Goal: Task Accomplishment & Management: Manage account settings

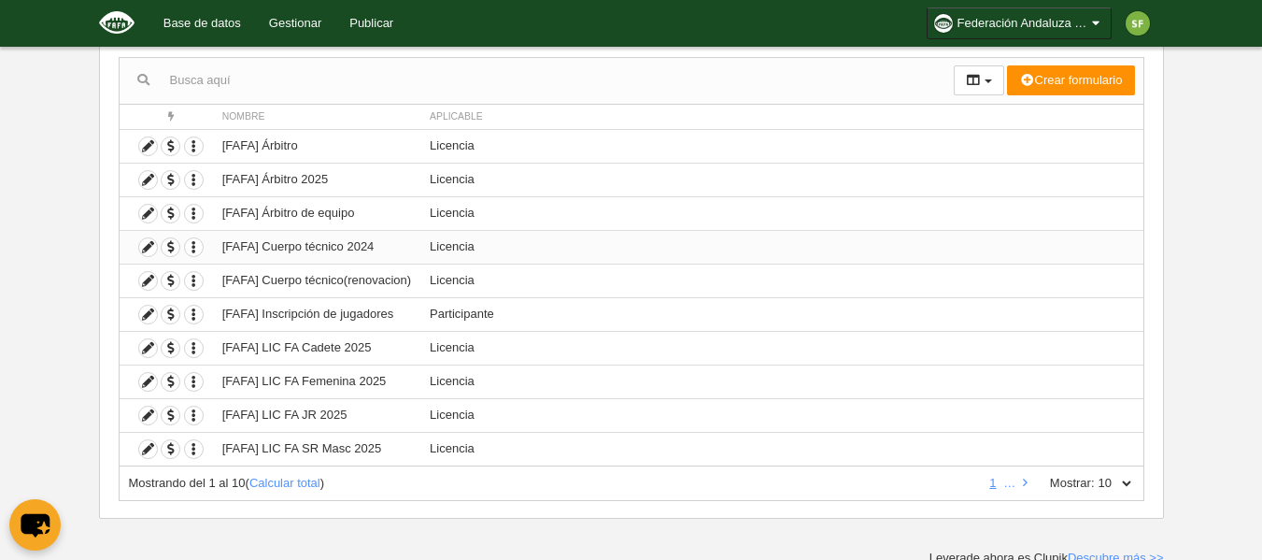
scroll to position [186, 0]
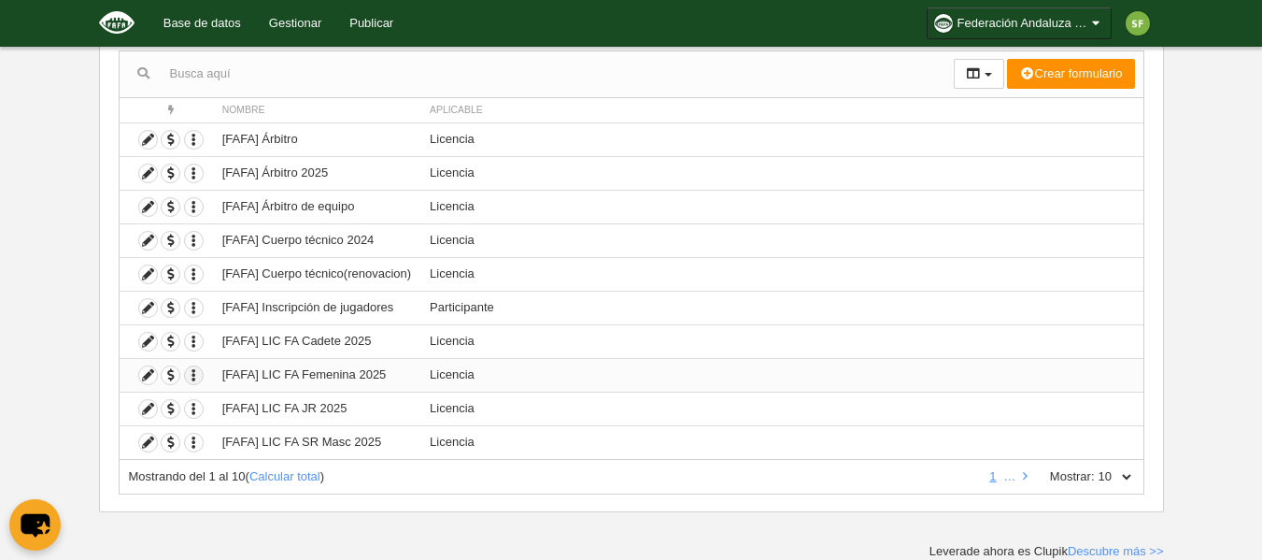
click at [195, 375] on icon "button" at bounding box center [194, 375] width 18 height 18
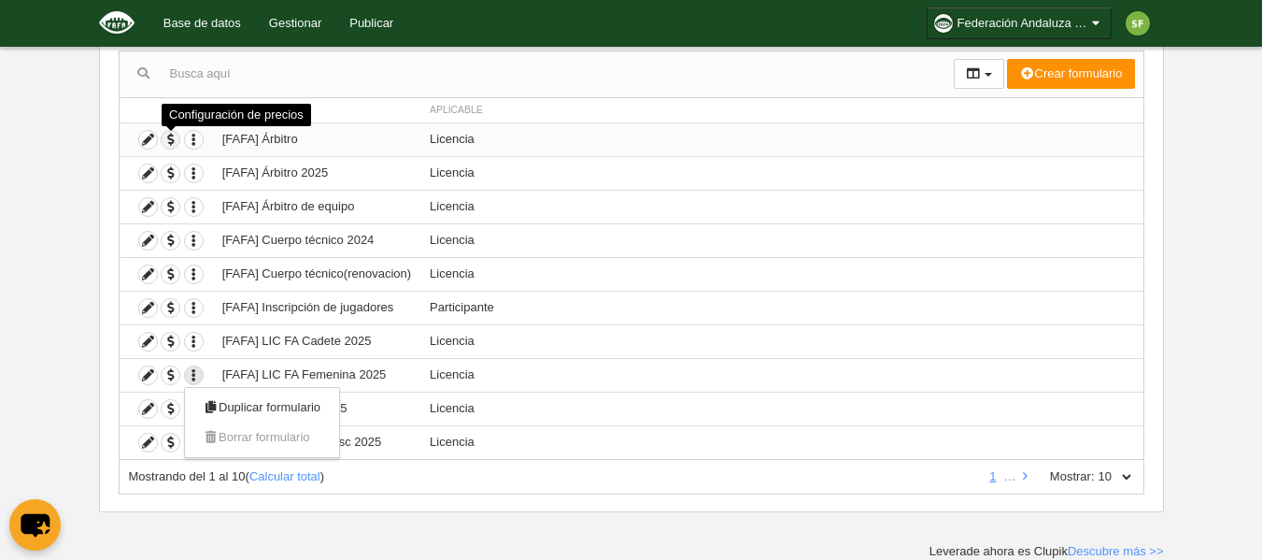
click at [163, 140] on span "button" at bounding box center [171, 140] width 18 height 18
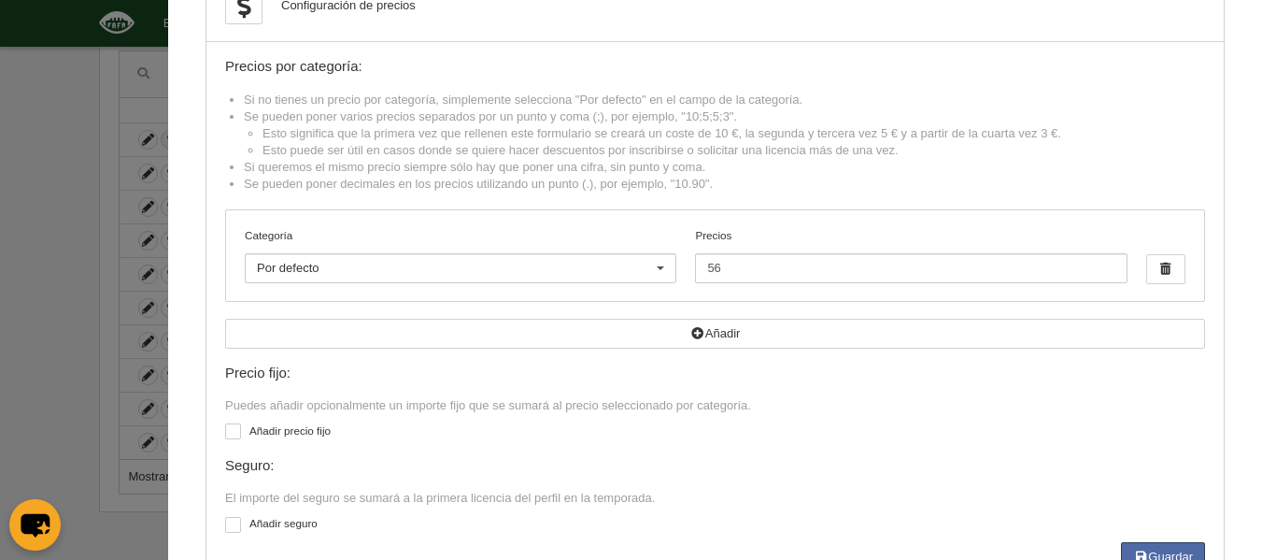
scroll to position [0, 0]
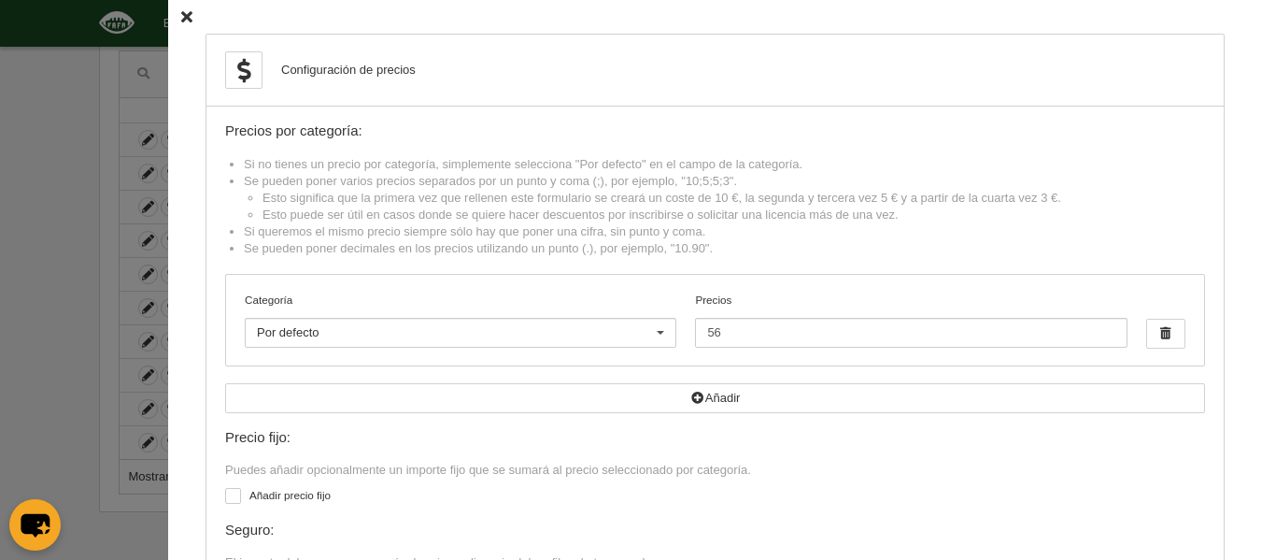
click at [181, 13] on icon at bounding box center [186, 17] width 11 height 12
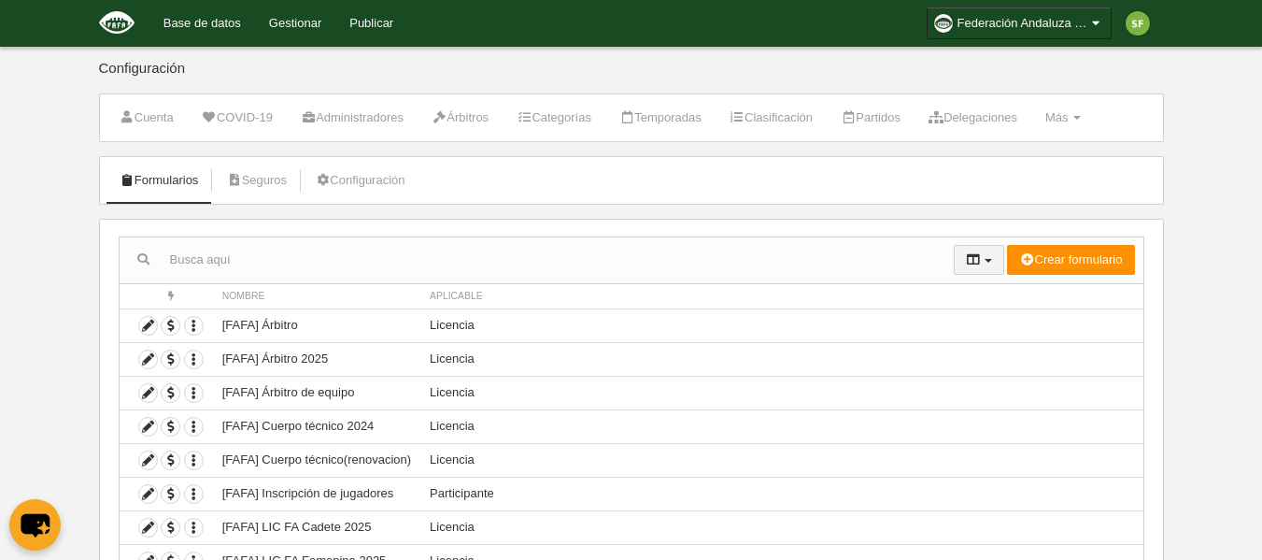
click at [986, 256] on button "button" at bounding box center [979, 260] width 50 height 30
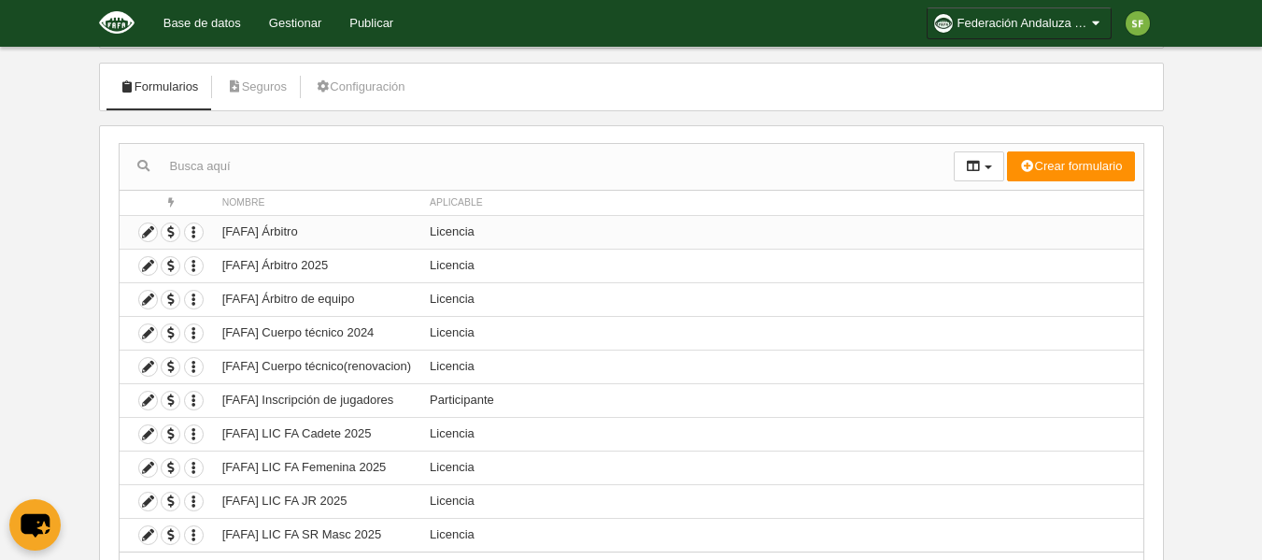
click at [298, 232] on td "[FAFA] Árbitro" at bounding box center [316, 232] width 207 height 34
click at [145, 230] on icon at bounding box center [148, 232] width 18 height 18
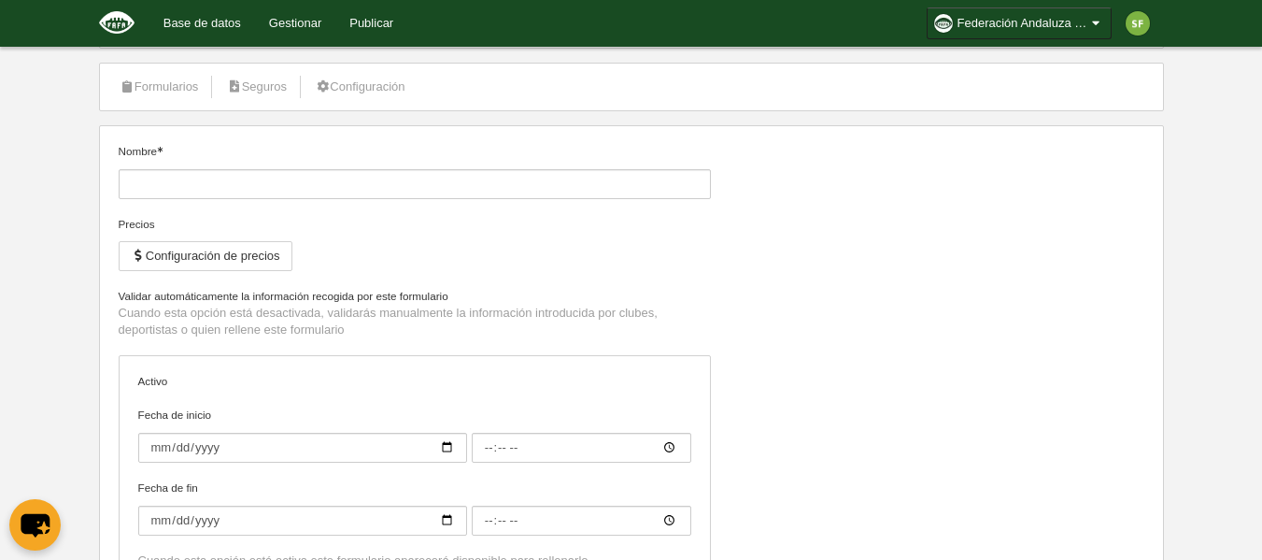
type input "[FAFA] Árbitro"
checkbox input "true"
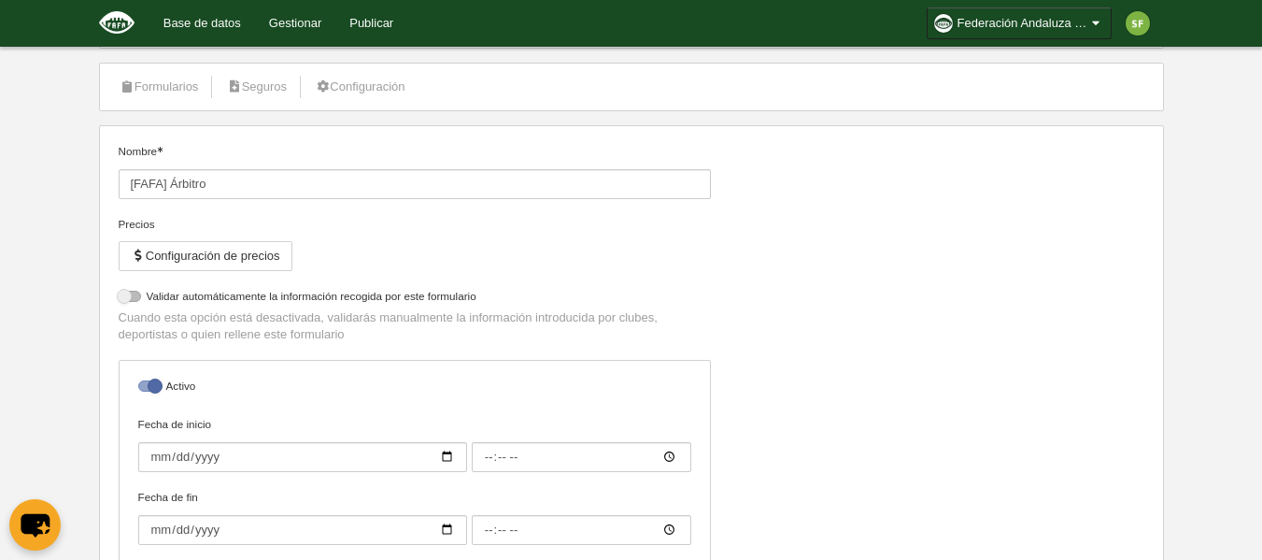
select select "selected"
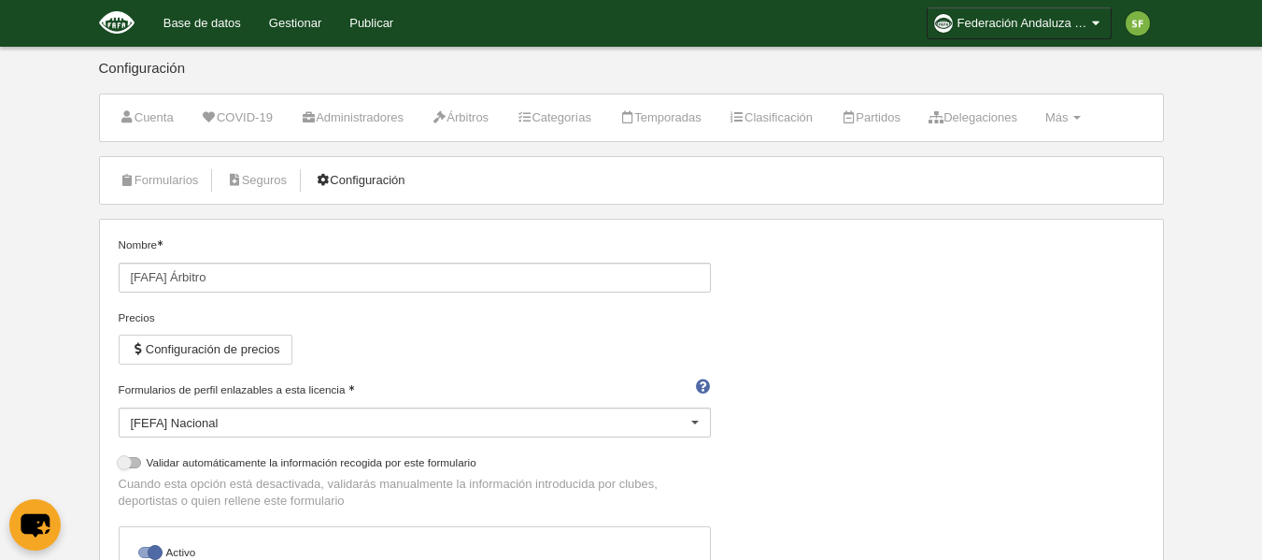
click at [389, 176] on link "Configuración" at bounding box center [360, 180] width 110 height 28
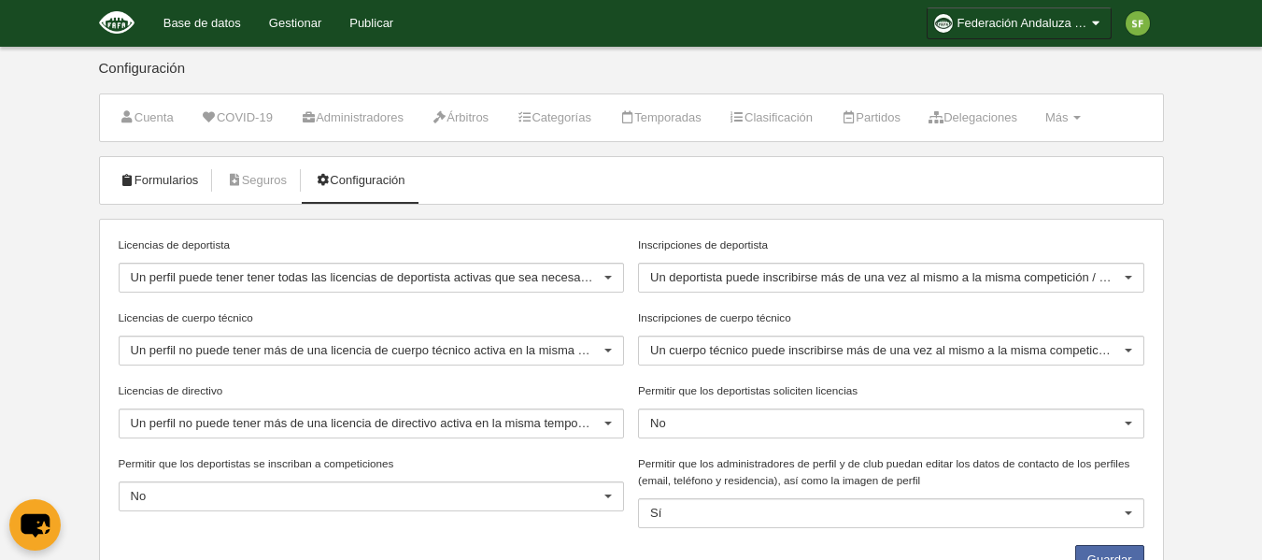
click at [185, 183] on link "Formularios" at bounding box center [159, 180] width 100 height 28
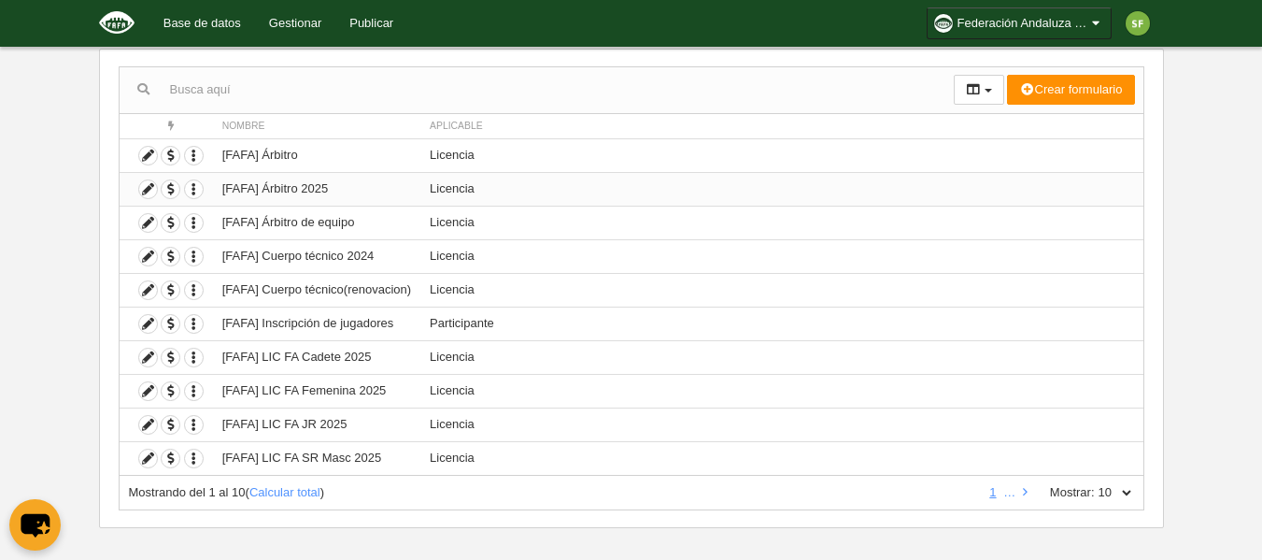
scroll to position [186, 0]
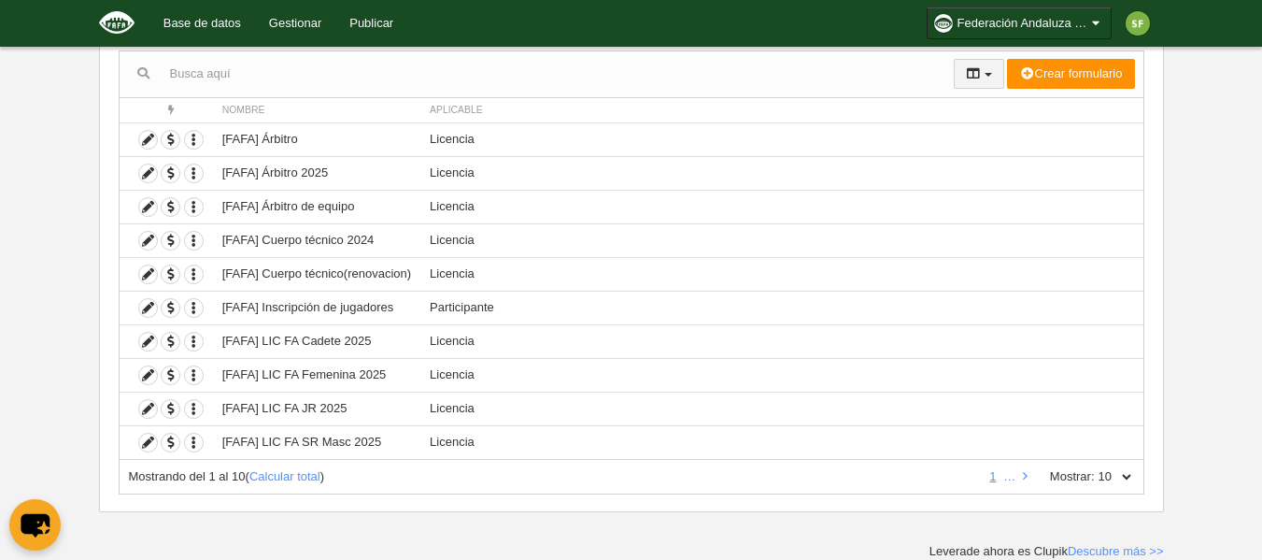
drag, startPoint x: 984, startPoint y: 58, endPoint x: 980, endPoint y: 69, distance: 11.8
click at [983, 58] on div "Acciones Nombre Aplicable Crear formulario Perfil Licencia Participante" at bounding box center [1049, 74] width 190 height 46
click at [980, 70] on button "button" at bounding box center [979, 74] width 50 height 30
click at [1115, 476] on select "10 25 50 100 500" at bounding box center [1114, 476] width 39 height 17
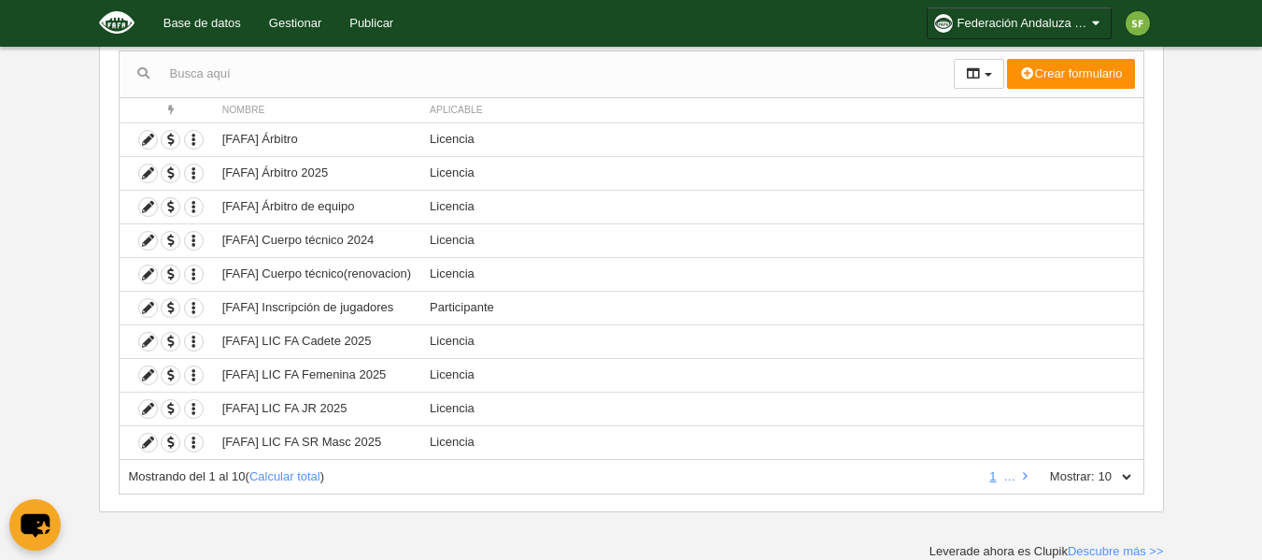
select select "500"
click at [1095, 468] on select "10 25 50 100 500" at bounding box center [1114, 476] width 39 height 17
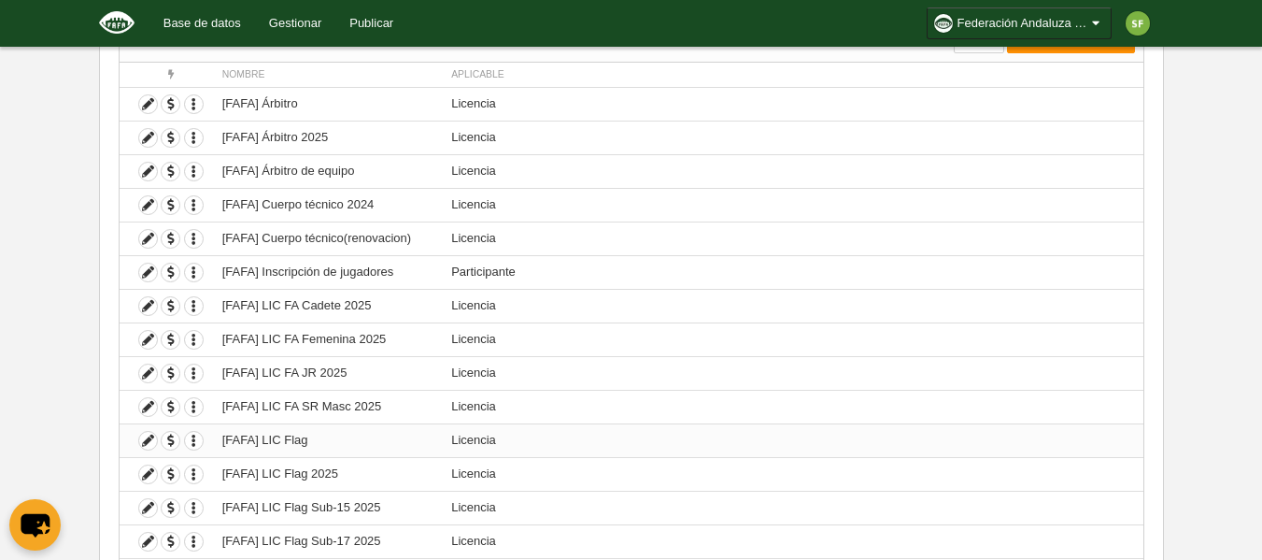
scroll to position [279, 0]
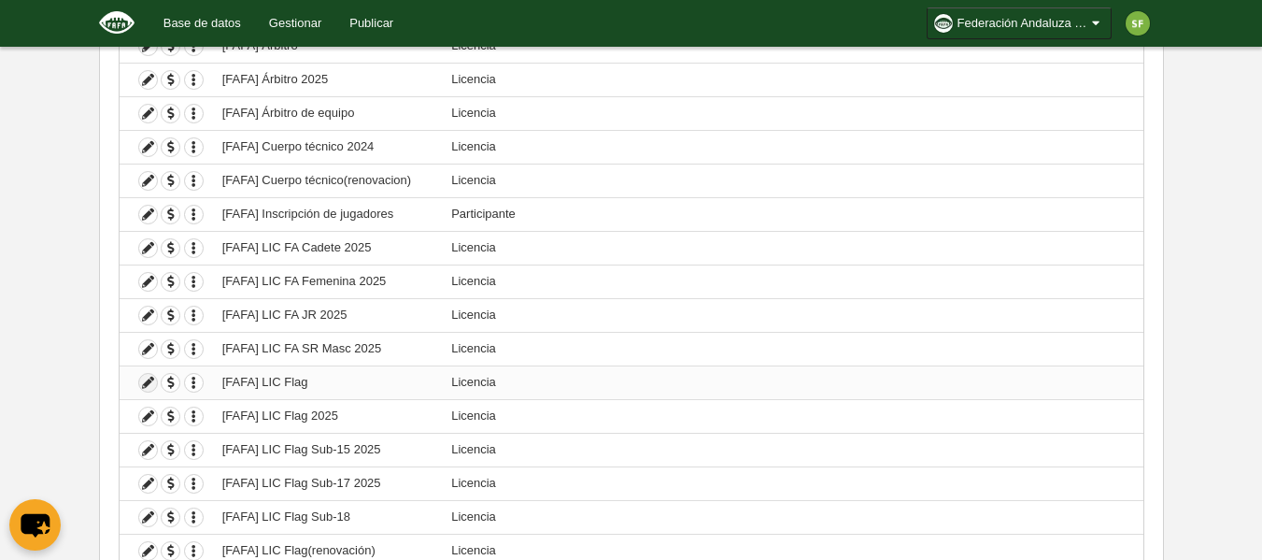
click at [140, 377] on icon at bounding box center [148, 383] width 18 height 18
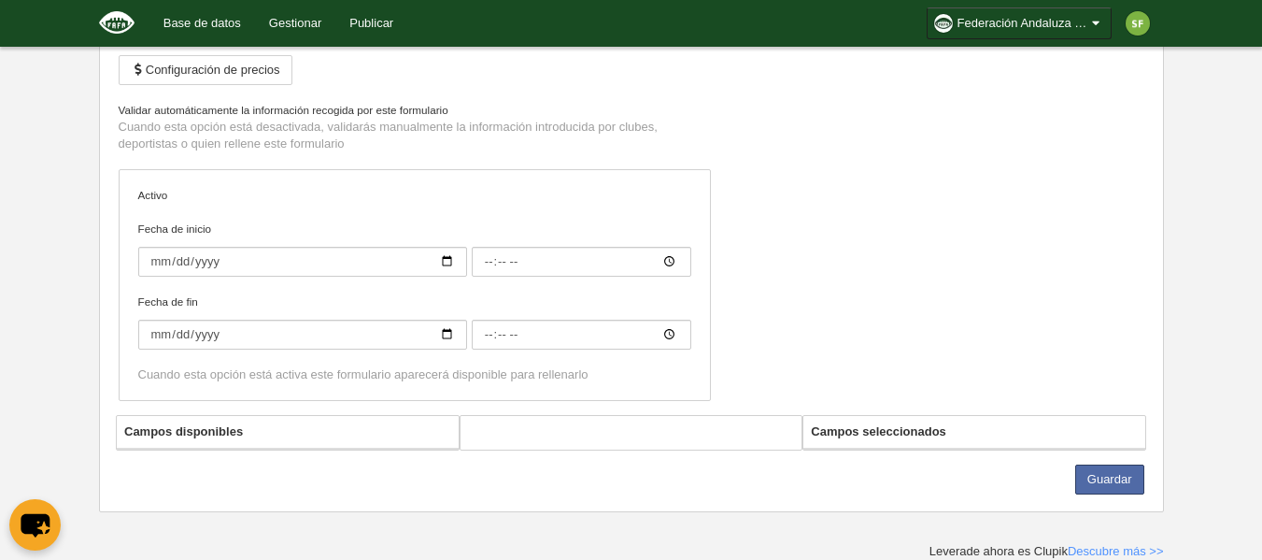
type input "[FAFA] LIC Flag"
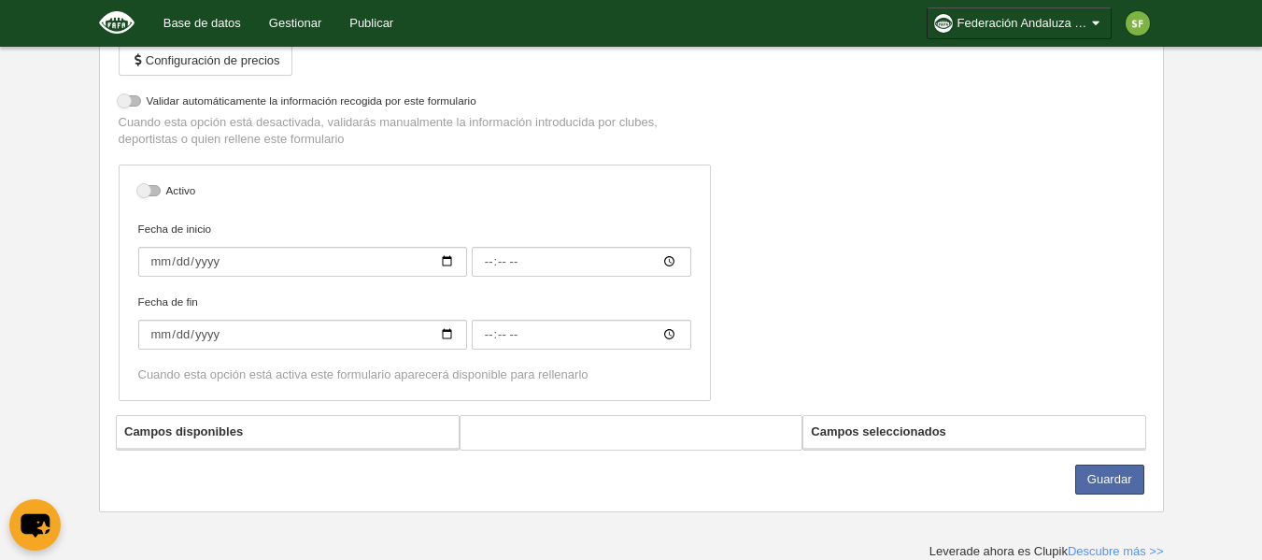
select select "selected"
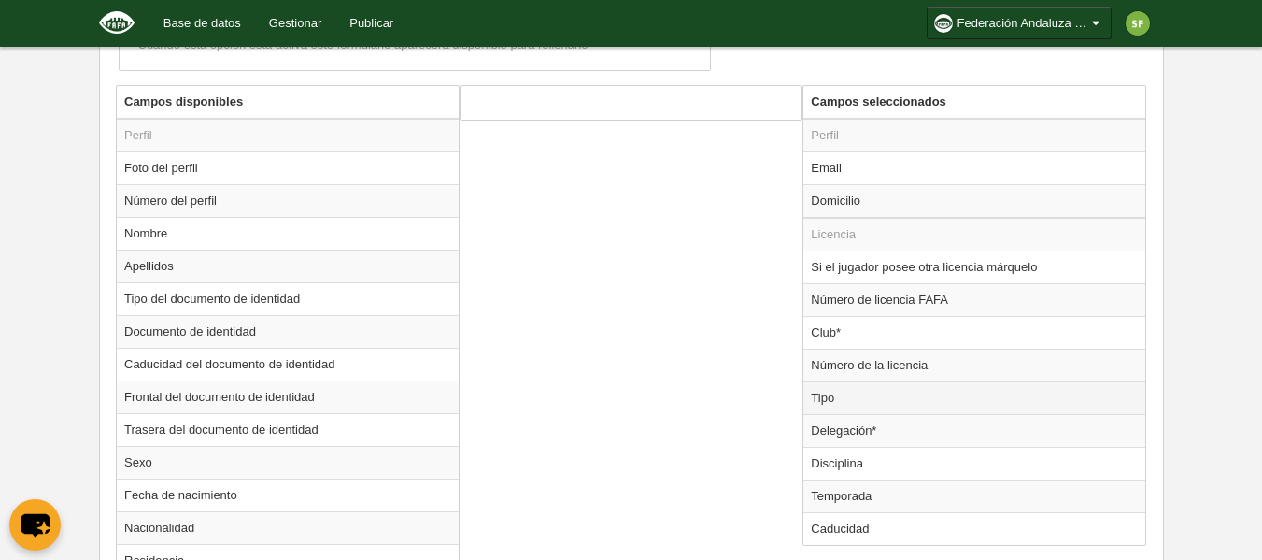
scroll to position [679, 0]
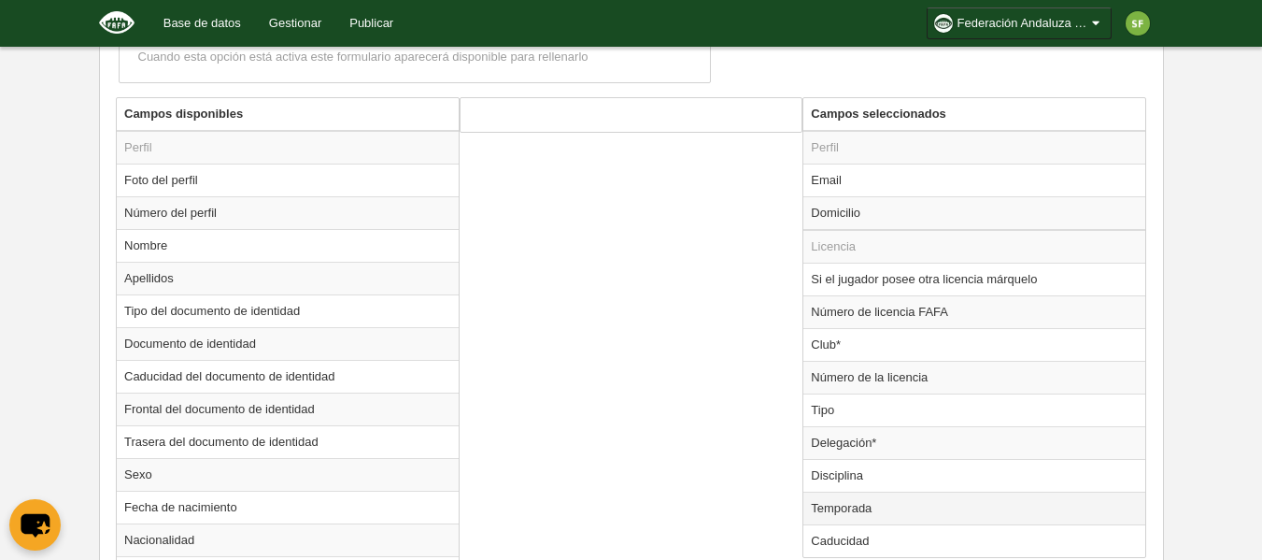
click at [869, 509] on td "Temporada" at bounding box center [974, 507] width 342 height 33
radio input "true"
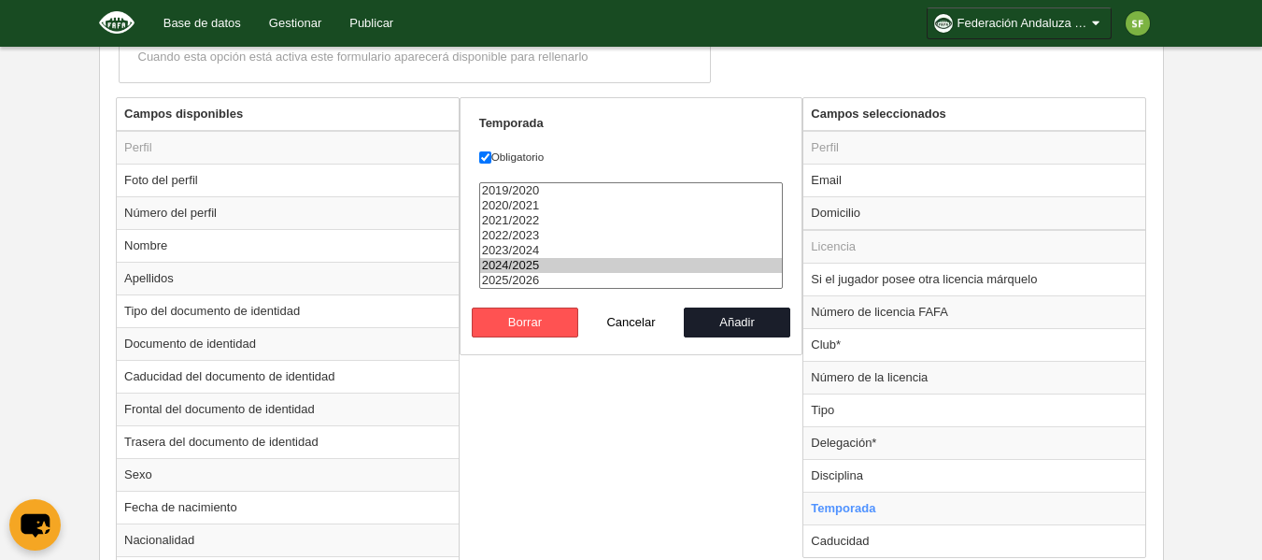
click at [521, 263] on option "2024/2025" at bounding box center [631, 265] width 303 height 15
select select "8371"
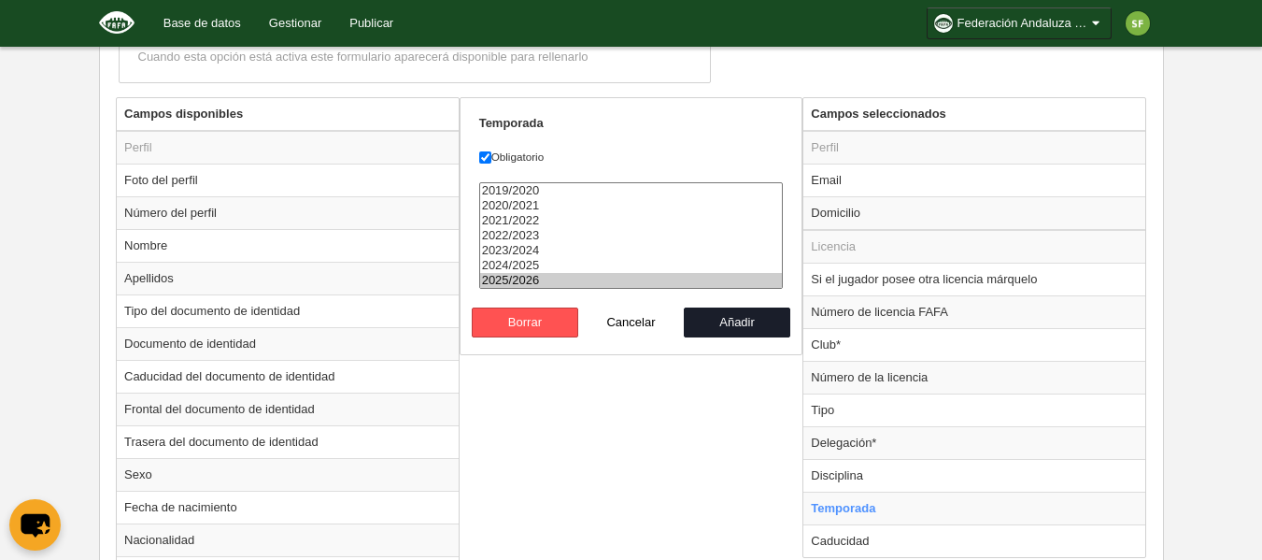
click at [542, 276] on option "2025/2026" at bounding box center [631, 280] width 303 height 15
click at [723, 322] on button "Añadir" at bounding box center [737, 322] width 106 height 30
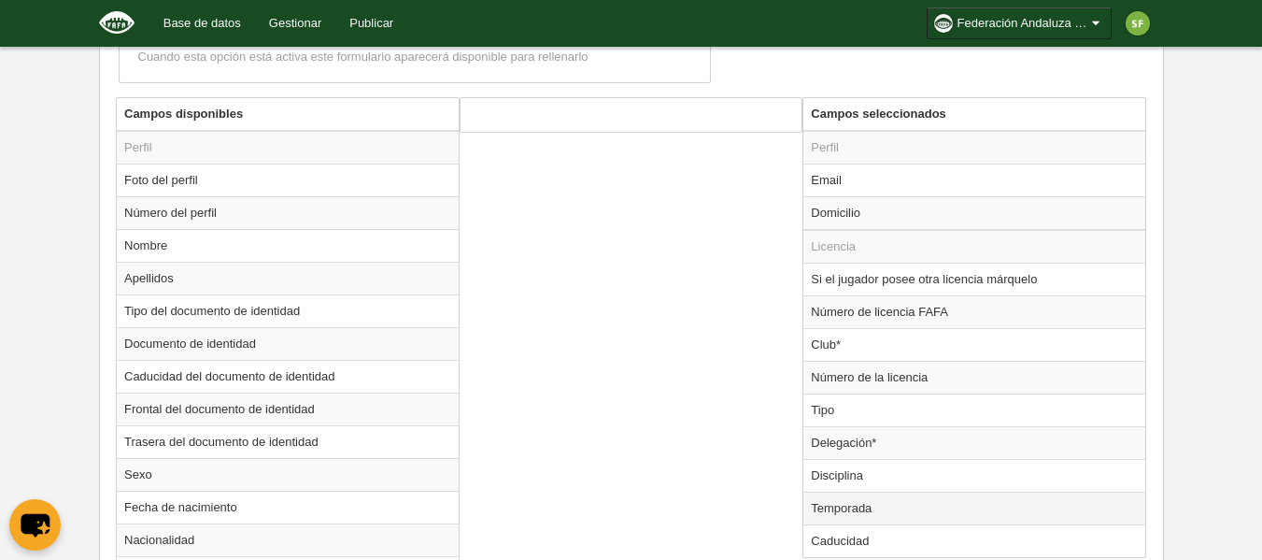
click at [912, 501] on td "Temporada" at bounding box center [974, 507] width 342 height 33
radio input "true"
select select "8371"
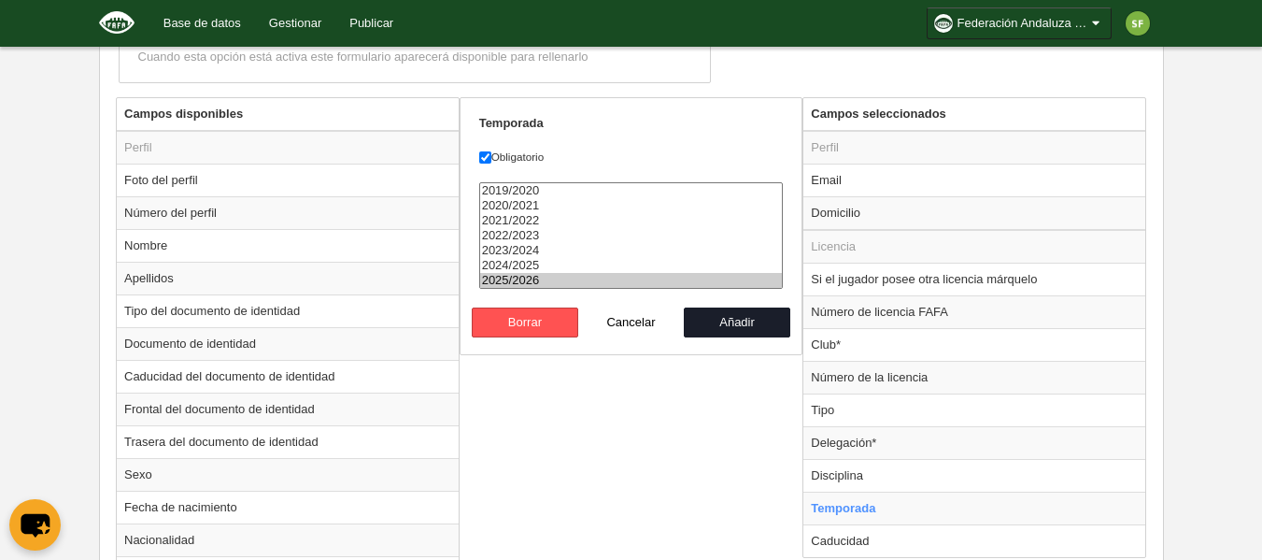
click at [897, 475] on td "Disciplina" at bounding box center [974, 475] width 342 height 33
radio input "true"
select select "125"
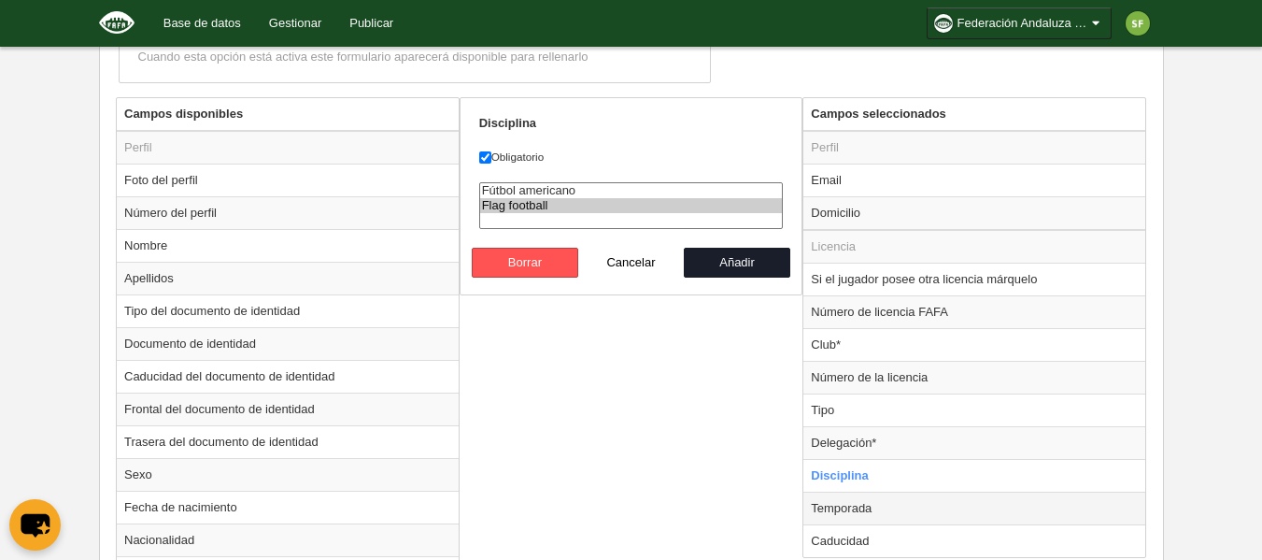
click at [881, 500] on td "Temporada" at bounding box center [974, 507] width 342 height 33
radio input "false"
radio input "true"
select select "8371"
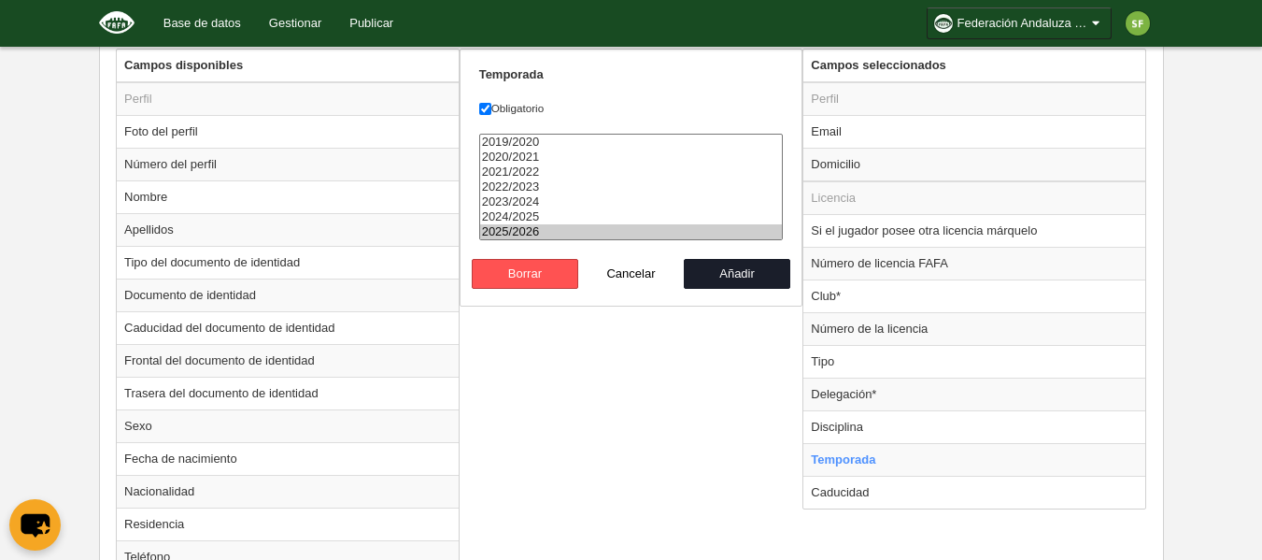
scroll to position [934, 0]
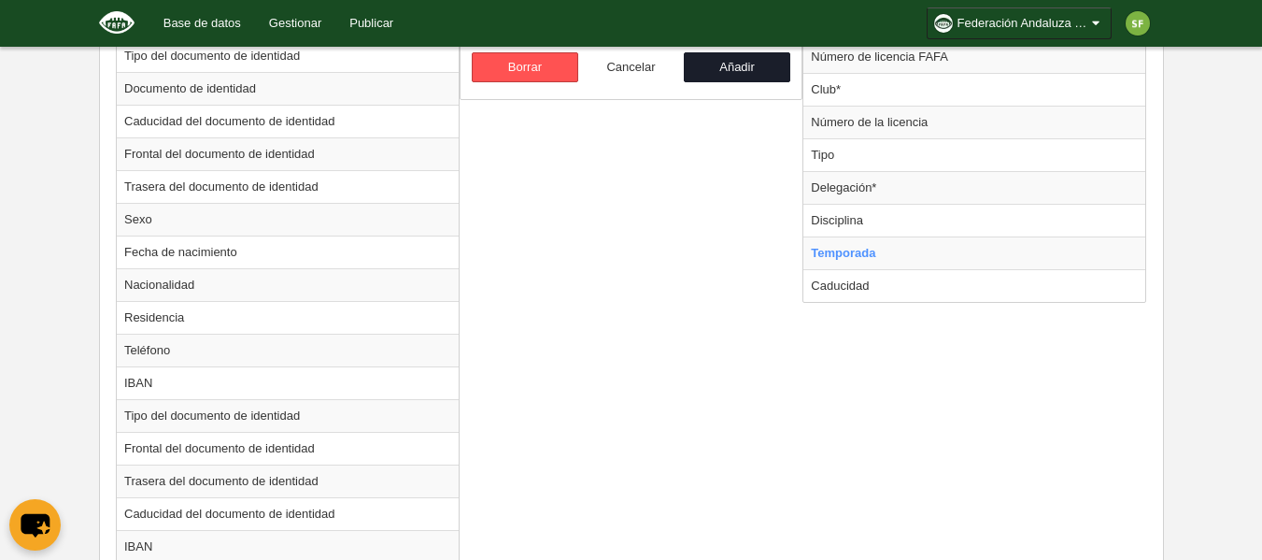
click at [629, 77] on button "Cancelar" at bounding box center [631, 67] width 106 height 30
radio input "false"
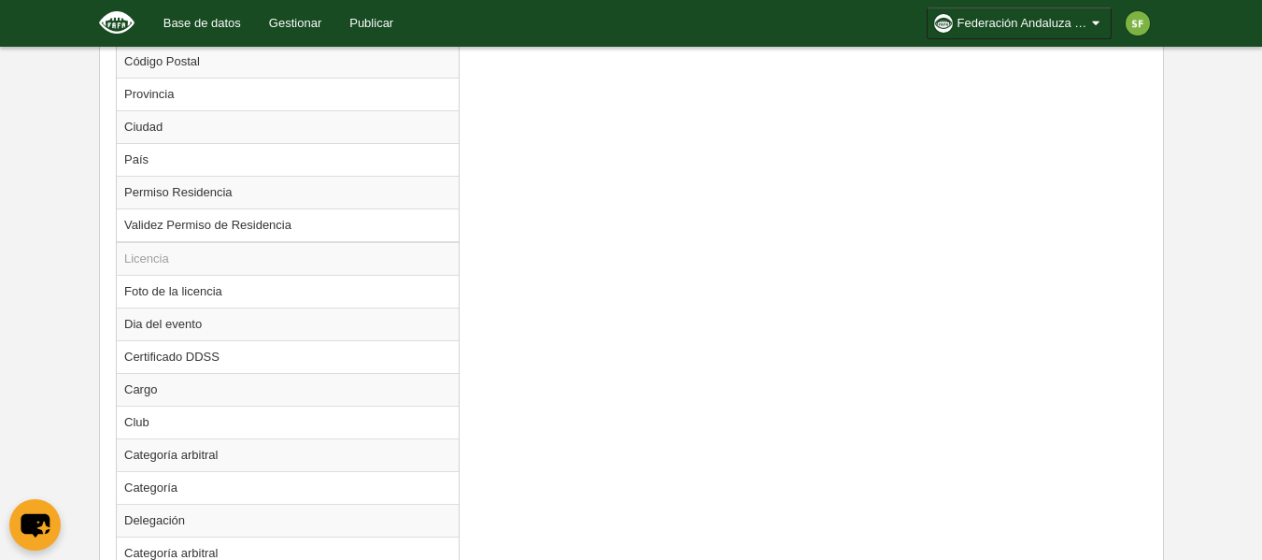
scroll to position [1669, 0]
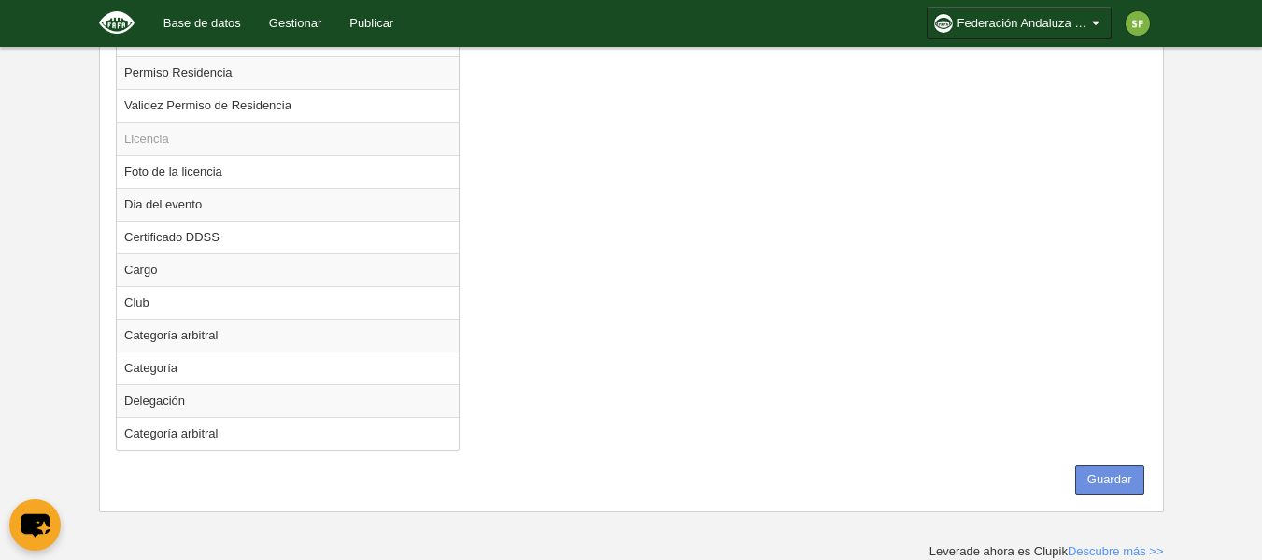
click at [1119, 473] on button "Guardar" at bounding box center [1109, 479] width 69 height 30
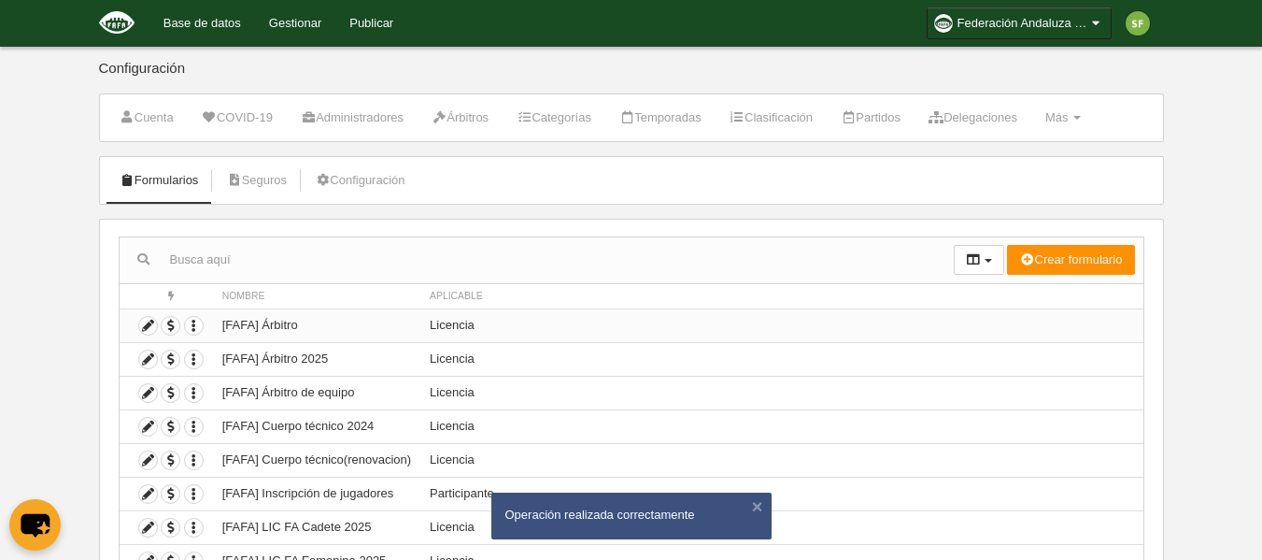
click at [323, 321] on td "[FAFA] Árbitro" at bounding box center [316, 325] width 207 height 34
click at [144, 329] on icon at bounding box center [148, 326] width 18 height 18
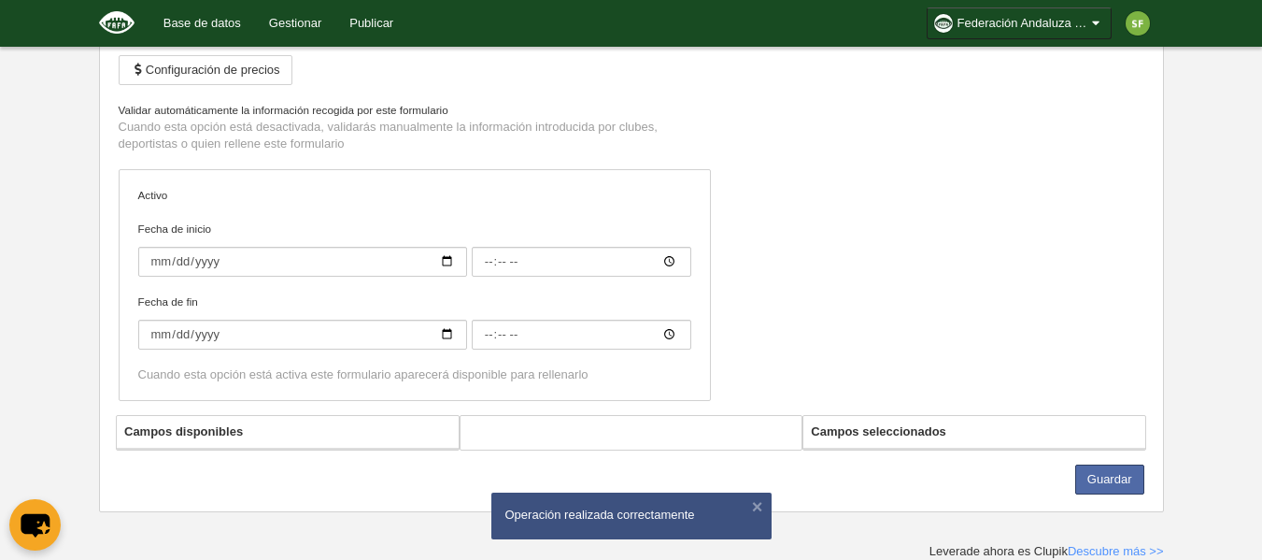
type input "[FAFA] Árbitro"
checkbox input "true"
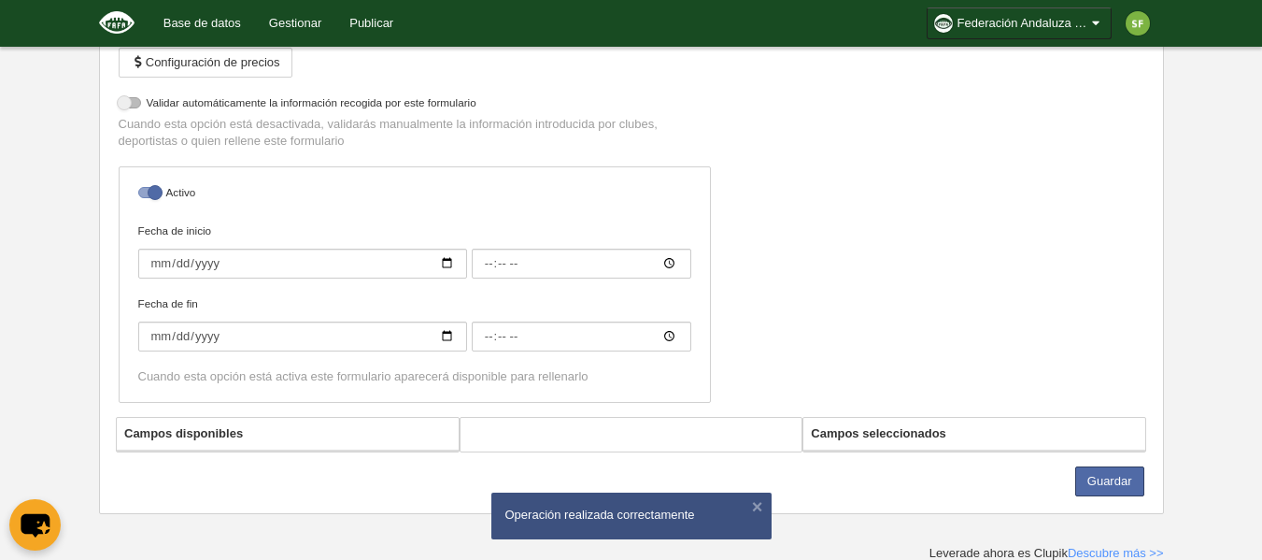
scroll to position [289, 0]
select select "selected"
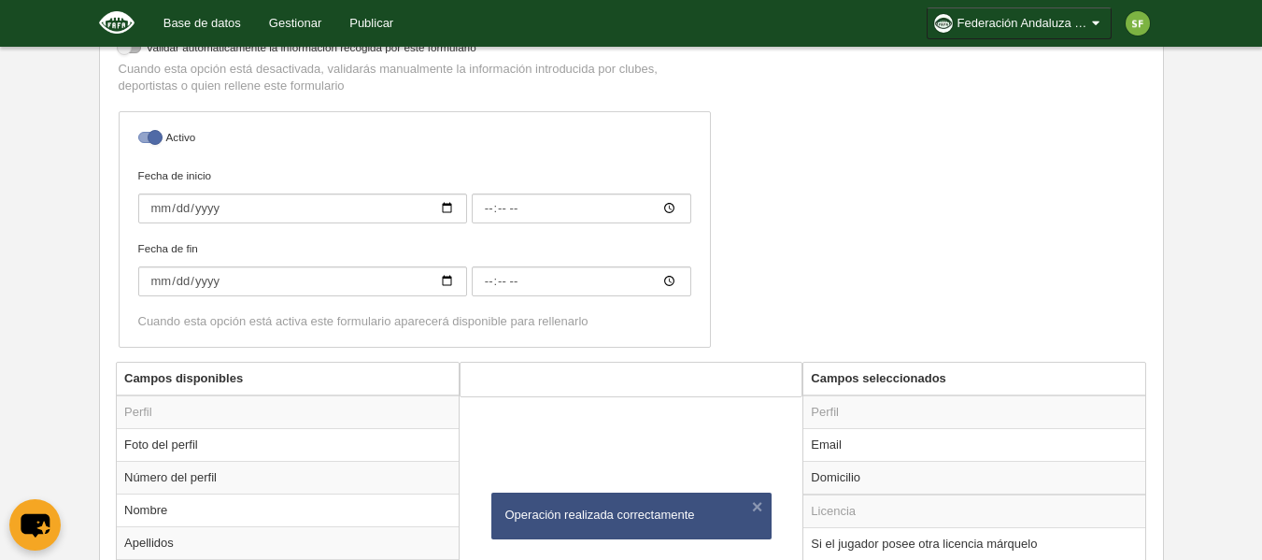
scroll to position [943, 0]
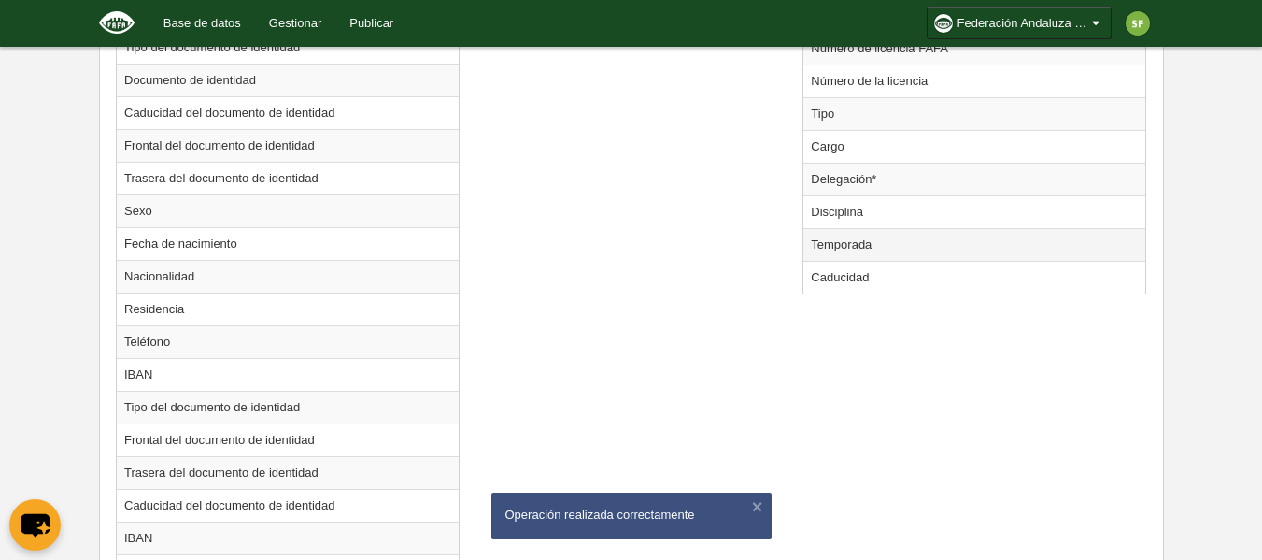
click at [849, 248] on td "Temporada" at bounding box center [974, 244] width 342 height 33
radio input "true"
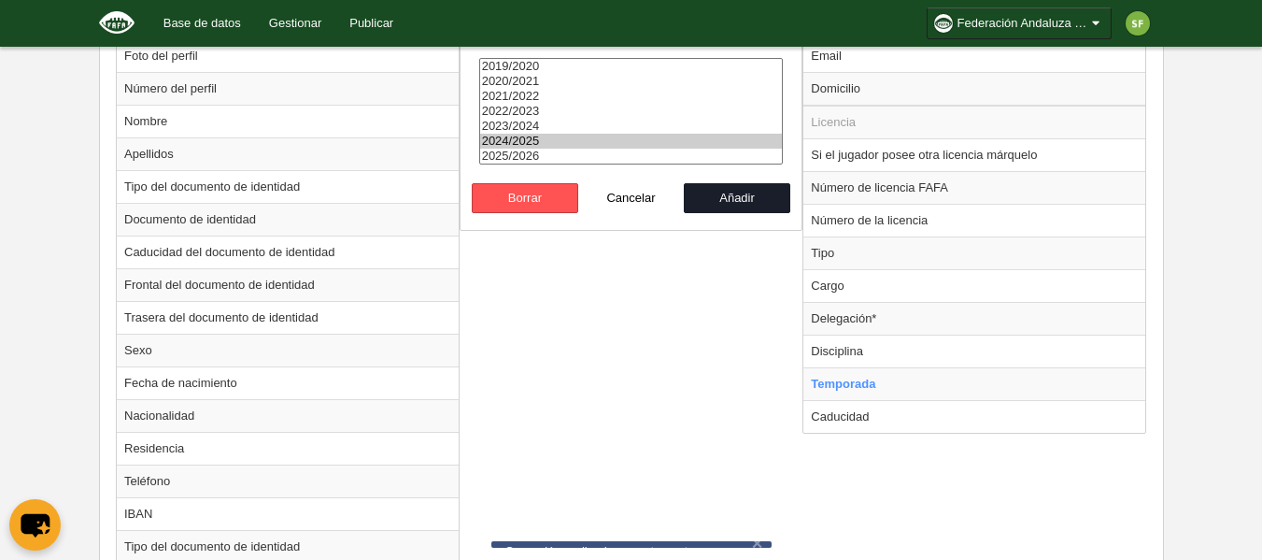
scroll to position [662, 0]
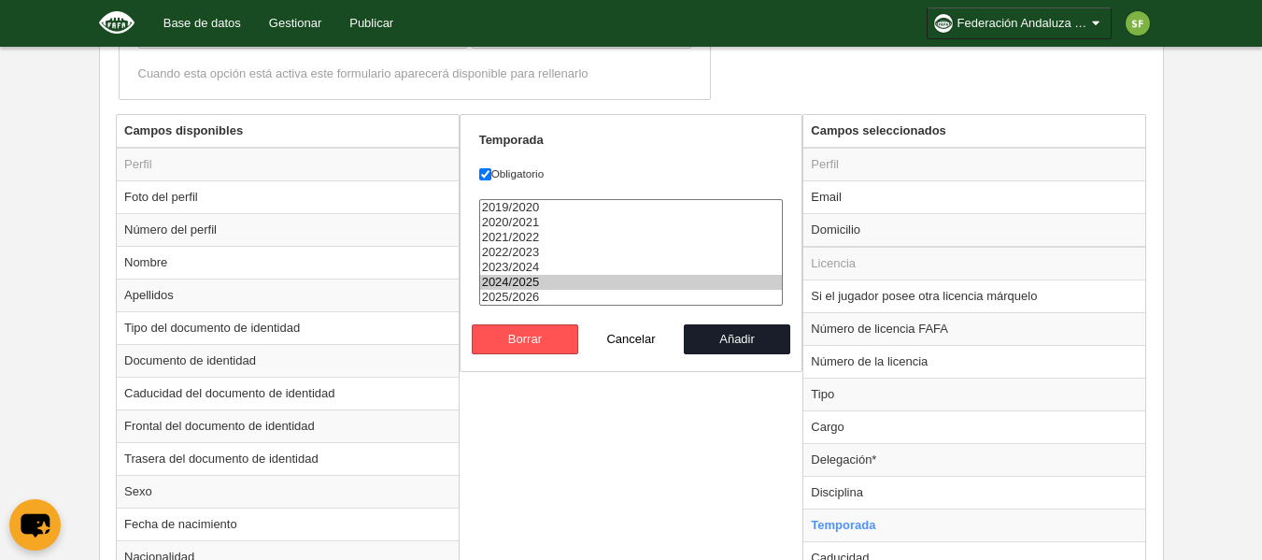
select select "8371"
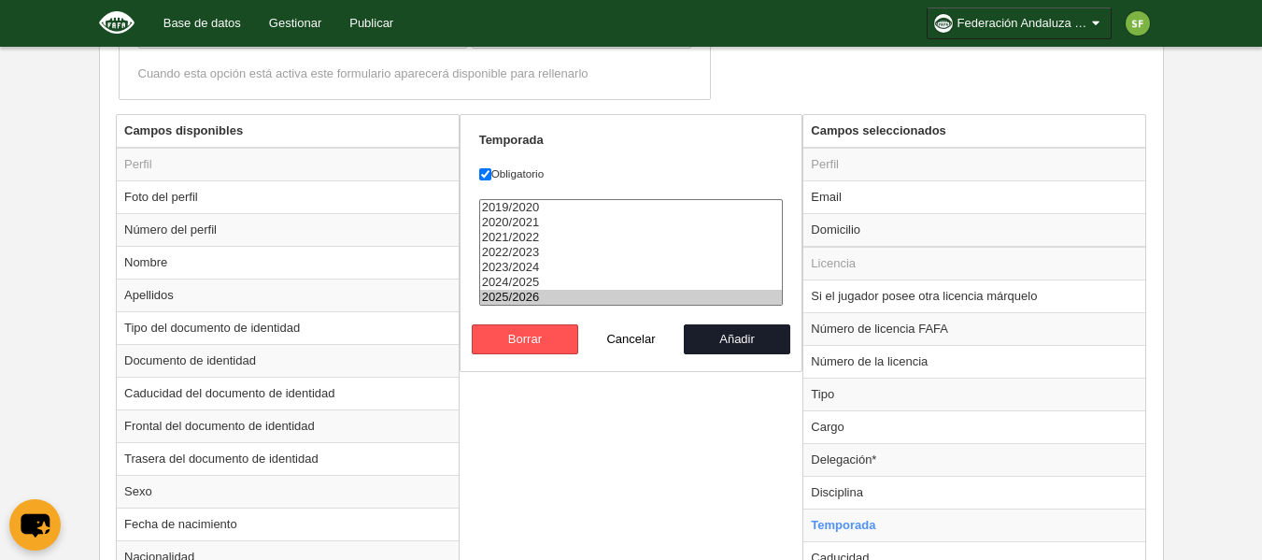
click at [611, 290] on option "2025/2026" at bounding box center [631, 297] width 303 height 15
click at [737, 344] on button "Añadir" at bounding box center [737, 339] width 106 height 30
radio input "false"
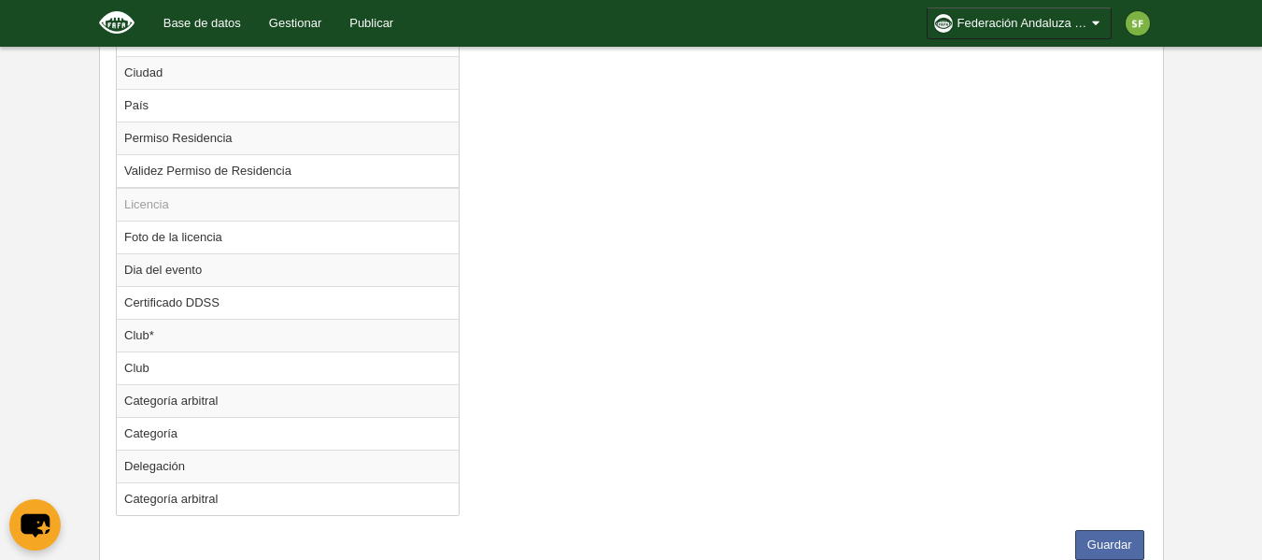
scroll to position [1669, 0]
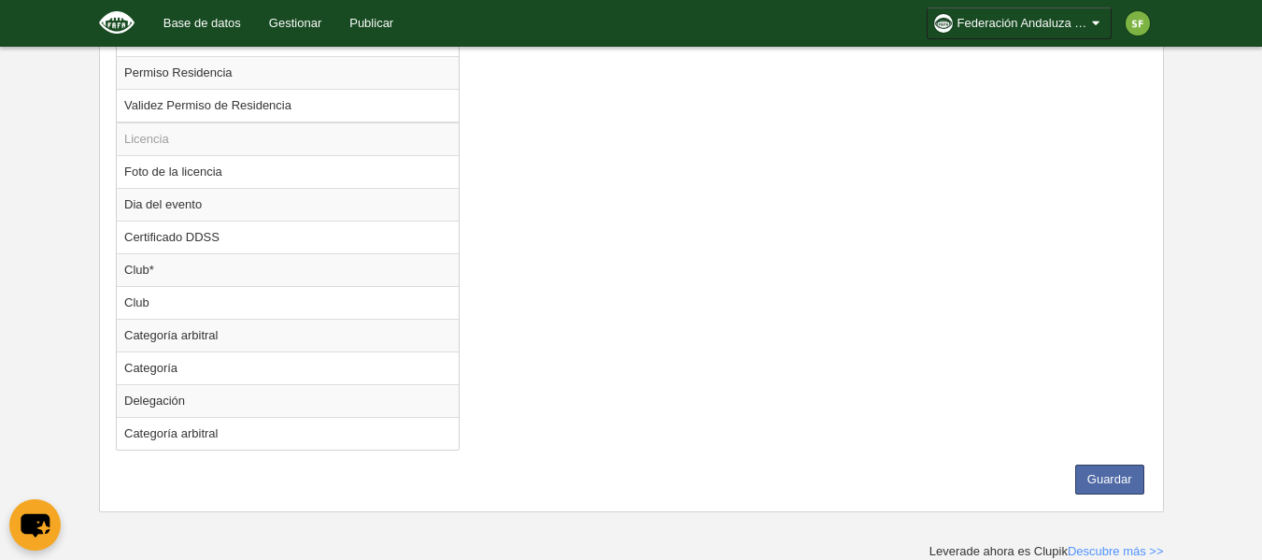
click at [1106, 486] on button "Guardar" at bounding box center [1109, 479] width 69 height 30
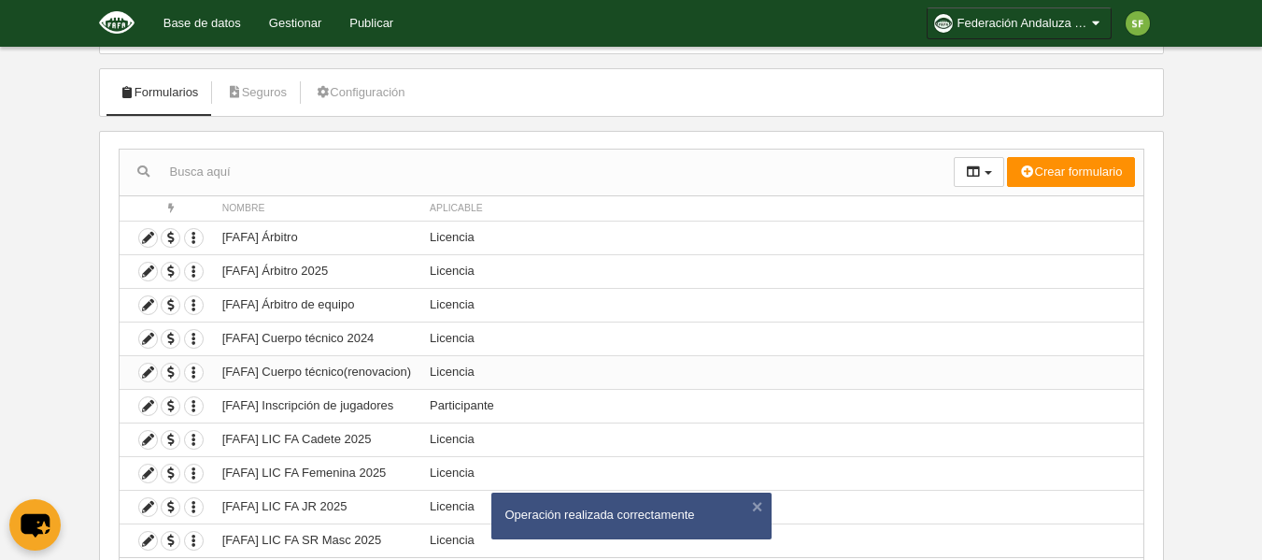
scroll to position [186, 0]
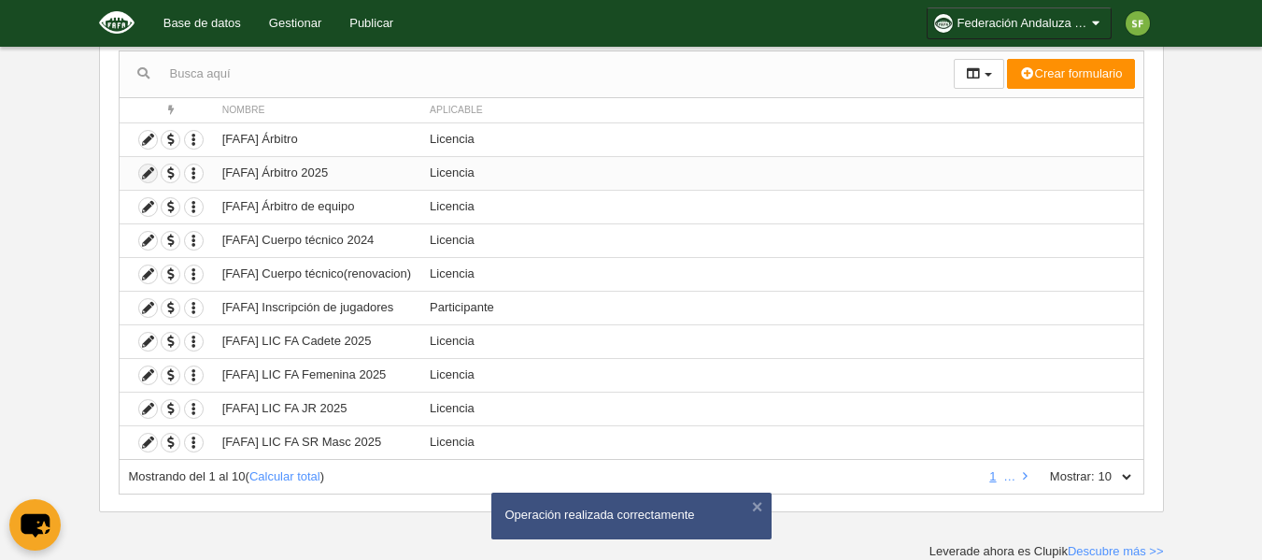
click at [148, 170] on icon at bounding box center [148, 173] width 18 height 18
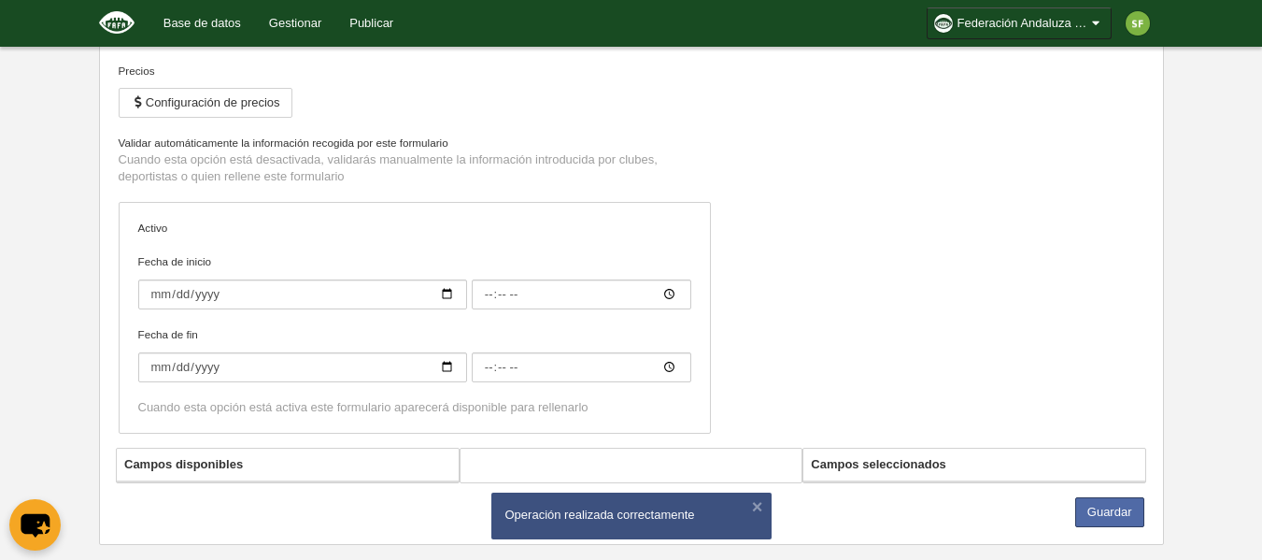
scroll to position [279, 0]
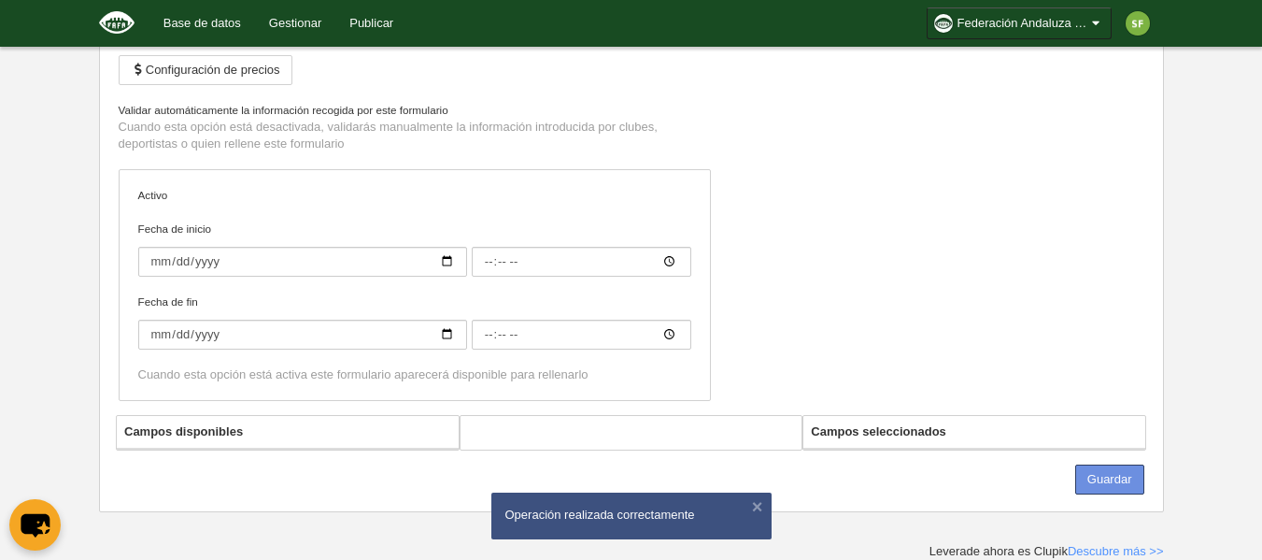
type input "[FAFA] Árbitro 2025"
checkbox input "true"
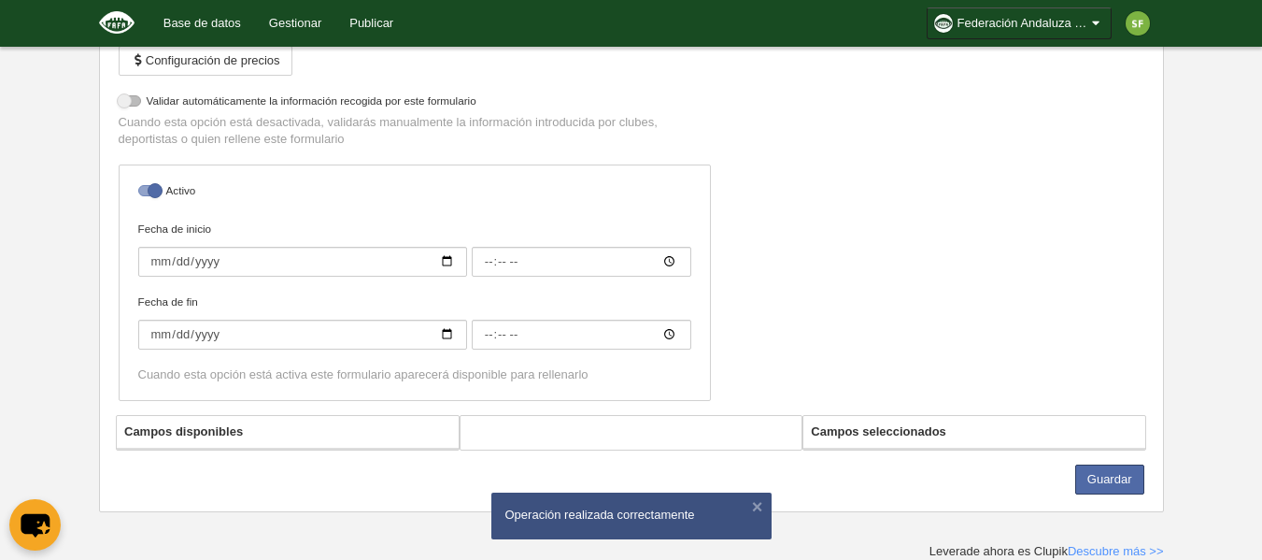
select select "selected"
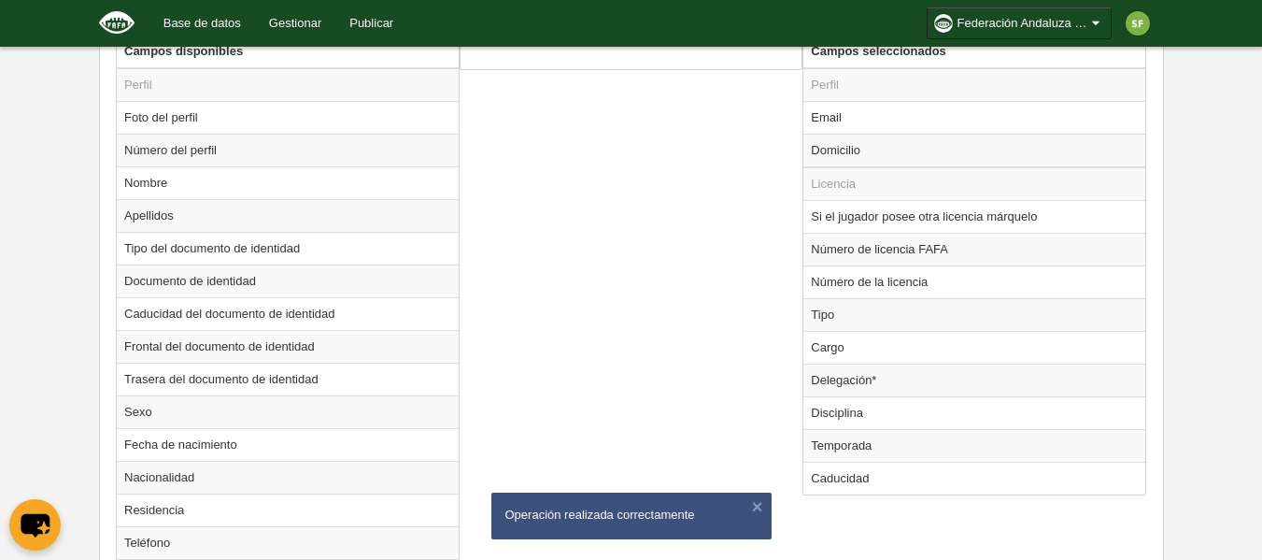
scroll to position [943, 0]
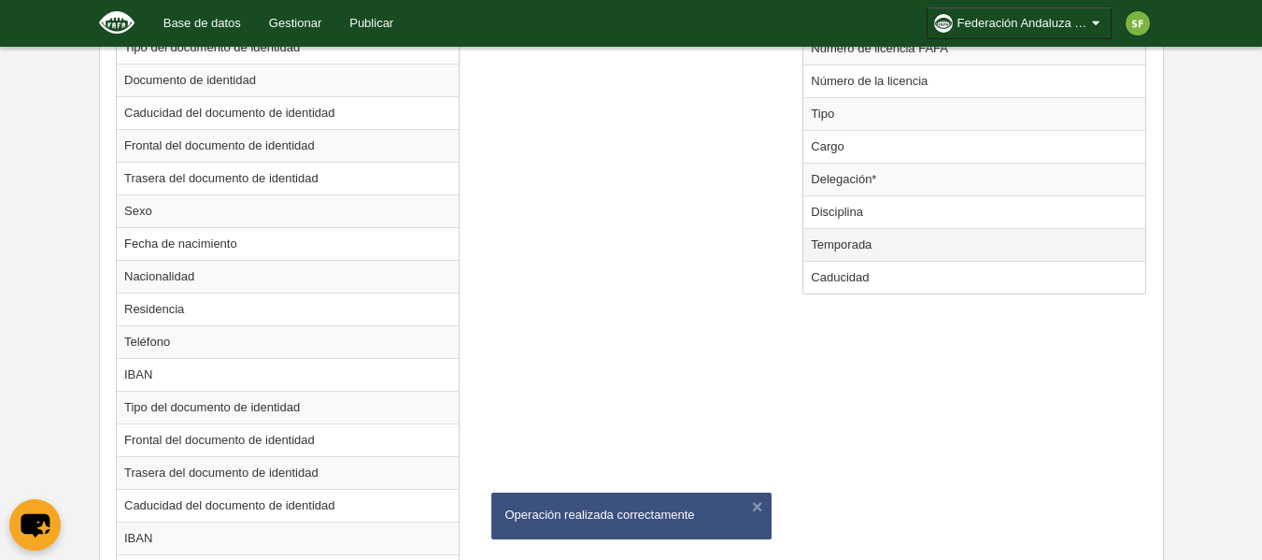
click at [862, 243] on td "Temporada" at bounding box center [974, 244] width 342 height 33
radio input "true"
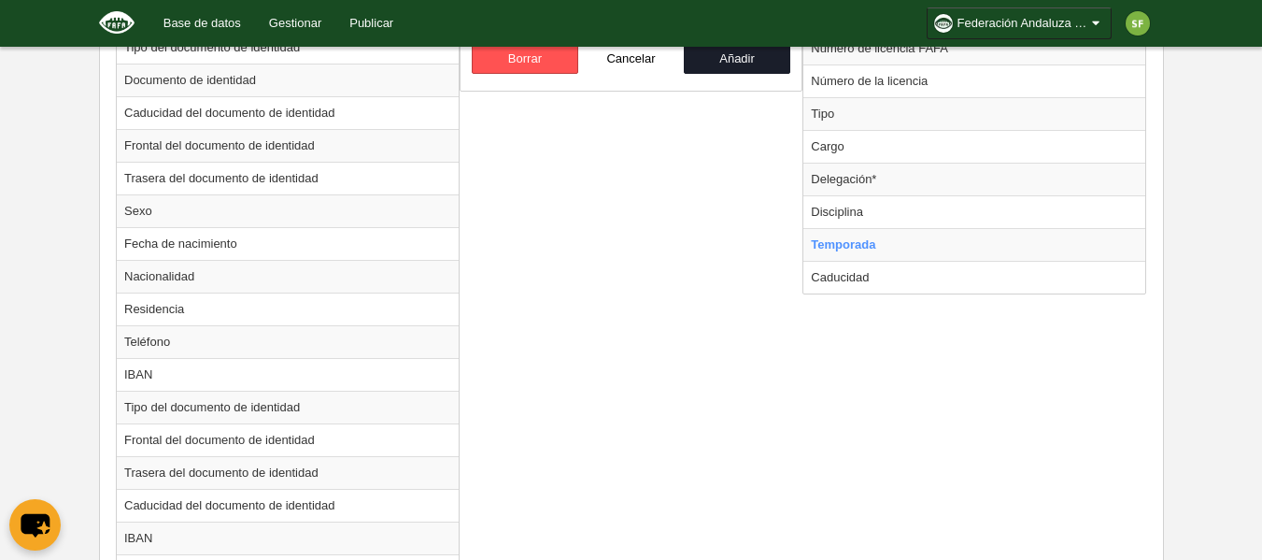
scroll to position [849, 0]
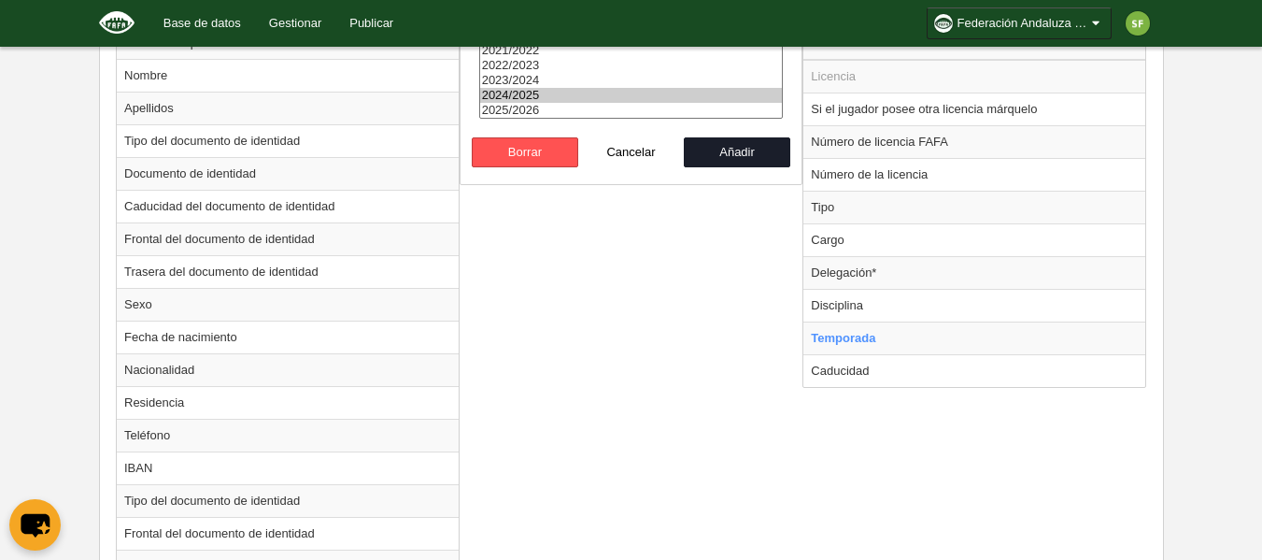
select select "8371"
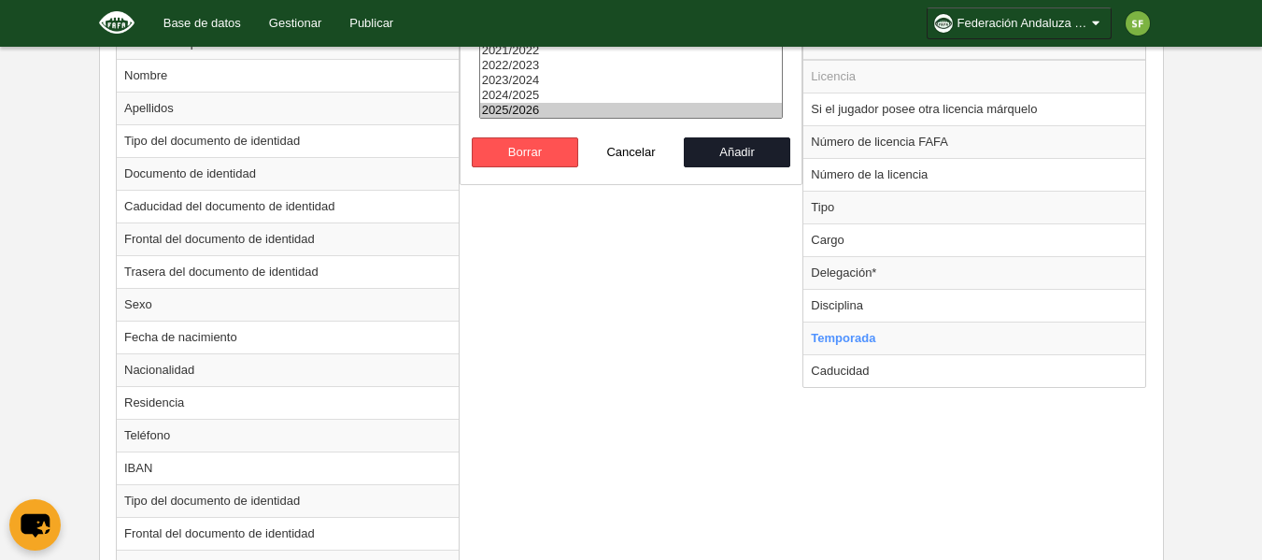
click at [572, 103] on option "2025/2026" at bounding box center [631, 110] width 303 height 15
click at [719, 153] on button "Añadir" at bounding box center [737, 152] width 106 height 30
radio input "false"
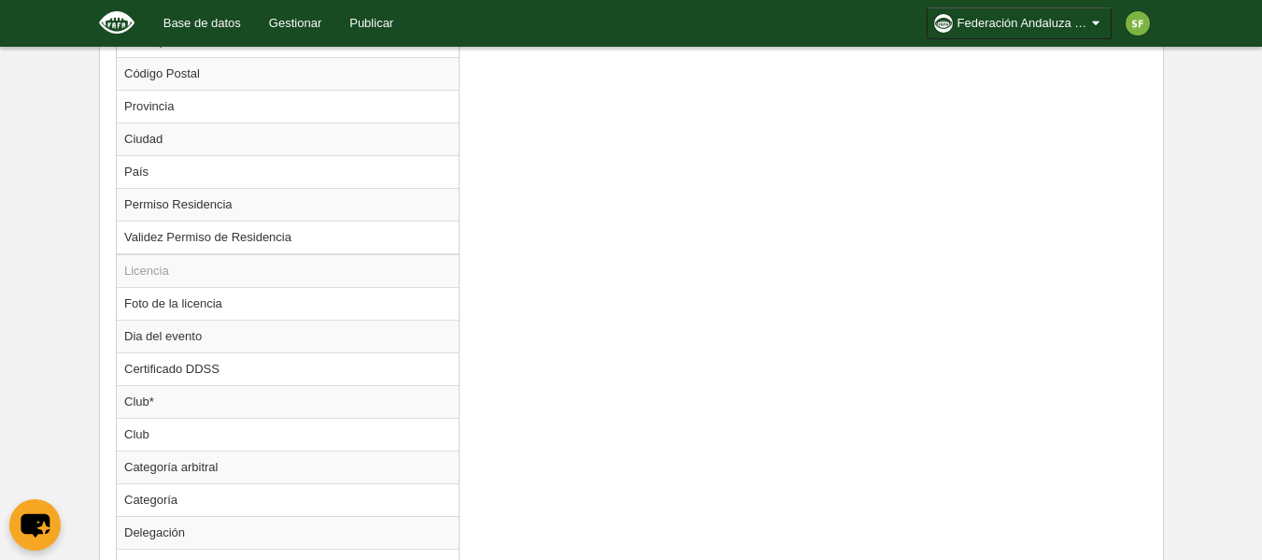
scroll to position [1669, 0]
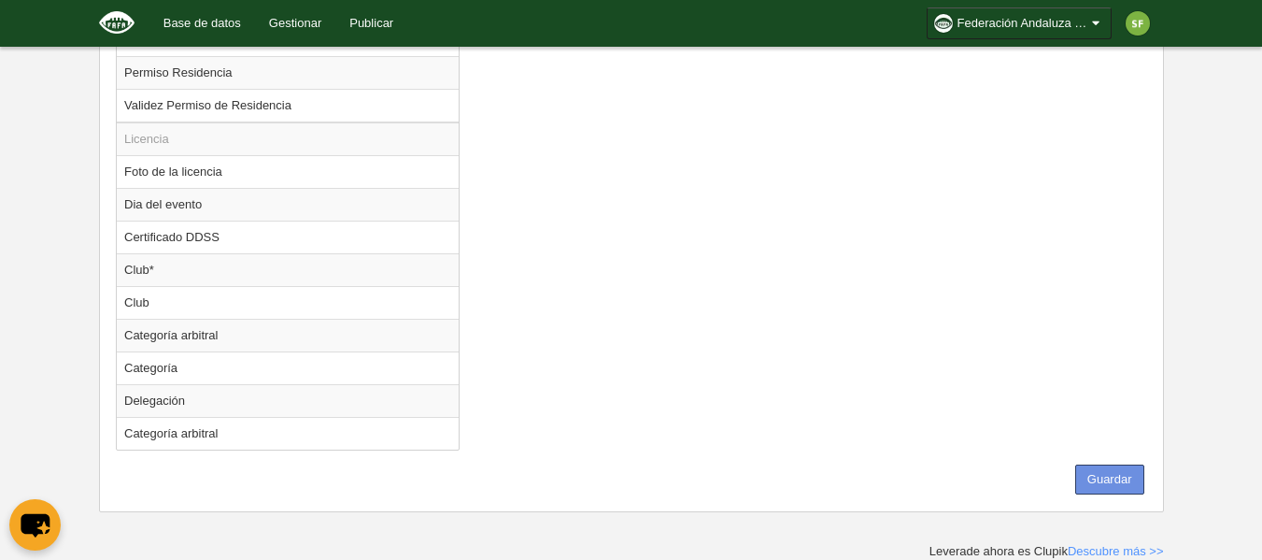
click at [1117, 481] on button "Guardar" at bounding box center [1109, 479] width 69 height 30
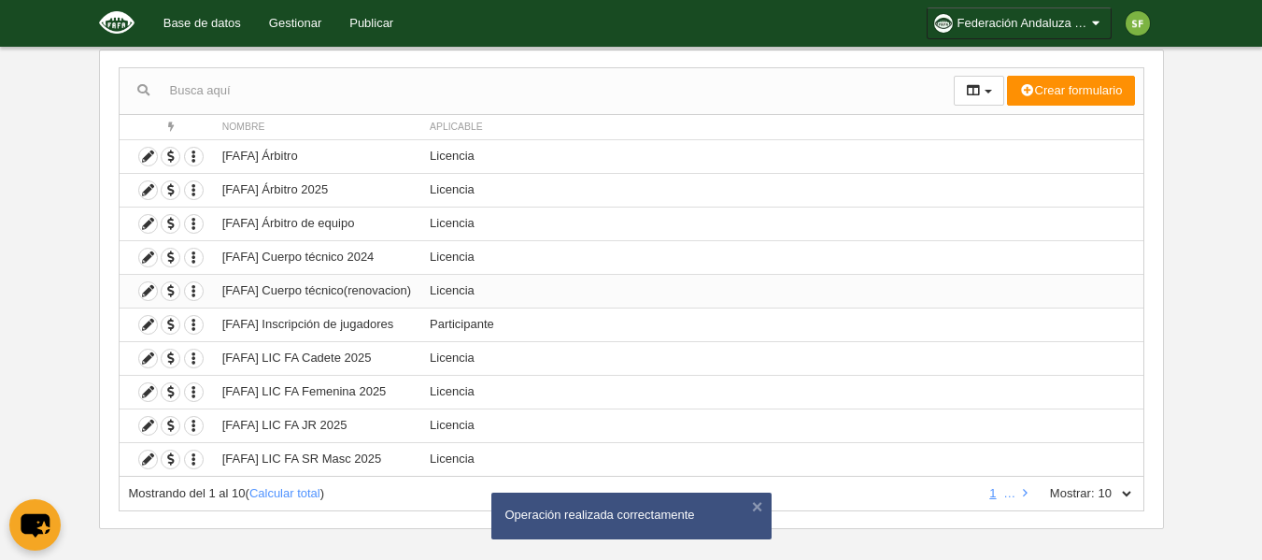
scroll to position [186, 0]
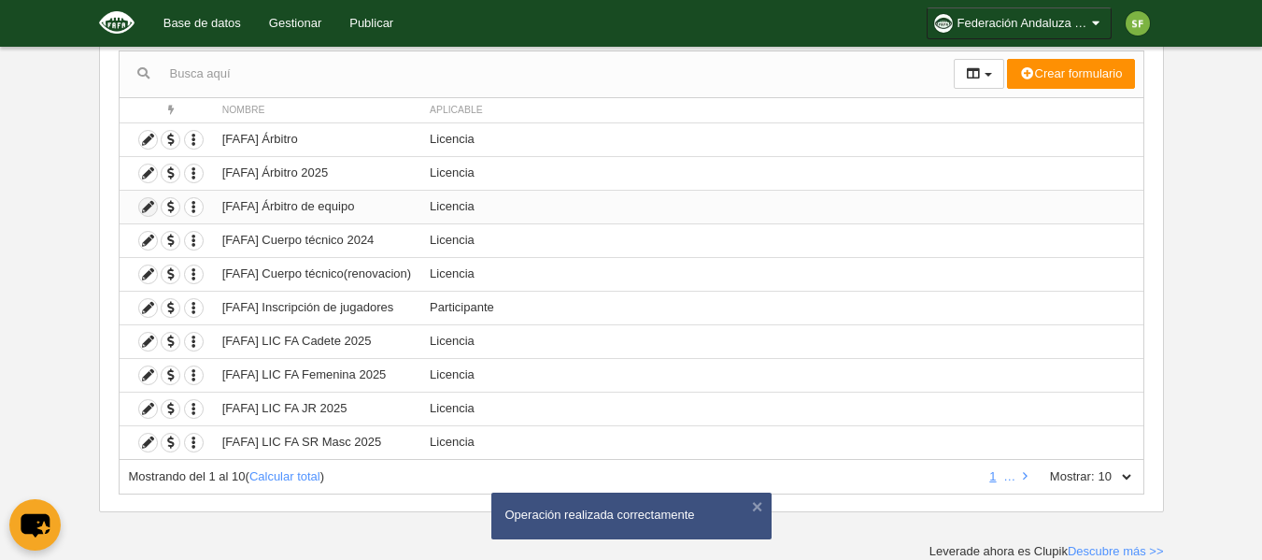
click at [140, 209] on icon at bounding box center [148, 207] width 18 height 18
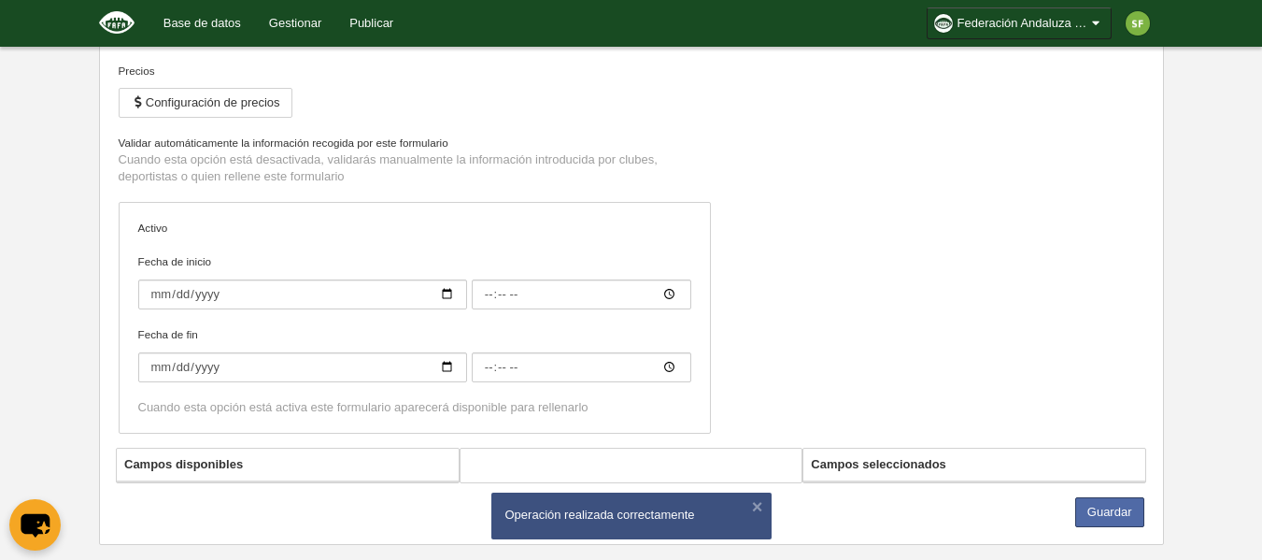
type input "[FAFA] Árbitro de equipo"
checkbox input "true"
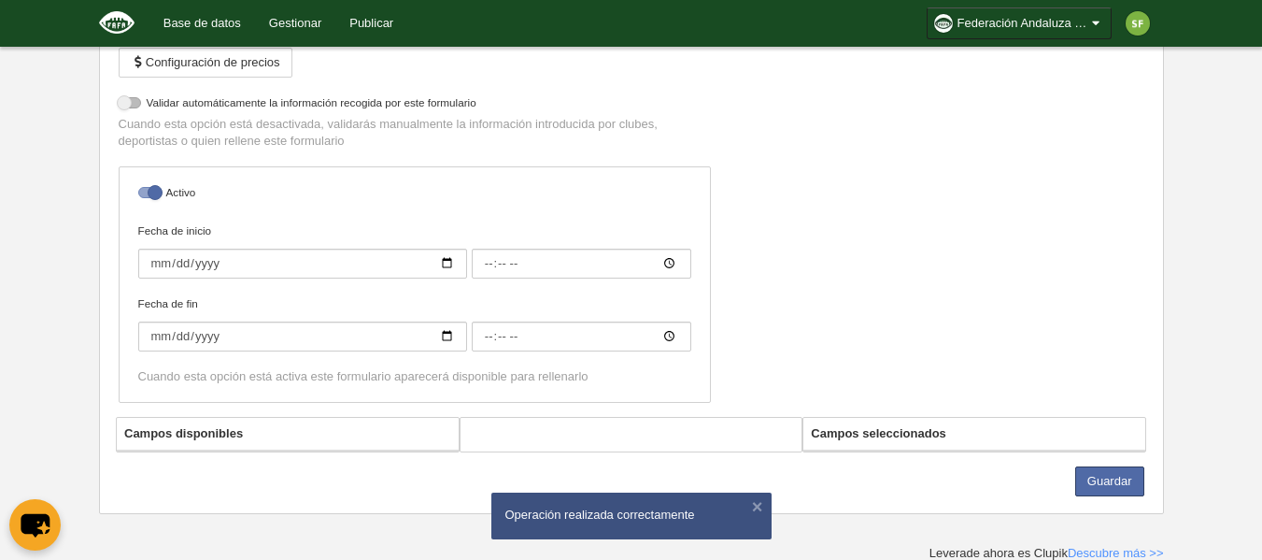
scroll to position [289, 0]
select select "selected"
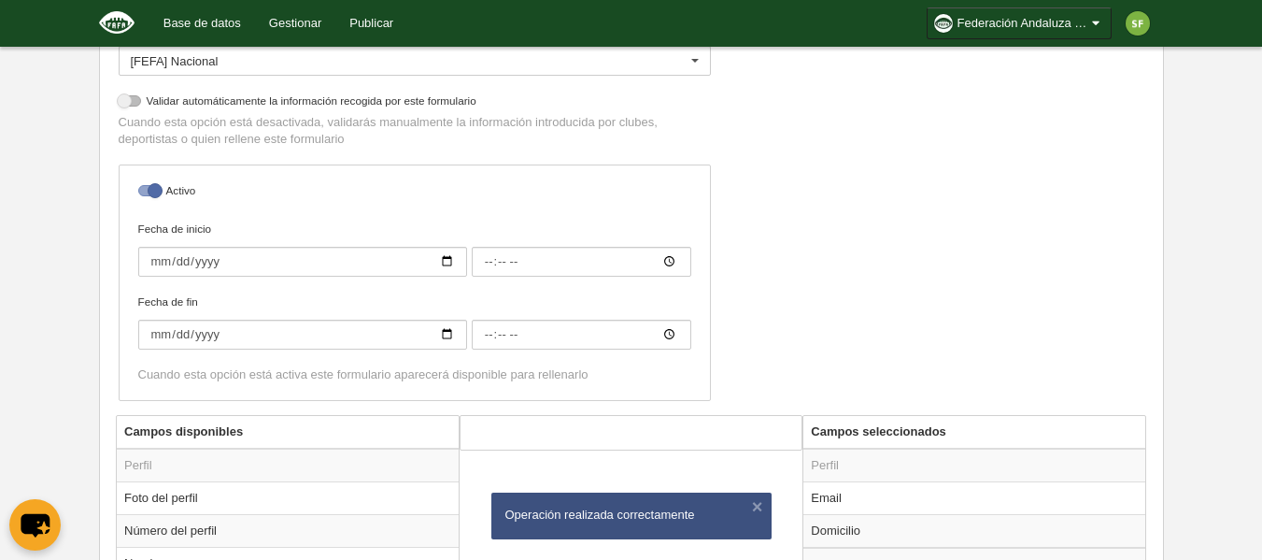
scroll to position [829, 0]
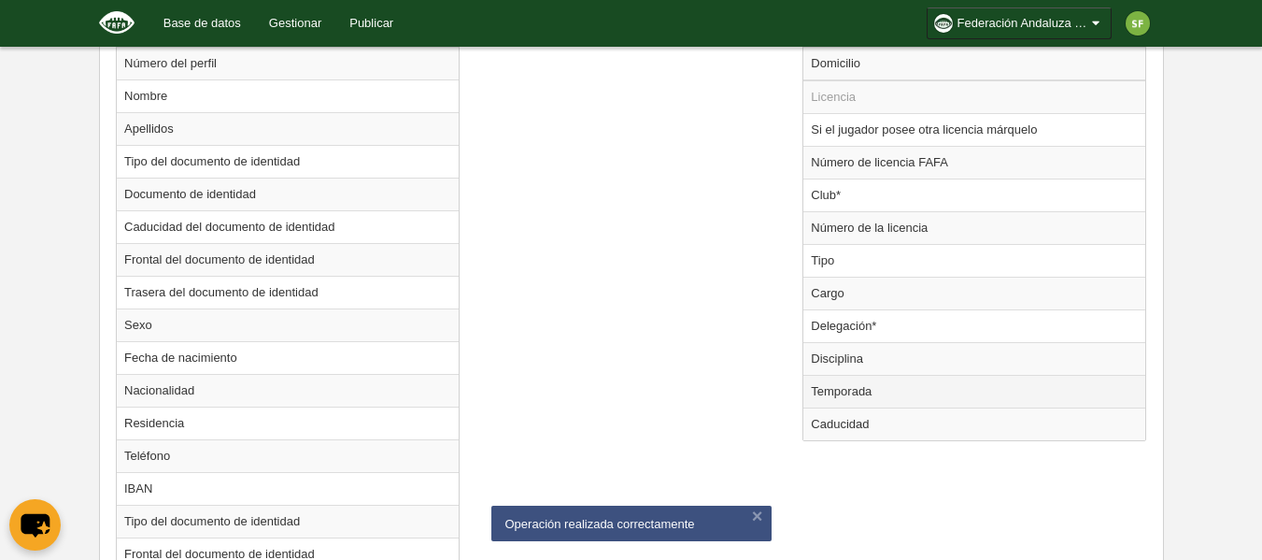
click at [865, 395] on td "Temporada" at bounding box center [974, 391] width 342 height 33
radio input "true"
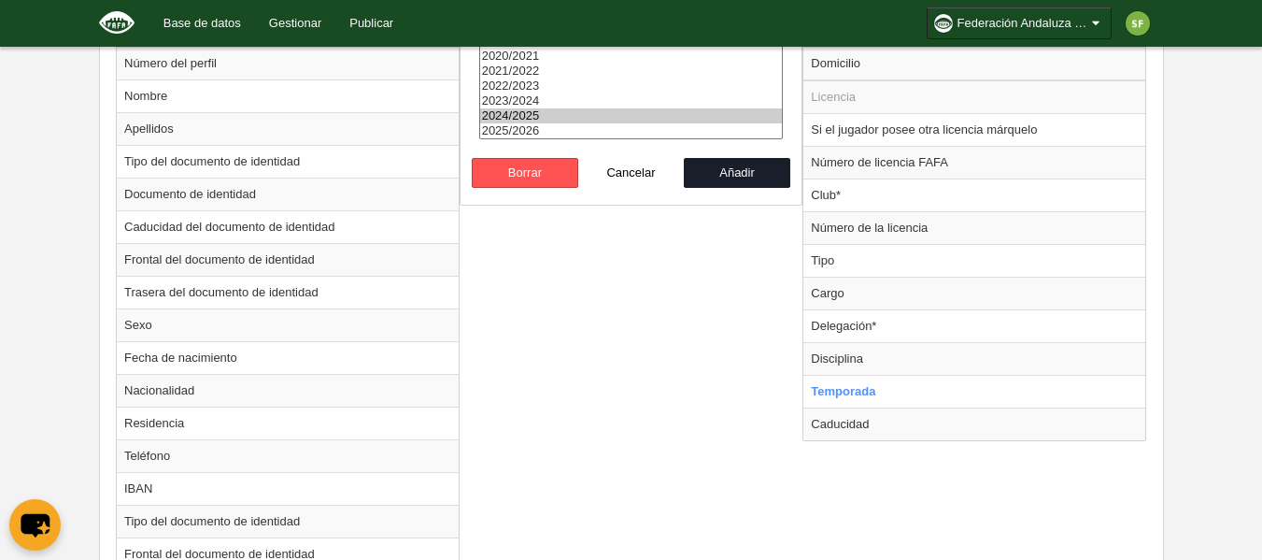
select select "8371"
click at [574, 137] on option "2025/2026" at bounding box center [631, 130] width 303 height 15
click at [697, 167] on button "Añadir" at bounding box center [737, 173] width 106 height 30
radio input "false"
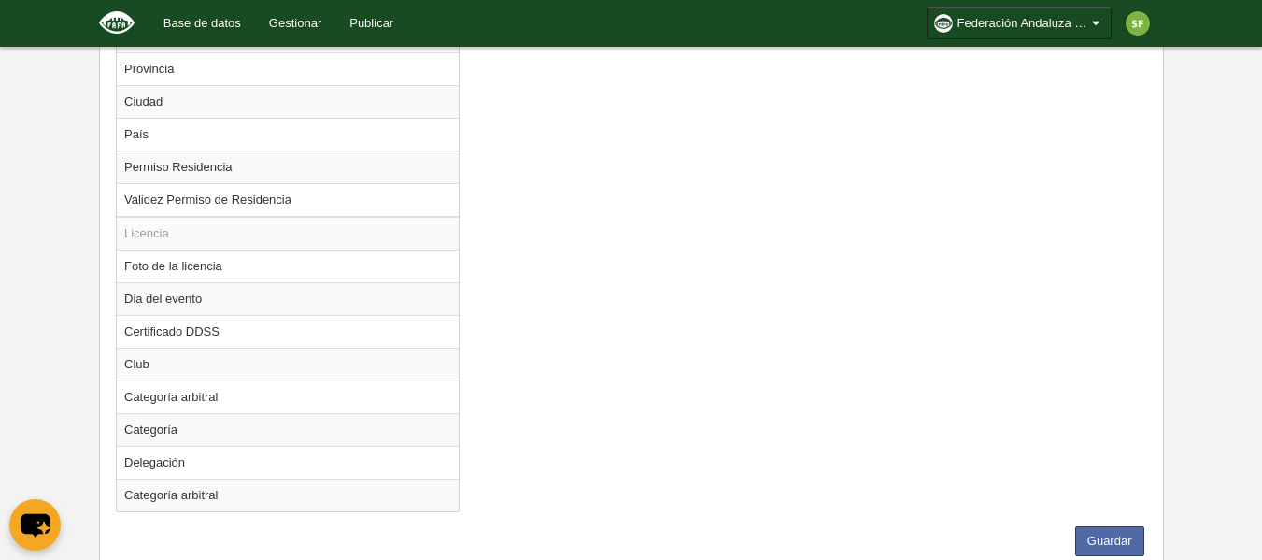
scroll to position [1637, 0]
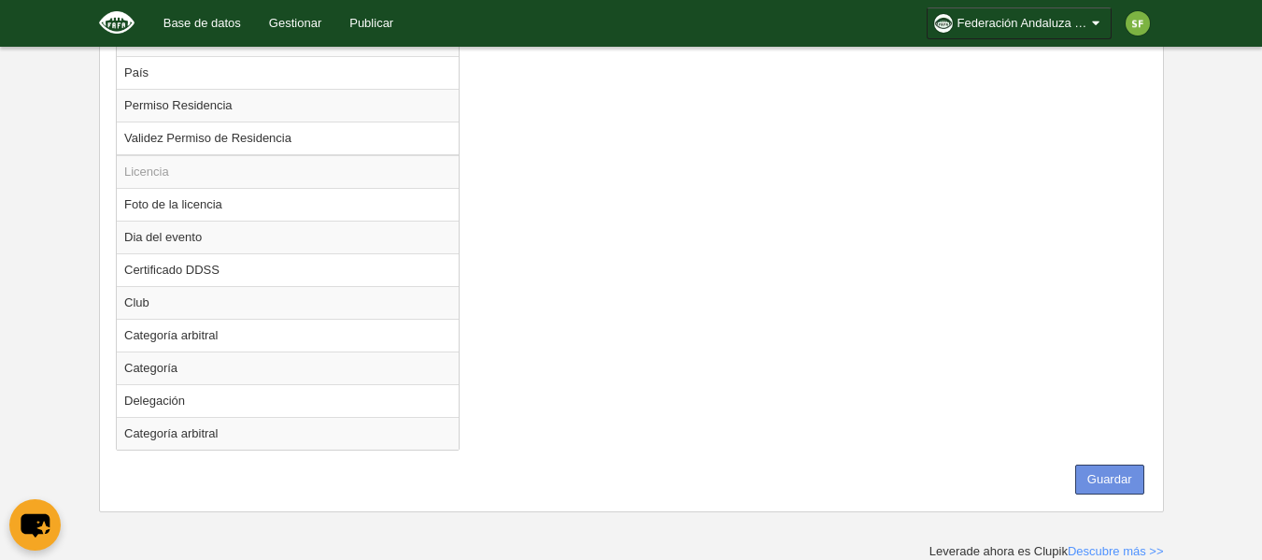
click at [1091, 473] on button "Guardar" at bounding box center [1109, 479] width 69 height 30
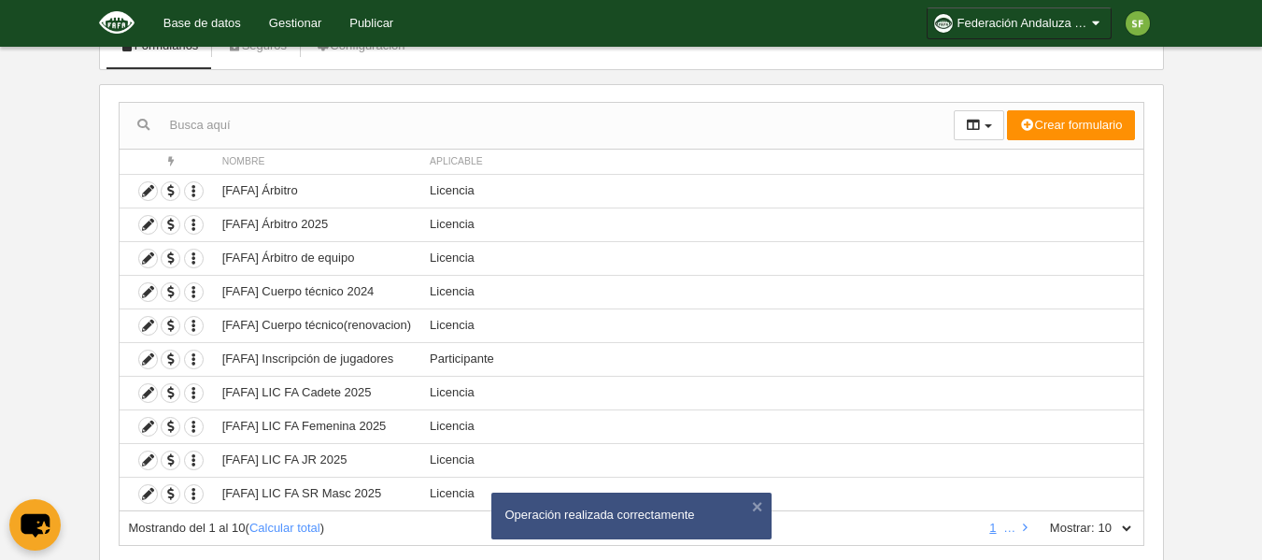
scroll to position [186, 0]
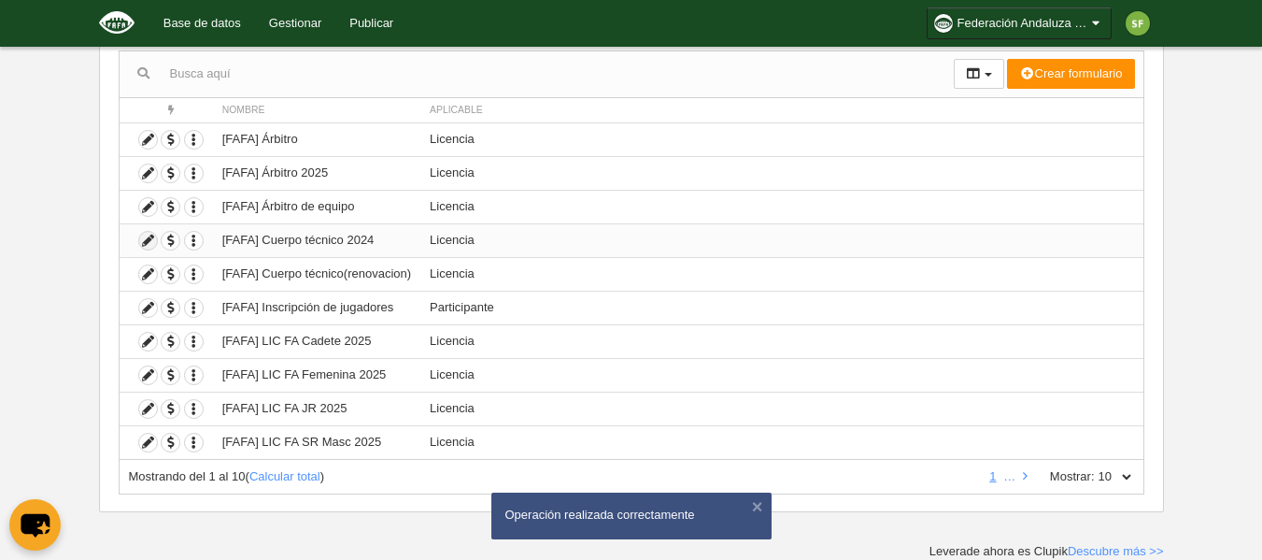
click at [147, 238] on icon at bounding box center [148, 241] width 18 height 18
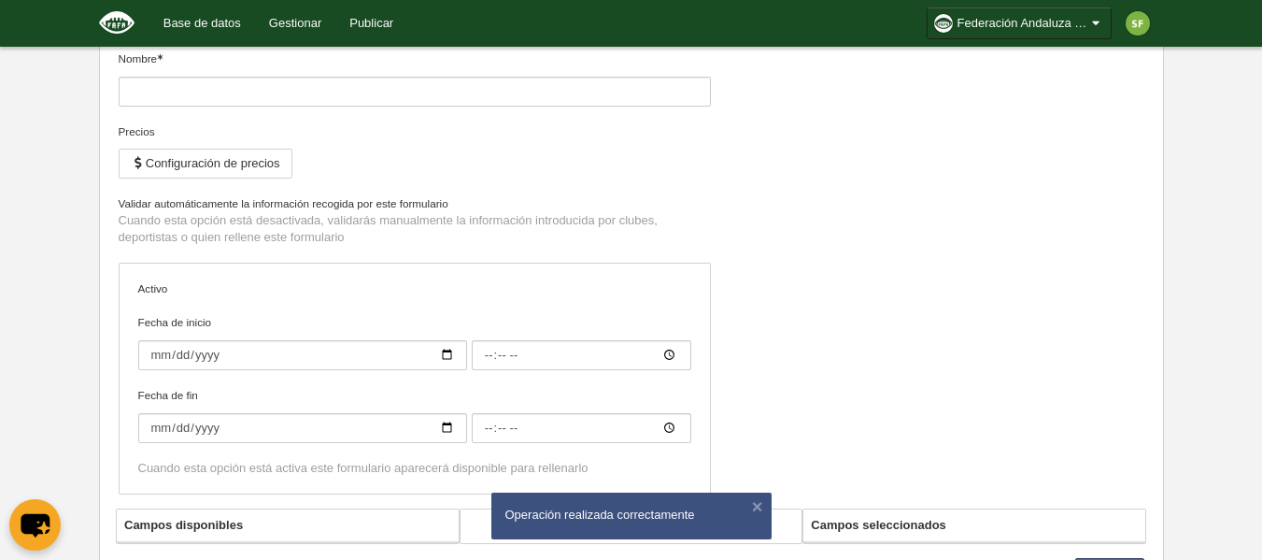
type input "[FAFA] Cuerpo técnico 2024"
checkbox input "true"
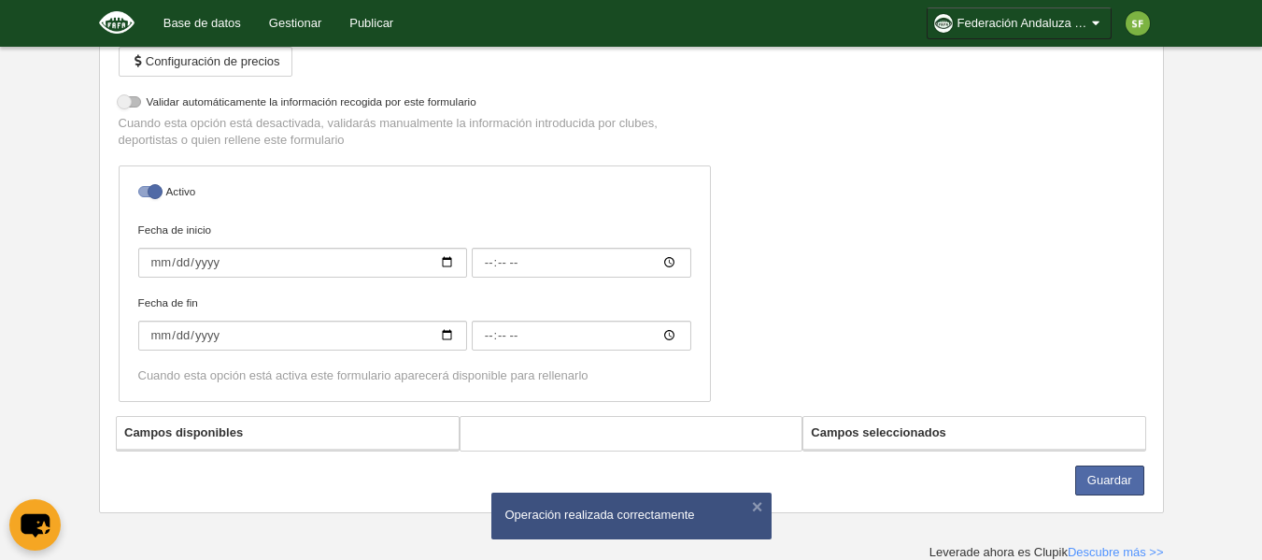
select select "selected"
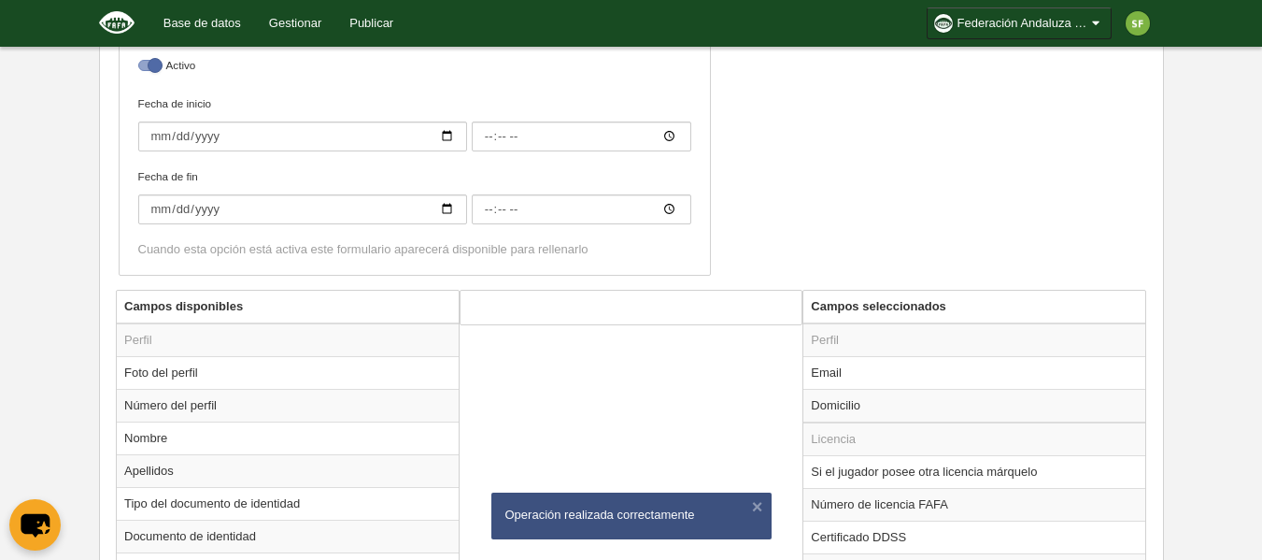
scroll to position [849, 0]
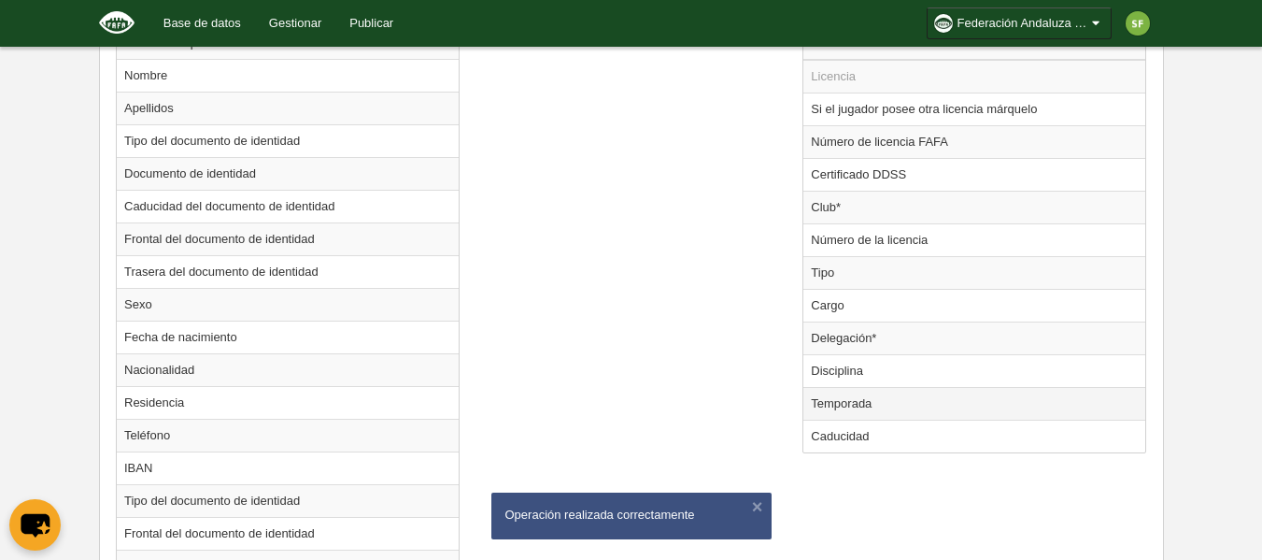
click at [860, 413] on td "Temporada" at bounding box center [974, 403] width 342 height 33
radio input "true"
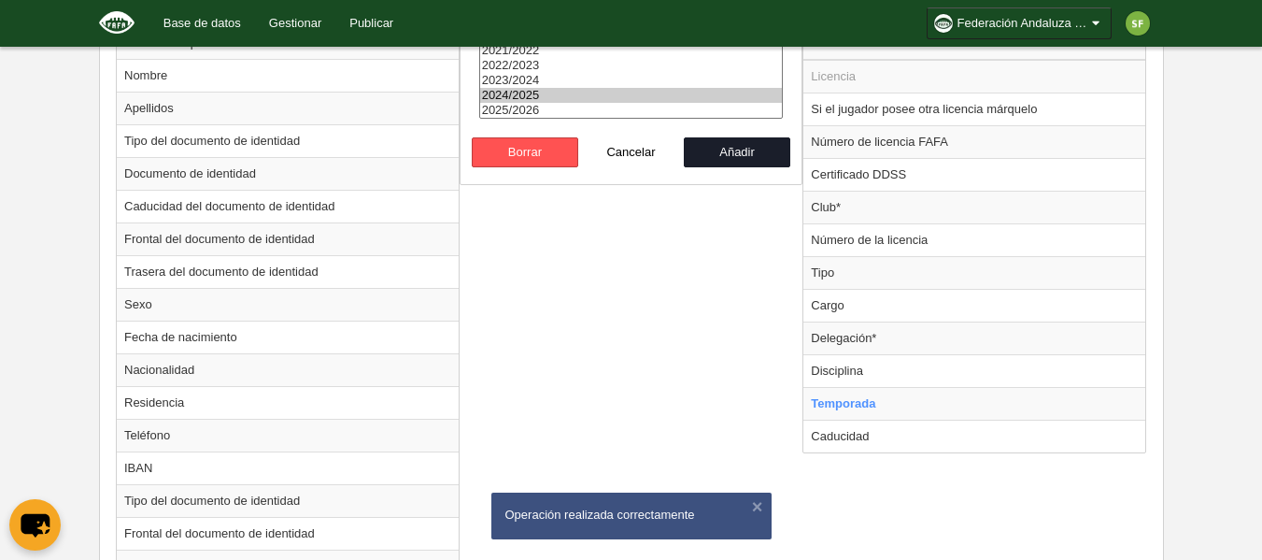
select select "8371"
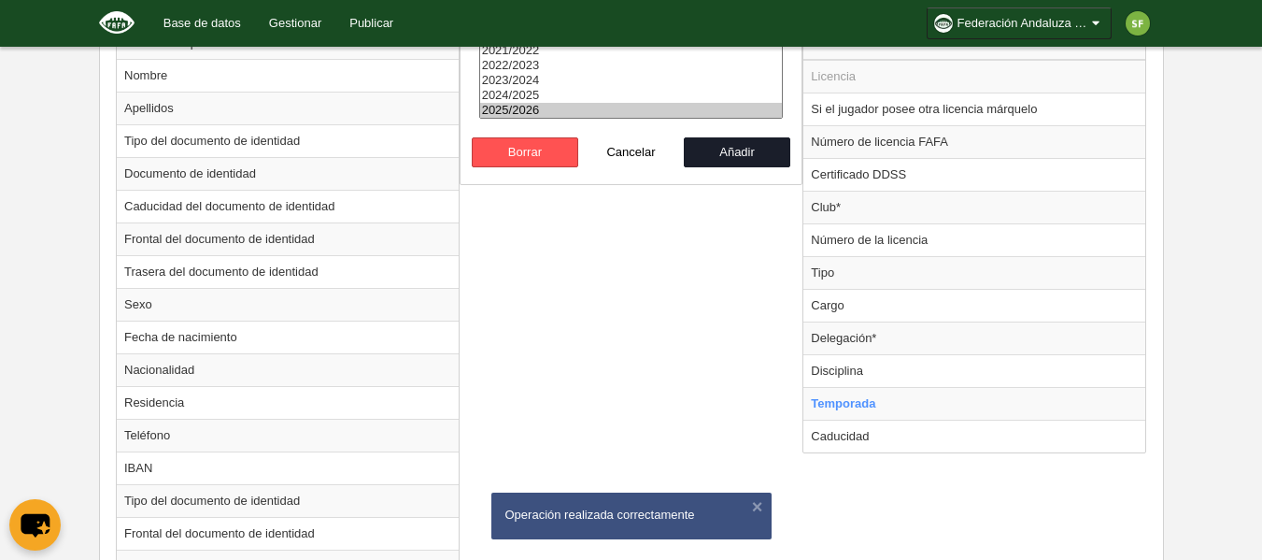
click at [563, 112] on option "2025/2026" at bounding box center [631, 110] width 303 height 15
click at [746, 159] on button "Añadir" at bounding box center [737, 152] width 106 height 30
radio input "false"
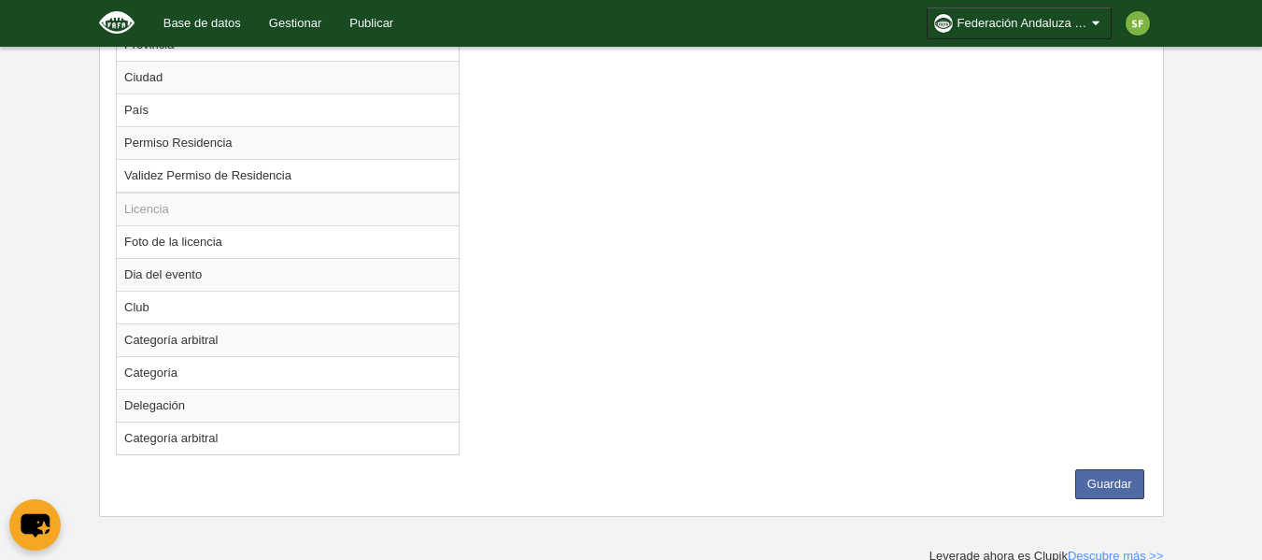
scroll to position [1604, 0]
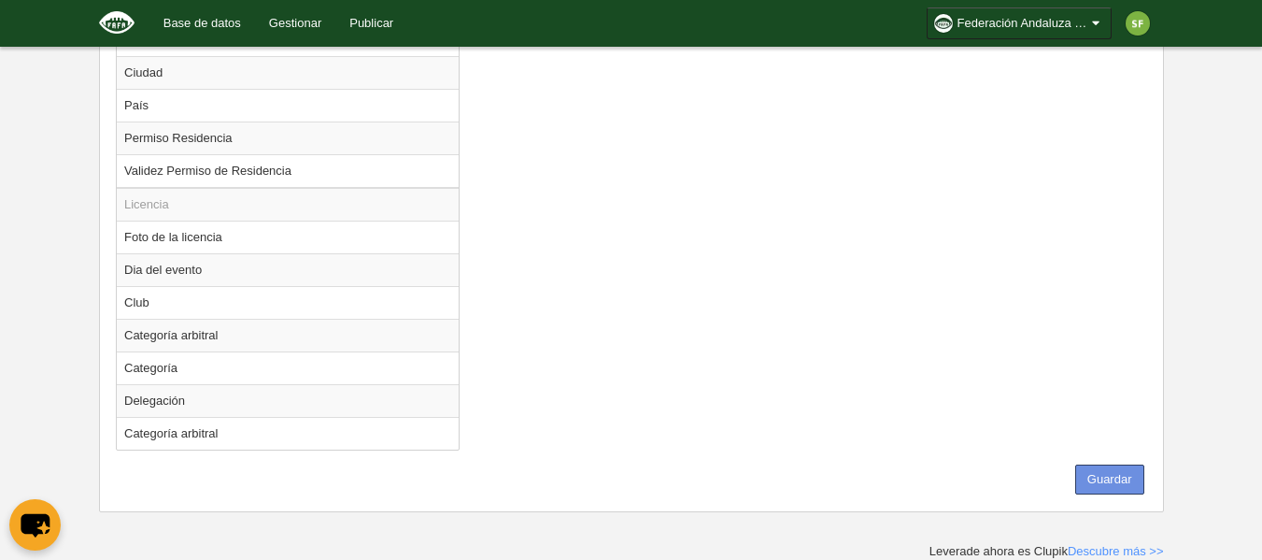
click at [1109, 469] on button "Guardar" at bounding box center [1109, 479] width 69 height 30
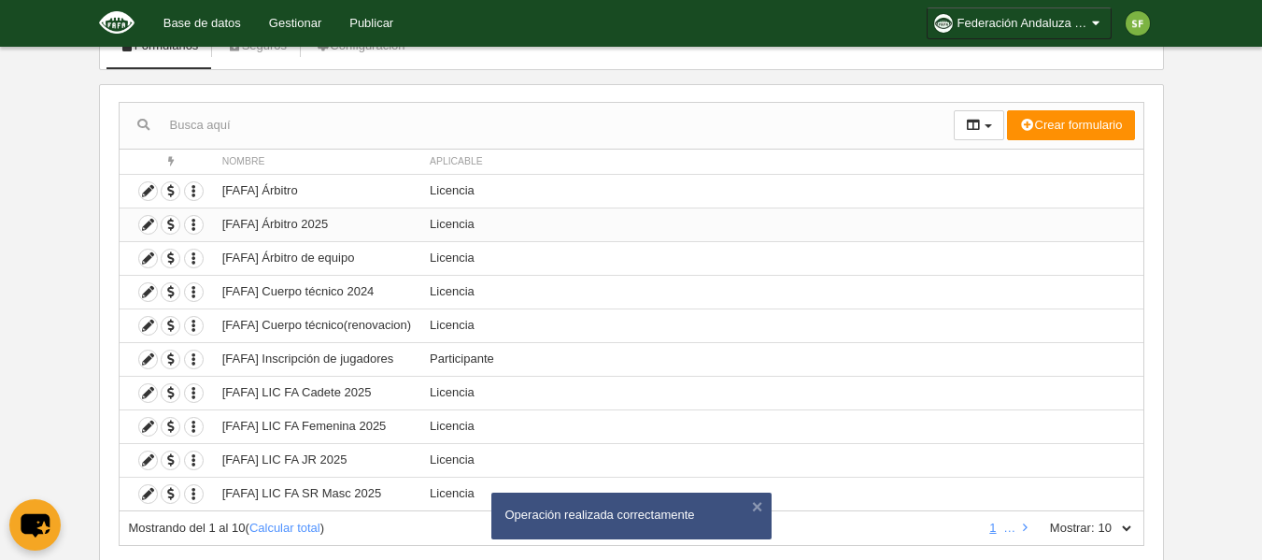
scroll to position [186, 0]
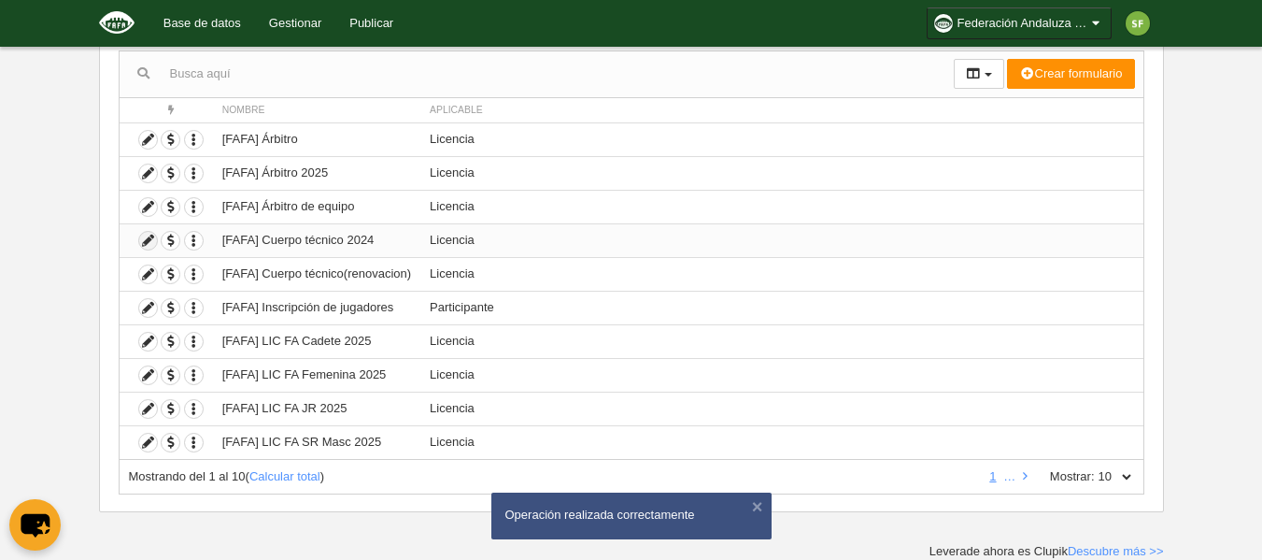
click at [148, 240] on icon at bounding box center [148, 241] width 18 height 18
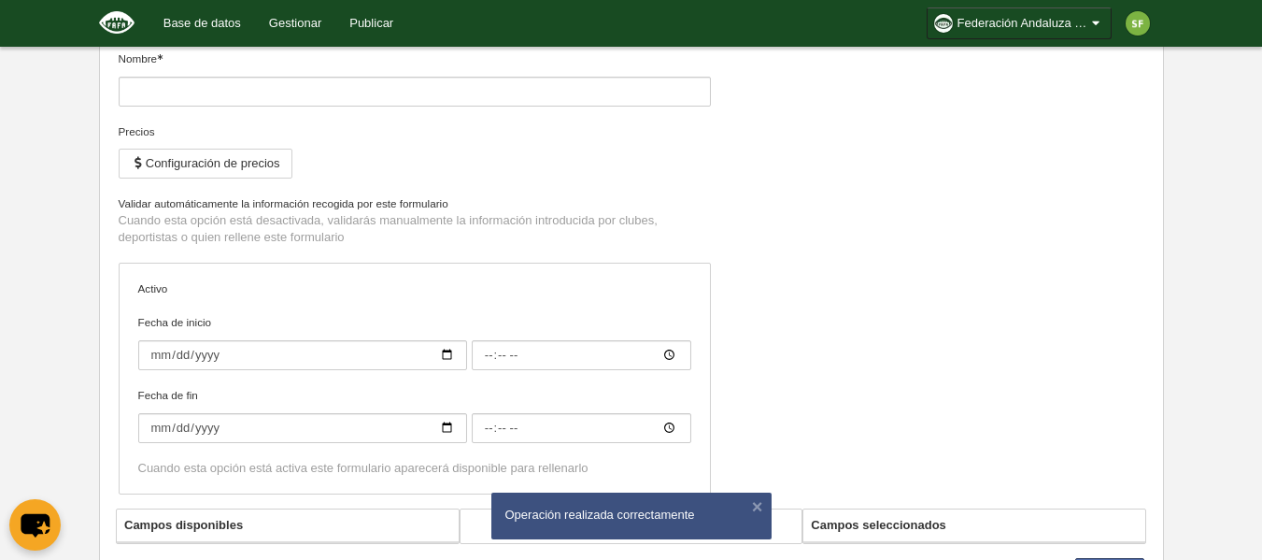
type input "[FAFA] Cuerpo técnico 2024"
checkbox input "true"
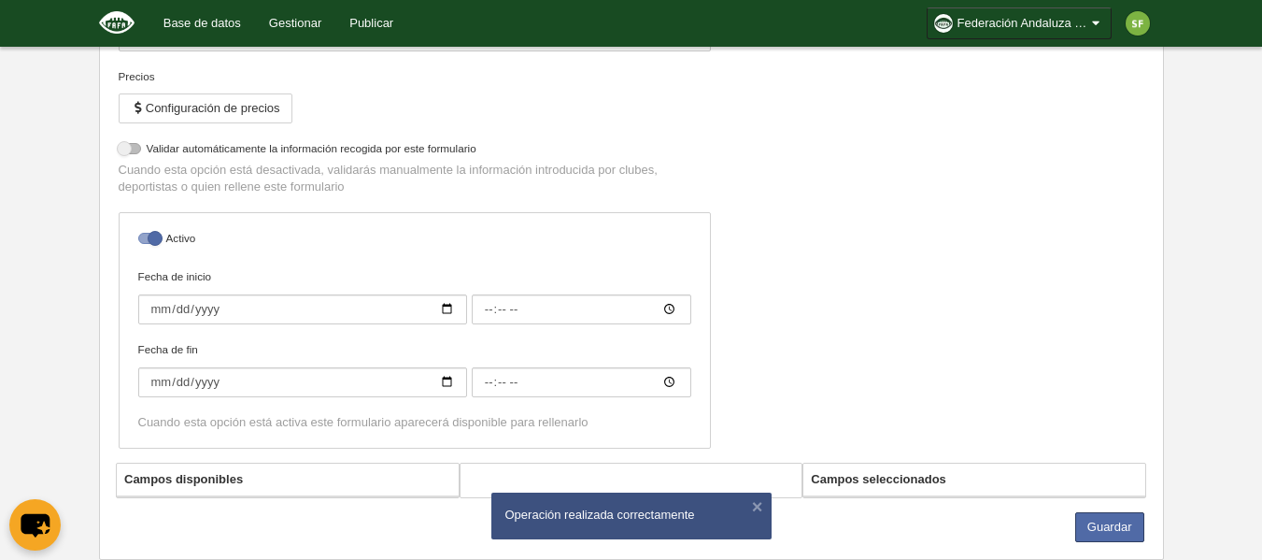
select select "selected"
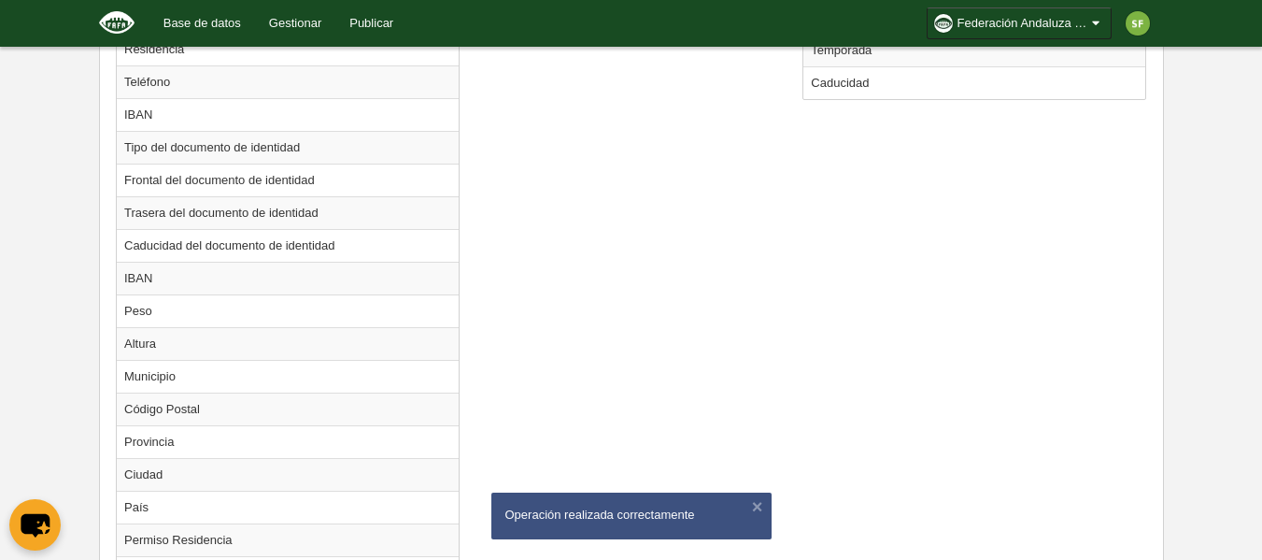
scroll to position [735, 0]
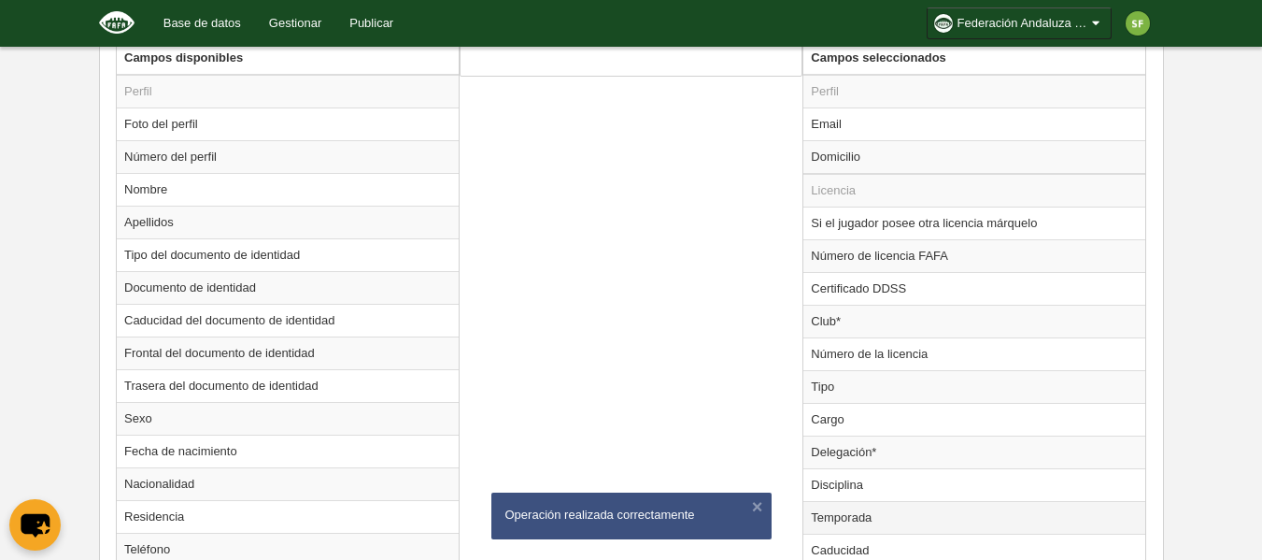
click at [836, 523] on td "Temporada" at bounding box center [974, 517] width 342 height 33
radio input "true"
select select "8371"
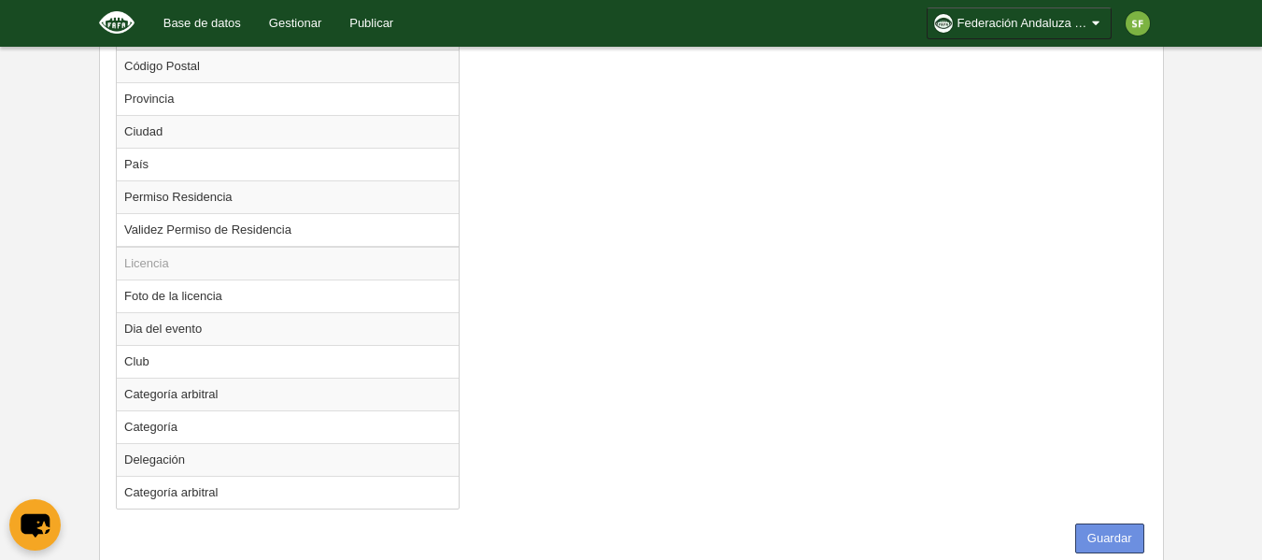
scroll to position [1604, 0]
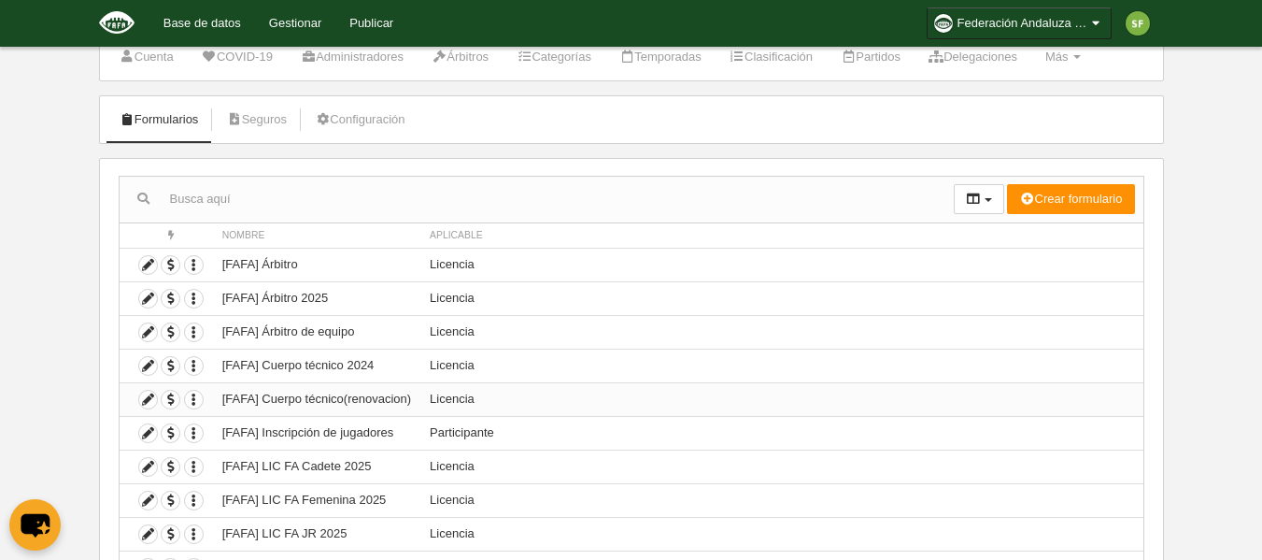
scroll to position [93, 0]
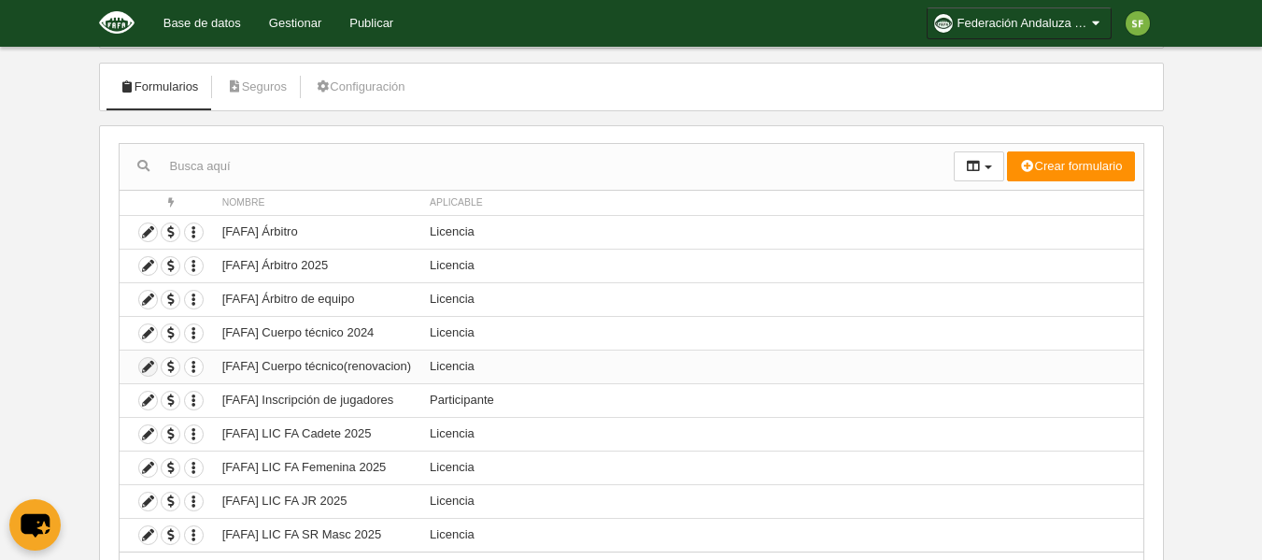
click at [143, 366] on icon at bounding box center [148, 367] width 18 height 18
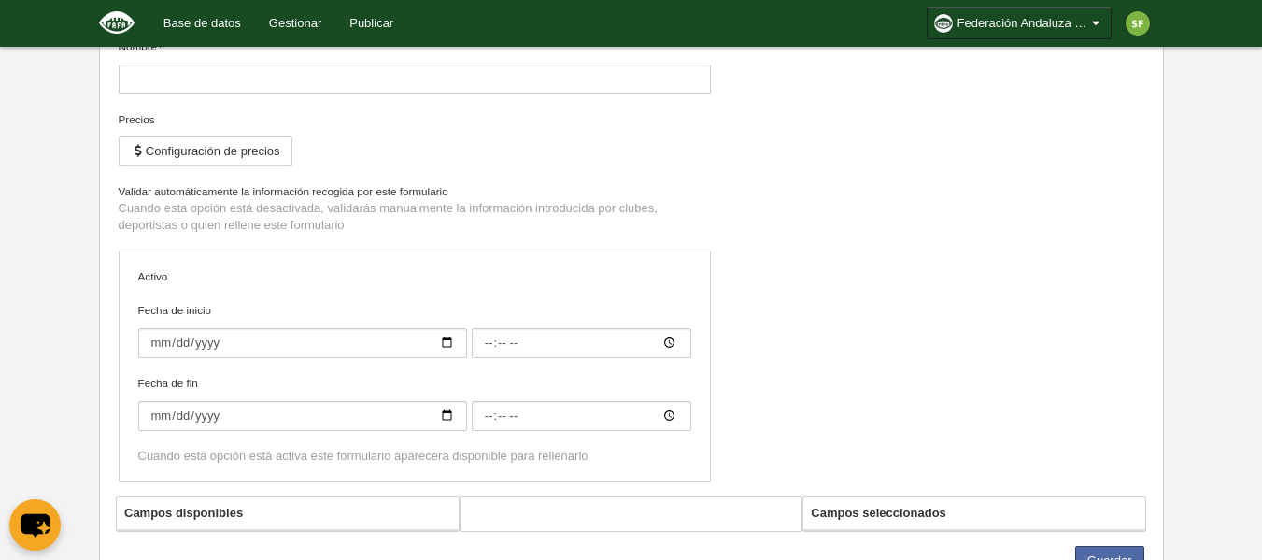
type input "[FAFA] Cuerpo técnico(renovacion)"
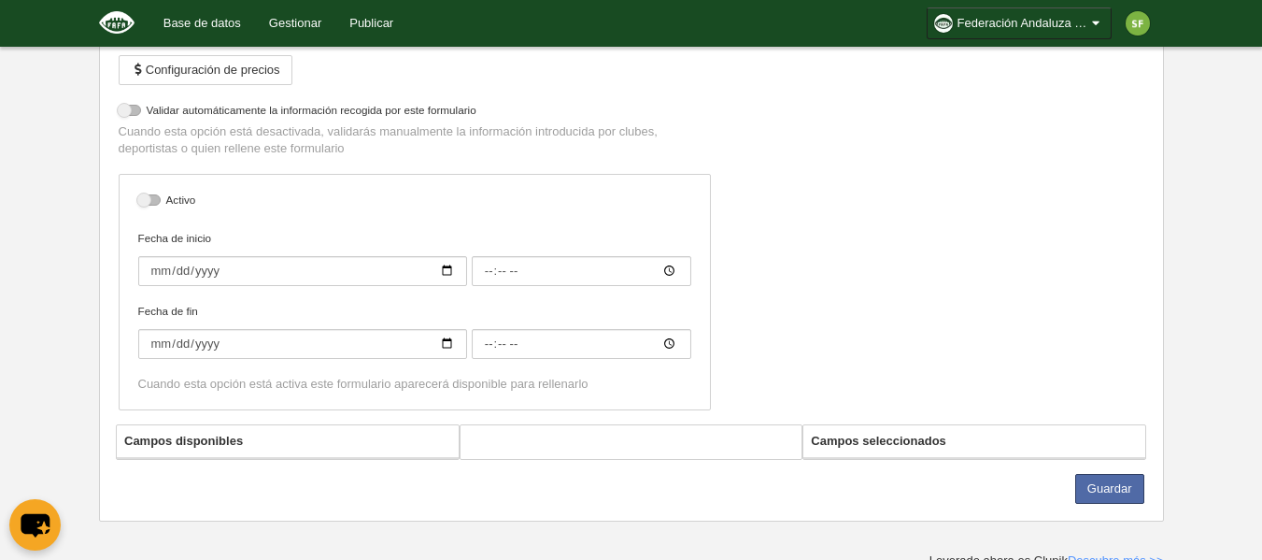
select select "selected"
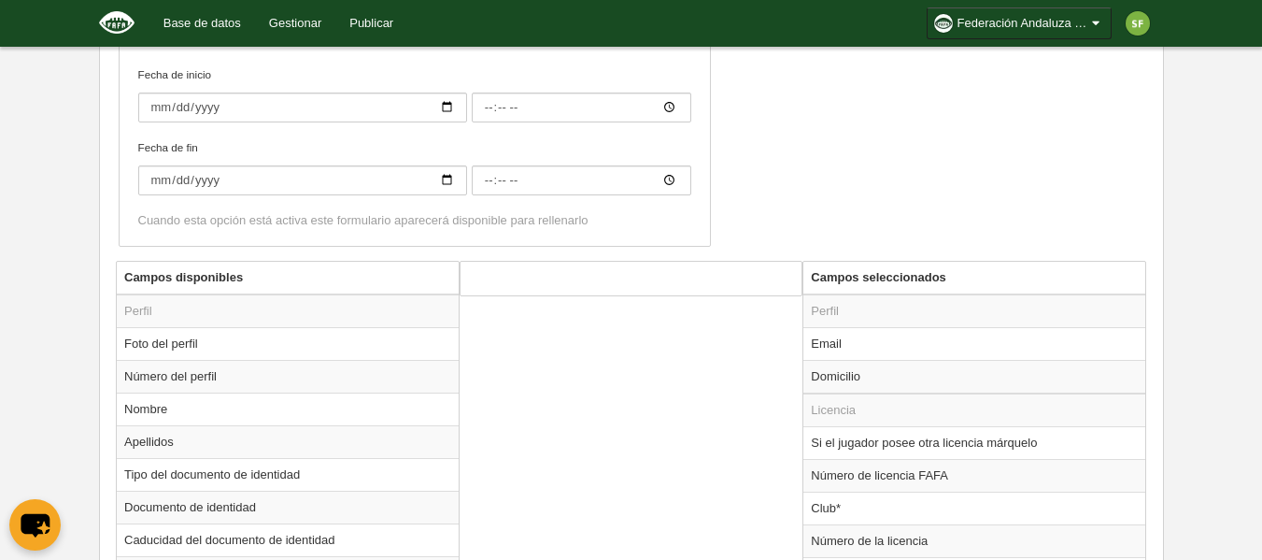
scroll to position [840, 0]
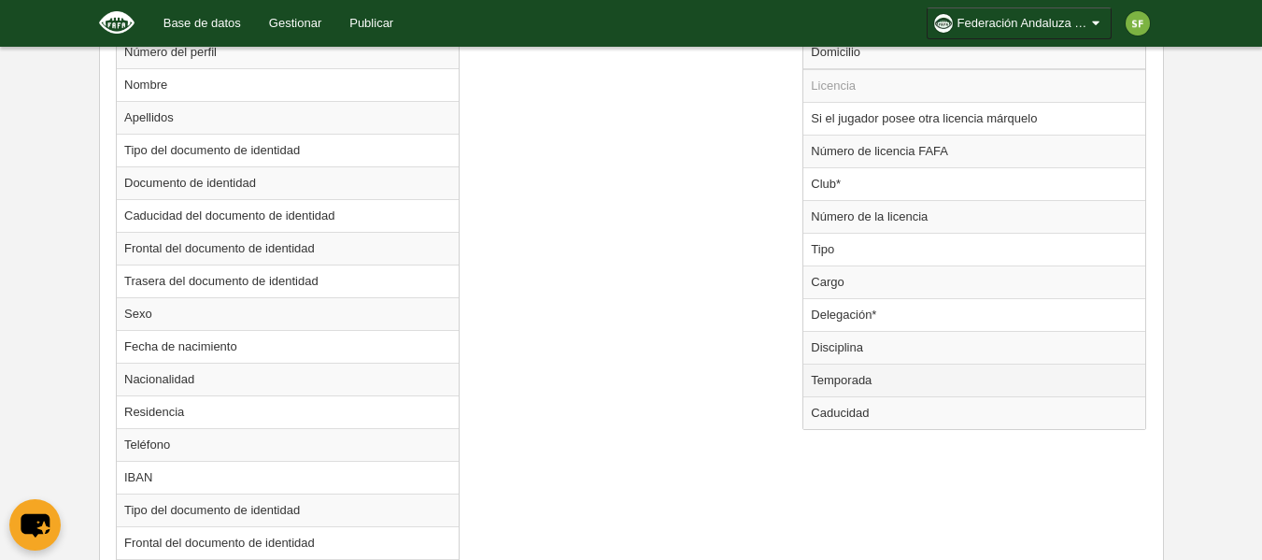
click at [849, 378] on td "Temporada" at bounding box center [974, 379] width 342 height 33
radio input "true"
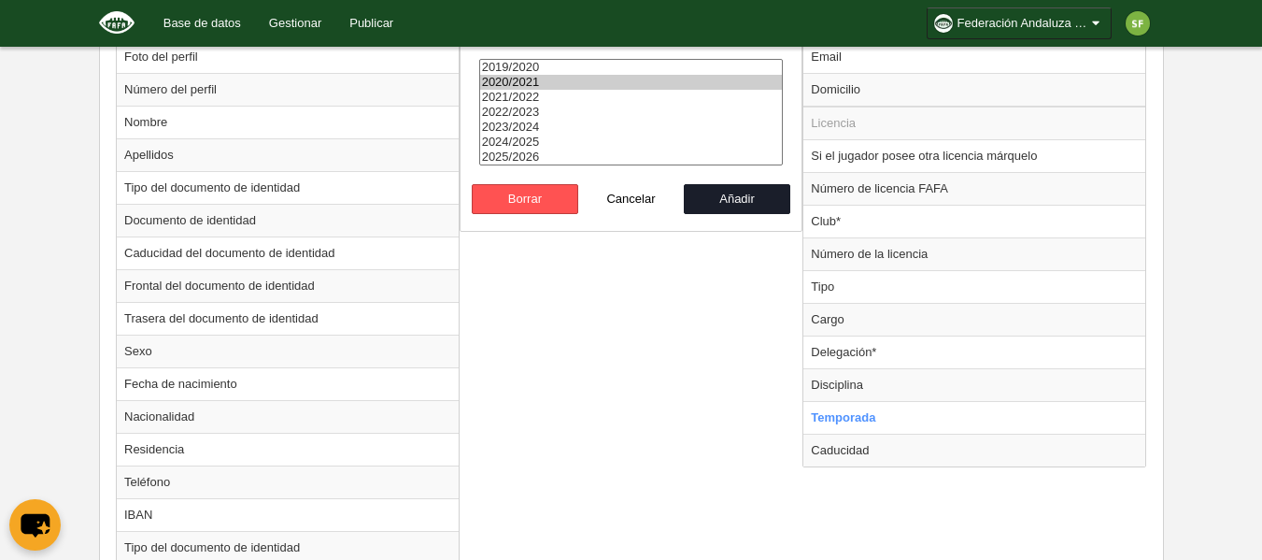
scroll to position [746, 0]
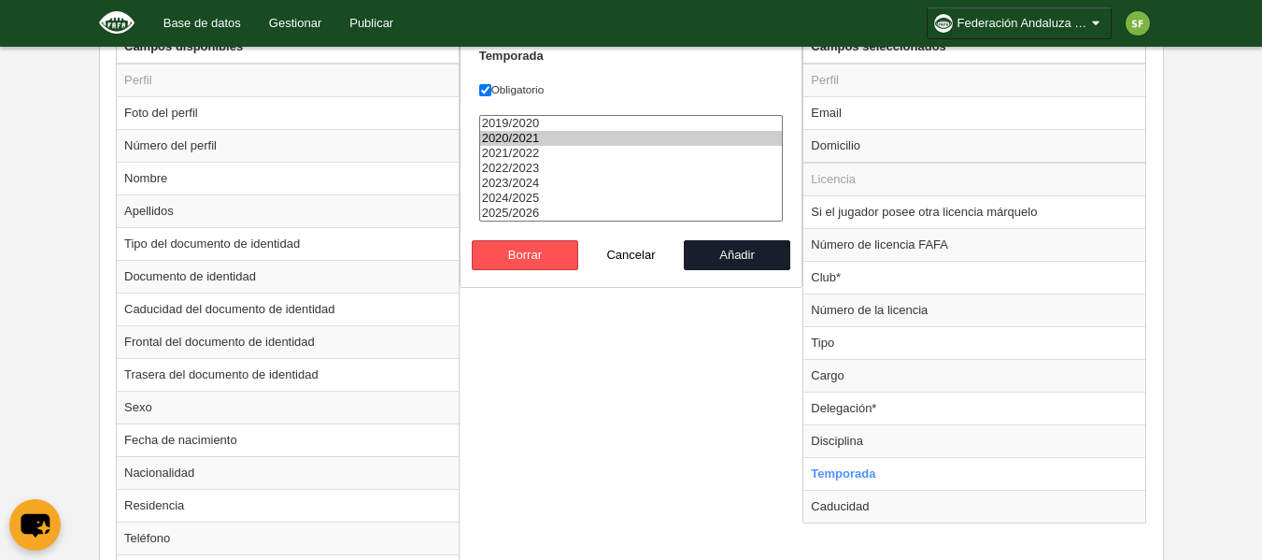
select select "8371"
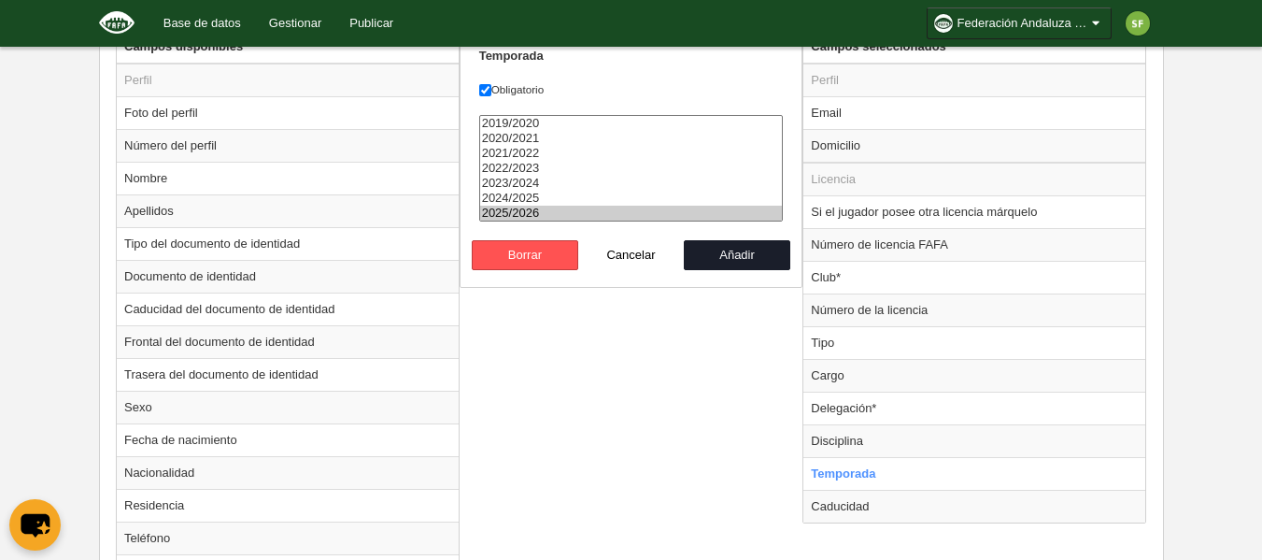
click at [568, 206] on option "2025/2026" at bounding box center [631, 213] width 303 height 15
click at [619, 255] on button "Cancelar" at bounding box center [631, 255] width 106 height 30
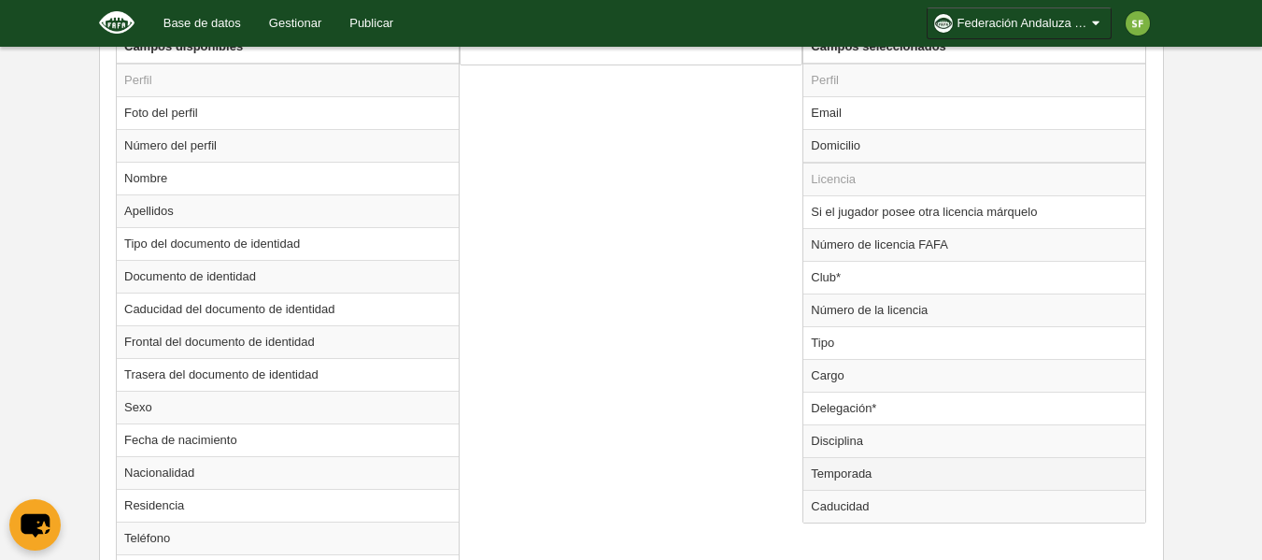
click at [851, 474] on td "Temporada" at bounding box center [974, 473] width 342 height 33
radio input "true"
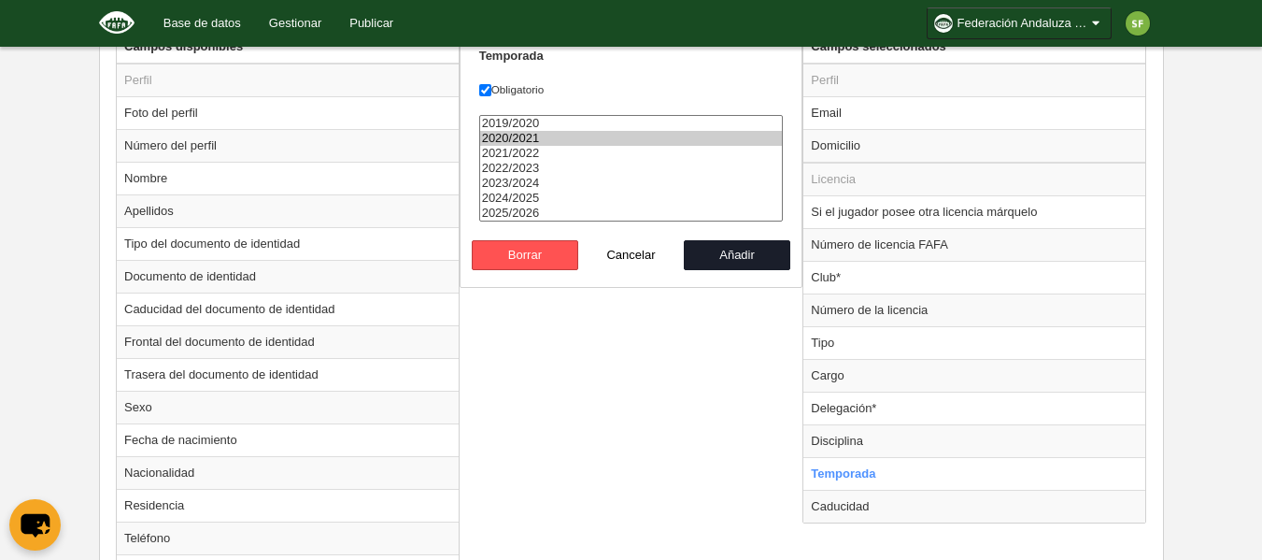
select select "8371"
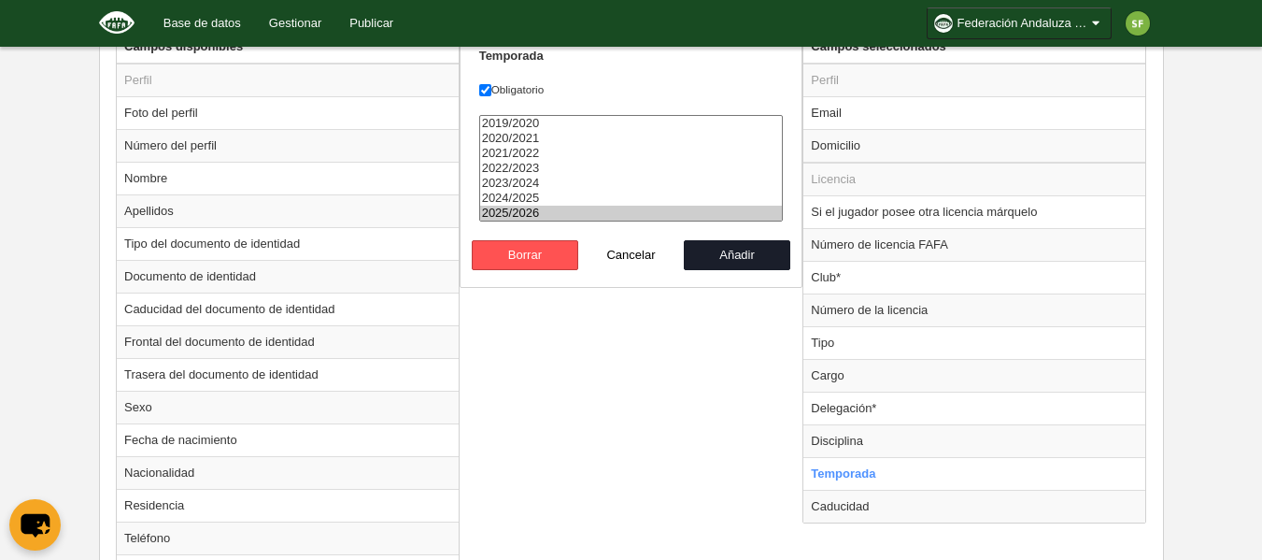
click at [557, 216] on option "2025/2026" at bounding box center [631, 213] width 303 height 15
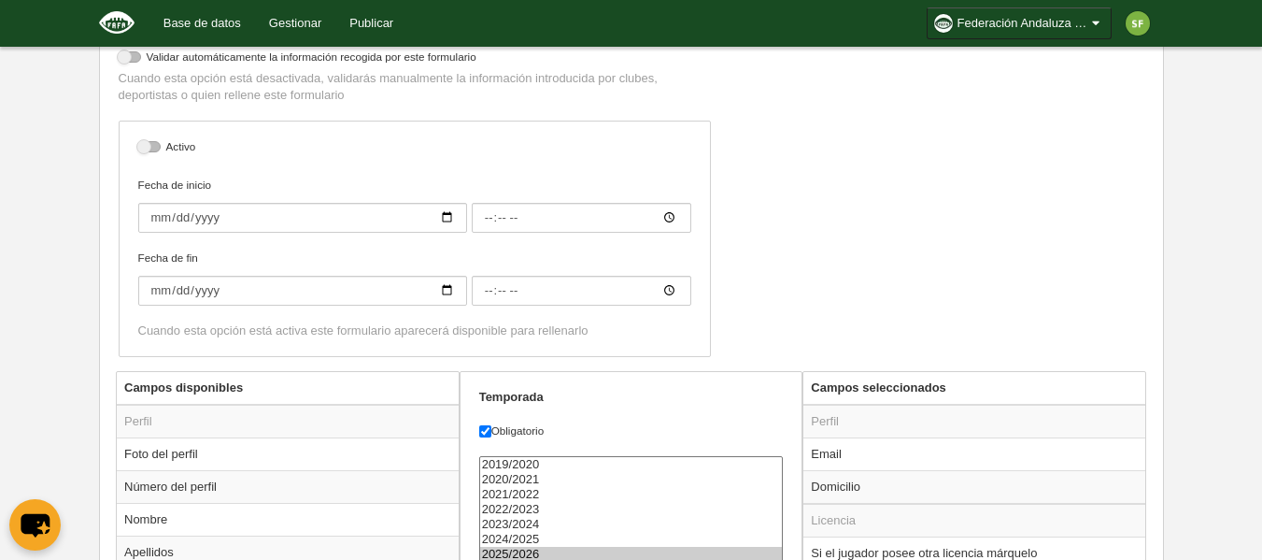
scroll to position [654, 0]
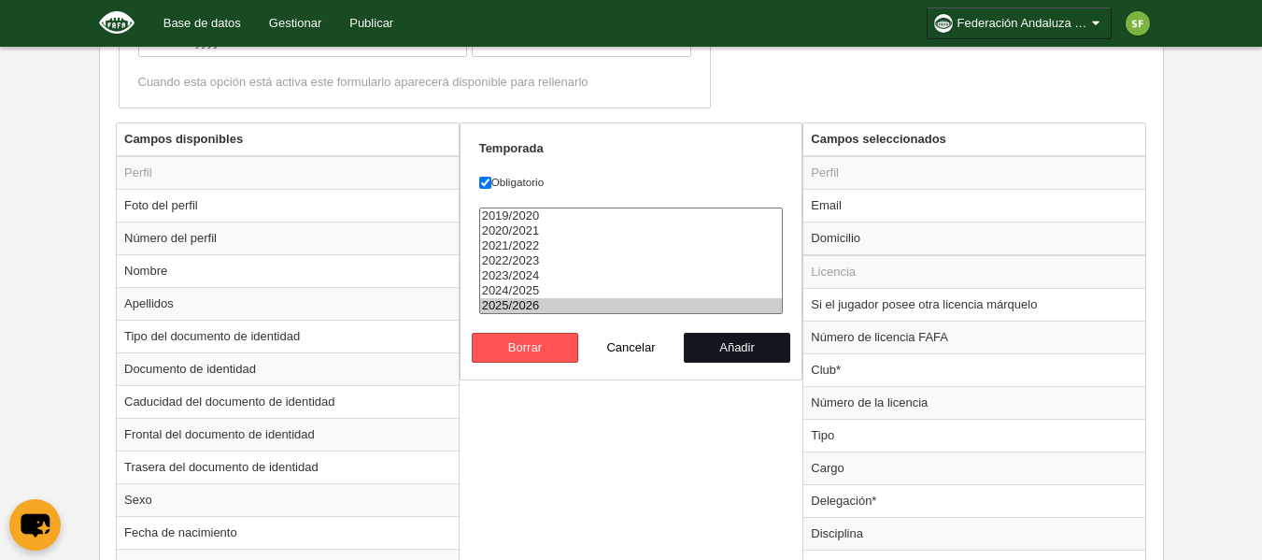
click at [752, 357] on button "Añadir" at bounding box center [737, 348] width 106 height 30
radio input "false"
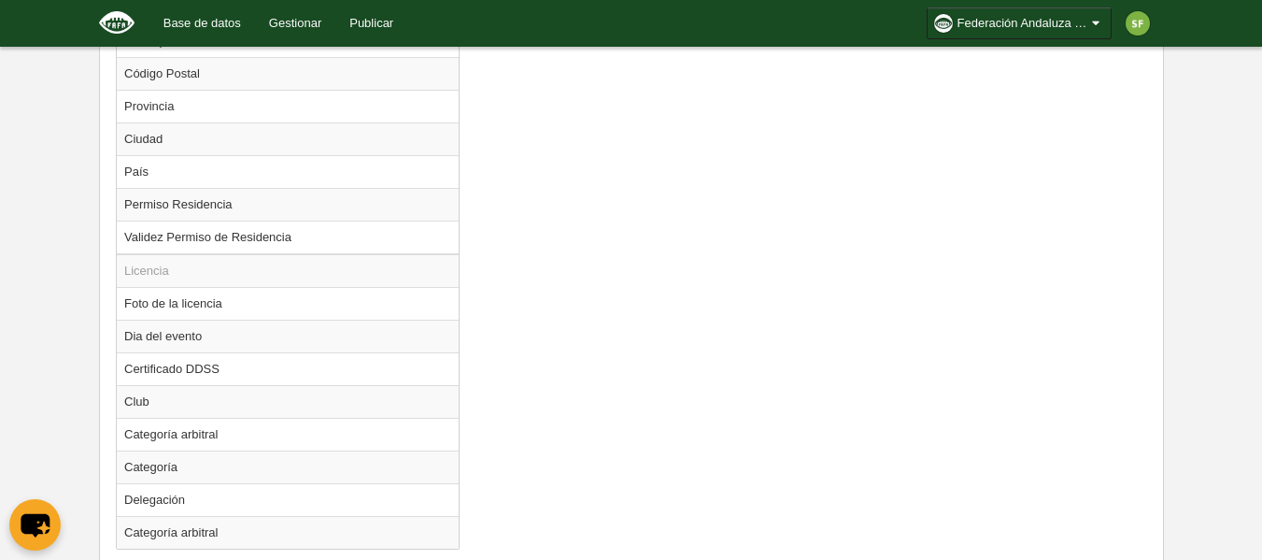
scroll to position [1637, 0]
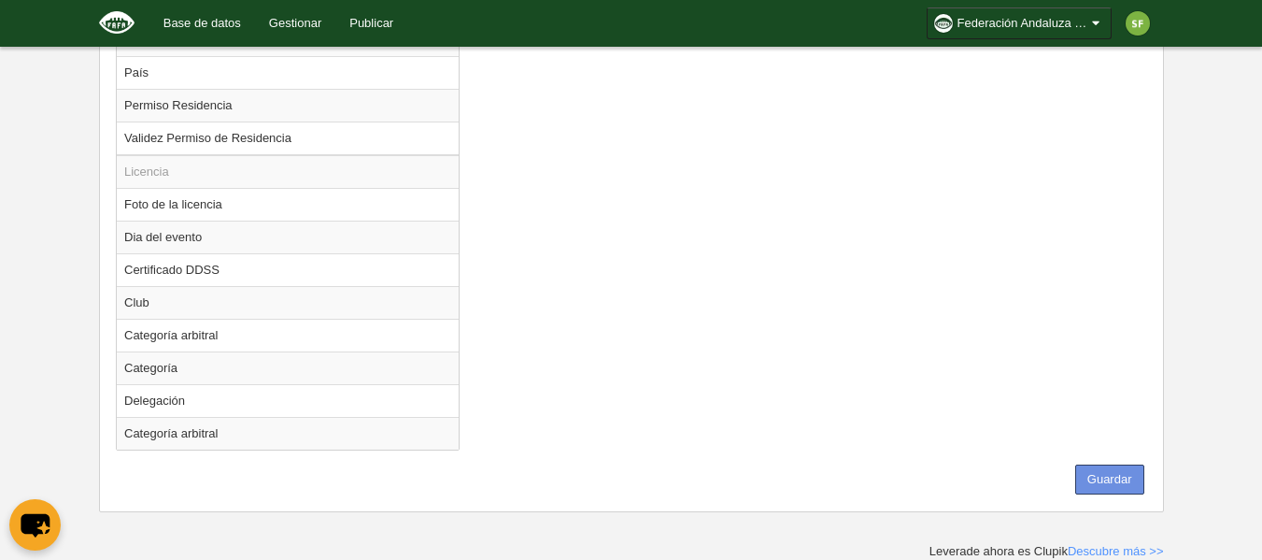
click at [1113, 488] on button "Guardar" at bounding box center [1109, 479] width 69 height 30
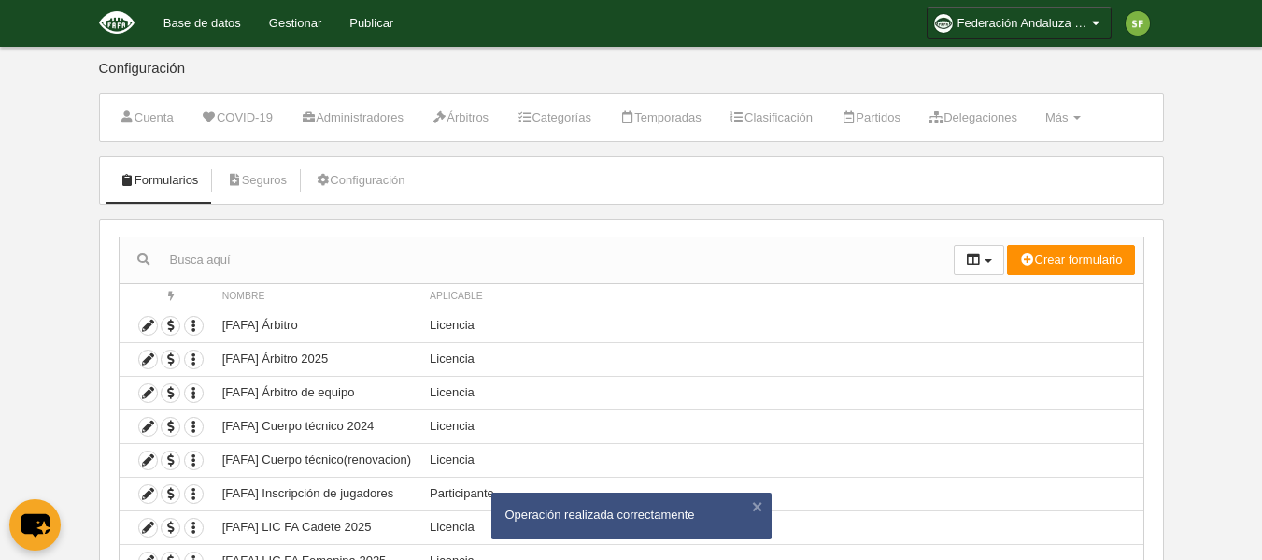
scroll to position [186, 0]
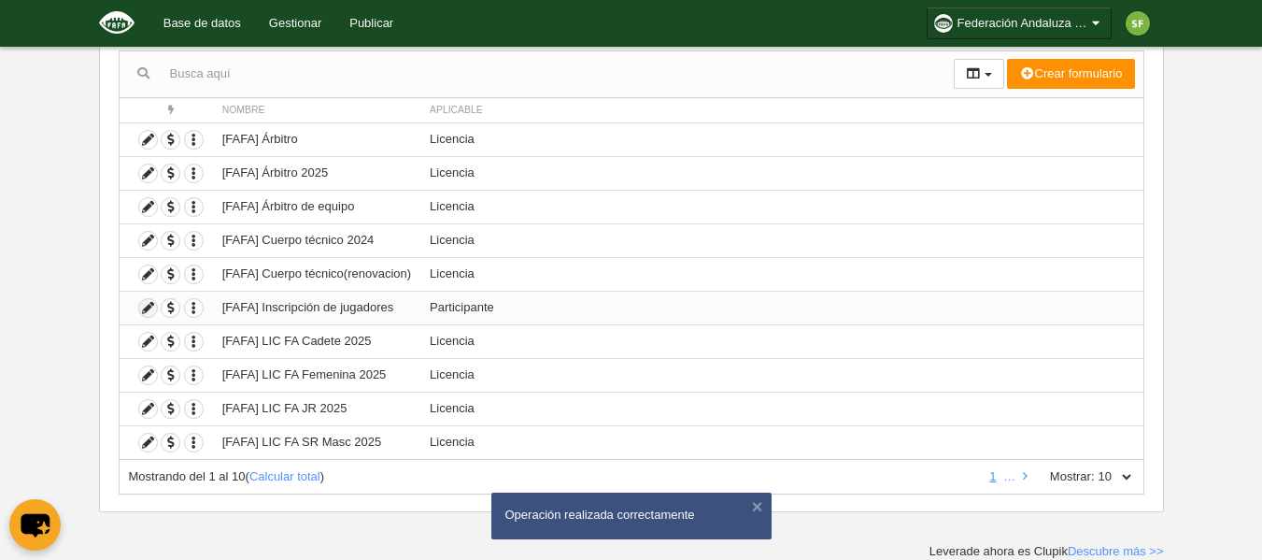
click at [146, 306] on icon at bounding box center [148, 308] width 18 height 18
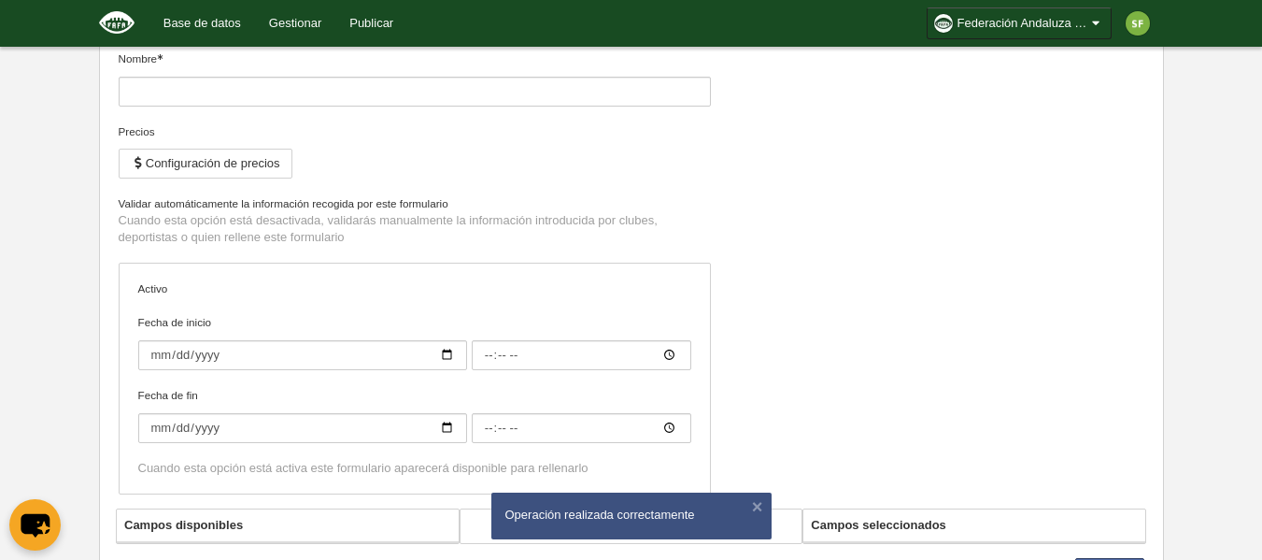
type input "[FAFA] Inscripción de jugadores"
checkbox input "true"
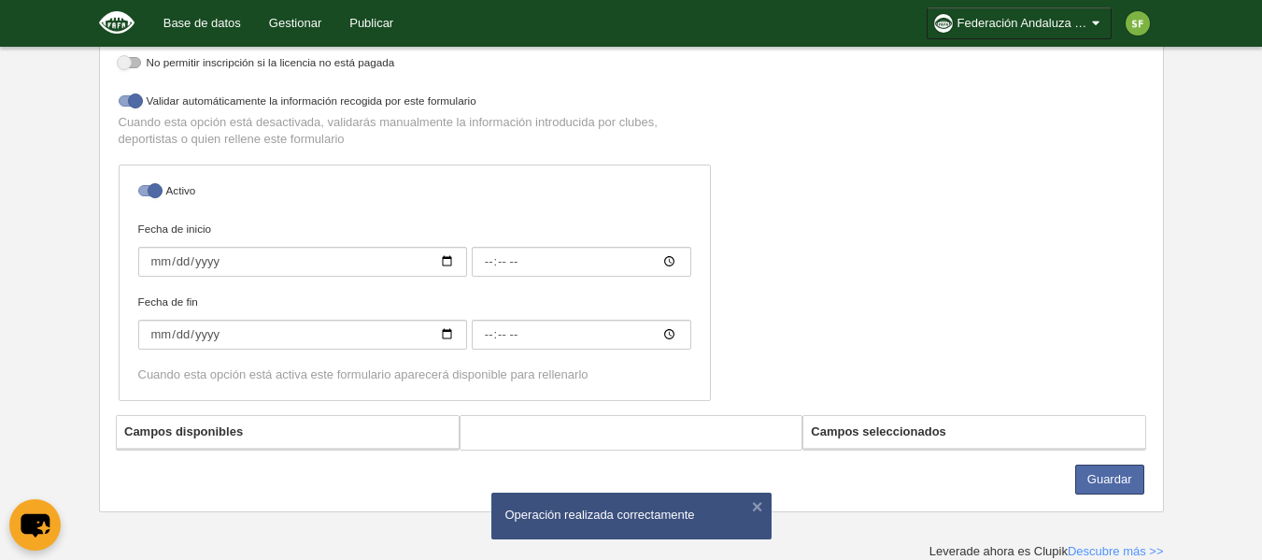
select select "selected"
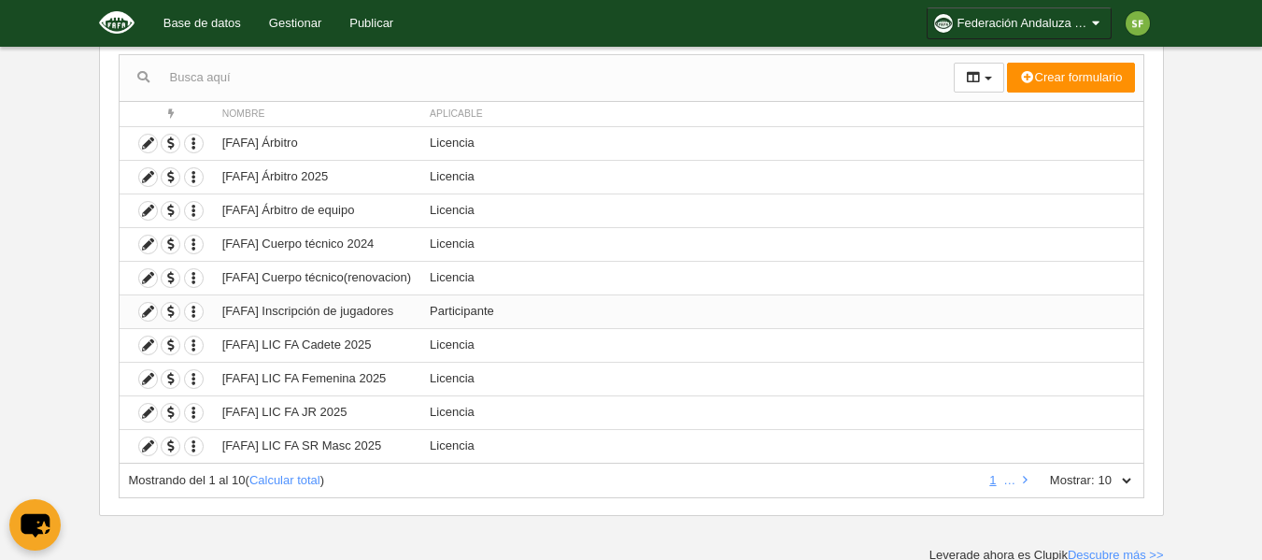
scroll to position [186, 0]
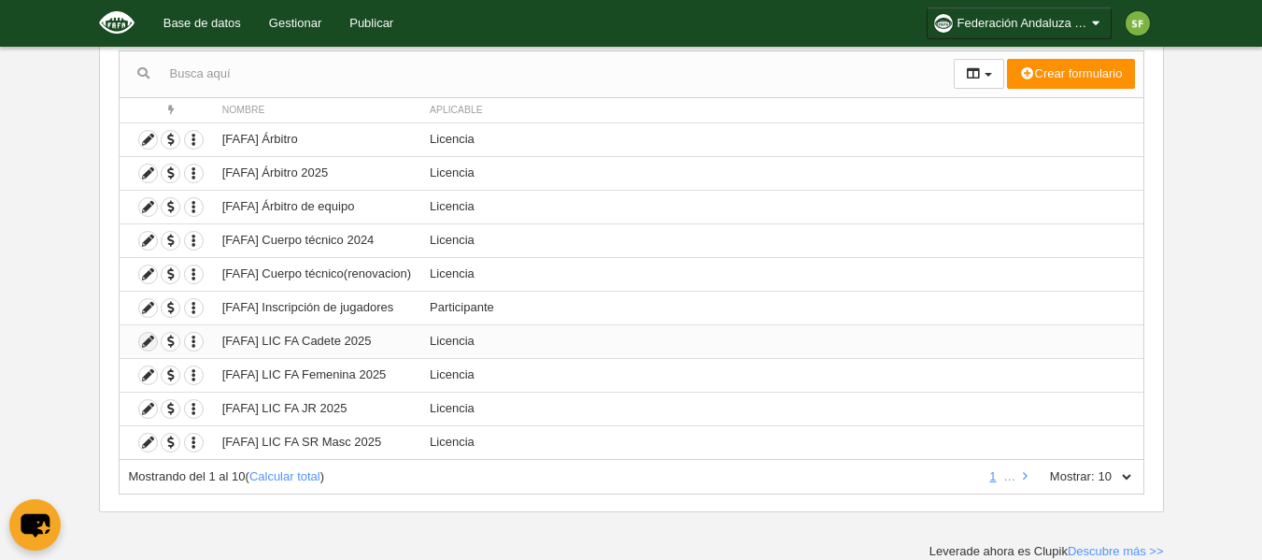
click at [152, 339] on icon at bounding box center [148, 342] width 18 height 18
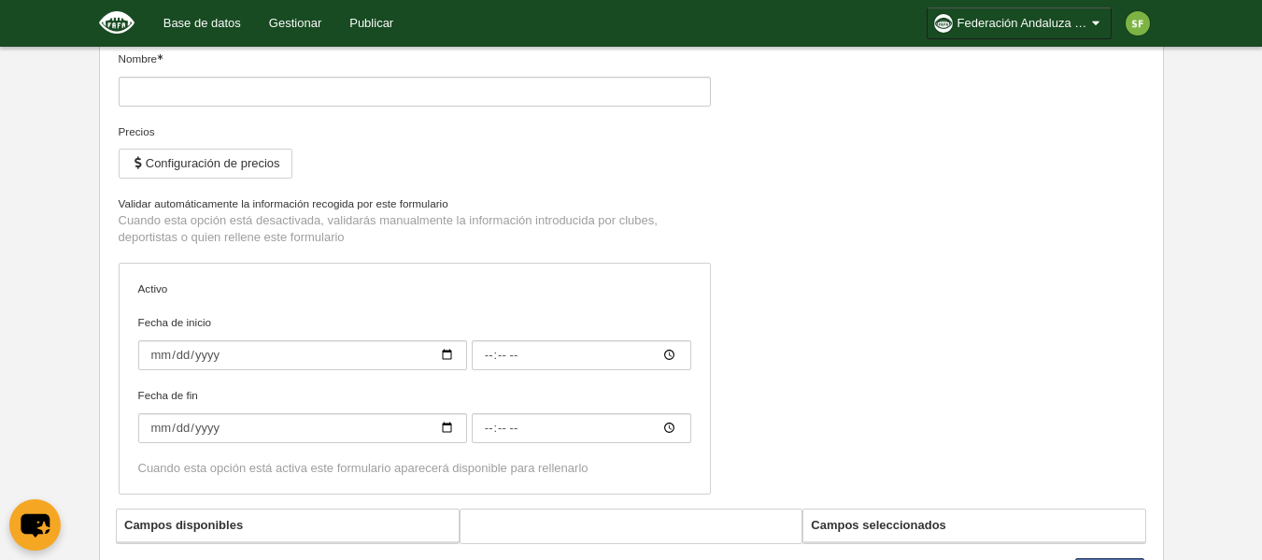
type input "[FAFA] LIC FA Cadete 2025"
checkbox input "true"
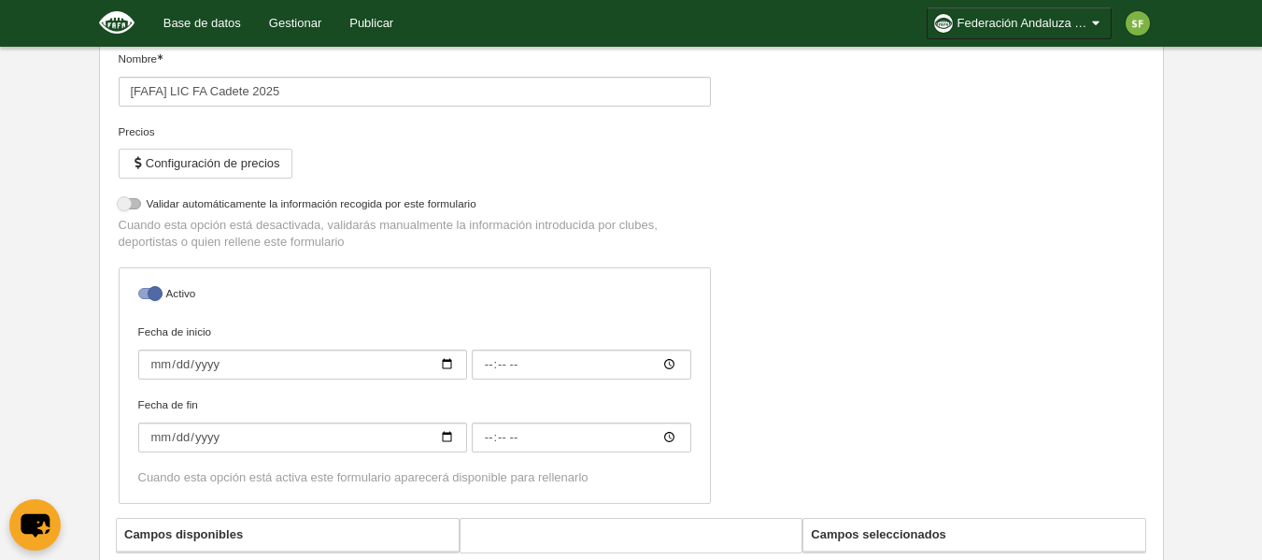
select select "selected"
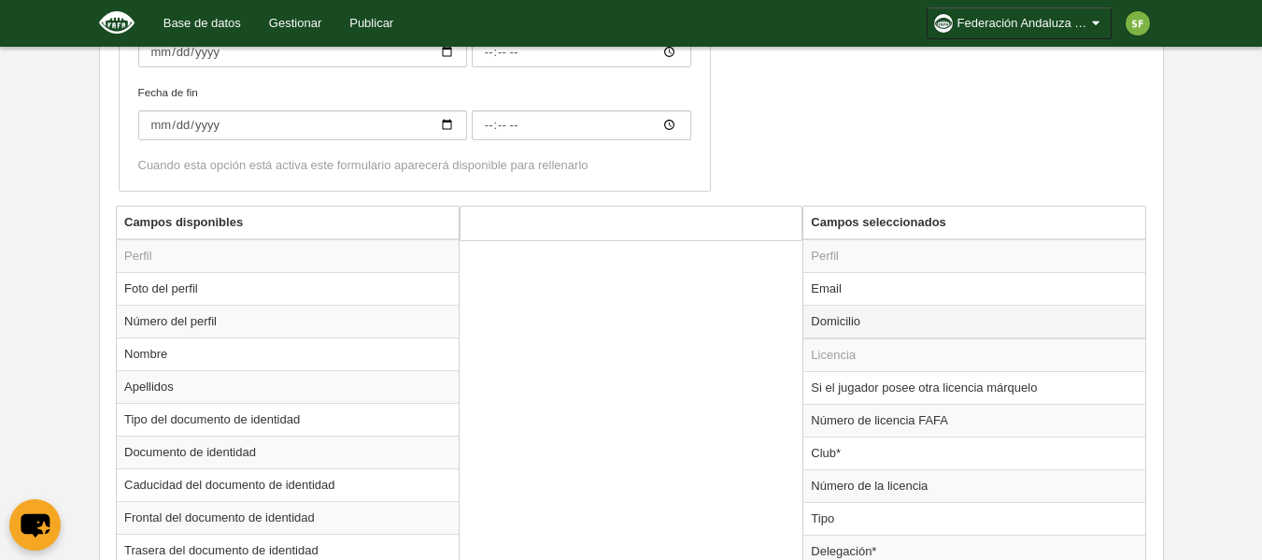
scroll to position [829, 0]
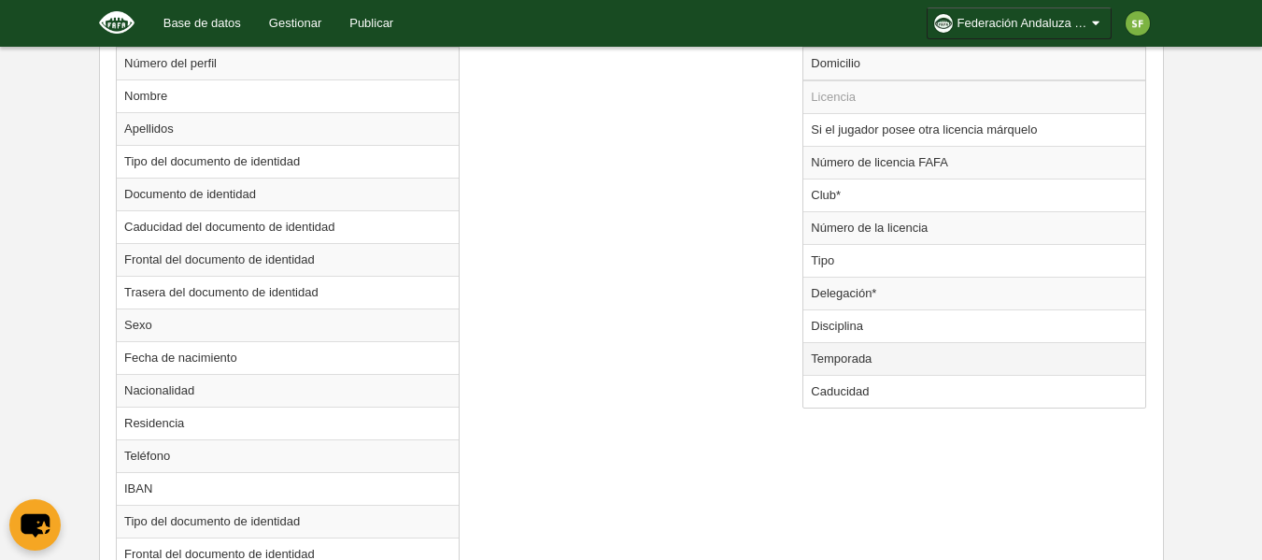
click at [854, 357] on td "Temporada" at bounding box center [974, 358] width 342 height 33
radio input "true"
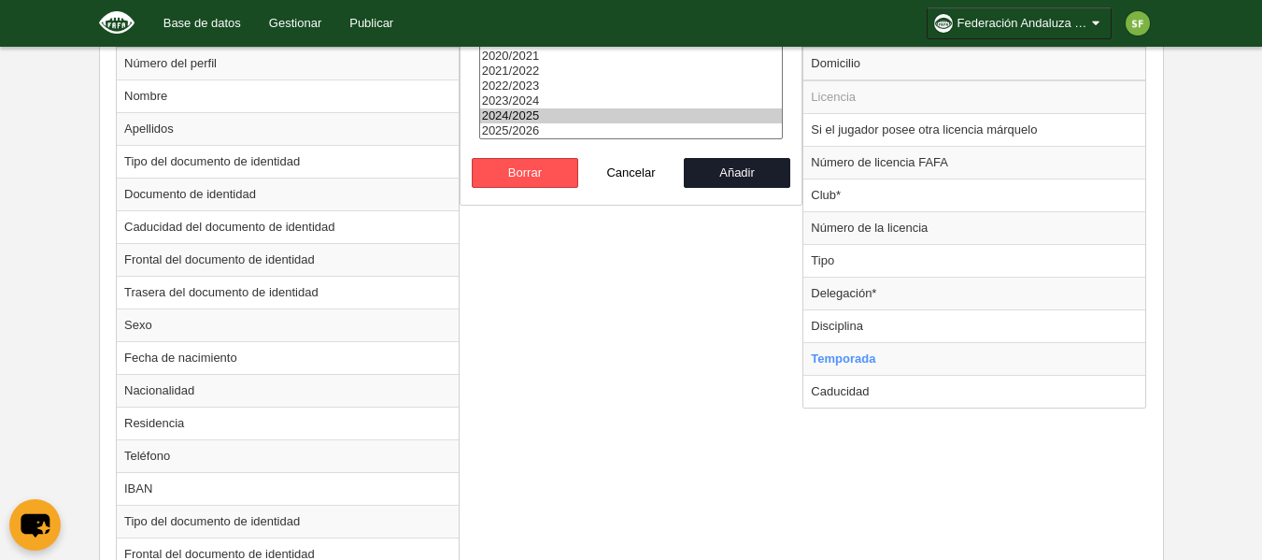
select select "8371"
click at [532, 124] on option "2025/2026" at bounding box center [631, 130] width 303 height 15
click at [734, 169] on button "Añadir" at bounding box center [737, 173] width 106 height 30
radio input "false"
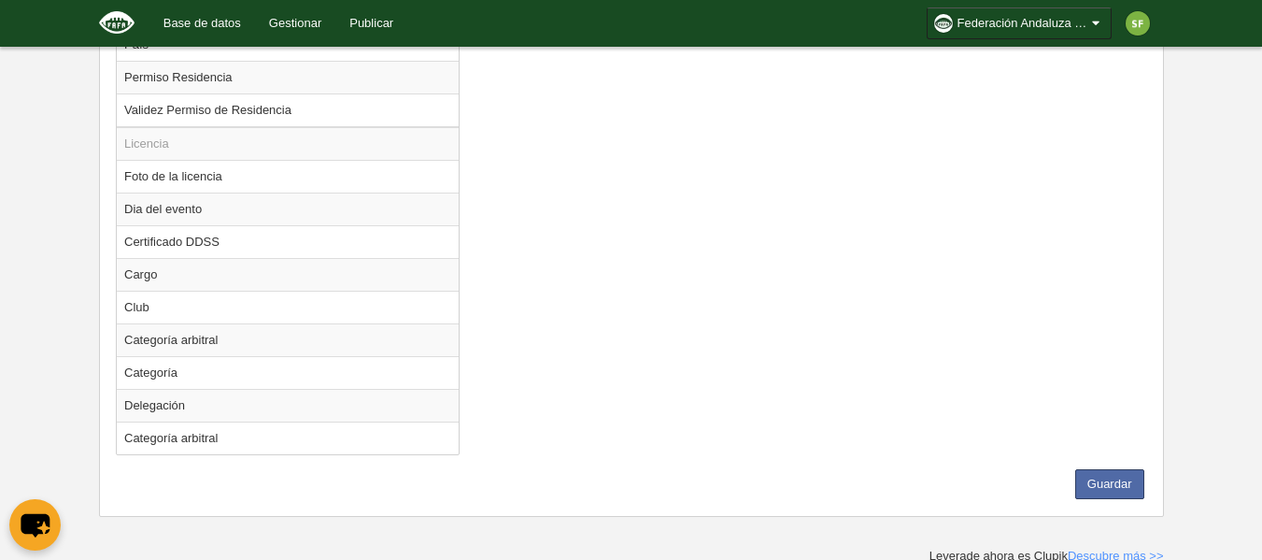
scroll to position [1669, 0]
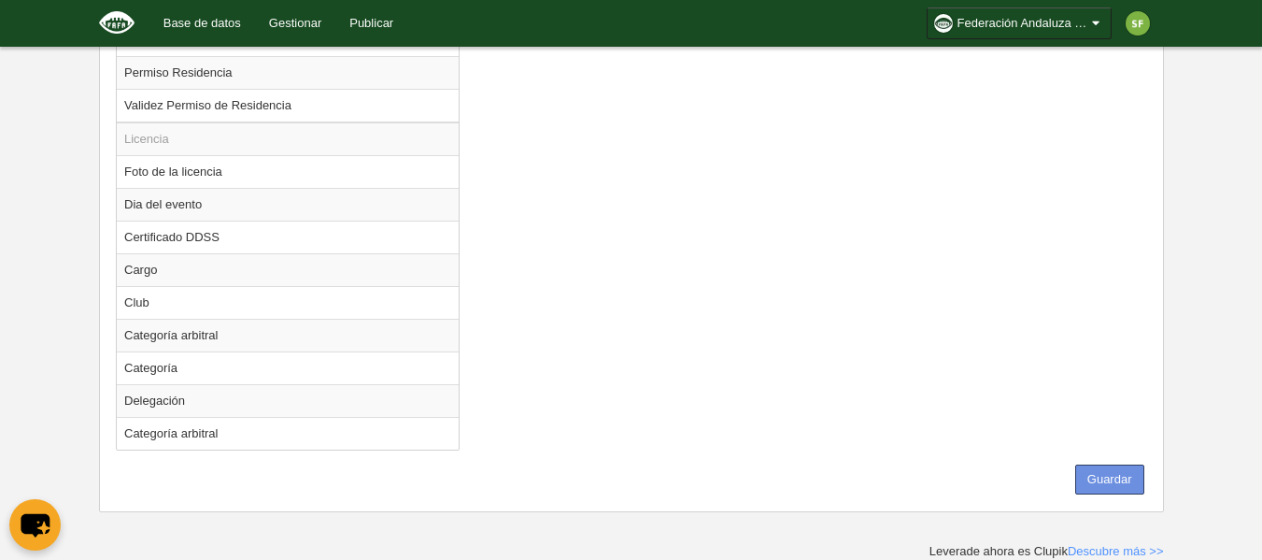
click at [1111, 479] on button "Guardar" at bounding box center [1109, 479] width 69 height 30
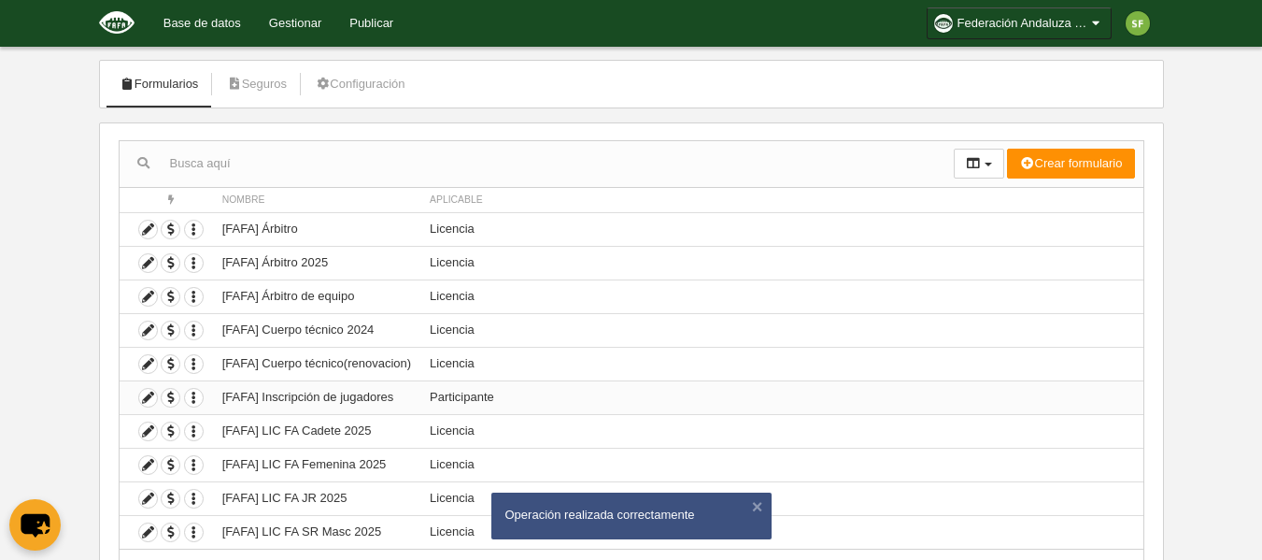
scroll to position [186, 0]
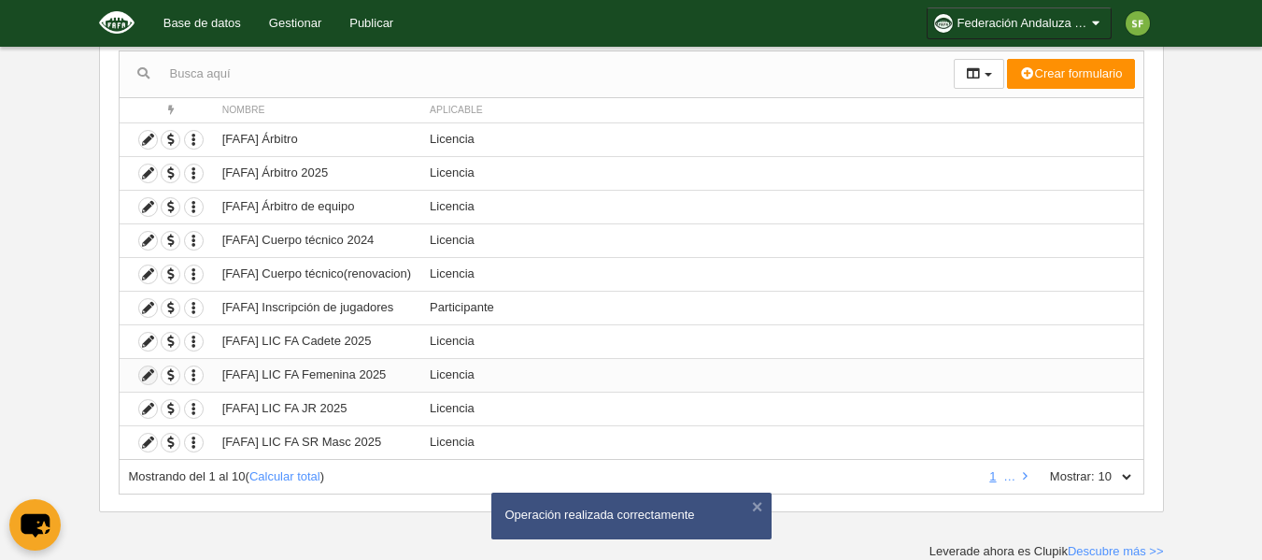
click at [144, 376] on icon at bounding box center [148, 375] width 18 height 18
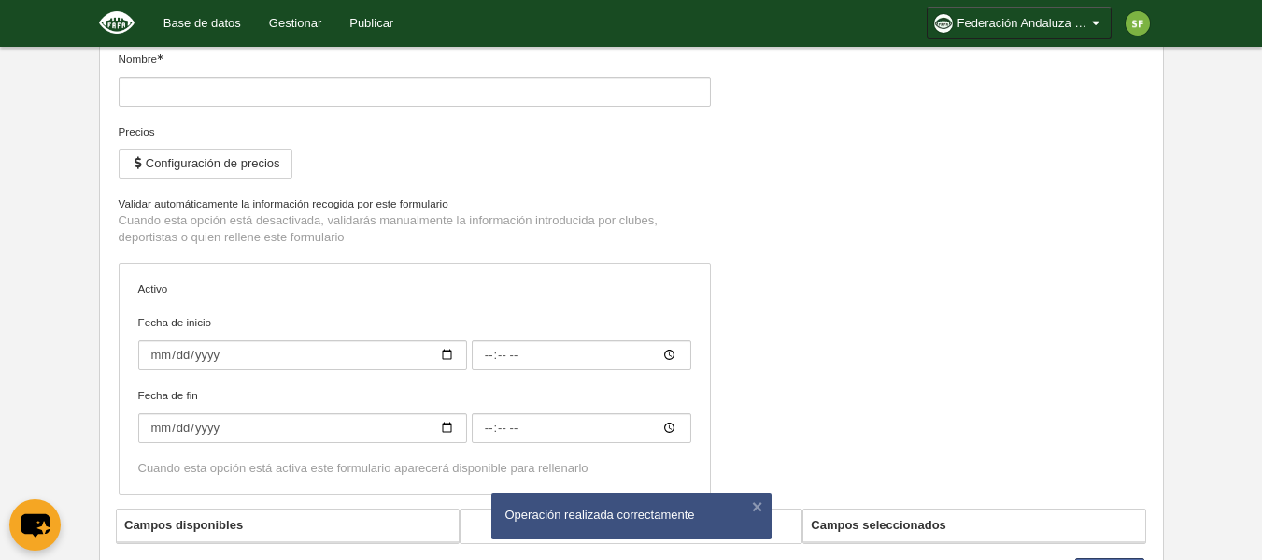
type input "[FAFA] LIC FA Femenina 2025"
checkbox input "true"
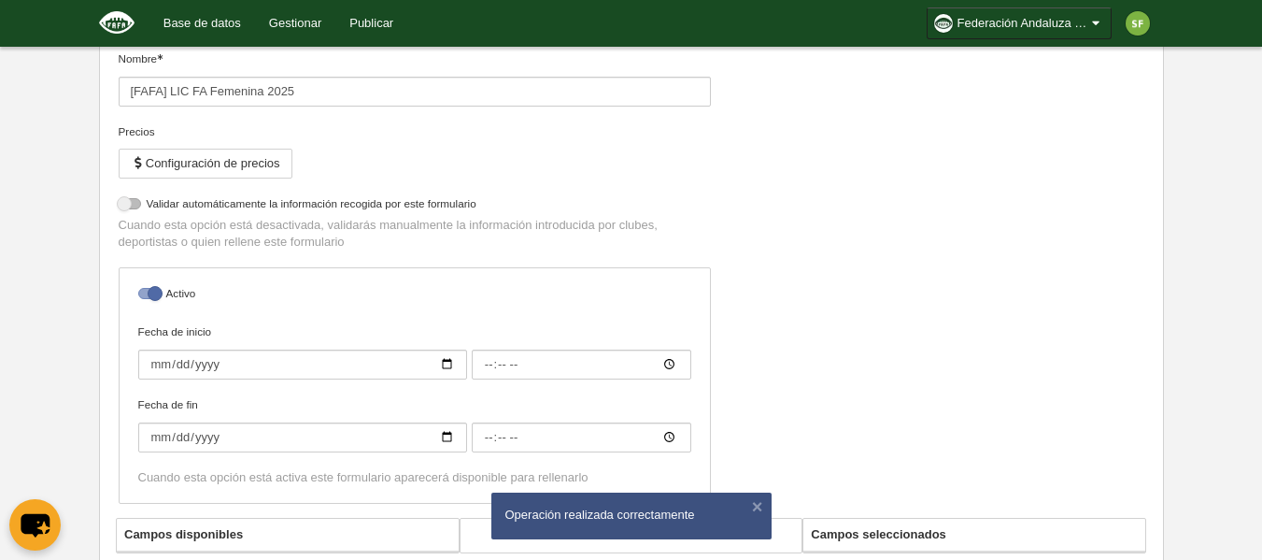
select select "selected"
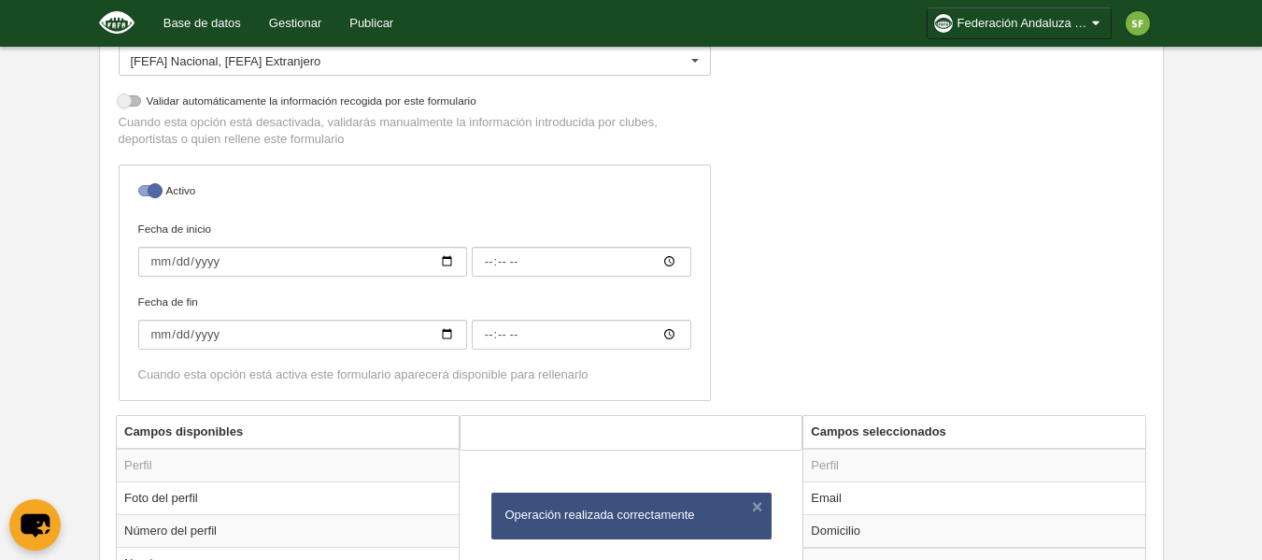
scroll to position [829, 0]
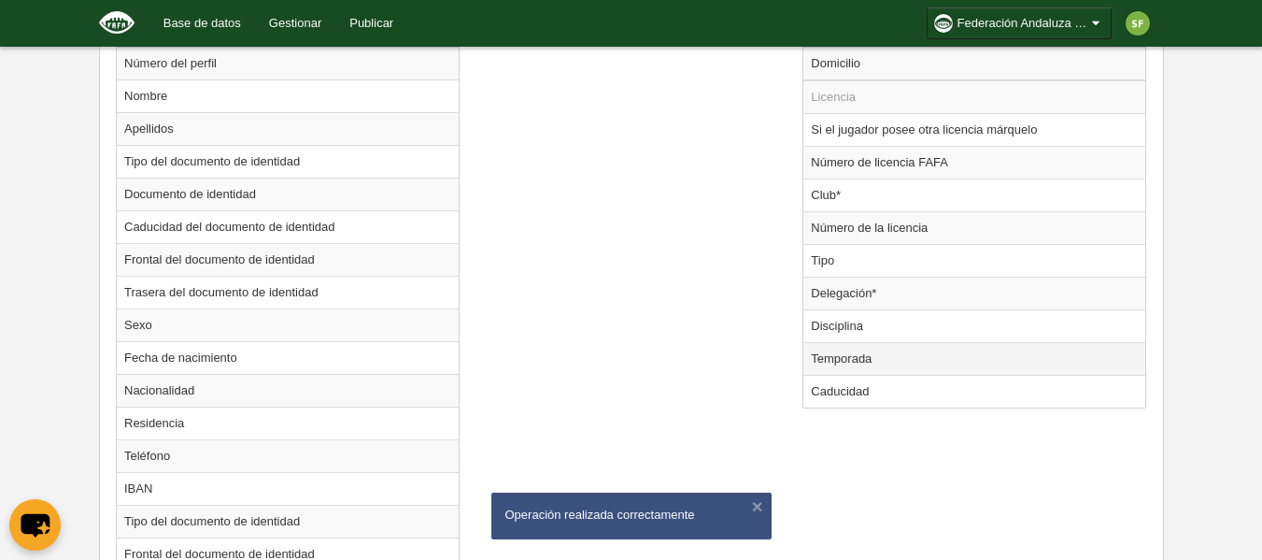
click at [849, 363] on td "Temporada" at bounding box center [974, 358] width 342 height 33
radio input "true"
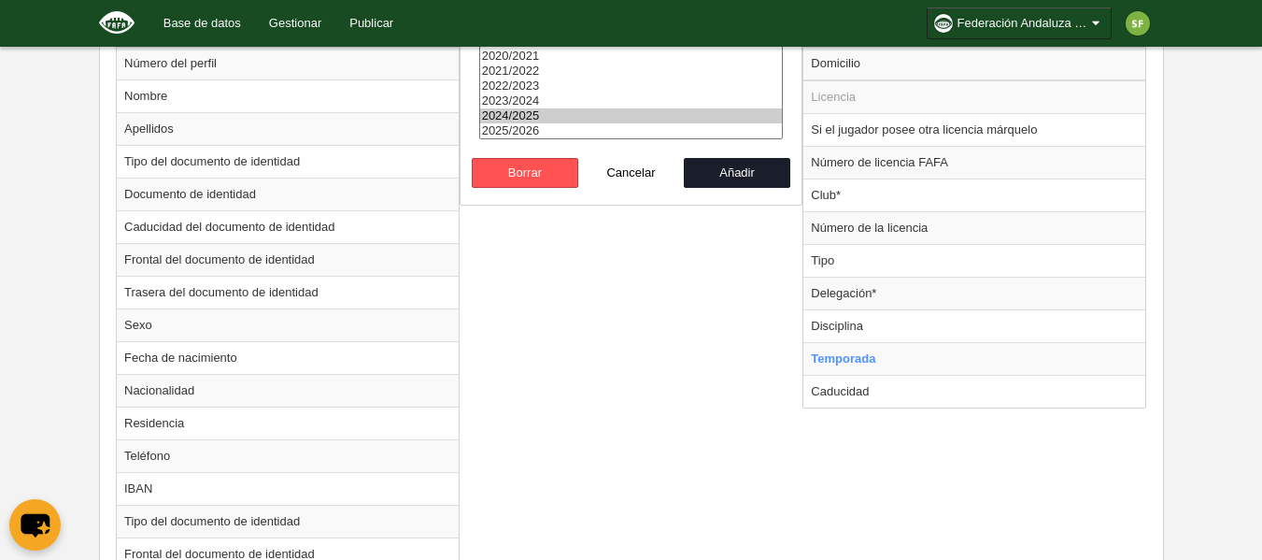
drag, startPoint x: 511, startPoint y: 126, endPoint x: 647, endPoint y: 152, distance: 138.9
select select "8371"
click at [511, 127] on option "2025/2026" at bounding box center [631, 130] width 303 height 15
click at [729, 180] on button "Añadir" at bounding box center [737, 173] width 106 height 30
radio input "false"
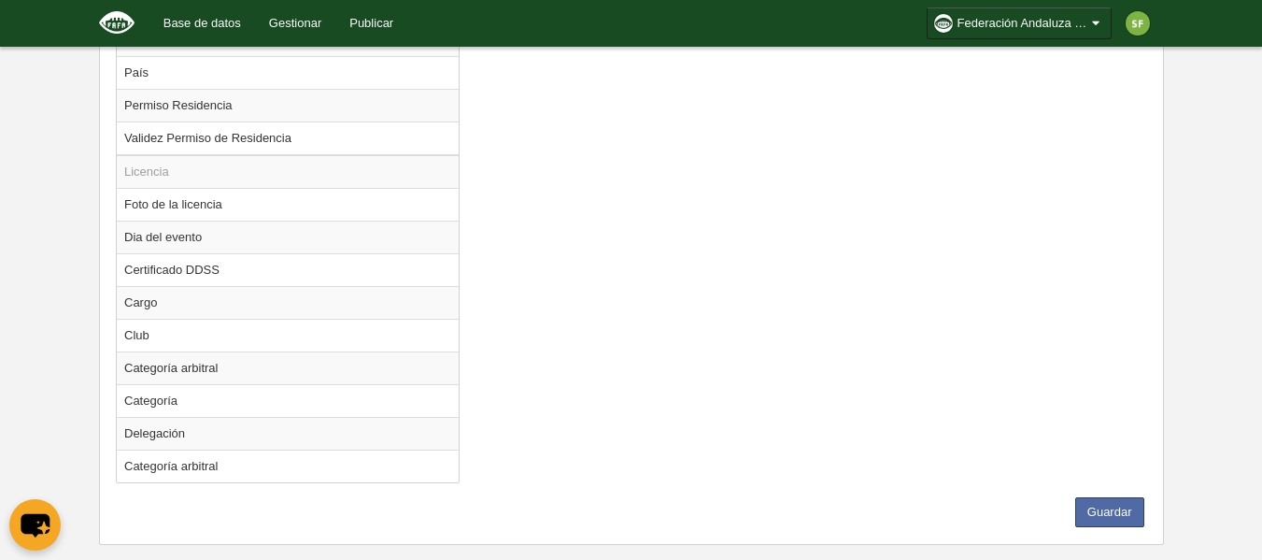
scroll to position [1669, 0]
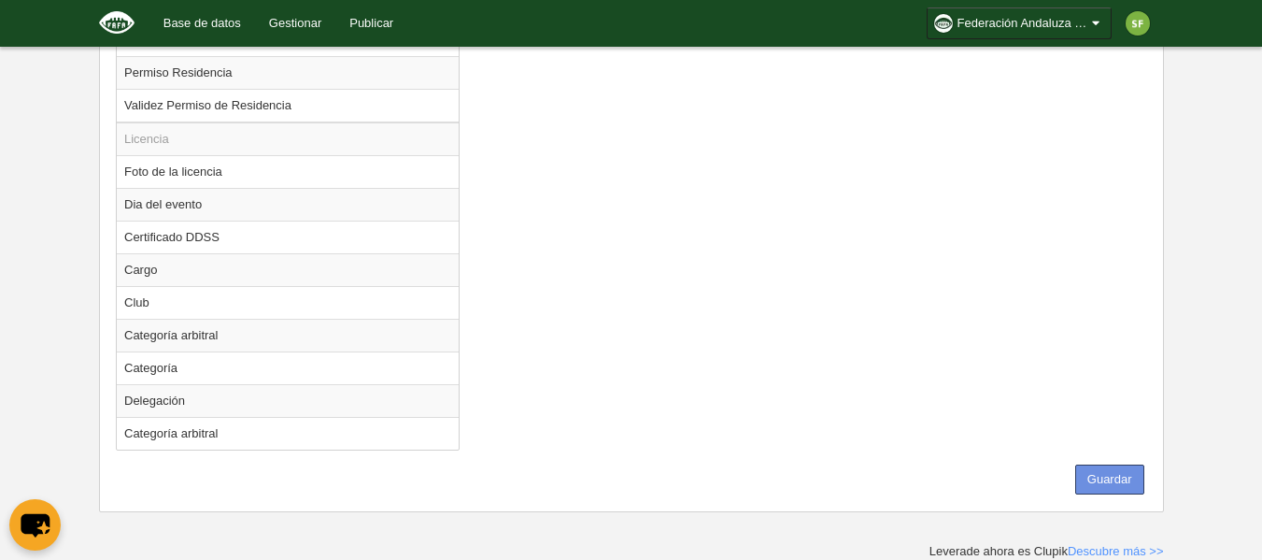
click at [1105, 481] on button "Guardar" at bounding box center [1109, 479] width 69 height 30
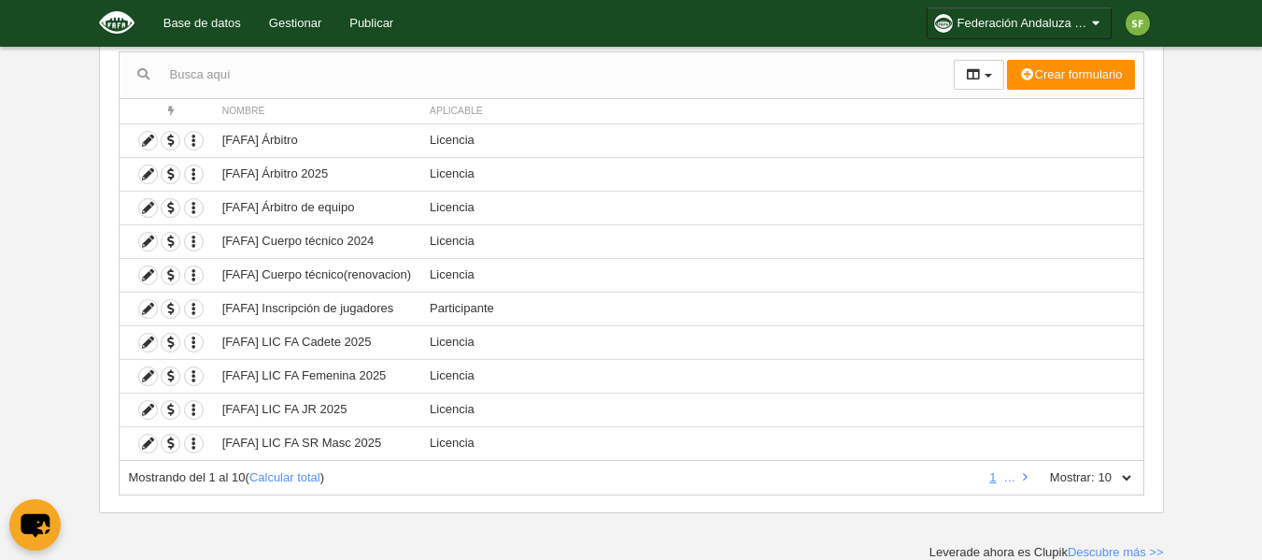
scroll to position [186, 0]
click at [193, 412] on icon "button" at bounding box center [194, 409] width 18 height 18
click at [145, 409] on icon at bounding box center [148, 409] width 18 height 18
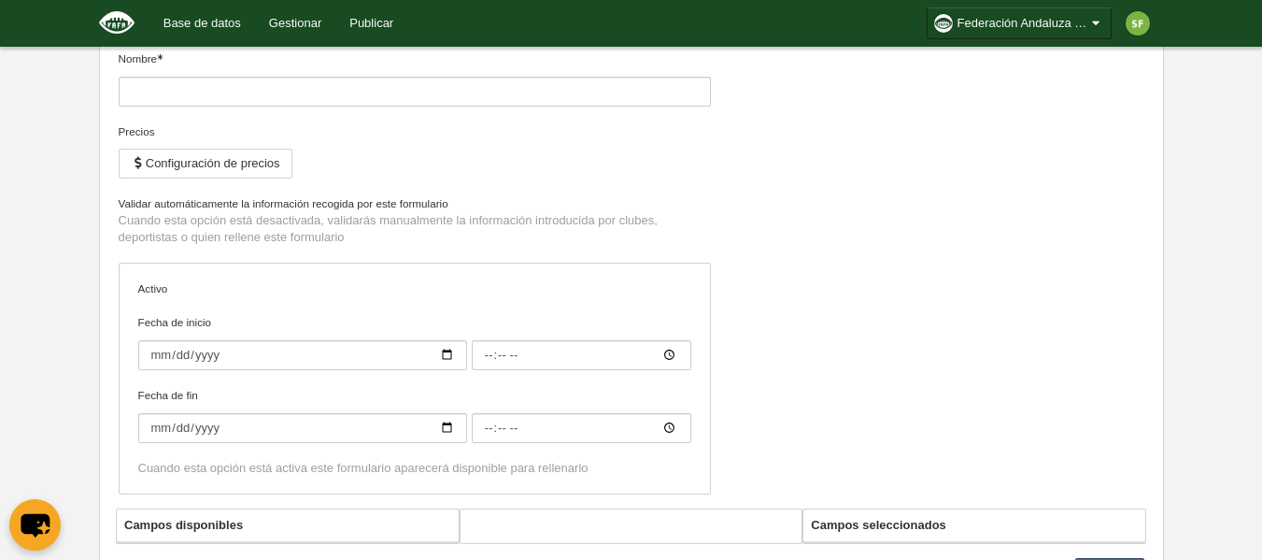
type input "[FAFA] LIC FA JR 2025"
checkbox input "true"
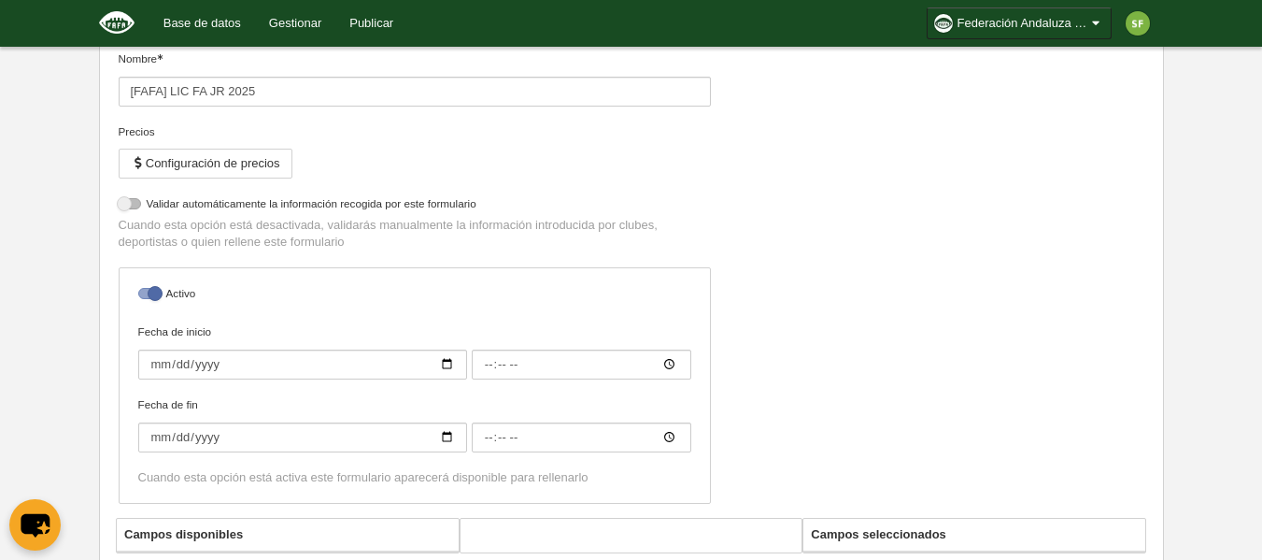
select select "selected"
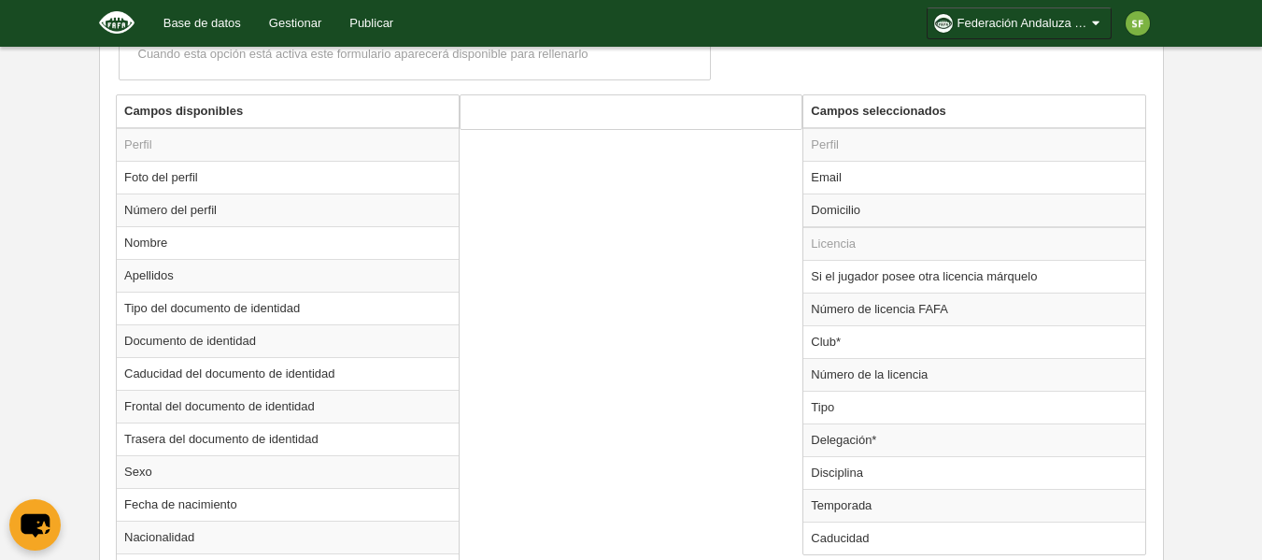
scroll to position [746, 0]
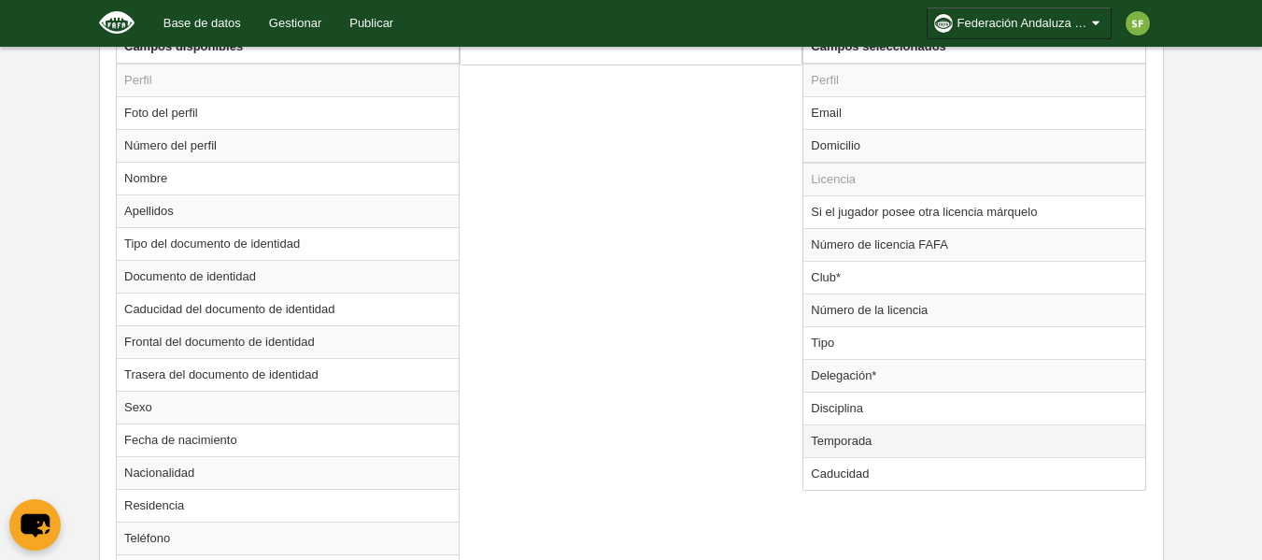
click at [862, 443] on td "Temporada" at bounding box center [974, 440] width 342 height 33
radio input "true"
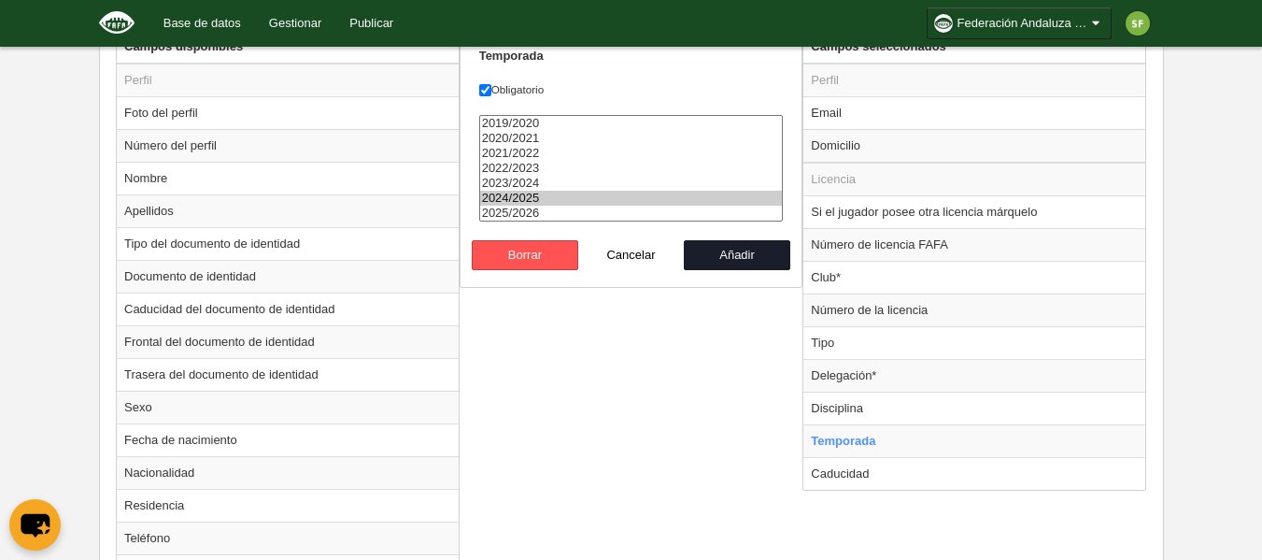
select select "8371"
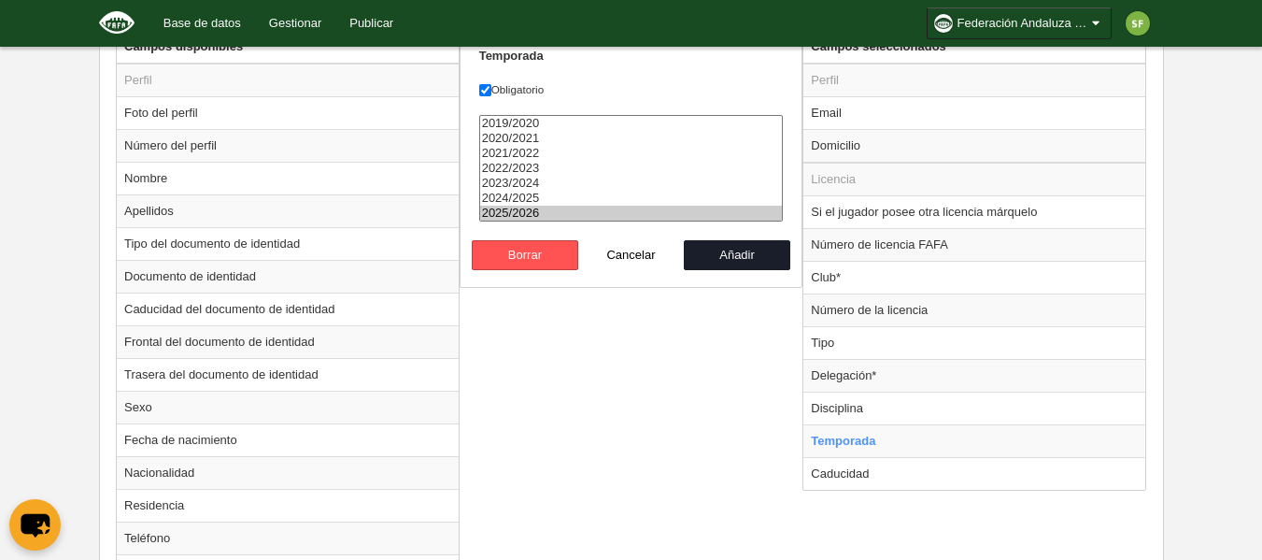
click at [543, 206] on option "2025/2026" at bounding box center [631, 213] width 303 height 15
click at [713, 253] on button "Añadir" at bounding box center [737, 255] width 106 height 30
radio input "false"
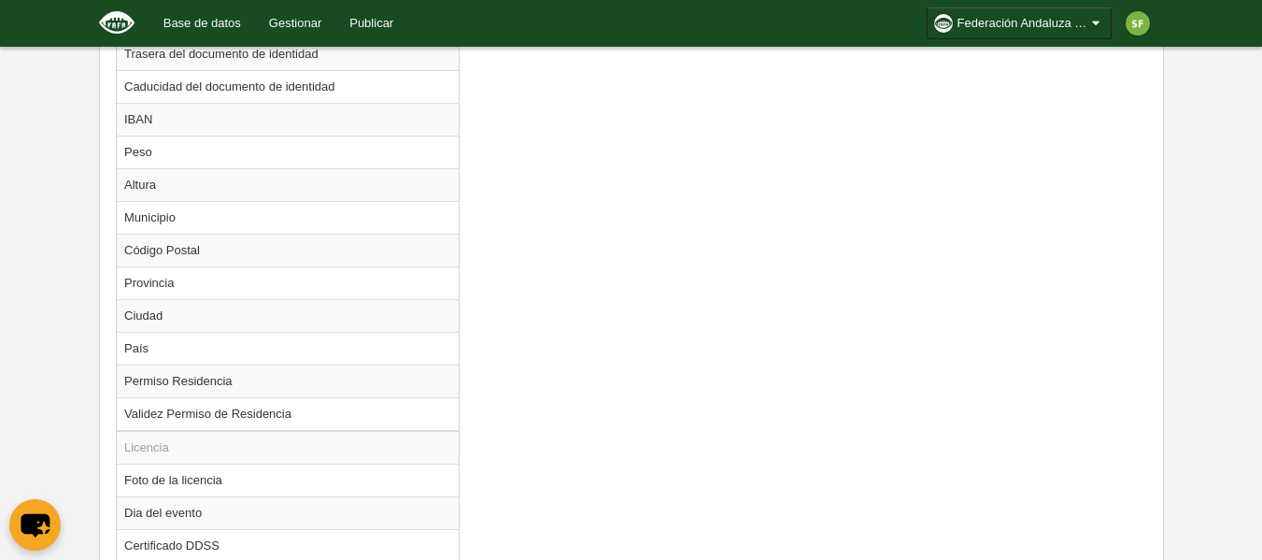
scroll to position [1669, 0]
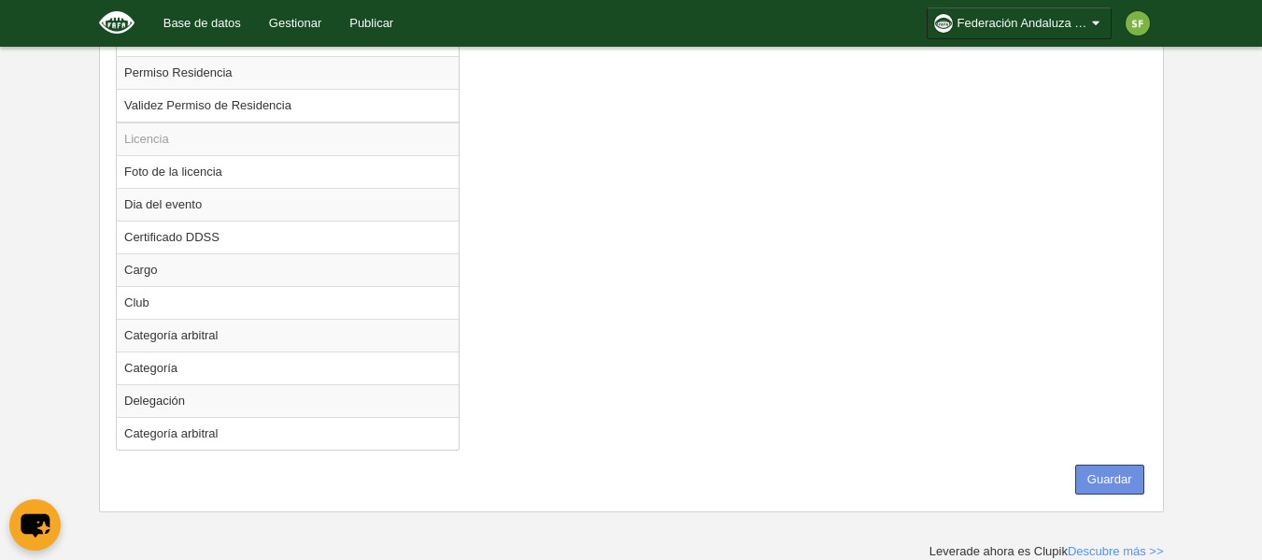
click at [1115, 487] on button "Guardar" at bounding box center [1109, 479] width 69 height 30
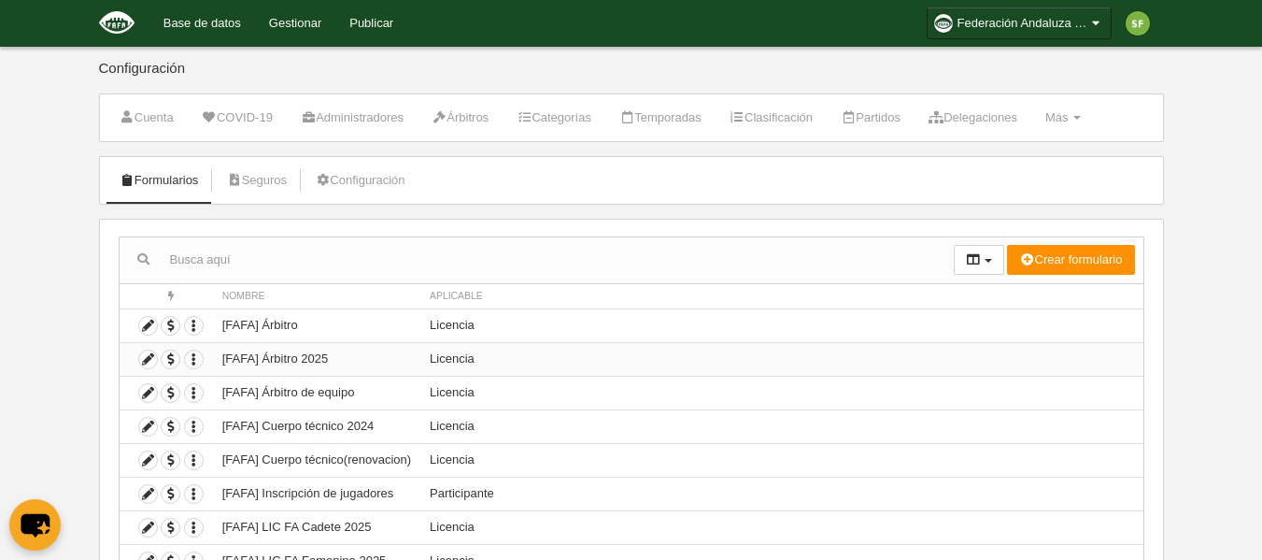
scroll to position [186, 0]
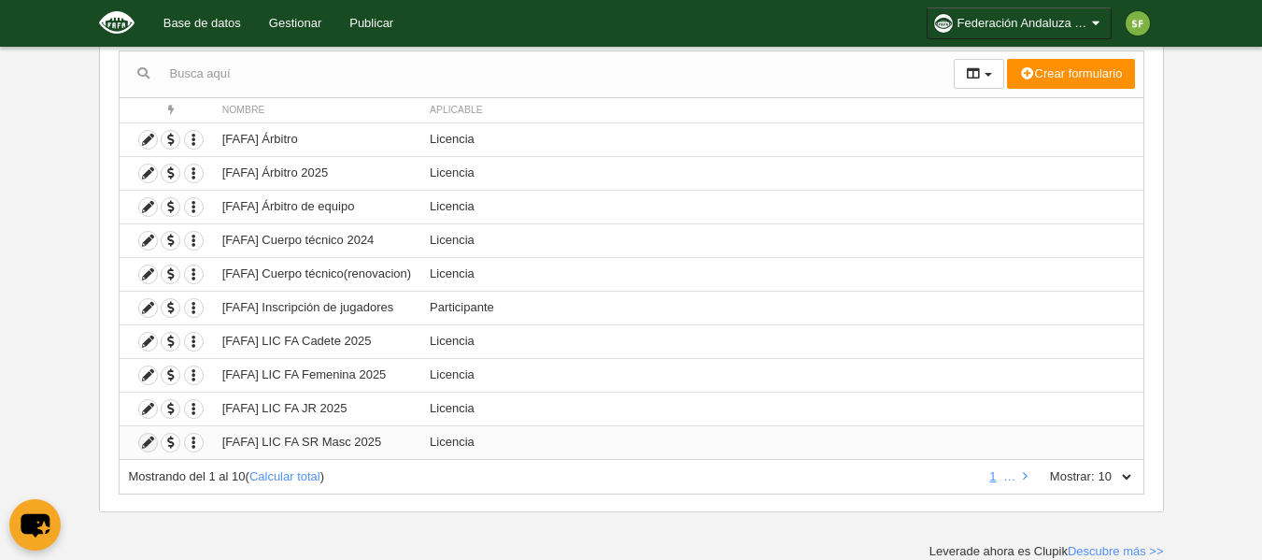
click at [143, 447] on icon at bounding box center [148, 442] width 18 height 18
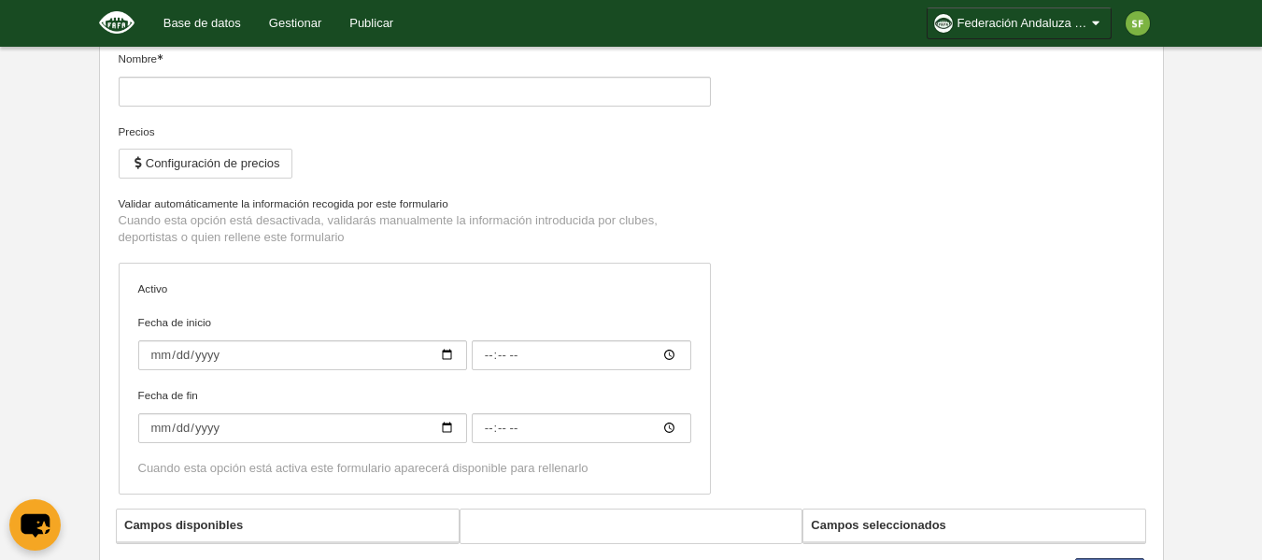
type input "[FAFA] LIC FA SR Masc 2025"
checkbox input "true"
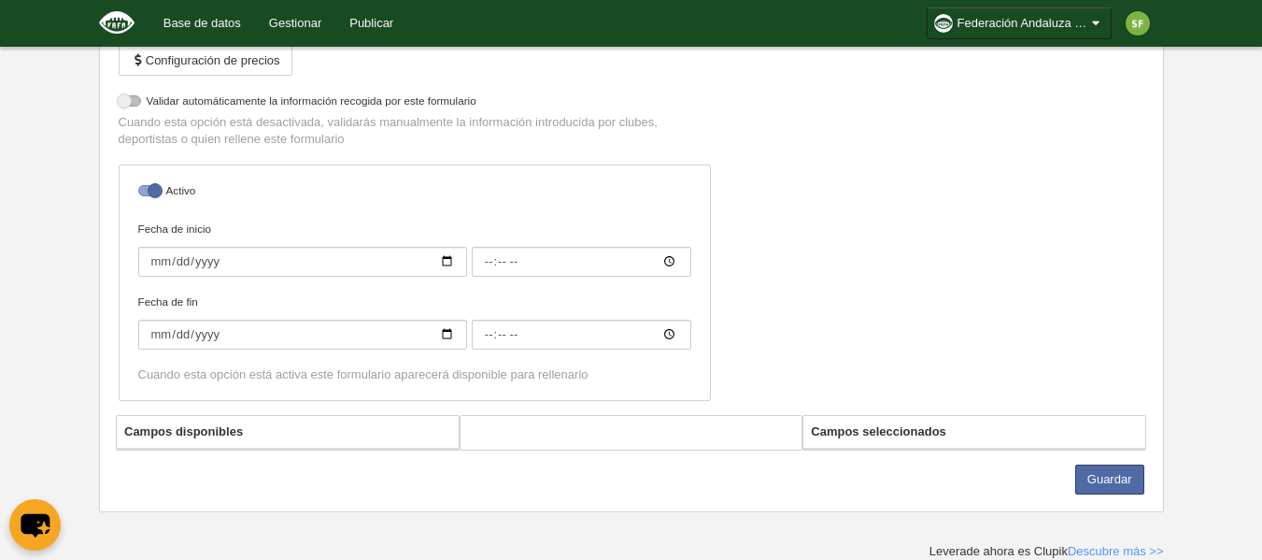
select select "selected"
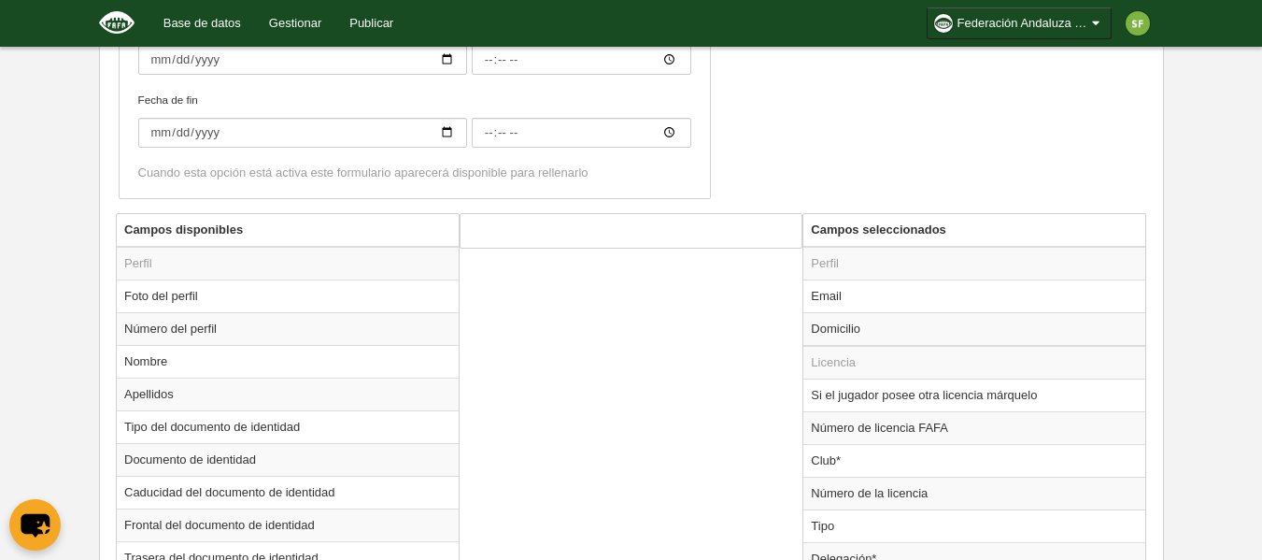
scroll to position [849, 0]
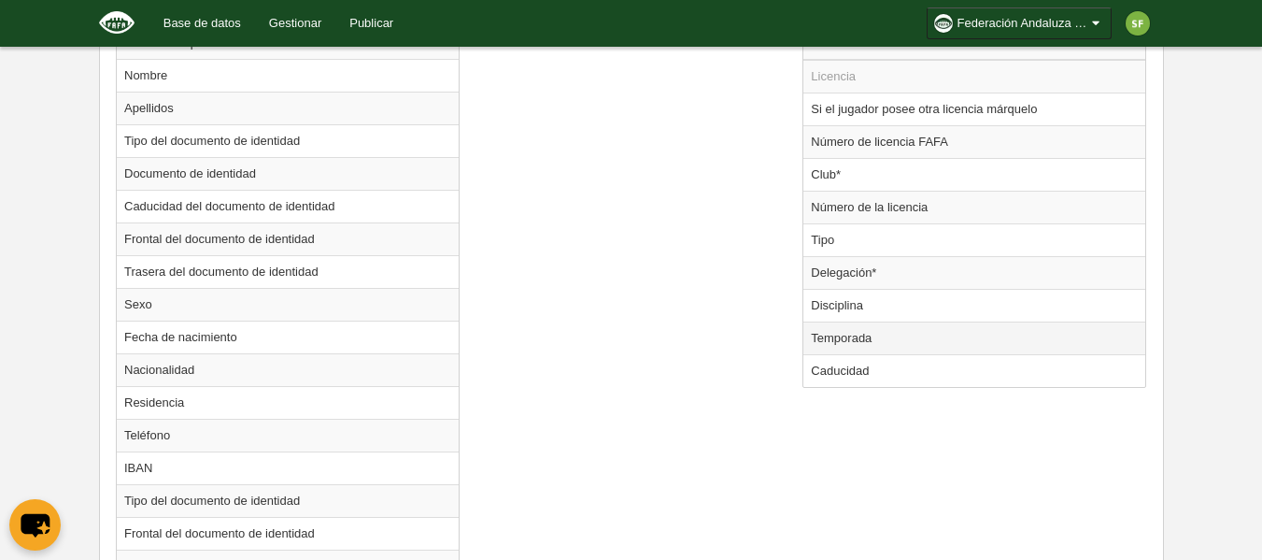
click at [874, 341] on td "Temporada" at bounding box center [974, 337] width 342 height 33
radio input "true"
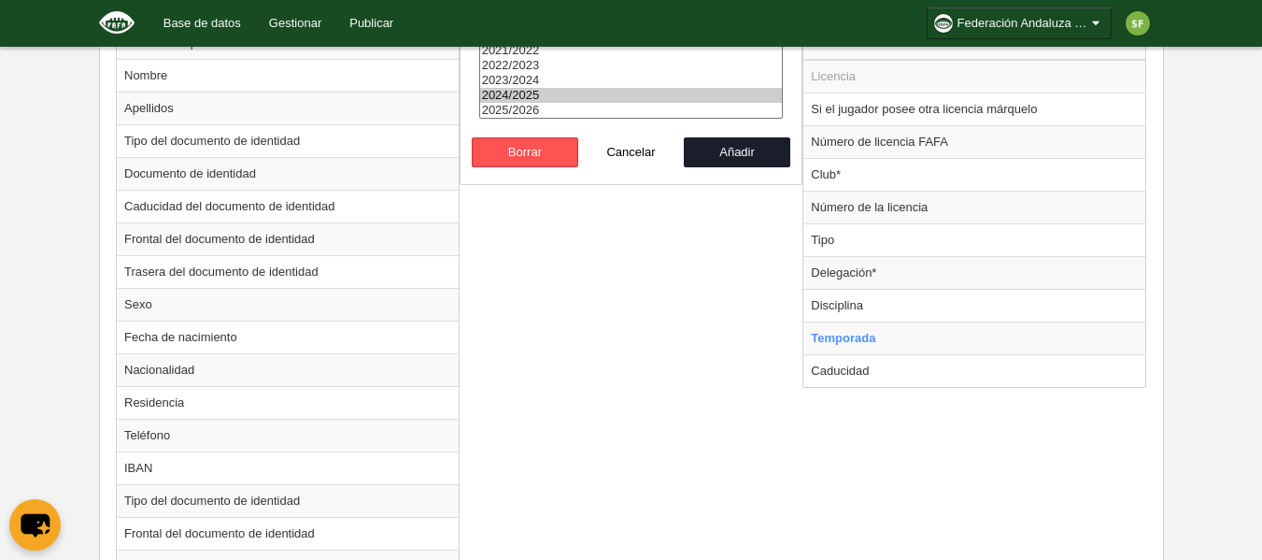
select select "8371"
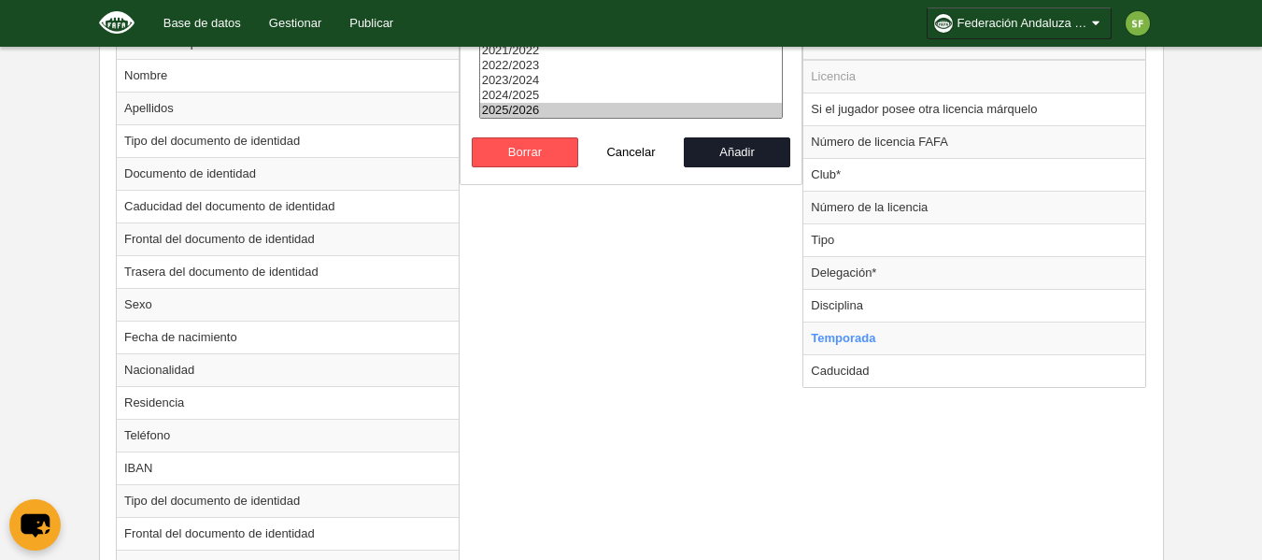
click at [591, 113] on option "2025/2026" at bounding box center [631, 110] width 303 height 15
drag, startPoint x: 712, startPoint y: 153, endPoint x: 1025, endPoint y: 318, distance: 353.5
click at [712, 154] on button "Añadir" at bounding box center [737, 152] width 106 height 30
radio input "false"
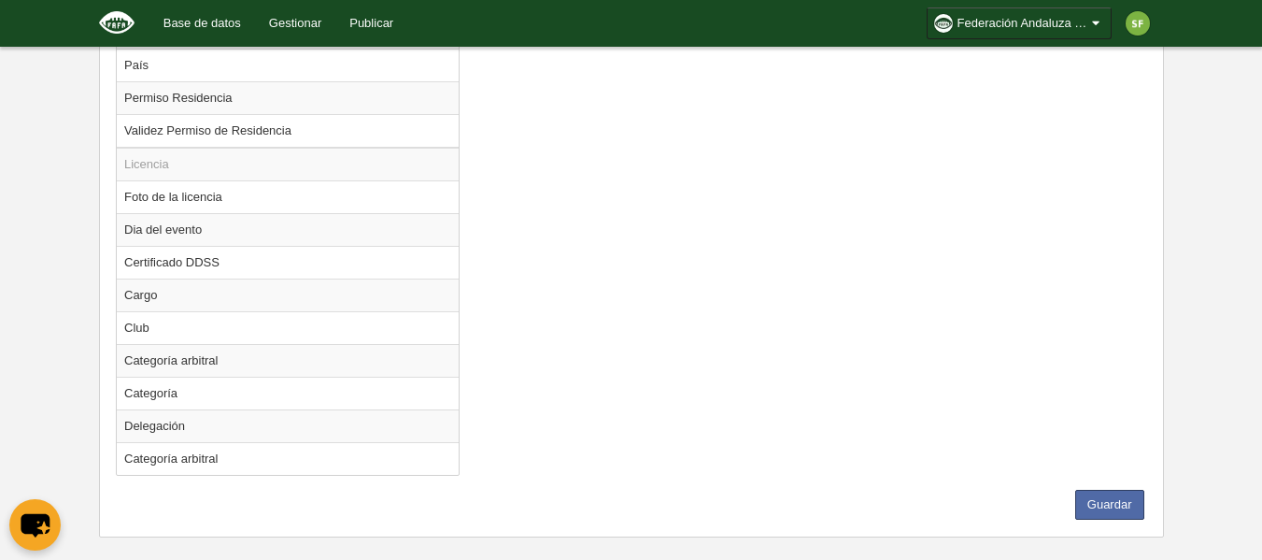
scroll to position [1669, 0]
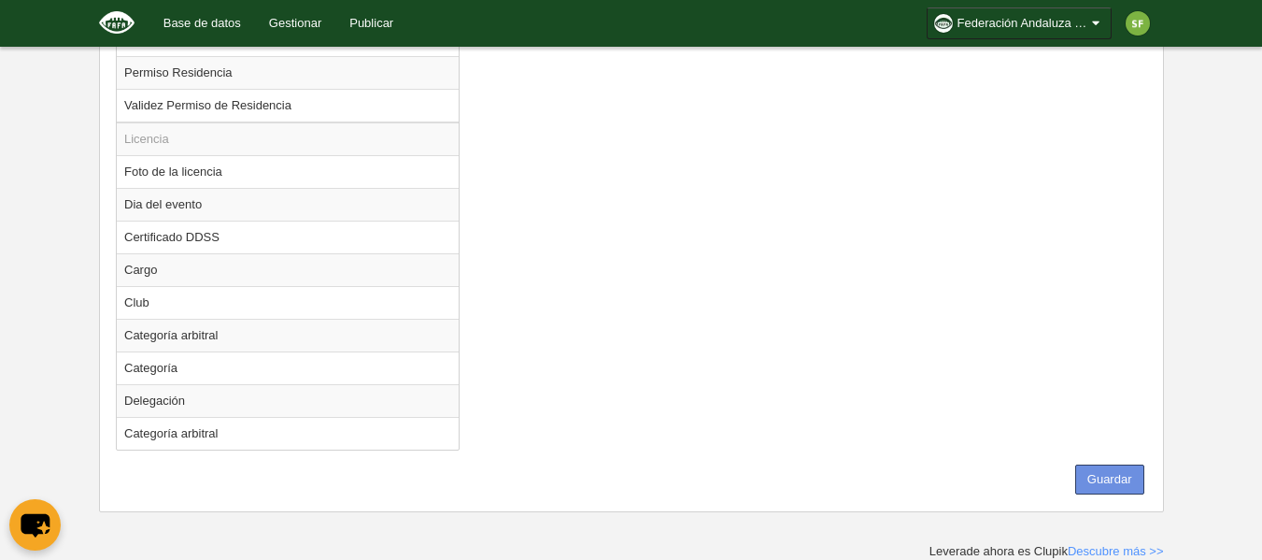
click at [1115, 489] on button "Guardar" at bounding box center [1109, 479] width 69 height 30
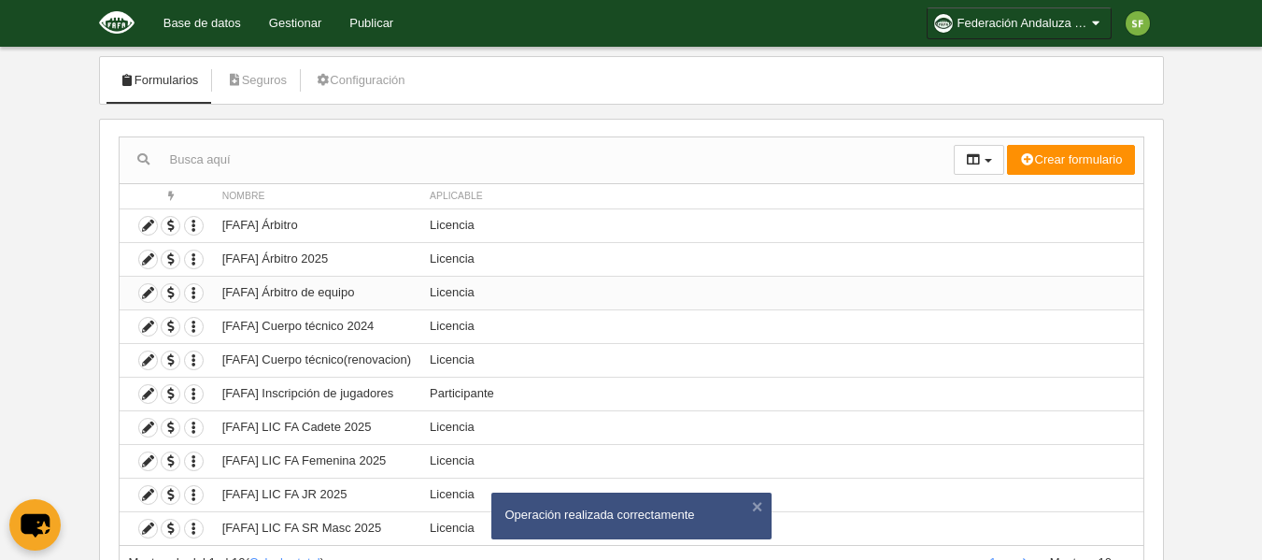
scroll to position [186, 0]
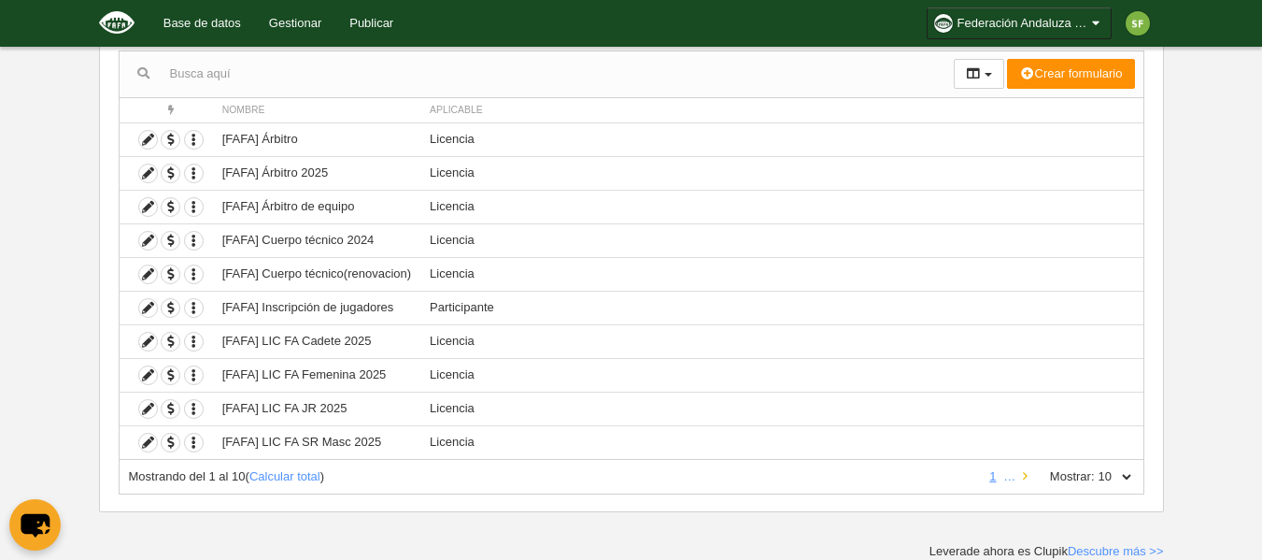
click at [1026, 474] on icon at bounding box center [1025, 476] width 5 height 12
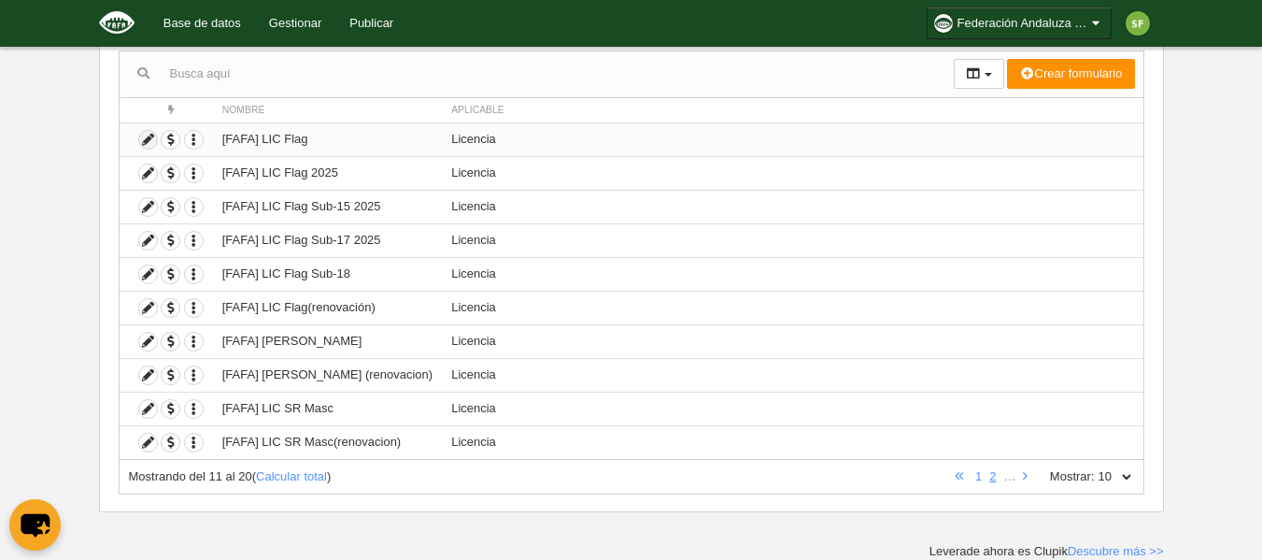
click at [148, 141] on icon at bounding box center [148, 140] width 18 height 18
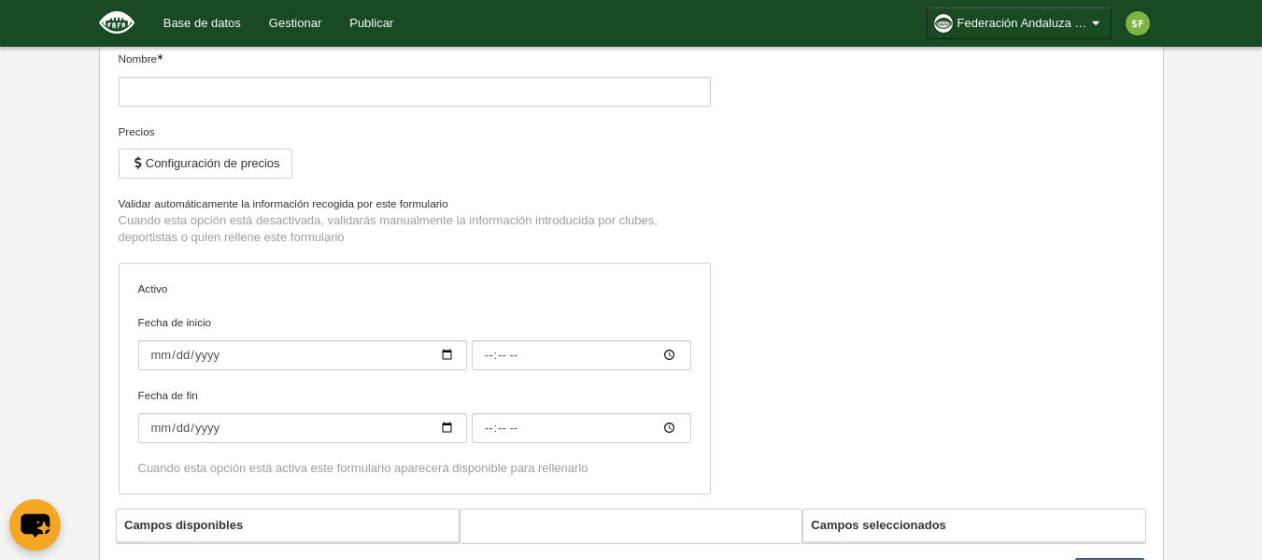
type input "[FAFA] LIC Flag"
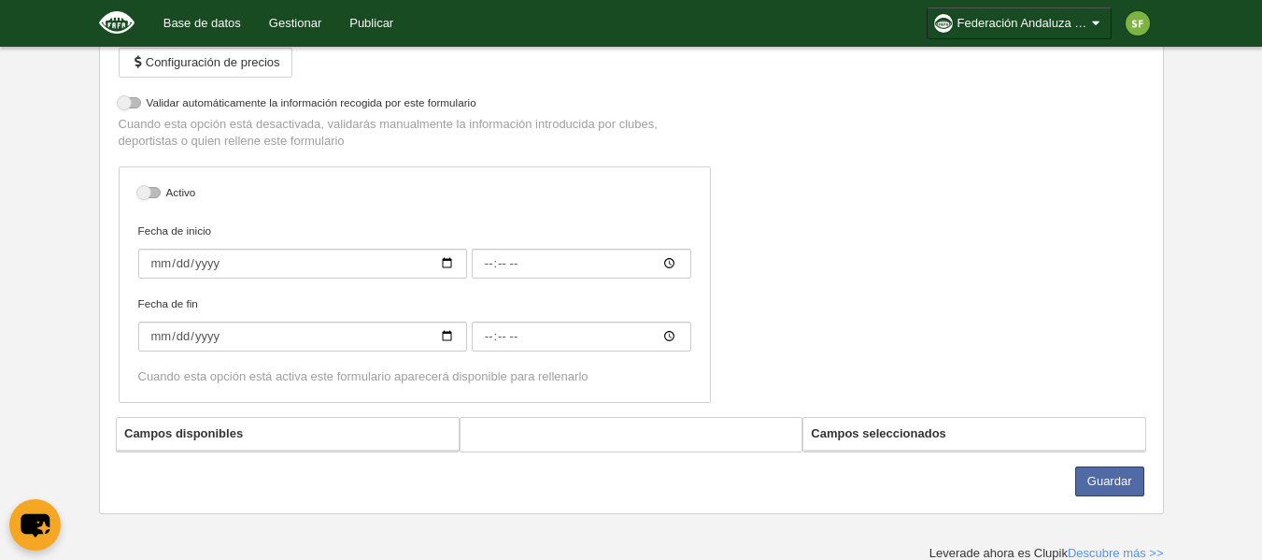
select select "selected"
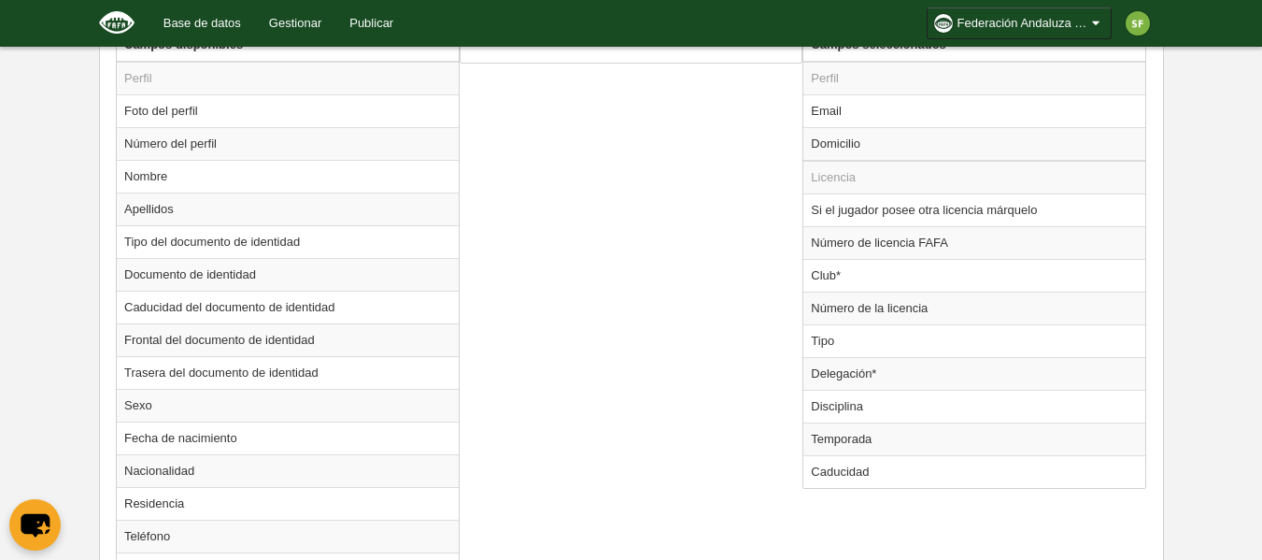
scroll to position [1015, 0]
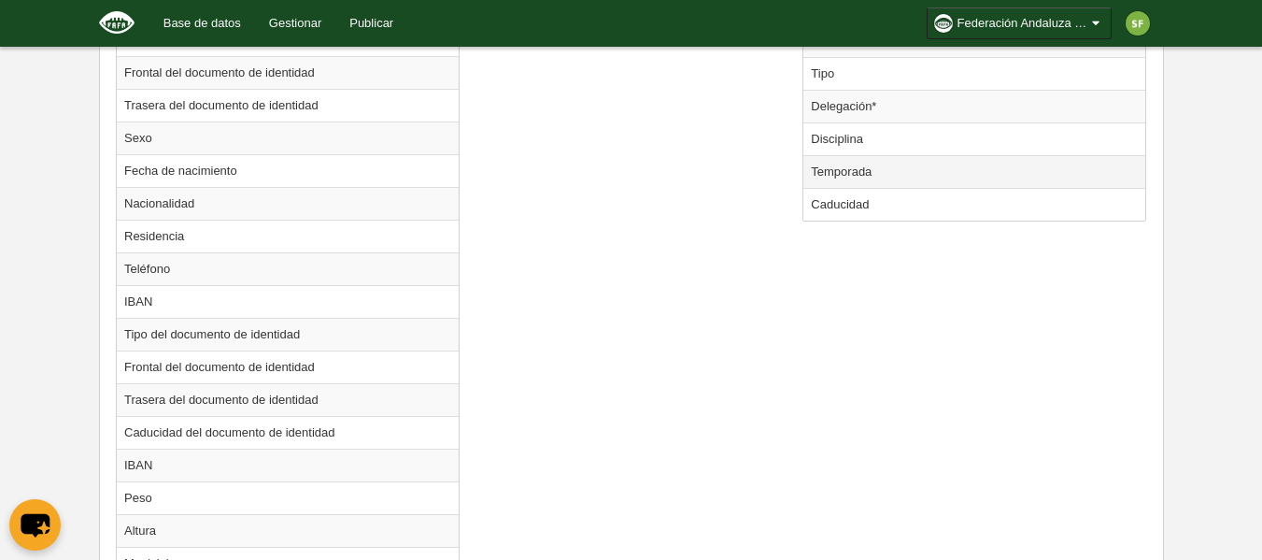
click at [898, 177] on td "Temporada" at bounding box center [974, 171] width 342 height 33
radio input "true"
select select "8371"
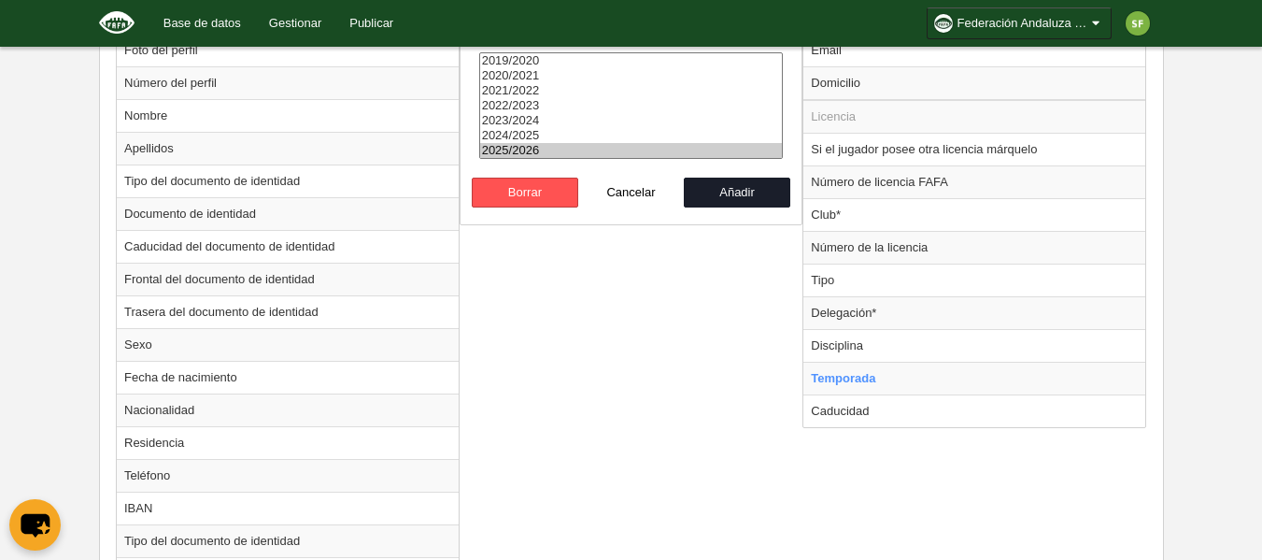
scroll to position [642, 0]
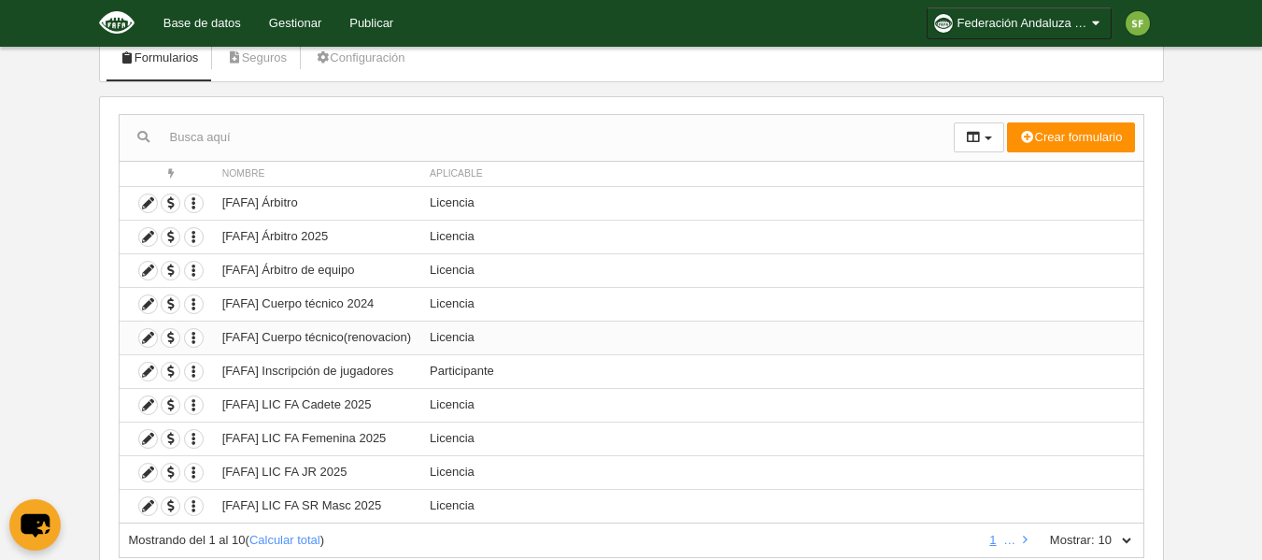
scroll to position [186, 0]
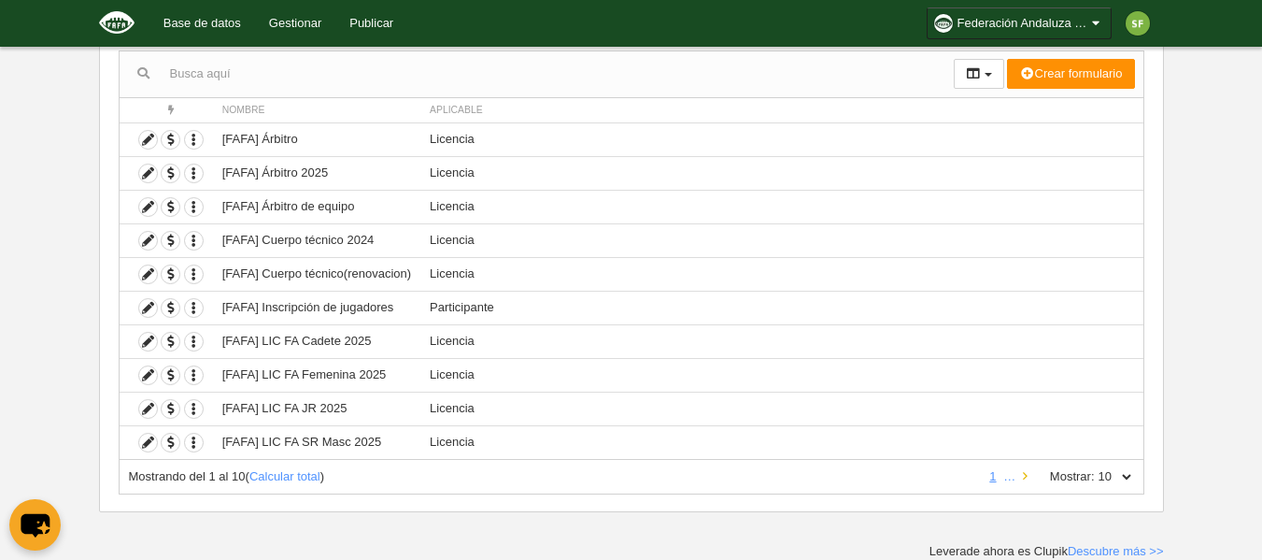
click at [1027, 474] on icon at bounding box center [1025, 476] width 5 height 12
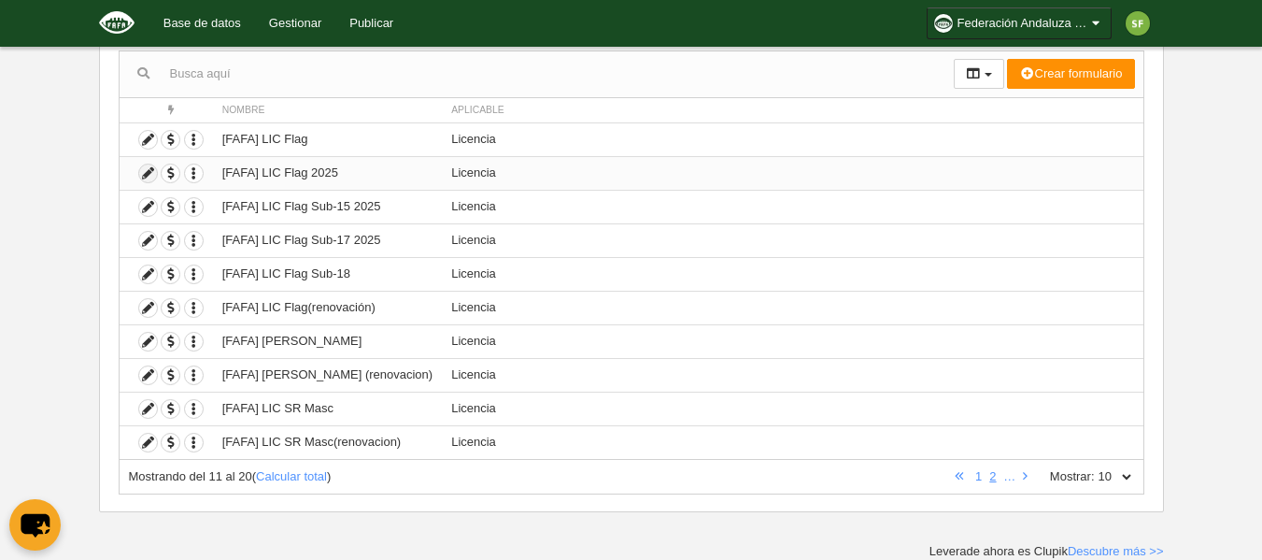
click at [149, 175] on icon at bounding box center [148, 173] width 18 height 18
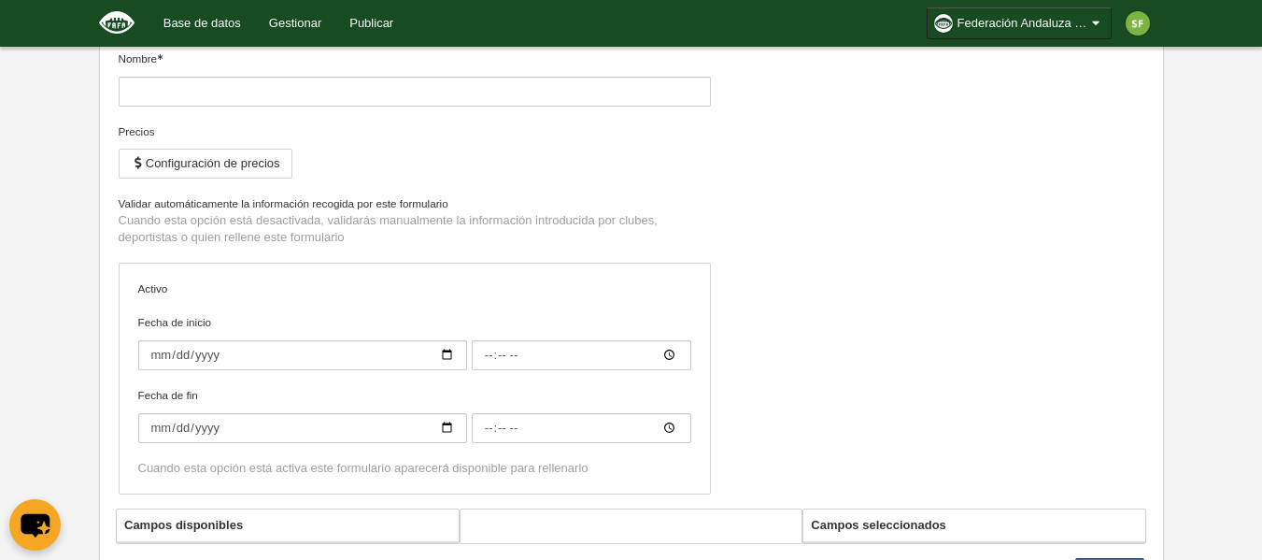
type input "[FAFA] LIC Flag 2025"
checkbox input "true"
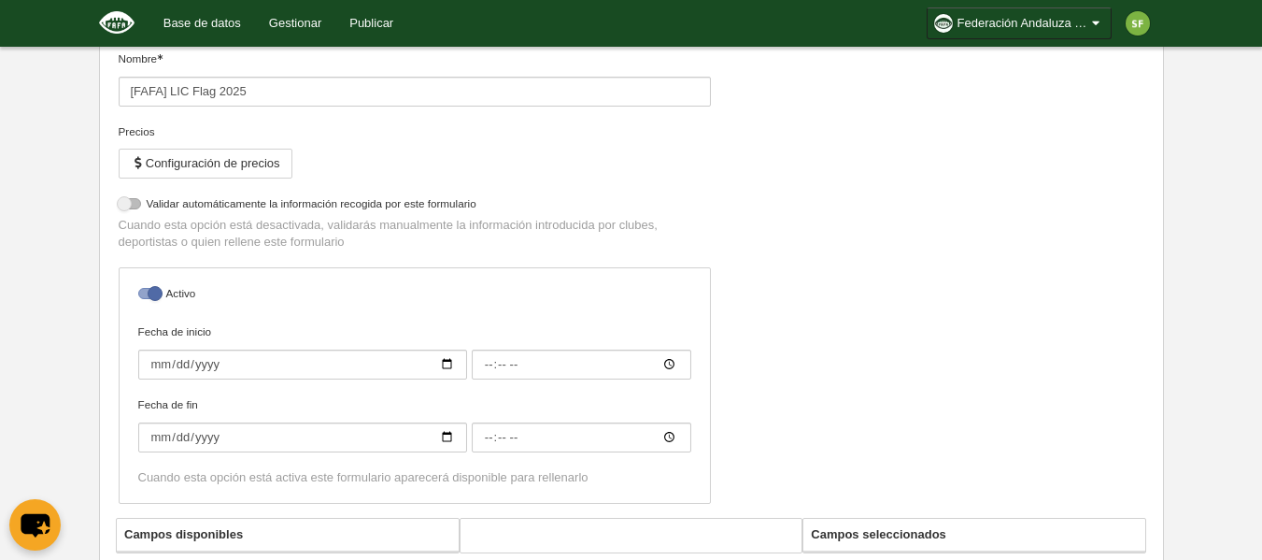
select select "selected"
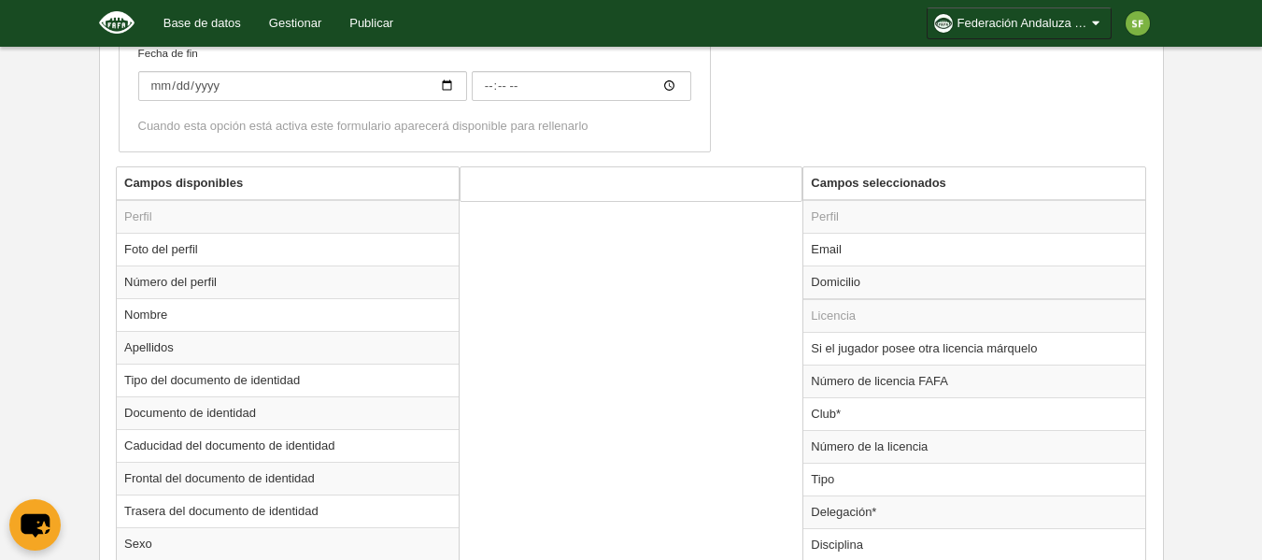
scroll to position [829, 0]
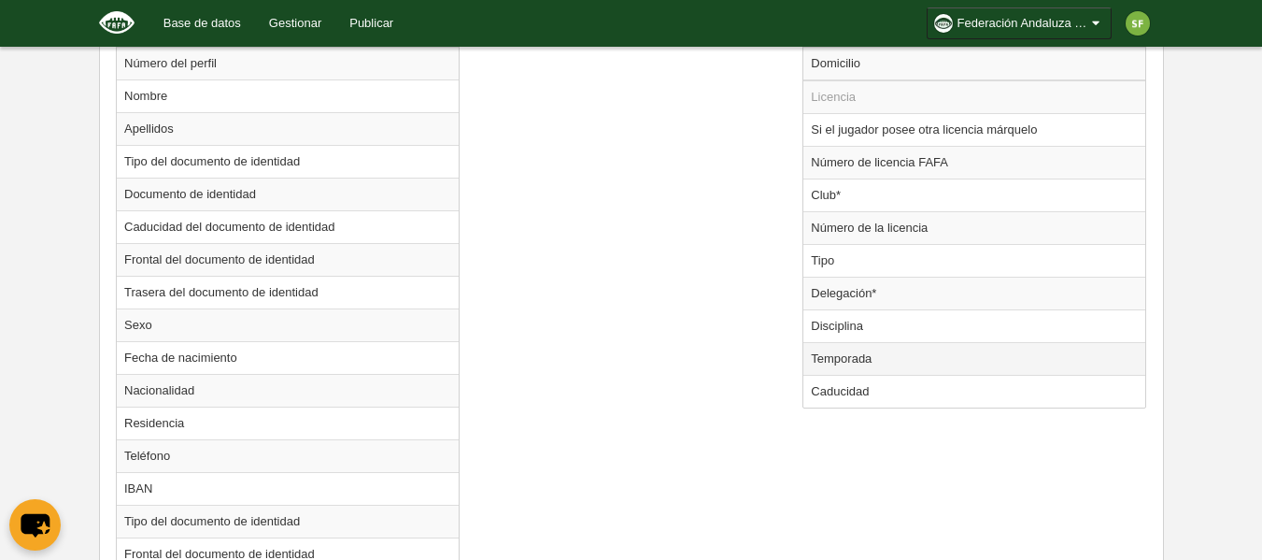
click at [848, 353] on td "Temporada" at bounding box center [974, 358] width 342 height 33
radio input "true"
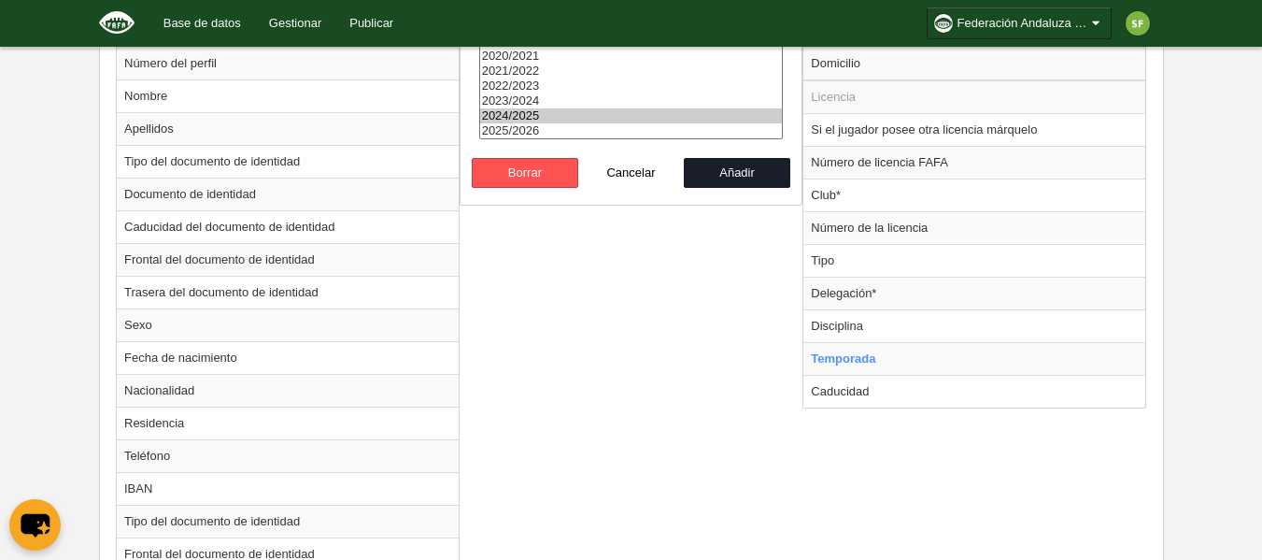
select select "8371"
click at [534, 126] on option "2025/2026" at bounding box center [631, 130] width 303 height 15
click at [729, 172] on button "Añadir" at bounding box center [737, 173] width 106 height 30
radio input "false"
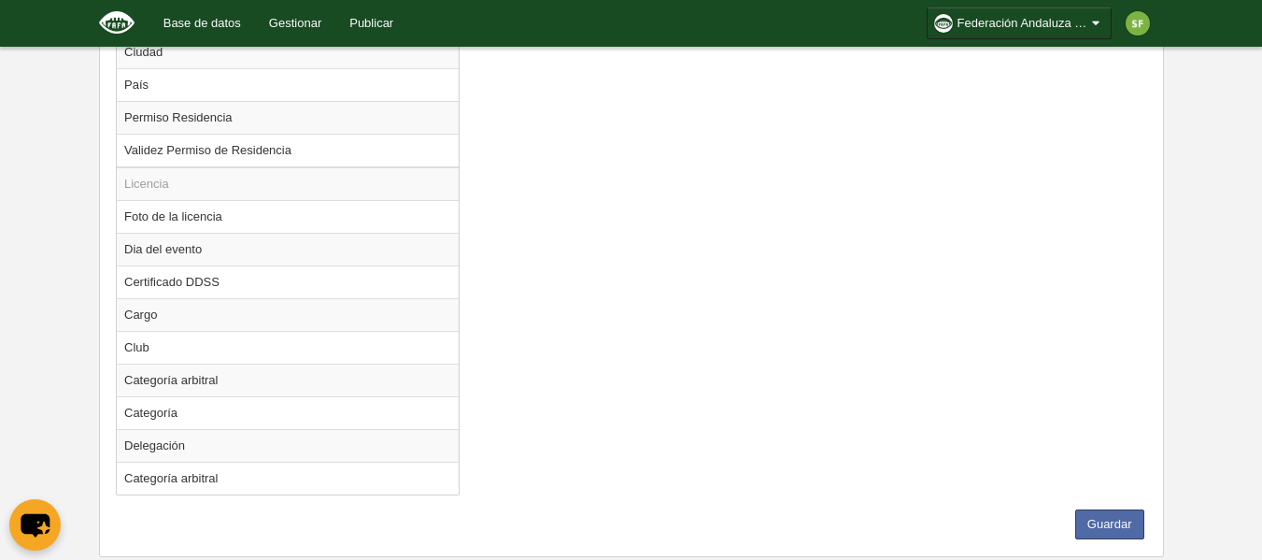
scroll to position [1669, 0]
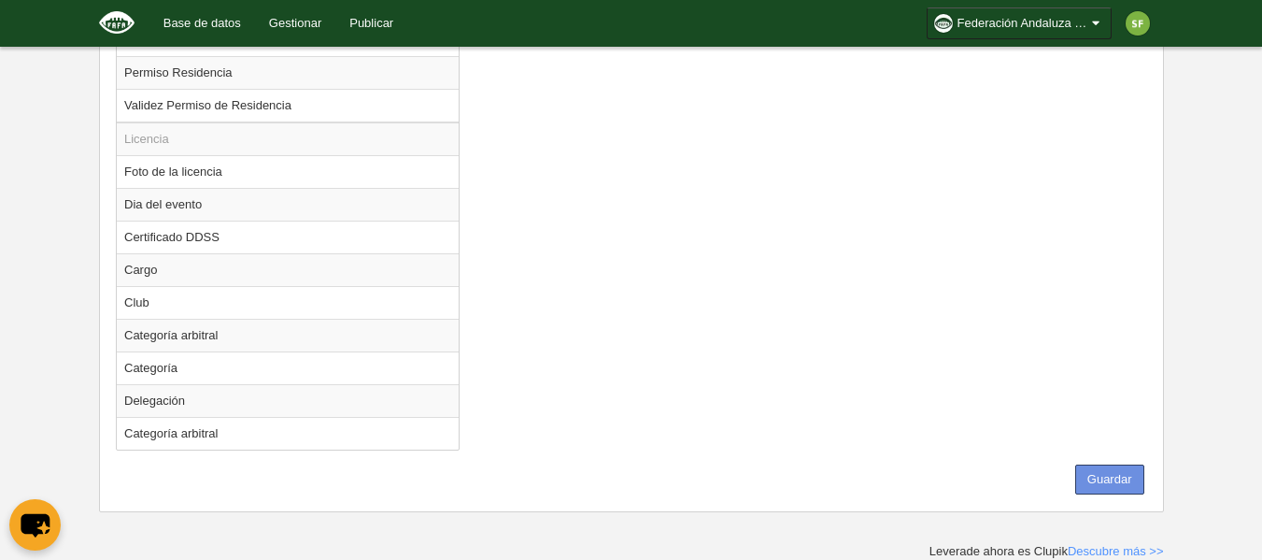
click at [1101, 483] on button "Guardar" at bounding box center [1109, 479] width 69 height 30
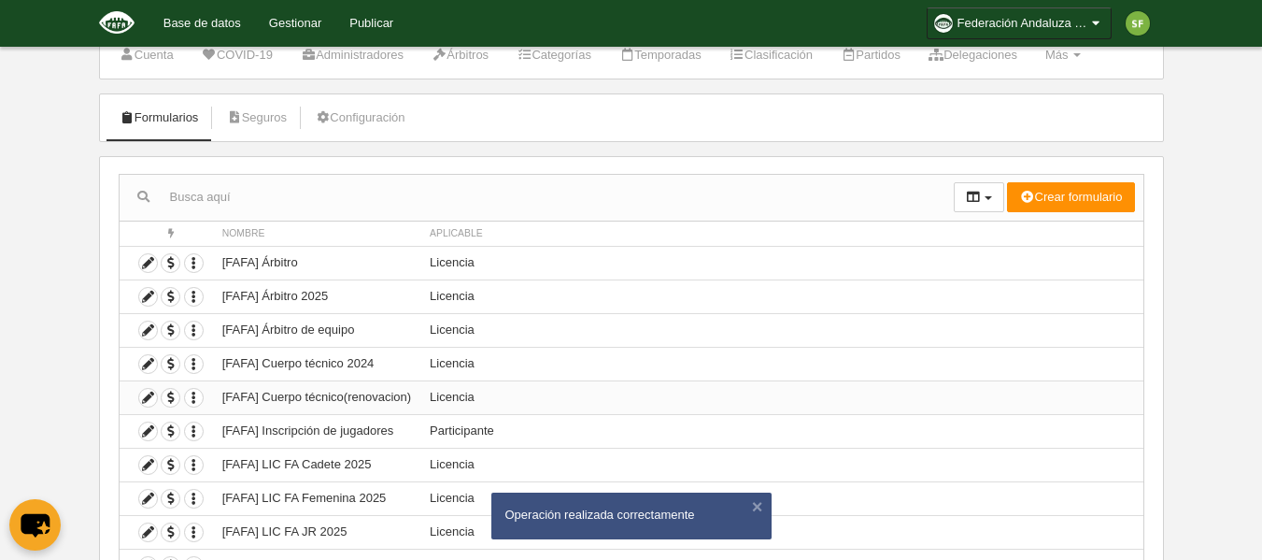
scroll to position [186, 0]
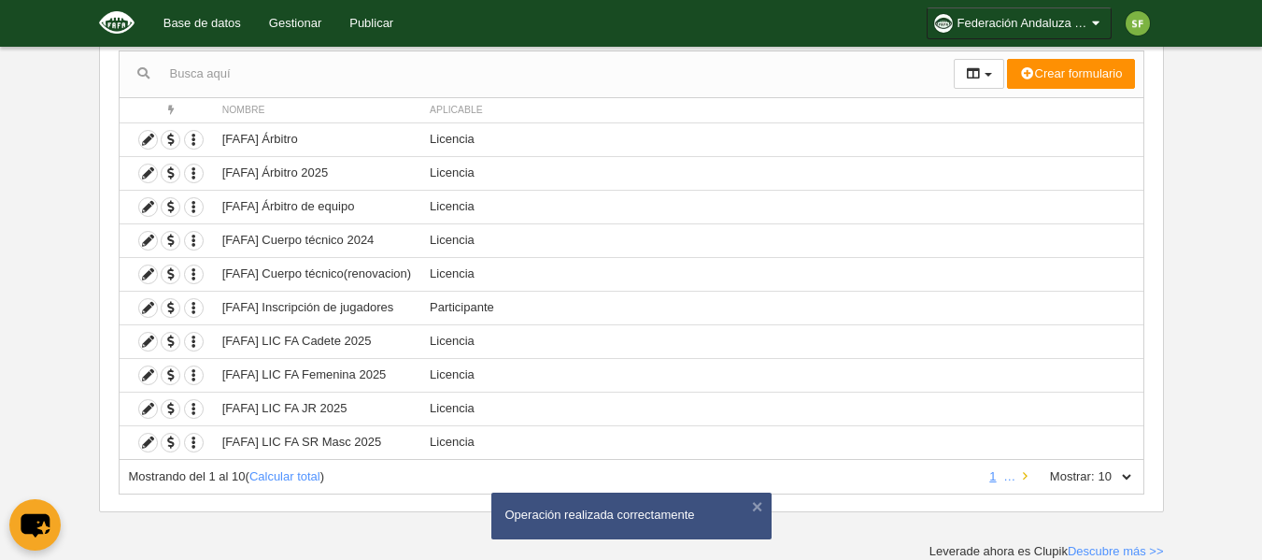
click at [1023, 480] on icon at bounding box center [1025, 476] width 5 height 12
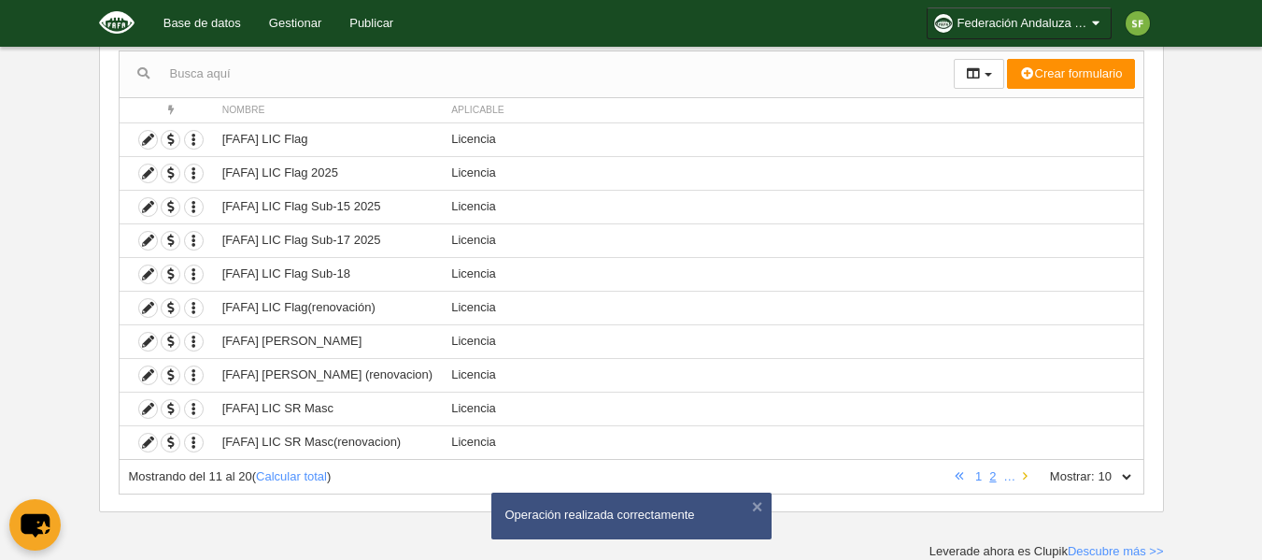
click at [1028, 474] on link at bounding box center [1025, 476] width 12 height 14
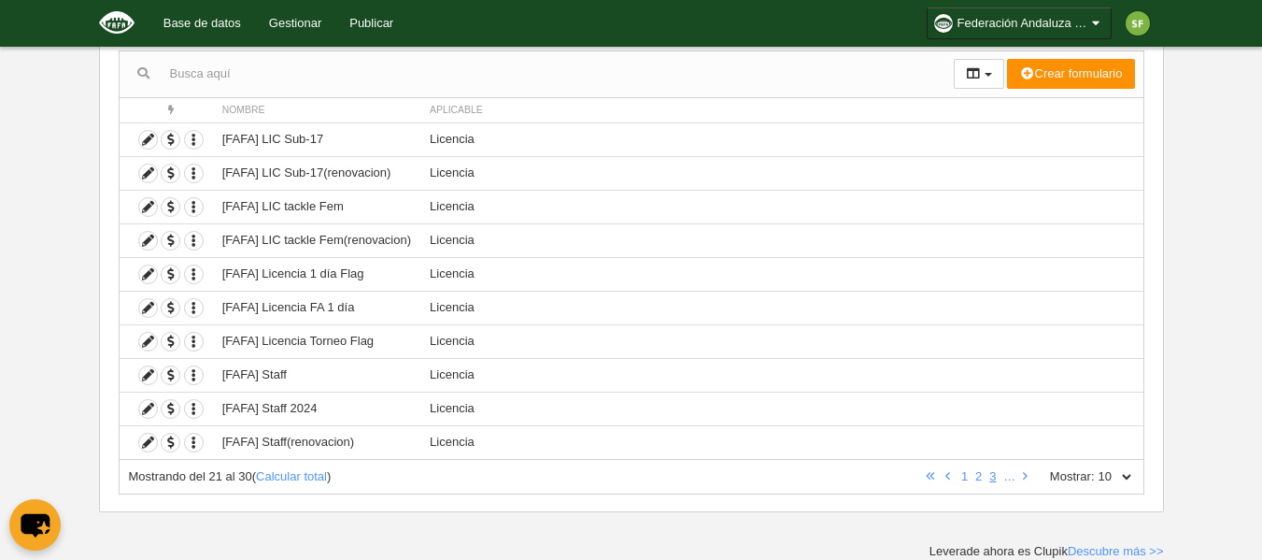
click at [1035, 479] on label "Mostrar:" at bounding box center [1063, 476] width 64 height 17
click at [1095, 479] on select "10 25 50 100 500" at bounding box center [1114, 476] width 39 height 17
click at [1027, 479] on icon at bounding box center [1025, 476] width 5 height 12
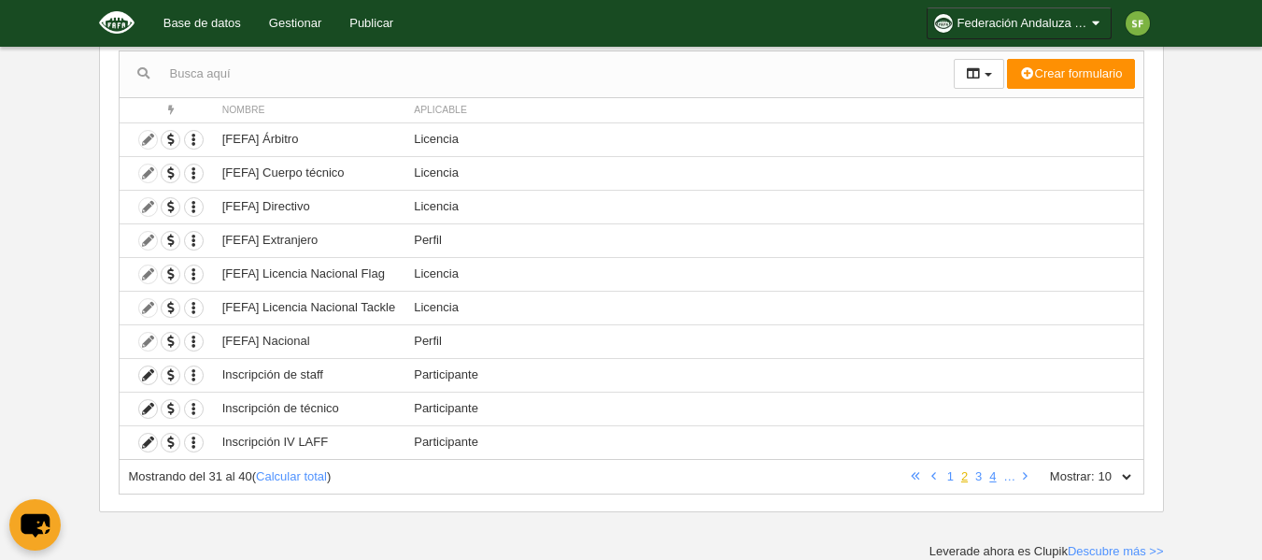
click at [970, 480] on link "2" at bounding box center [964, 476] width 14 height 14
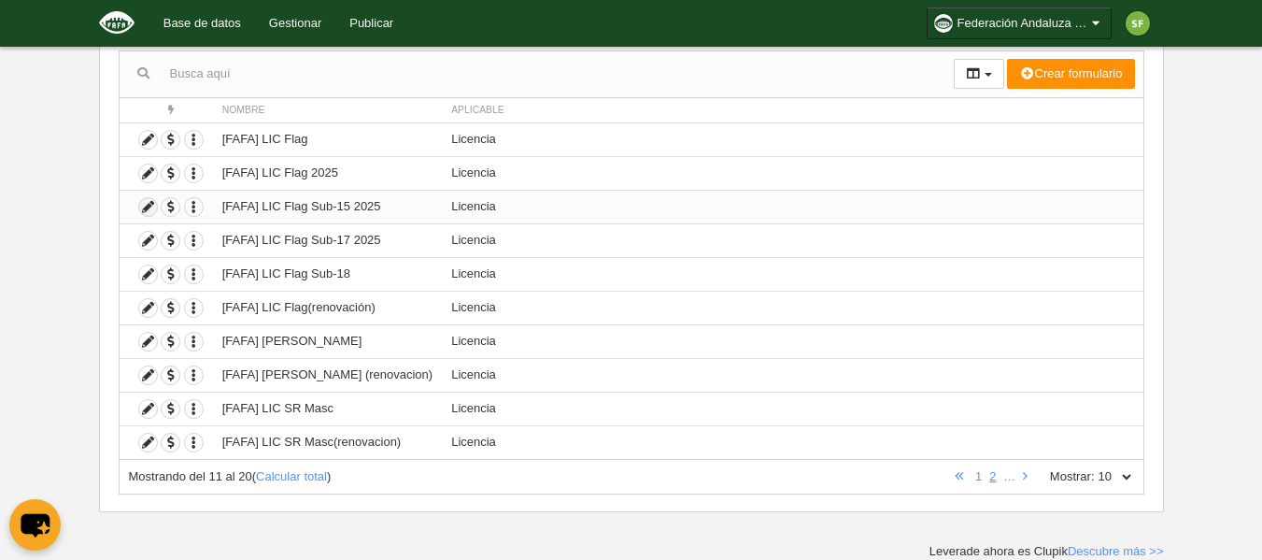
click at [149, 205] on icon at bounding box center [148, 207] width 18 height 18
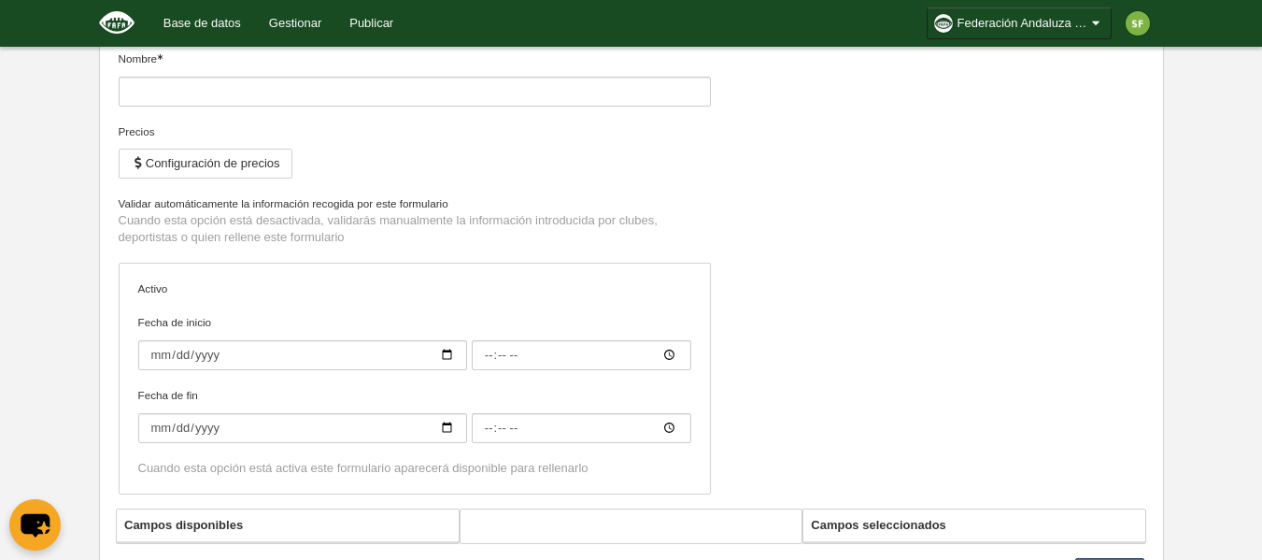
type input "[FAFA] LIC Flag Sub-15 2025"
checkbox input "true"
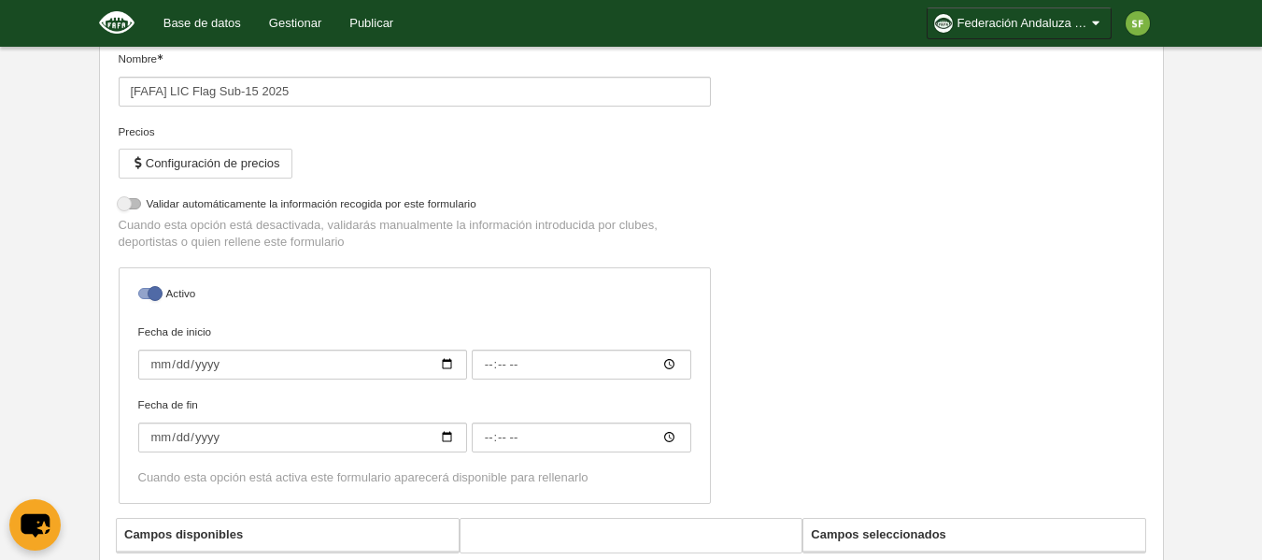
select select "selected"
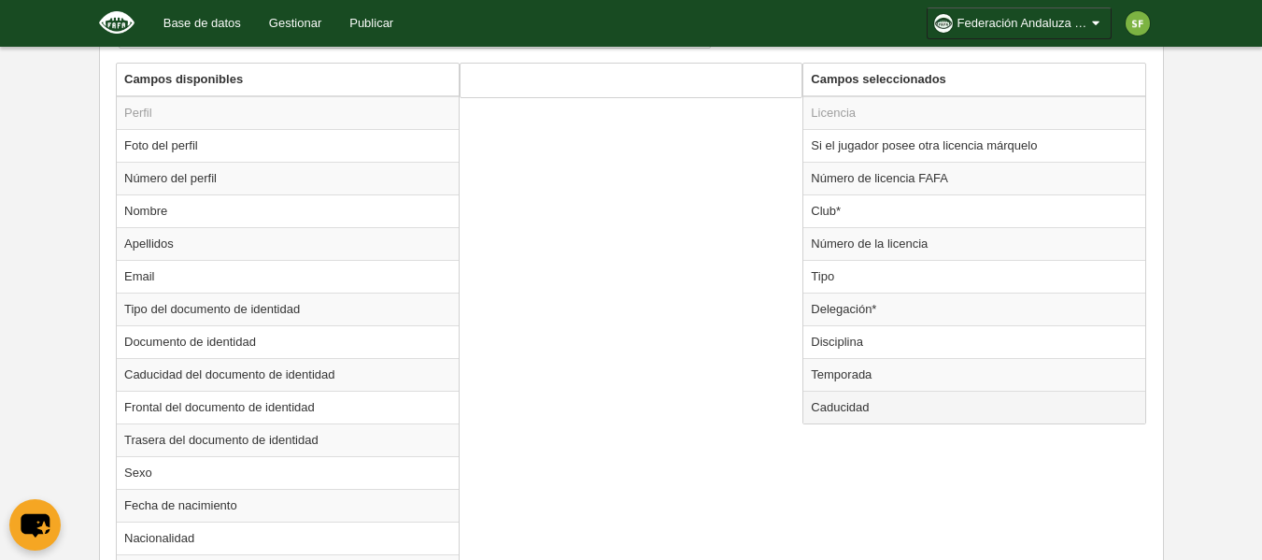
scroll to position [746, 0]
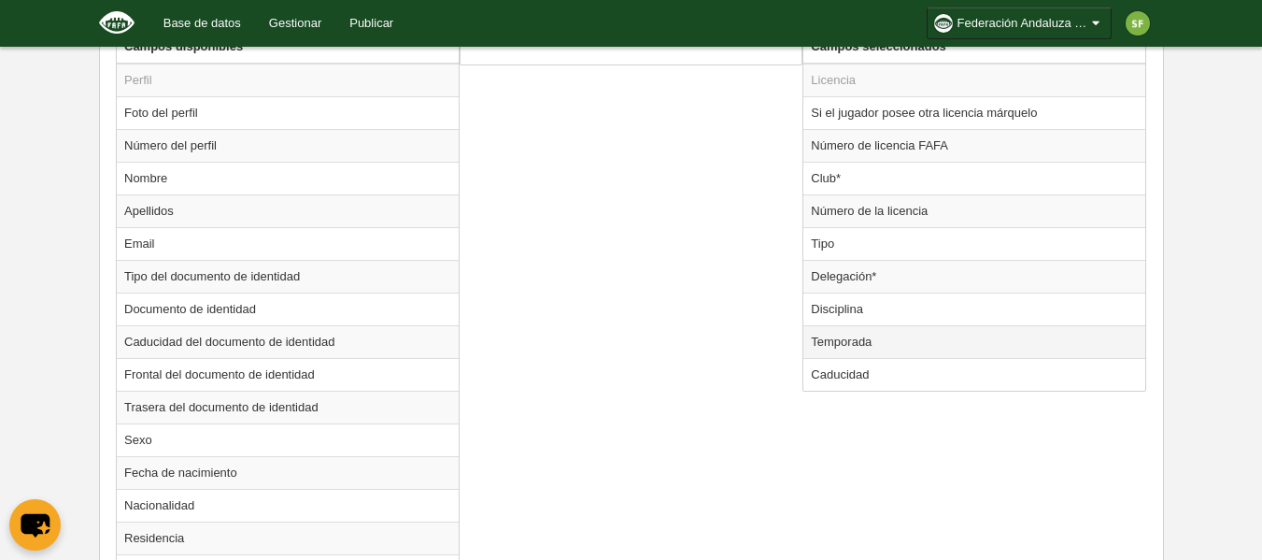
click at [865, 339] on td "Temporada" at bounding box center [974, 341] width 342 height 33
radio input "true"
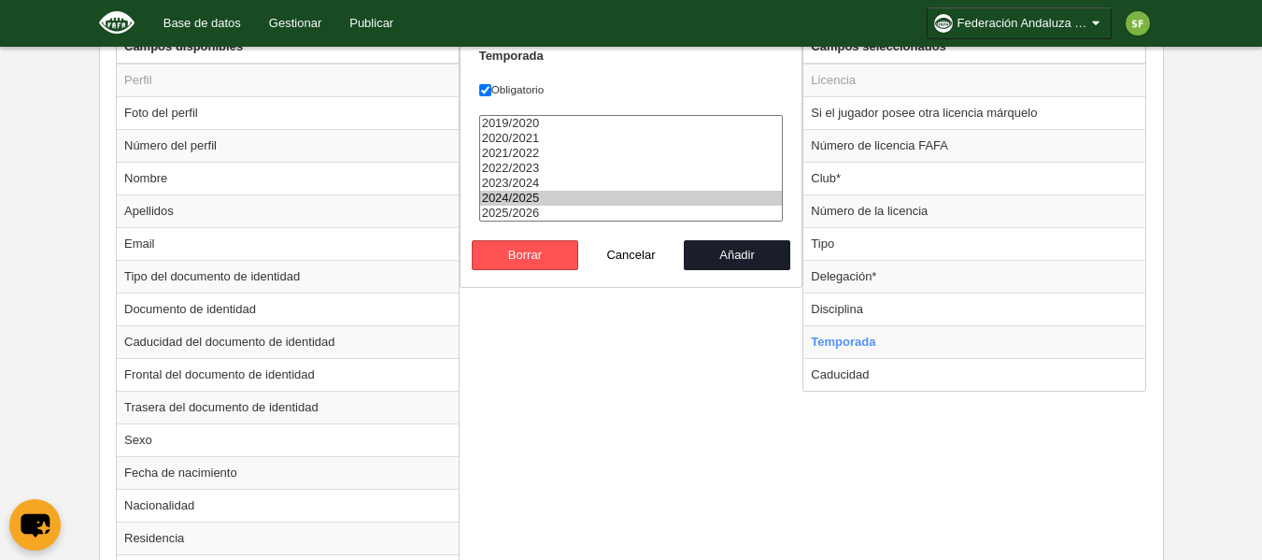
select select "8371"
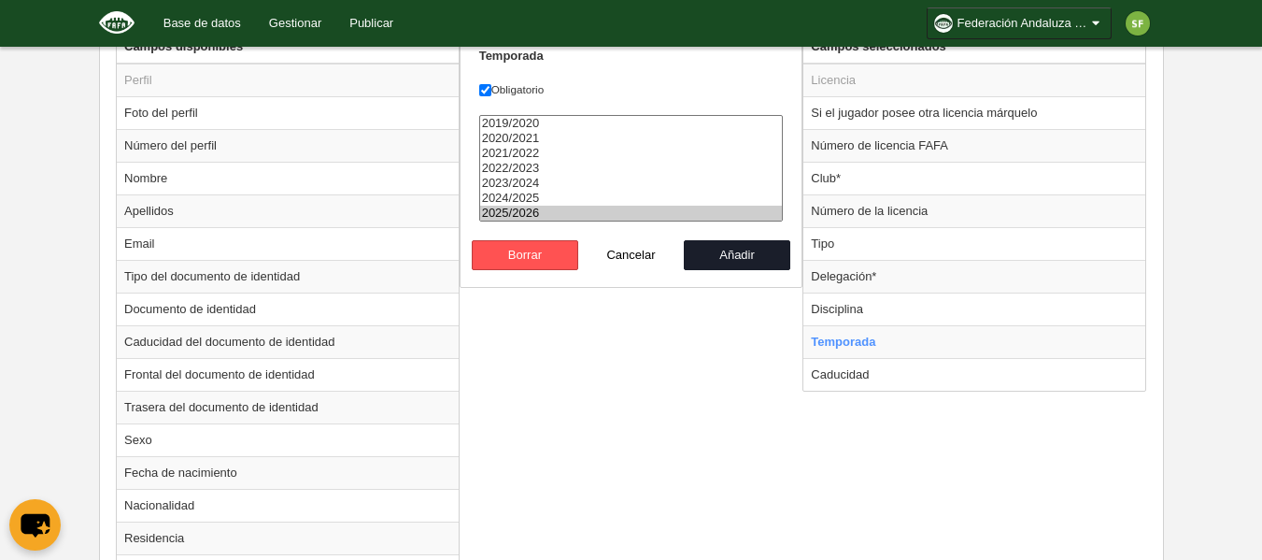
click at [542, 210] on option "2025/2026" at bounding box center [631, 213] width 303 height 15
click at [743, 260] on button "Añadir" at bounding box center [737, 255] width 106 height 30
radio input "false"
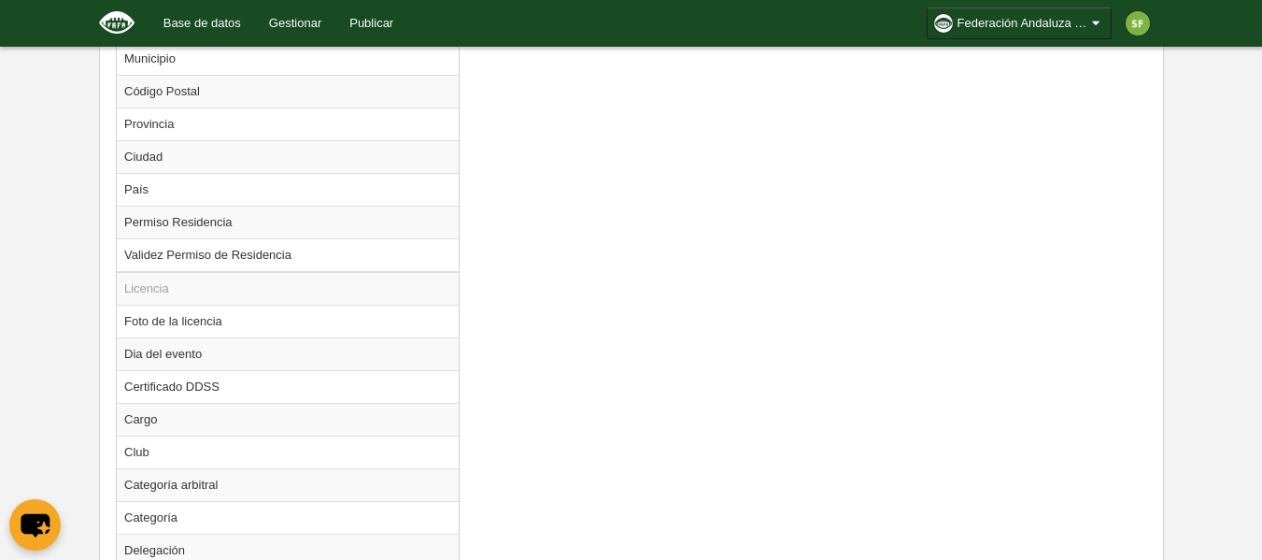
scroll to position [1735, 0]
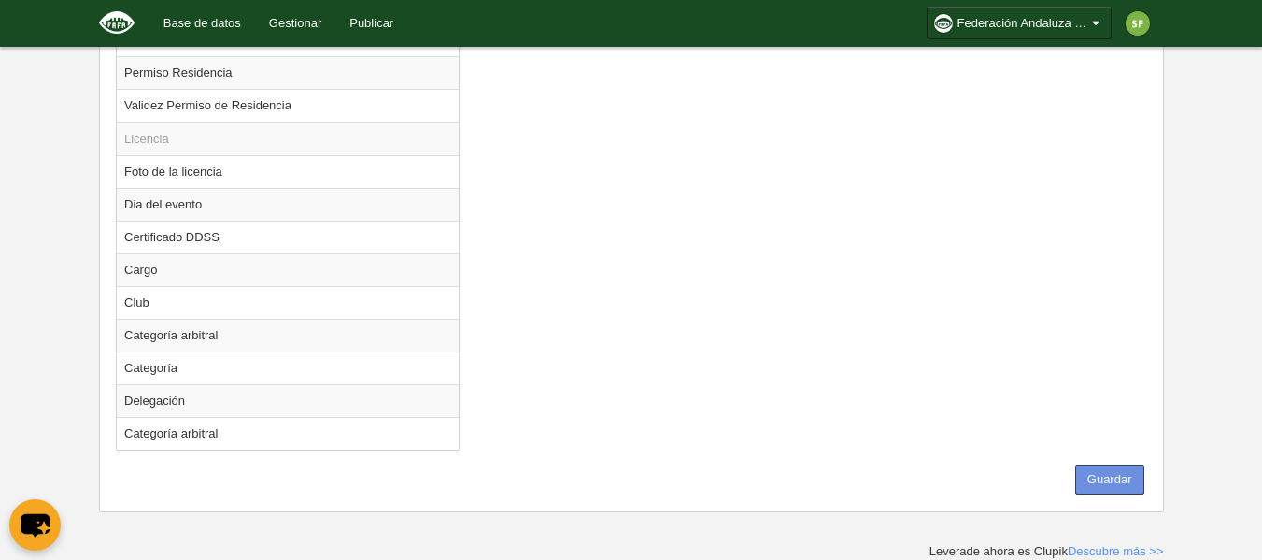
click at [1131, 484] on button "Guardar" at bounding box center [1109, 479] width 69 height 30
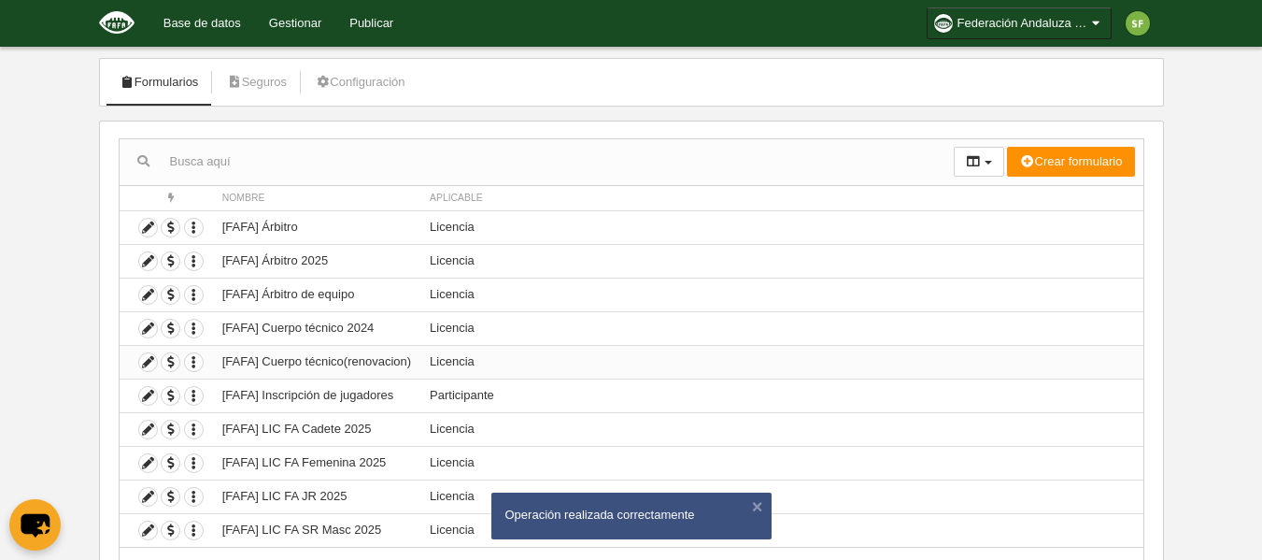
scroll to position [186, 0]
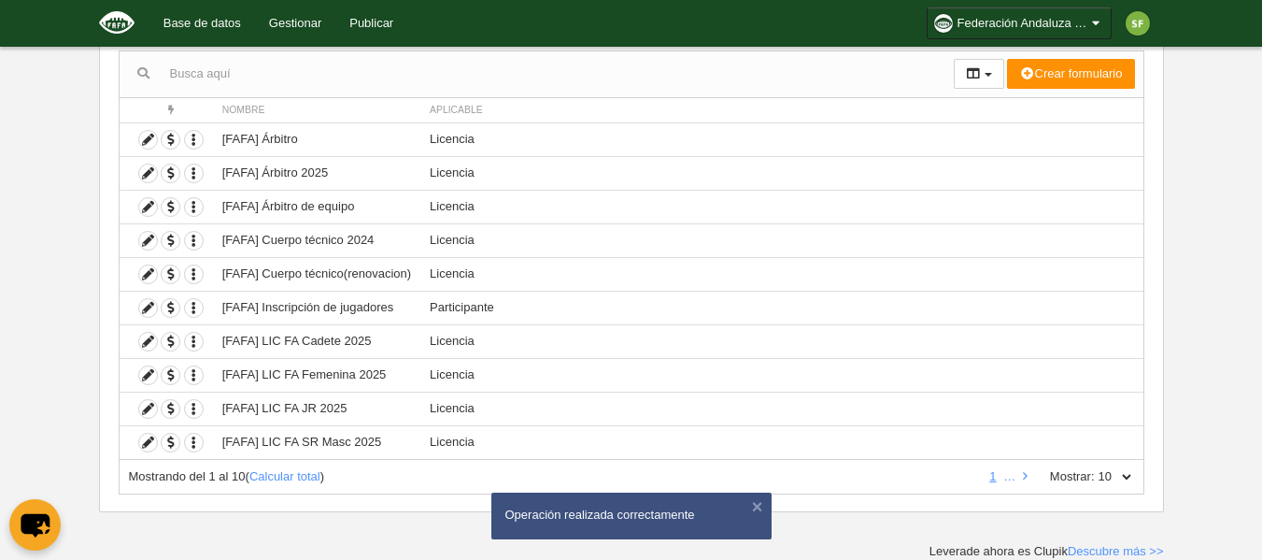
click at [1125, 473] on select "10 25 50 100 500" at bounding box center [1114, 476] width 39 height 17
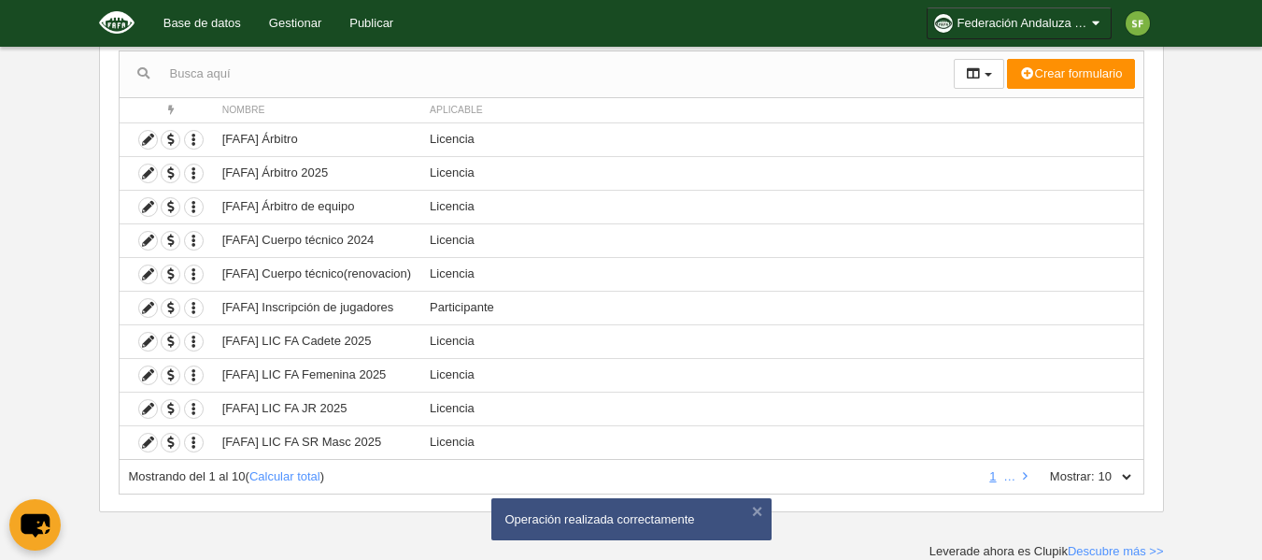
select select "100"
click at [1095, 468] on select "10 25 50 100 500" at bounding box center [1114, 476] width 39 height 17
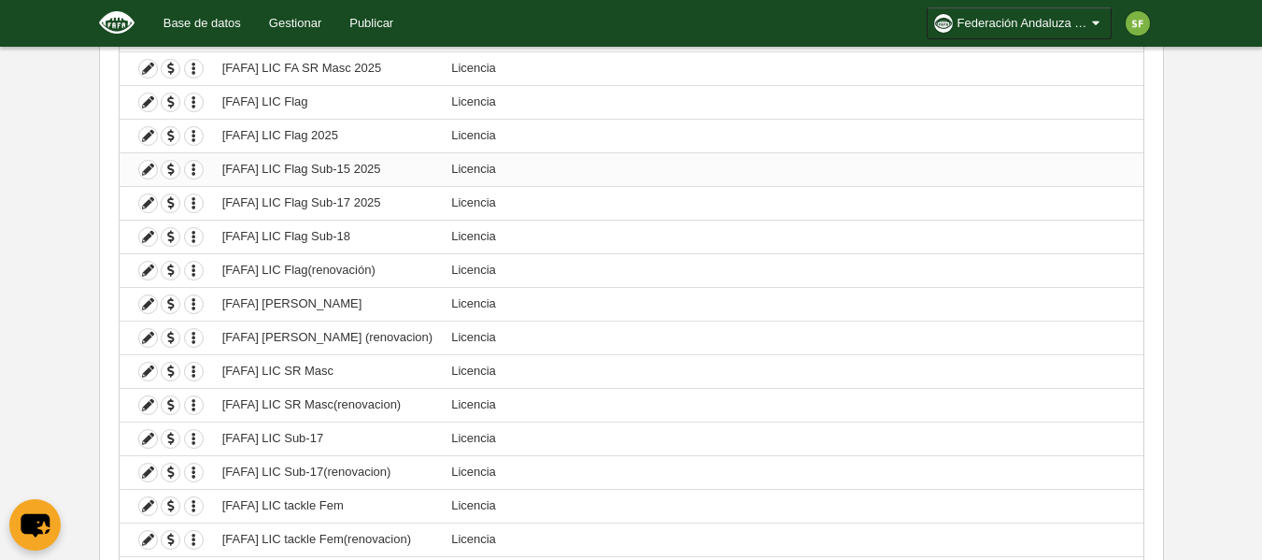
scroll to position [466, 0]
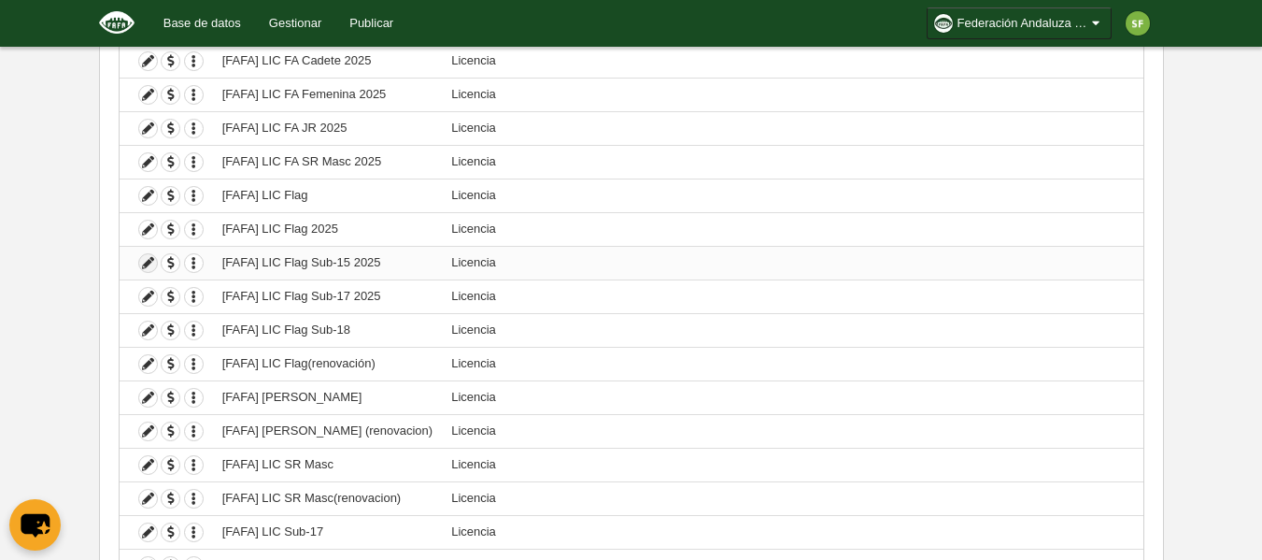
click at [148, 262] on icon at bounding box center [148, 263] width 18 height 18
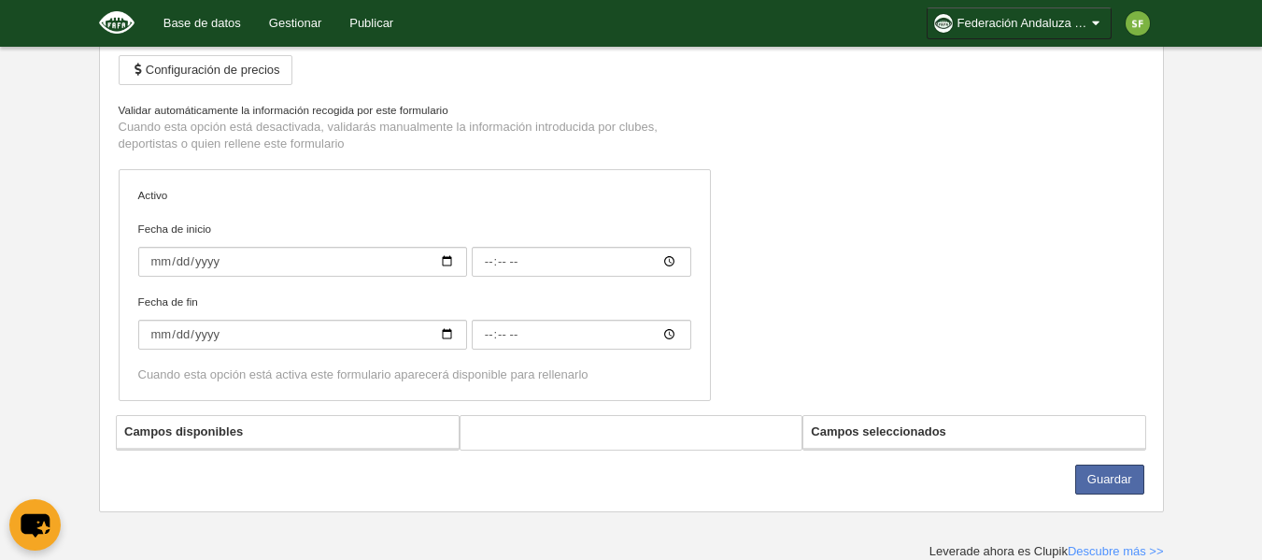
type input "[FAFA] LIC Flag Sub-15 2025"
checkbox input "true"
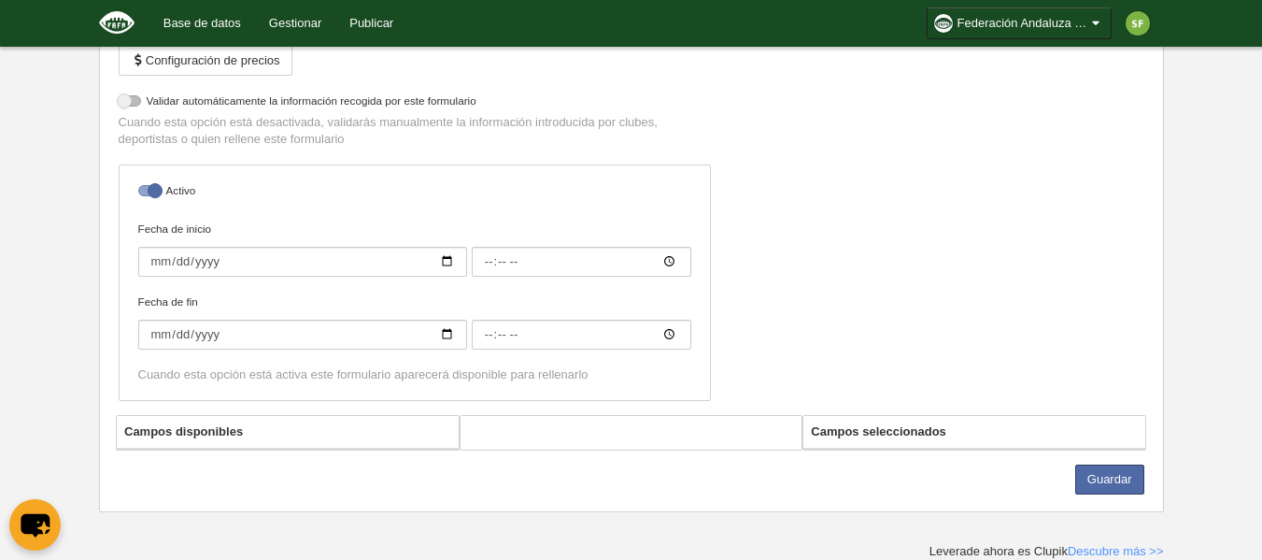
select select "selected"
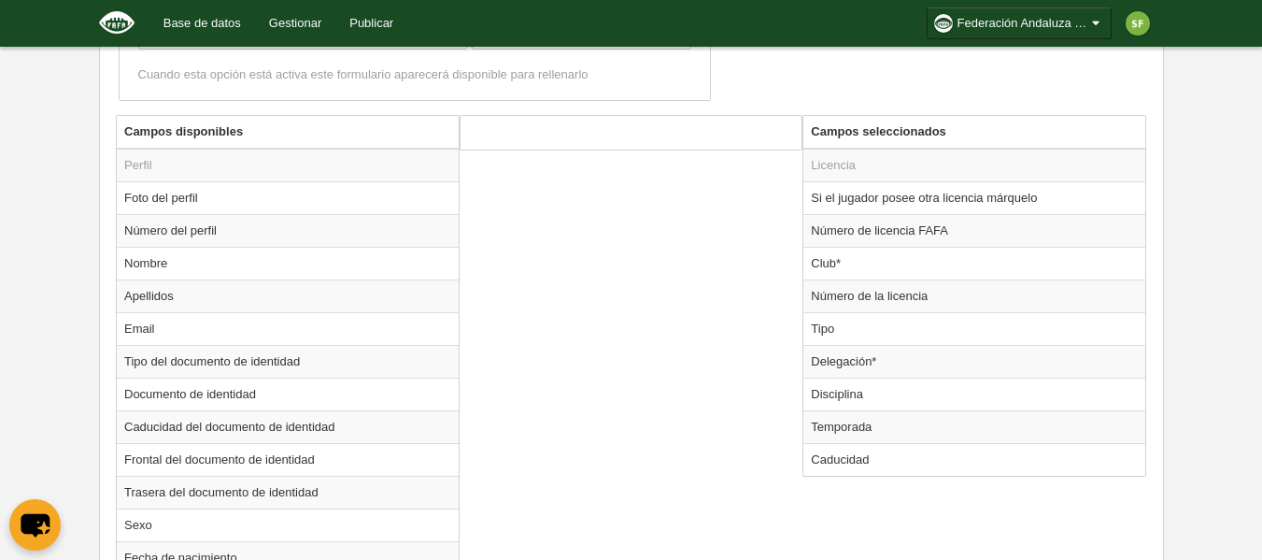
scroll to position [801, 0]
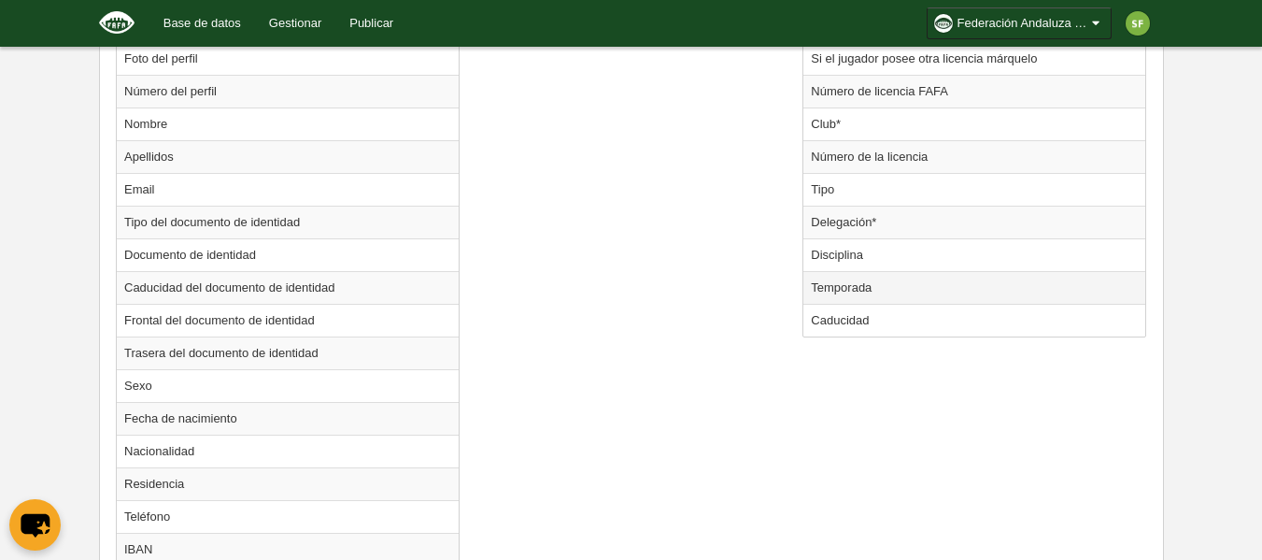
click at [884, 291] on td "Temporada" at bounding box center [974, 287] width 342 height 33
radio input "true"
select select "8371"
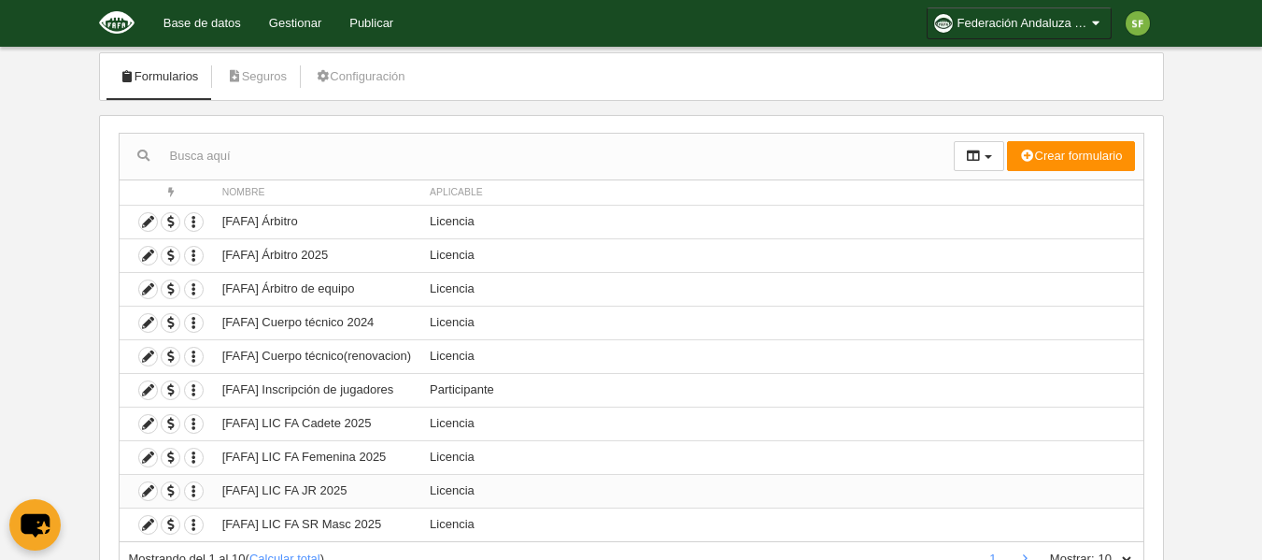
scroll to position [186, 0]
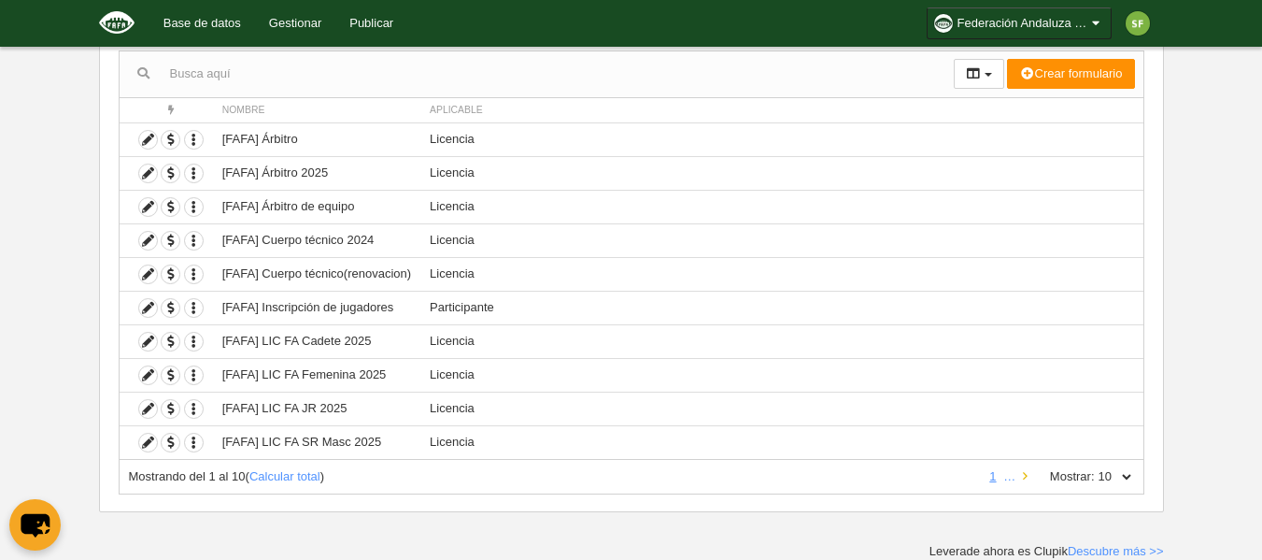
click at [1026, 479] on icon at bounding box center [1025, 476] width 5 height 12
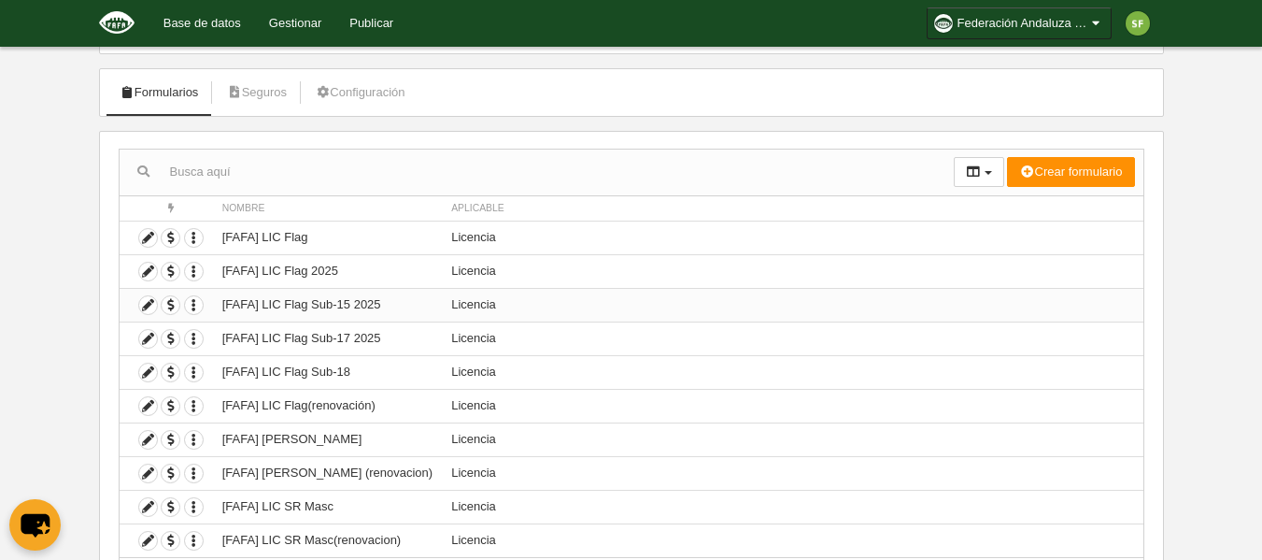
scroll to position [0, 0]
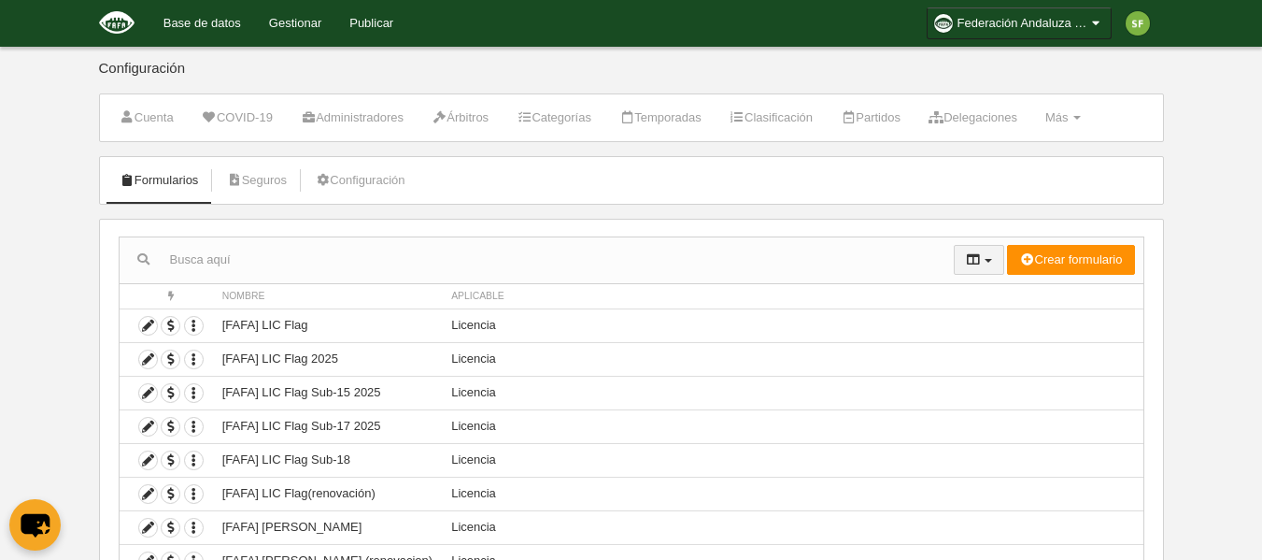
click at [986, 264] on button "button" at bounding box center [979, 260] width 50 height 30
click at [988, 259] on span "button" at bounding box center [988, 261] width 7 height 4
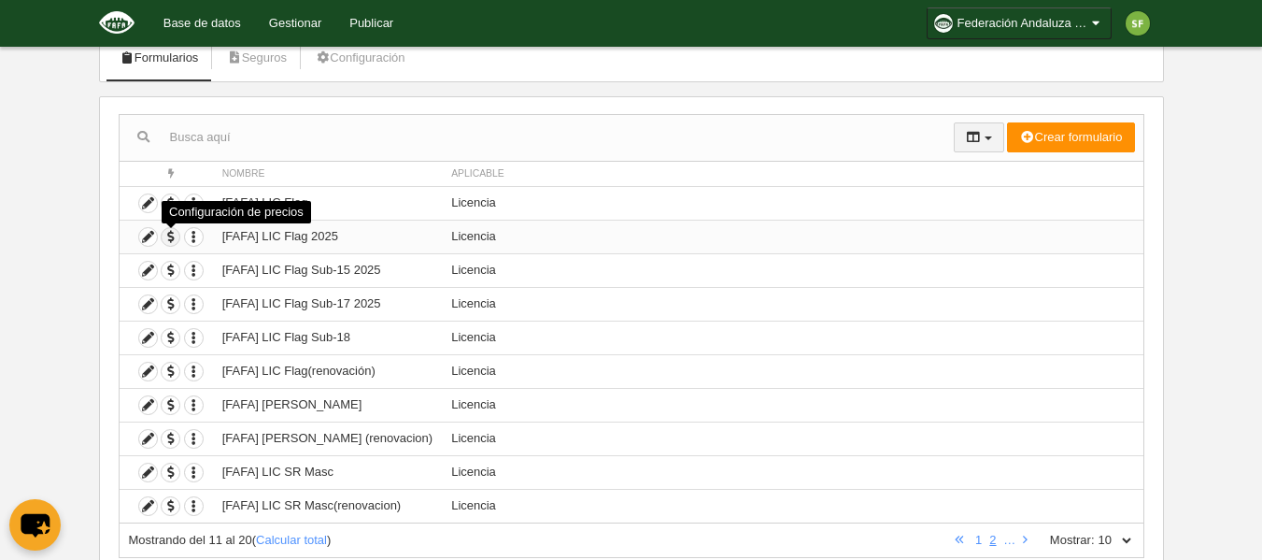
scroll to position [186, 0]
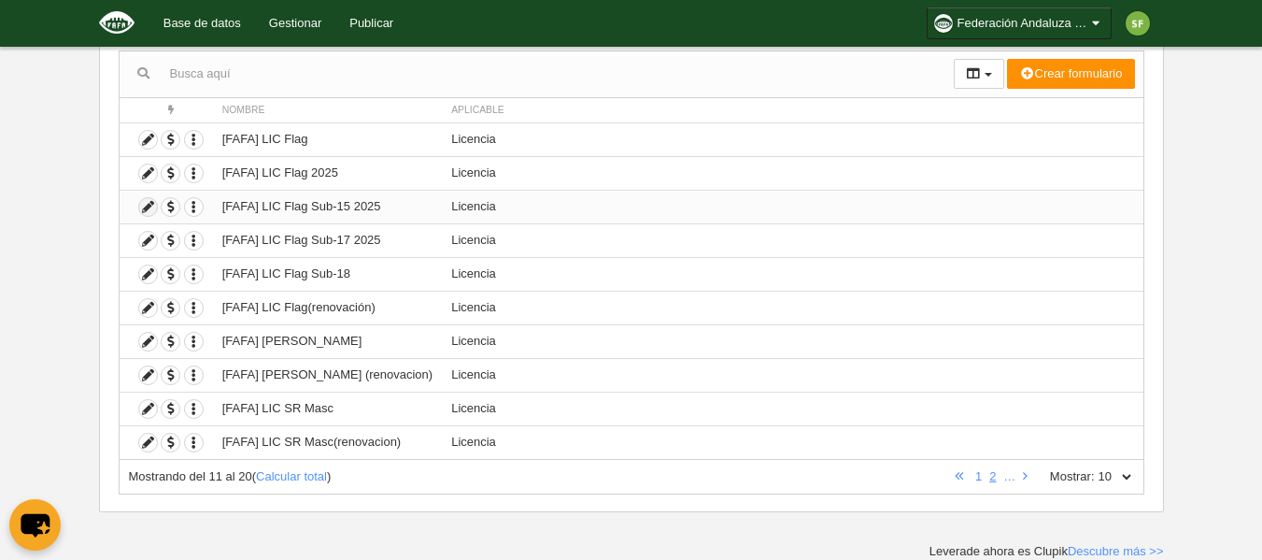
click at [143, 206] on icon at bounding box center [148, 207] width 18 height 18
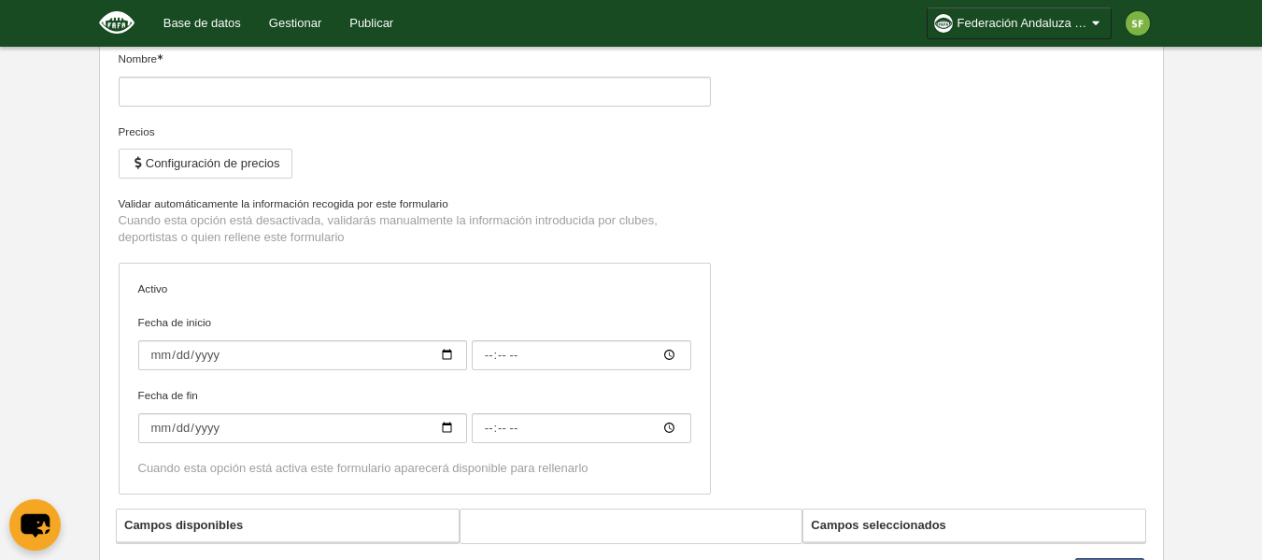
type input "[FAFA] LIC Flag Sub-15 2025"
checkbox input "true"
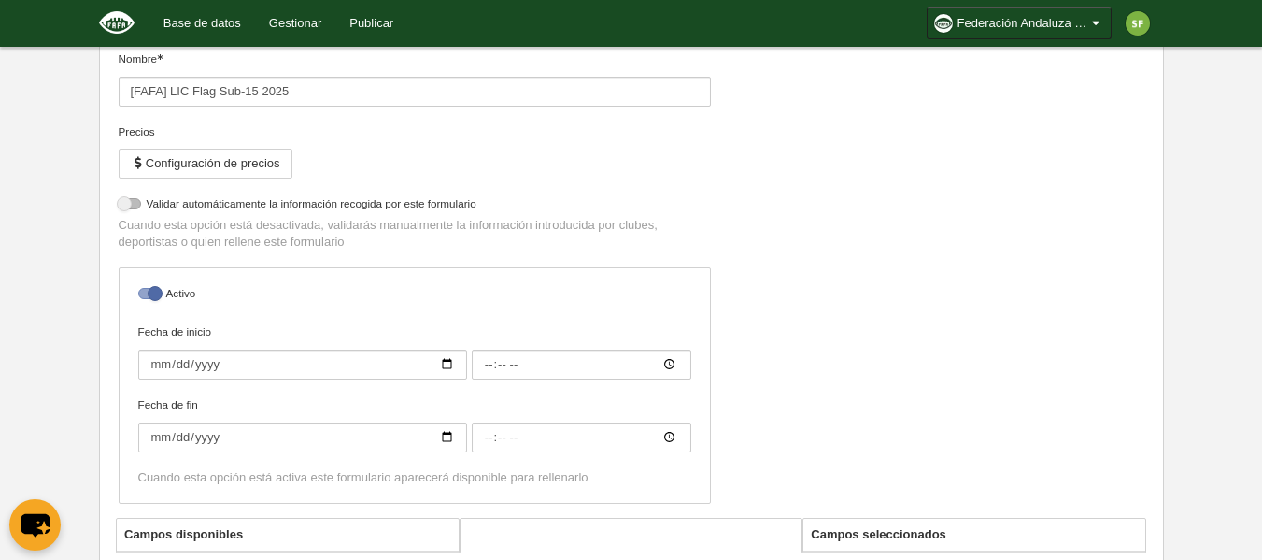
select select "selected"
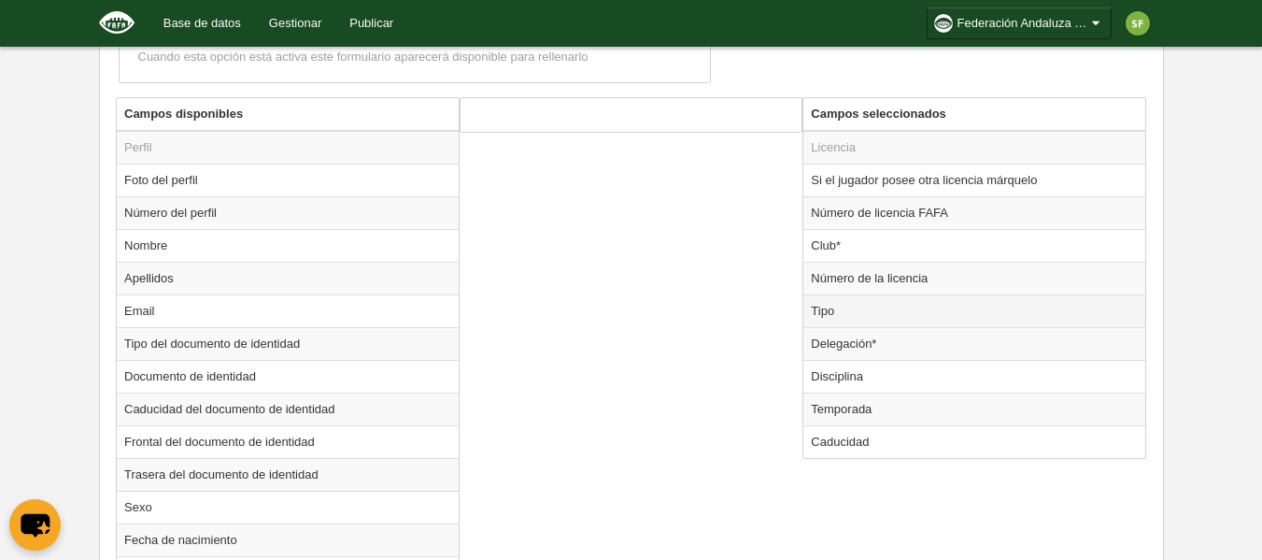
scroll to position [642, 0]
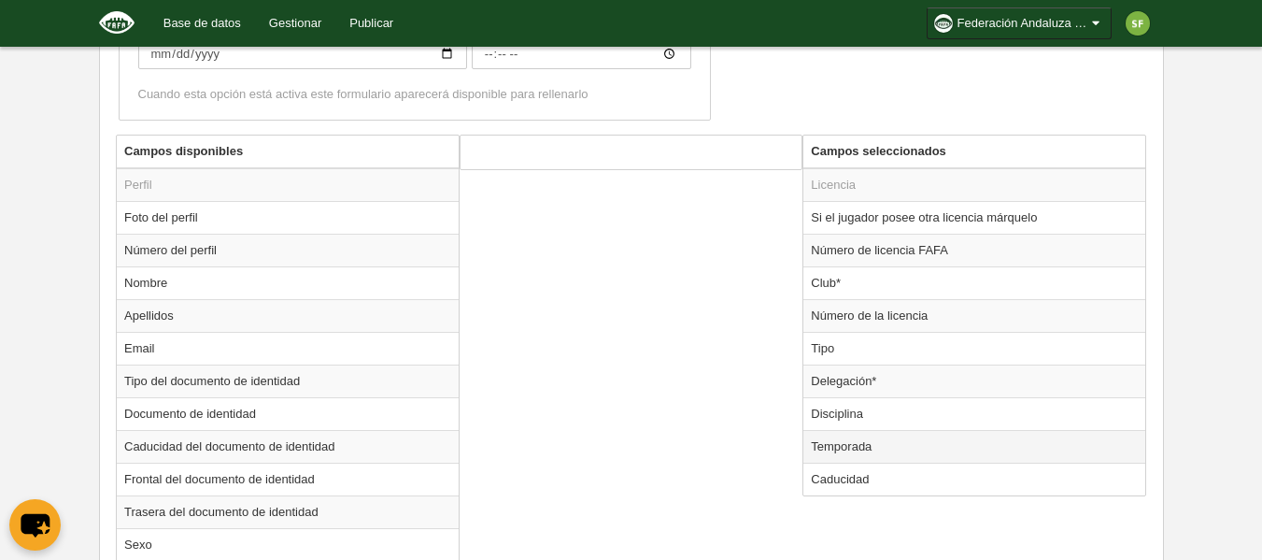
click at [855, 454] on td "Temporada" at bounding box center [974, 446] width 342 height 33
radio input "true"
select select "8371"
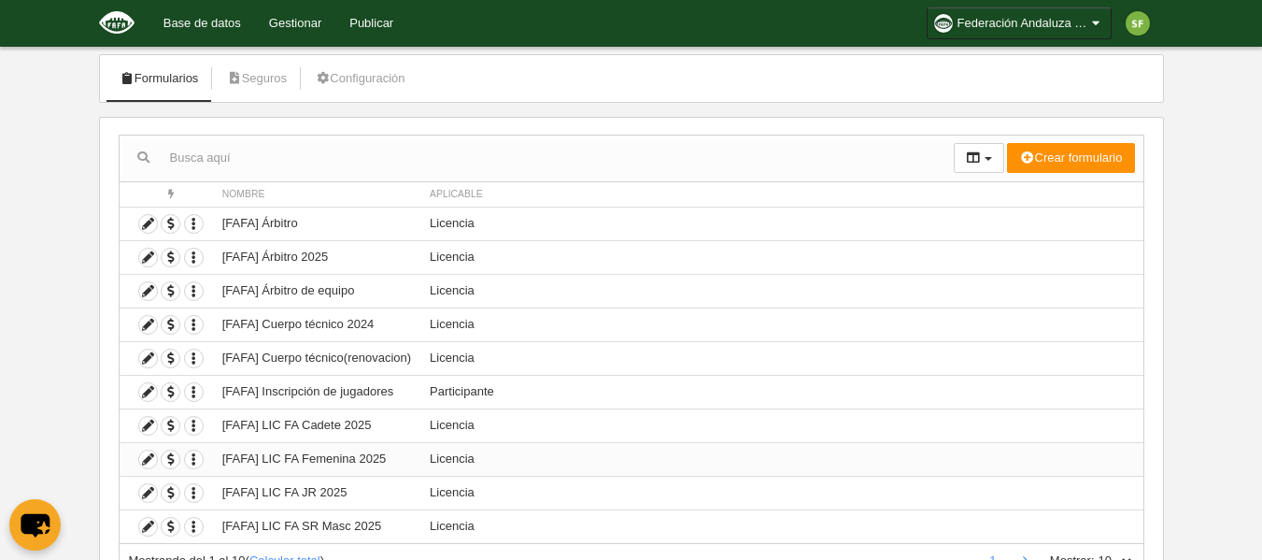
scroll to position [186, 0]
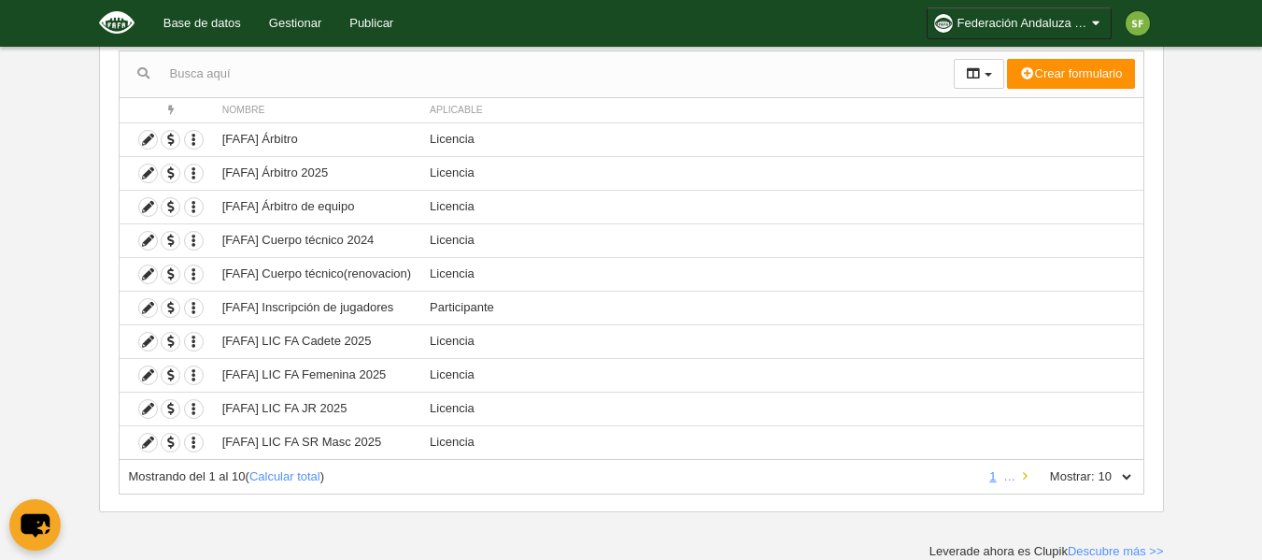
click at [1028, 473] on link at bounding box center [1025, 476] width 12 height 14
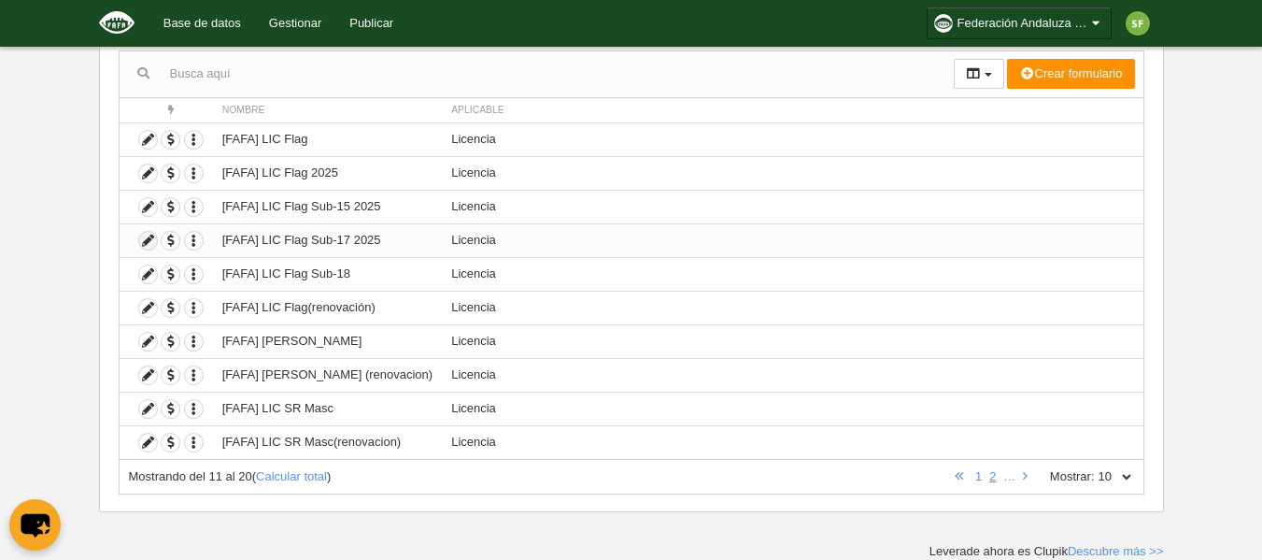
click at [149, 239] on icon at bounding box center [148, 241] width 18 height 18
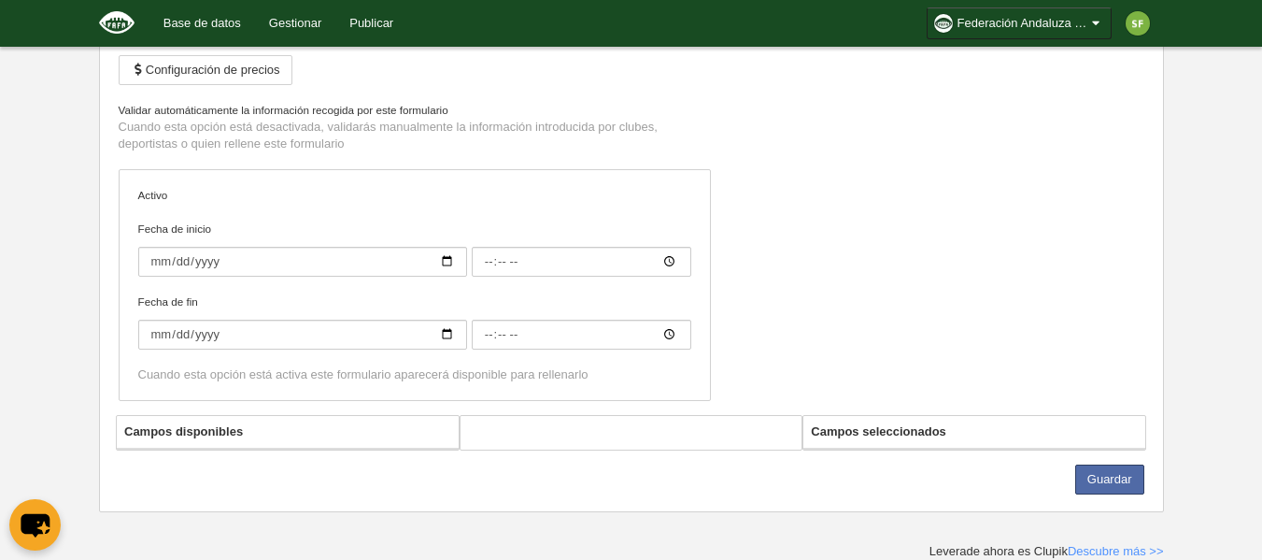
type input "[FAFA] LIC Flag Sub-17 2025"
checkbox input "true"
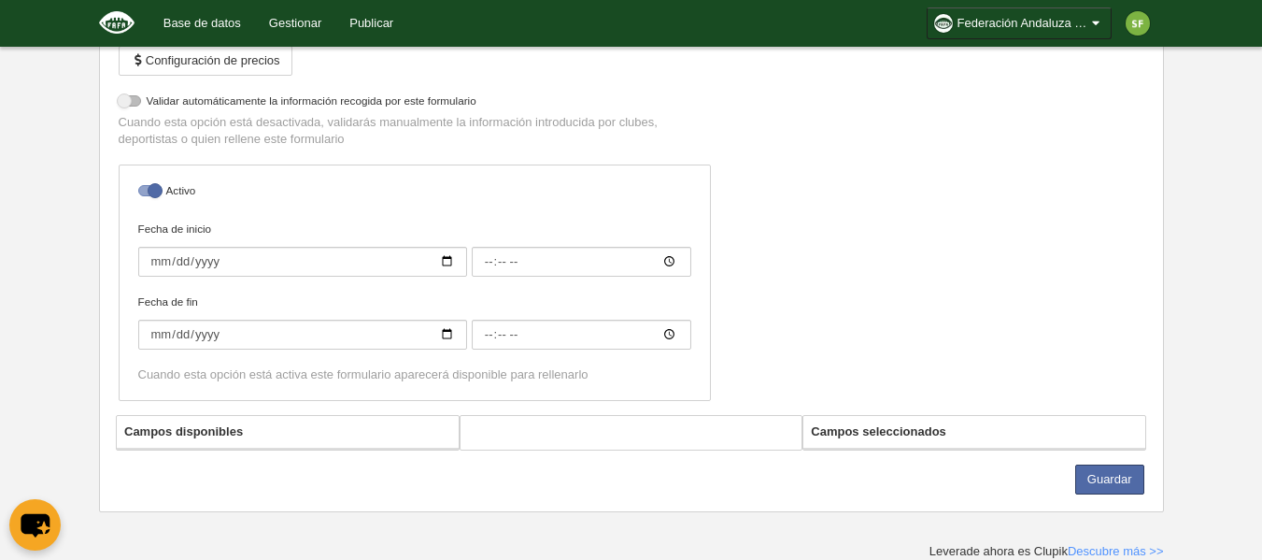
select select "selected"
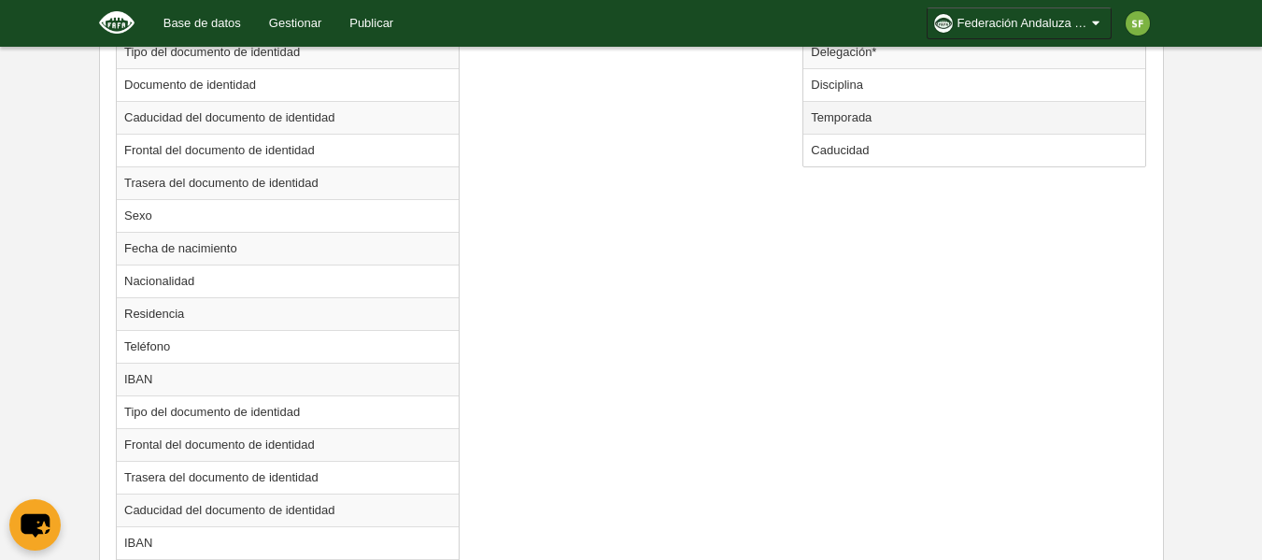
scroll to position [829, 0]
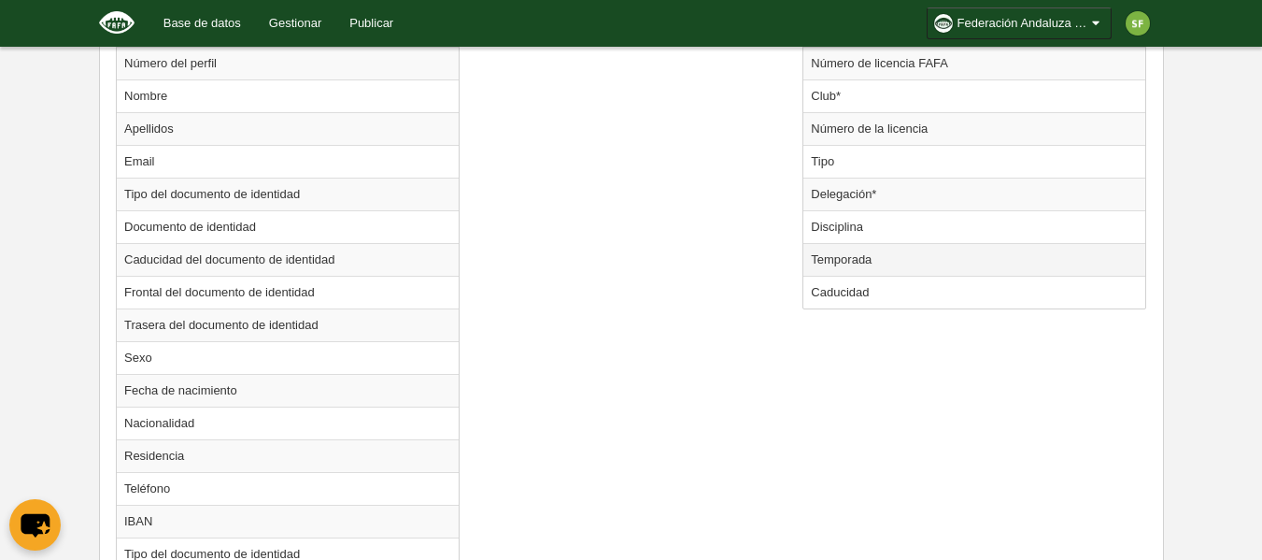
click at [871, 262] on td "Temporada" at bounding box center [974, 259] width 342 height 33
radio input "true"
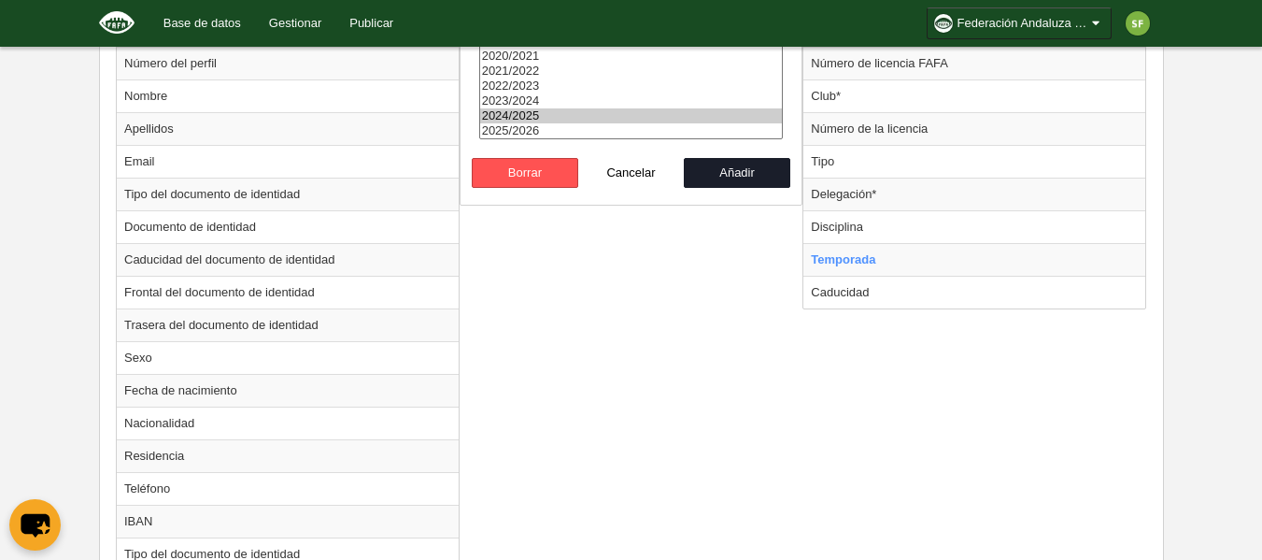
select select "8371"
click at [593, 123] on option "2025/2026" at bounding box center [631, 130] width 303 height 15
click at [734, 166] on button "Añadir" at bounding box center [737, 173] width 106 height 30
radio input "false"
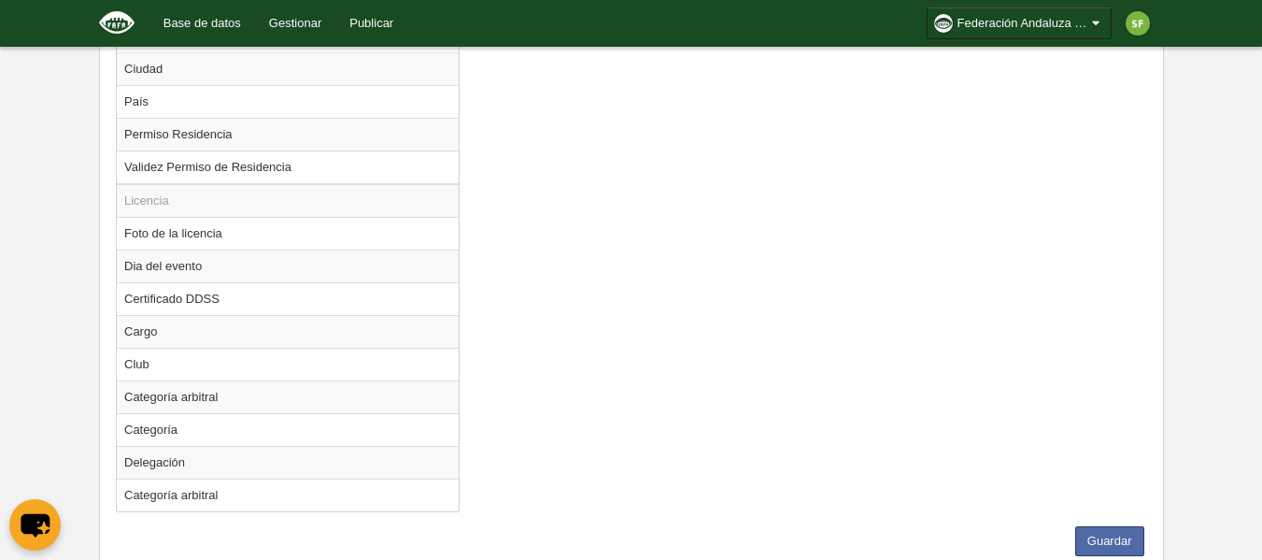
scroll to position [1735, 0]
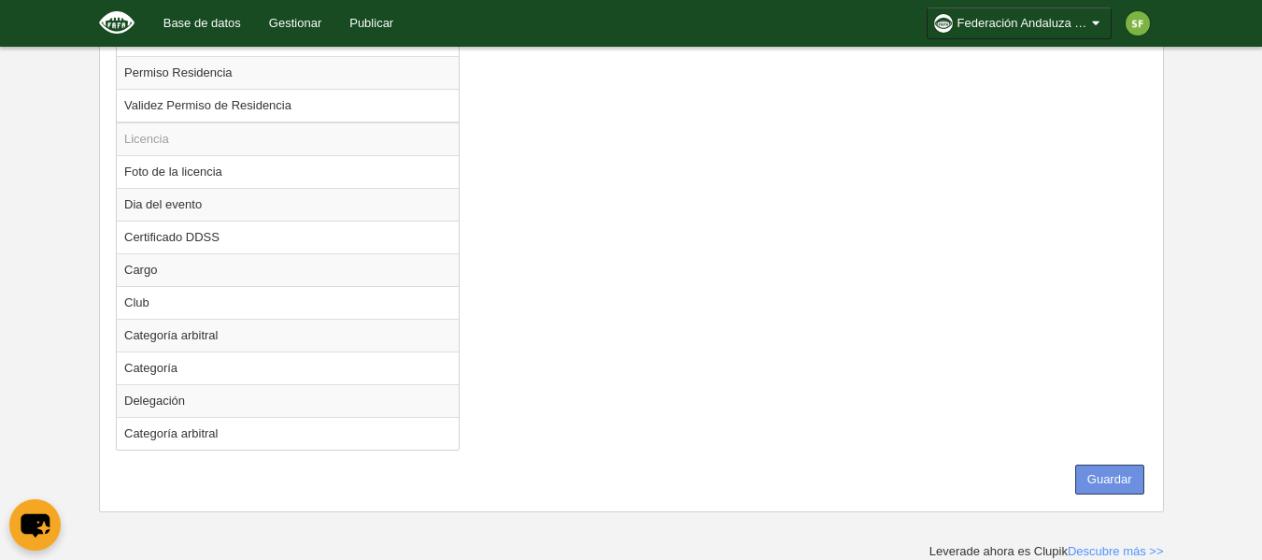
click at [1116, 472] on button "Guardar" at bounding box center [1109, 479] width 69 height 30
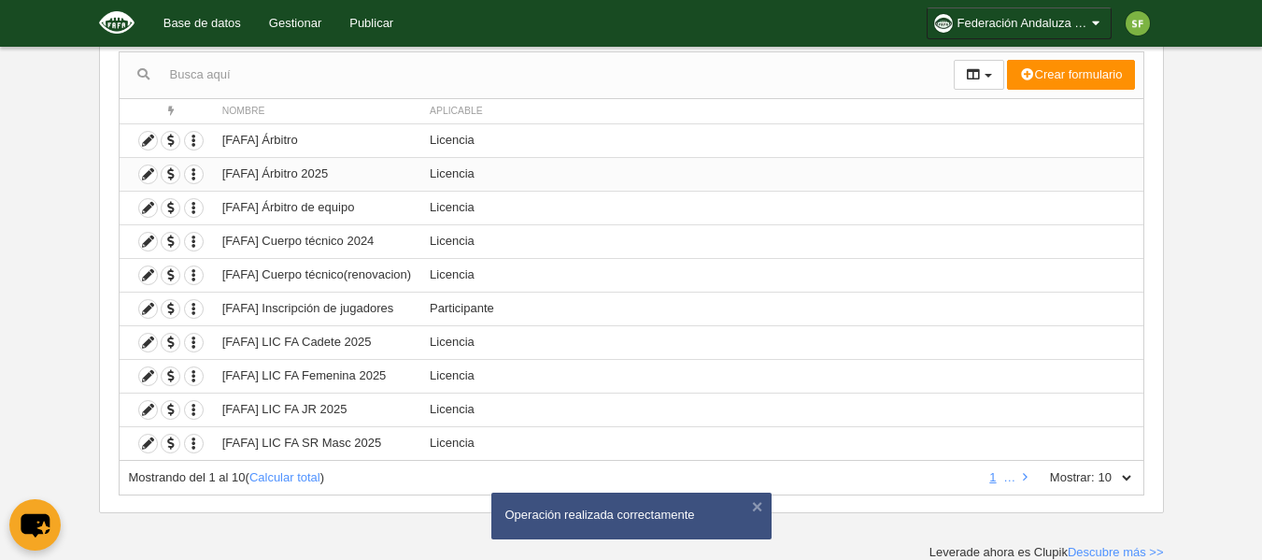
scroll to position [186, 0]
click at [1026, 478] on icon at bounding box center [1025, 476] width 5 height 12
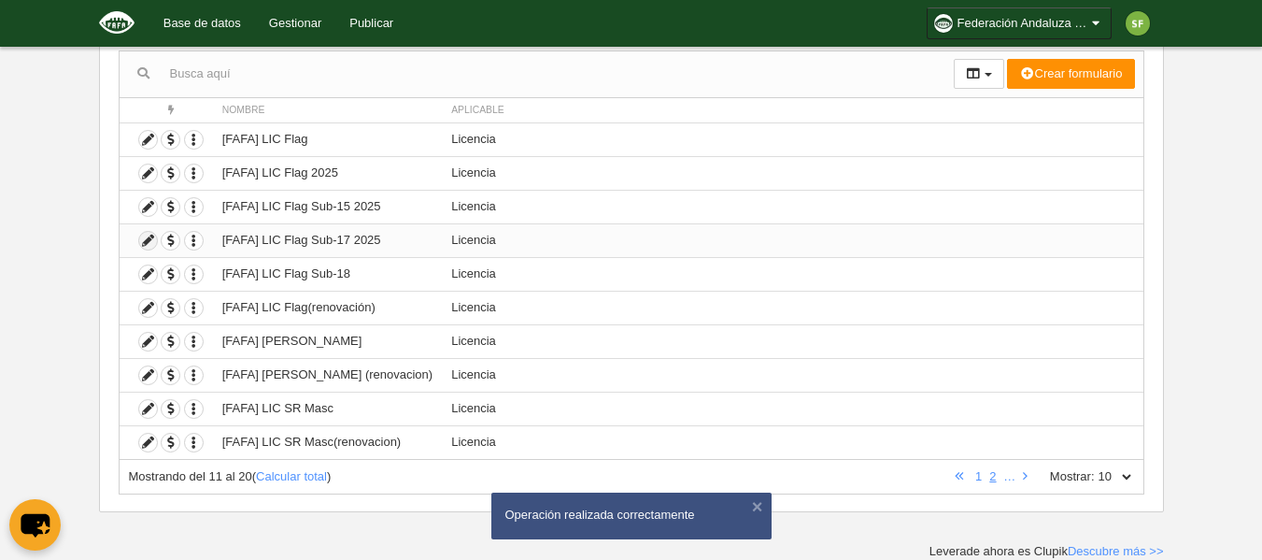
click at [140, 245] on icon at bounding box center [148, 241] width 18 height 18
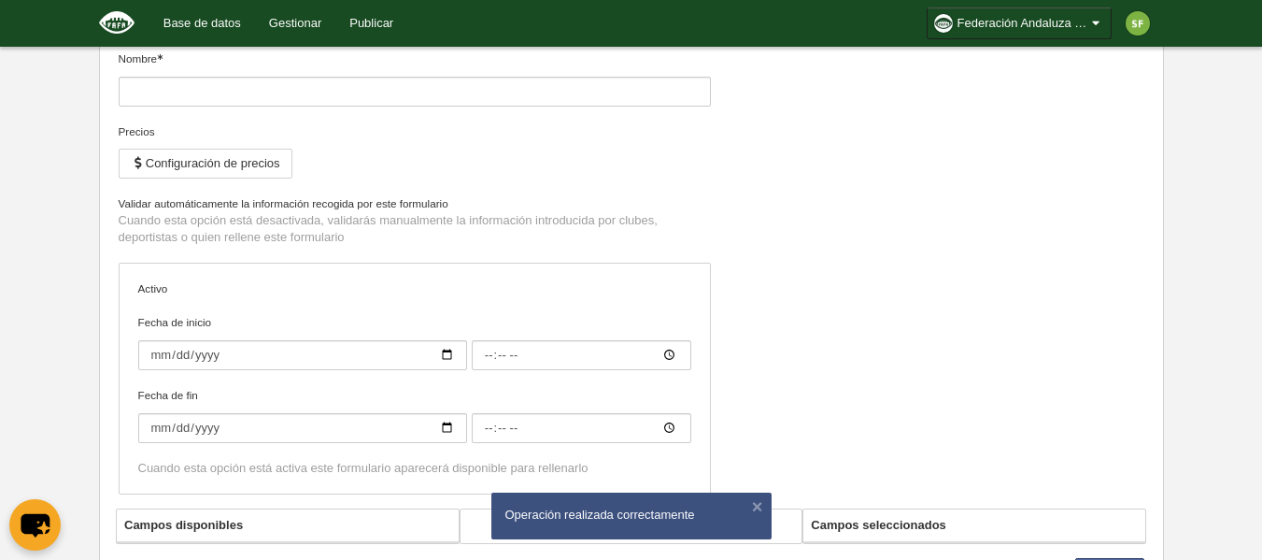
type input "[FAFA] LIC Flag Sub-17 2025"
checkbox input "true"
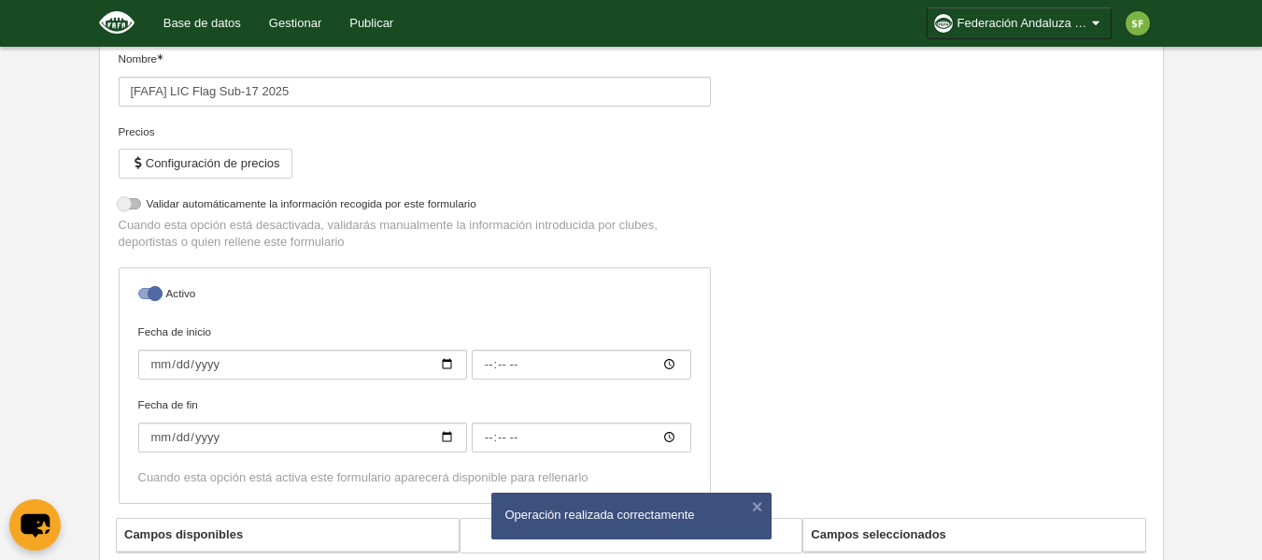
select select "selected"
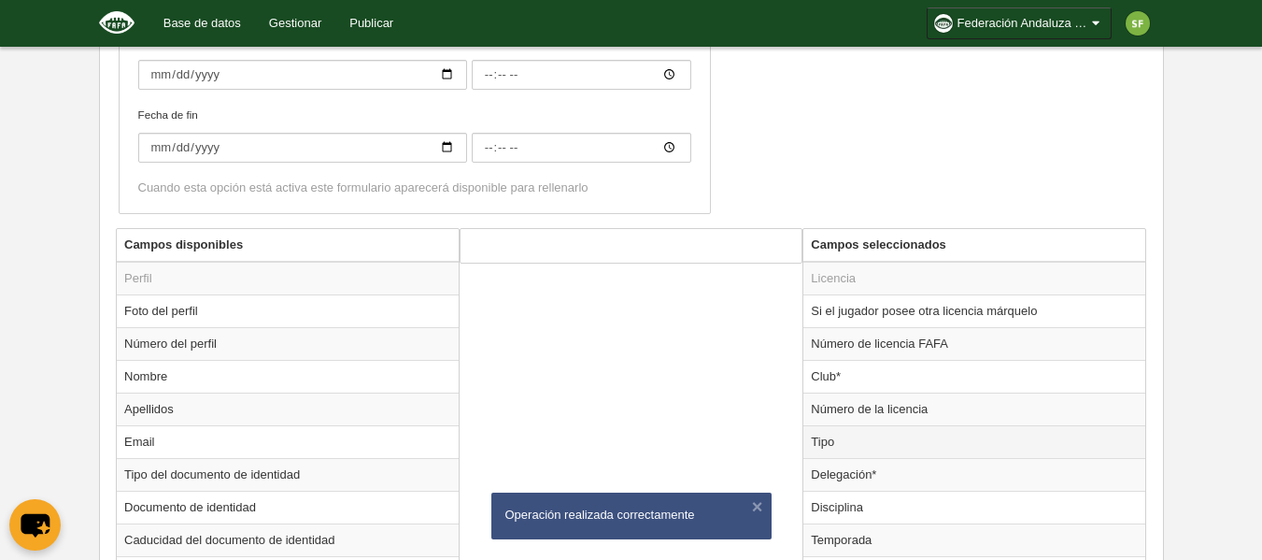
scroll to position [1015, 0]
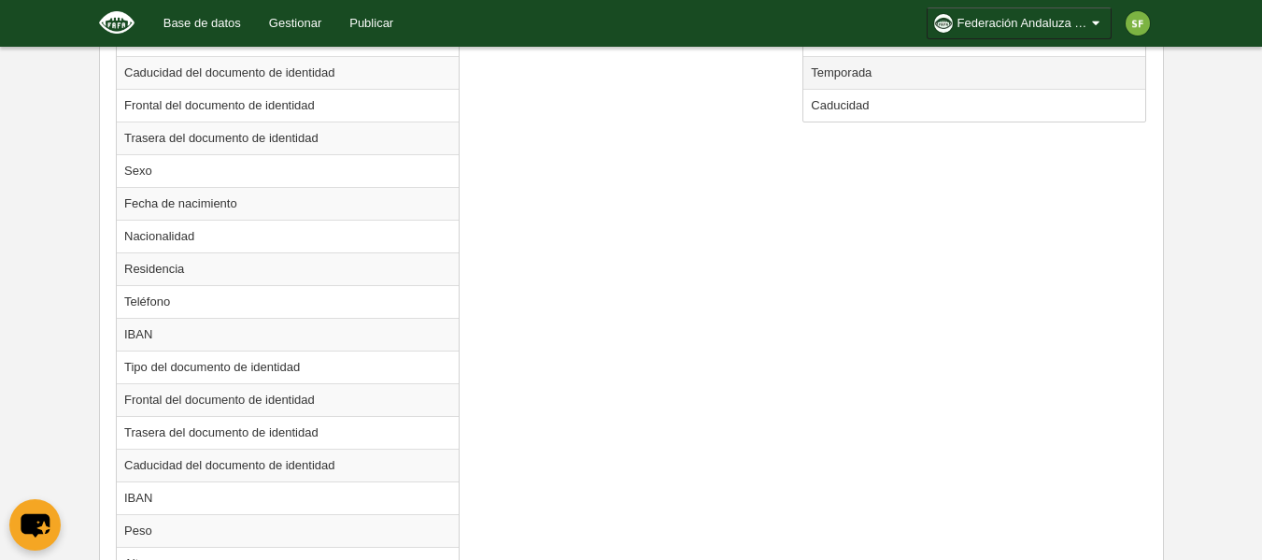
click at [844, 68] on td "Temporada" at bounding box center [974, 72] width 342 height 33
radio input "true"
select select "8371"
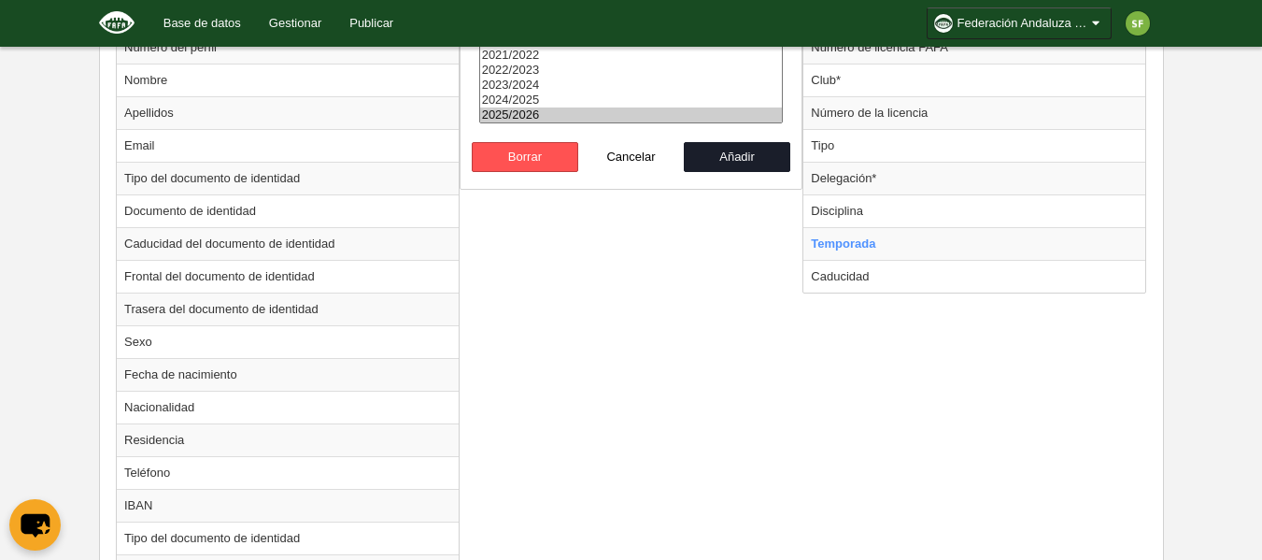
scroll to position [642, 0]
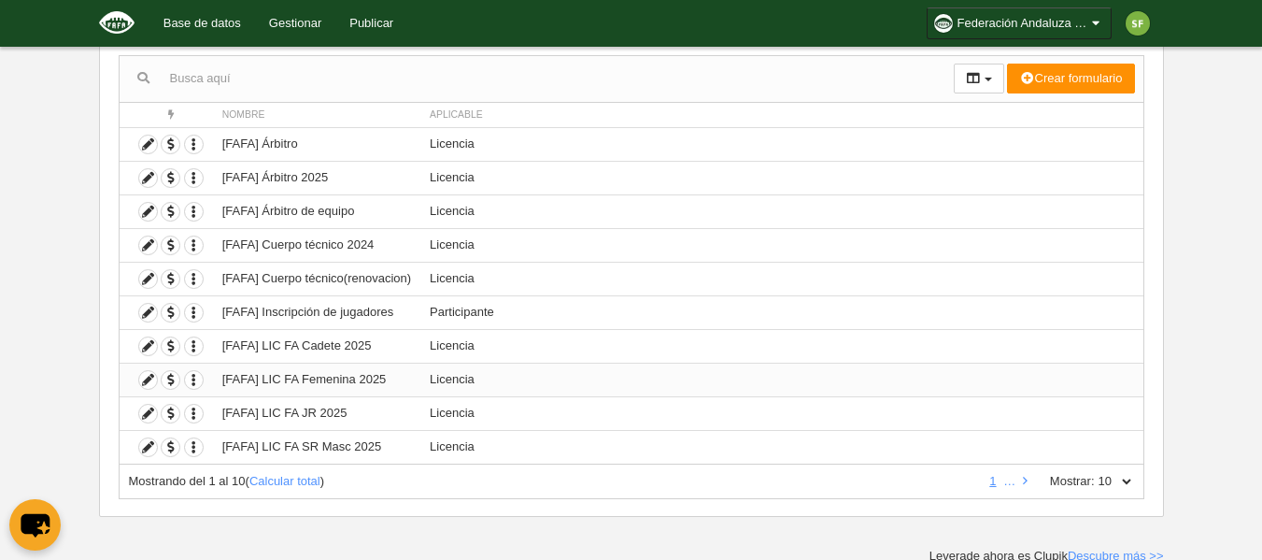
scroll to position [186, 0]
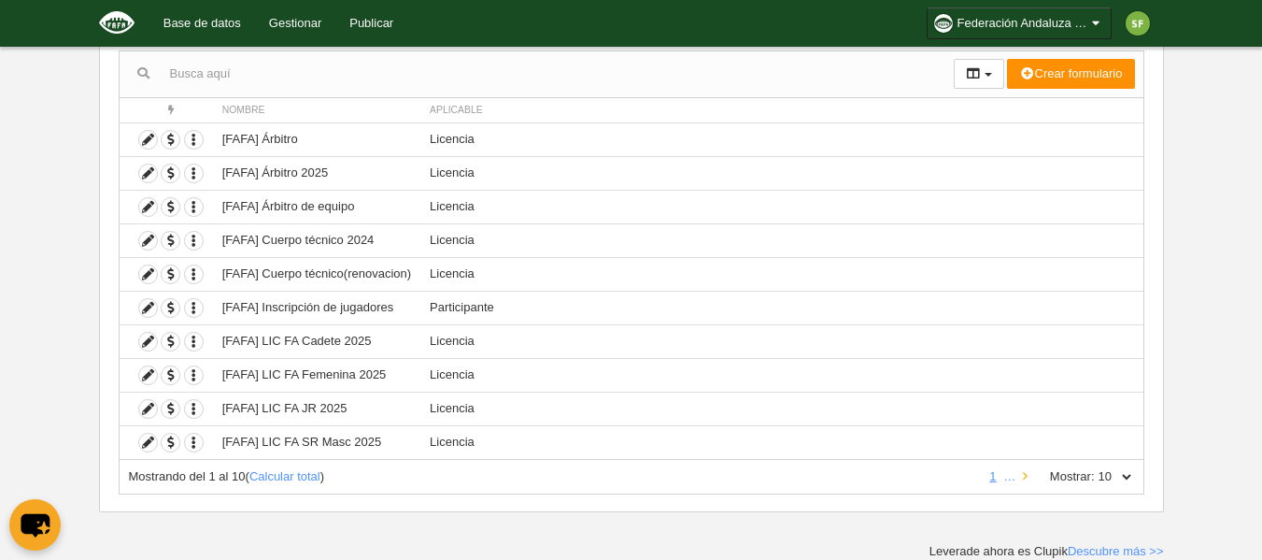
click at [1028, 471] on link at bounding box center [1025, 476] width 12 height 14
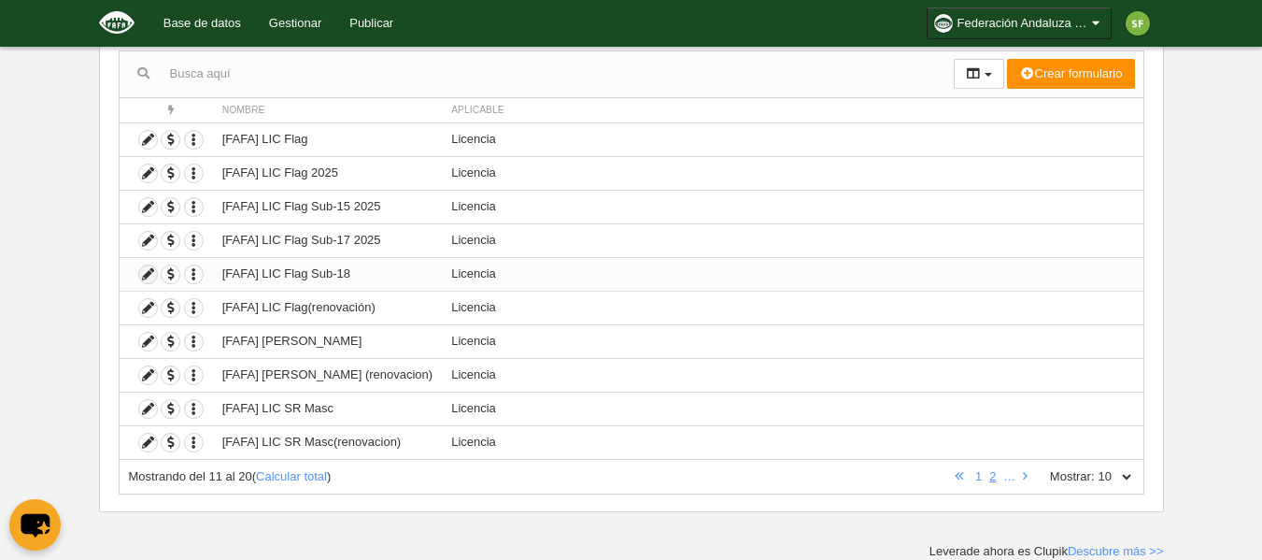
click at [149, 273] on icon at bounding box center [148, 274] width 18 height 18
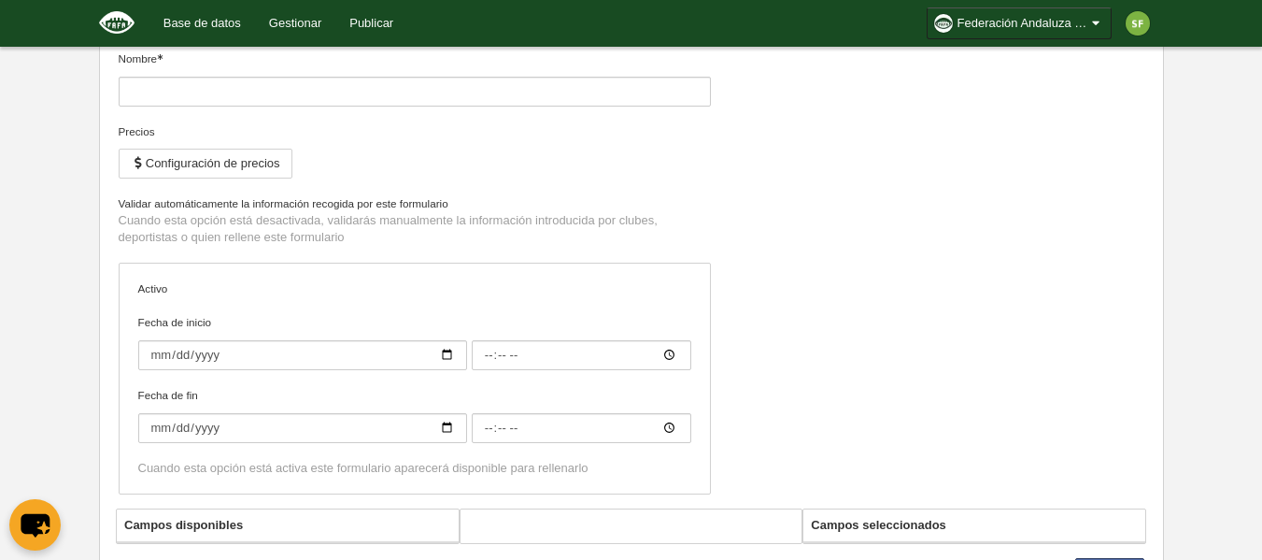
type input "[FAFA] LIC Flag Sub-18"
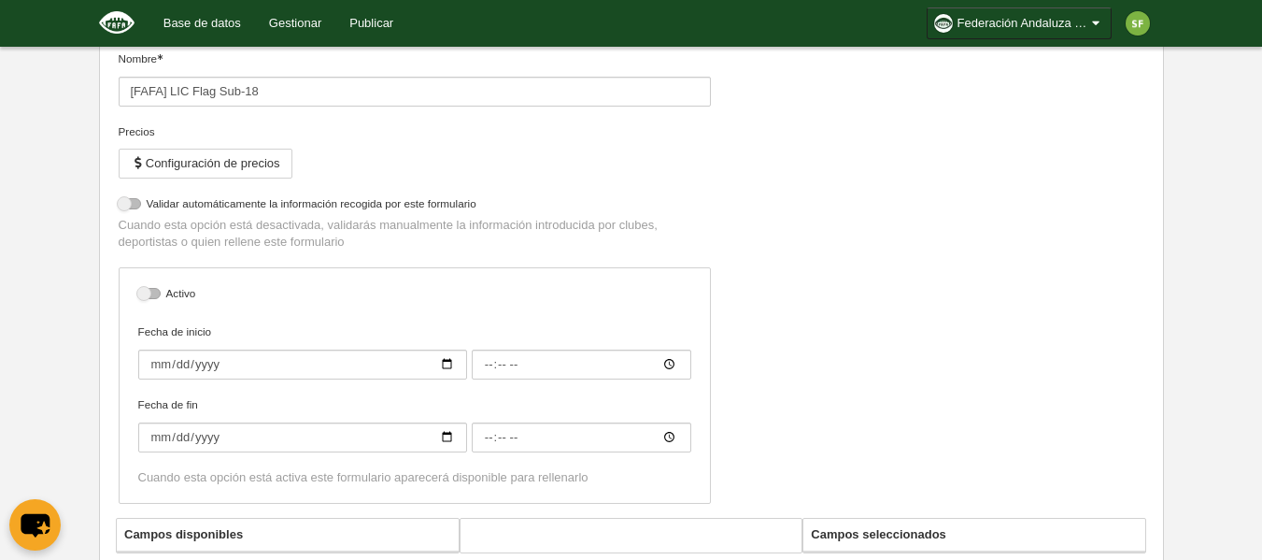
select select "selected"
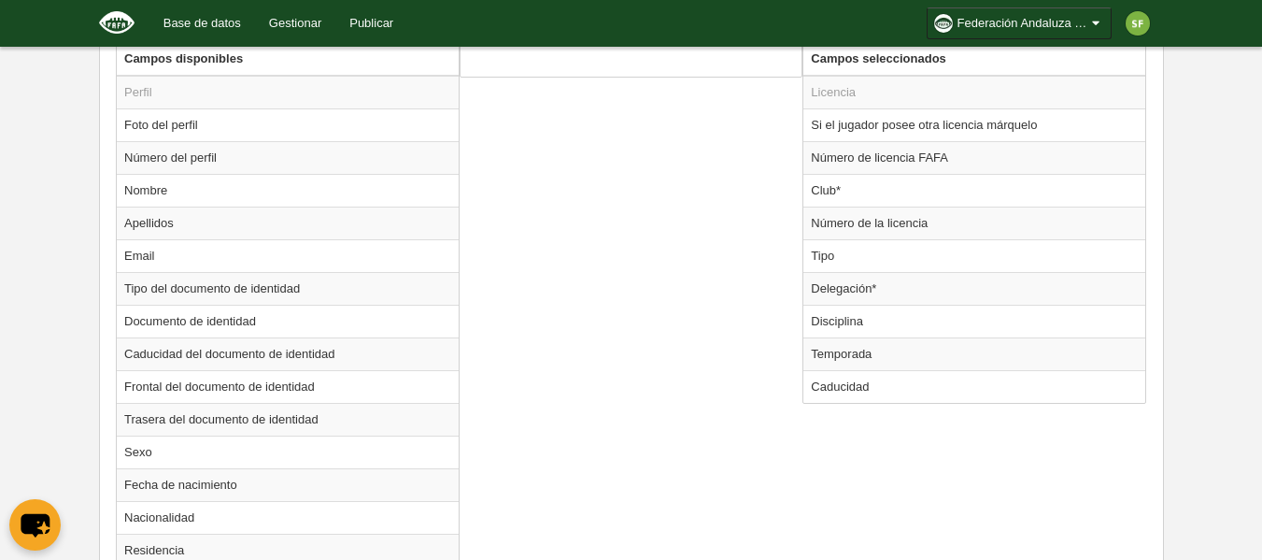
scroll to position [1015, 0]
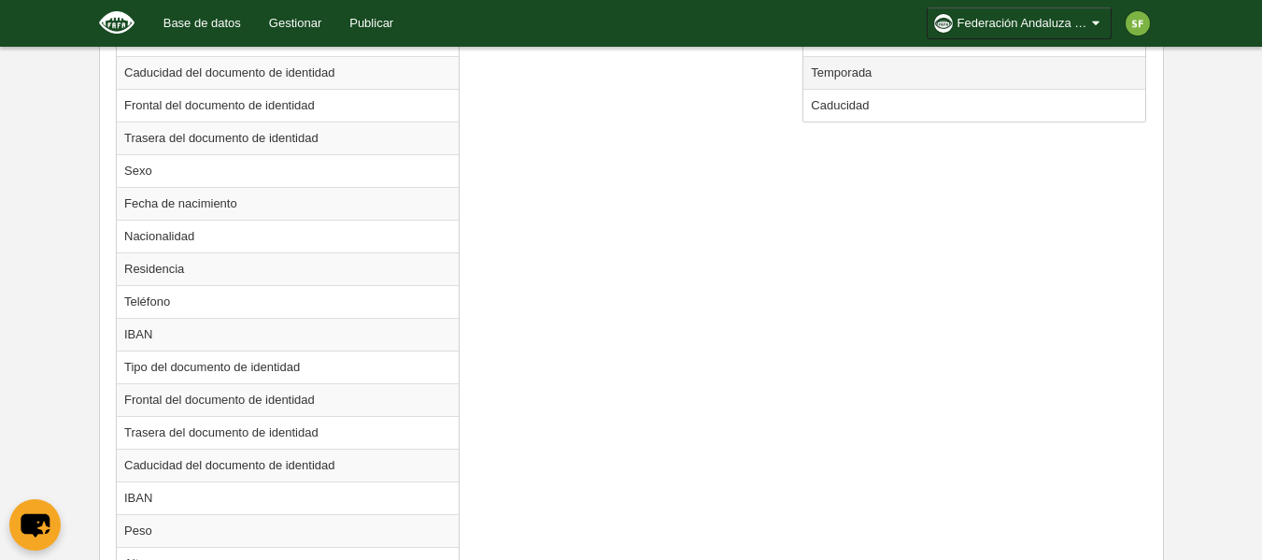
click at [871, 76] on td "Temporada" at bounding box center [974, 72] width 342 height 33
radio input "true"
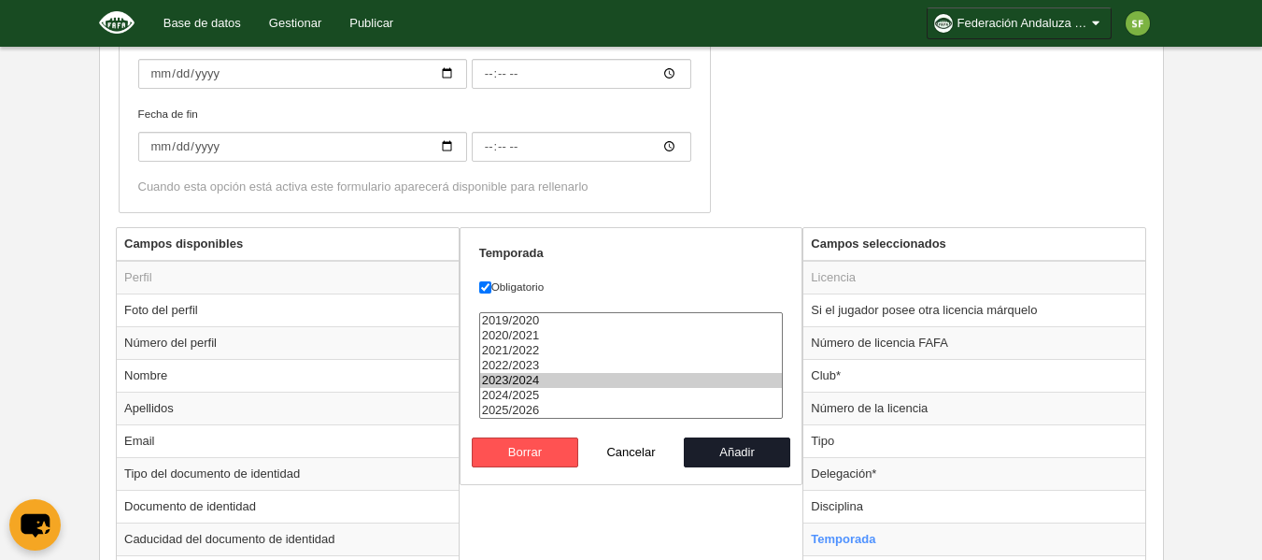
scroll to position [548, 0]
select select "8371"
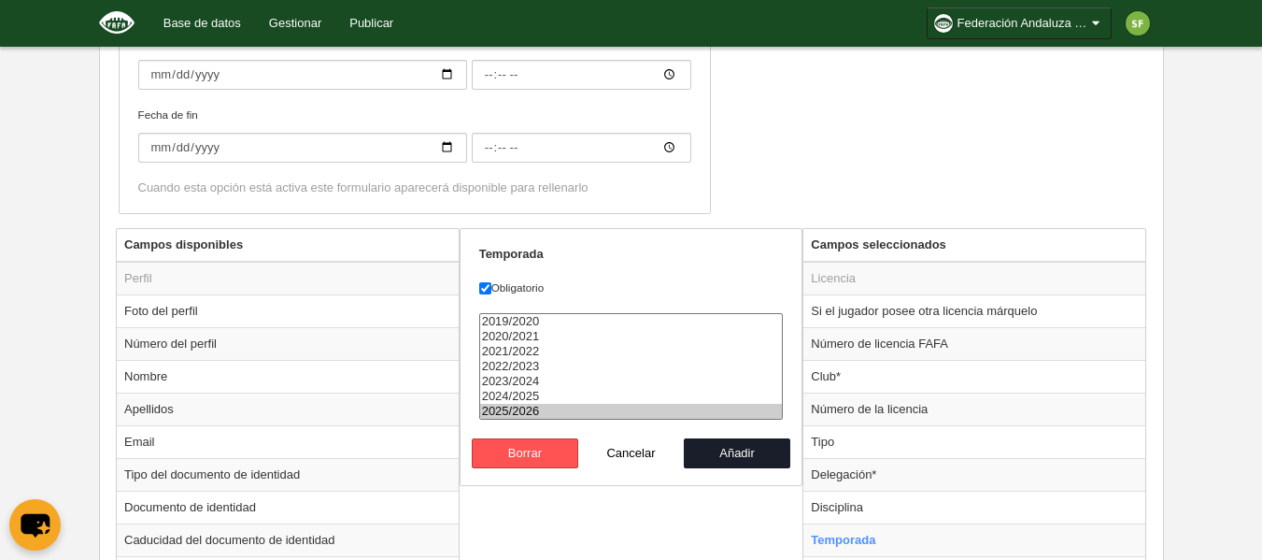
click at [589, 414] on option "2025/2026" at bounding box center [631, 411] width 303 height 15
click at [744, 460] on button "Añadir" at bounding box center [737, 453] width 106 height 30
radio input "false"
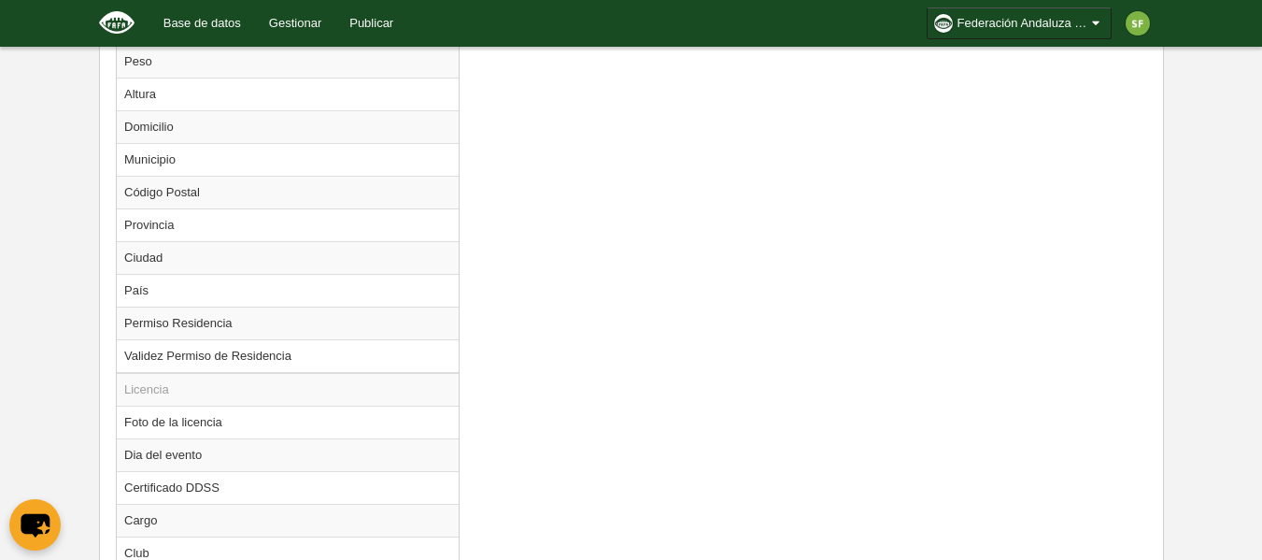
scroll to position [1735, 0]
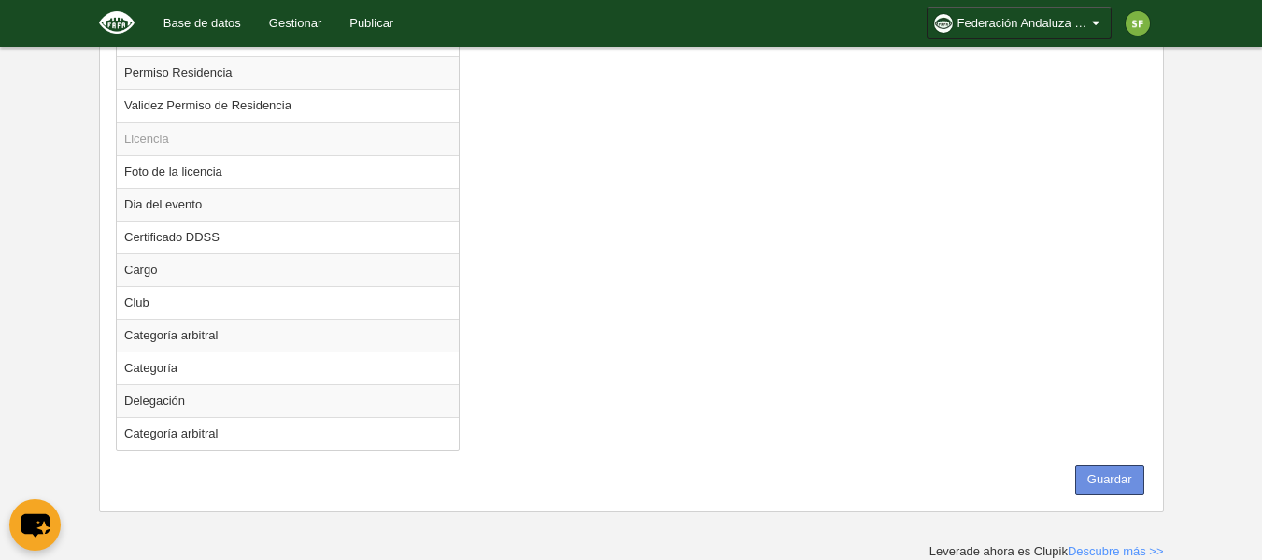
click at [1127, 492] on button "Guardar" at bounding box center [1109, 479] width 69 height 30
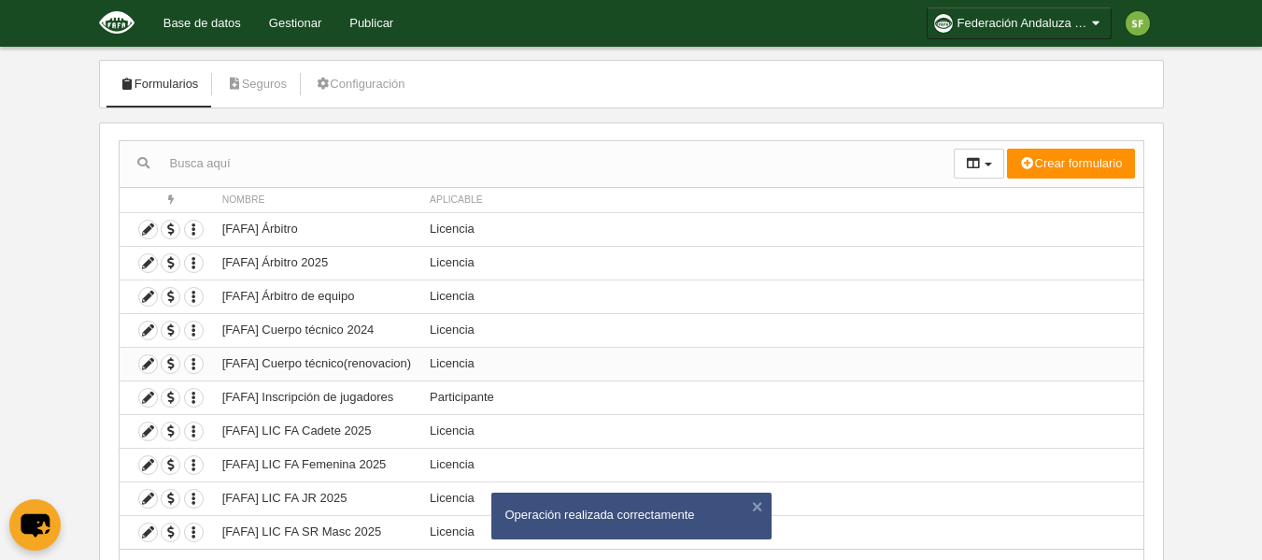
scroll to position [186, 0]
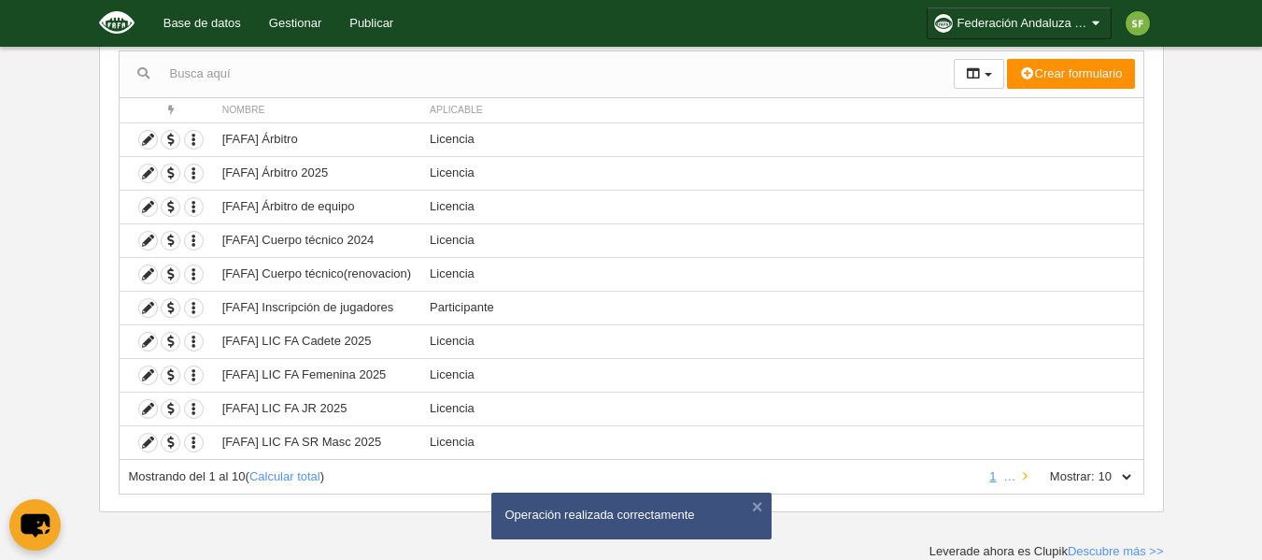
click at [1023, 476] on icon at bounding box center [1025, 476] width 5 height 12
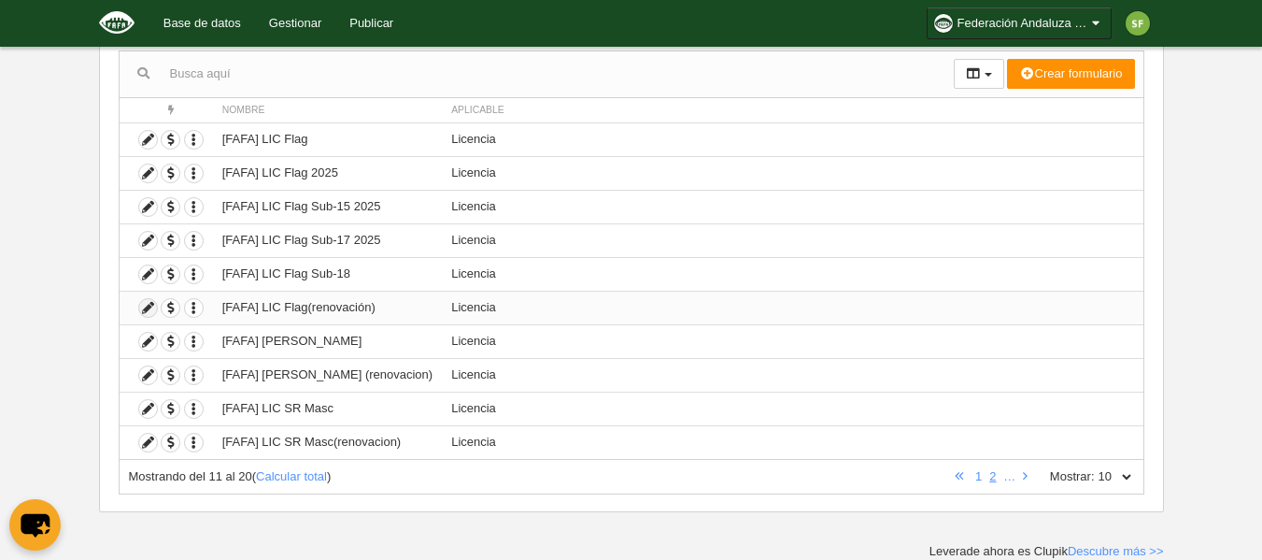
click at [149, 308] on icon at bounding box center [148, 308] width 18 height 18
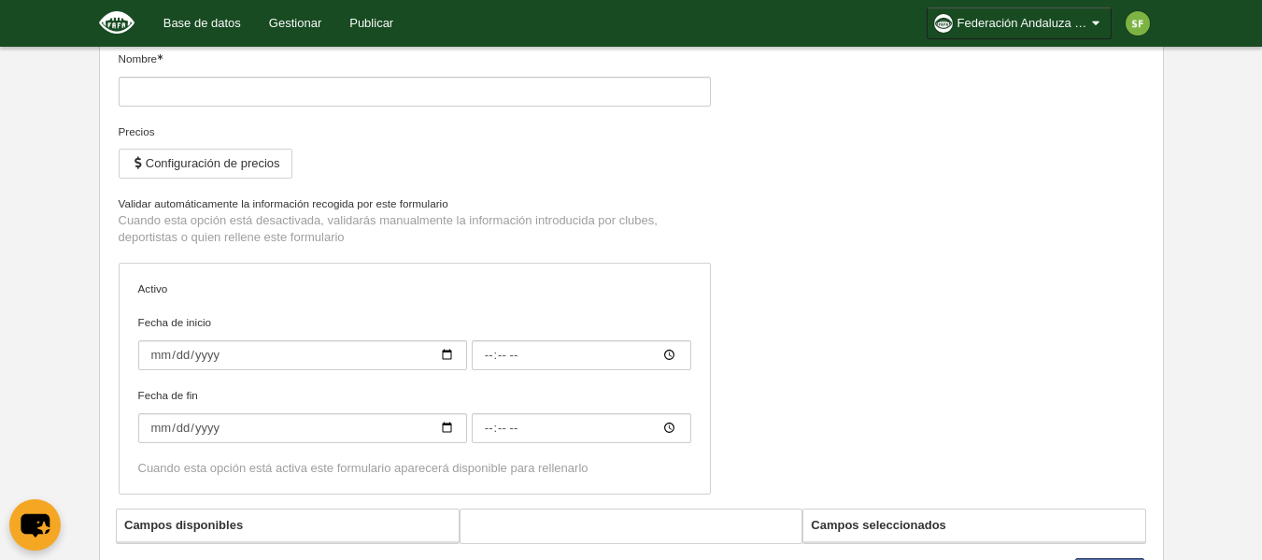
type input "[FAFA] LIC Flag(renovación)"
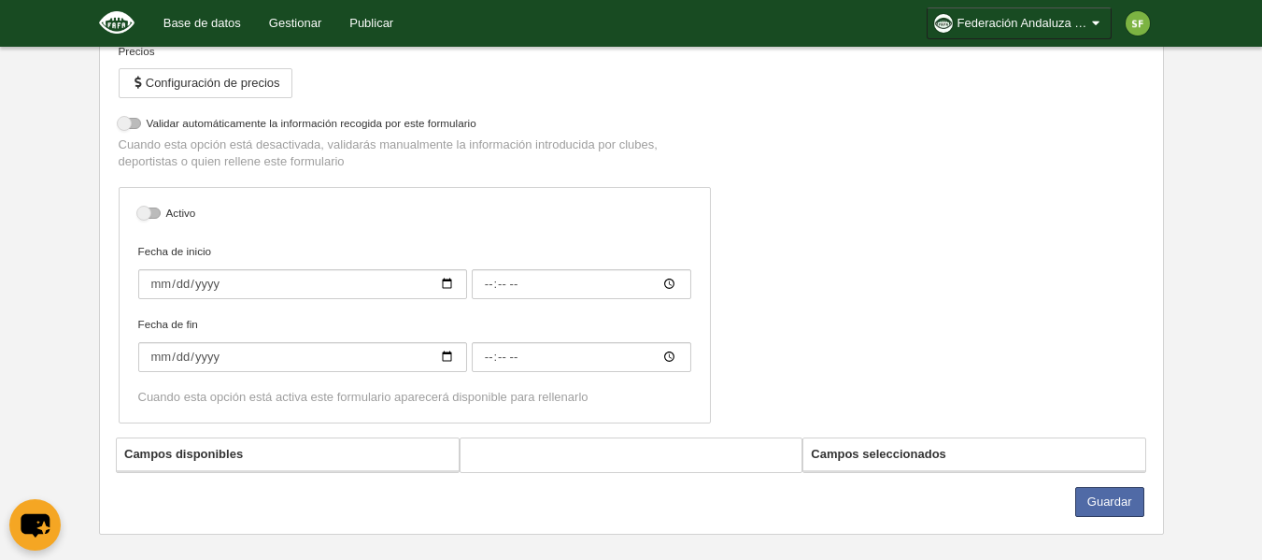
select select "selected"
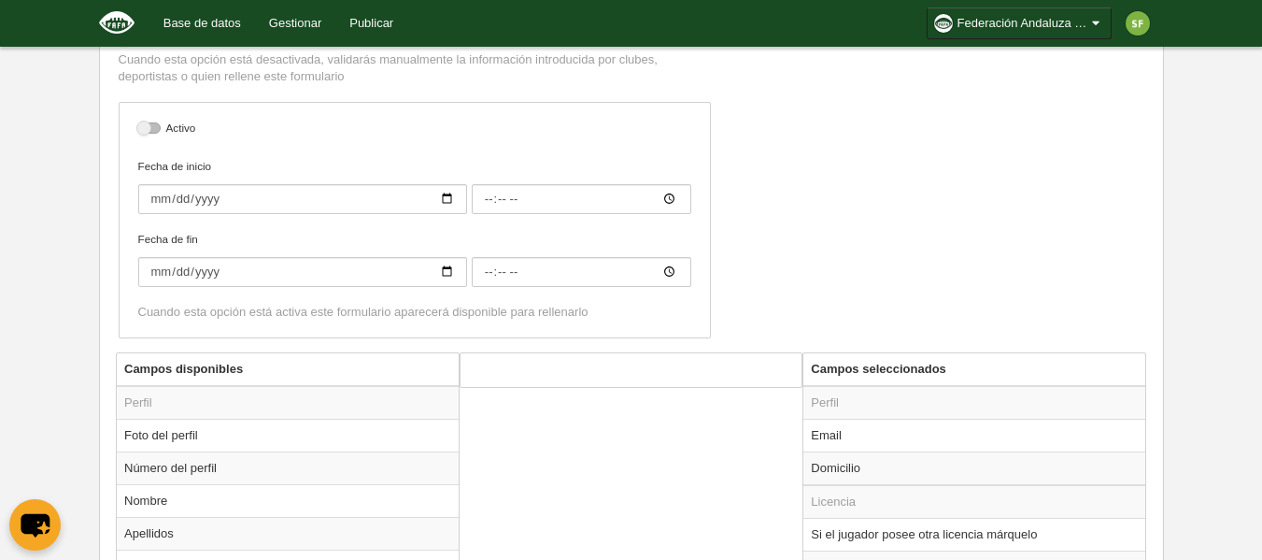
scroll to position [922, 0]
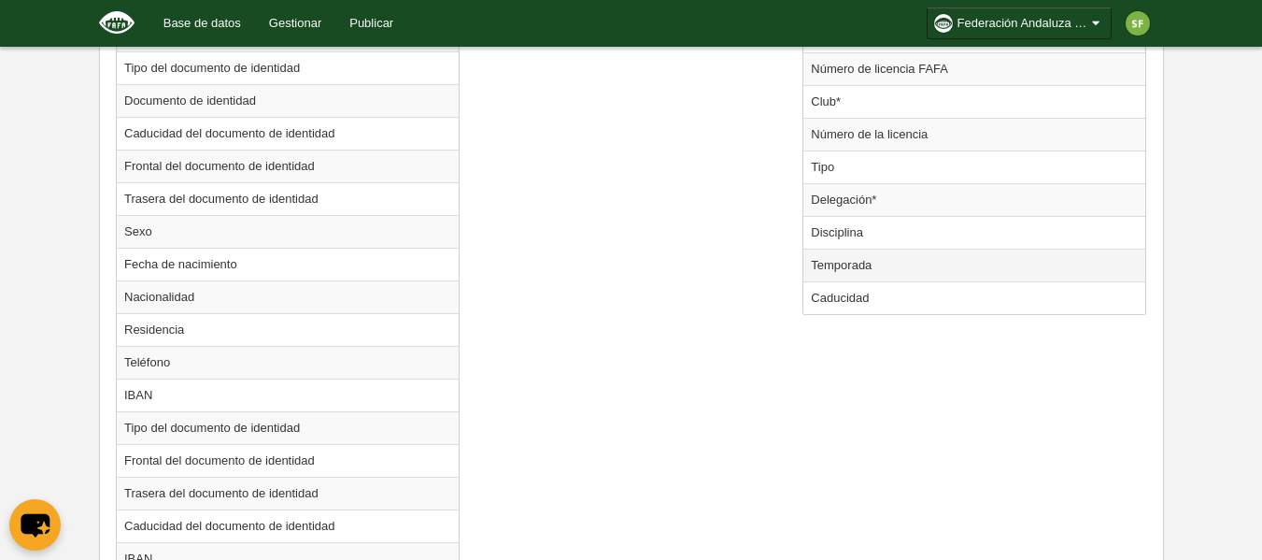
click at [842, 268] on td "Temporada" at bounding box center [974, 264] width 342 height 33
radio input "true"
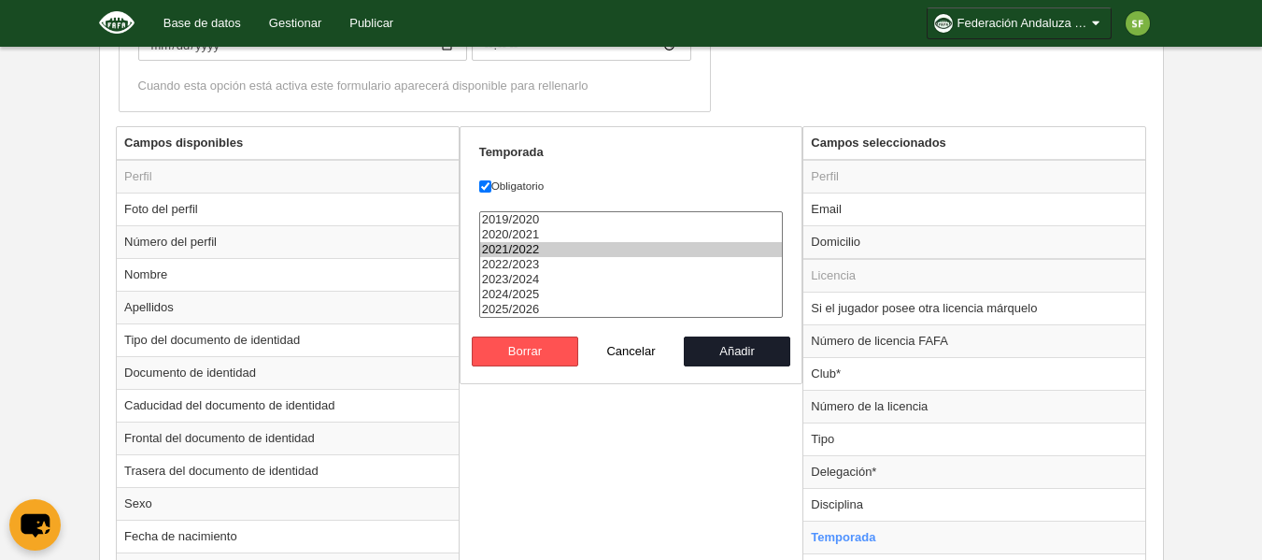
scroll to position [642, 0]
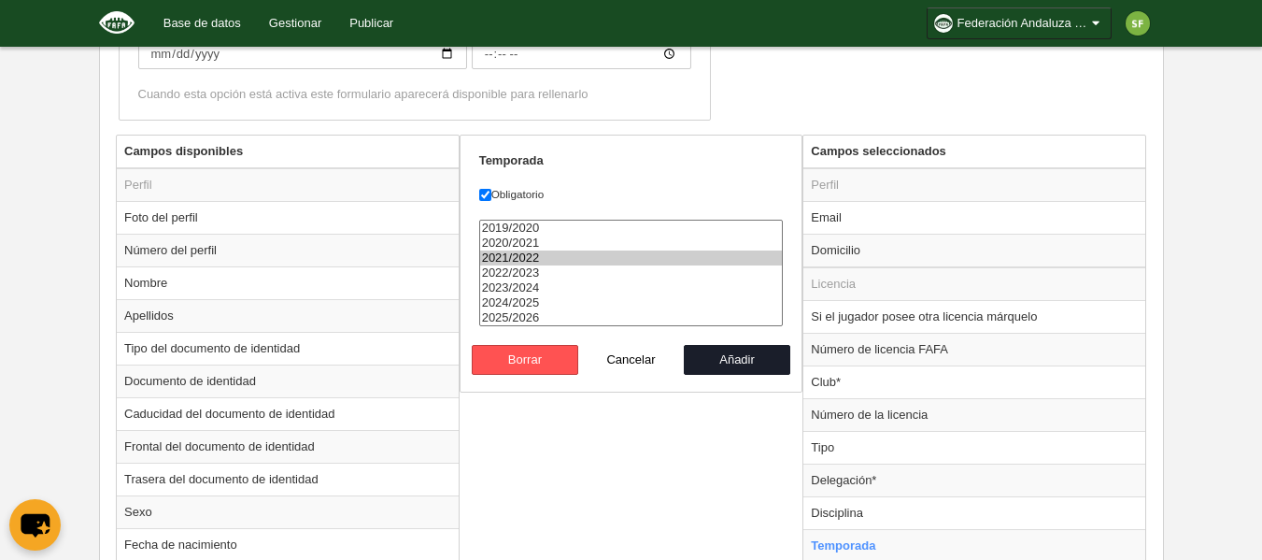
select select "8371"
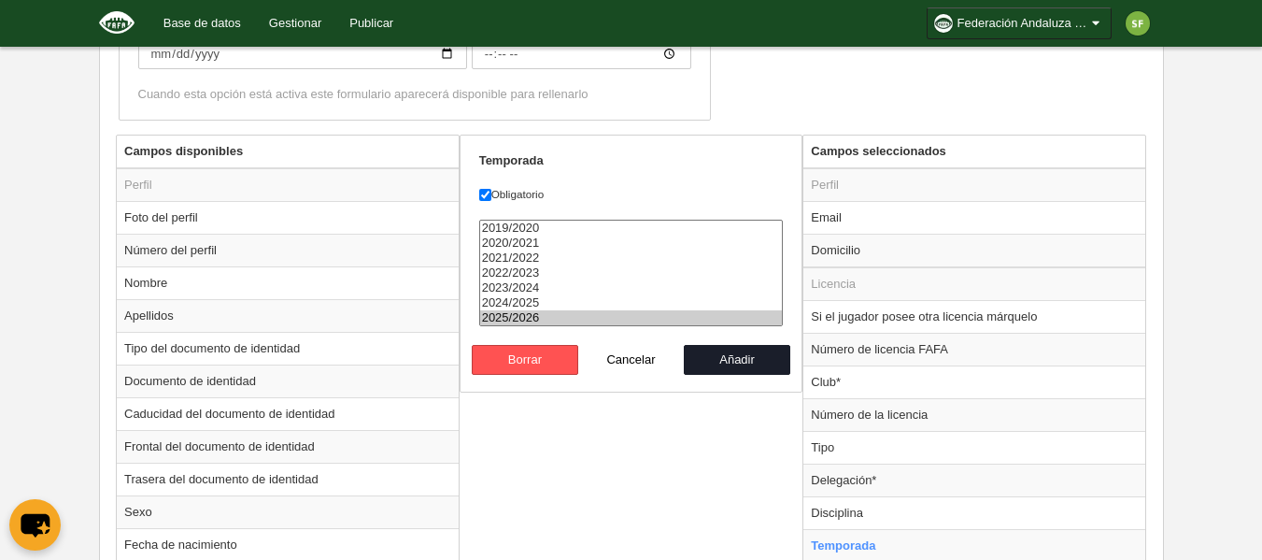
click at [603, 315] on option "2025/2026" at bounding box center [631, 317] width 303 height 15
click at [736, 365] on button "Añadir" at bounding box center [737, 360] width 106 height 30
radio input "false"
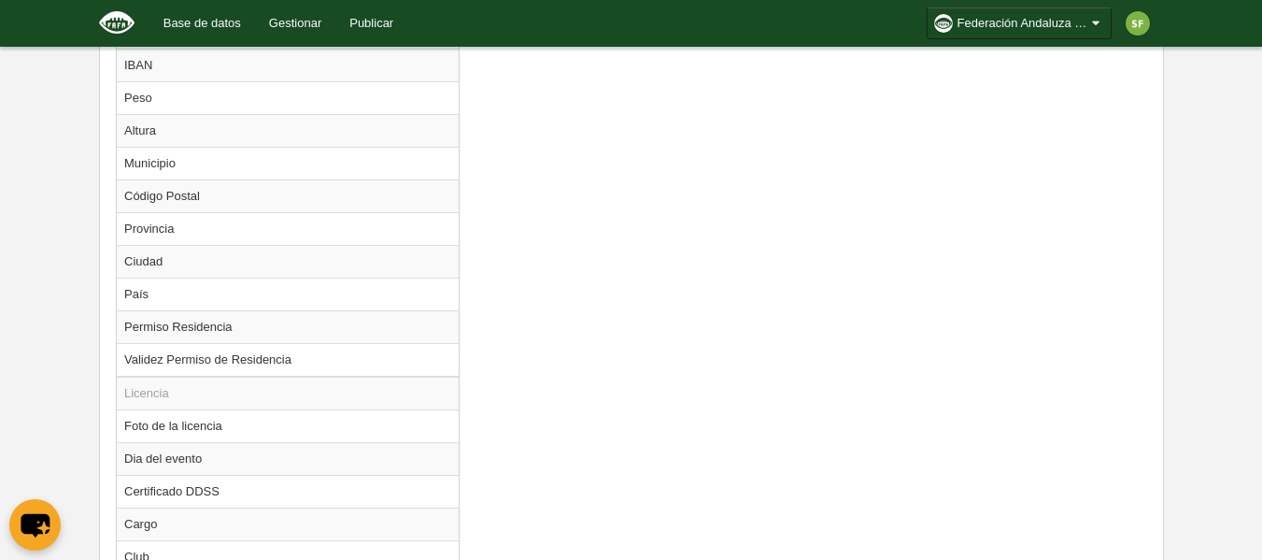
scroll to position [1669, 0]
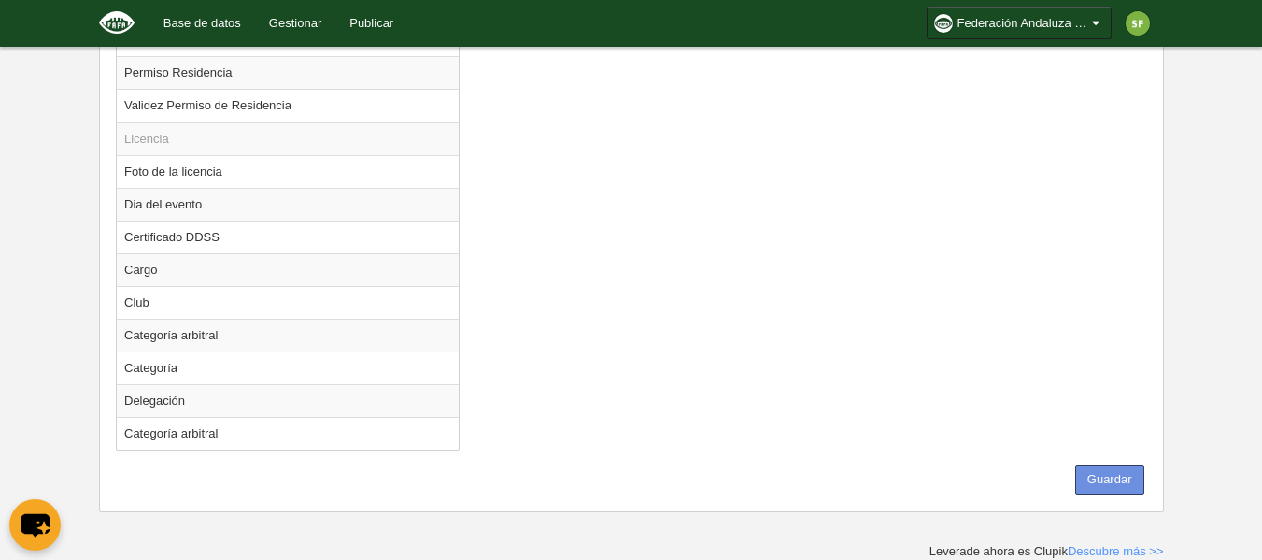
click at [1110, 478] on button "Guardar" at bounding box center [1109, 479] width 69 height 30
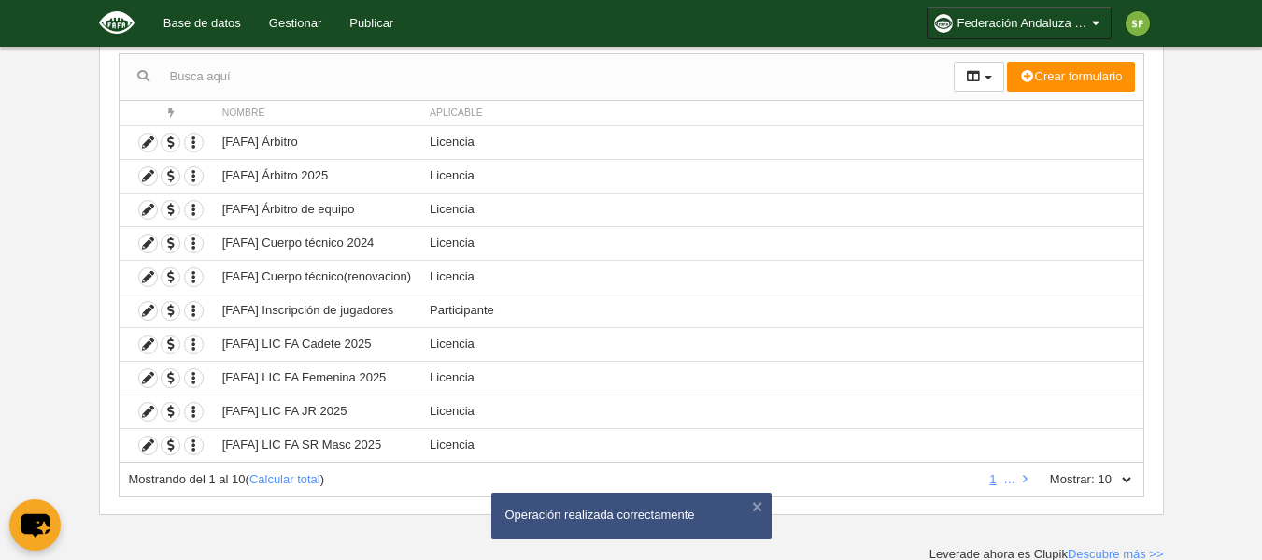
scroll to position [186, 0]
click at [1028, 476] on link at bounding box center [1025, 476] width 12 height 14
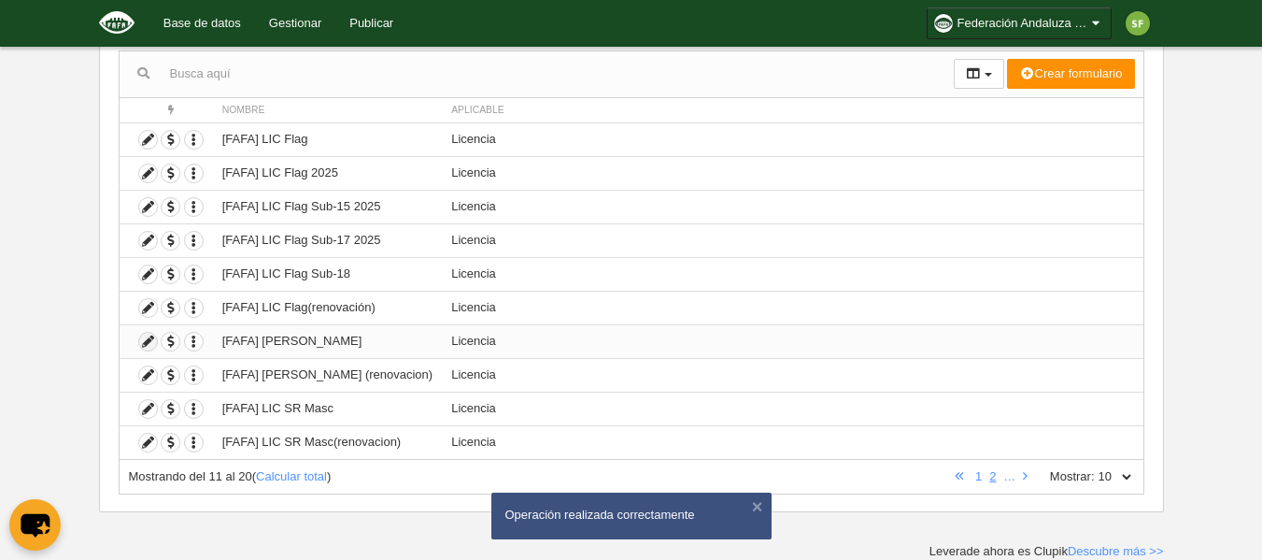
click at [146, 347] on icon at bounding box center [148, 342] width 18 height 18
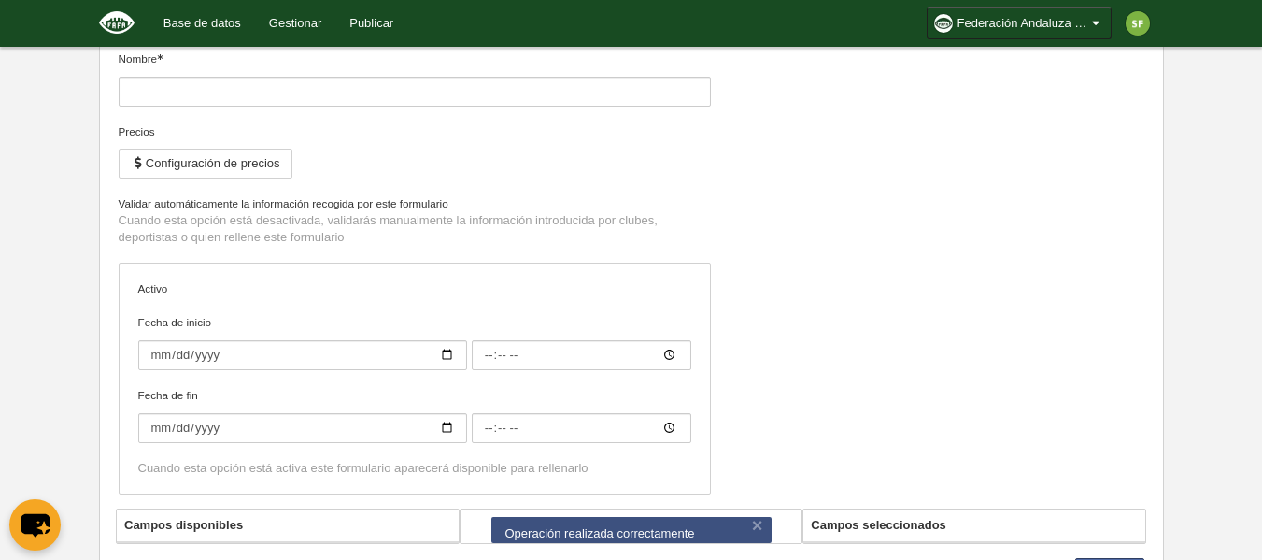
type input "[FAFA] [PERSON_NAME]"
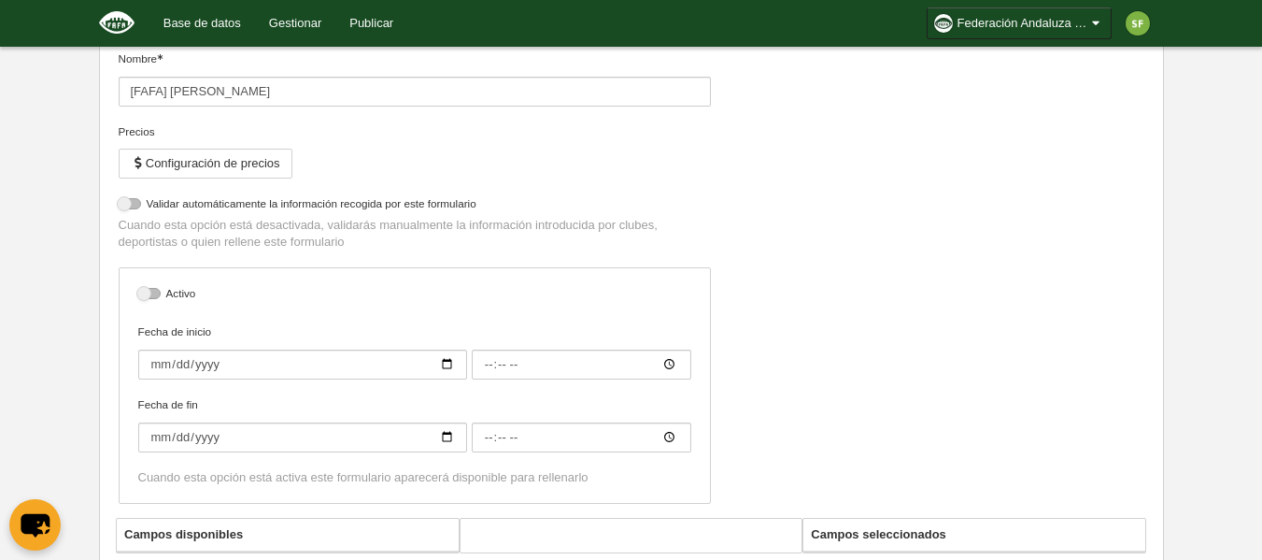
select select "selected"
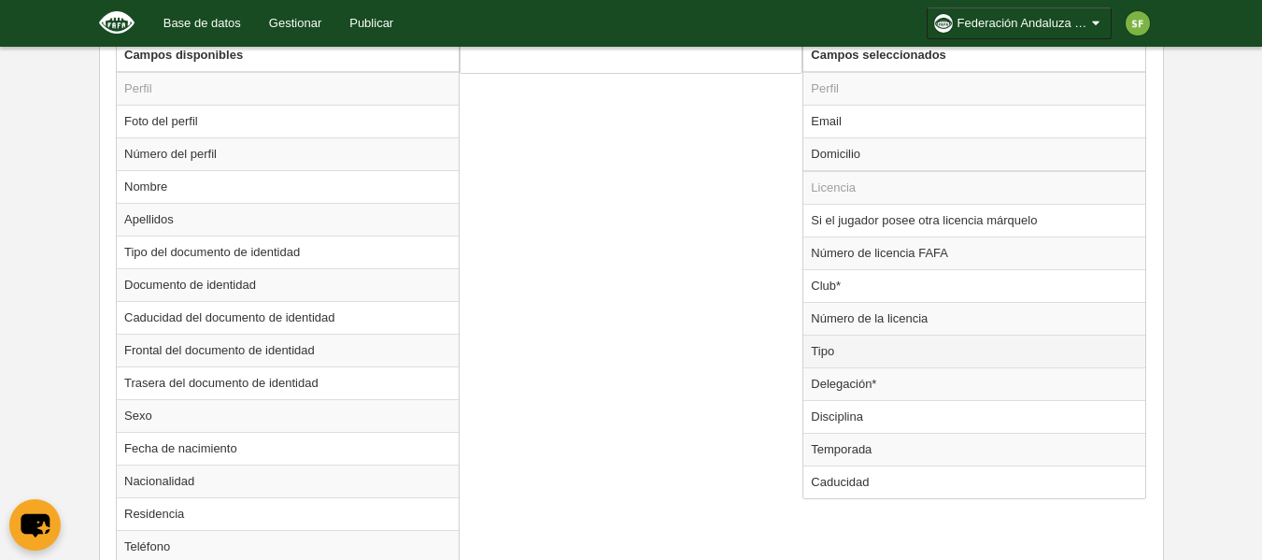
scroll to position [922, 0]
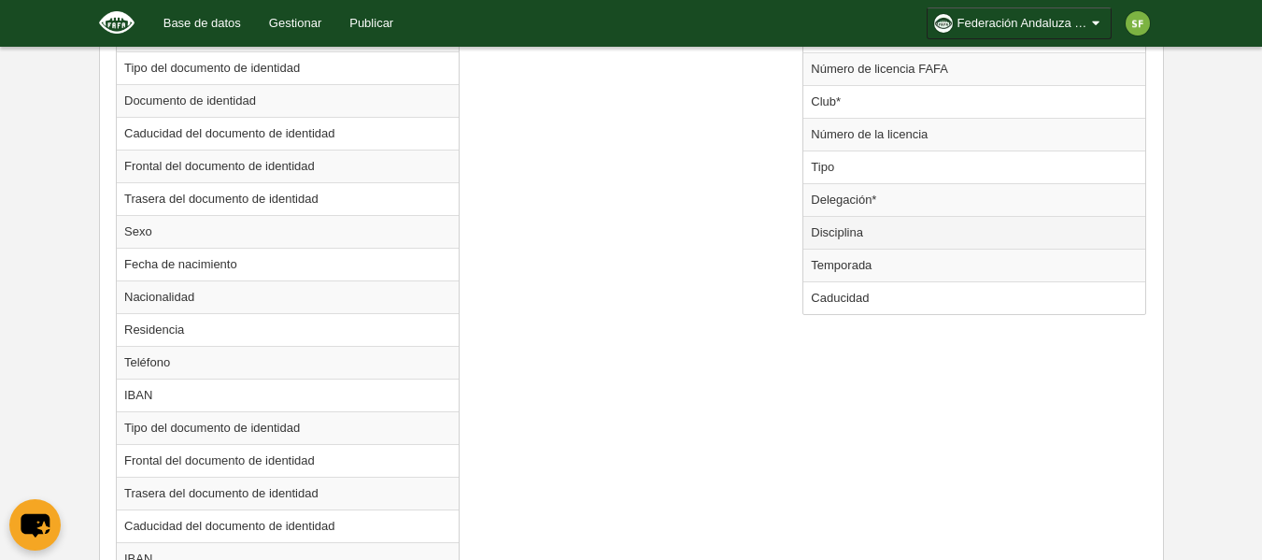
click at [851, 233] on td "Disciplina" at bounding box center [974, 232] width 342 height 33
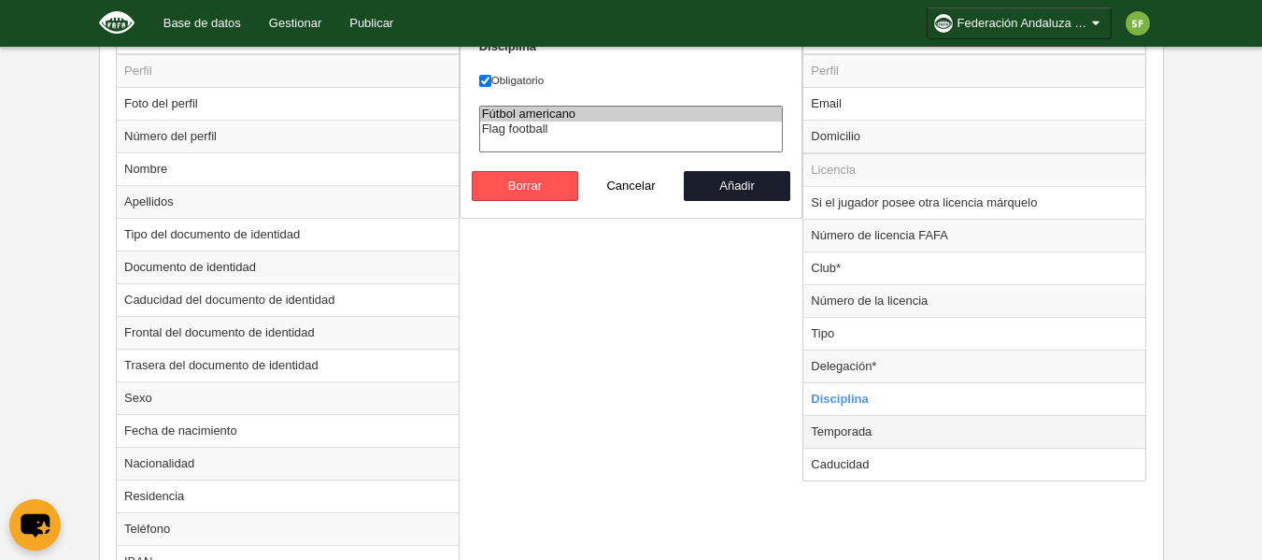
scroll to position [829, 0]
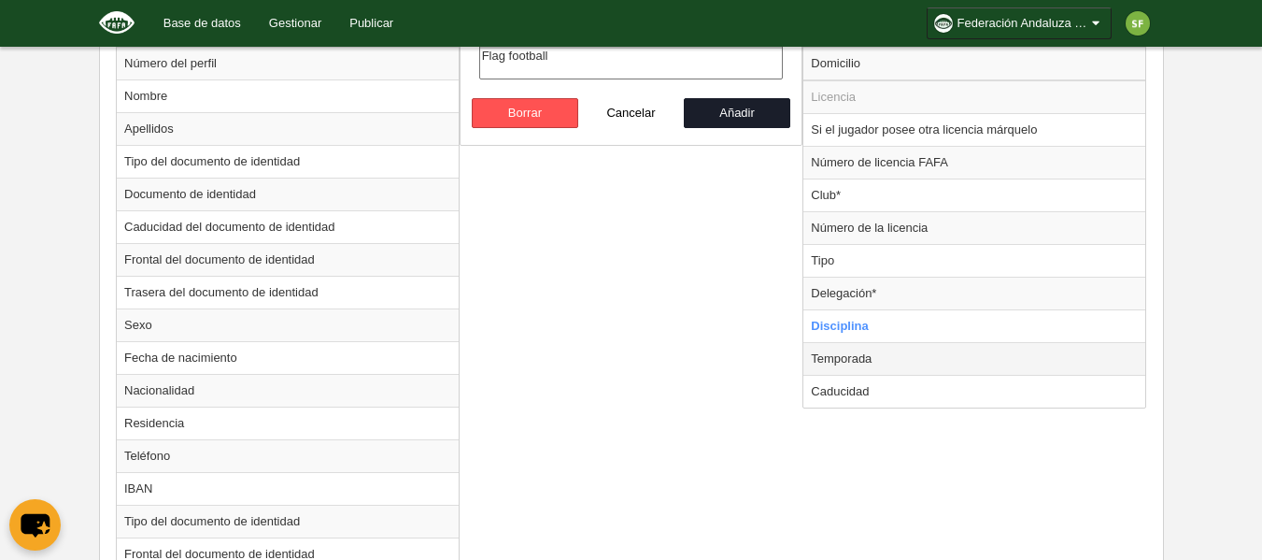
click at [898, 362] on td "Temporada" at bounding box center [974, 358] width 342 height 33
radio input "false"
radio input "true"
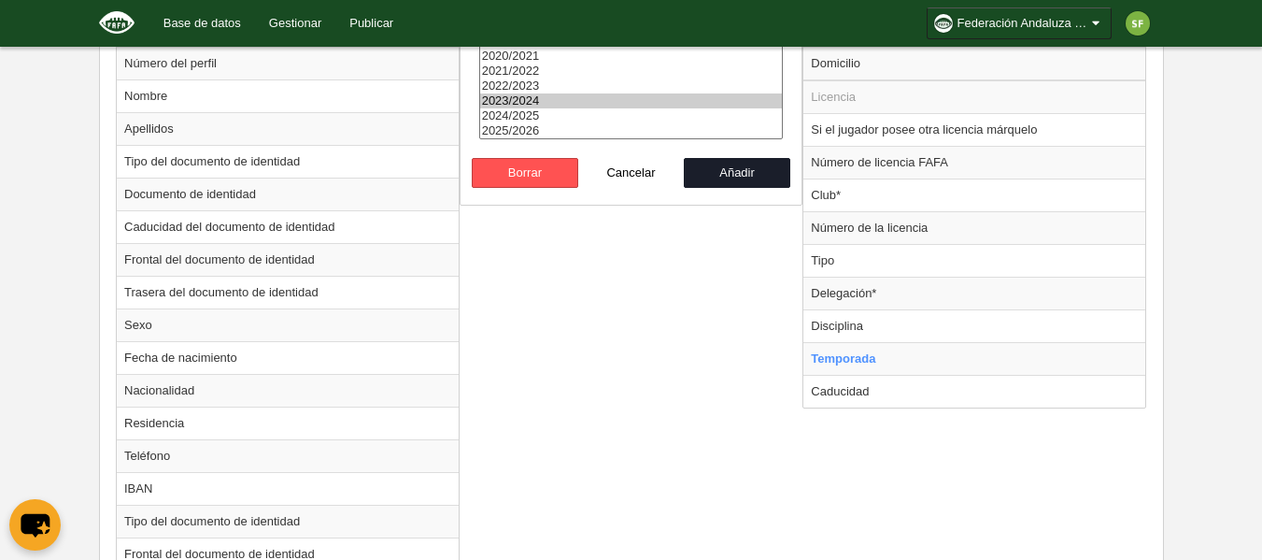
select select "8371"
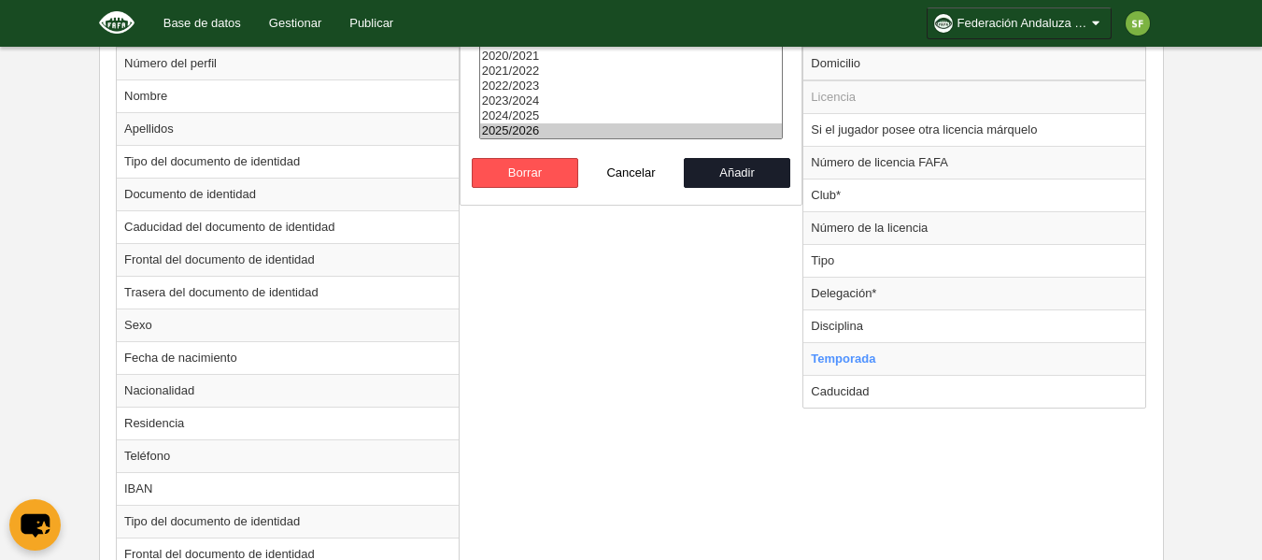
click at [576, 129] on option "2025/2026" at bounding box center [631, 130] width 303 height 15
click at [743, 178] on button "Añadir" at bounding box center [737, 173] width 106 height 30
radio input "false"
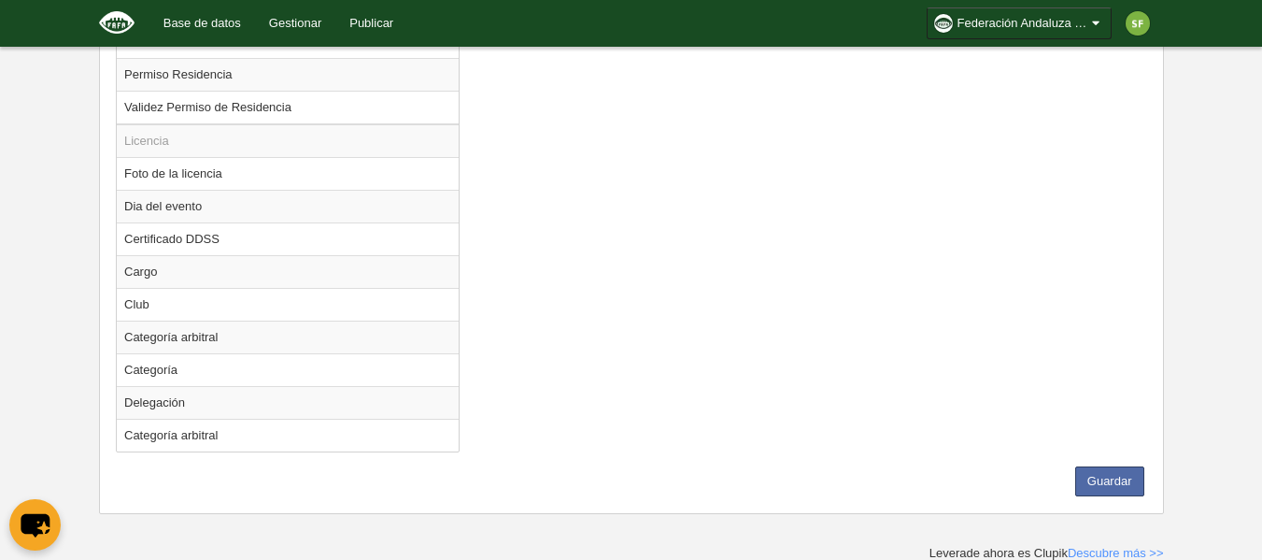
scroll to position [1669, 0]
click at [1116, 466] on button "Guardar" at bounding box center [1109, 479] width 69 height 30
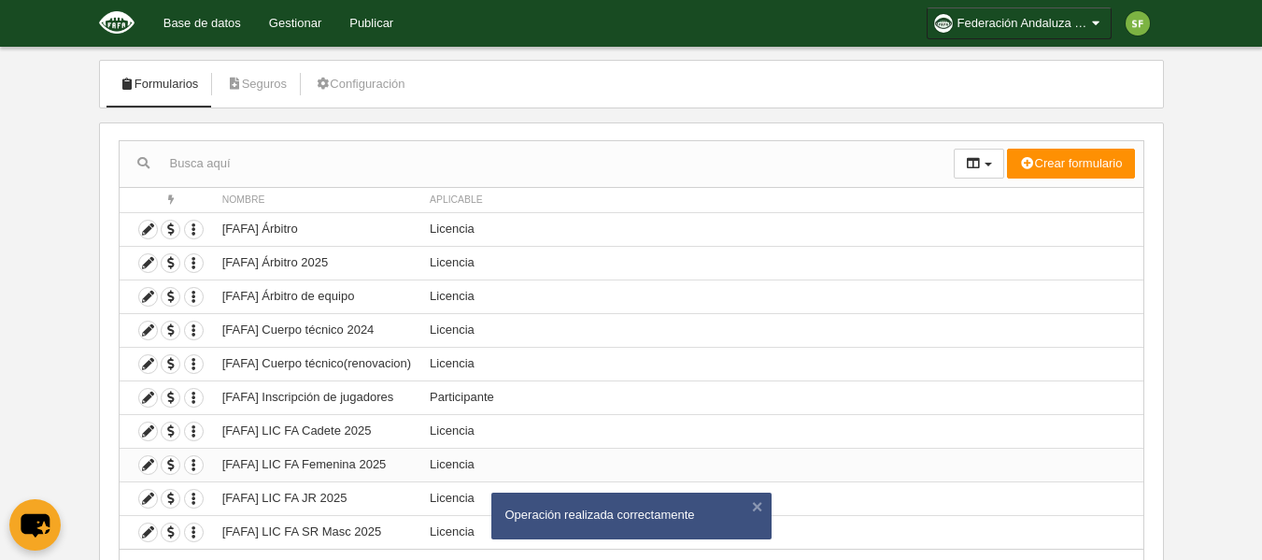
scroll to position [186, 0]
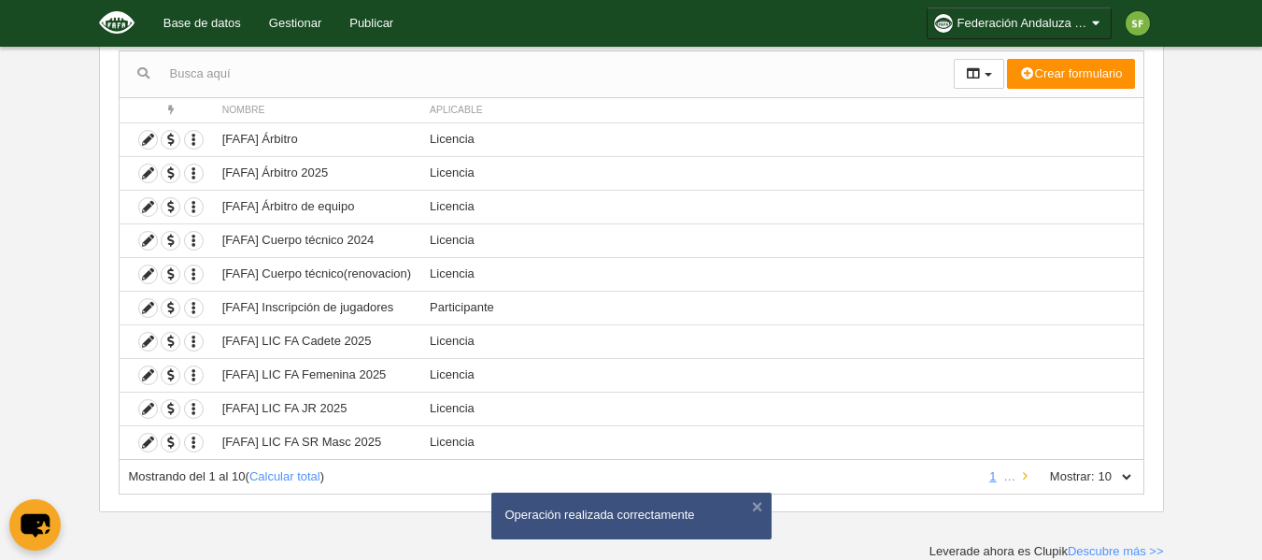
click at [1019, 476] on link at bounding box center [1025, 476] width 12 height 14
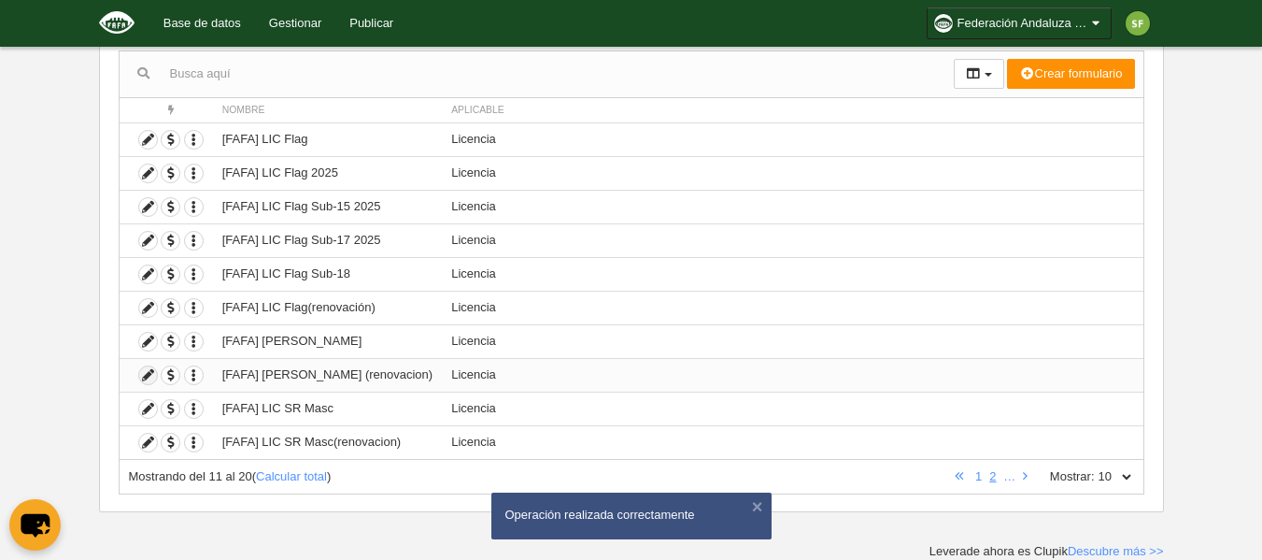
click at [152, 375] on icon at bounding box center [148, 375] width 18 height 18
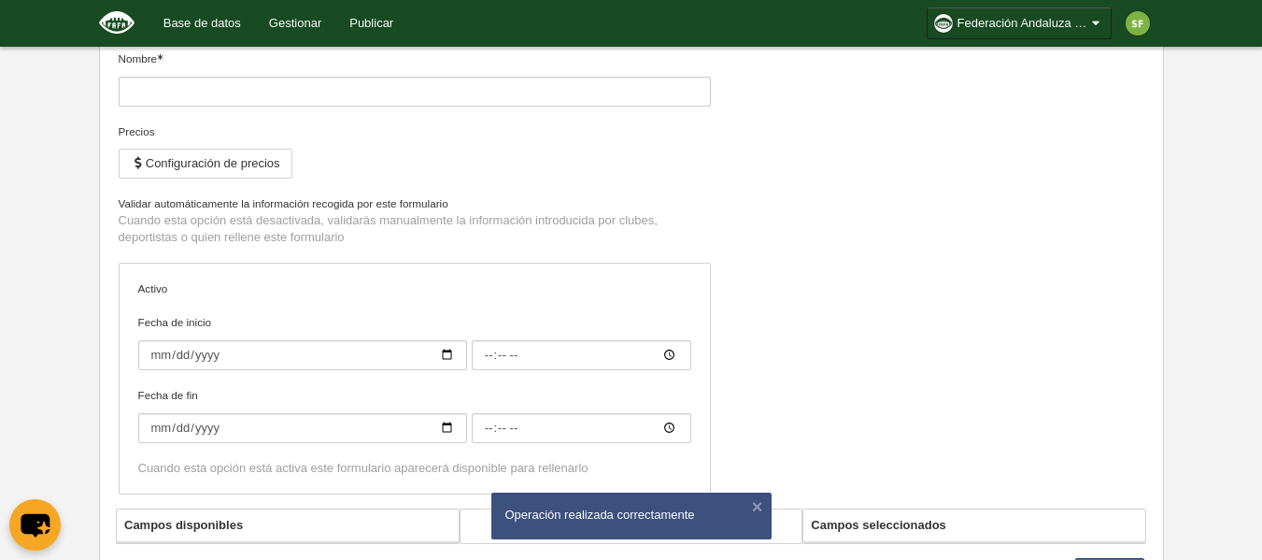
type input "[FAFA] [PERSON_NAME] (renovacion)"
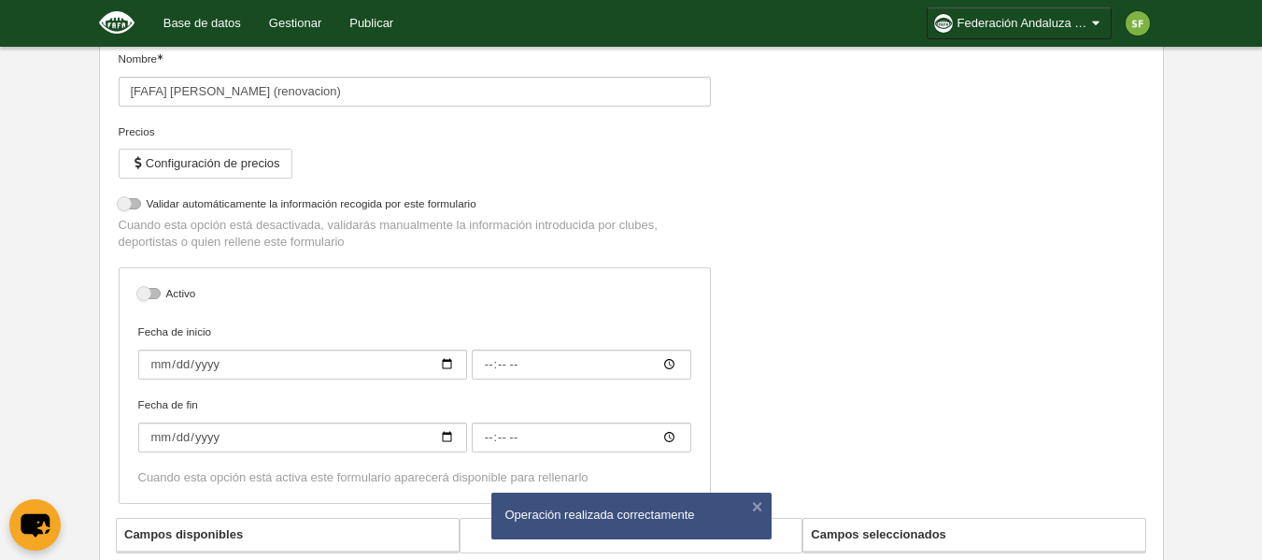
select select "selected"
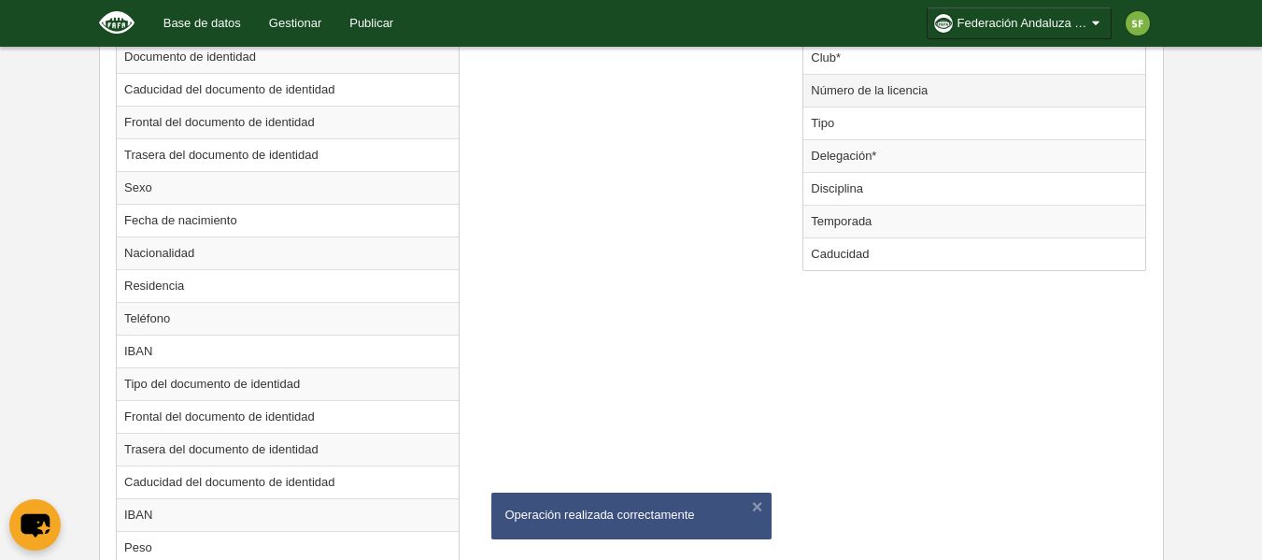
scroll to position [829, 0]
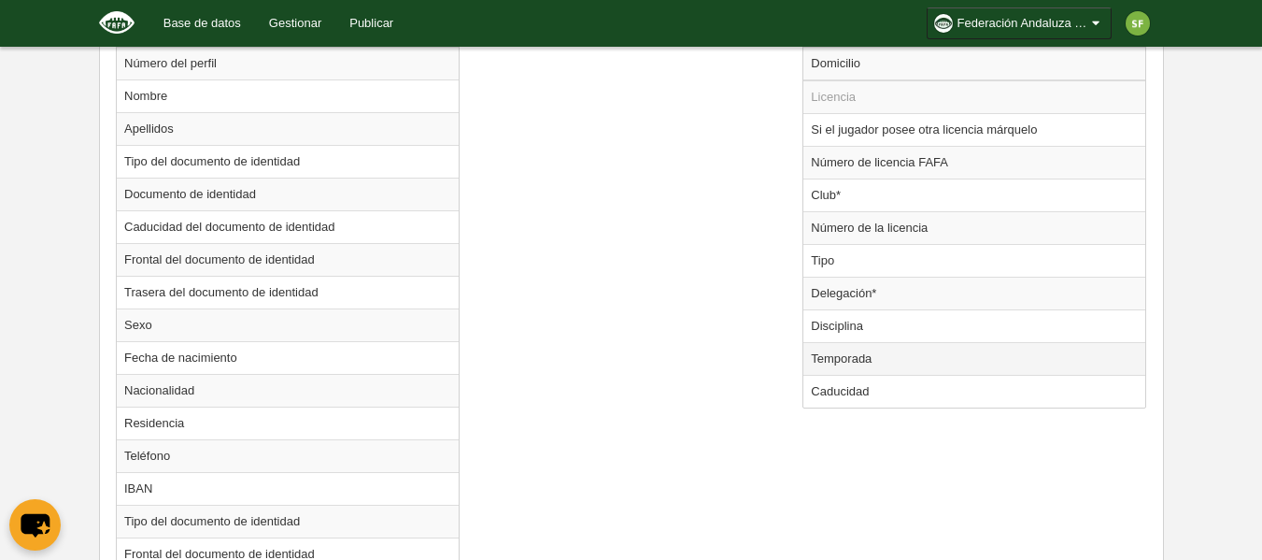
click at [854, 361] on td "Temporada" at bounding box center [974, 358] width 342 height 33
radio input "true"
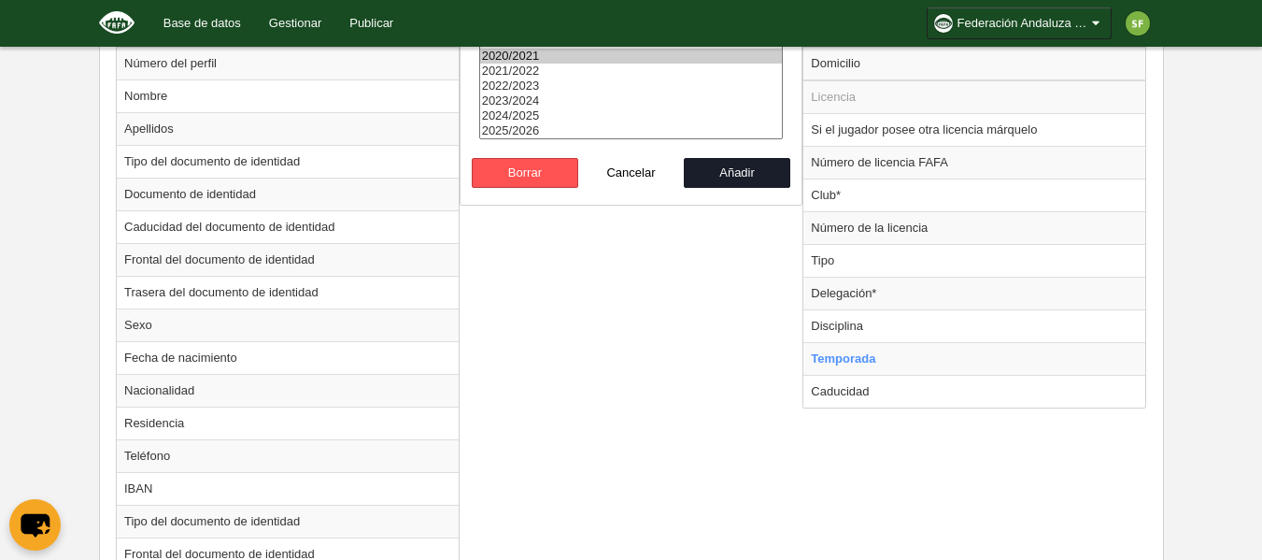
select select "8371"
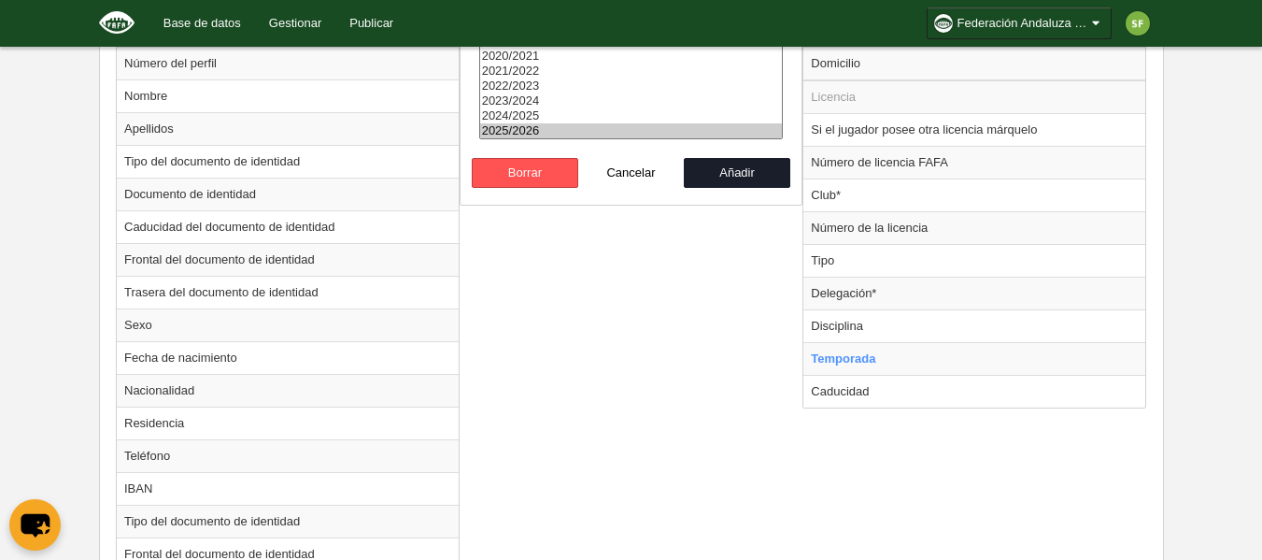
click at [603, 129] on option "2025/2026" at bounding box center [631, 130] width 303 height 15
click at [727, 176] on button "Añadir" at bounding box center [737, 173] width 106 height 30
radio input "false"
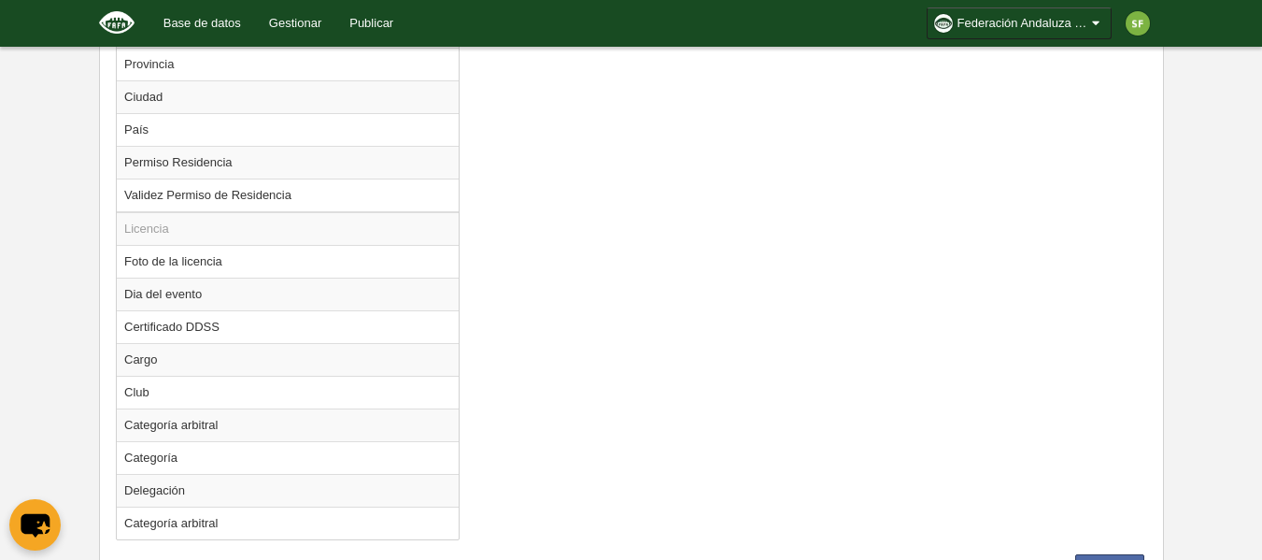
scroll to position [1669, 0]
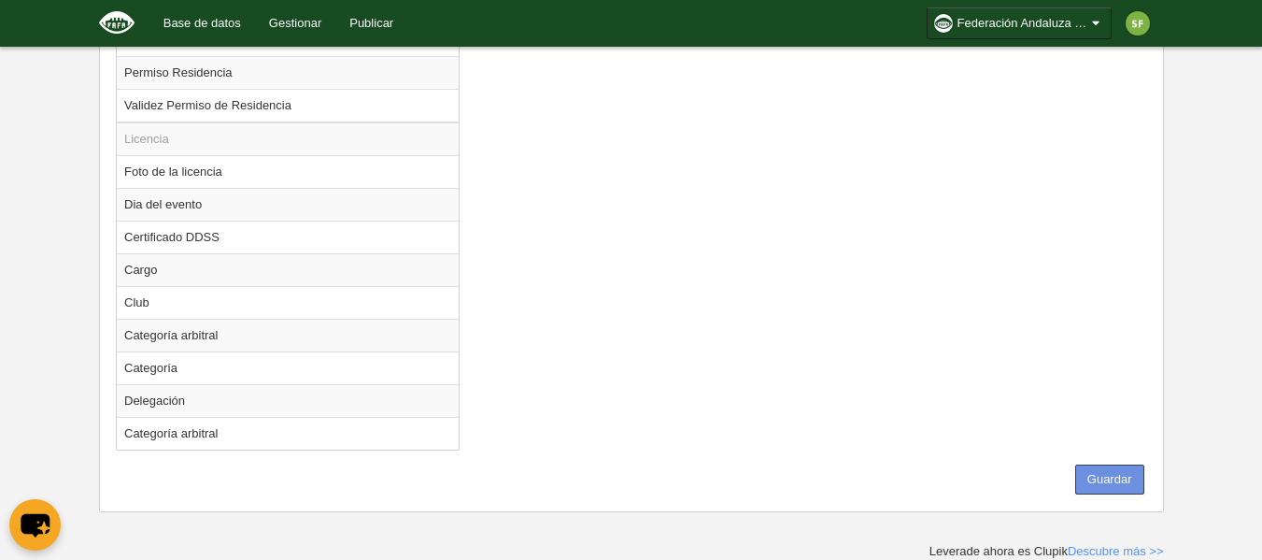
click at [1104, 475] on button "Guardar" at bounding box center [1109, 479] width 69 height 30
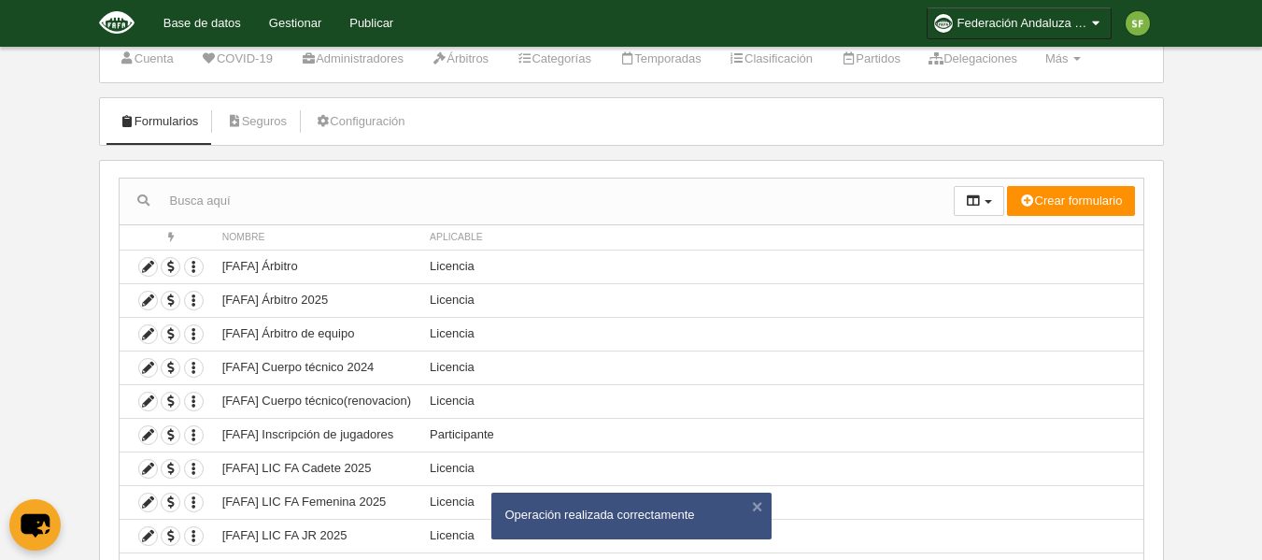
scroll to position [186, 0]
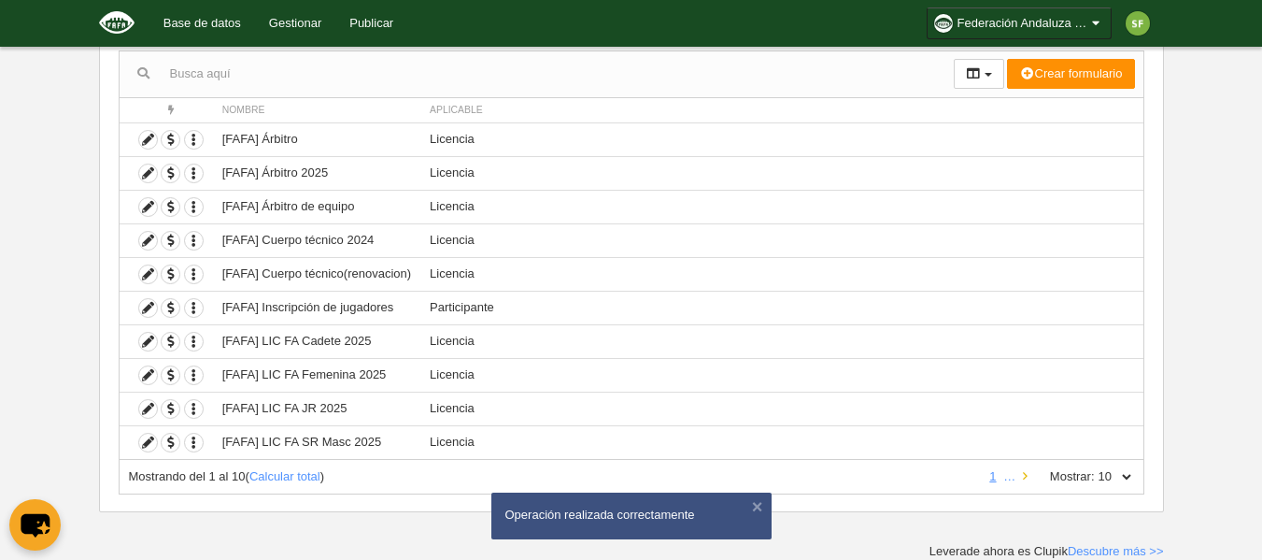
click at [1025, 475] on icon at bounding box center [1025, 476] width 5 height 12
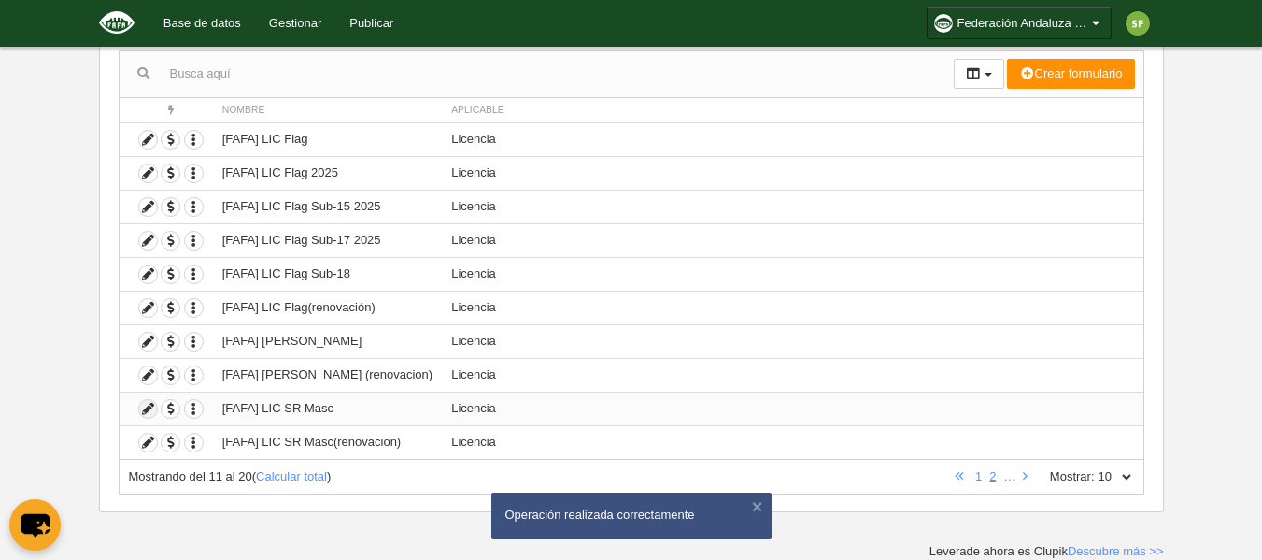
click at [146, 410] on icon at bounding box center [148, 409] width 18 height 18
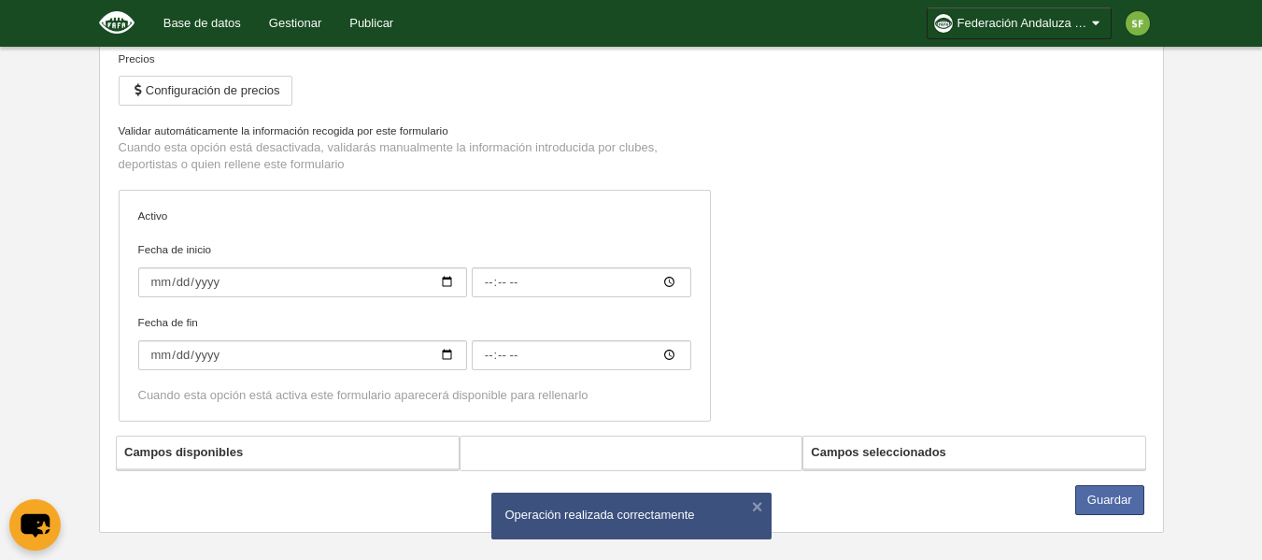
type input "[FAFA] LIC SR Masc"
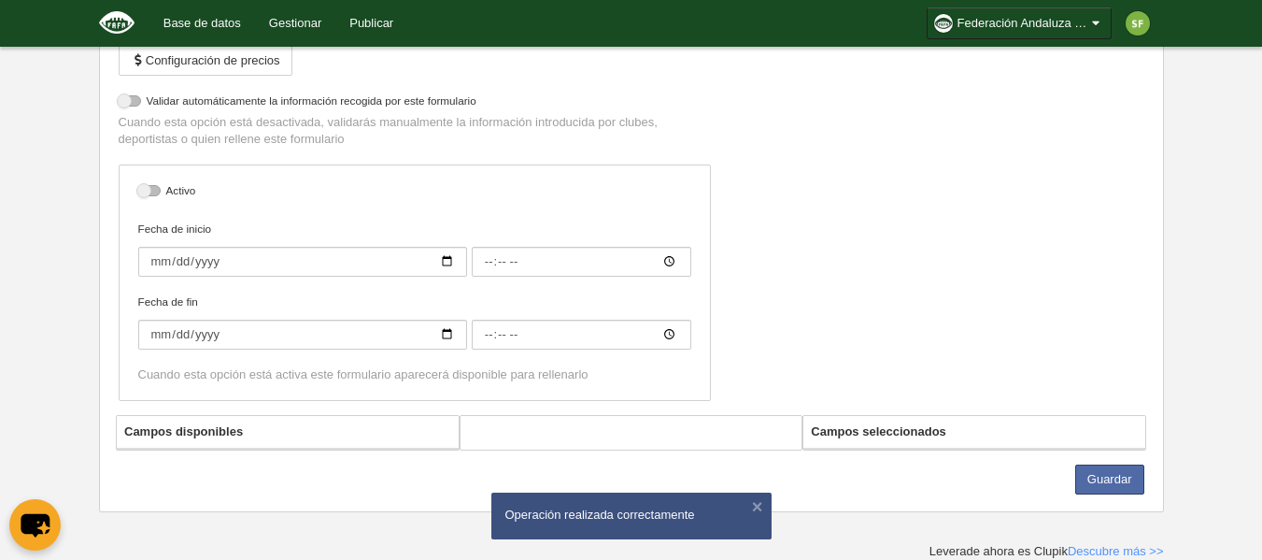
select select "selected"
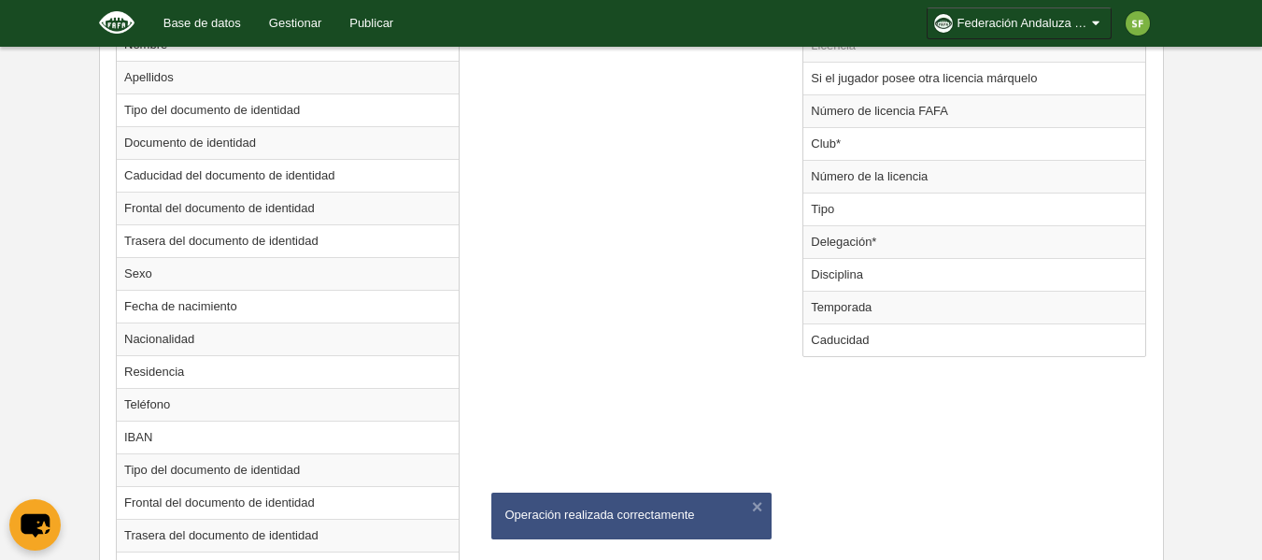
scroll to position [922, 0]
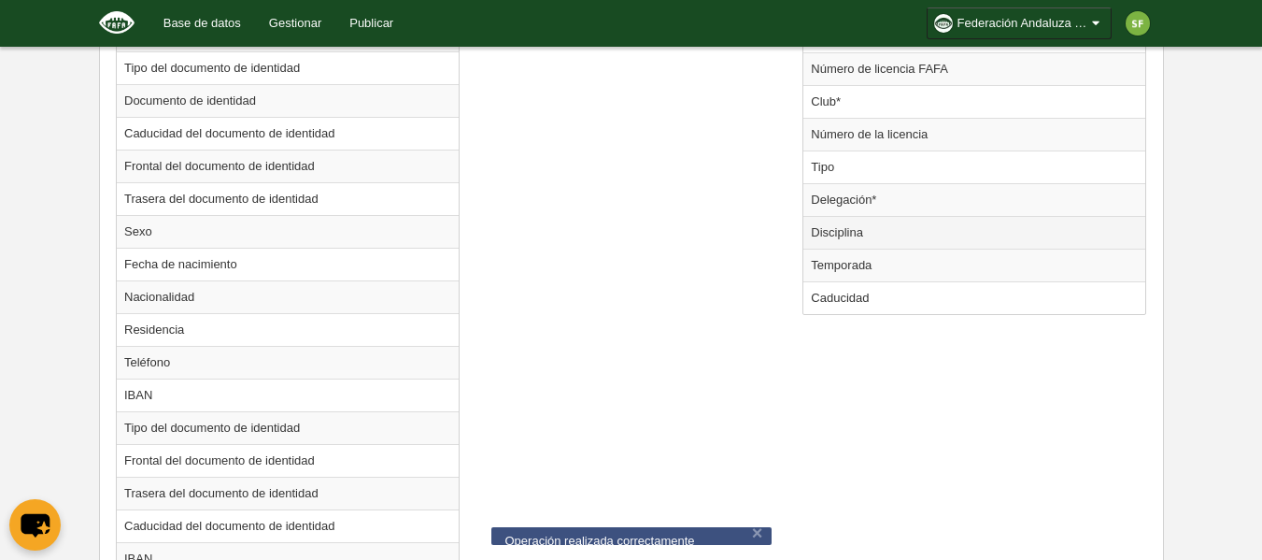
click at [877, 246] on td "Disciplina" at bounding box center [974, 232] width 342 height 33
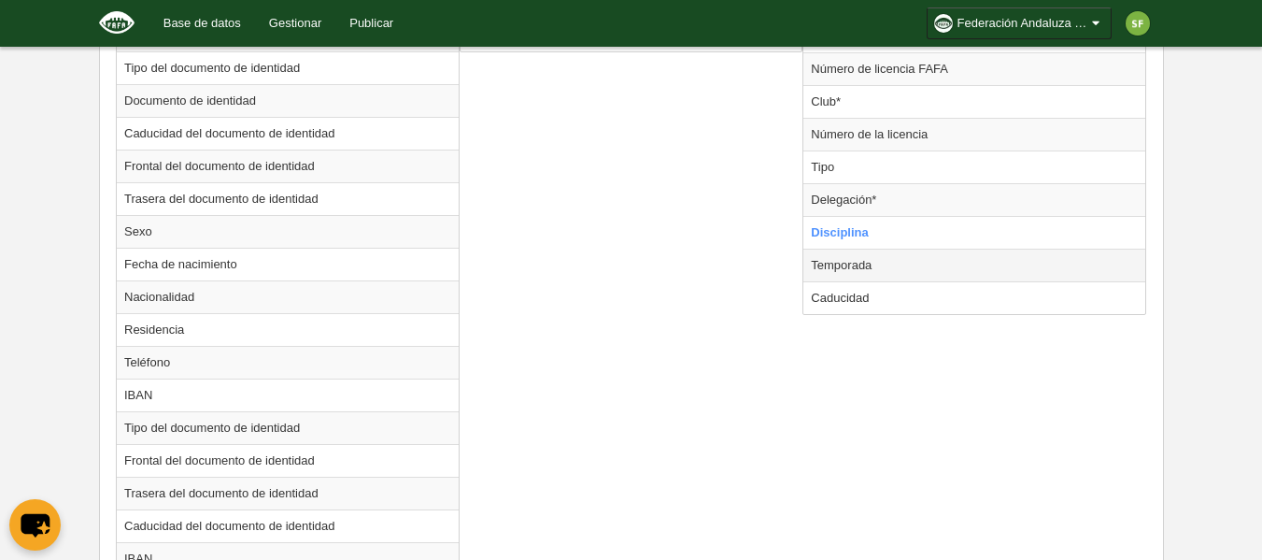
click at [878, 262] on td "Temporada" at bounding box center [974, 264] width 342 height 33
radio input "false"
radio input "true"
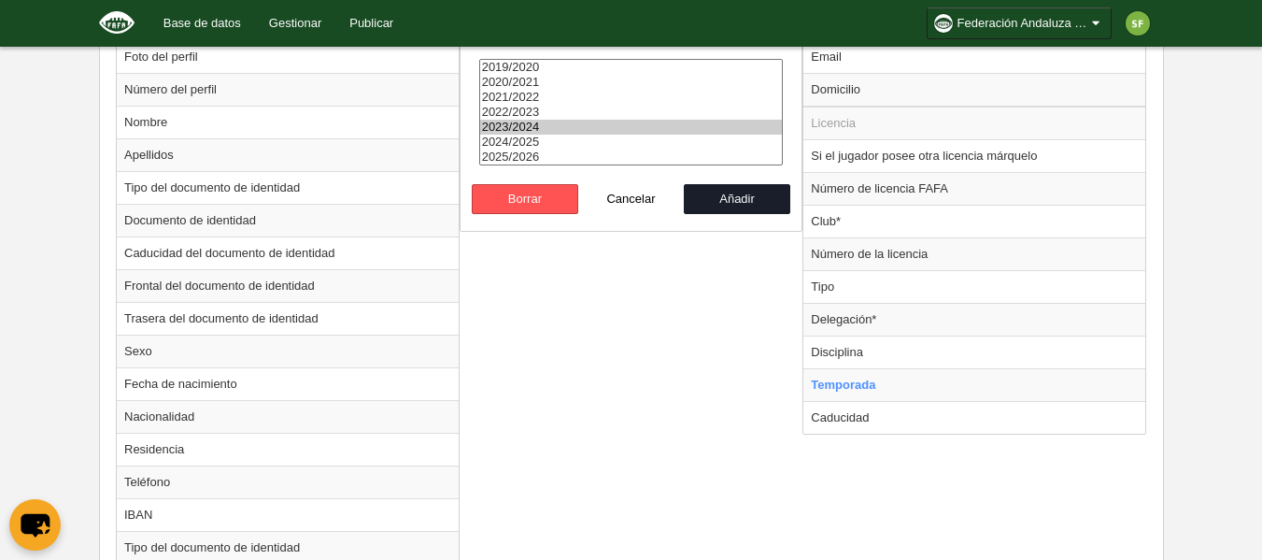
scroll to position [642, 0]
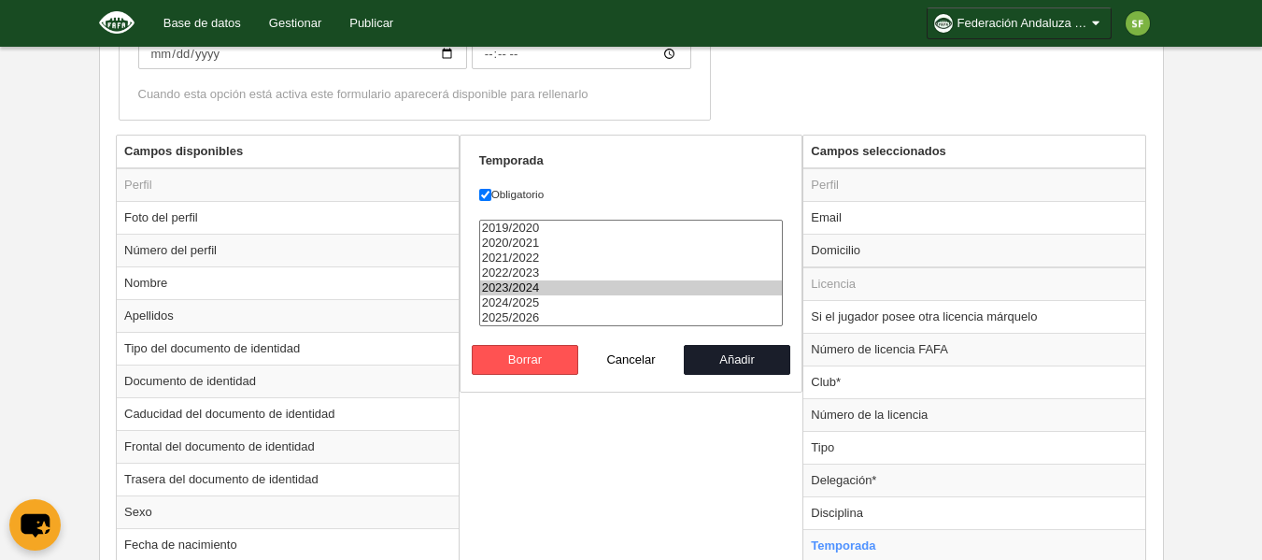
select select "8371"
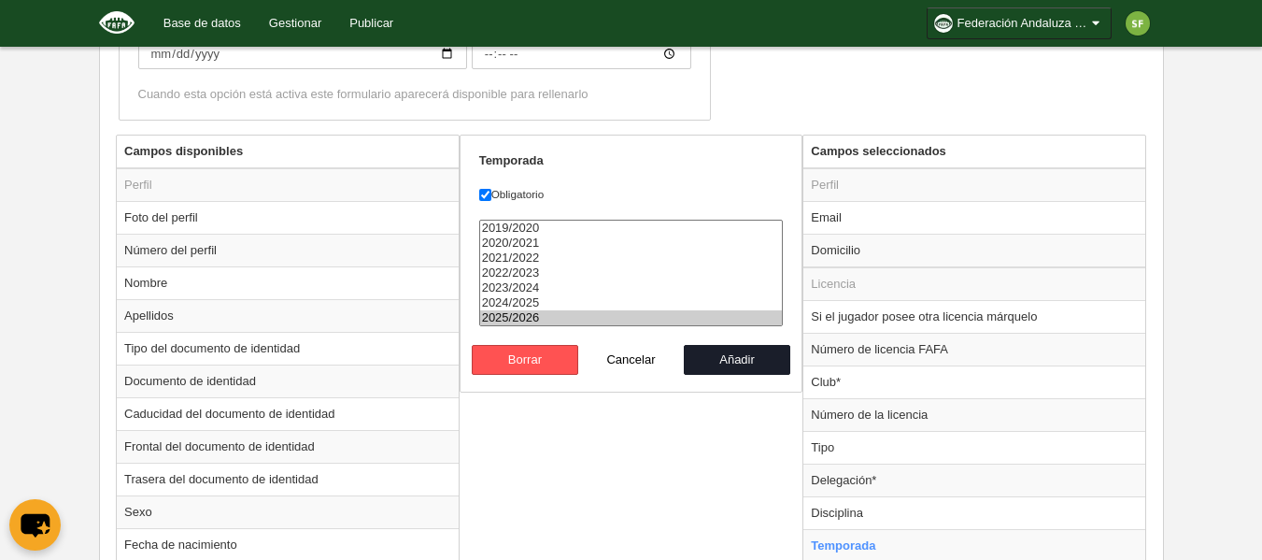
click at [533, 313] on option "2025/2026" at bounding box center [631, 317] width 303 height 15
click at [709, 358] on button "Añadir" at bounding box center [737, 360] width 106 height 30
radio input "false"
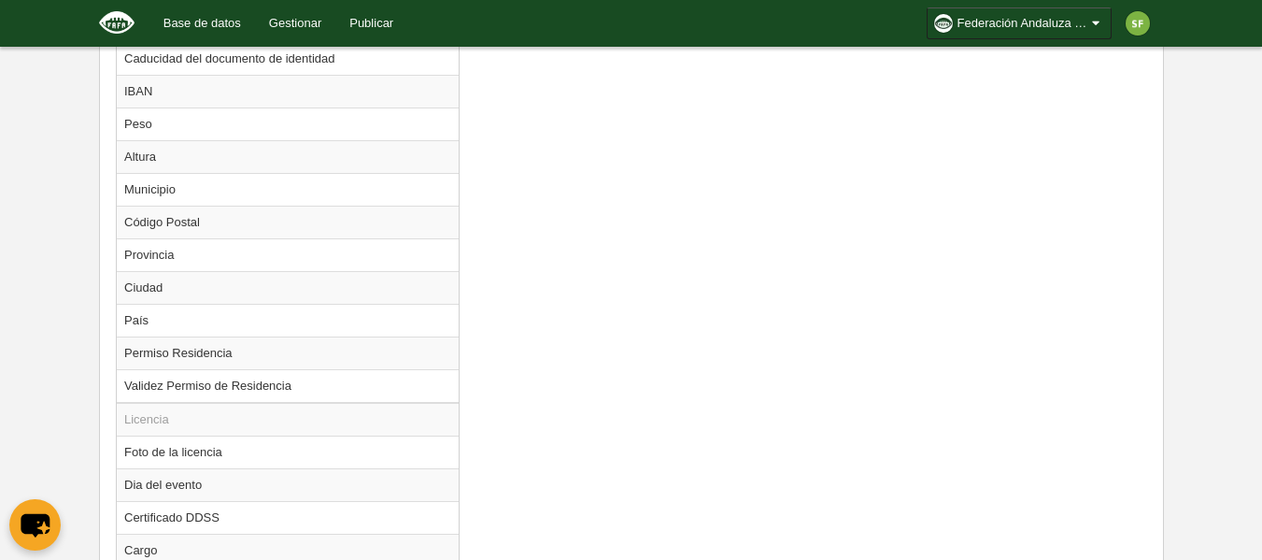
scroll to position [1669, 0]
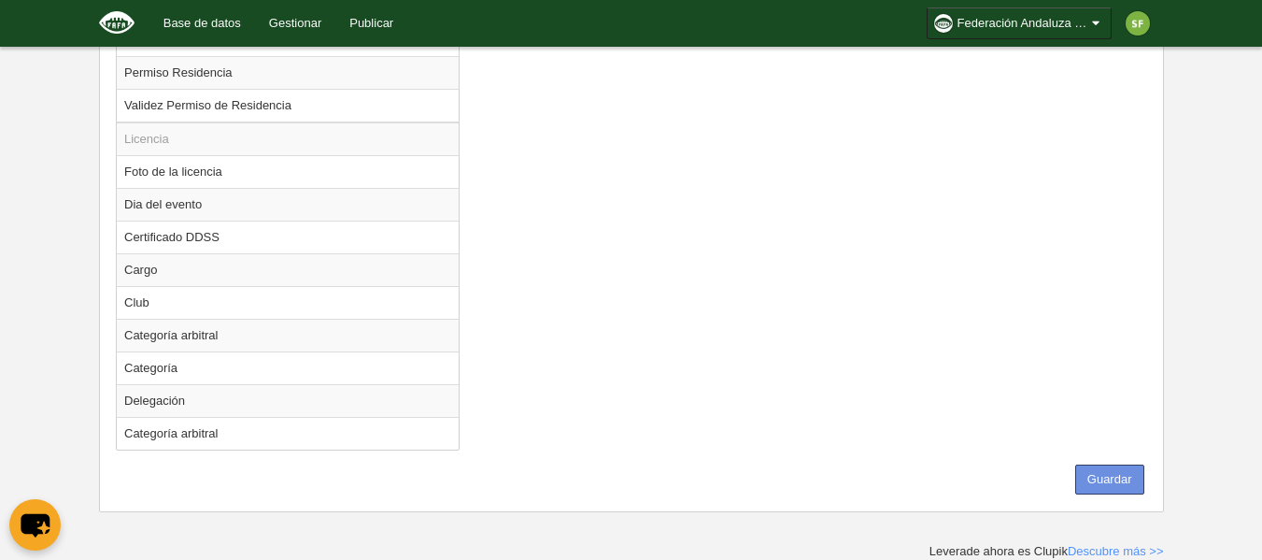
click at [1107, 475] on button "Guardar" at bounding box center [1109, 479] width 69 height 30
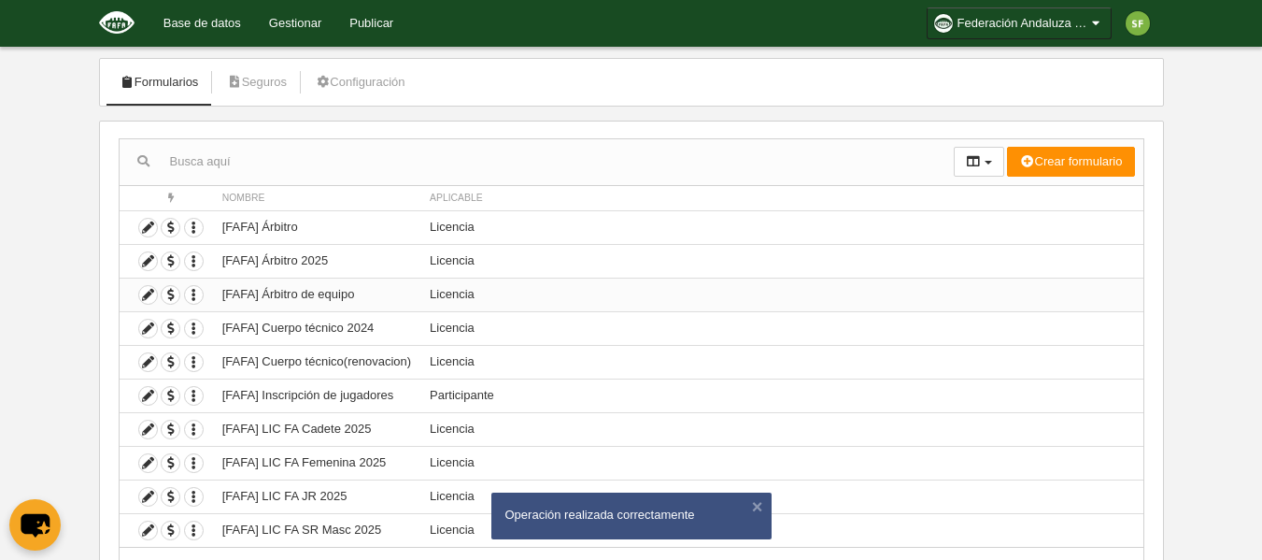
scroll to position [186, 0]
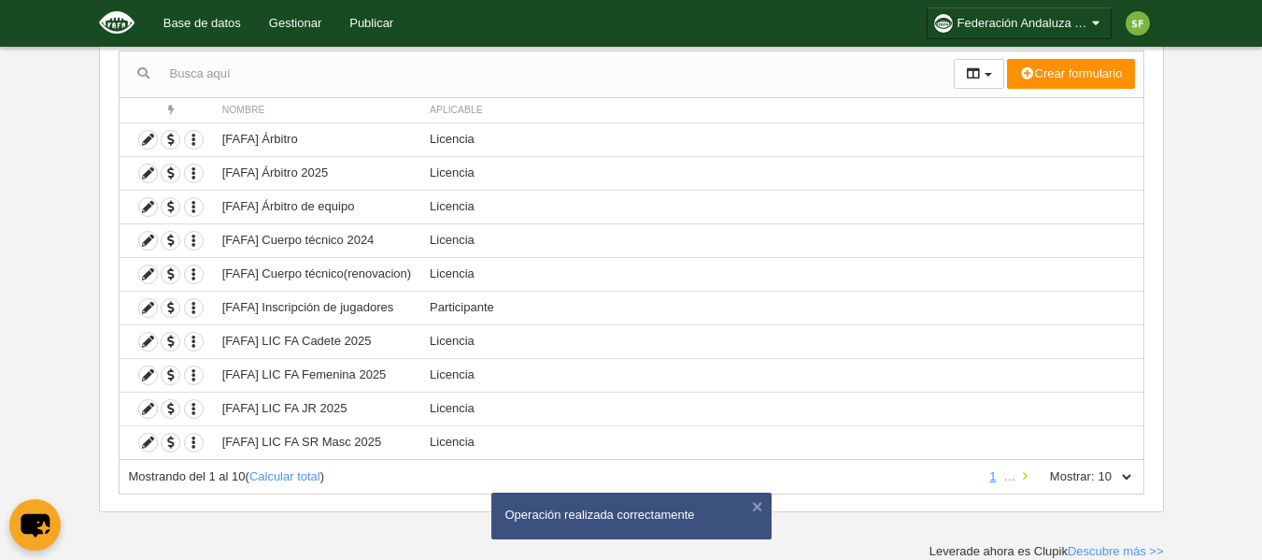
click at [1025, 477] on icon at bounding box center [1025, 476] width 5 height 12
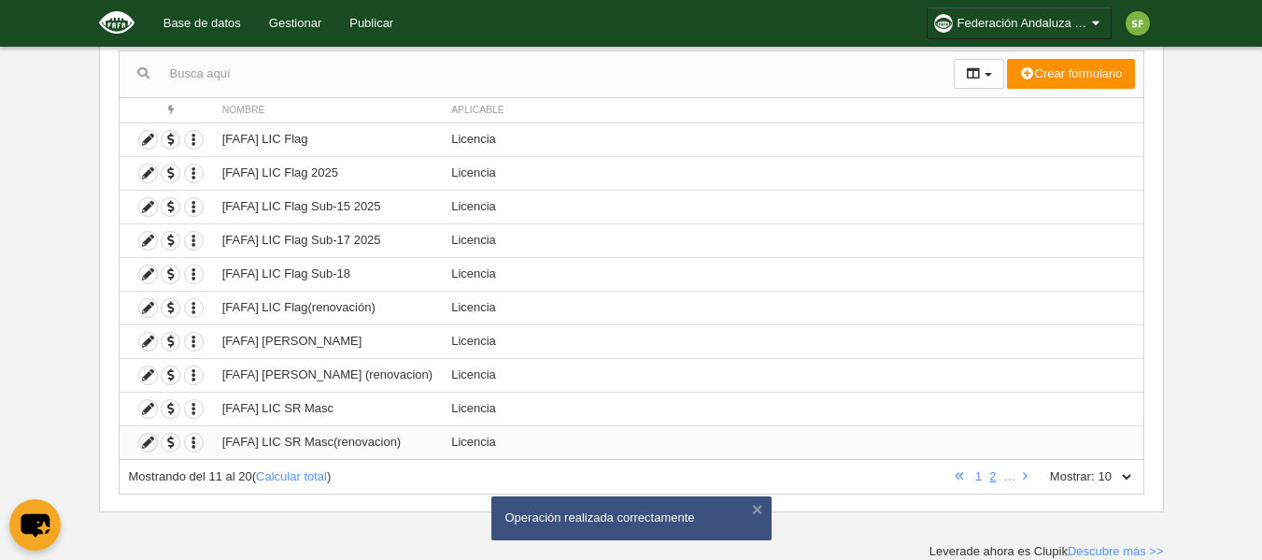
click at [148, 441] on icon at bounding box center [148, 442] width 18 height 18
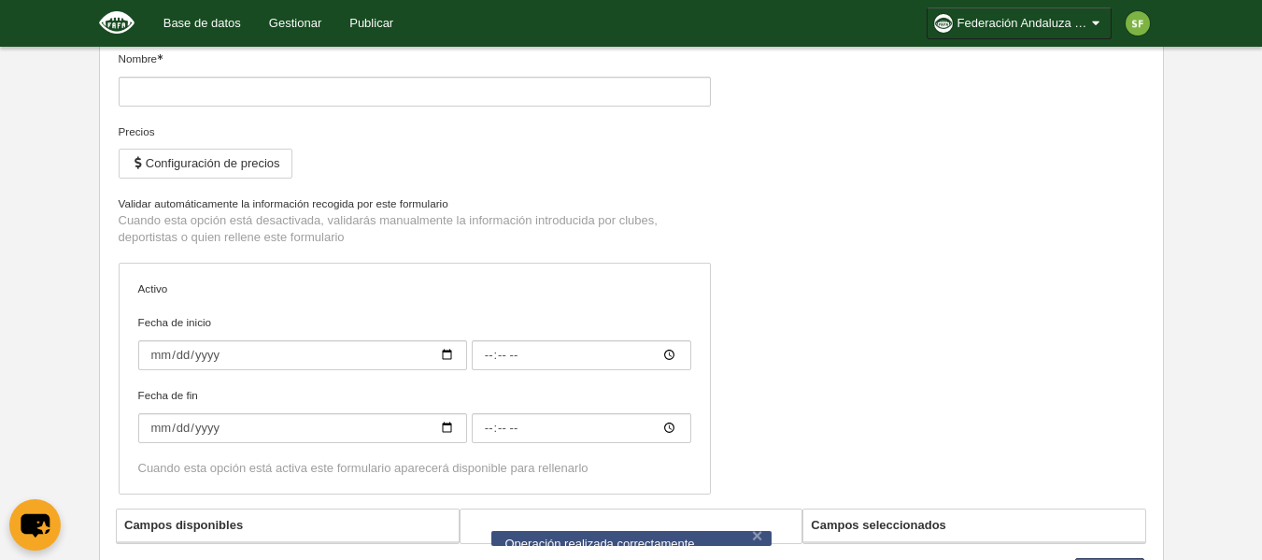
type input "[FAFA] LIC SR Masc(renovacion)"
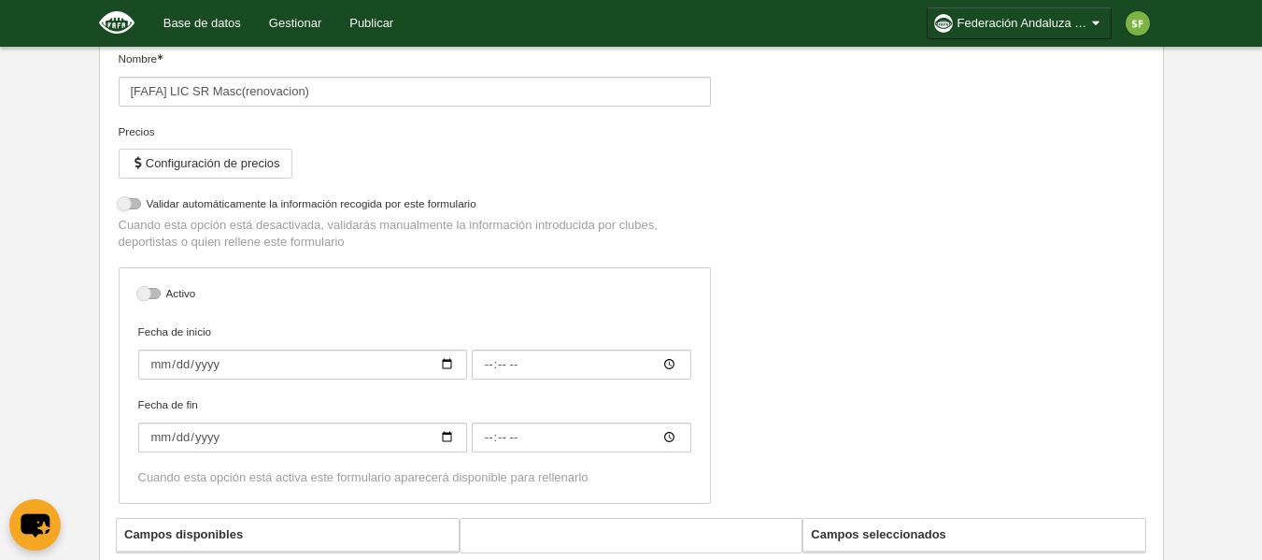
select select "selected"
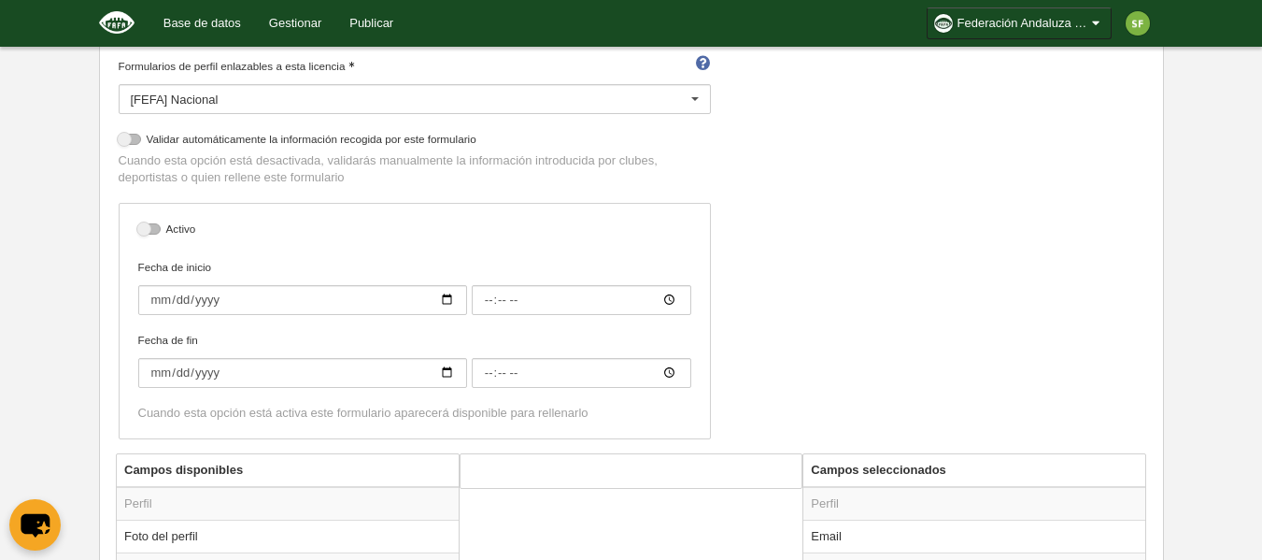
scroll to position [840, 0]
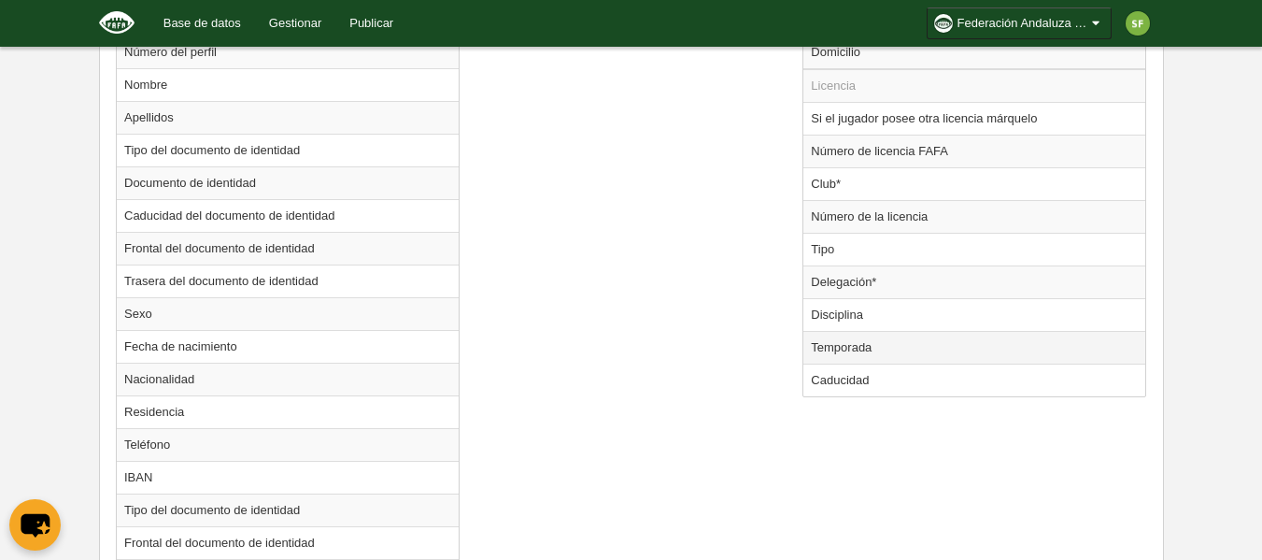
click at [935, 347] on td "Temporada" at bounding box center [974, 347] width 342 height 33
radio input "true"
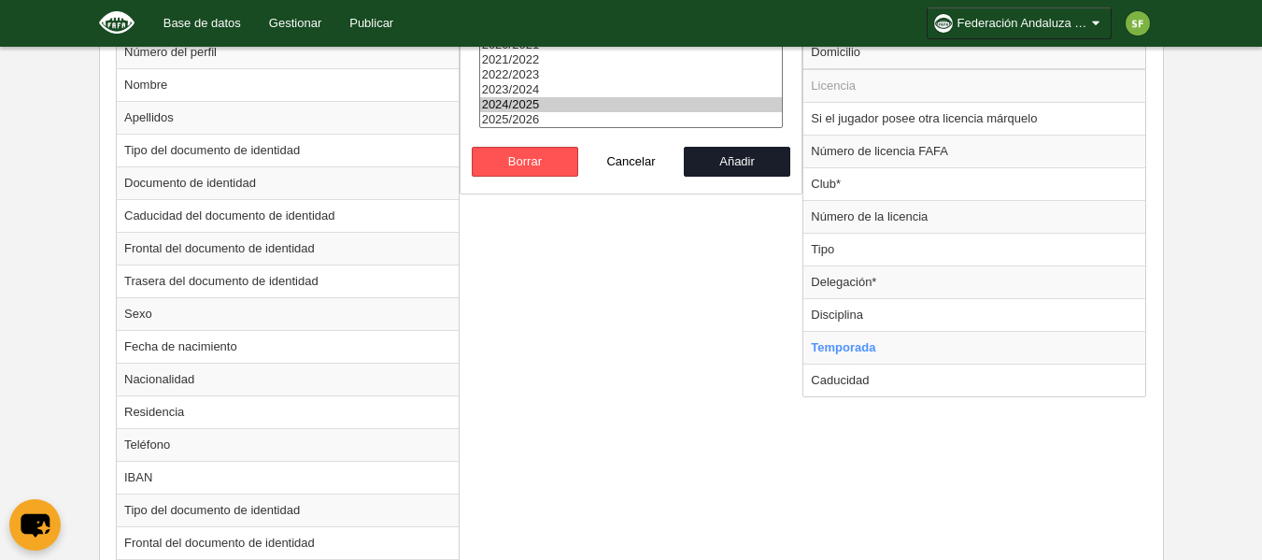
click at [568, 110] on option "2024/2025" at bounding box center [631, 104] width 303 height 15
select select "8371"
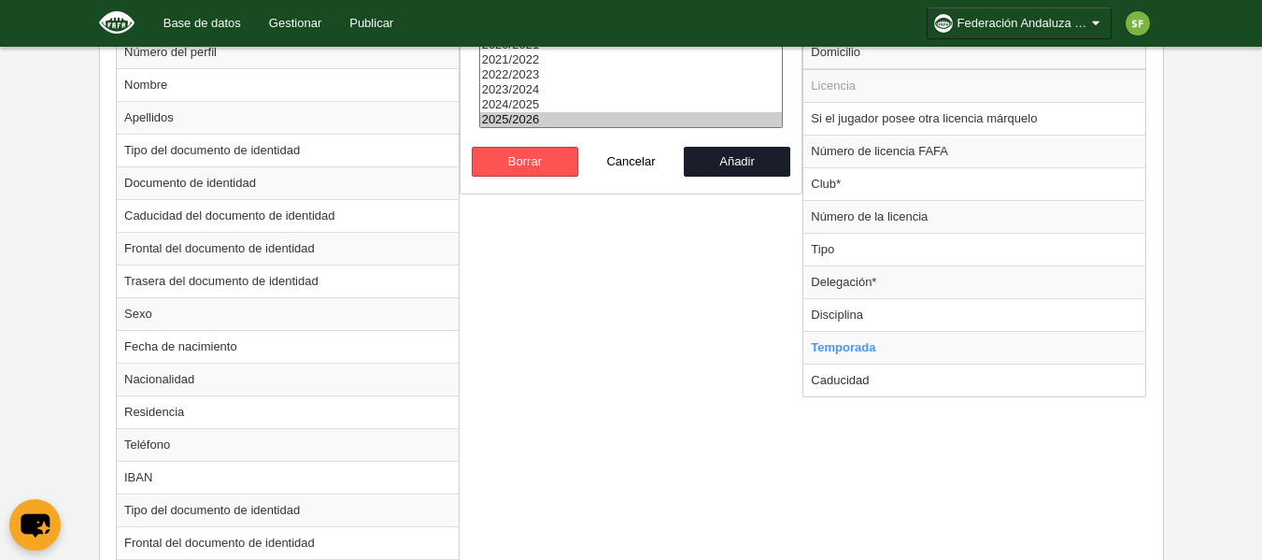
click at [614, 122] on option "2025/2026" at bounding box center [631, 119] width 303 height 15
click at [742, 165] on button "Añadir" at bounding box center [737, 162] width 106 height 30
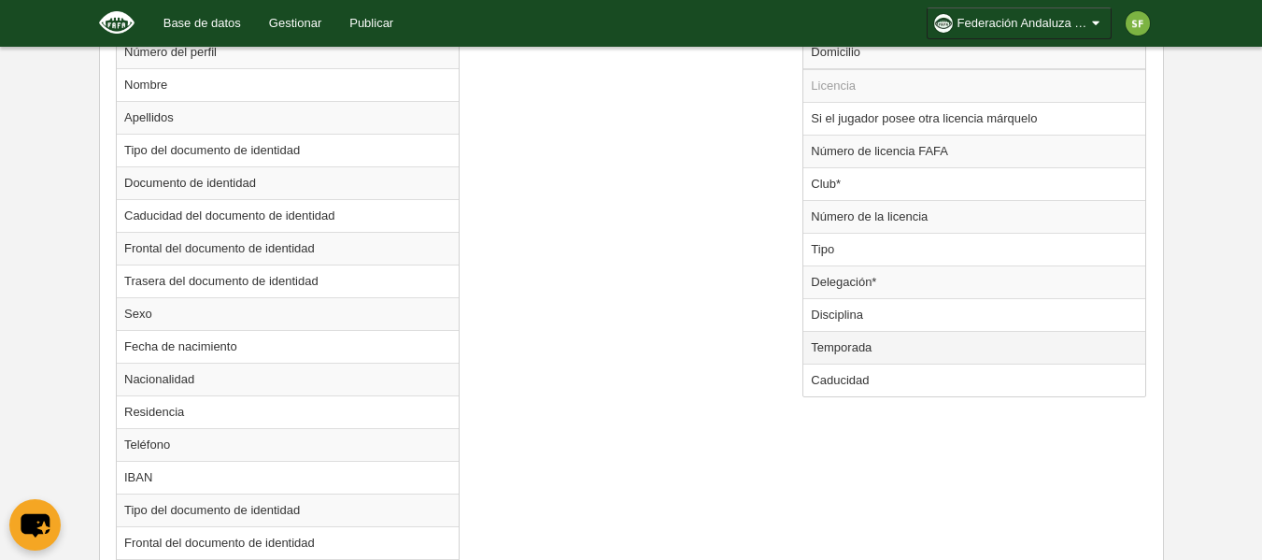
click at [920, 344] on td "Temporada" at bounding box center [974, 347] width 342 height 33
radio input "true"
select select "8371"
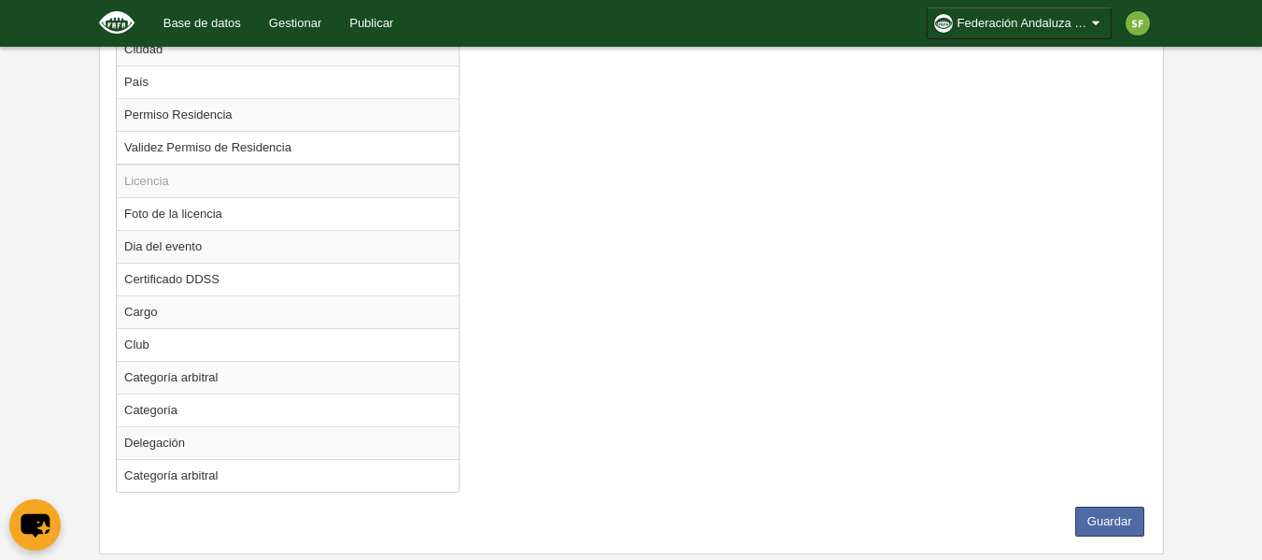
scroll to position [1669, 0]
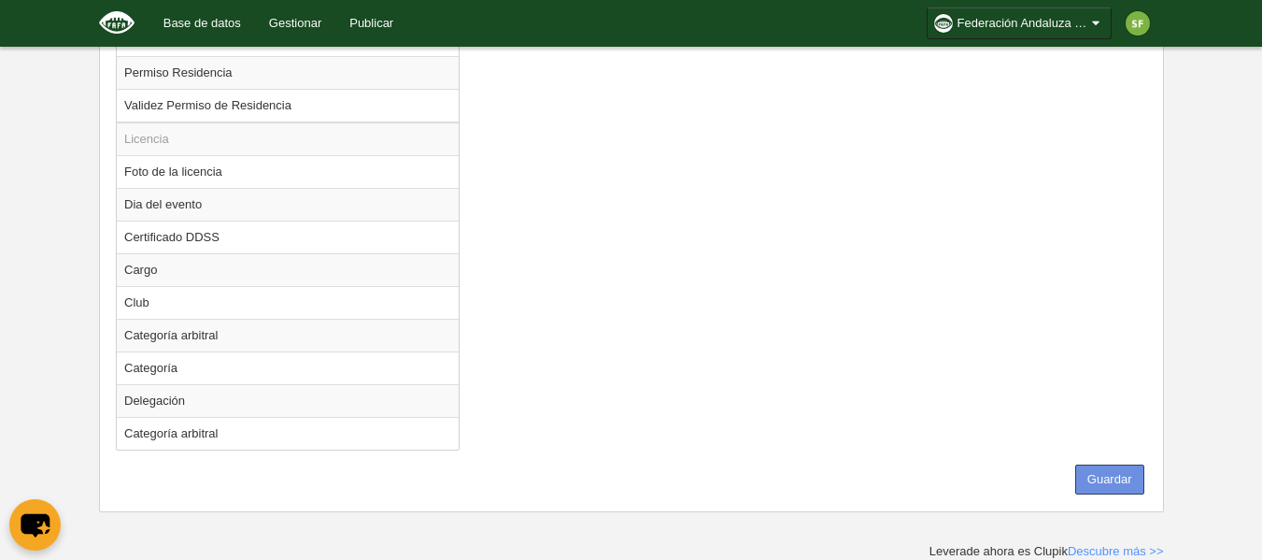
click at [1113, 478] on button "Guardar" at bounding box center [1109, 479] width 69 height 30
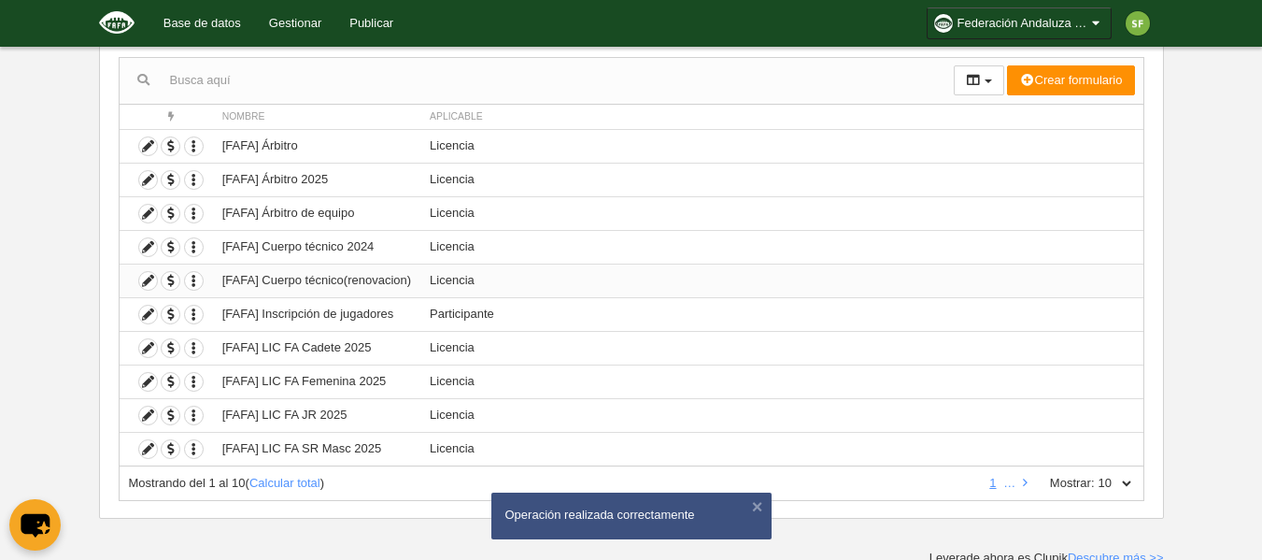
scroll to position [186, 0]
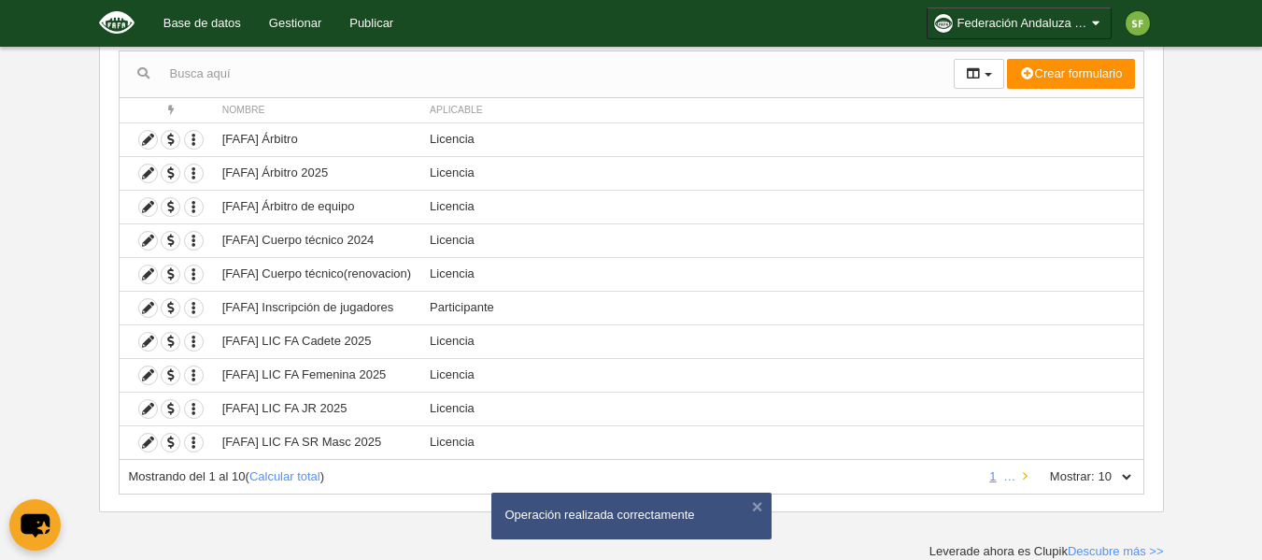
click at [1023, 477] on icon at bounding box center [1025, 476] width 5 height 12
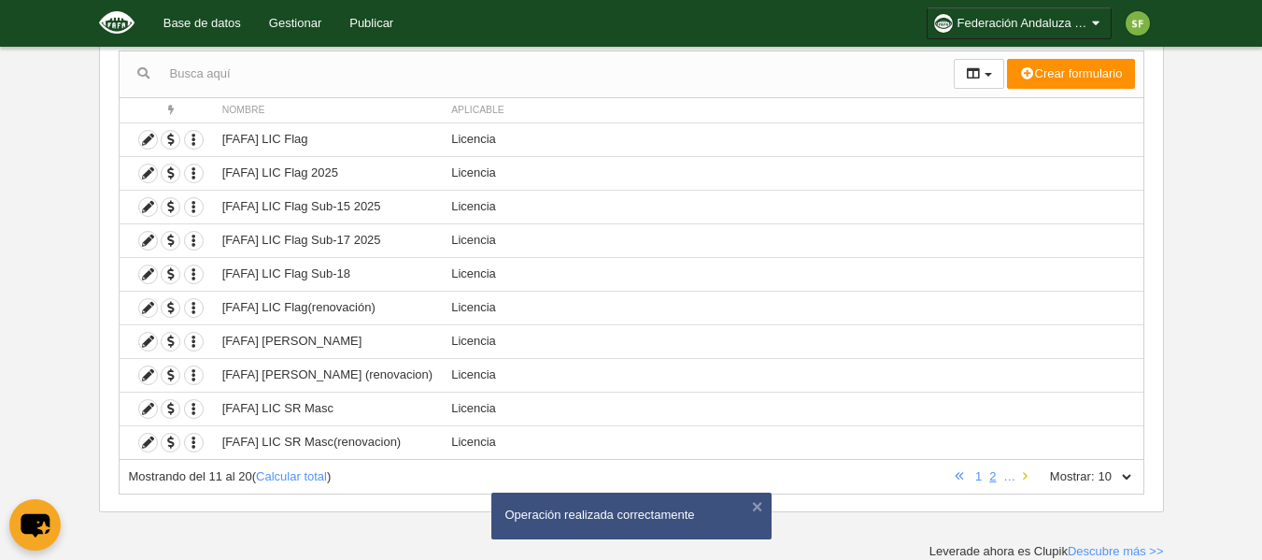
click at [1026, 478] on icon at bounding box center [1025, 476] width 5 height 12
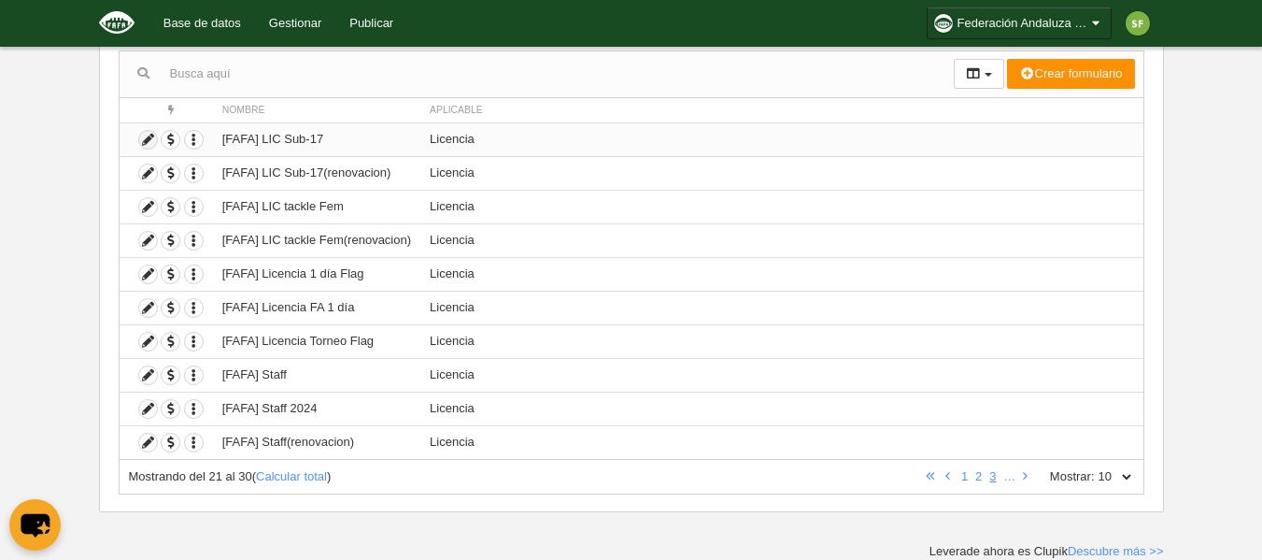
click at [148, 139] on icon at bounding box center [148, 140] width 18 height 18
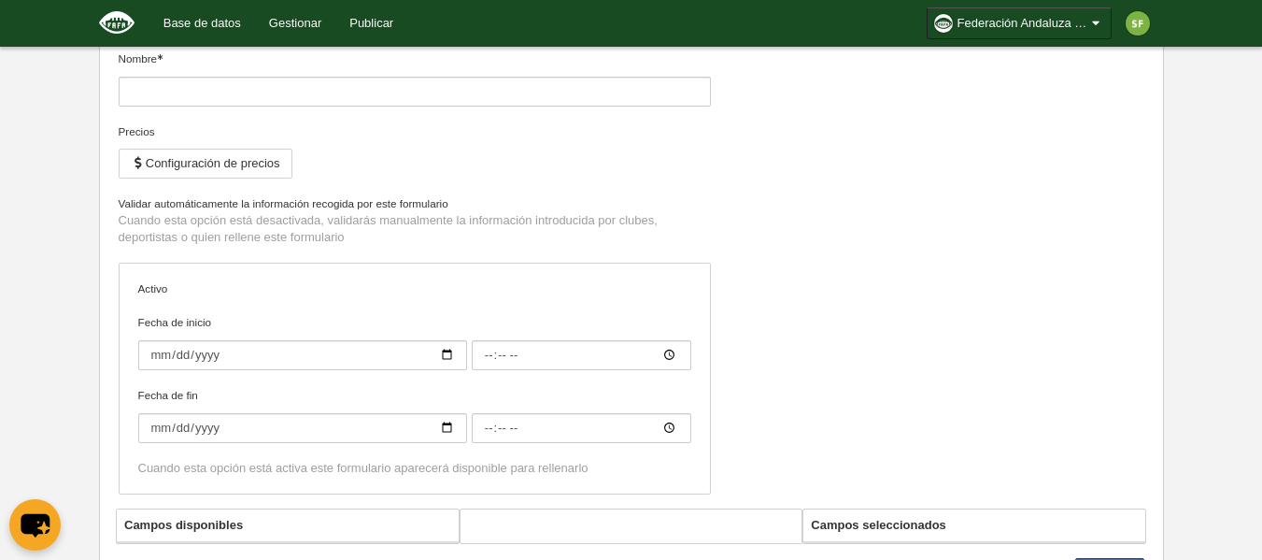
type input "[FAFA] LIC Sub-17"
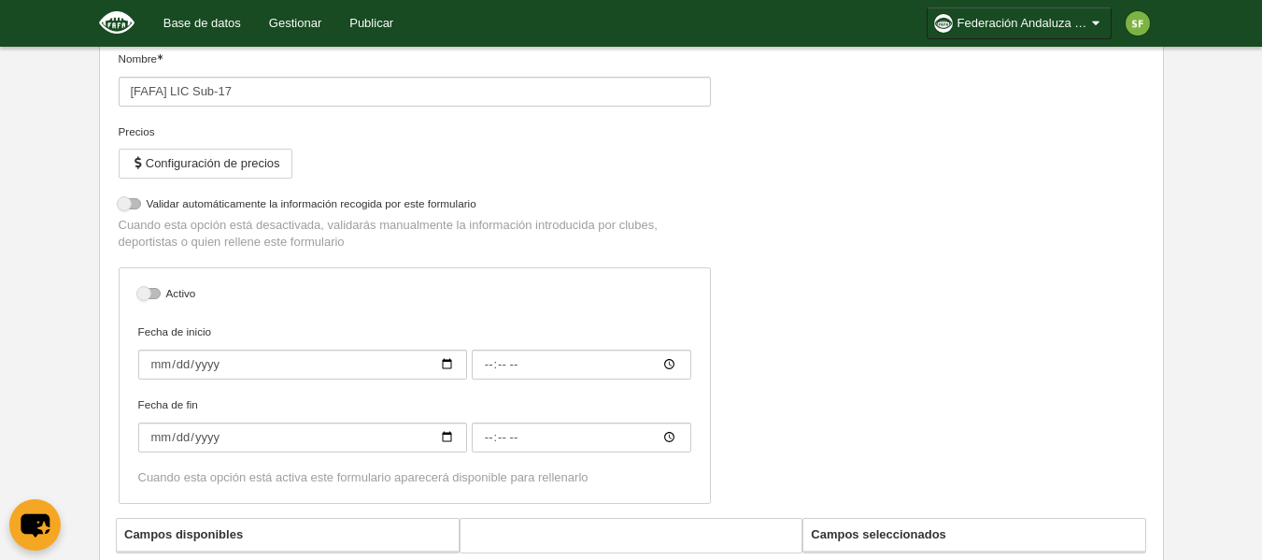
select select "selected"
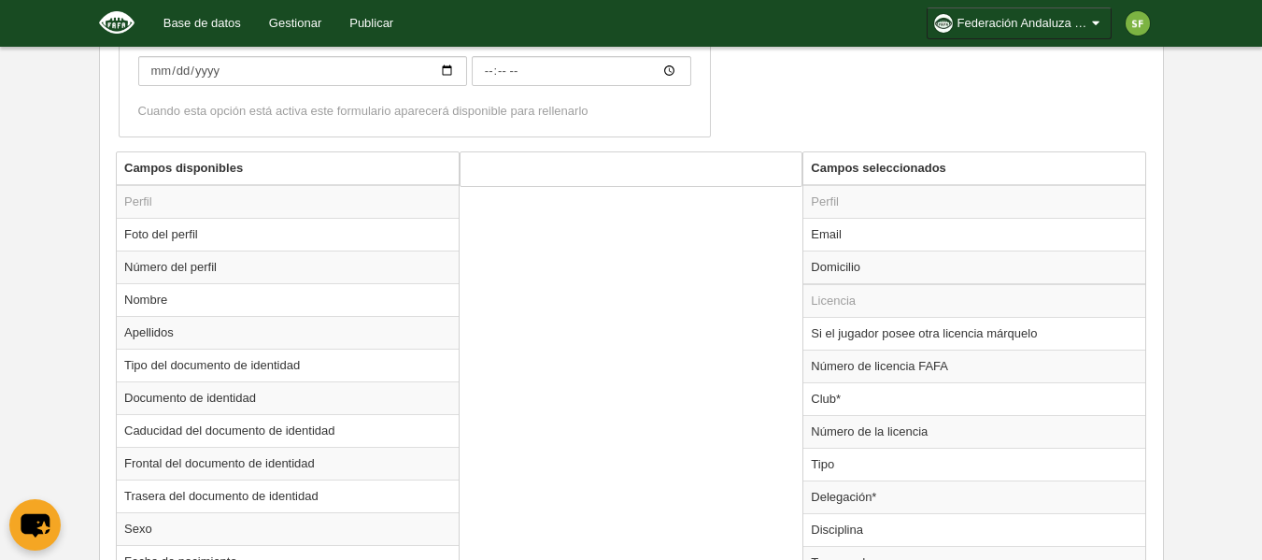
scroll to position [922, 0]
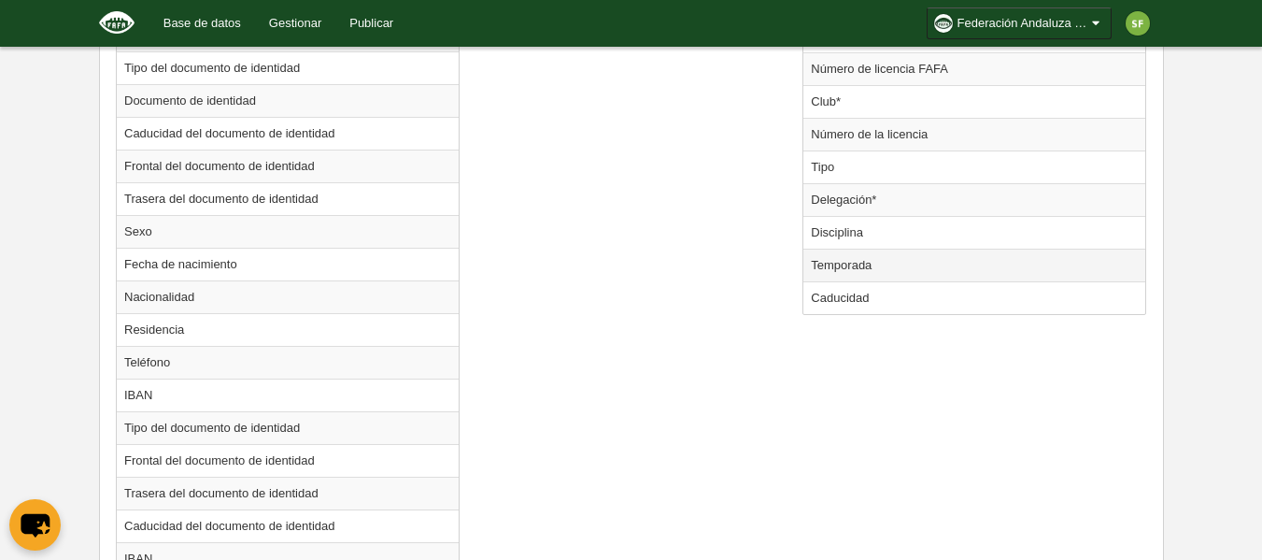
click at [887, 268] on td "Temporada" at bounding box center [974, 264] width 342 height 33
radio input "true"
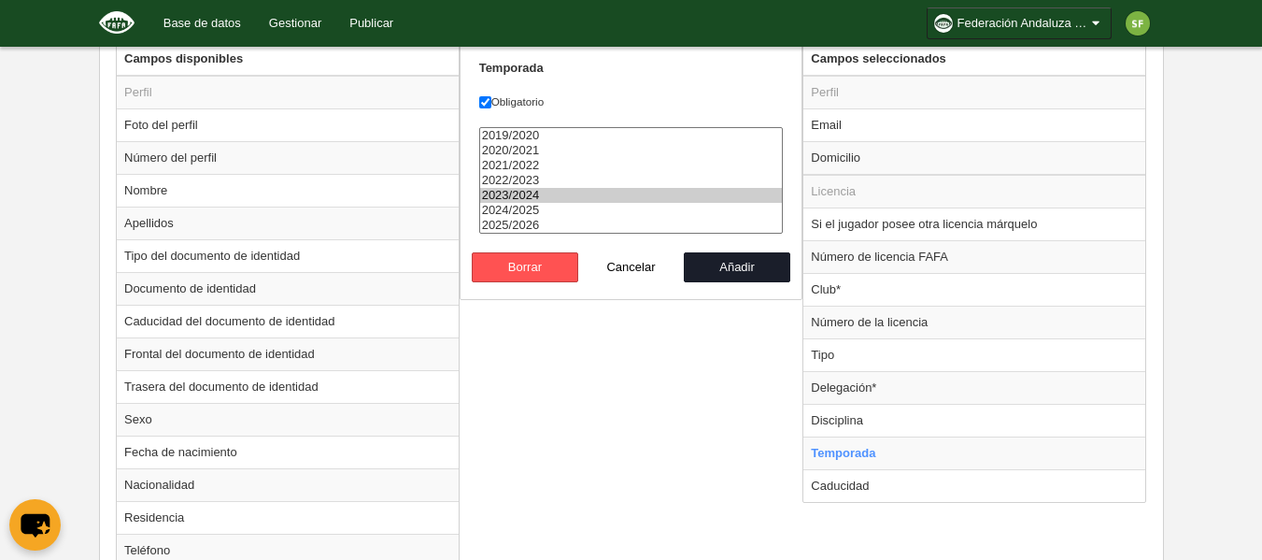
scroll to position [548, 0]
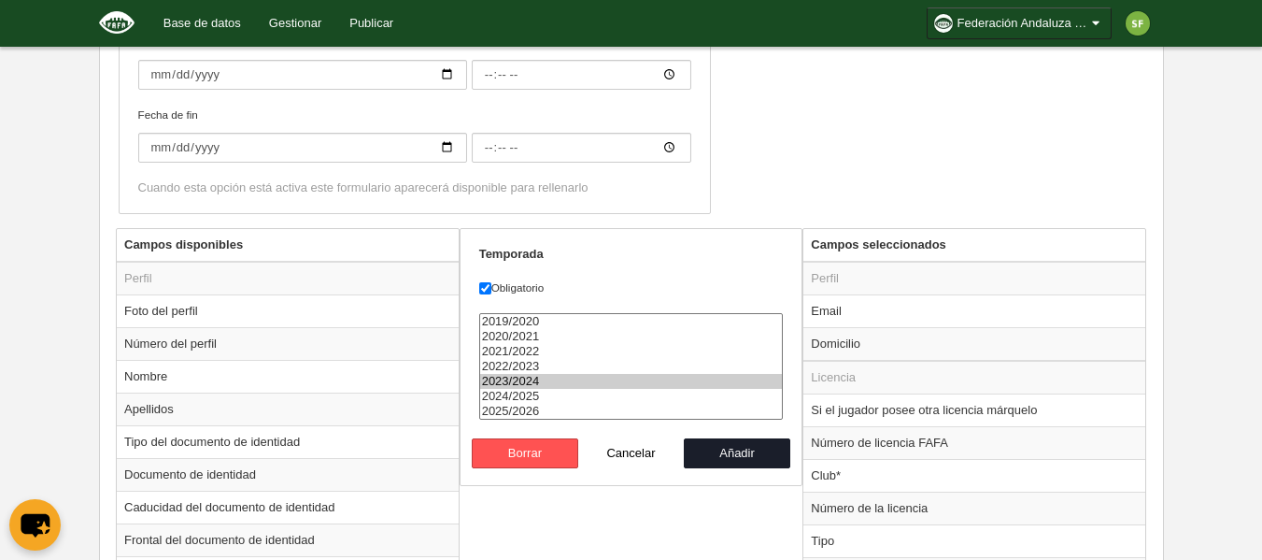
select select "8371"
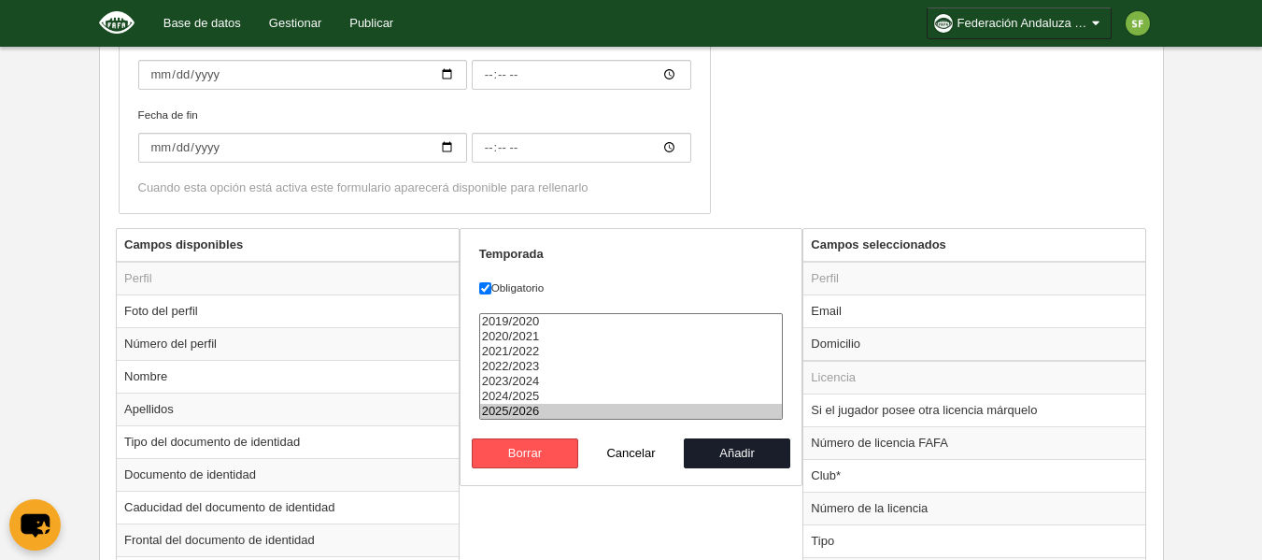
click at [602, 406] on option "2025/2026" at bounding box center [631, 411] width 303 height 15
click at [747, 443] on button "Añadir" at bounding box center [737, 453] width 106 height 30
radio input "false"
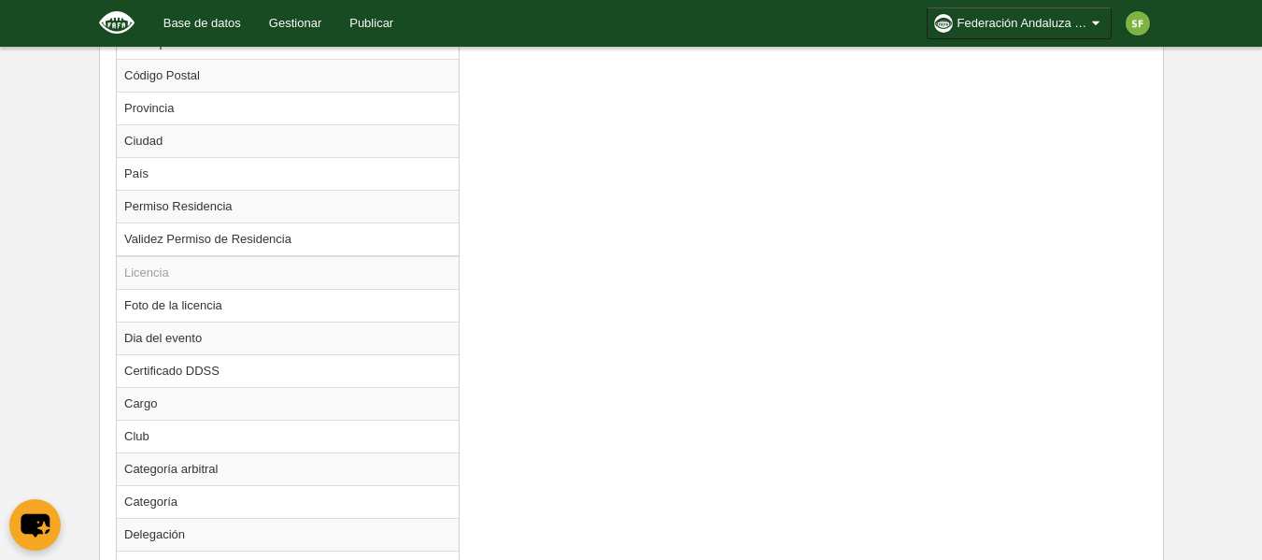
scroll to position [1669, 0]
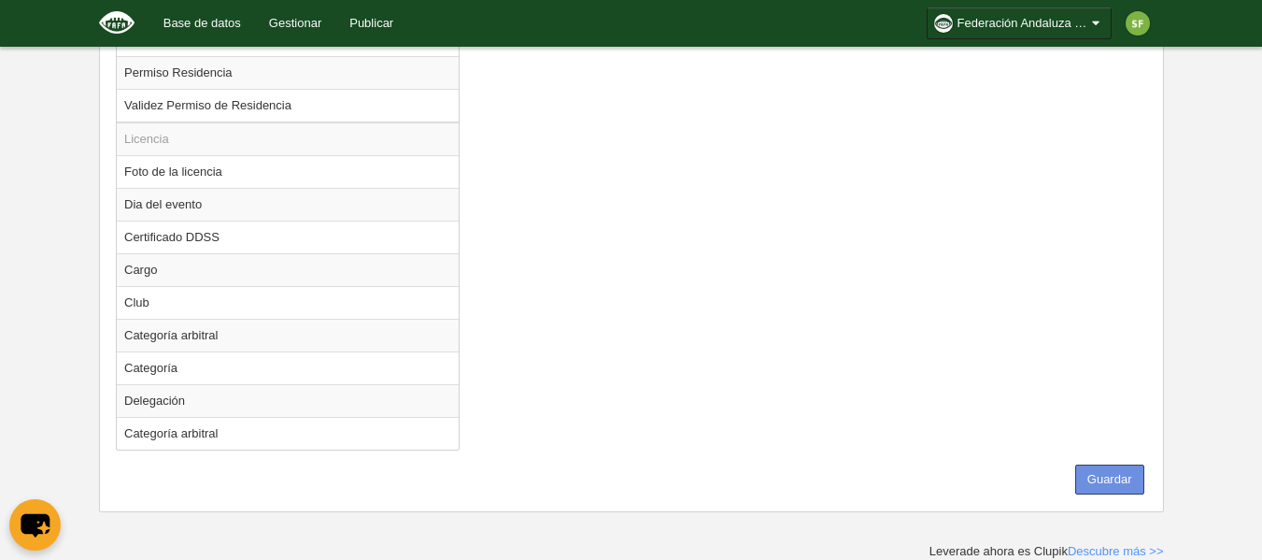
click at [1097, 475] on button "Guardar" at bounding box center [1109, 479] width 69 height 30
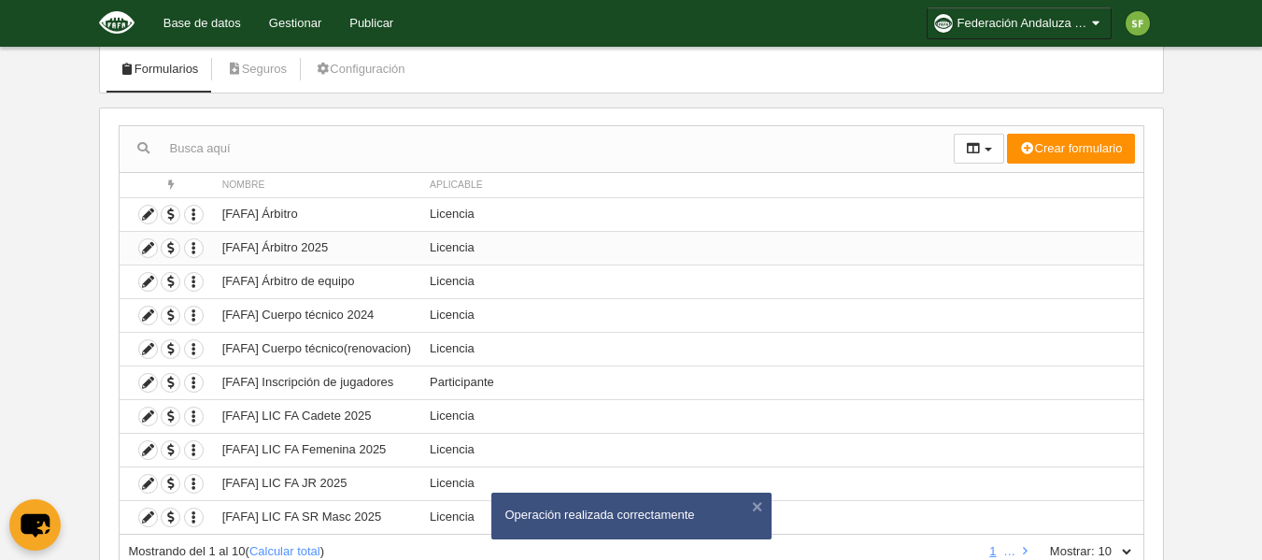
scroll to position [186, 0]
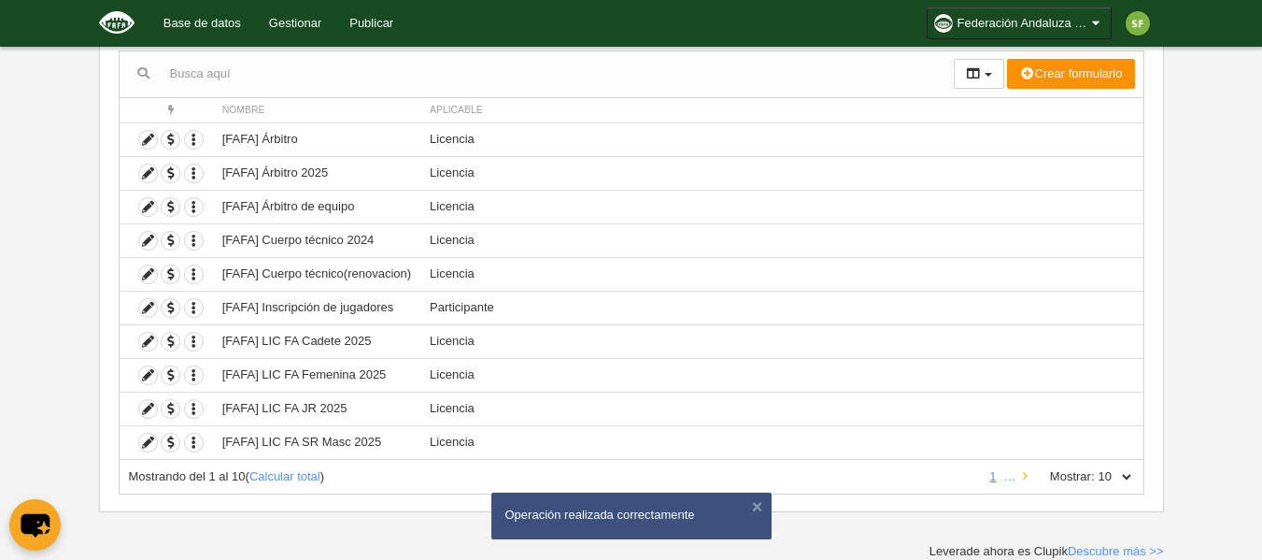
click at [1028, 476] on link at bounding box center [1025, 476] width 12 height 14
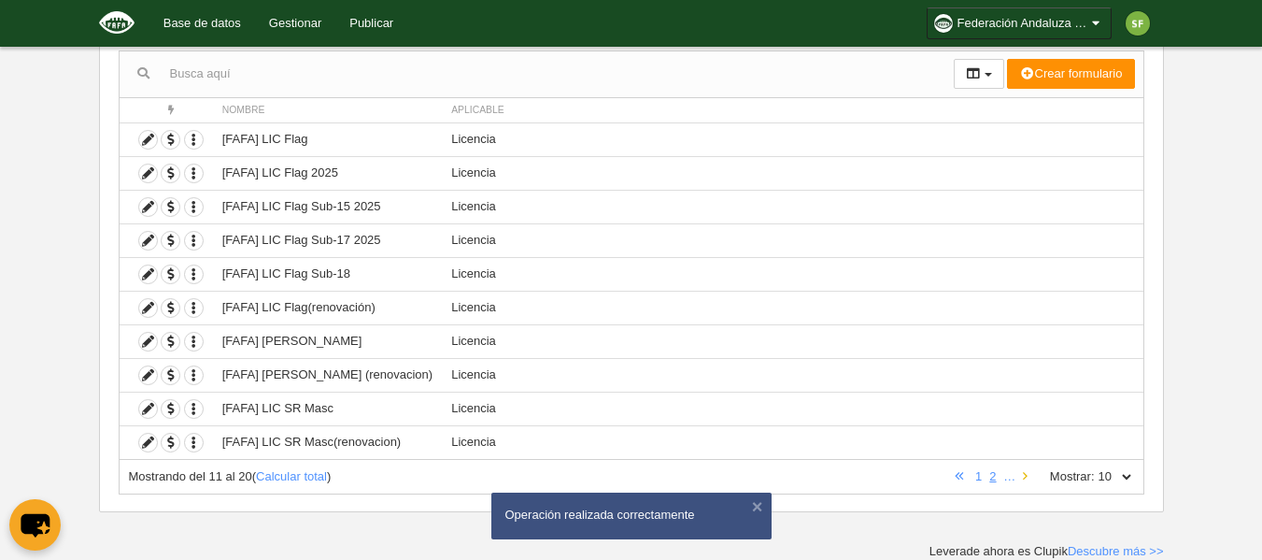
click at [1028, 476] on link at bounding box center [1025, 476] width 12 height 14
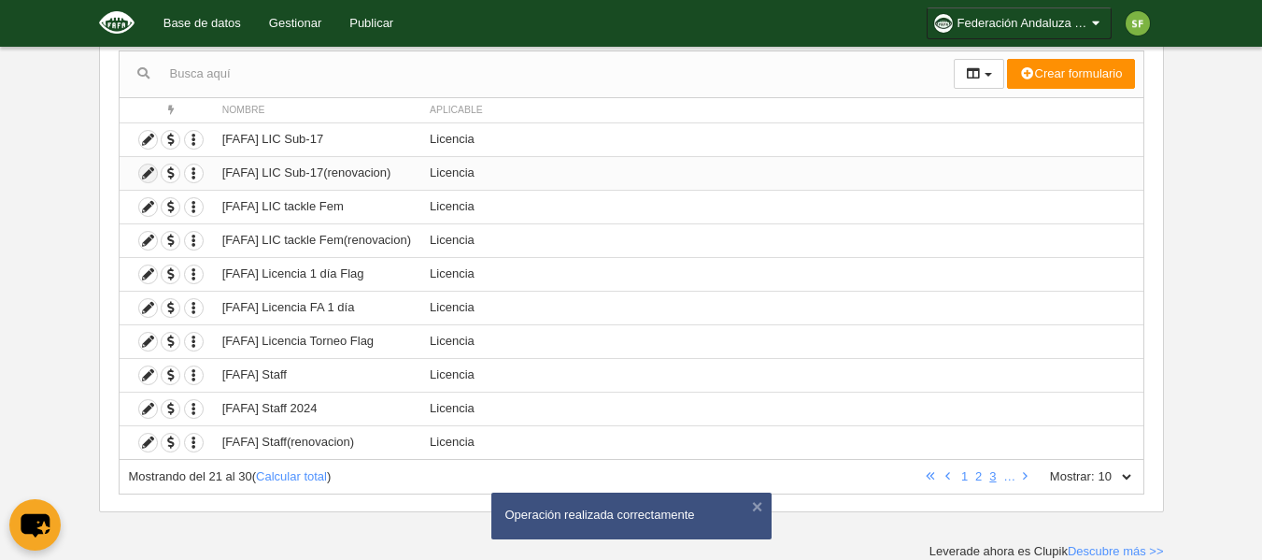
click at [150, 175] on icon at bounding box center [148, 173] width 18 height 18
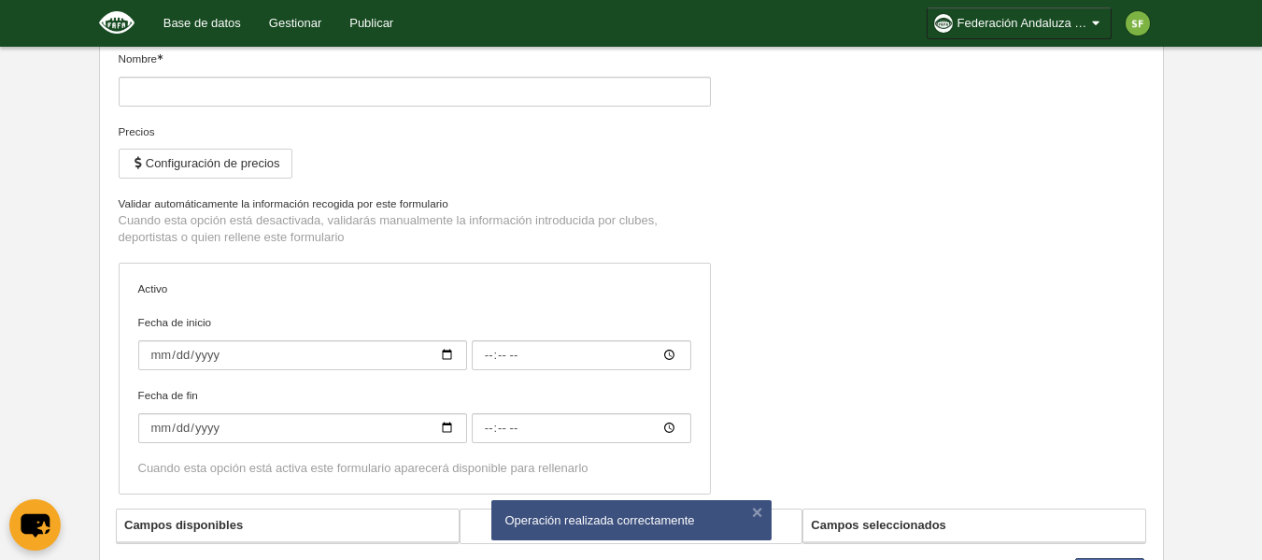
type input "[FAFA] LIC Sub-17(renovacion)"
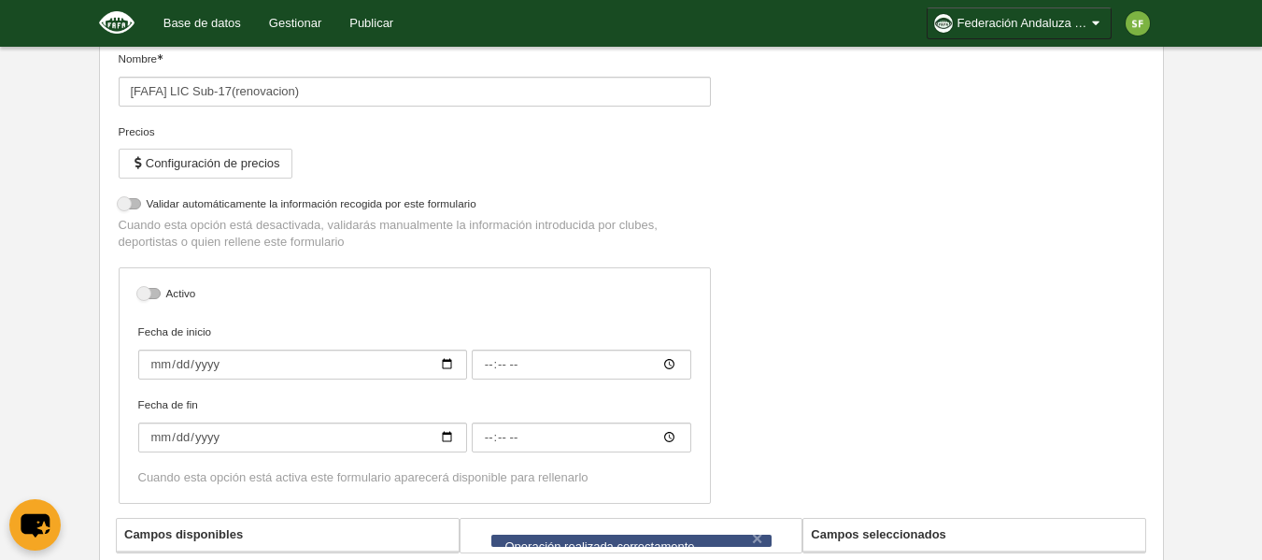
select select "selected"
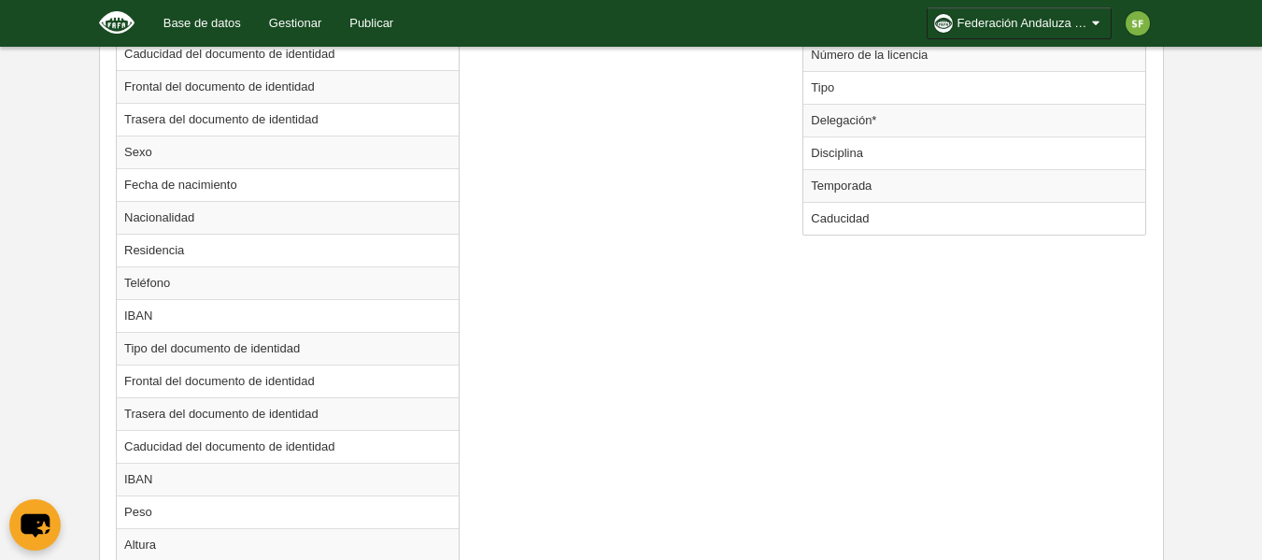
scroll to position [1027, 0]
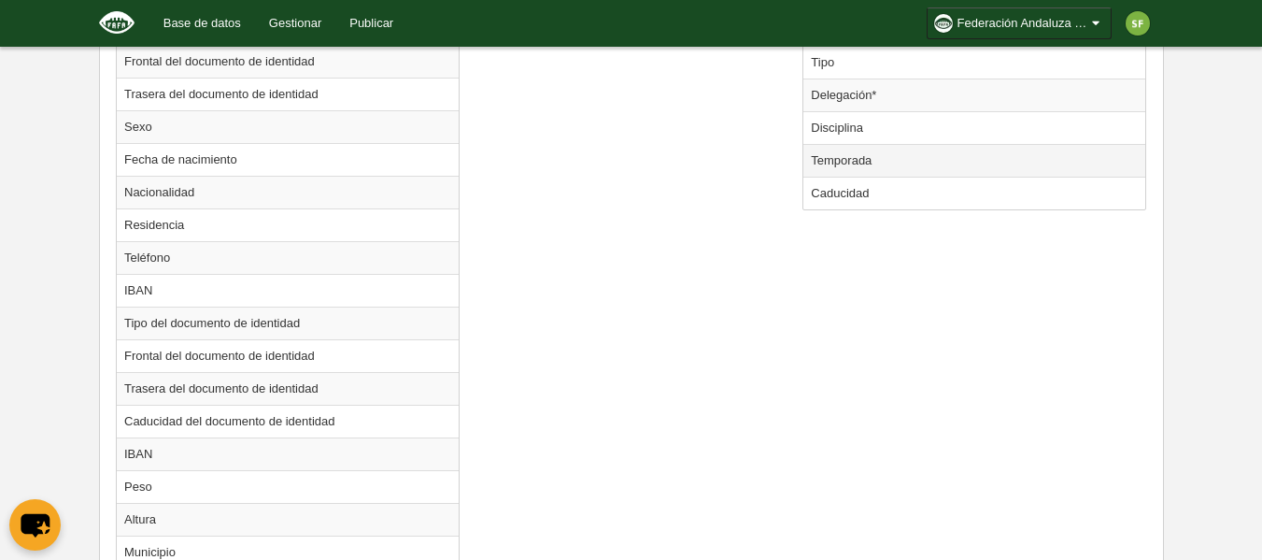
click at [913, 160] on td "Temporada" at bounding box center [974, 160] width 342 height 33
radio input "true"
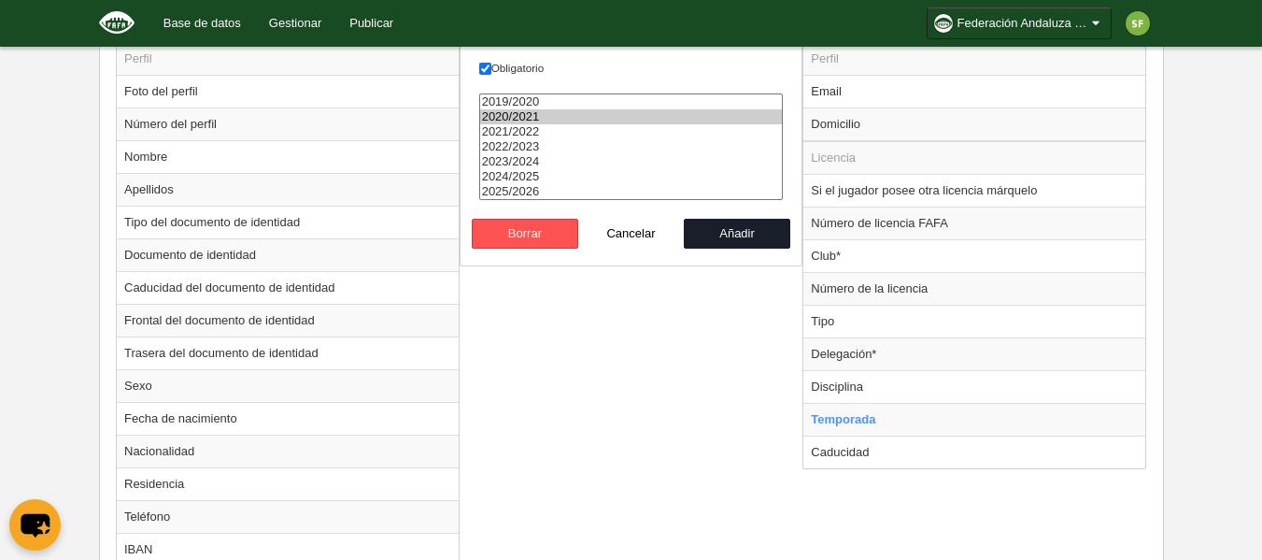
scroll to position [735, 0]
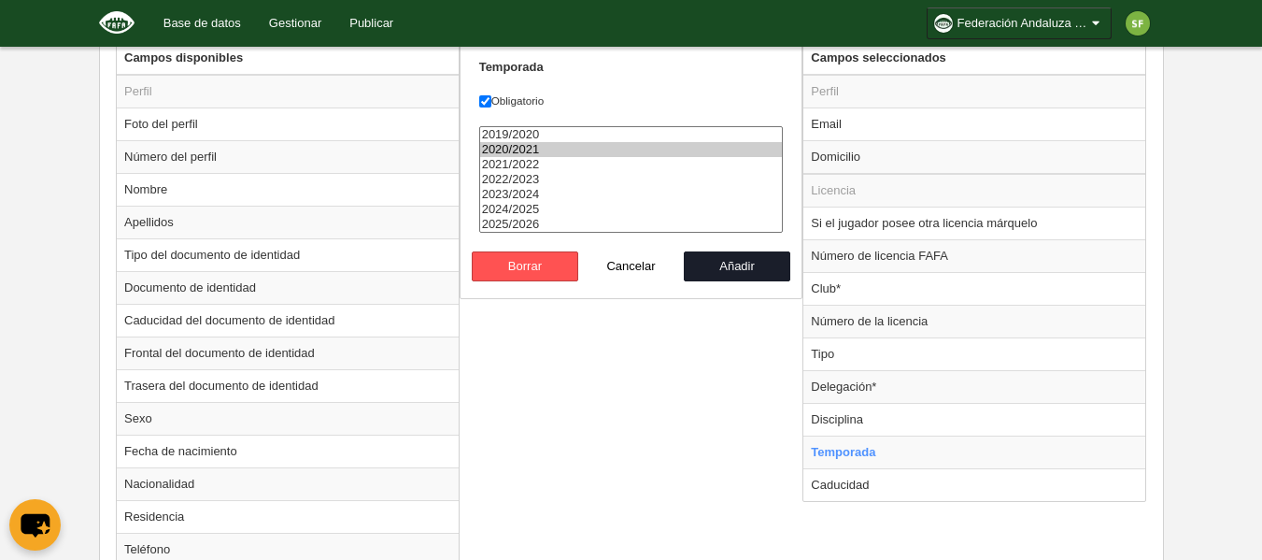
select select "8371"
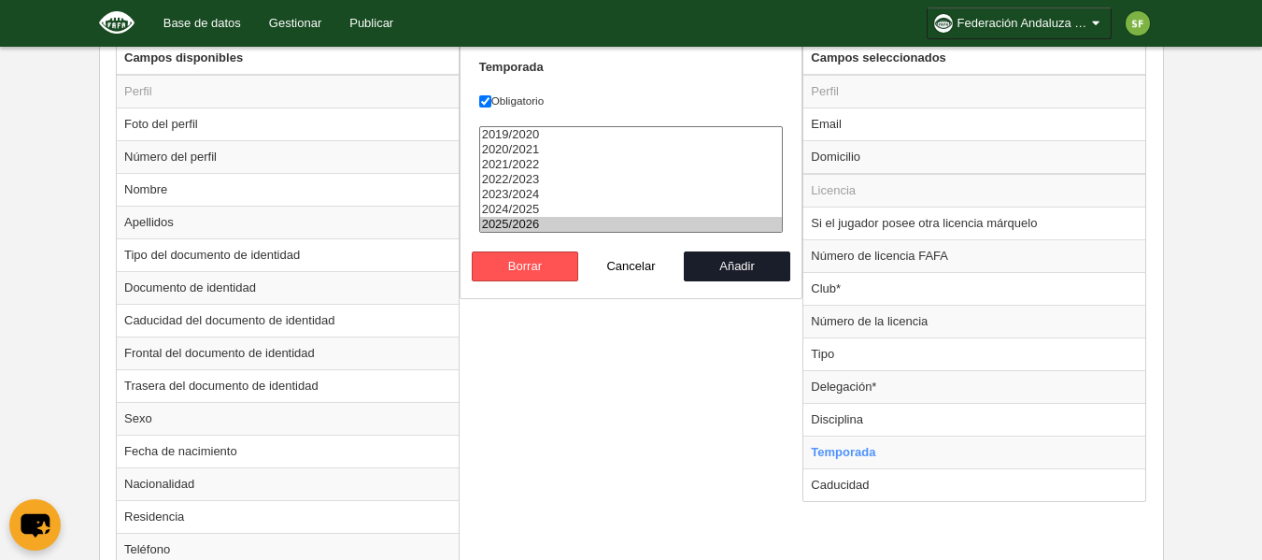
click at [574, 220] on option "2025/2026" at bounding box center [631, 224] width 303 height 15
click at [699, 254] on button "Añadir" at bounding box center [737, 266] width 106 height 30
radio input "false"
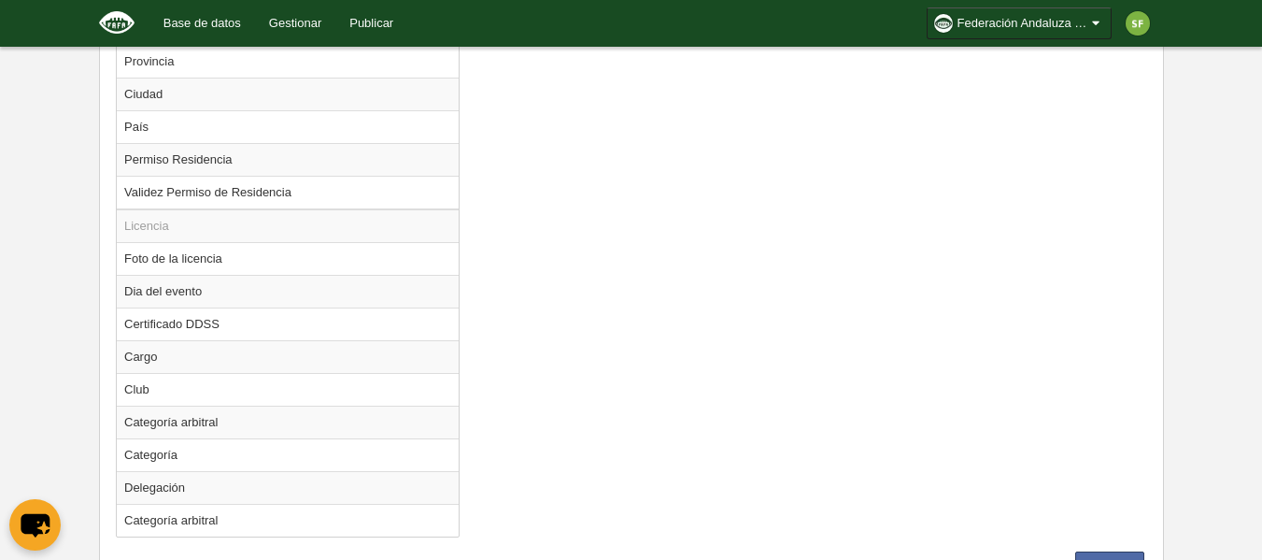
scroll to position [1669, 0]
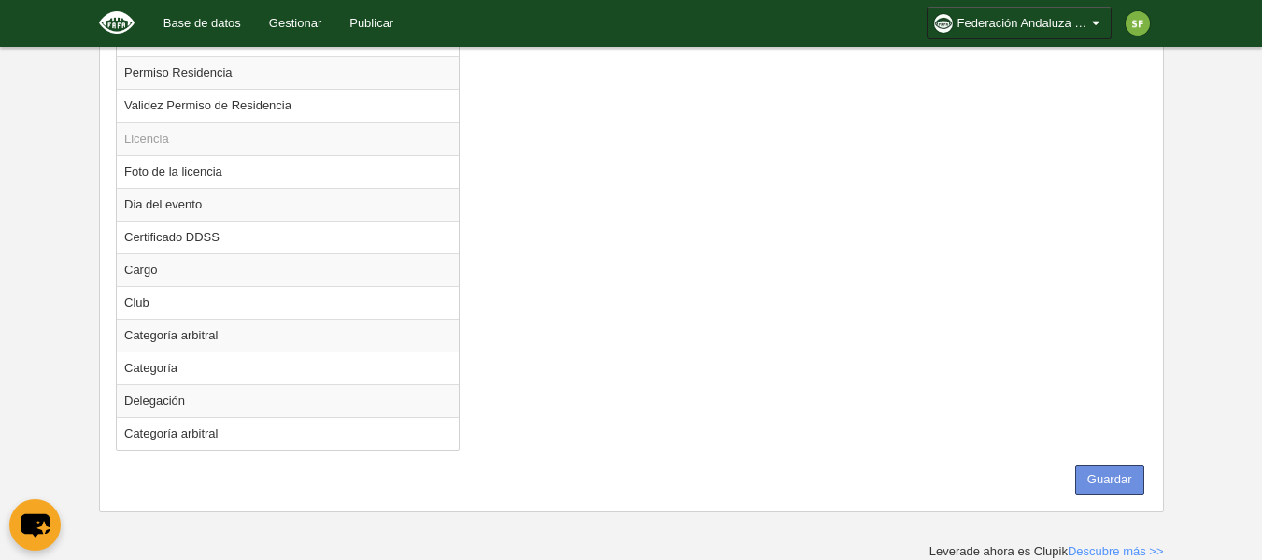
click at [1113, 474] on button "Guardar" at bounding box center [1109, 479] width 69 height 30
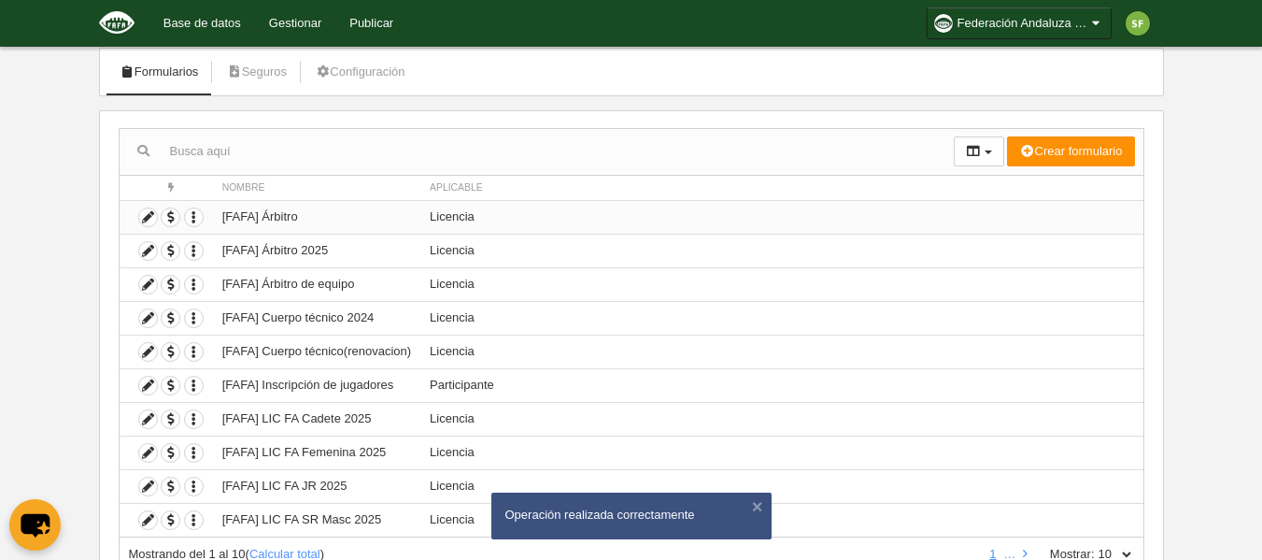
scroll to position [186, 0]
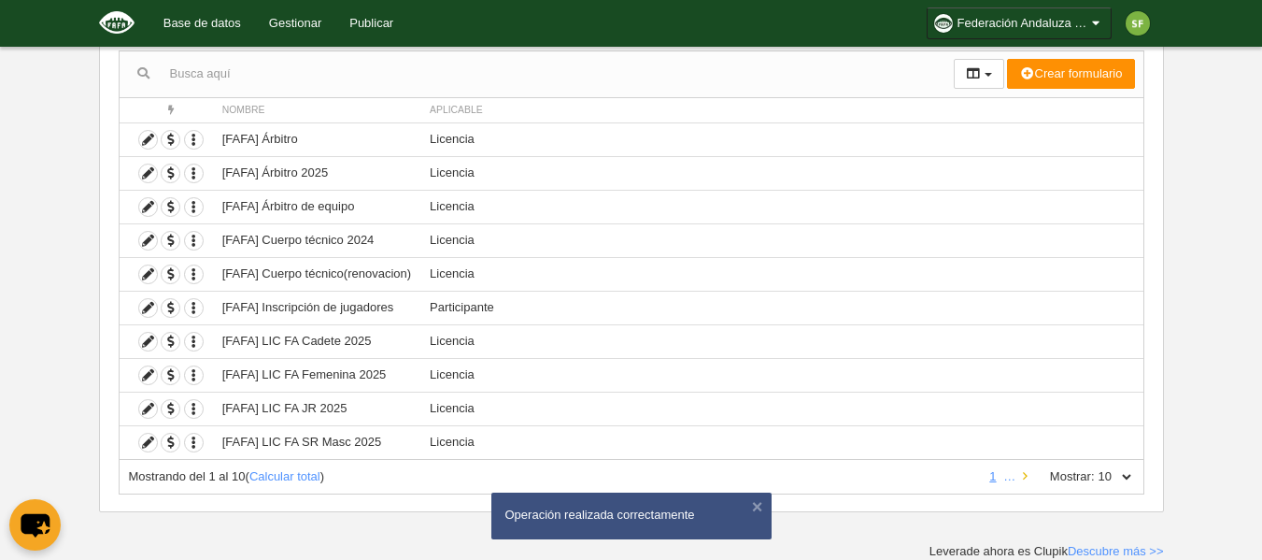
click at [1028, 472] on link at bounding box center [1025, 476] width 12 height 14
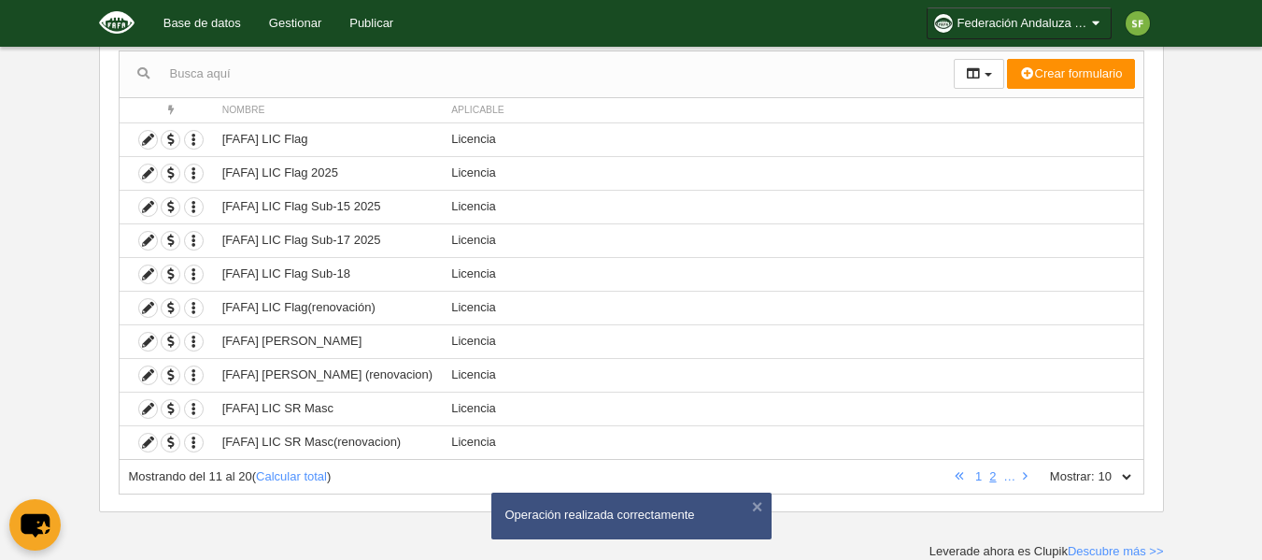
click at [1031, 472] on label "Mostrar:" at bounding box center [1063, 476] width 64 height 17
click at [1095, 472] on select "10 25 50 100 500" at bounding box center [1114, 476] width 39 height 17
click at [1023, 473] on icon at bounding box center [1025, 476] width 5 height 12
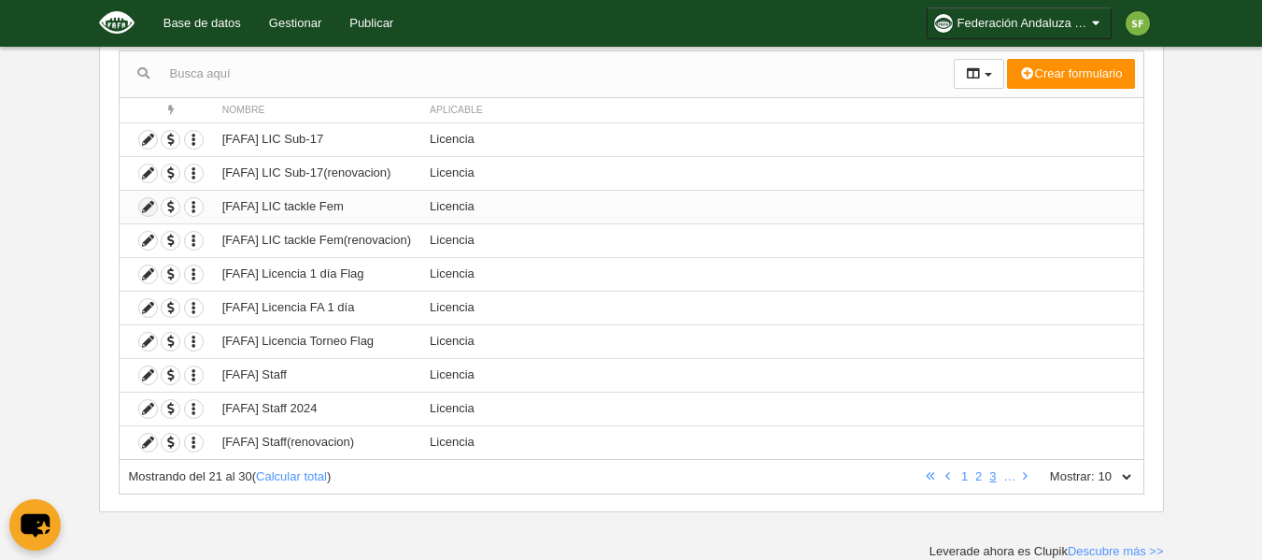
click at [146, 210] on icon at bounding box center [148, 207] width 18 height 18
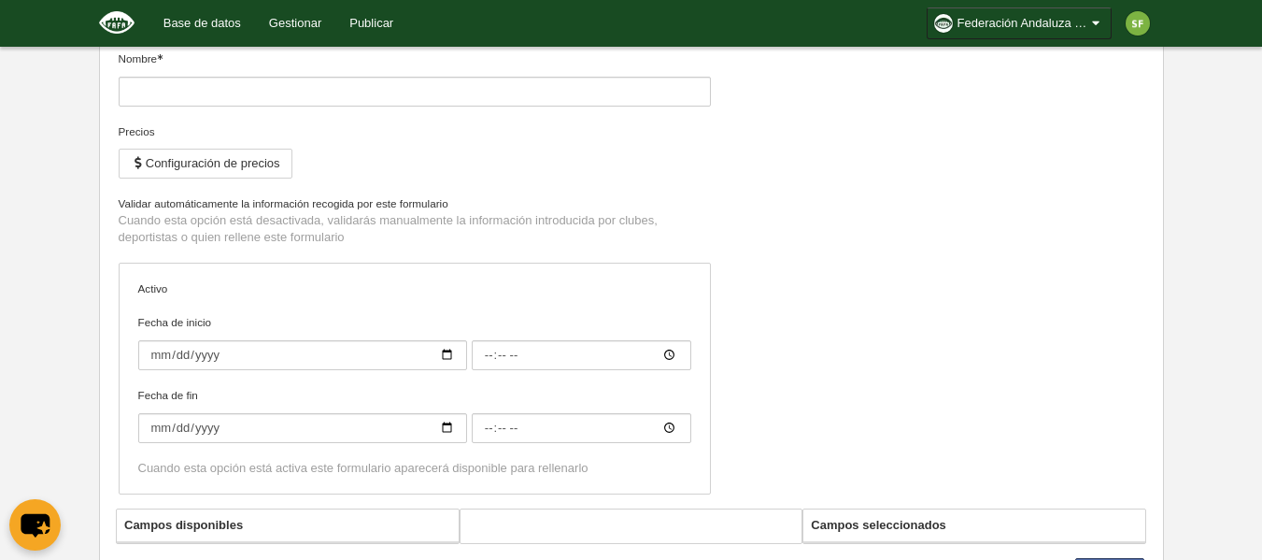
type input "[FAFA] LIC tackle Fem"
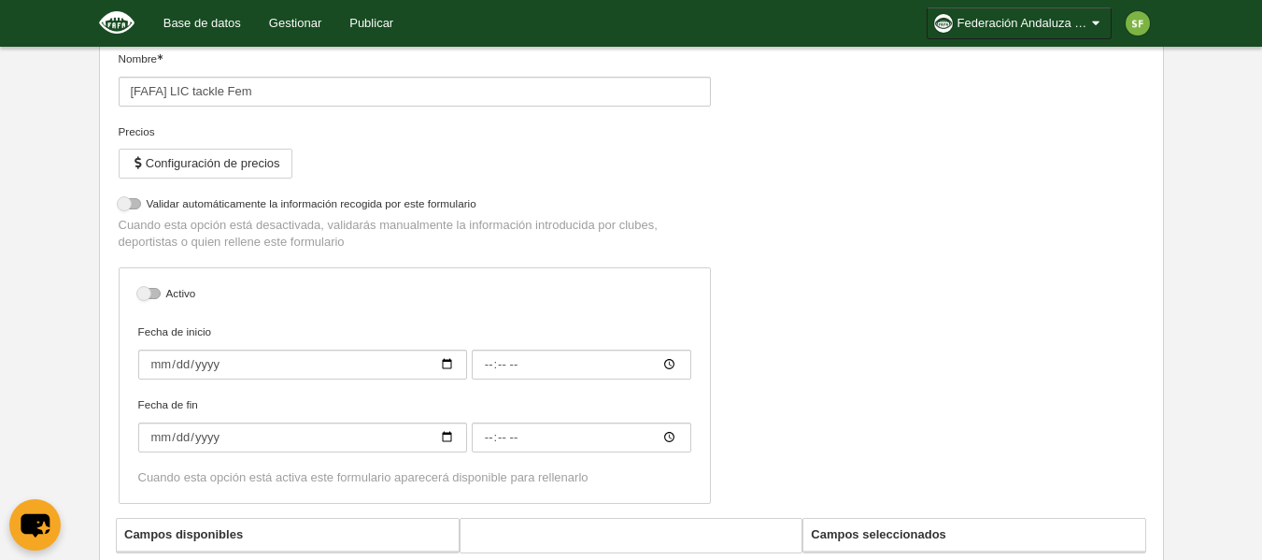
select select "selected"
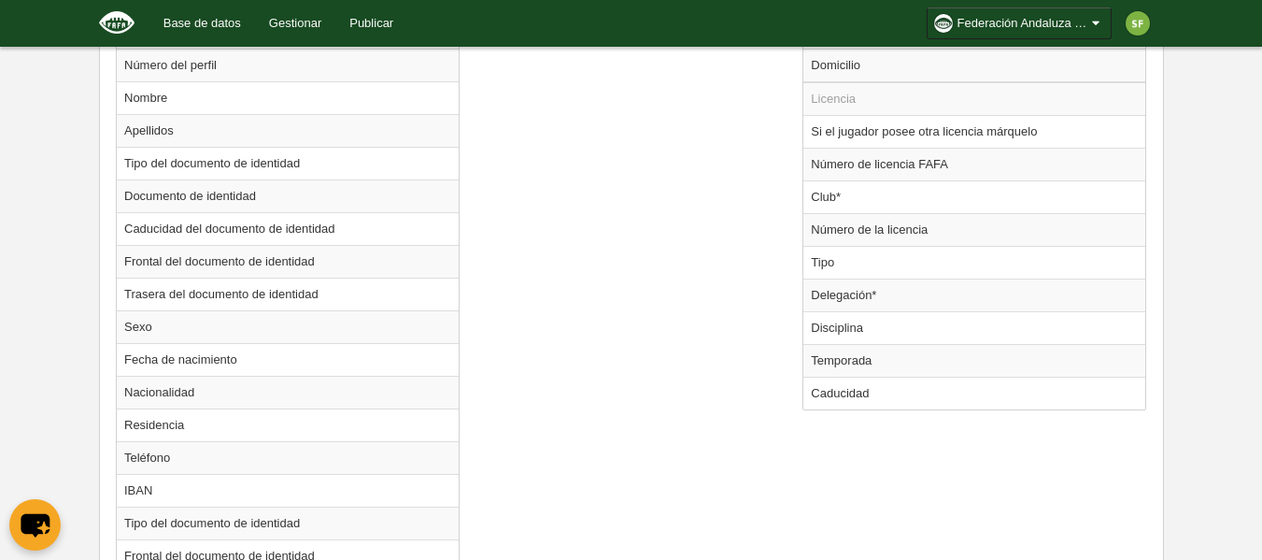
scroll to position [840, 0]
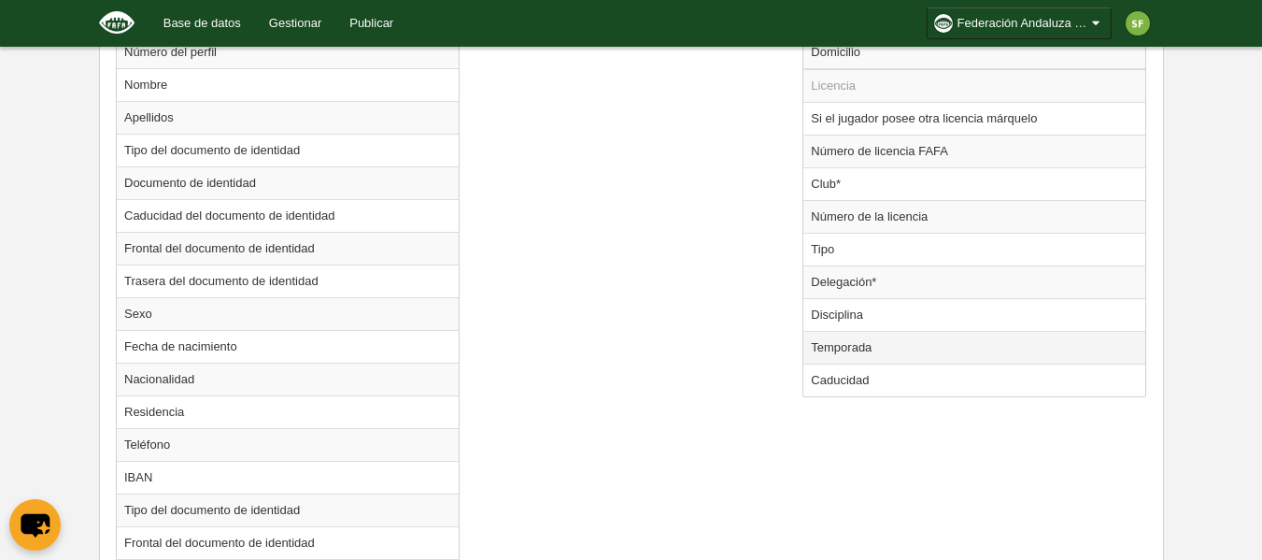
click at [869, 346] on td "Temporada" at bounding box center [974, 347] width 342 height 33
radio input "true"
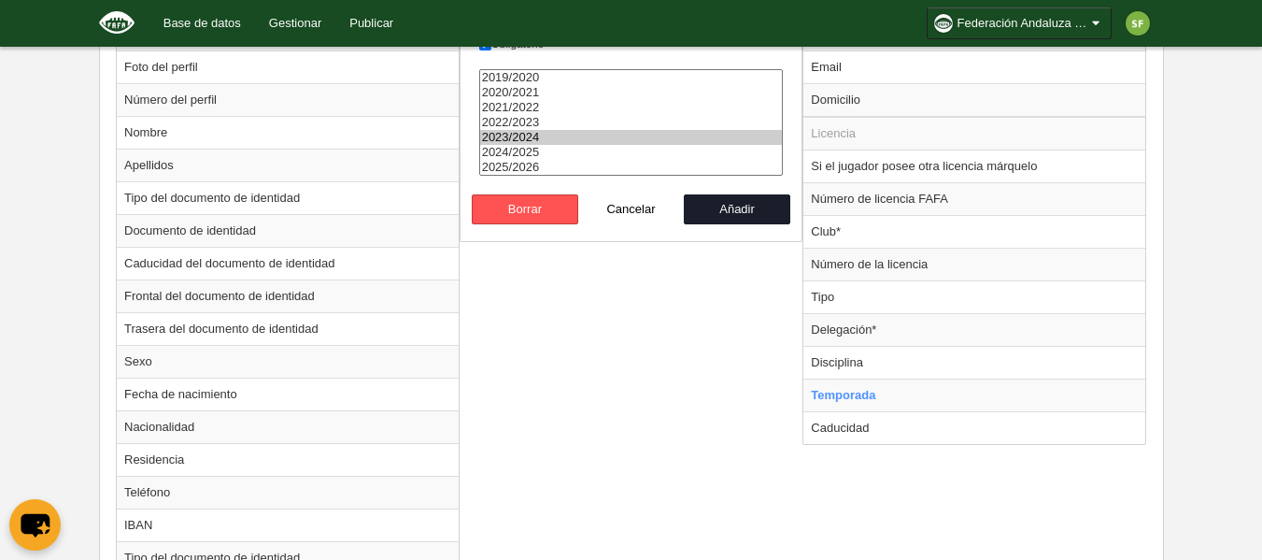
scroll to position [746, 0]
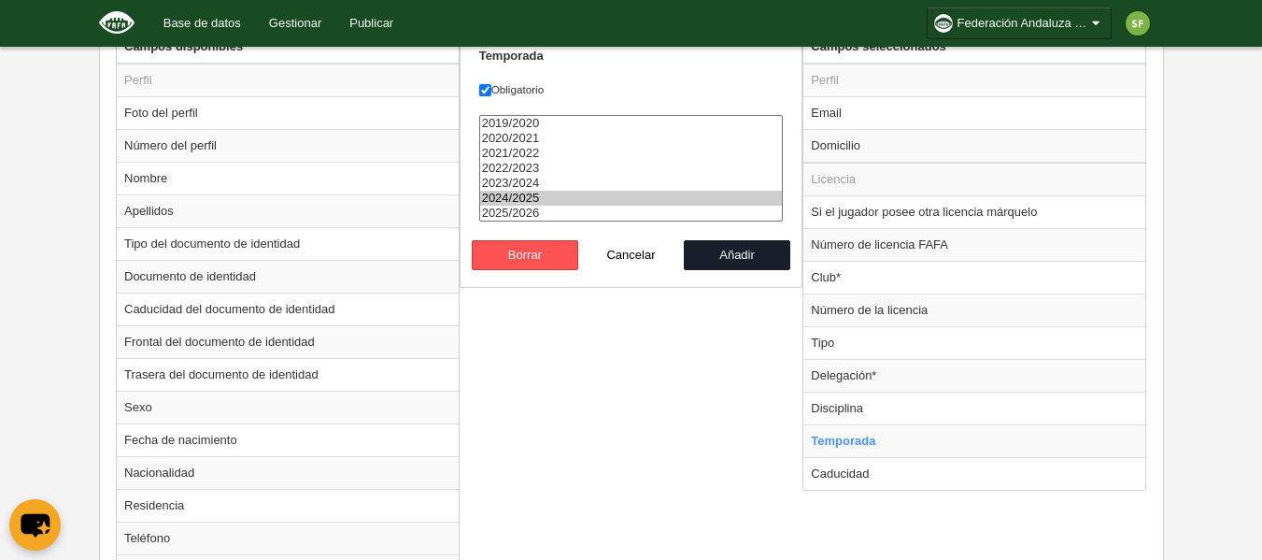
click at [600, 199] on option "2024/2025" at bounding box center [631, 198] width 303 height 15
drag, startPoint x: 608, startPoint y: 208, endPoint x: 619, endPoint y: 211, distance: 11.6
select select "8371"
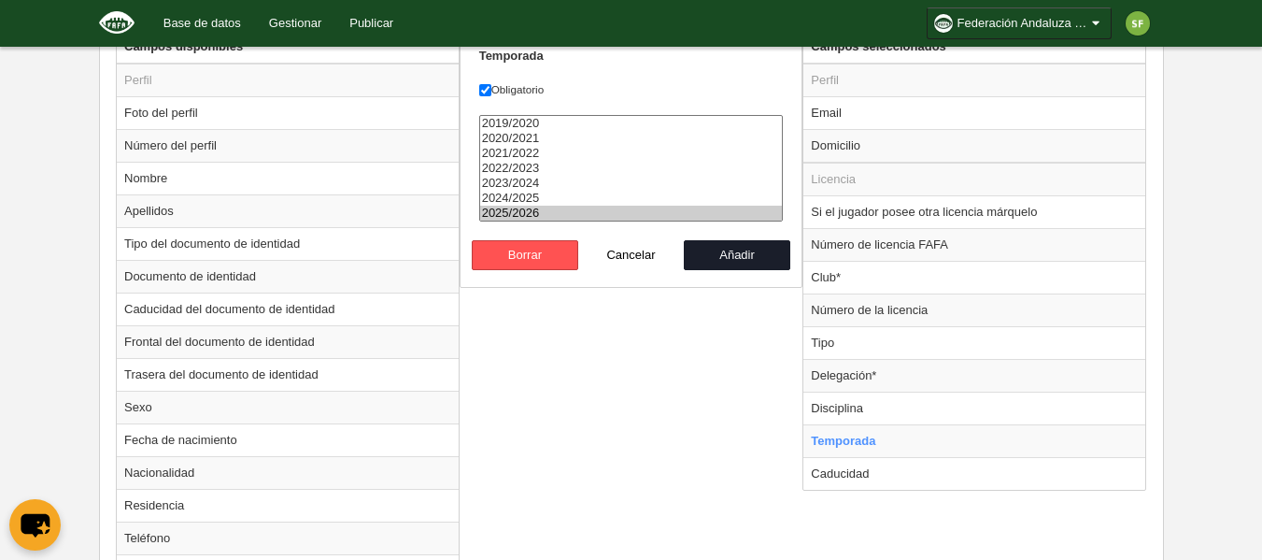
click at [609, 208] on option "2025/2026" at bounding box center [631, 213] width 303 height 15
click at [744, 247] on button "Añadir" at bounding box center [737, 255] width 106 height 30
radio input "false"
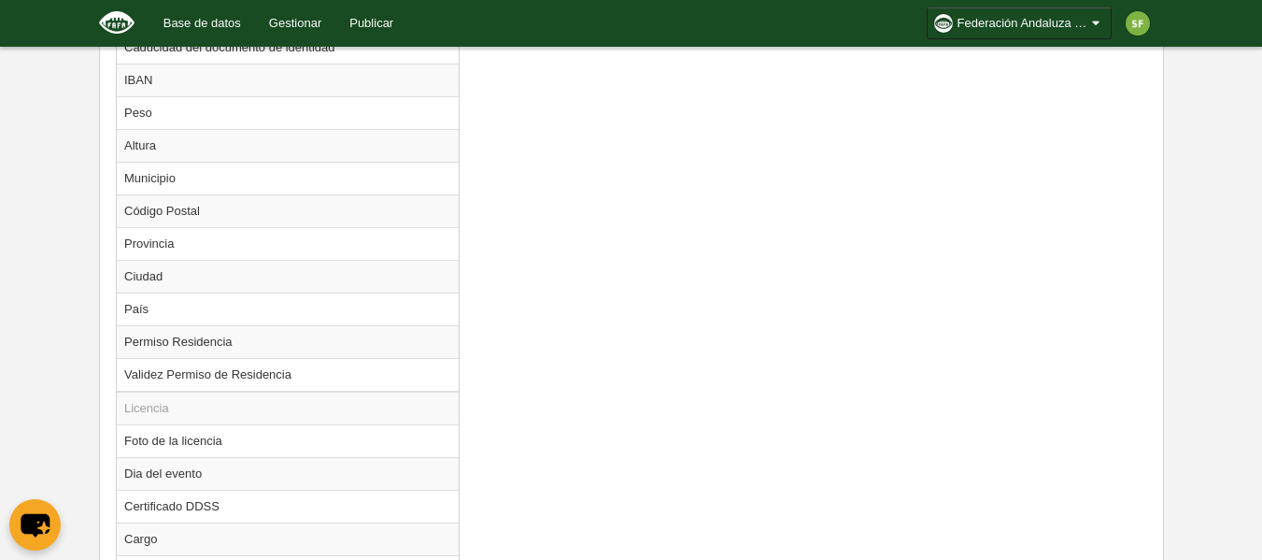
scroll to position [1669, 0]
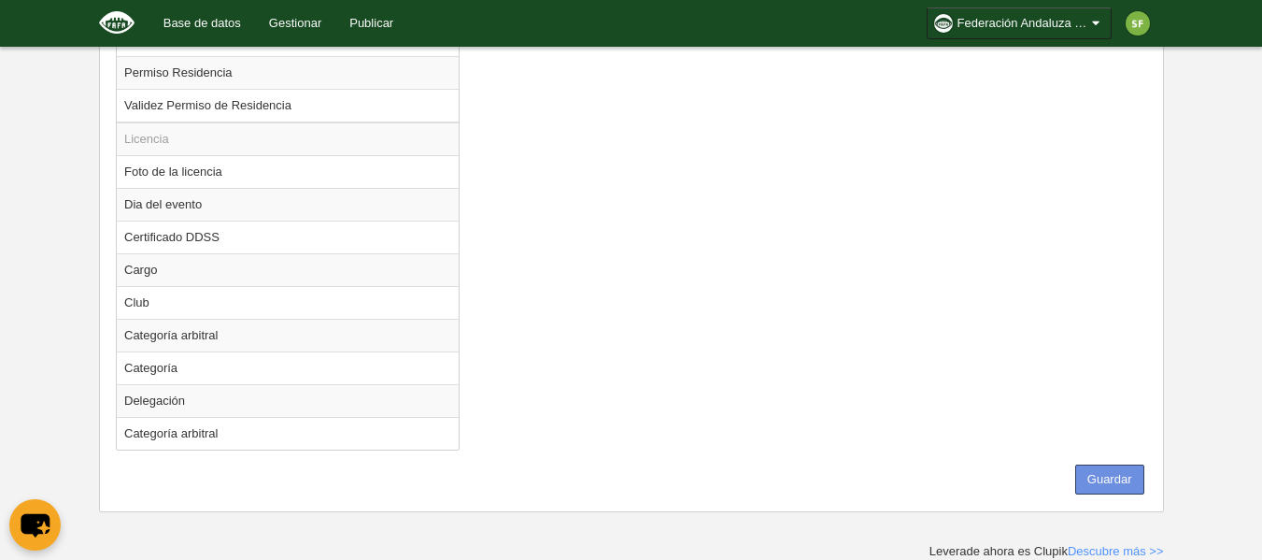
click at [1113, 489] on button "Guardar" at bounding box center [1109, 479] width 69 height 30
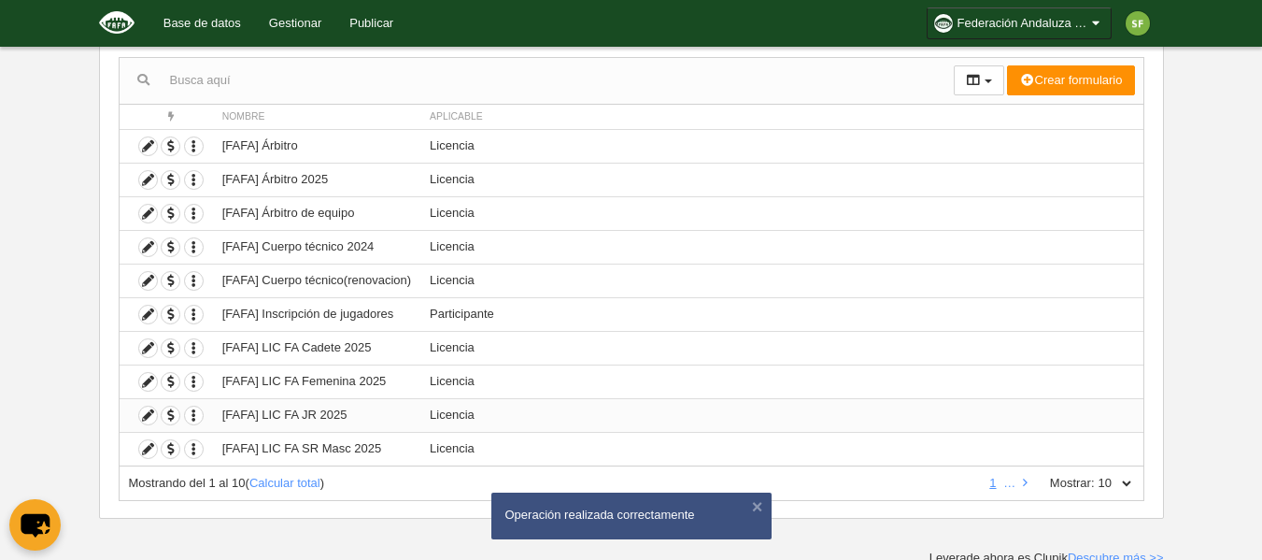
scroll to position [186, 0]
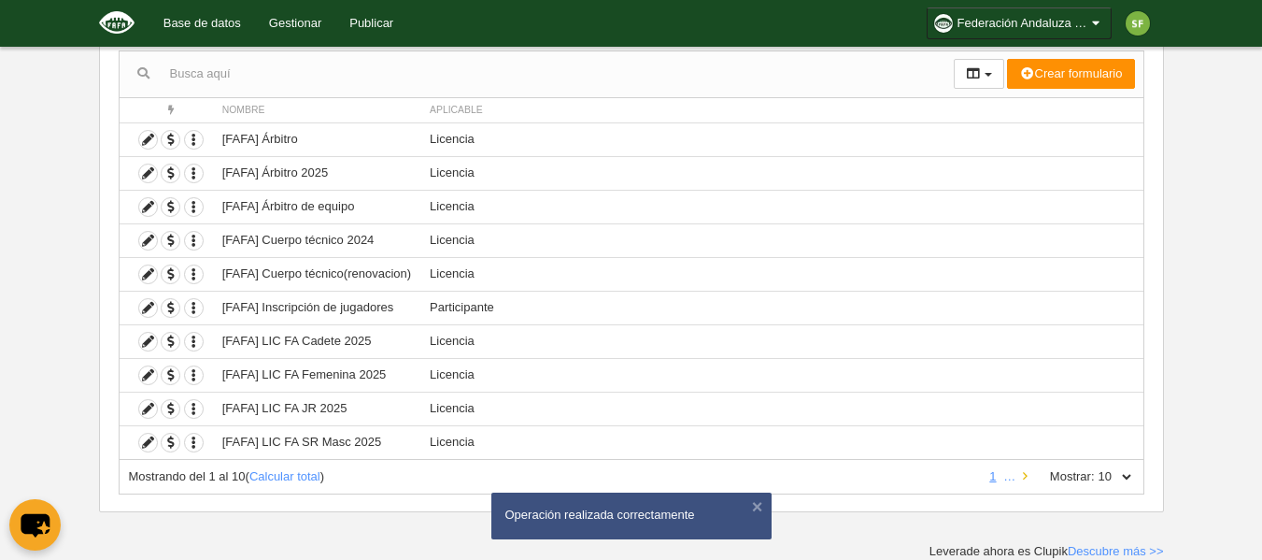
click at [1027, 478] on icon at bounding box center [1025, 476] width 5 height 12
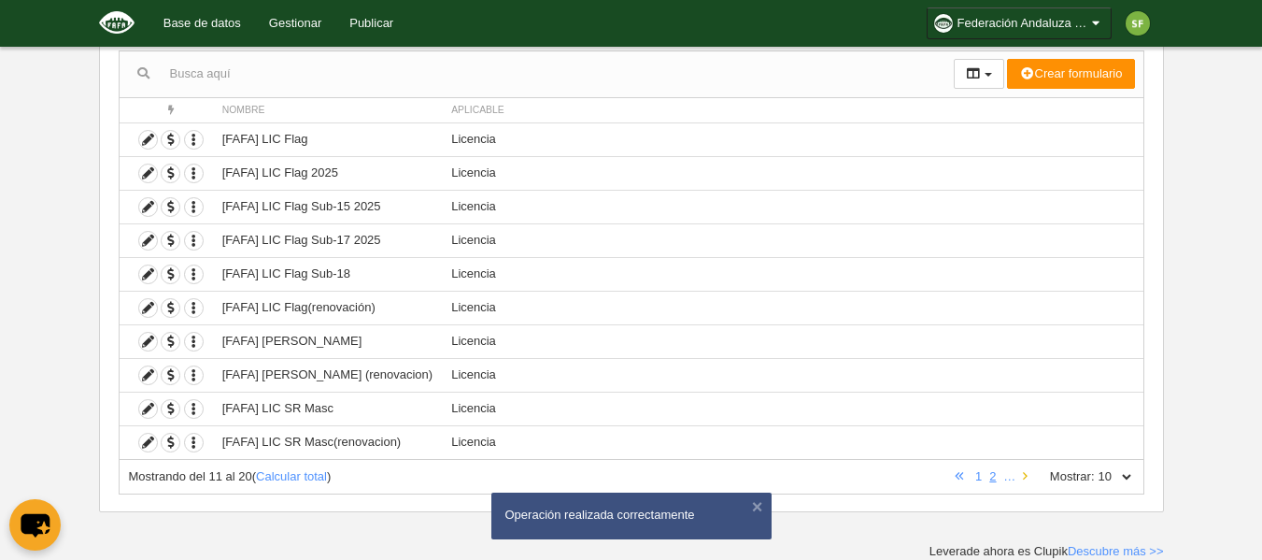
click at [1027, 478] on icon at bounding box center [1025, 476] width 5 height 12
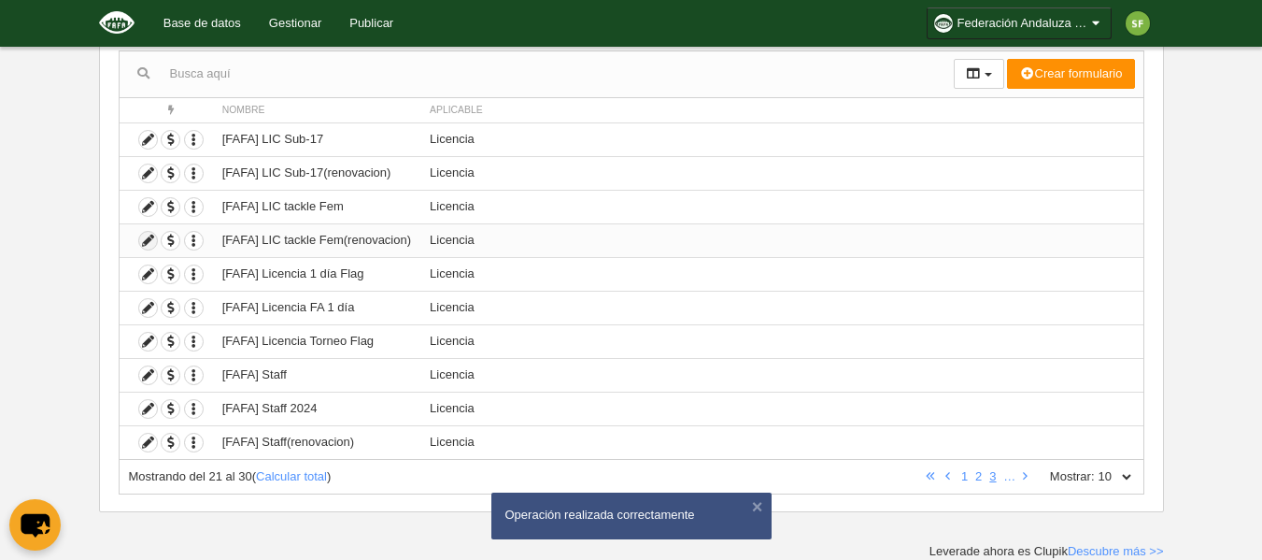
click at [141, 239] on icon at bounding box center [148, 241] width 18 height 18
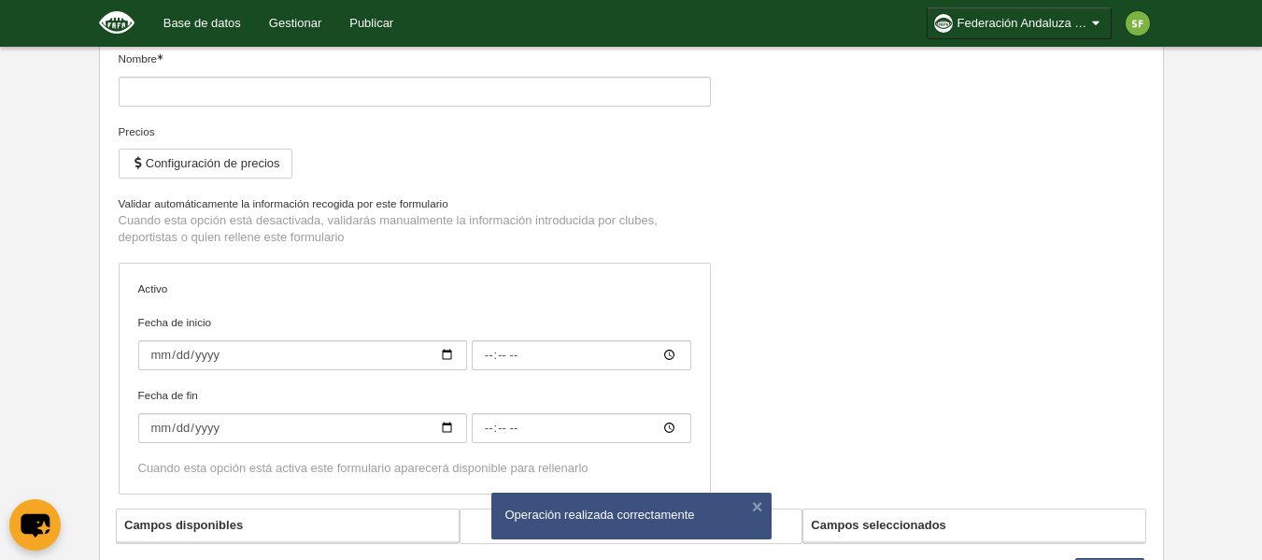
type input "[FAFA] LIC tackle Fem(renovacion)"
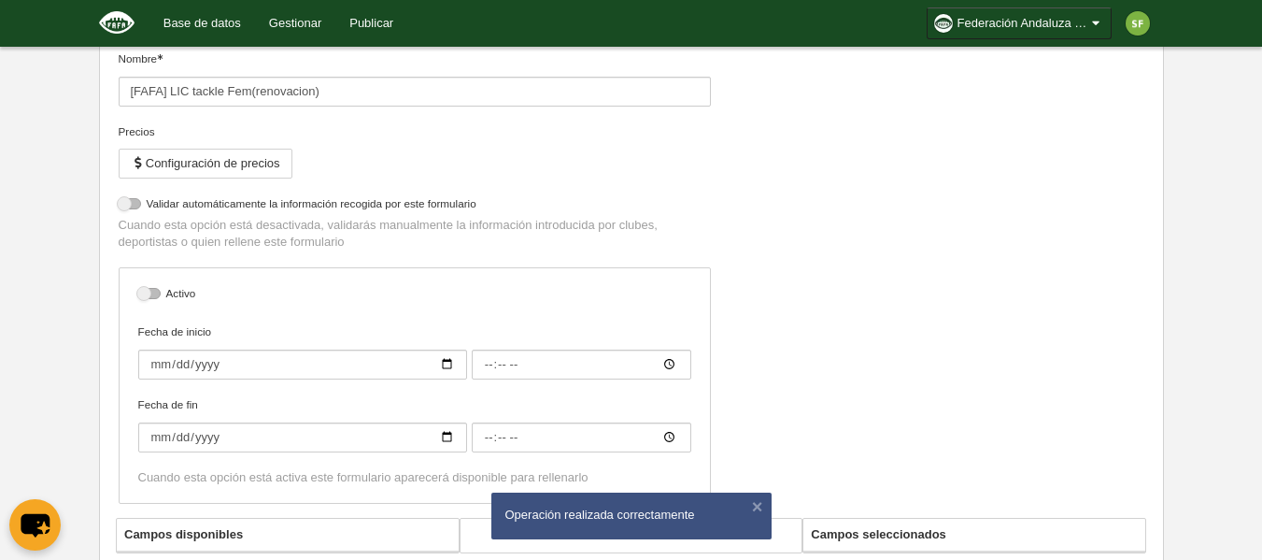
select select "selected"
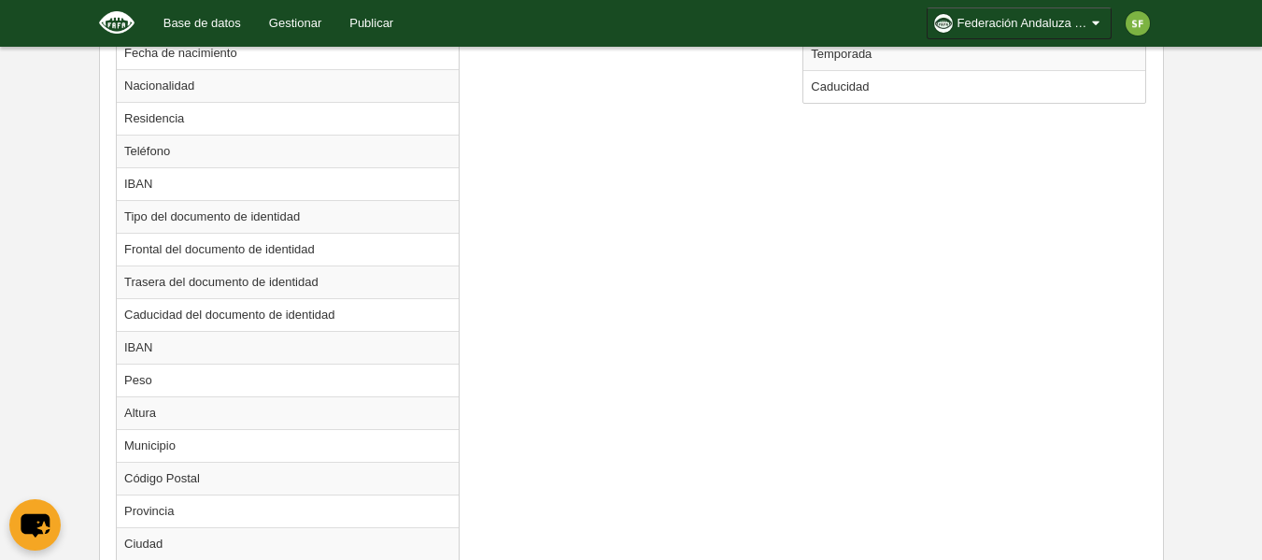
scroll to position [746, 0]
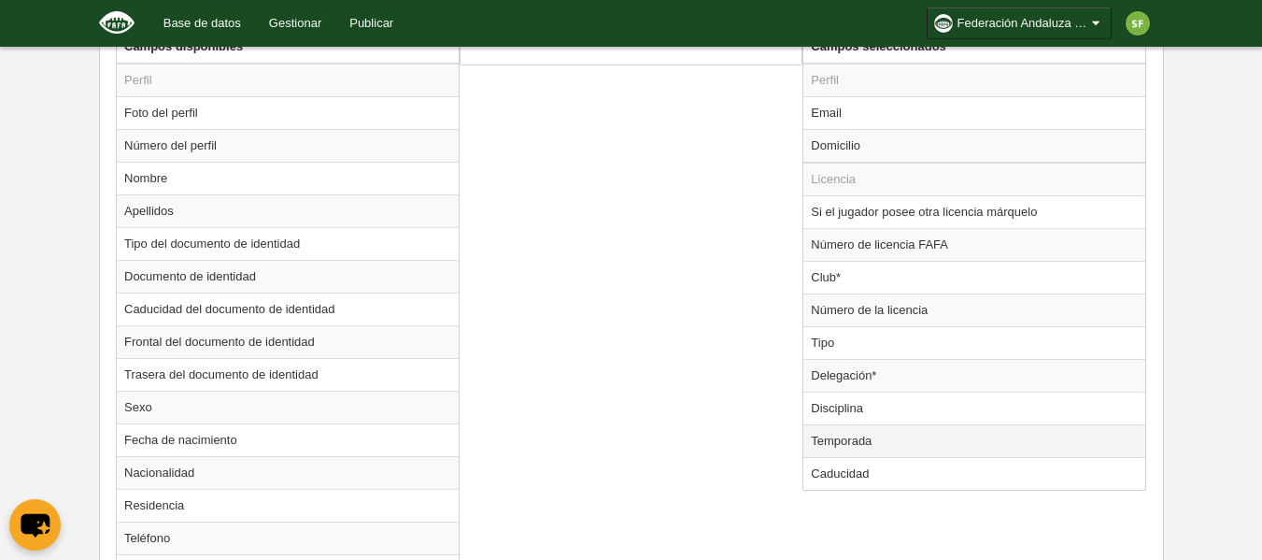
click at [854, 445] on td "Temporada" at bounding box center [974, 440] width 342 height 33
radio input "true"
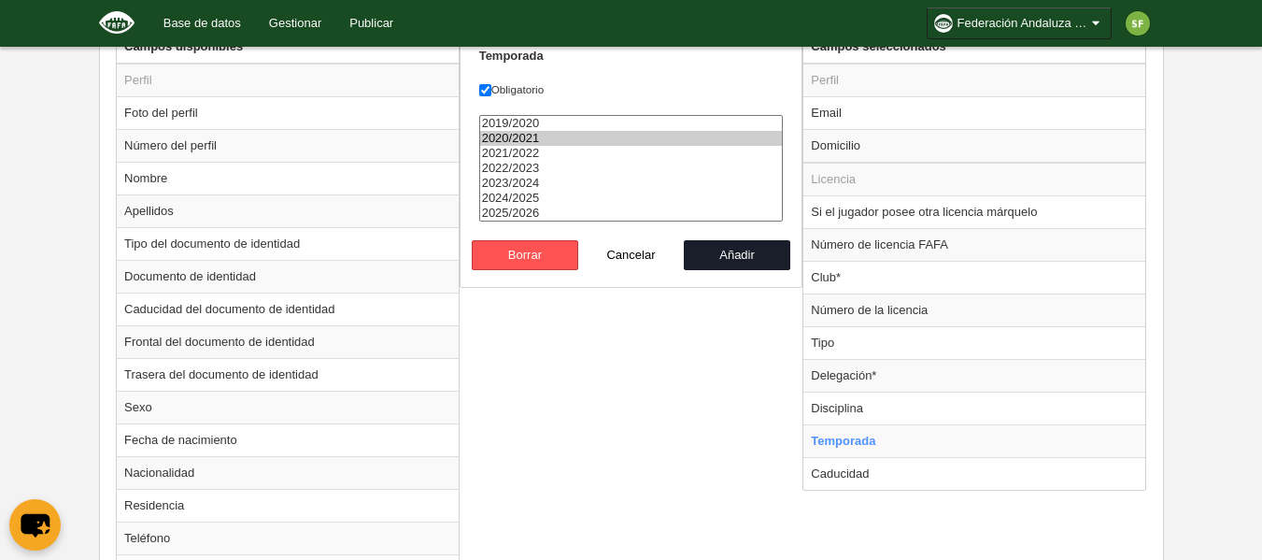
select select "8371"
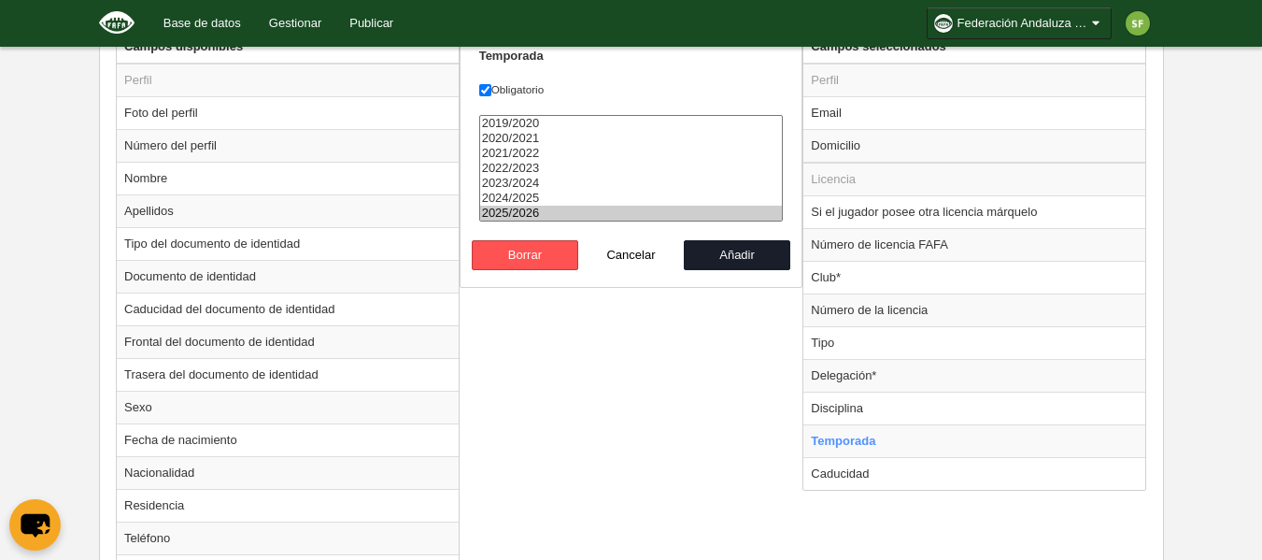
click at [568, 214] on option "2025/2026" at bounding box center [631, 213] width 303 height 15
click at [759, 255] on button "Añadir" at bounding box center [737, 255] width 106 height 30
radio input "false"
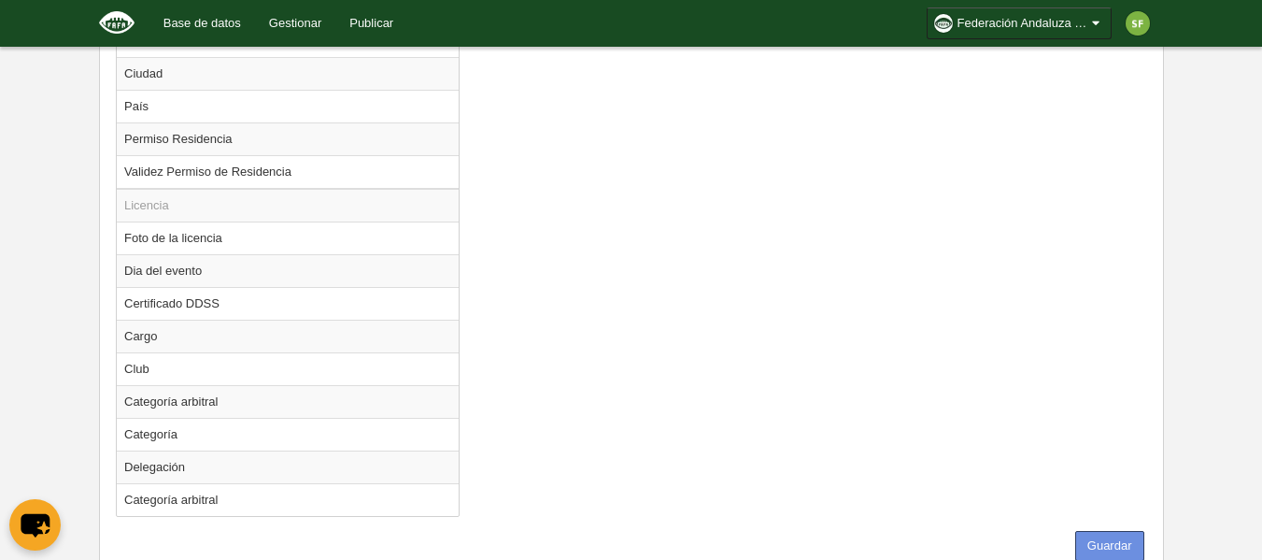
scroll to position [1669, 0]
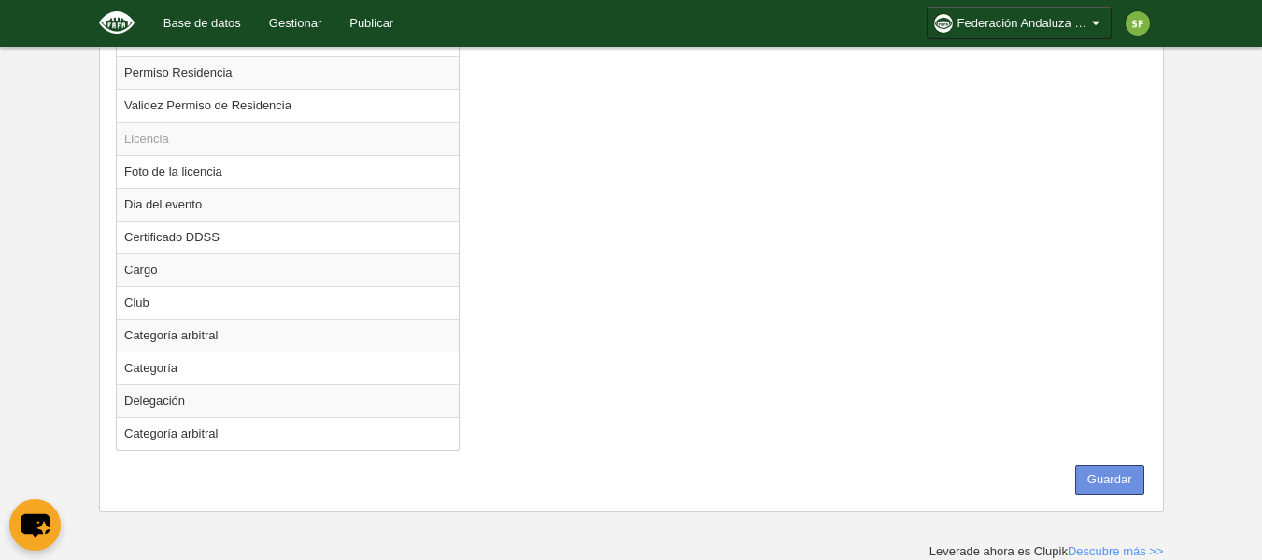
click at [1112, 484] on button "Guardar" at bounding box center [1109, 479] width 69 height 30
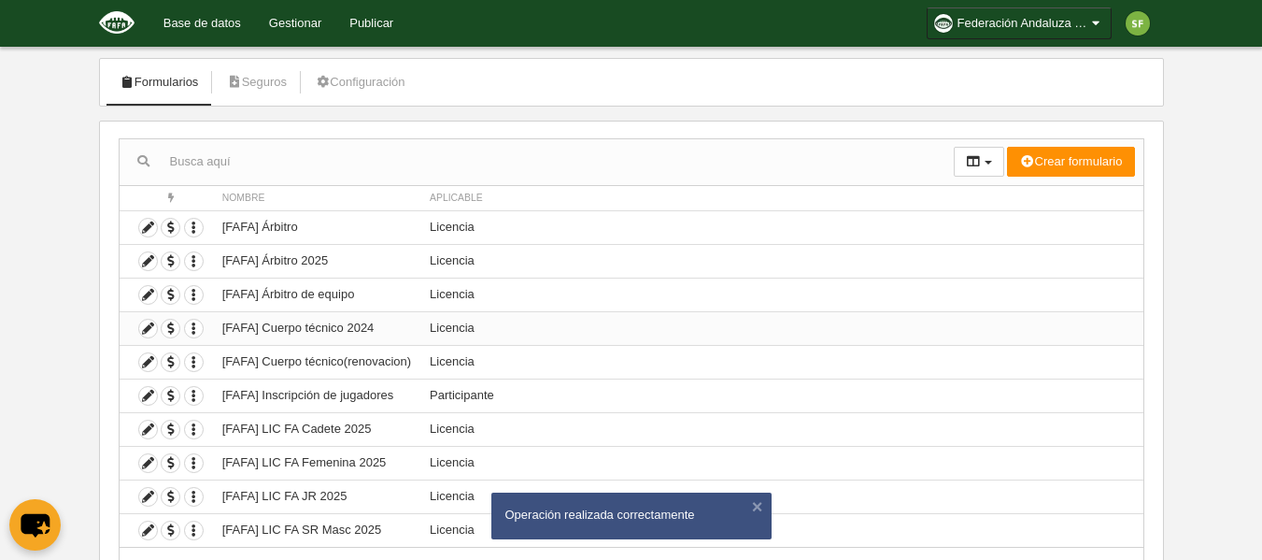
scroll to position [186, 0]
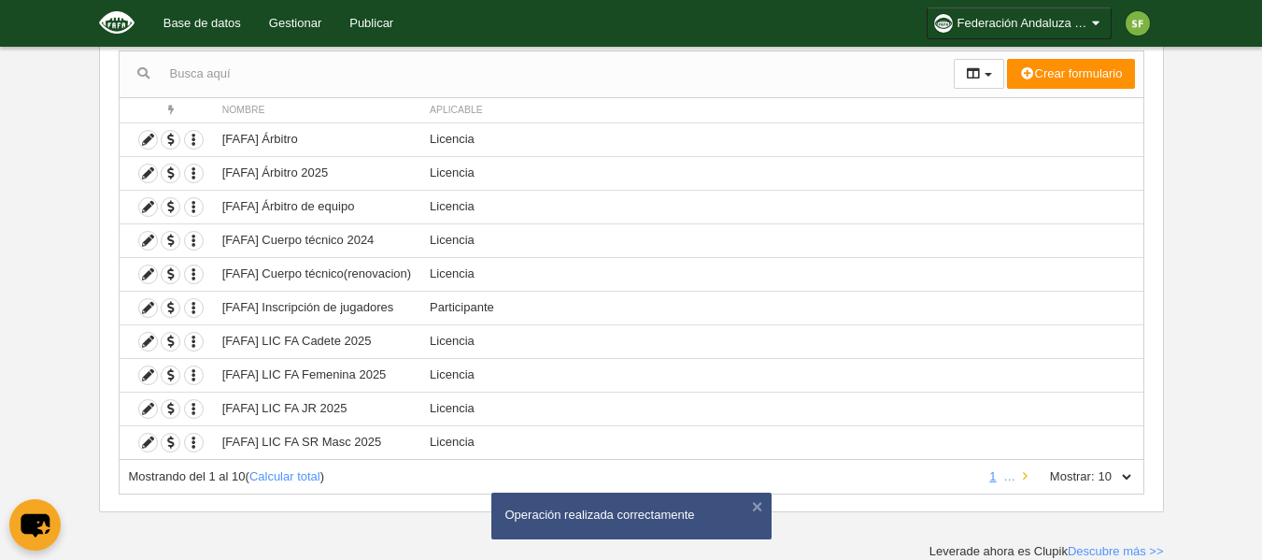
click at [1027, 475] on icon at bounding box center [1025, 476] width 5 height 12
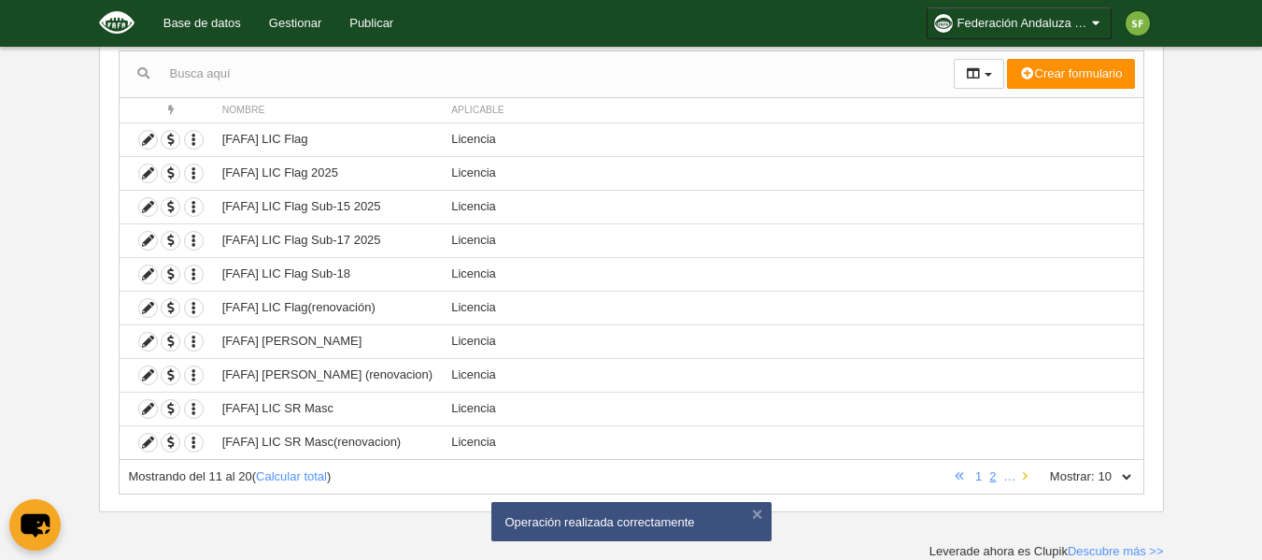
click at [1027, 475] on icon at bounding box center [1025, 476] width 5 height 12
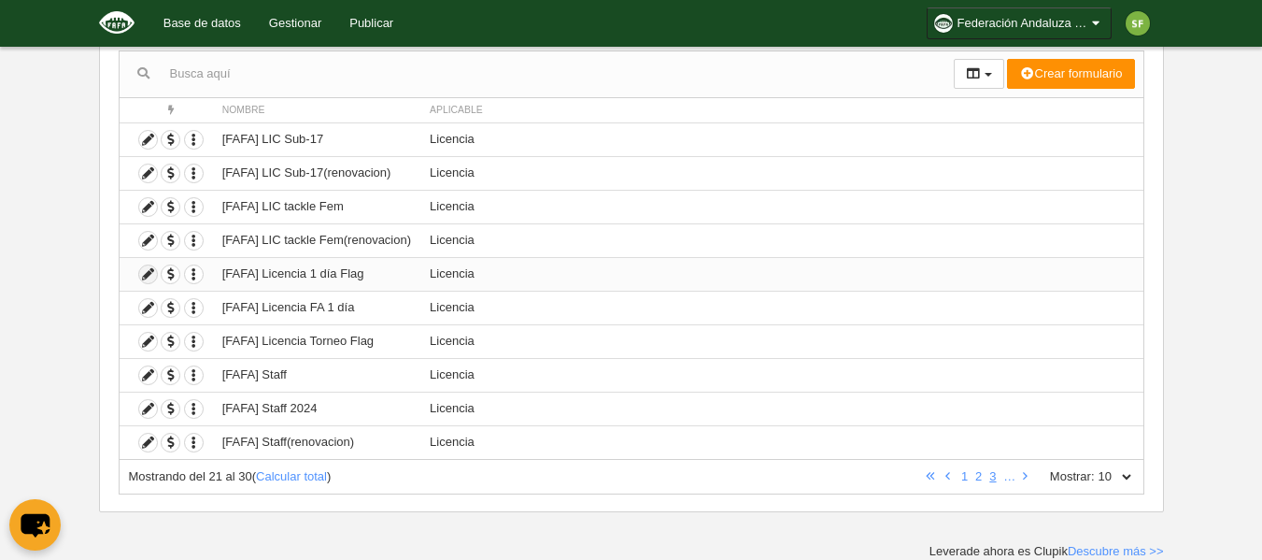
click at [141, 274] on icon at bounding box center [148, 274] width 18 height 18
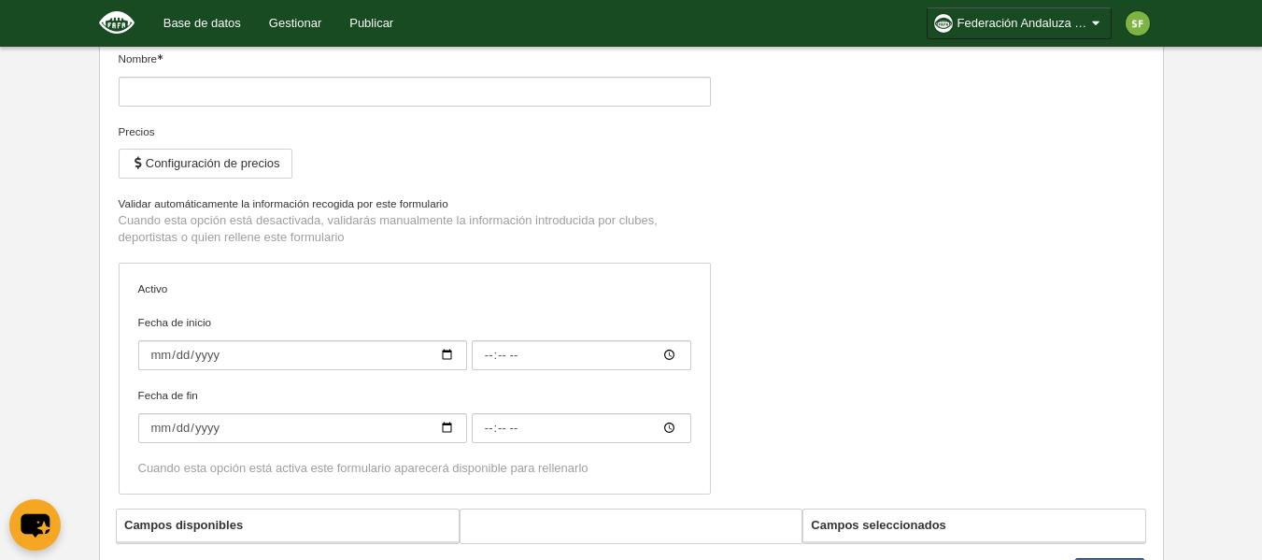
type input "[FAFA] Licencia 1 día Flag"
checkbox input "true"
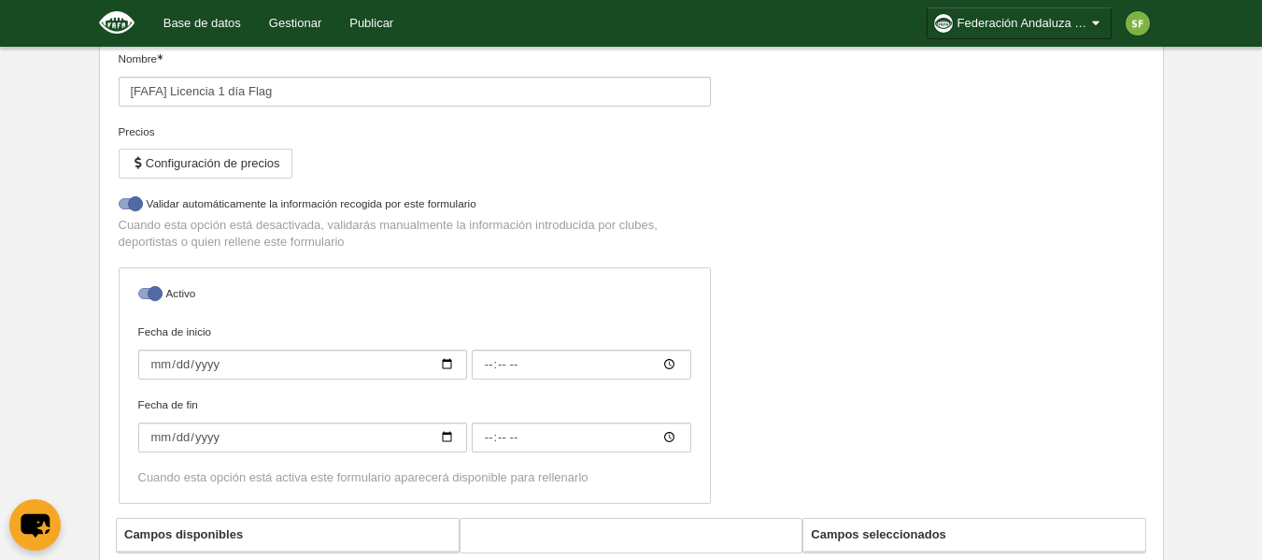
select select "selected"
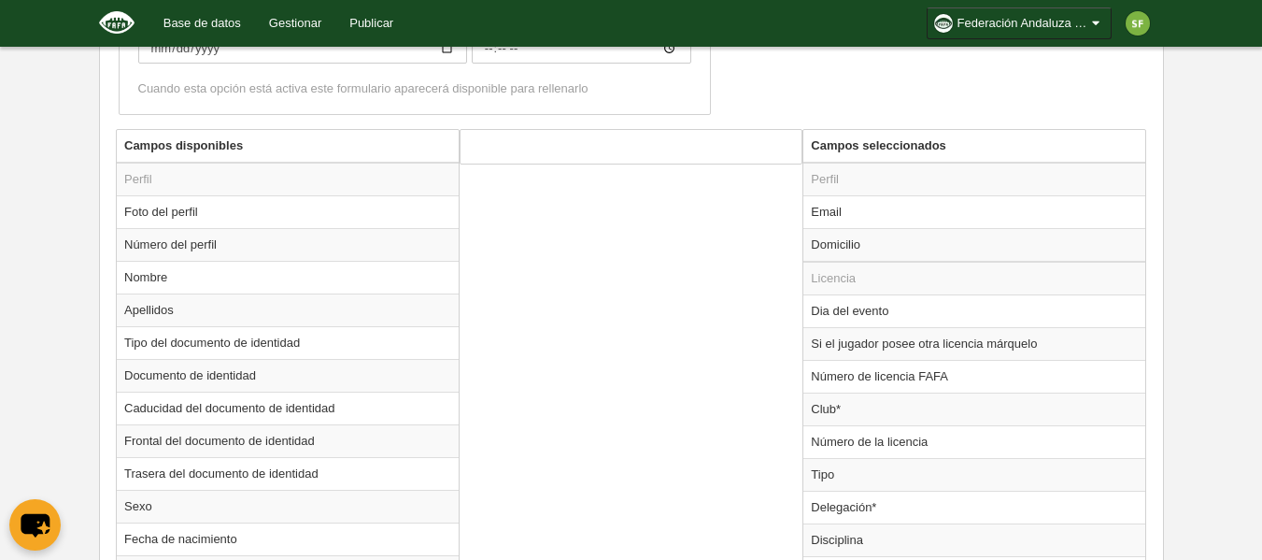
scroll to position [1109, 0]
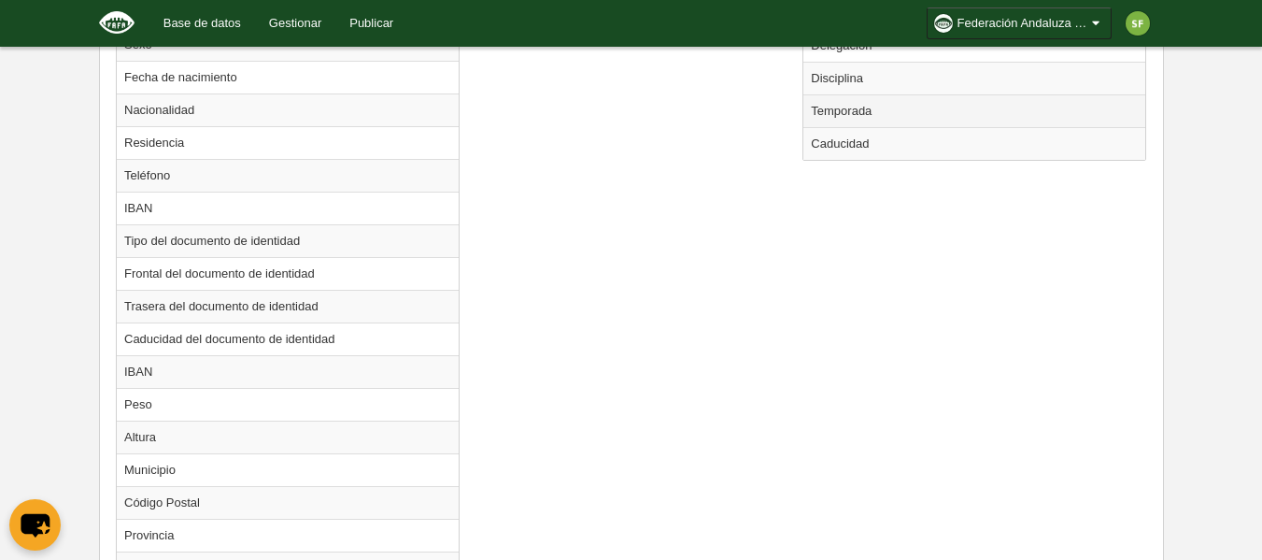
click at [938, 114] on td "Temporada" at bounding box center [974, 110] width 342 height 33
radio input "true"
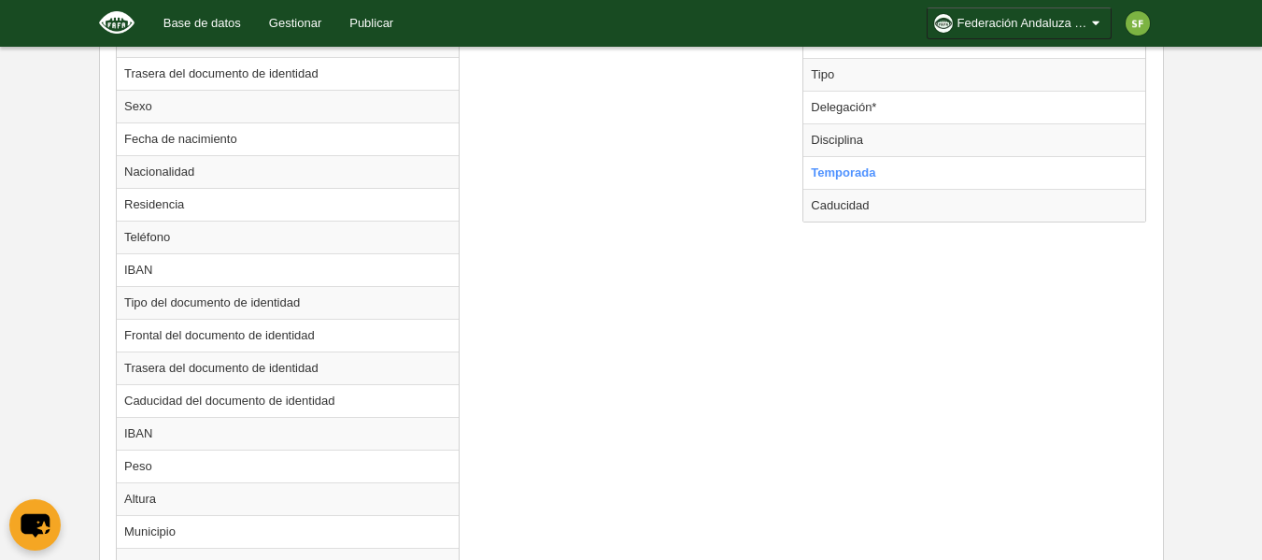
scroll to position [829, 0]
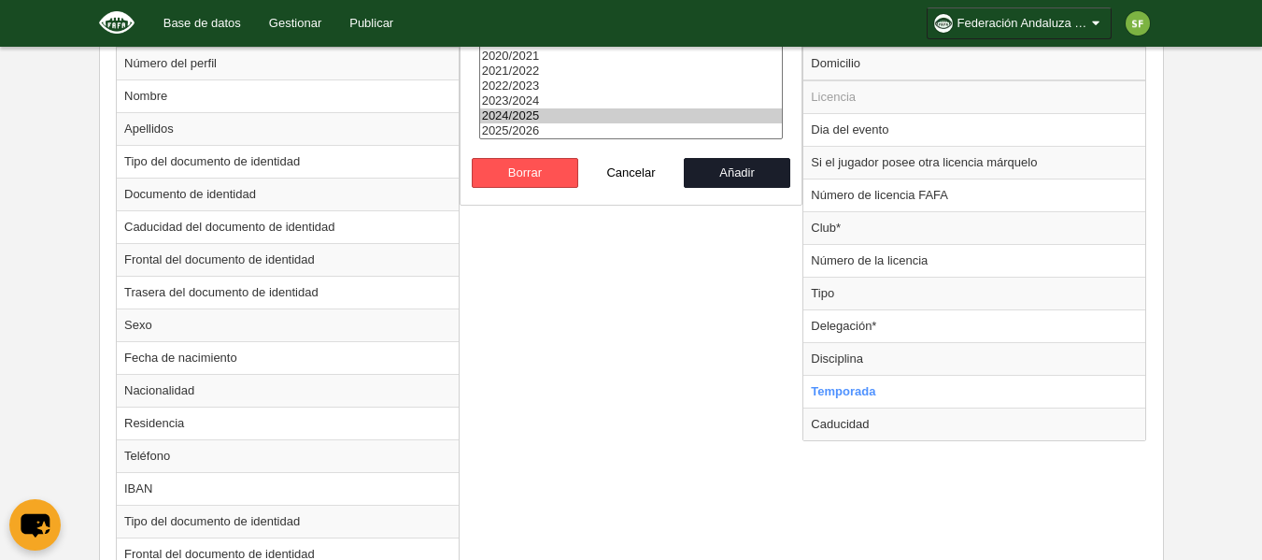
click at [593, 138] on div "2019/2020 2020/2021 2021/2022 2022/2023 2023/2024 2024/2025 2025/2026" at bounding box center [631, 95] width 305 height 125
select select "8371"
click at [593, 129] on option "2025/2026" at bounding box center [631, 130] width 303 height 15
drag, startPoint x: 736, startPoint y: 170, endPoint x: 802, endPoint y: 192, distance: 70.0
click at [735, 170] on button "Añadir" at bounding box center [737, 173] width 106 height 30
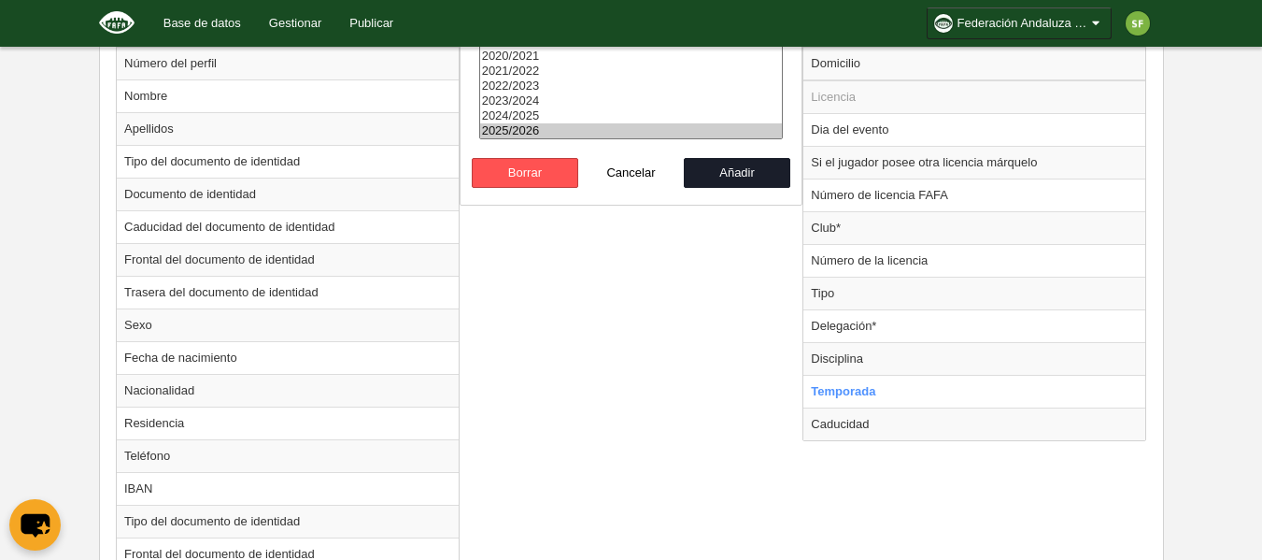
radio input "false"
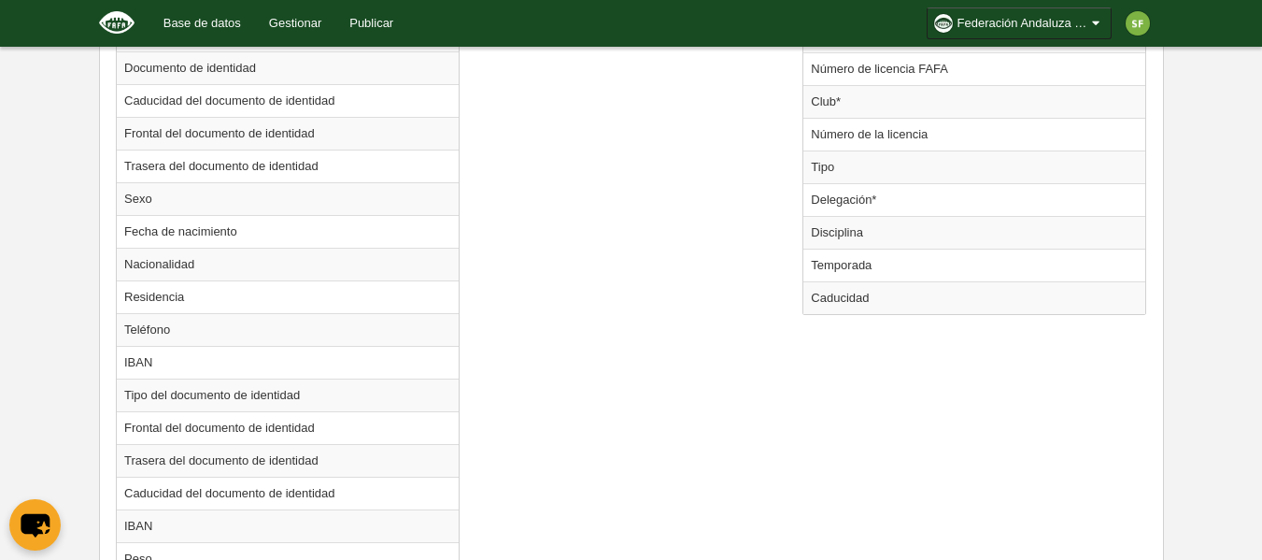
scroll to position [1576, 0]
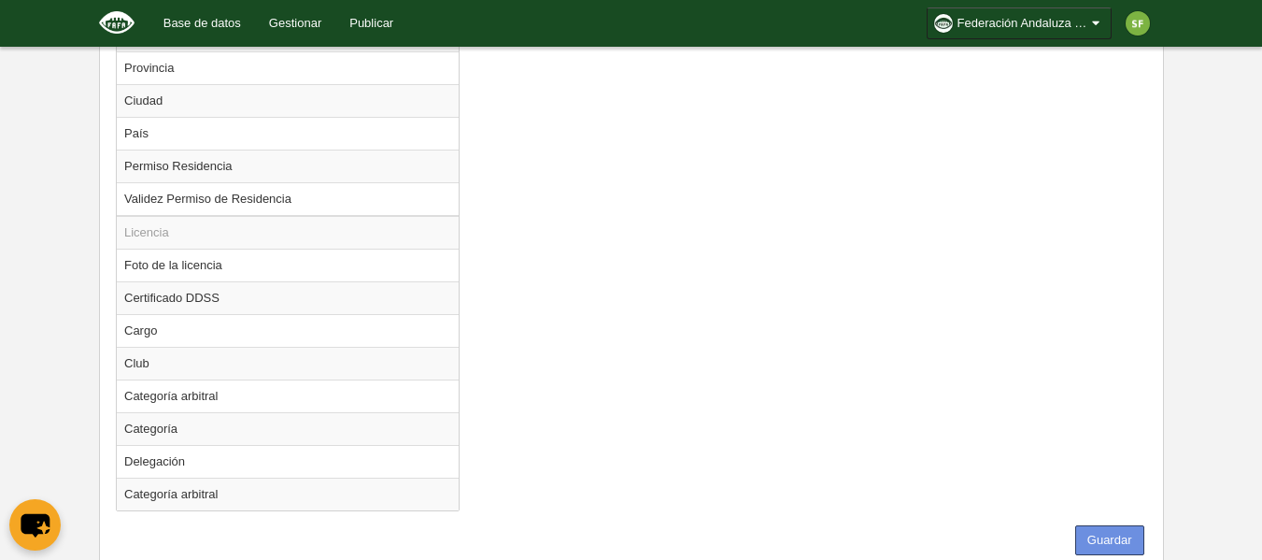
click at [1108, 547] on button "Guardar" at bounding box center [1109, 540] width 69 height 30
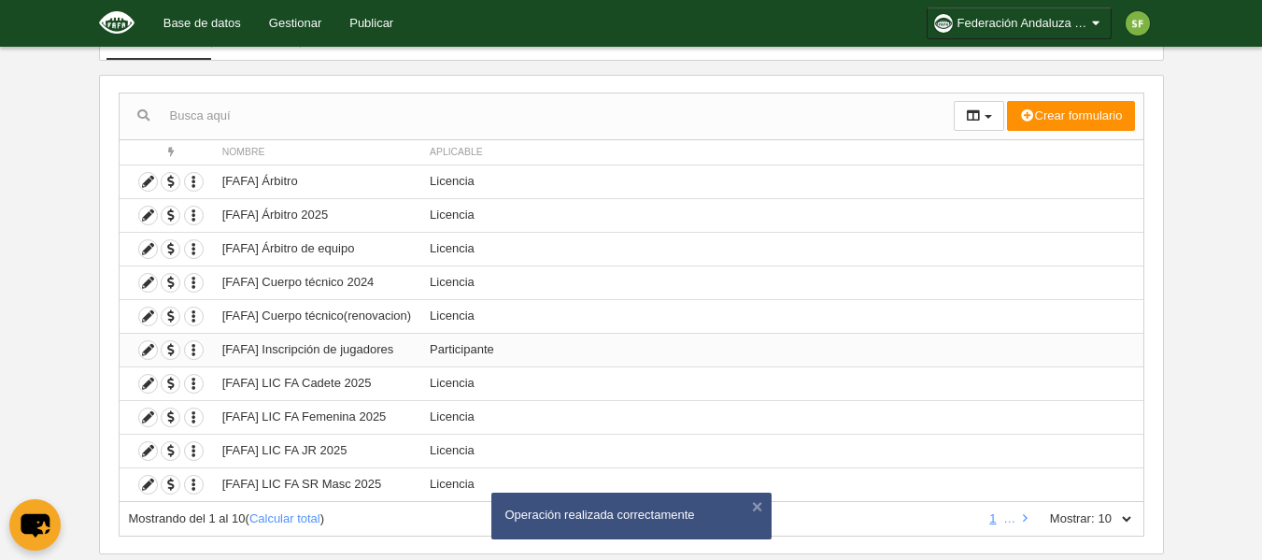
scroll to position [186, 0]
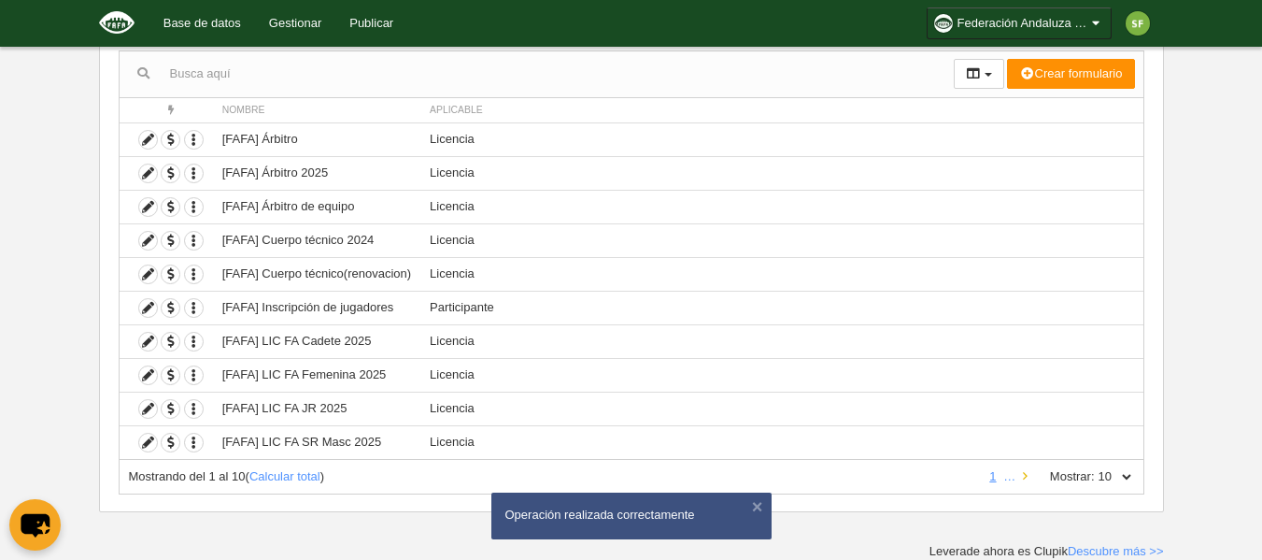
click at [1026, 475] on icon at bounding box center [1025, 476] width 5 height 12
click at [1027, 475] on icon at bounding box center [1025, 476] width 5 height 12
click at [146, 311] on icon at bounding box center [148, 308] width 18 height 18
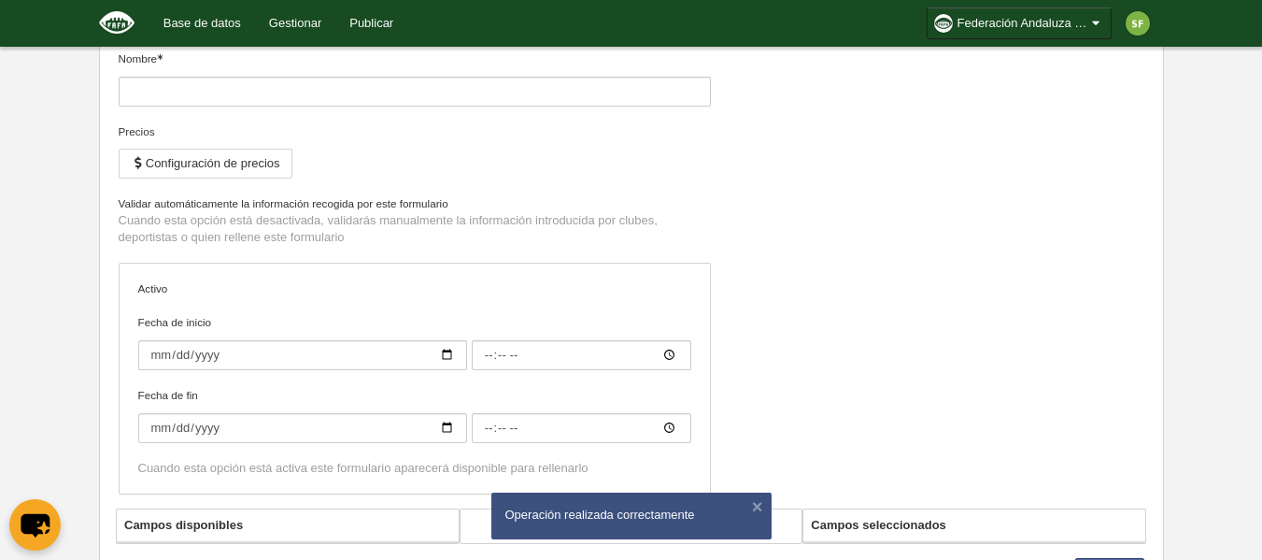
type input "[FAFA] Licencia FA 1 día"
checkbox input "true"
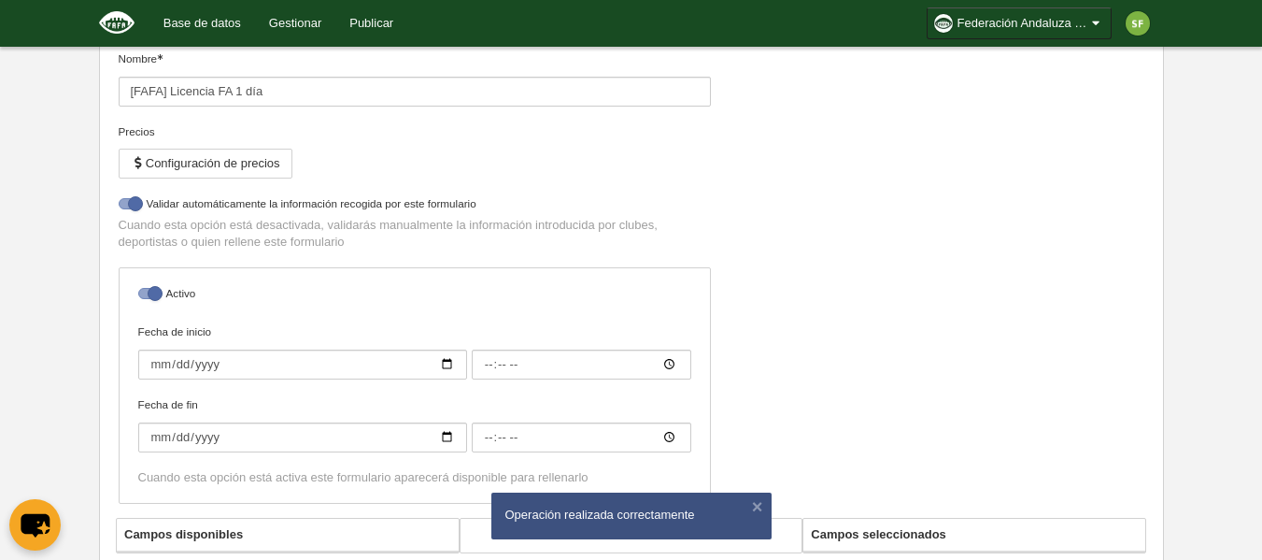
select select "selected"
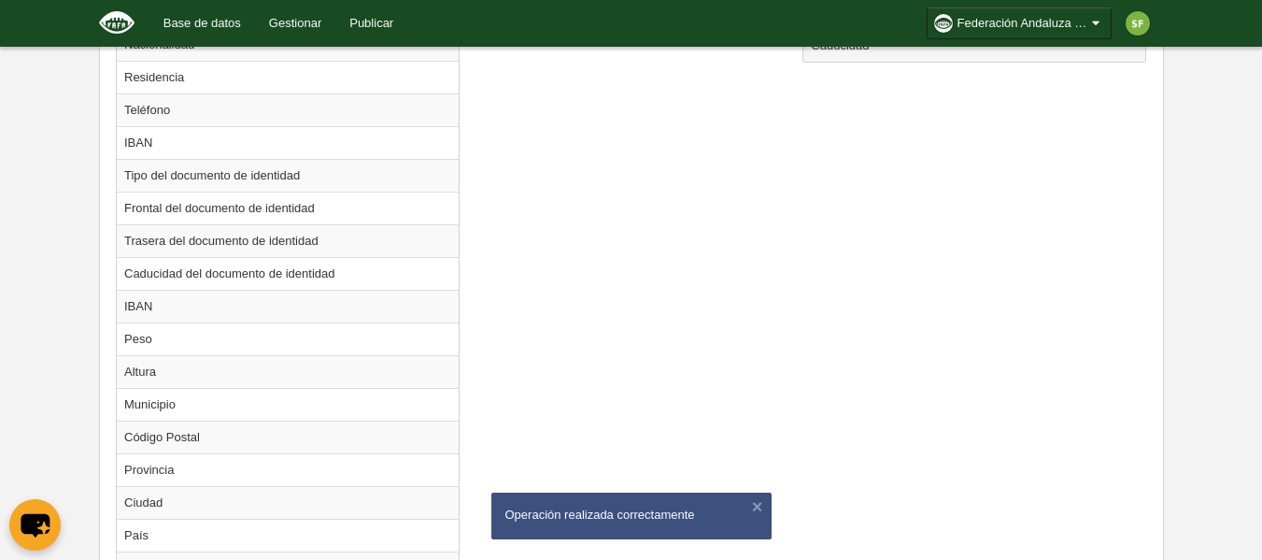
scroll to position [922, 0]
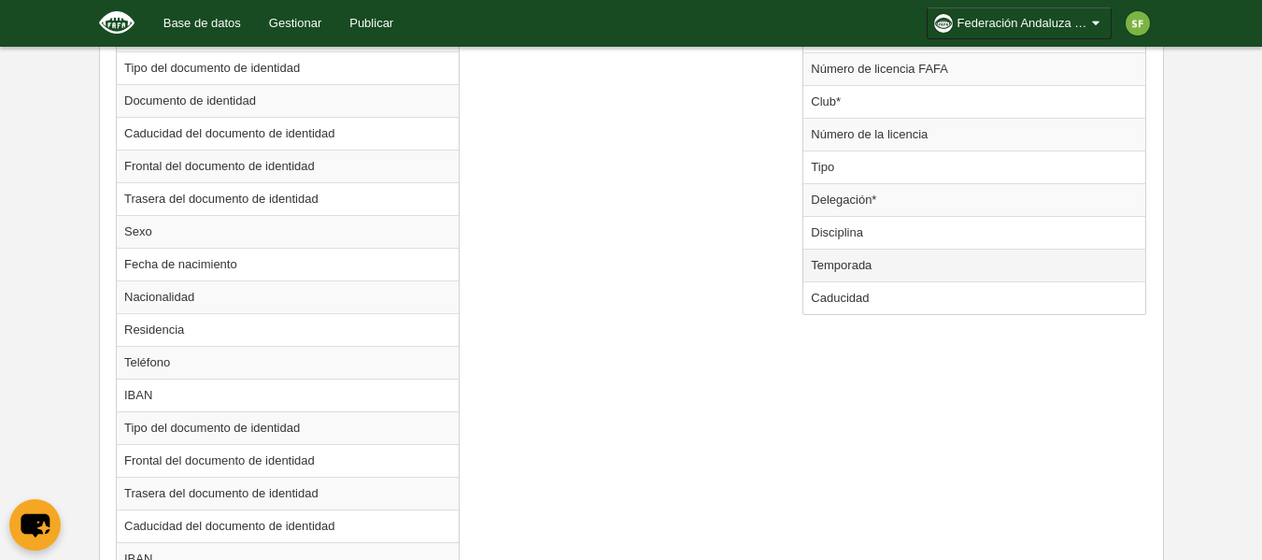
click at [878, 269] on td "Temporada" at bounding box center [974, 264] width 342 height 33
radio input "true"
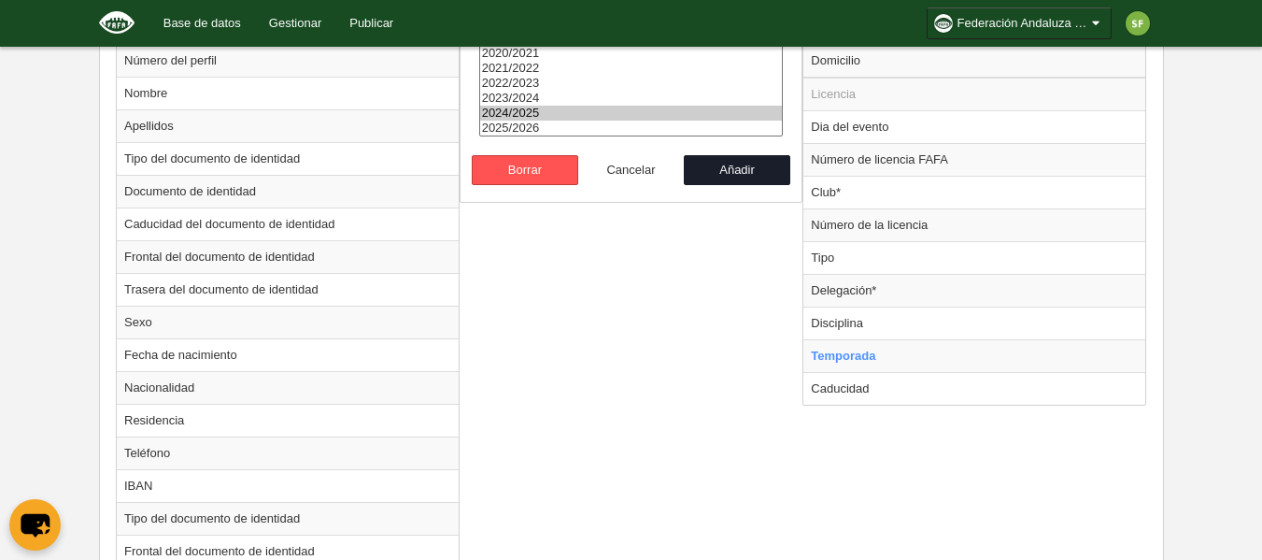
scroll to position [829, 0]
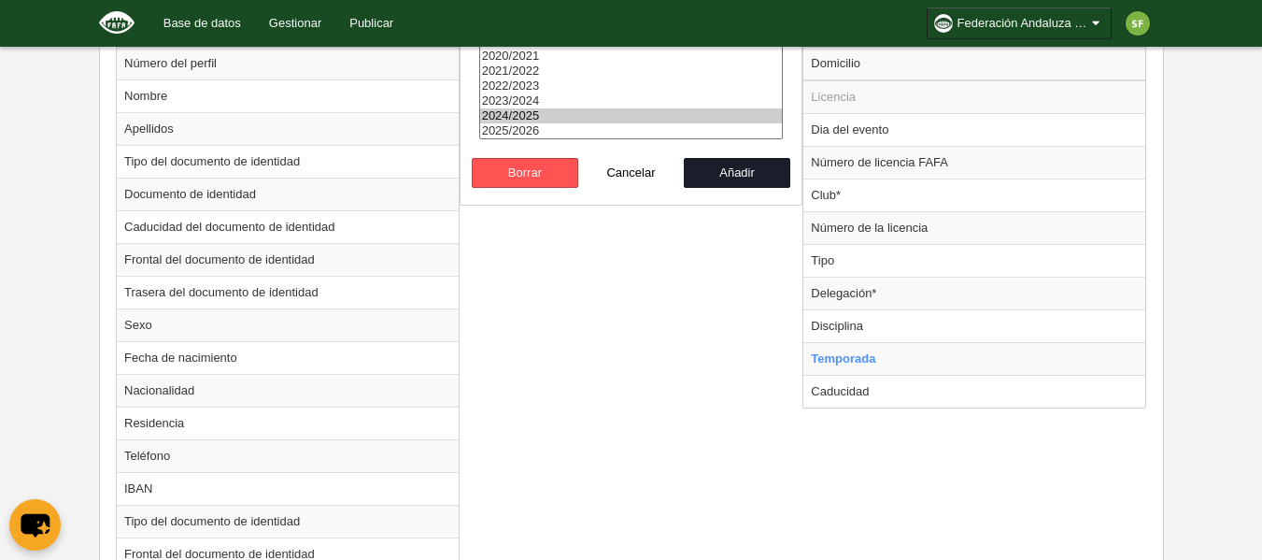
select select "8371"
click at [636, 132] on option "2025/2026" at bounding box center [631, 130] width 303 height 15
click at [699, 163] on button "Añadir" at bounding box center [737, 173] width 106 height 30
radio input "false"
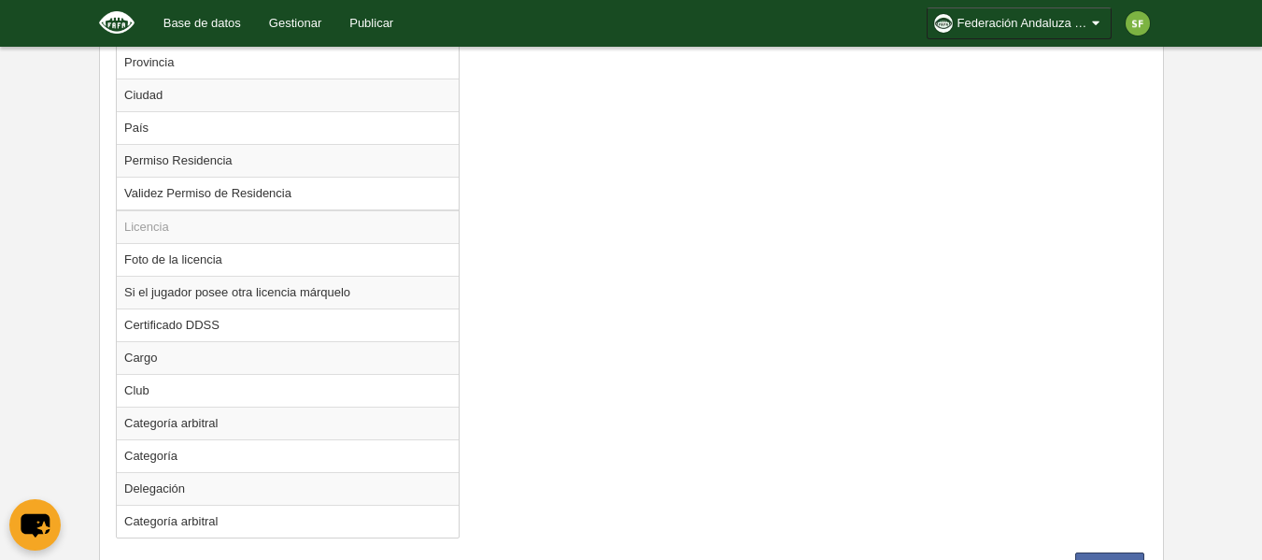
scroll to position [1669, 0]
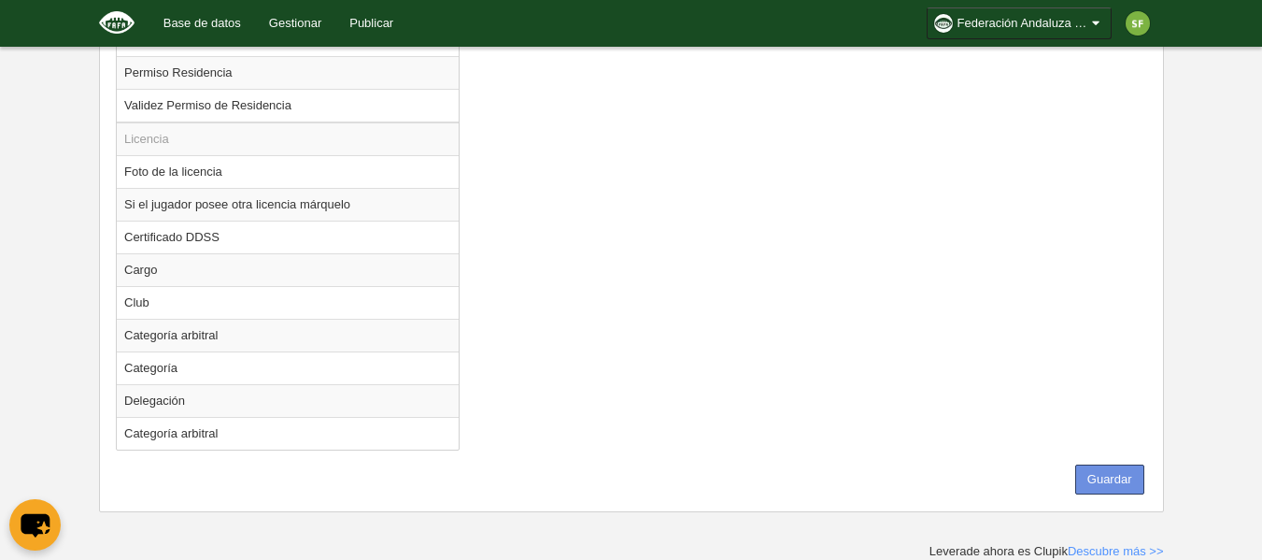
drag, startPoint x: 1093, startPoint y: 478, endPoint x: 1261, endPoint y: 467, distance: 168.5
click at [1093, 479] on button "Guardar" at bounding box center [1109, 479] width 69 height 30
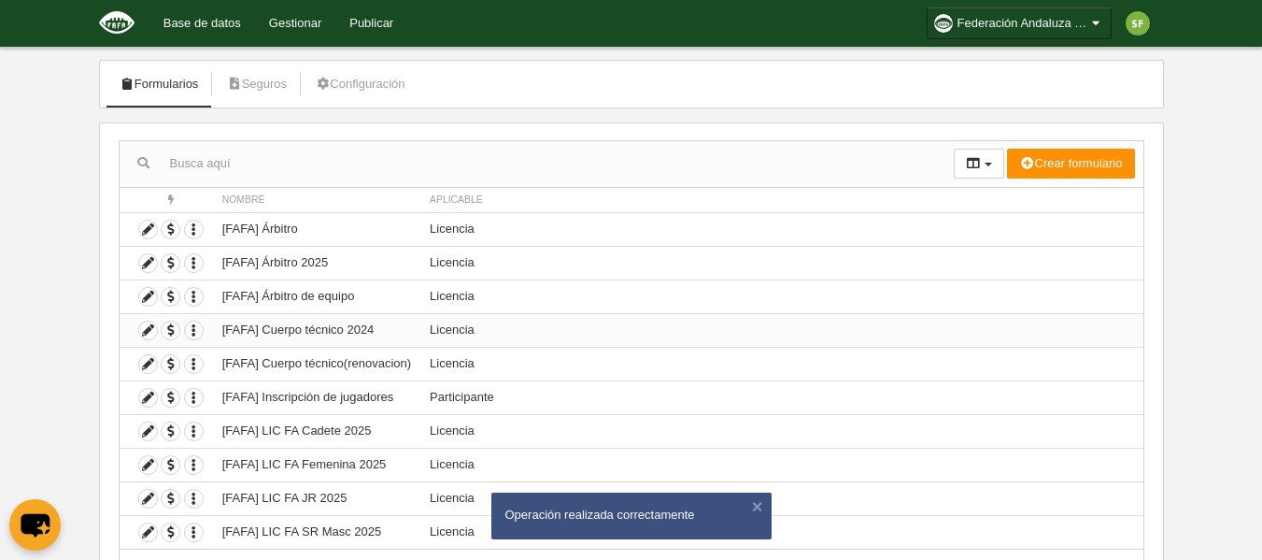
scroll to position [186, 0]
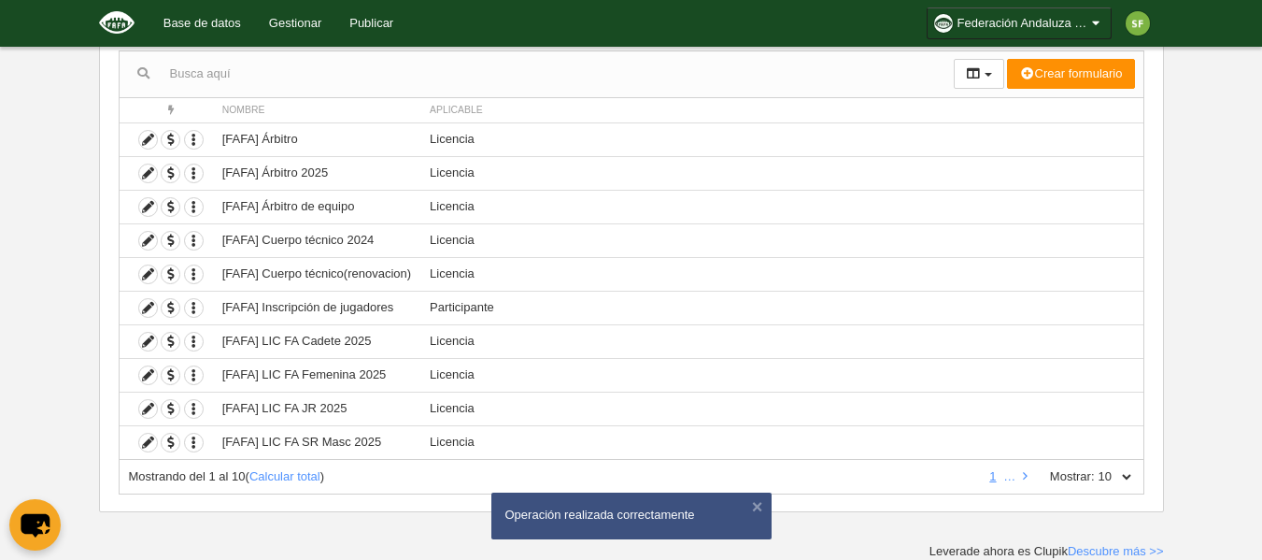
click at [1032, 473] on label "Mostrar:" at bounding box center [1063, 476] width 64 height 17
click at [1095, 473] on select "10 25 50 100 500" at bounding box center [1114, 476] width 39 height 17
click at [1028, 475] on link at bounding box center [1025, 476] width 12 height 14
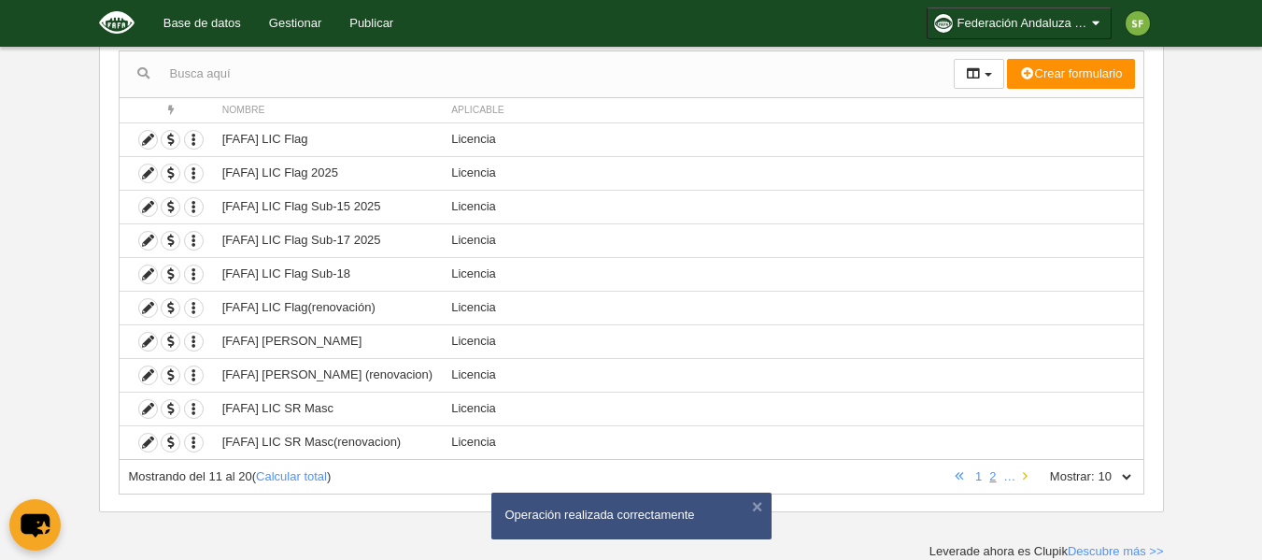
click at [1028, 475] on link at bounding box center [1025, 476] width 12 height 14
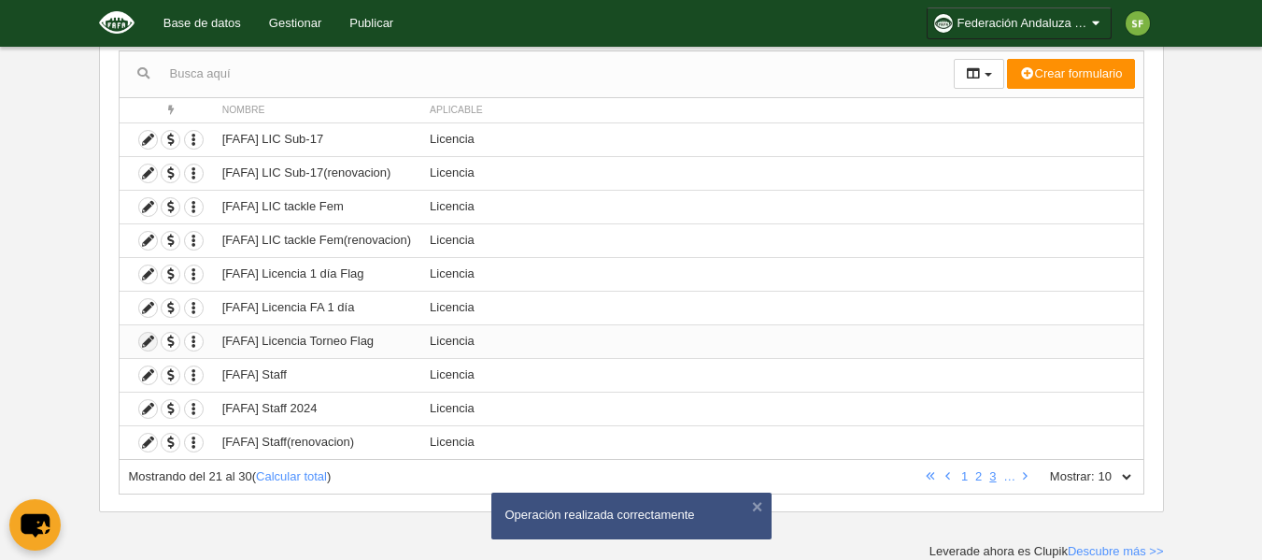
click at [142, 345] on icon at bounding box center [148, 342] width 18 height 18
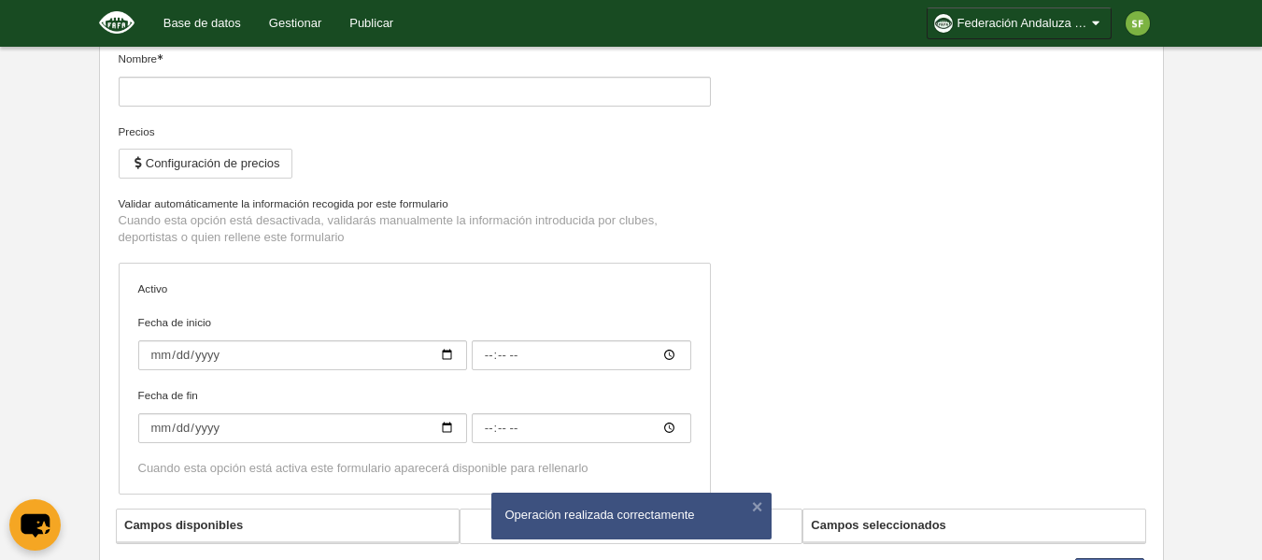
type input "[FAFA] Licencia Torneo Flag"
checkbox input "true"
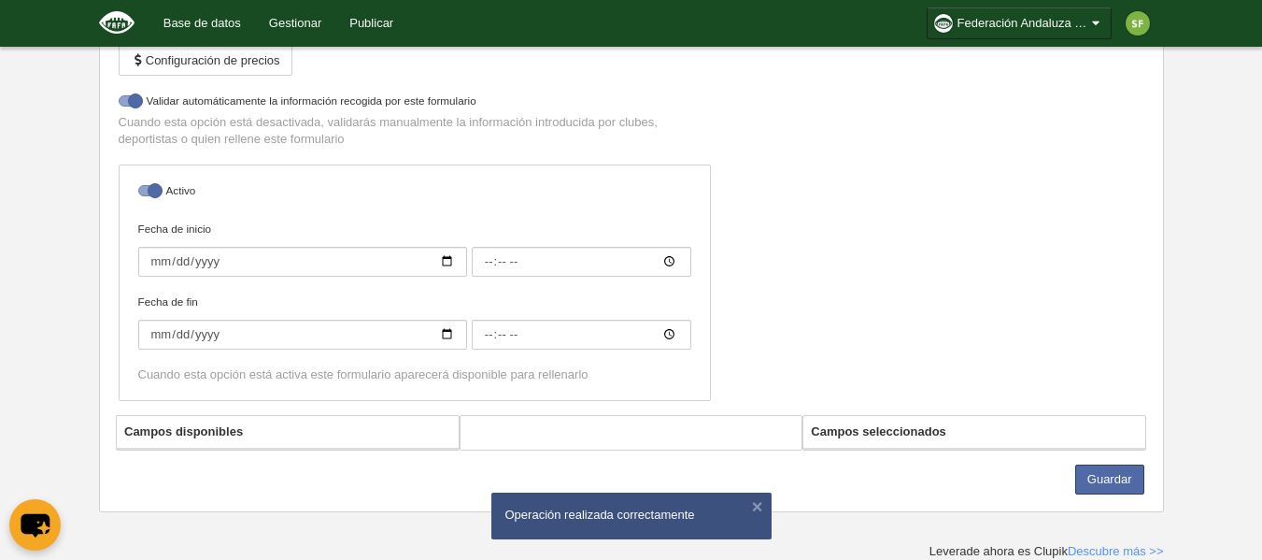
select select "selected"
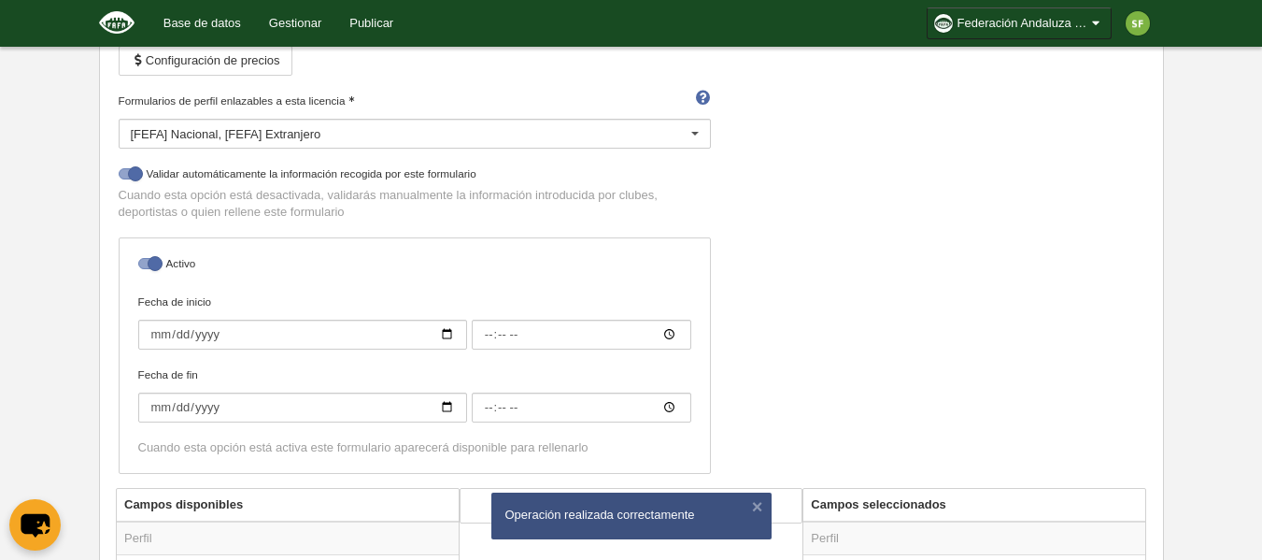
scroll to position [849, 0]
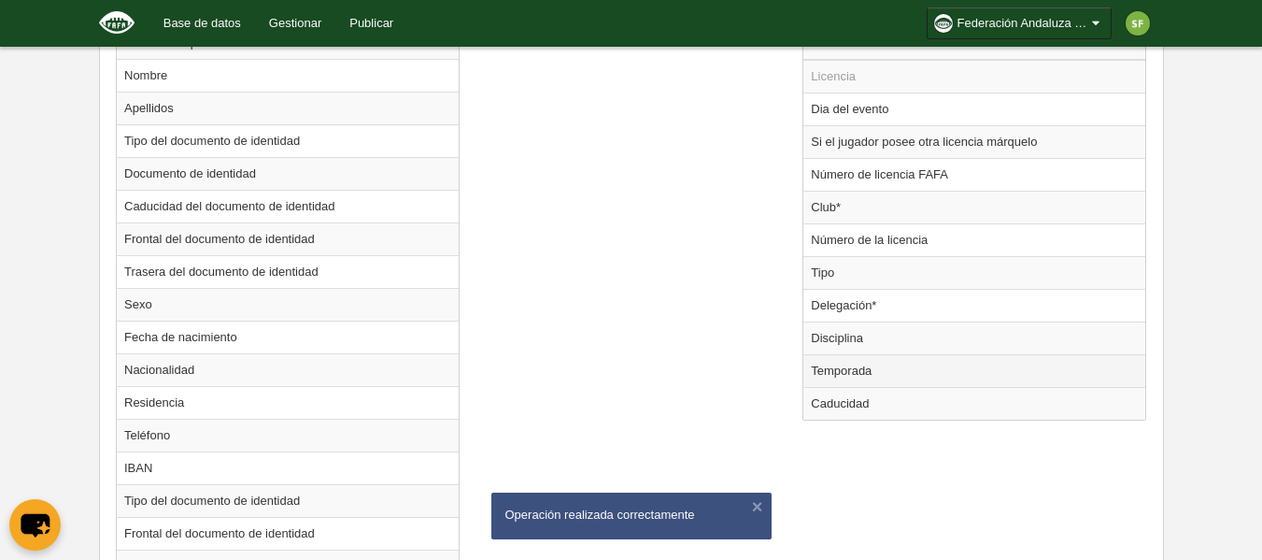
click at [925, 376] on td "Temporada" at bounding box center [974, 370] width 342 height 33
radio input "true"
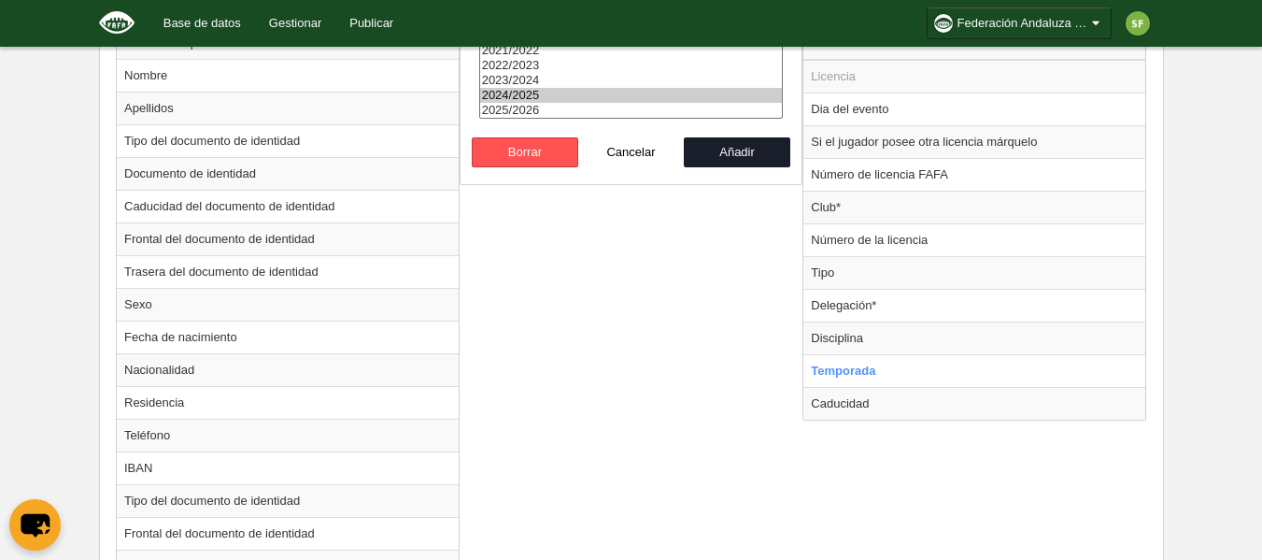
select select "8371"
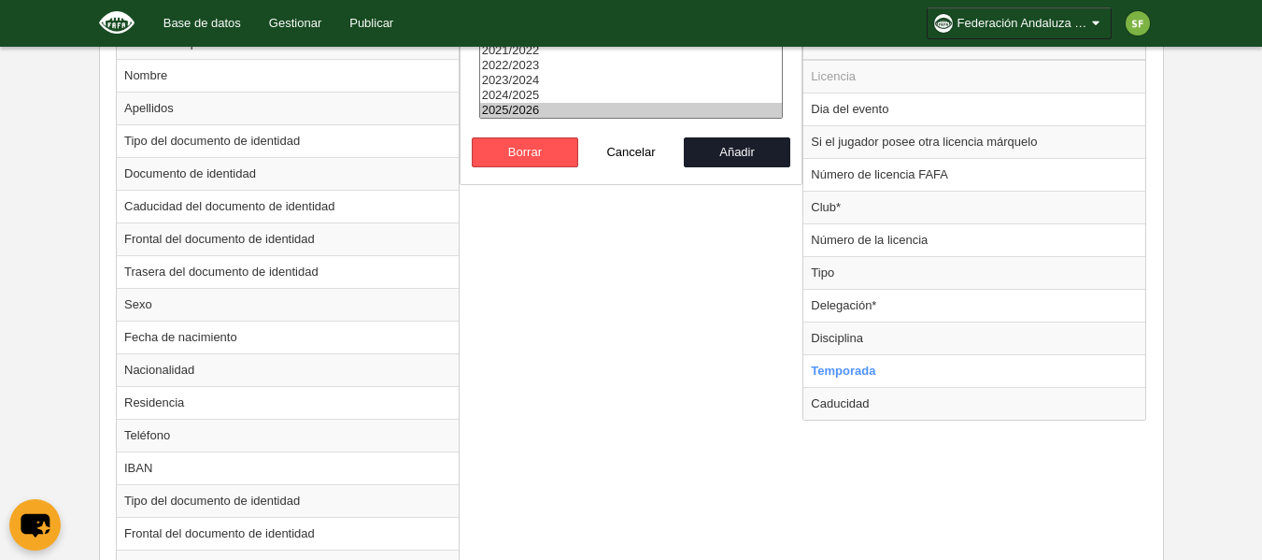
click at [552, 105] on option "2025/2026" at bounding box center [631, 110] width 303 height 15
click at [712, 149] on button "Añadir" at bounding box center [737, 152] width 106 height 30
radio input "false"
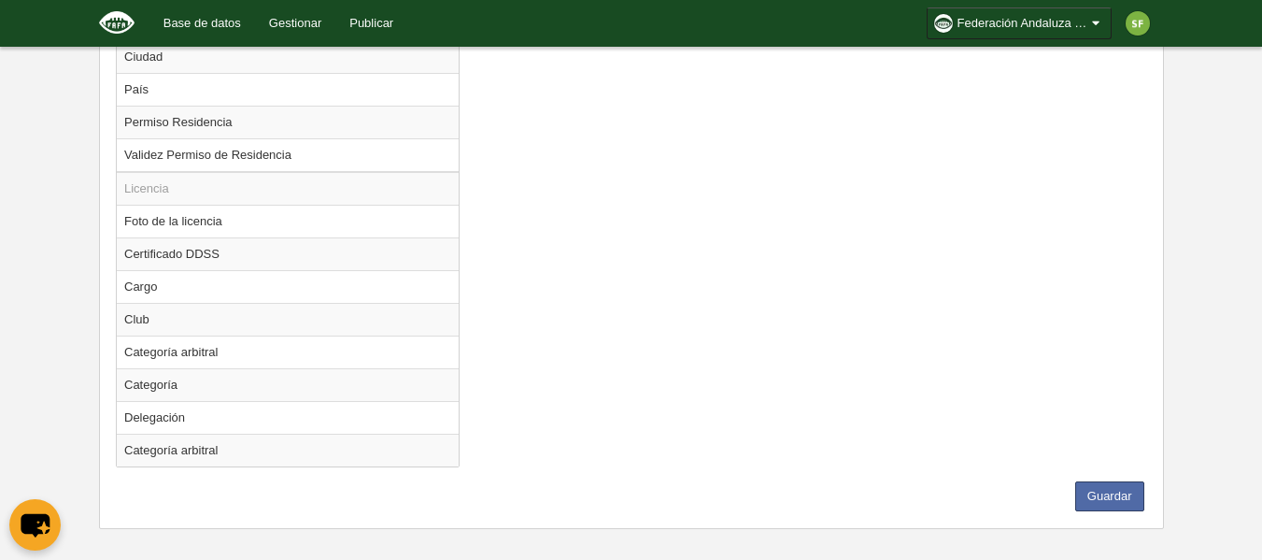
scroll to position [1637, 0]
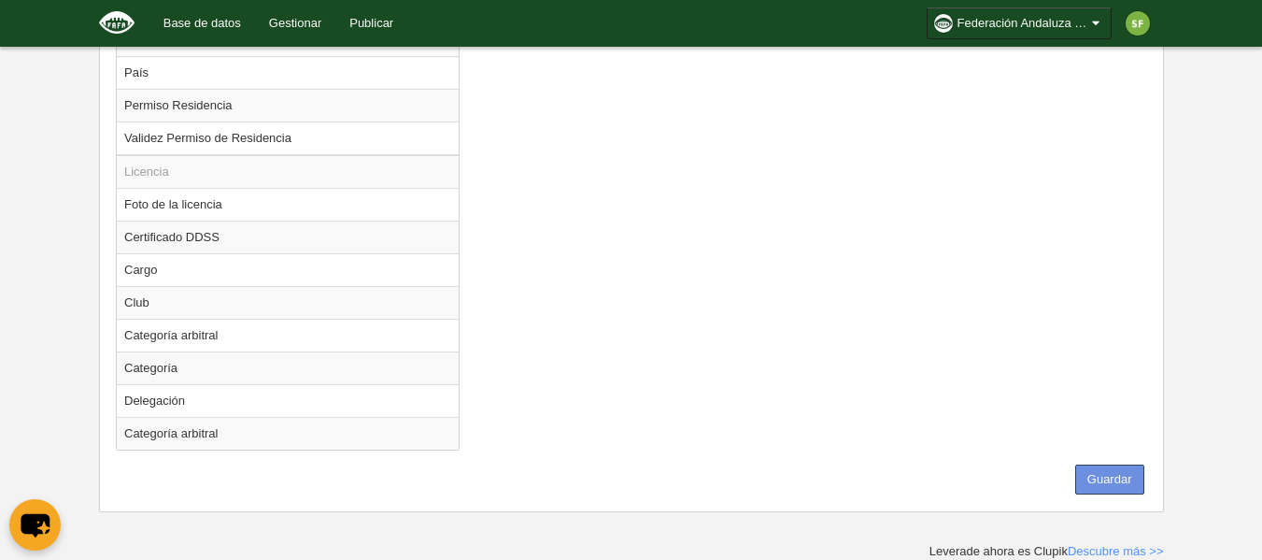
click at [1099, 485] on button "Guardar" at bounding box center [1109, 479] width 69 height 30
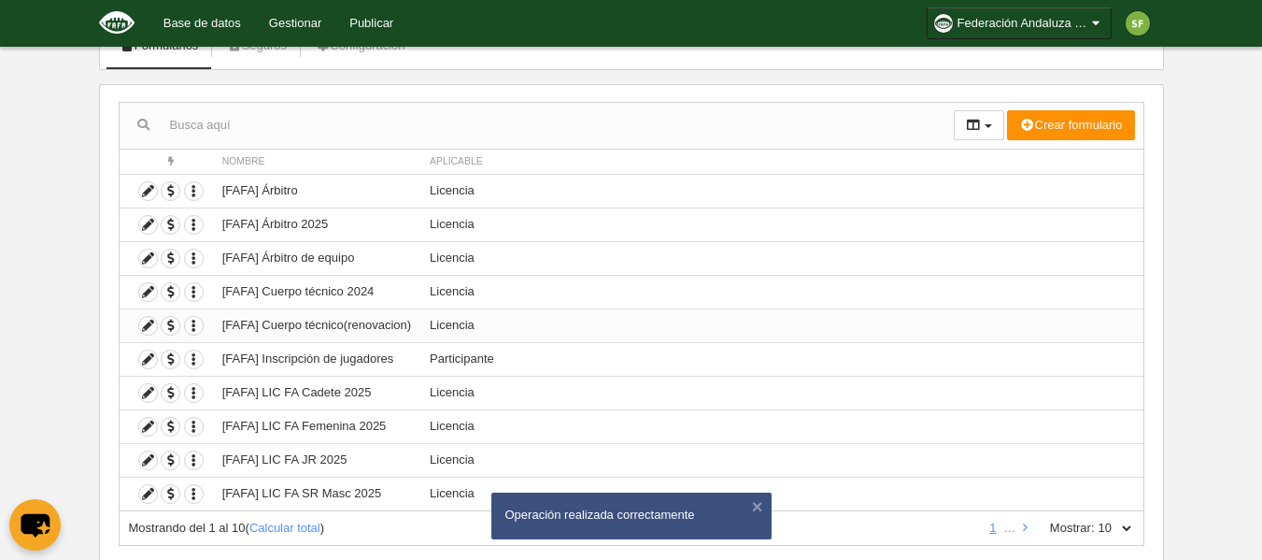
scroll to position [186, 0]
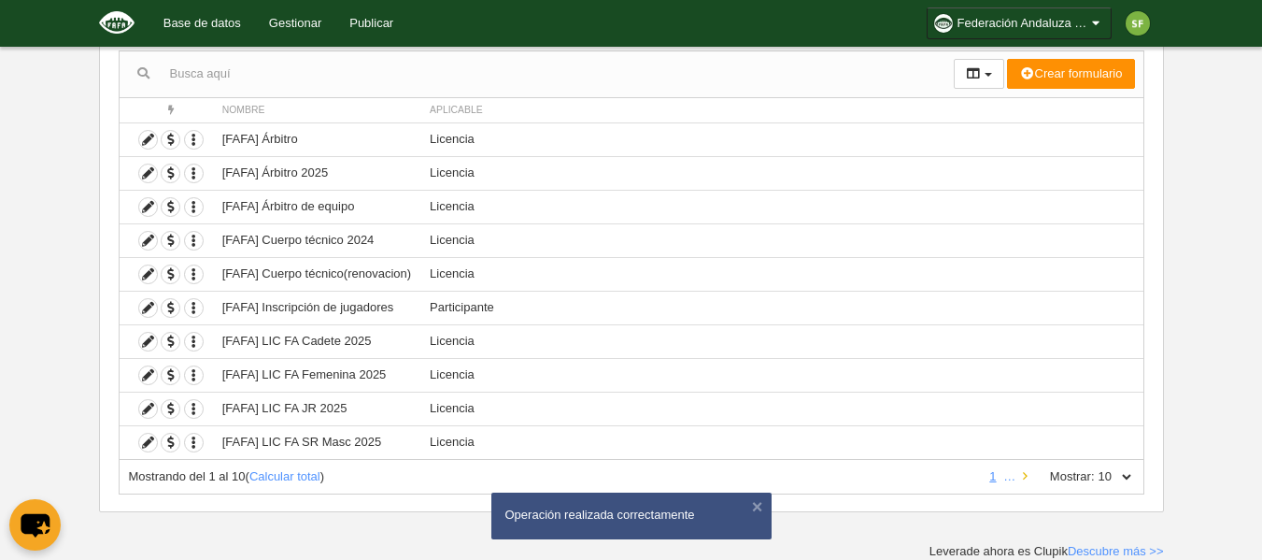
click at [1026, 478] on icon at bounding box center [1025, 476] width 5 height 12
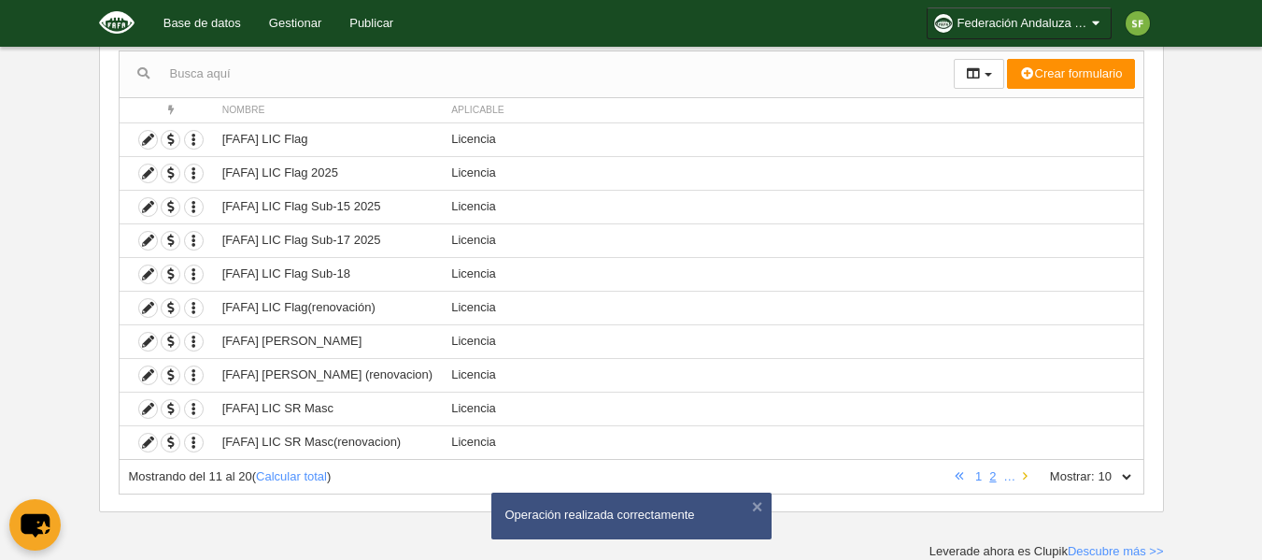
click at [1028, 478] on link at bounding box center [1025, 476] width 12 height 14
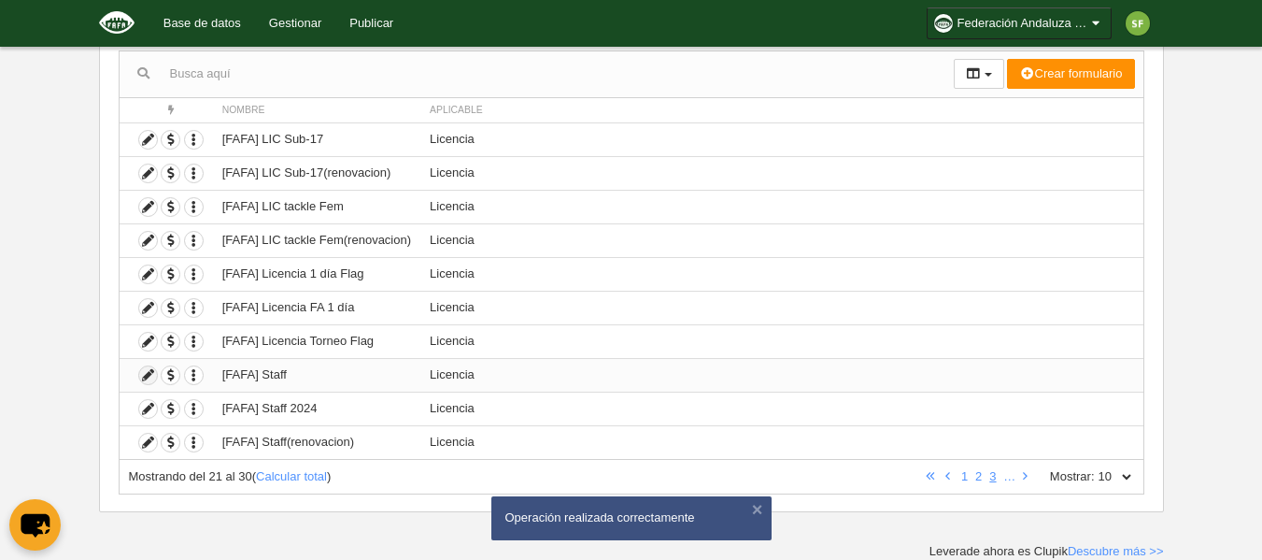
click at [147, 382] on icon at bounding box center [148, 375] width 18 height 18
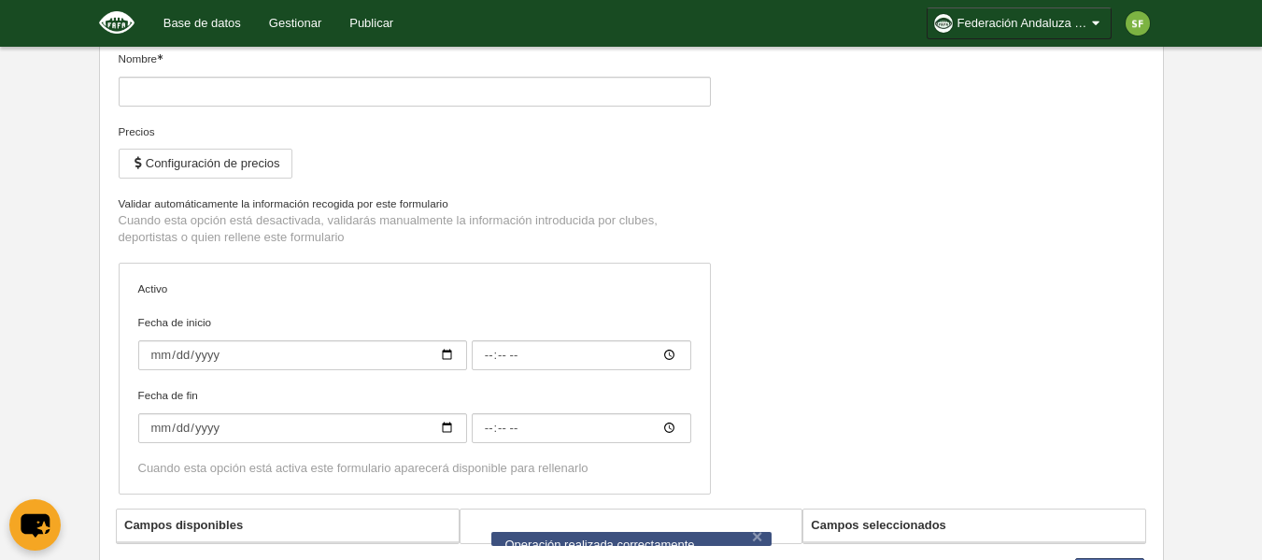
type input "[FAFA] Staff"
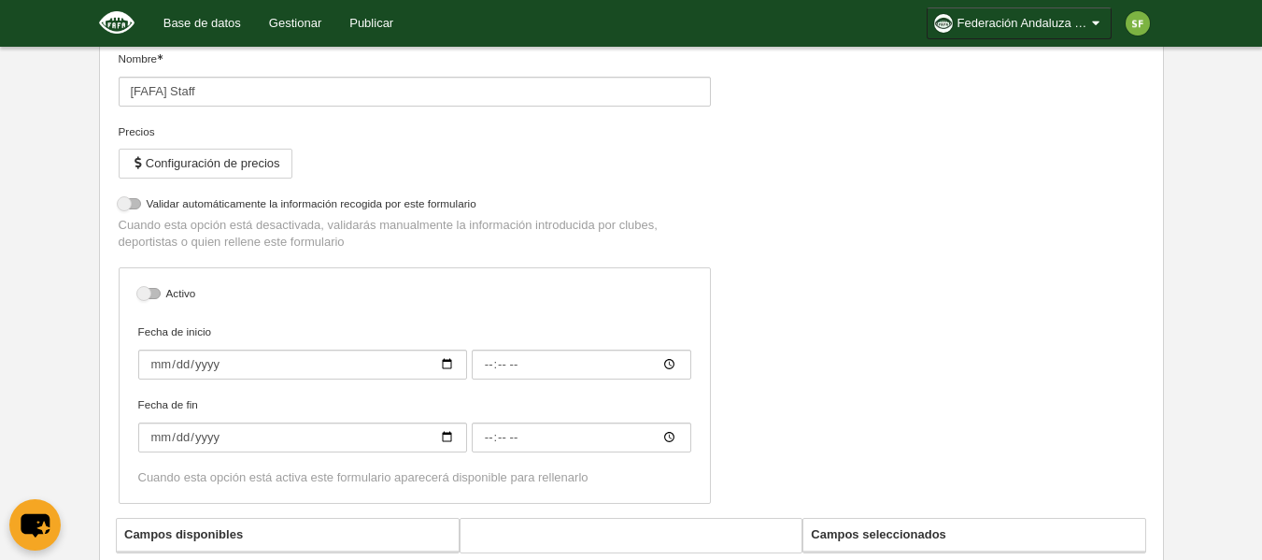
select select "selected"
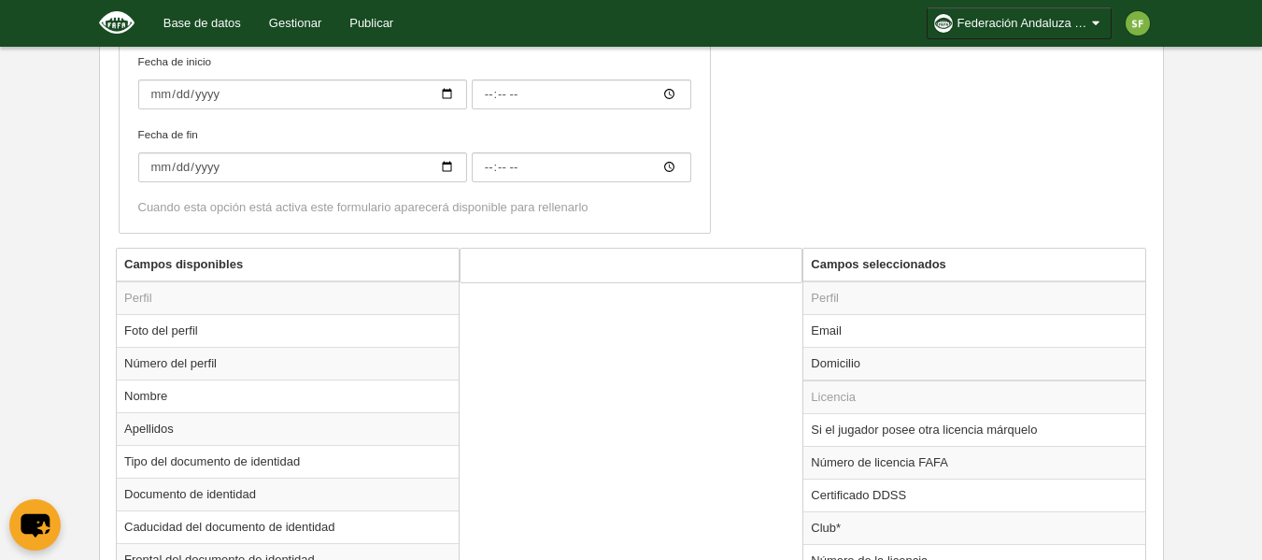
scroll to position [1109, 0]
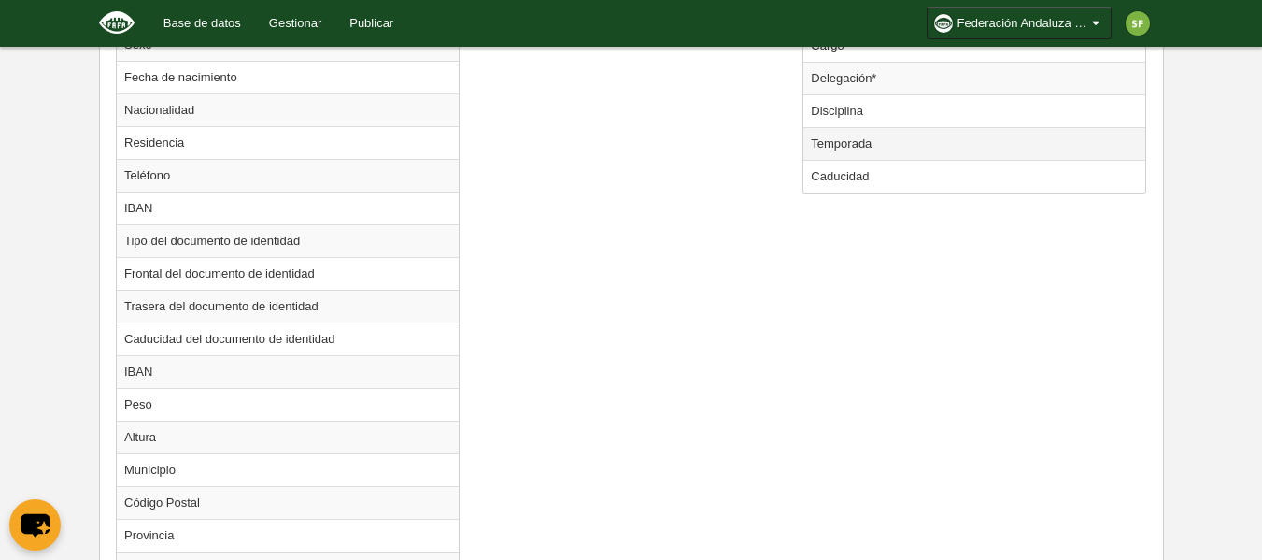
click at [896, 144] on td "Temporada" at bounding box center [974, 143] width 342 height 33
radio input "true"
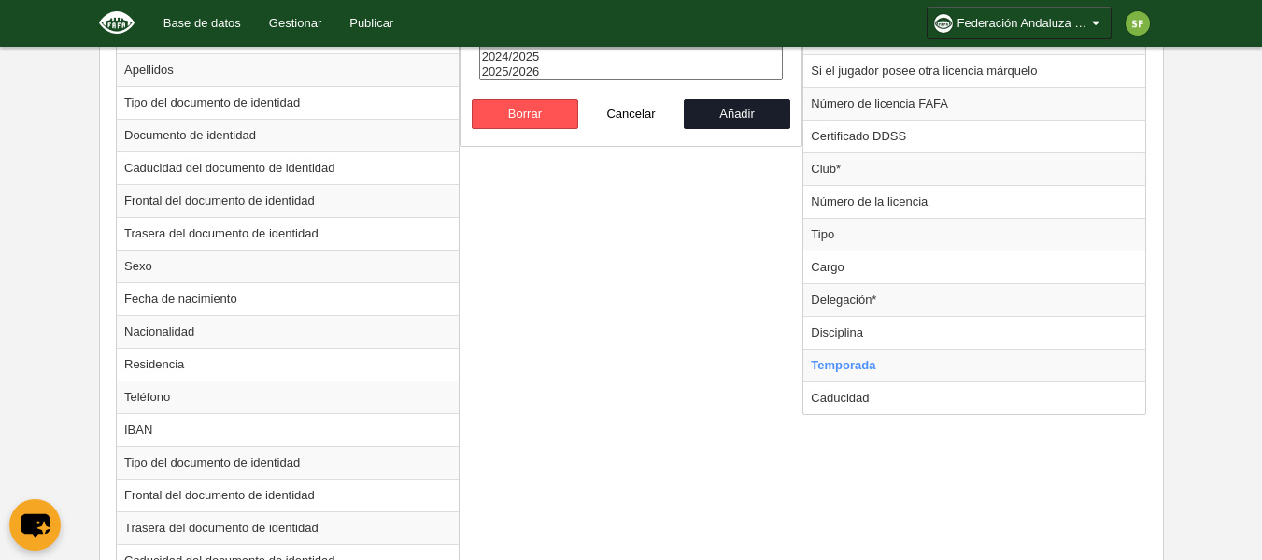
scroll to position [763, 0]
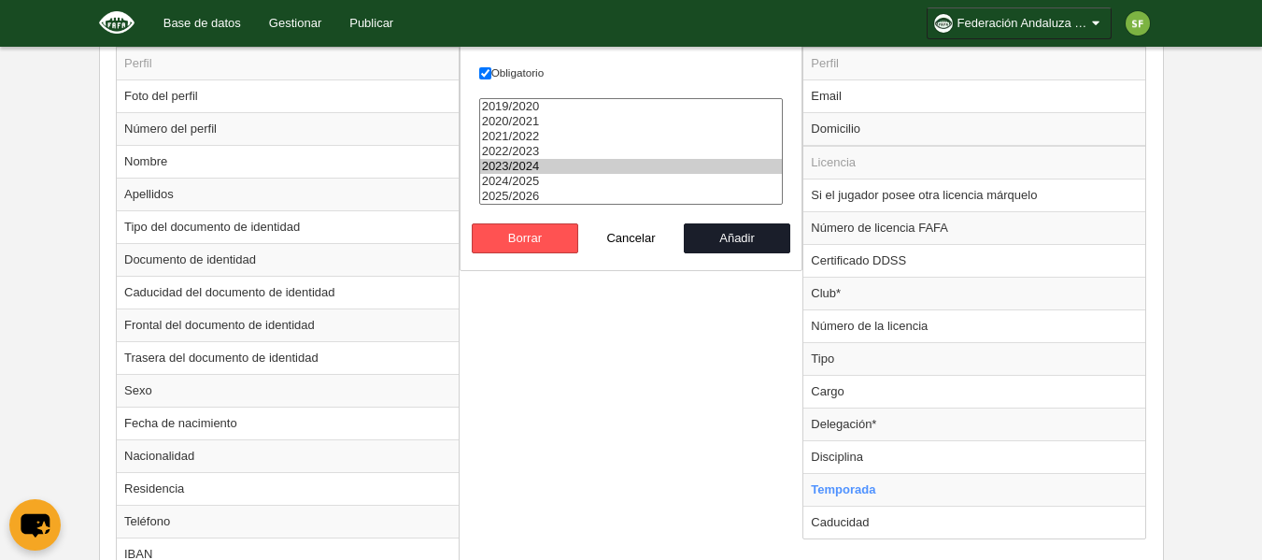
drag, startPoint x: 563, startPoint y: 194, endPoint x: 683, endPoint y: 220, distance: 122.4
select select "8371"
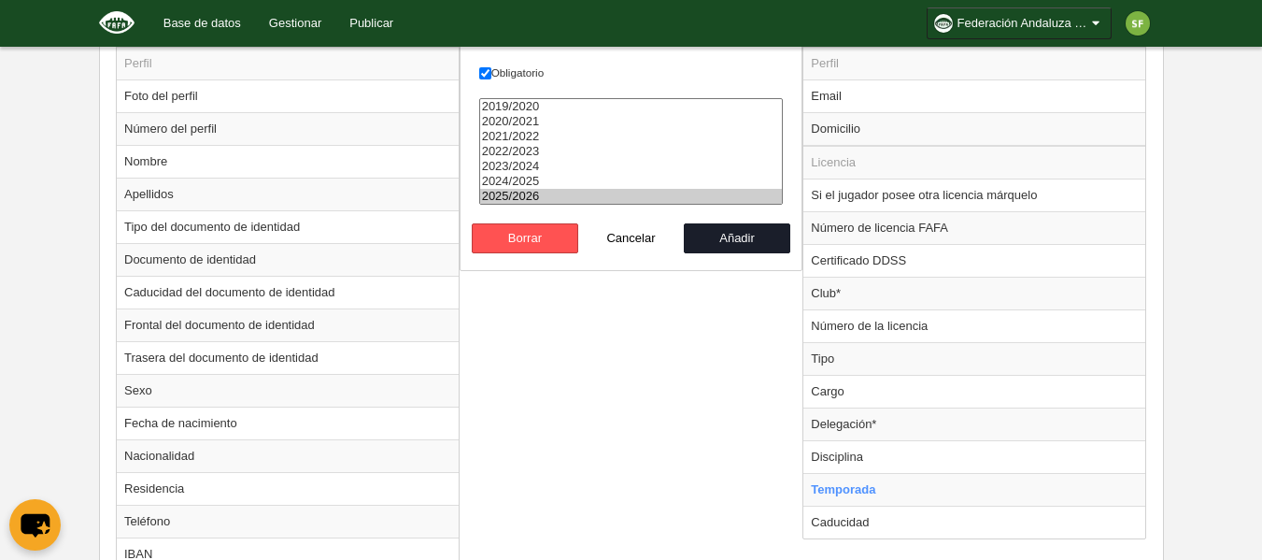
click at [564, 195] on option "2025/2026" at bounding box center [631, 196] width 303 height 15
click at [729, 239] on button "Añadir" at bounding box center [737, 238] width 106 height 30
radio input "false"
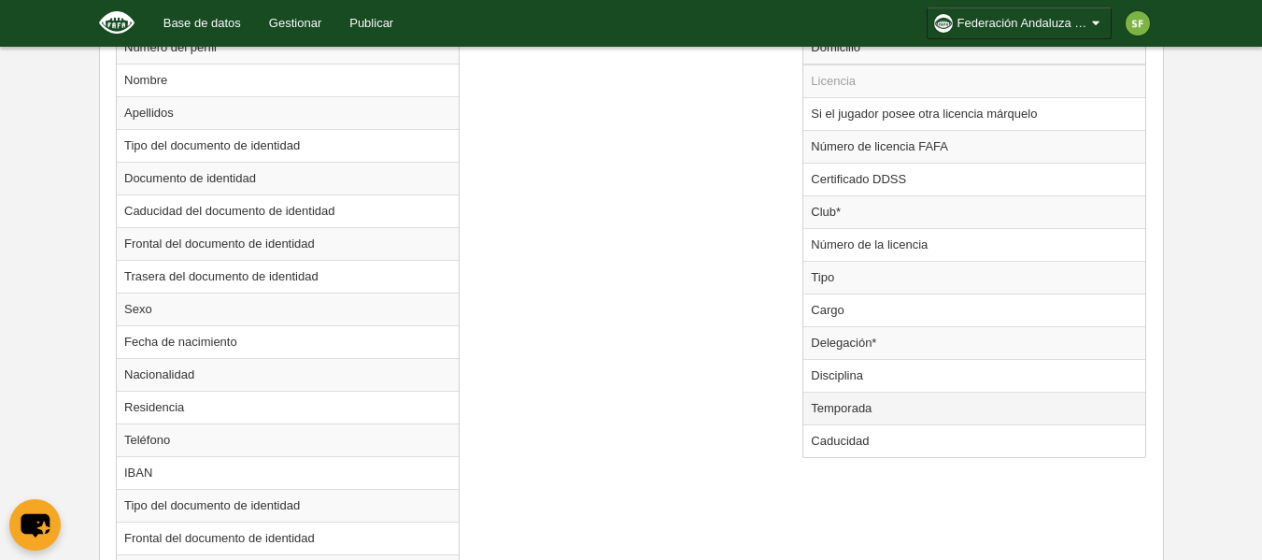
scroll to position [1604, 0]
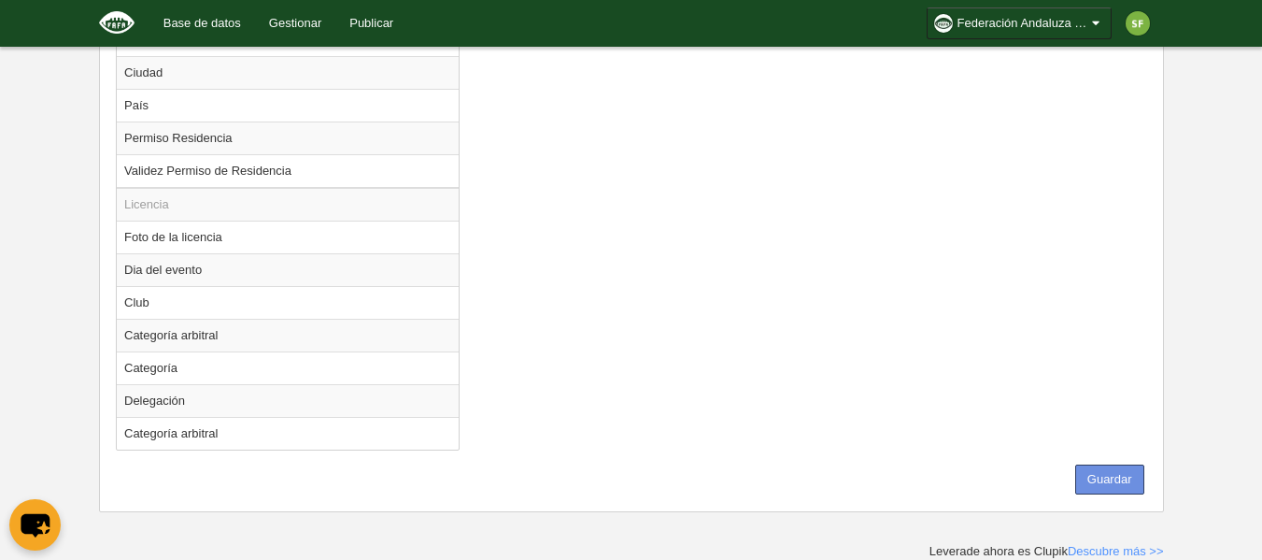
click at [1122, 487] on button "Guardar" at bounding box center [1109, 479] width 69 height 30
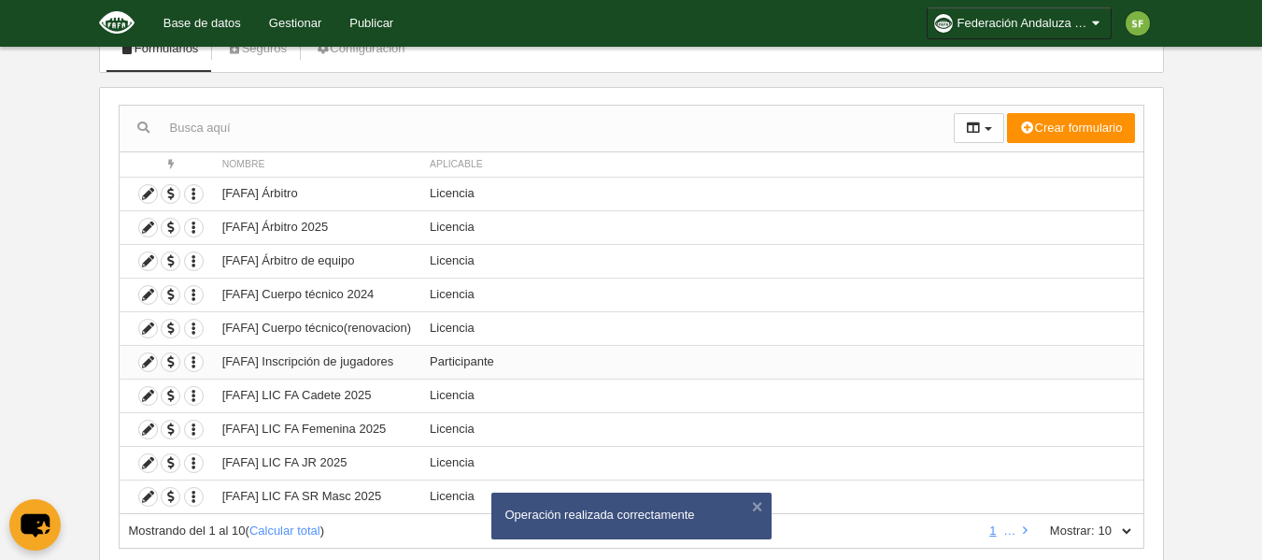
scroll to position [186, 0]
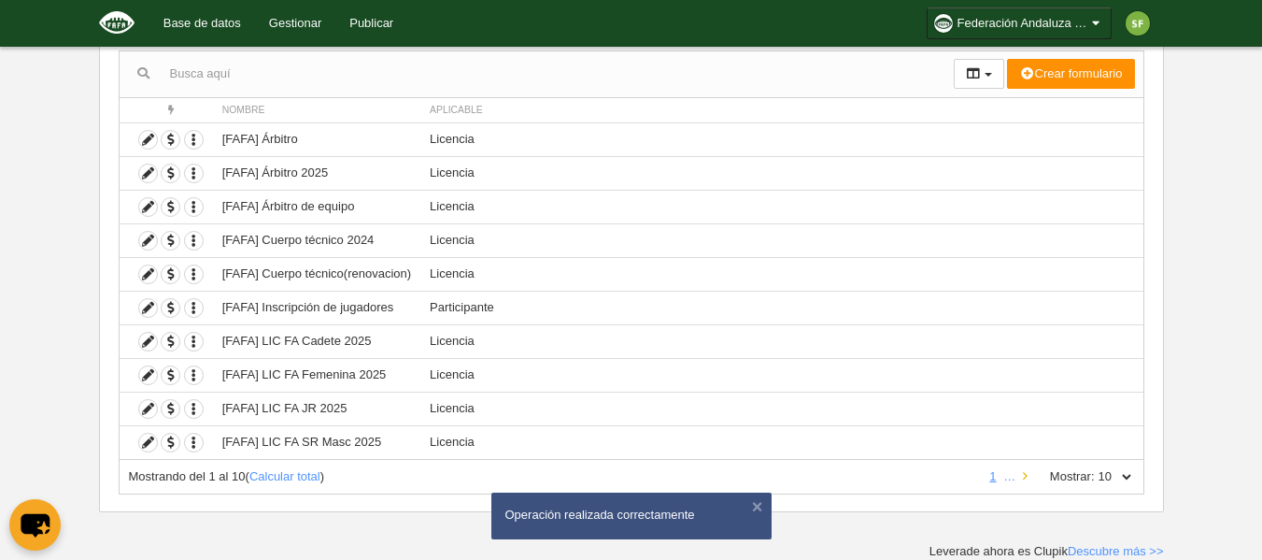
click at [1027, 475] on icon at bounding box center [1025, 476] width 5 height 12
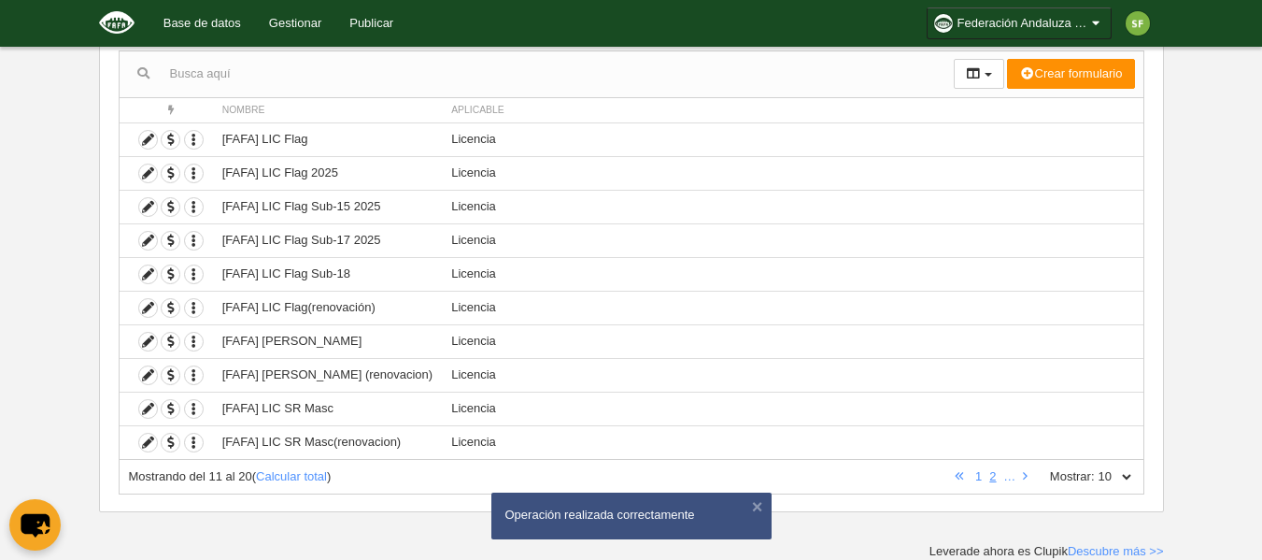
drag, startPoint x: 1028, startPoint y: 475, endPoint x: 1007, endPoint y: 480, distance: 21.1
click at [1028, 475] on link at bounding box center [1025, 476] width 12 height 14
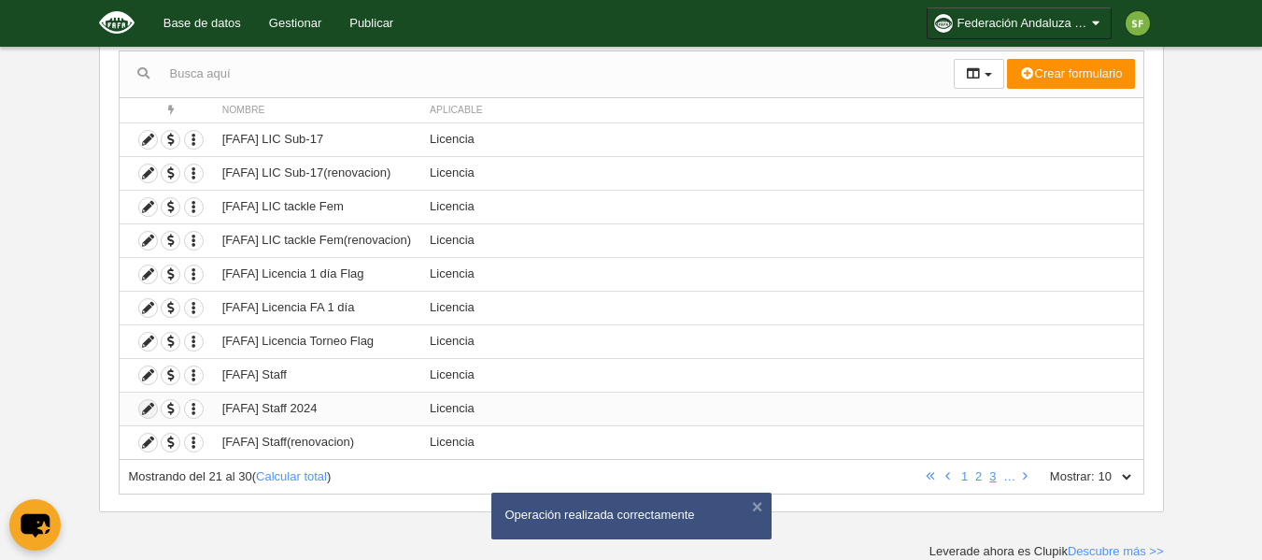
click at [144, 416] on icon at bounding box center [148, 409] width 18 height 18
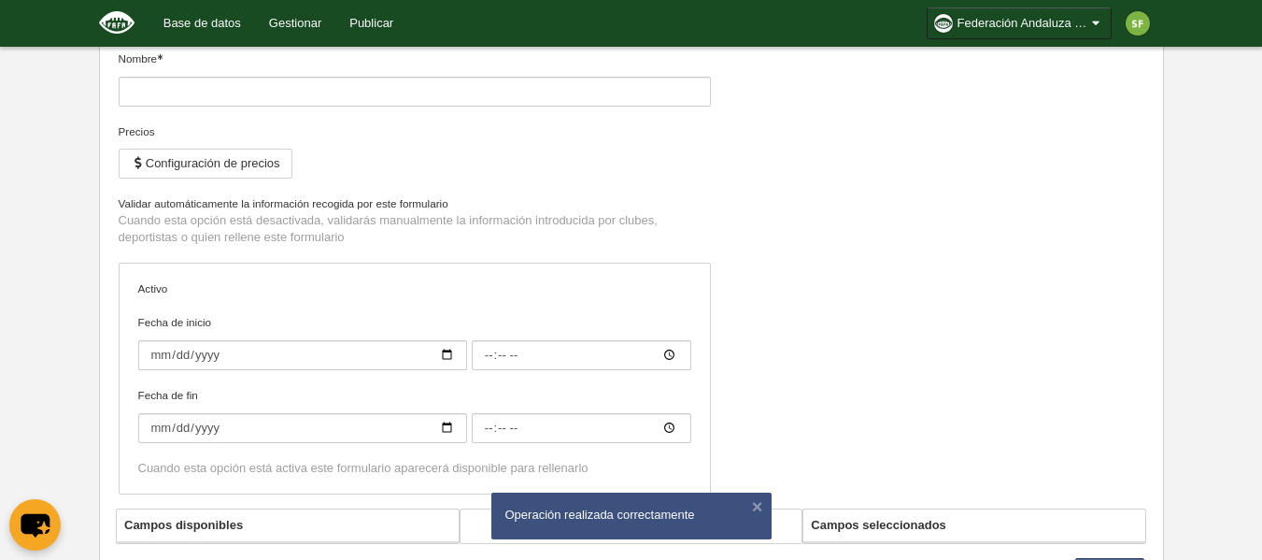
type input "[FAFA] Staff 2024"
checkbox input "true"
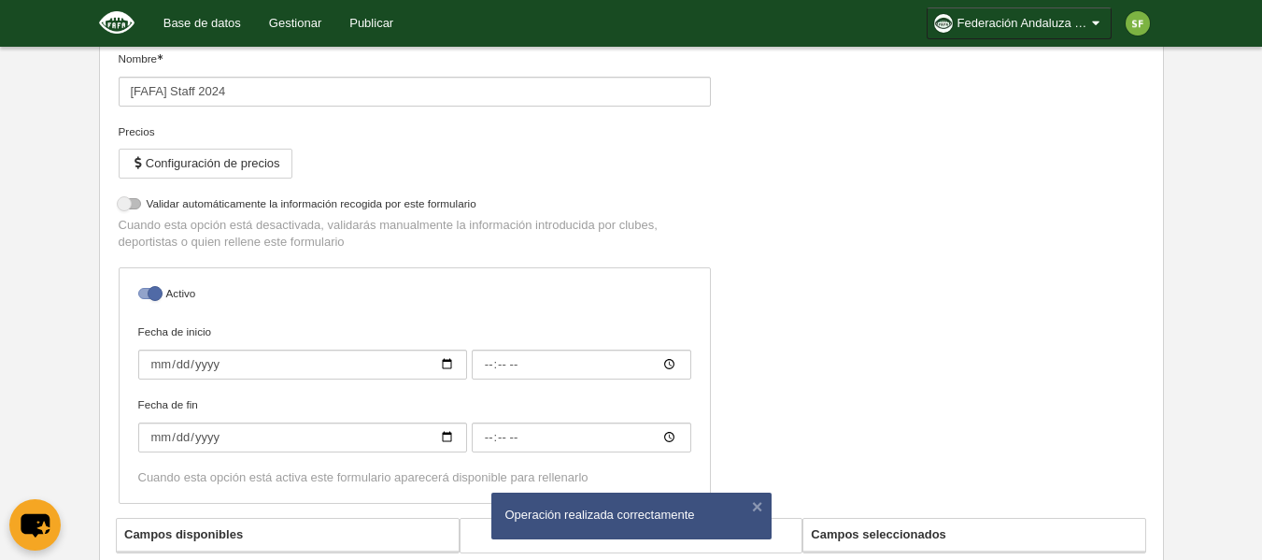
select select "selected"
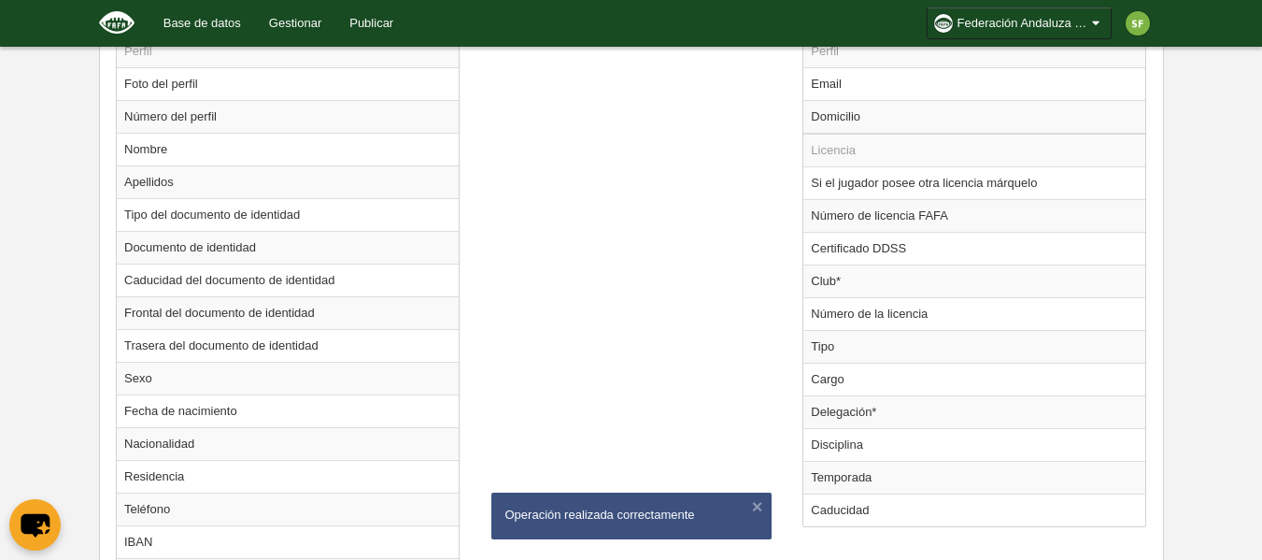
scroll to position [1109, 0]
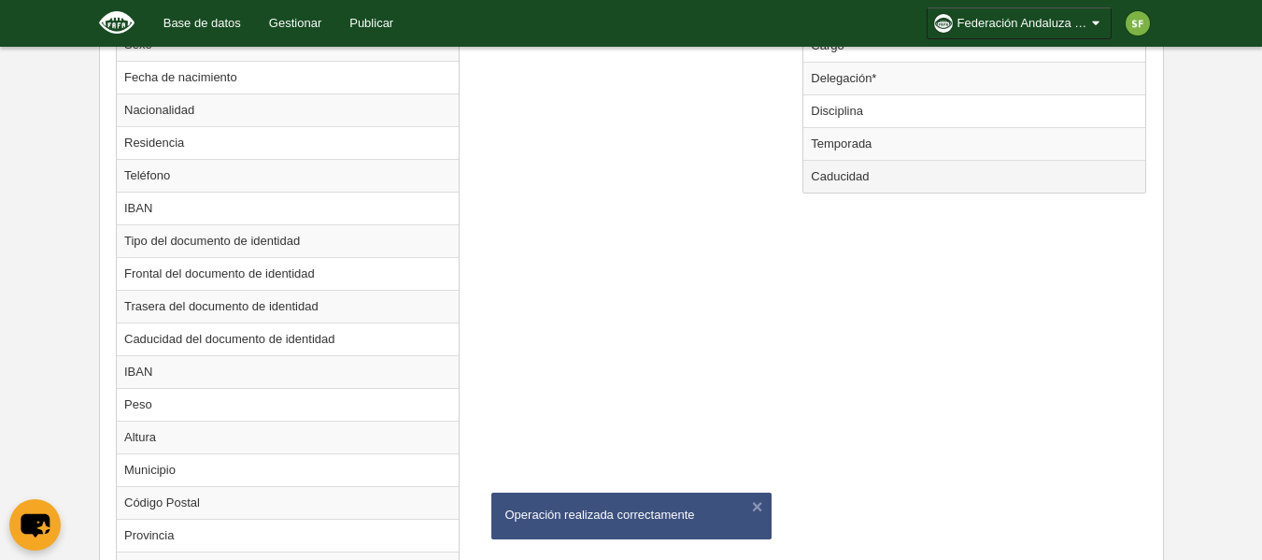
click at [903, 181] on td "Caducidad" at bounding box center [974, 176] width 342 height 33
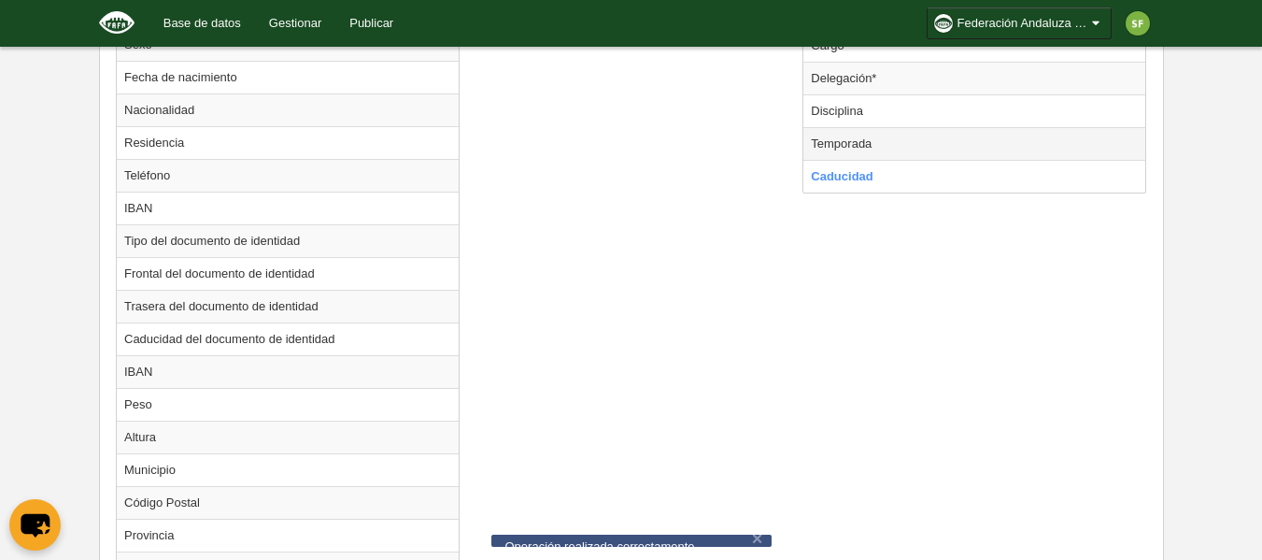
click at [918, 145] on td "Temporada" at bounding box center [974, 143] width 342 height 33
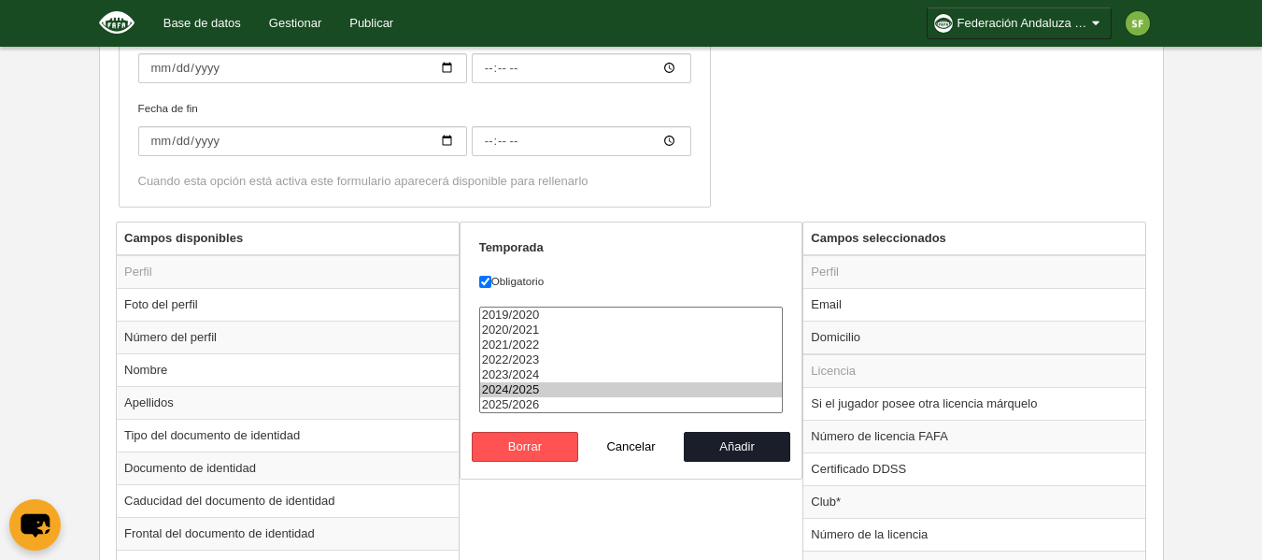
scroll to position [829, 0]
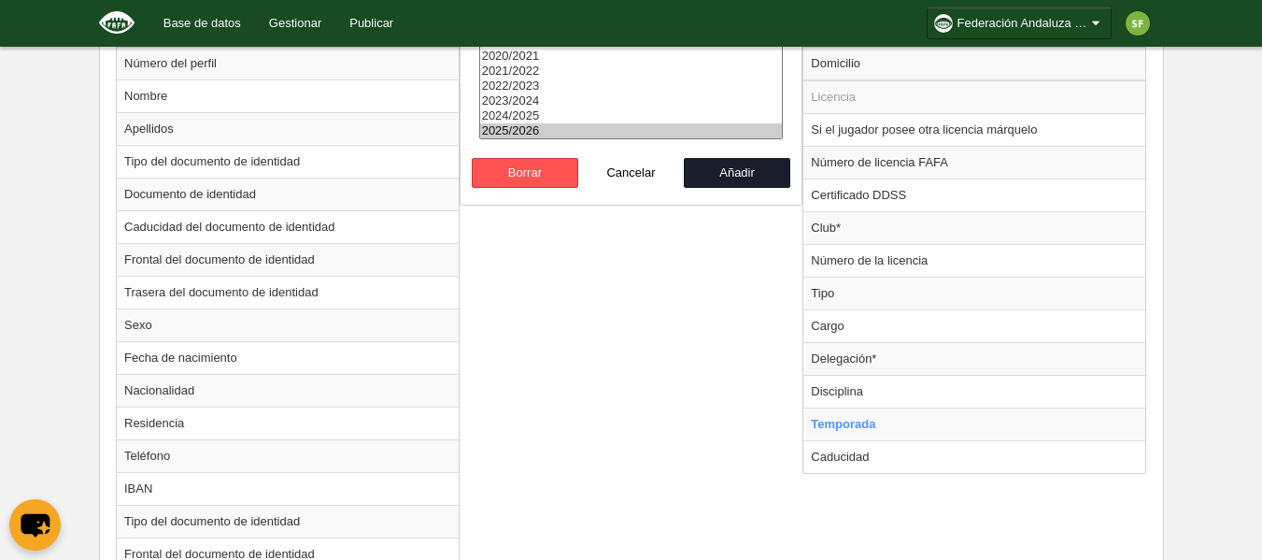
click at [603, 134] on option "2025/2026" at bounding box center [631, 130] width 303 height 15
click at [731, 160] on button "Añadir" at bounding box center [737, 173] width 106 height 30
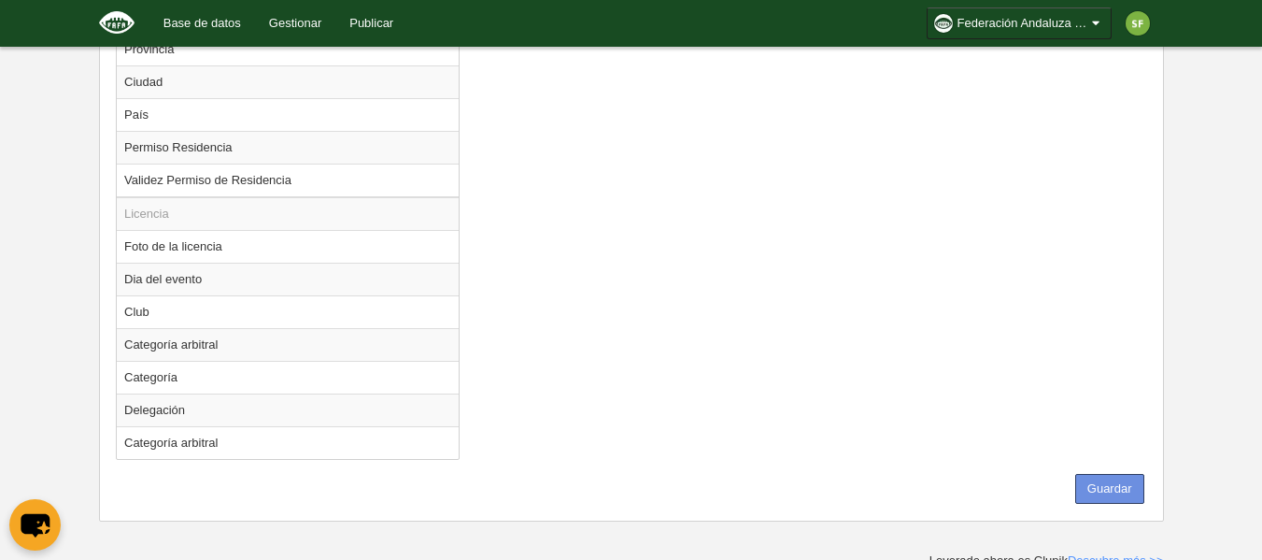
scroll to position [1604, 0]
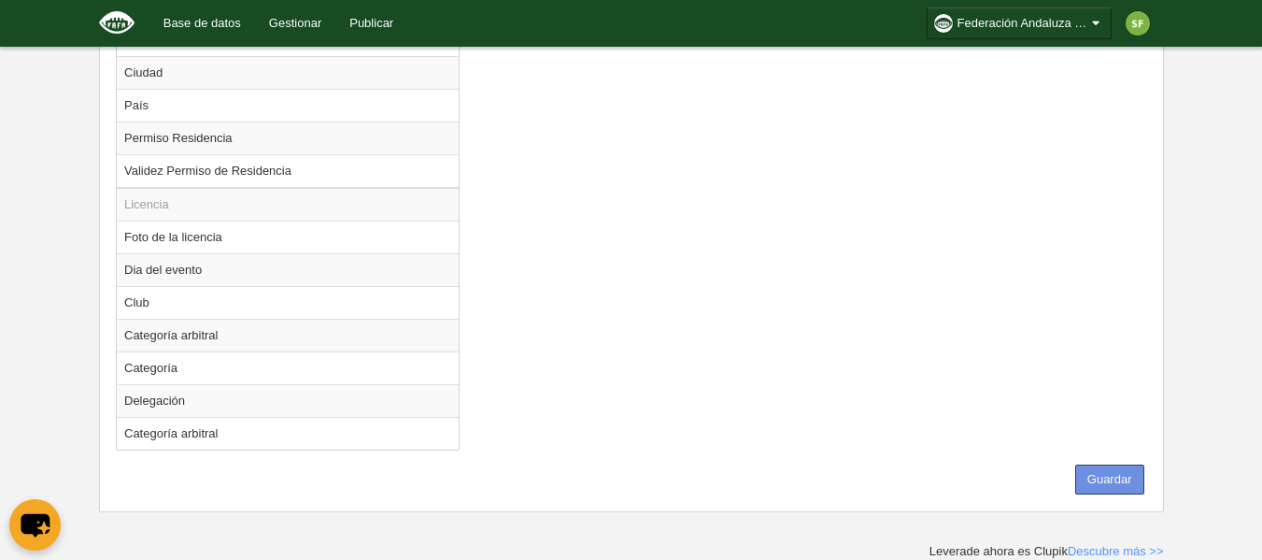
click at [1114, 477] on button "Guardar" at bounding box center [1109, 479] width 69 height 30
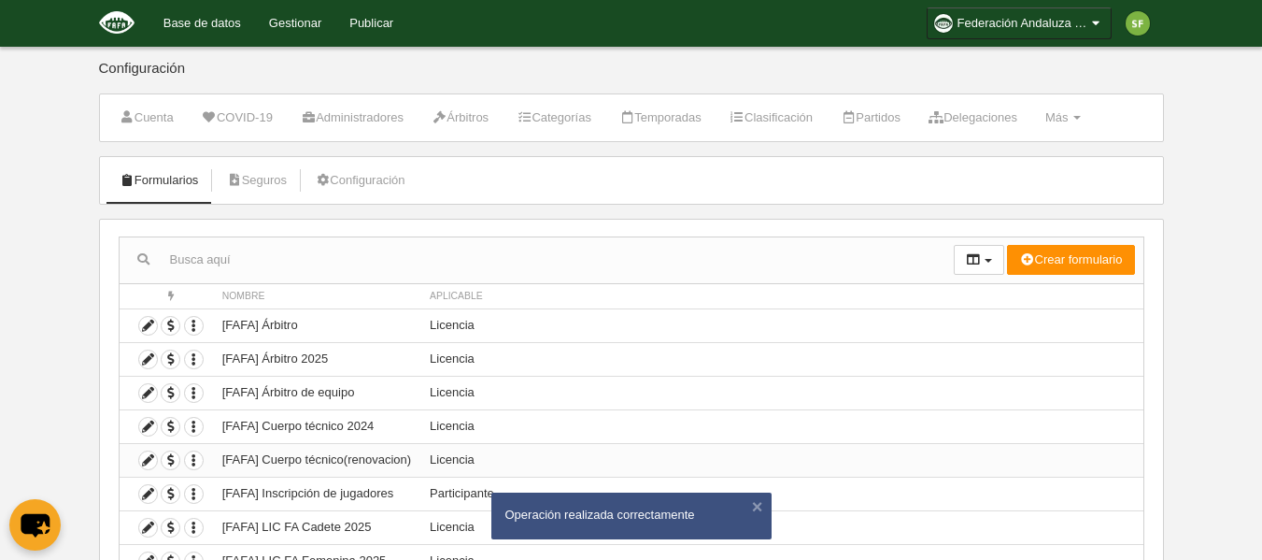
scroll to position [186, 0]
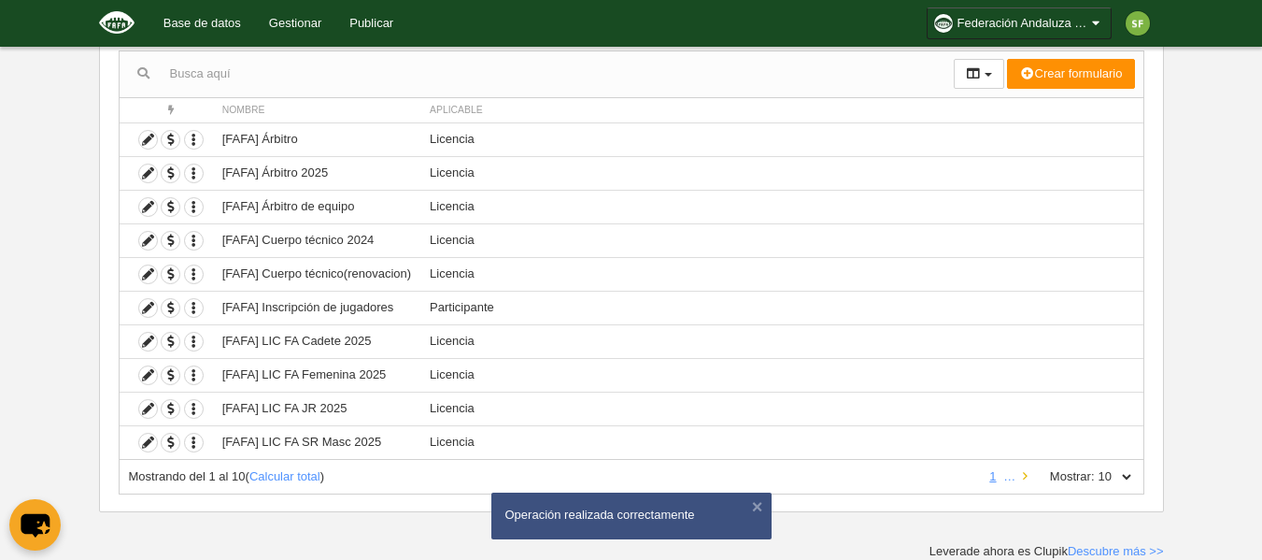
click at [1028, 476] on link at bounding box center [1025, 476] width 12 height 14
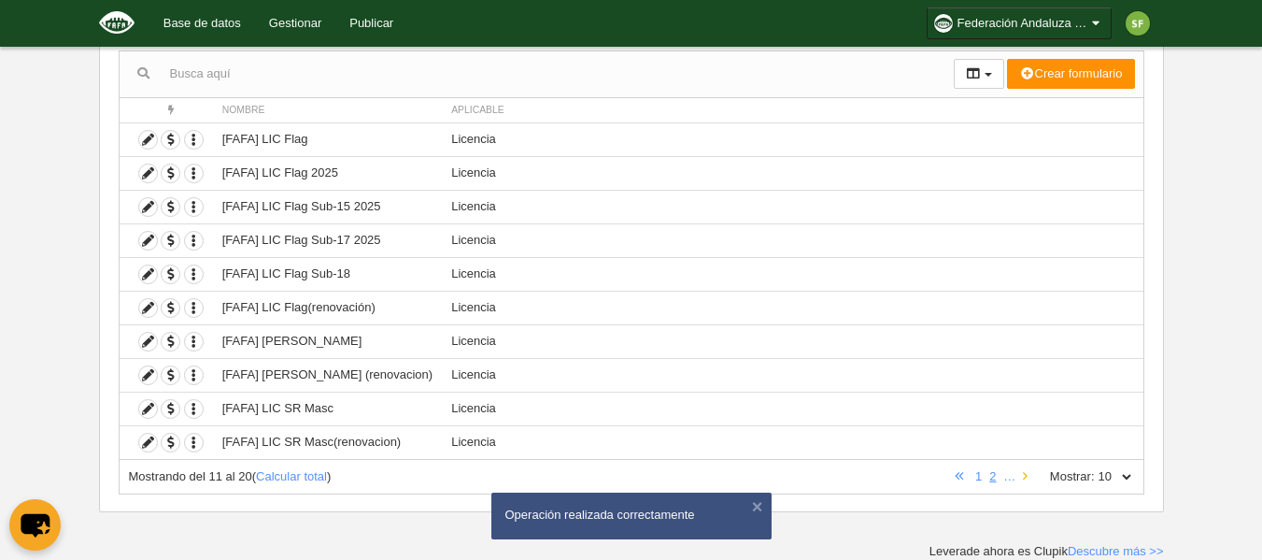
click at [1028, 476] on link at bounding box center [1025, 476] width 12 height 14
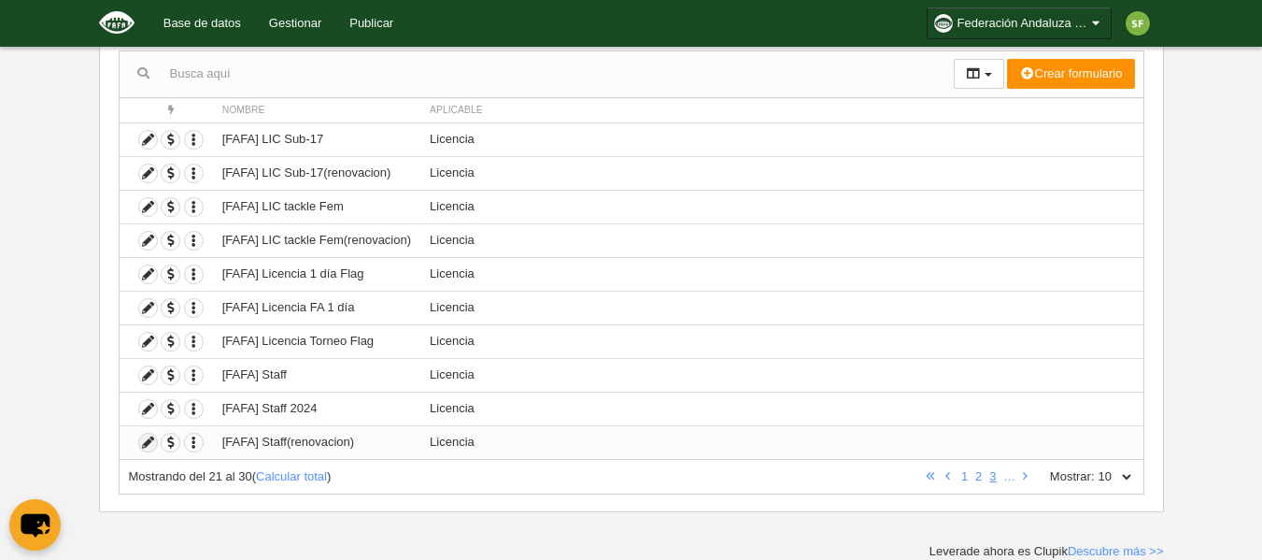
click at [144, 441] on icon at bounding box center [148, 442] width 18 height 18
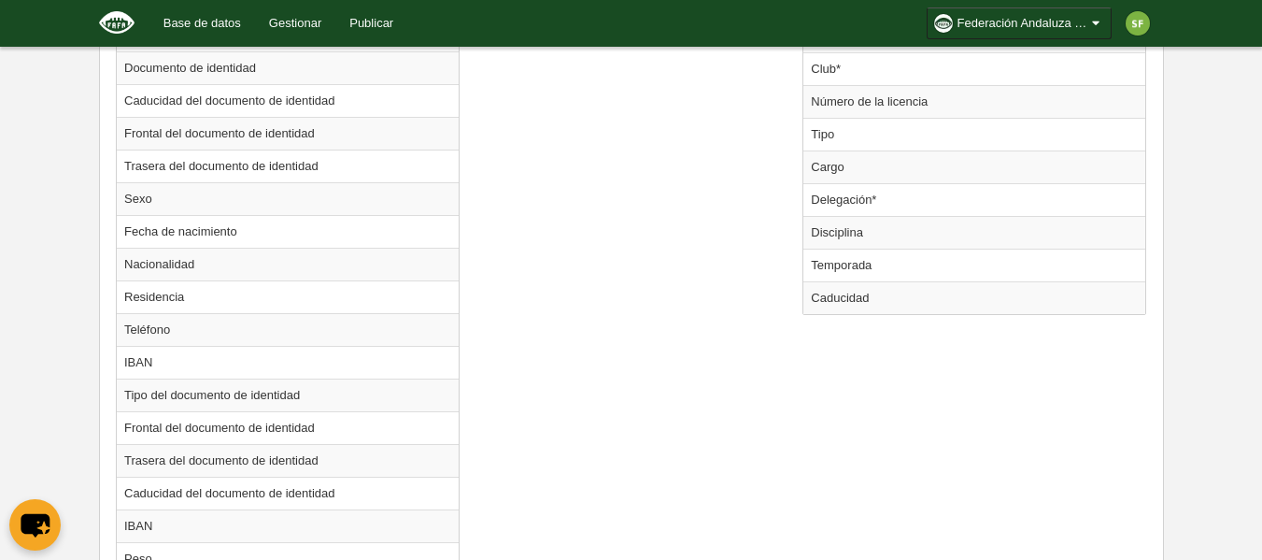
scroll to position [1015, 0]
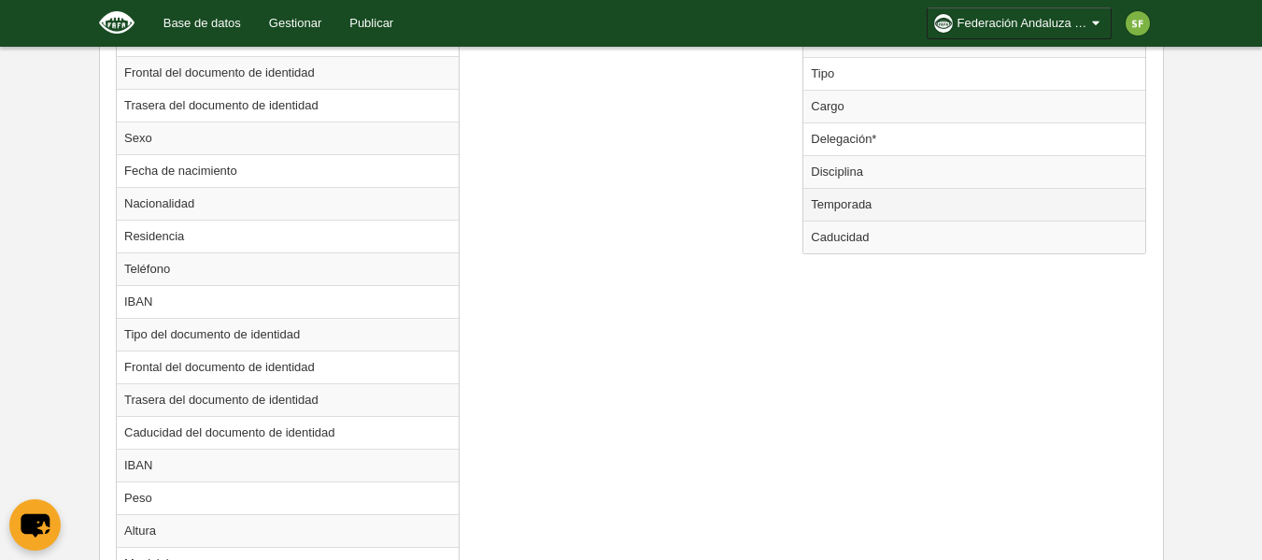
click at [903, 201] on td "Temporada" at bounding box center [974, 204] width 342 height 33
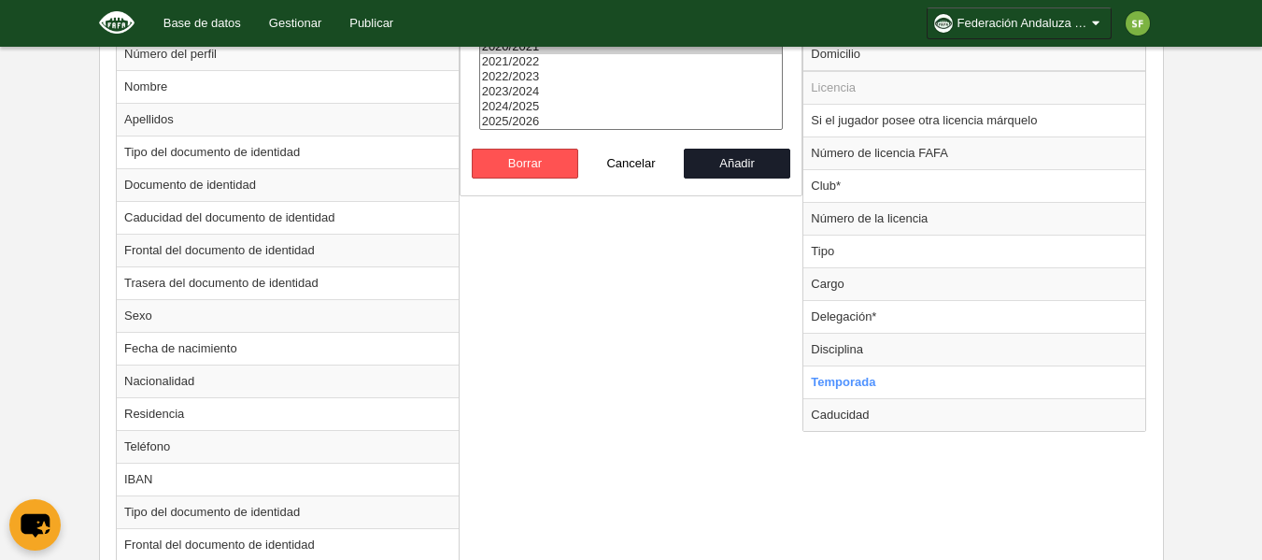
scroll to position [548, 0]
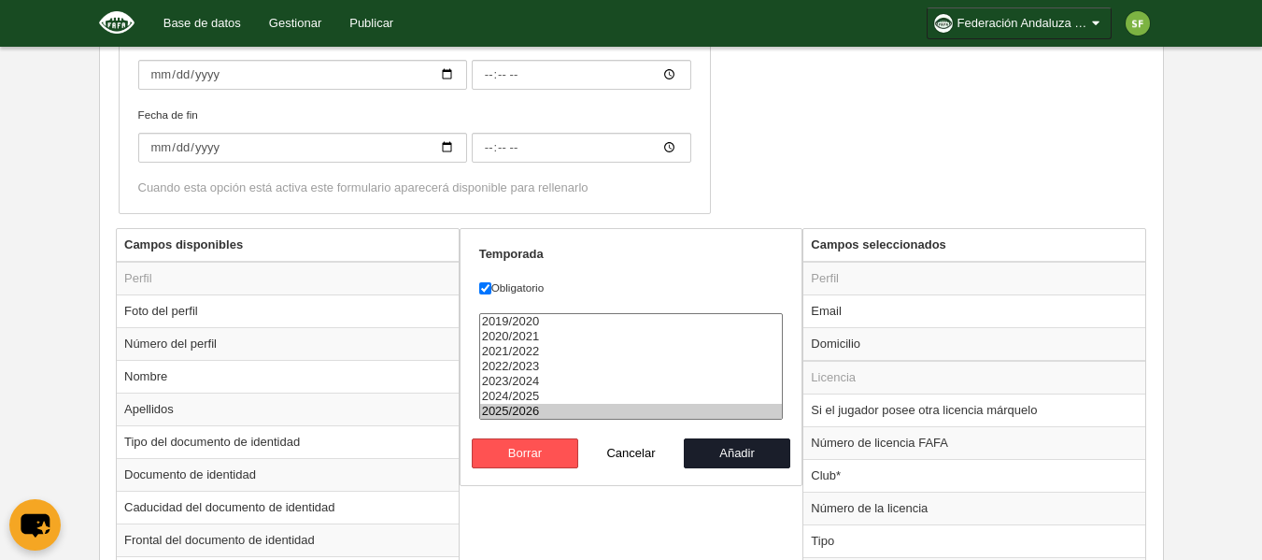
click at [552, 408] on option "2025/2026" at bounding box center [631, 411] width 303 height 15
click at [740, 450] on button "Añadir" at bounding box center [737, 453] width 106 height 30
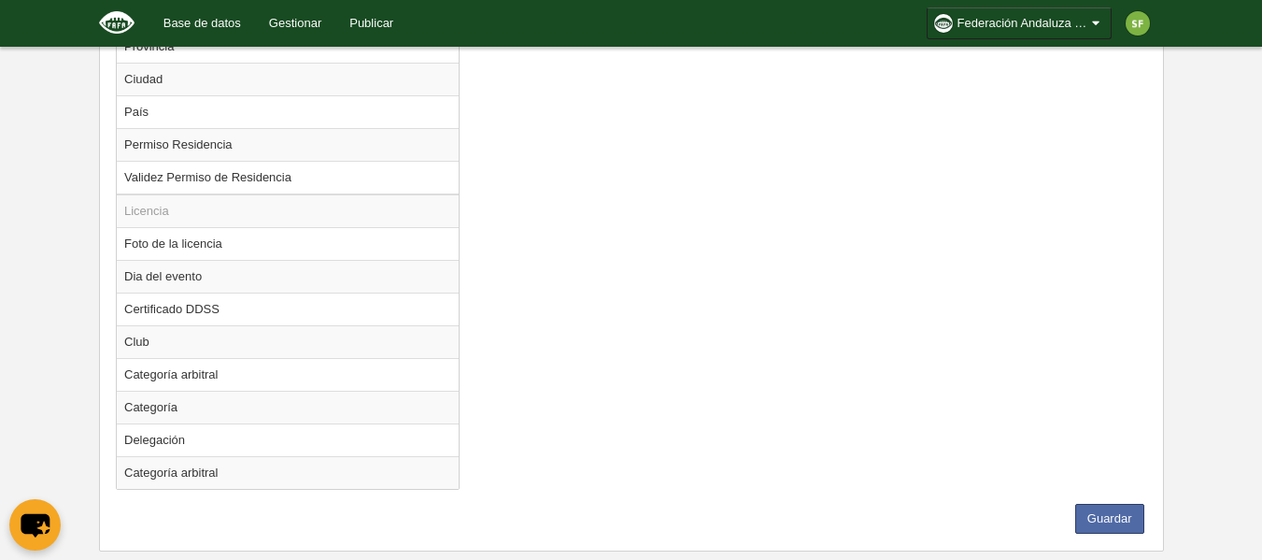
scroll to position [1637, 0]
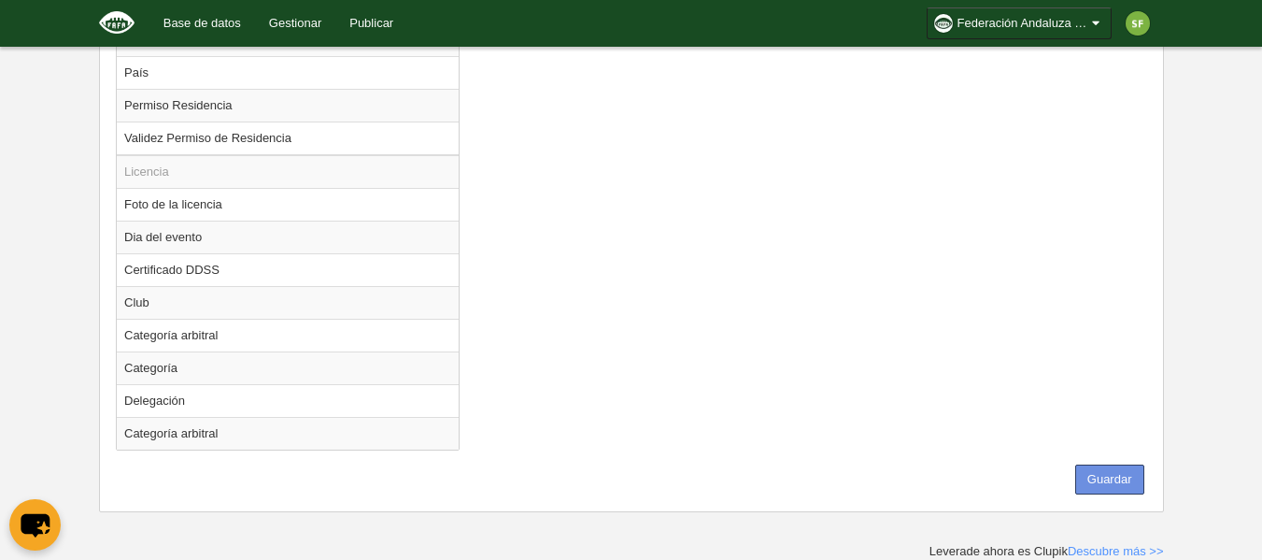
click at [1109, 465] on button "Guardar" at bounding box center [1109, 479] width 69 height 30
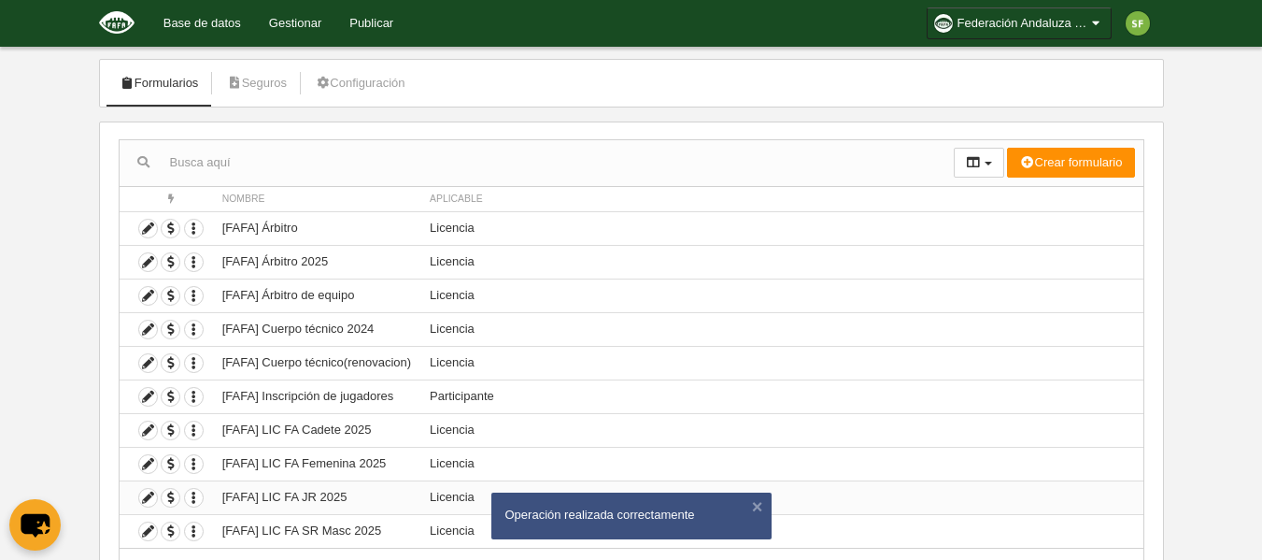
scroll to position [186, 0]
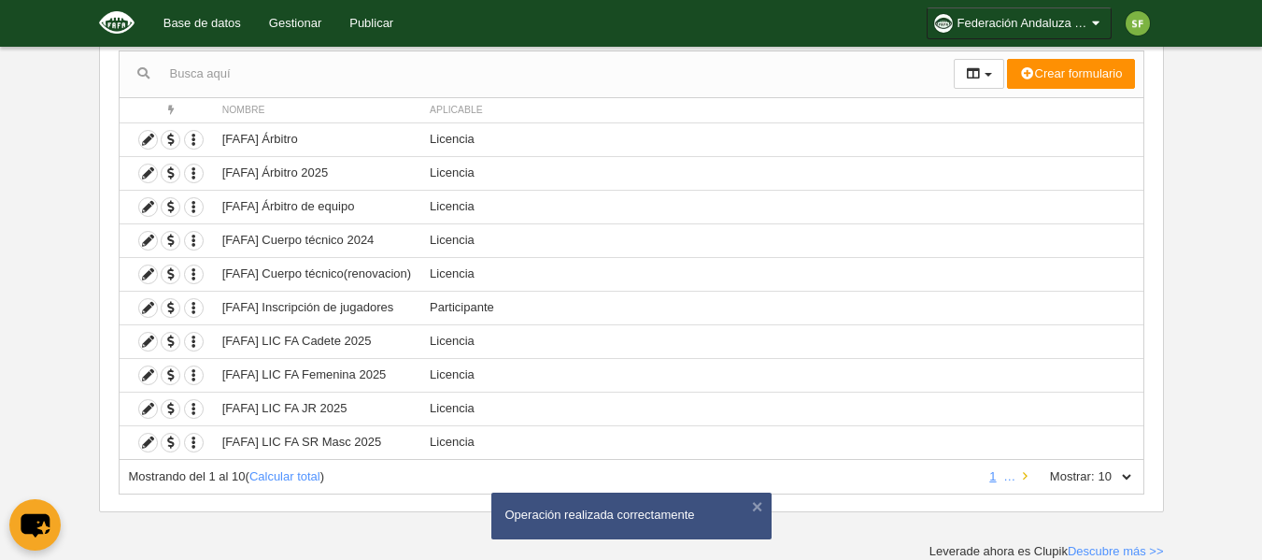
click at [1021, 478] on link at bounding box center [1025, 476] width 12 height 14
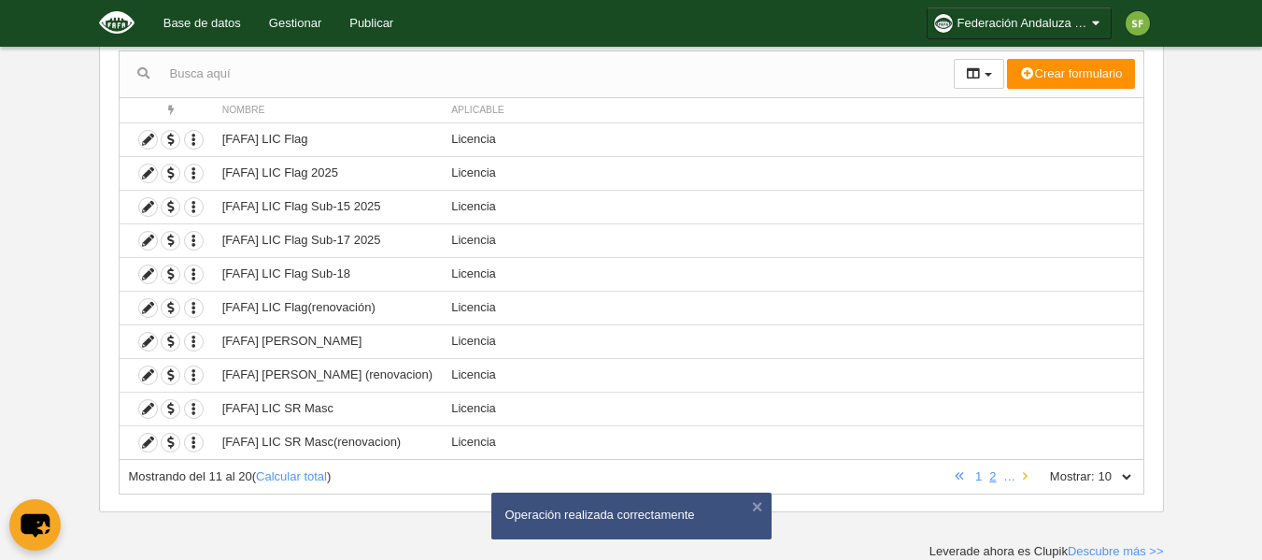
click at [1024, 478] on icon at bounding box center [1025, 476] width 5 height 12
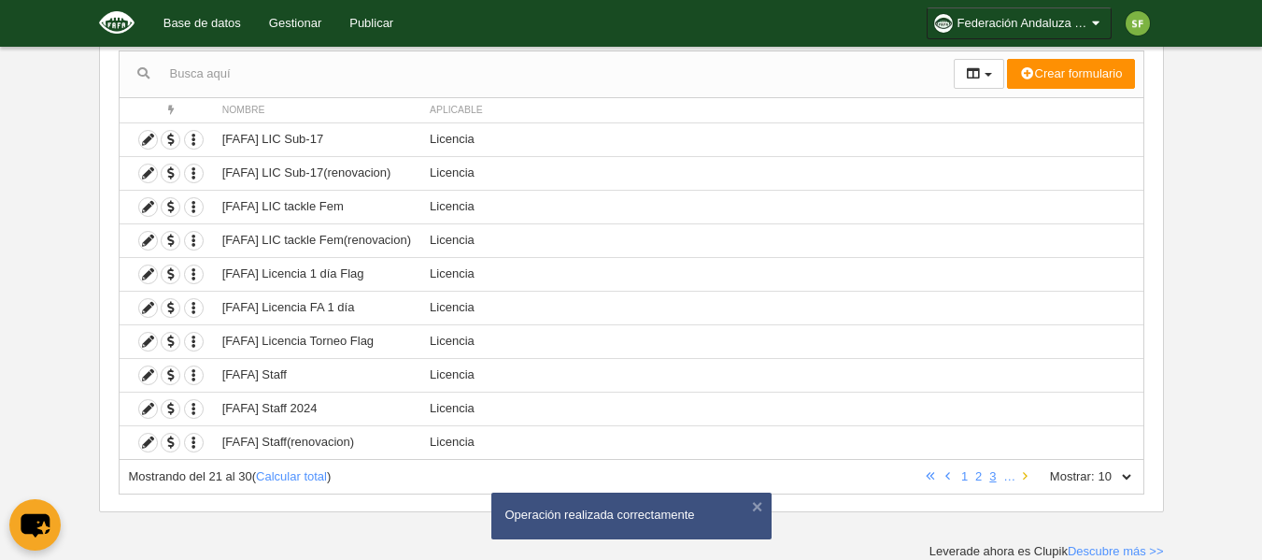
click at [1024, 478] on icon at bounding box center [1025, 476] width 5 height 12
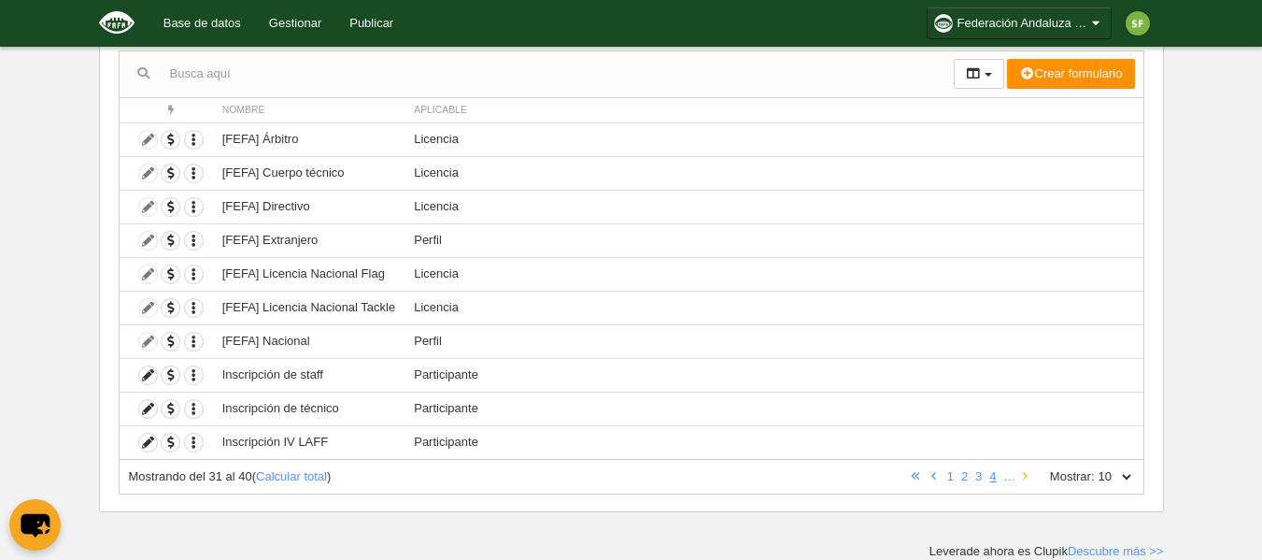
click at [1021, 479] on link at bounding box center [1025, 476] width 12 height 14
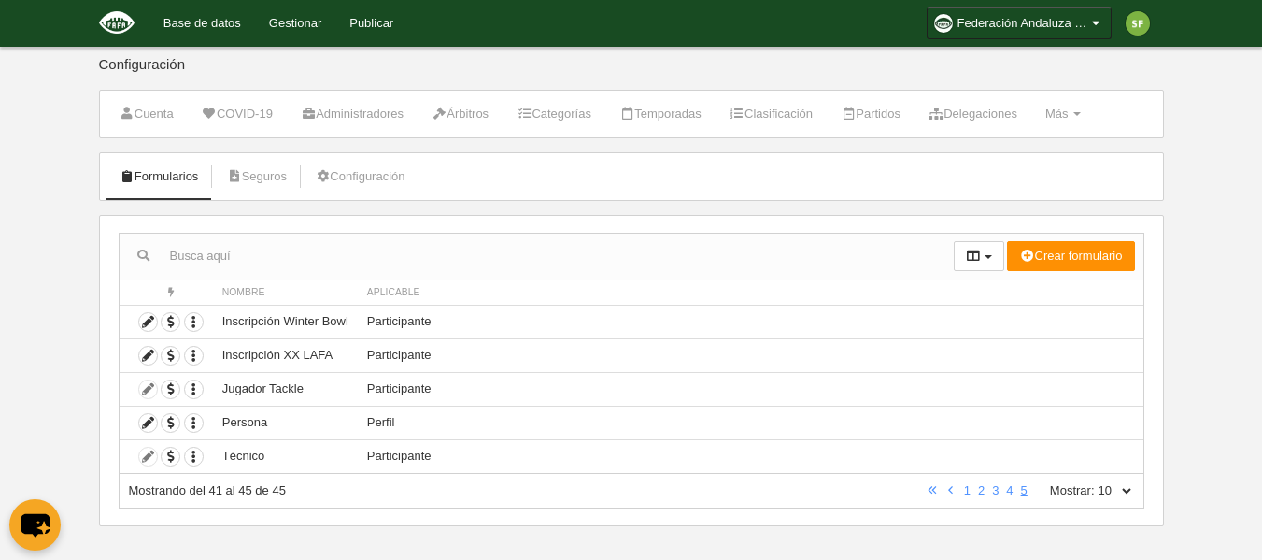
scroll to position [0, 0]
